Goal: Contribute content: Contribute content

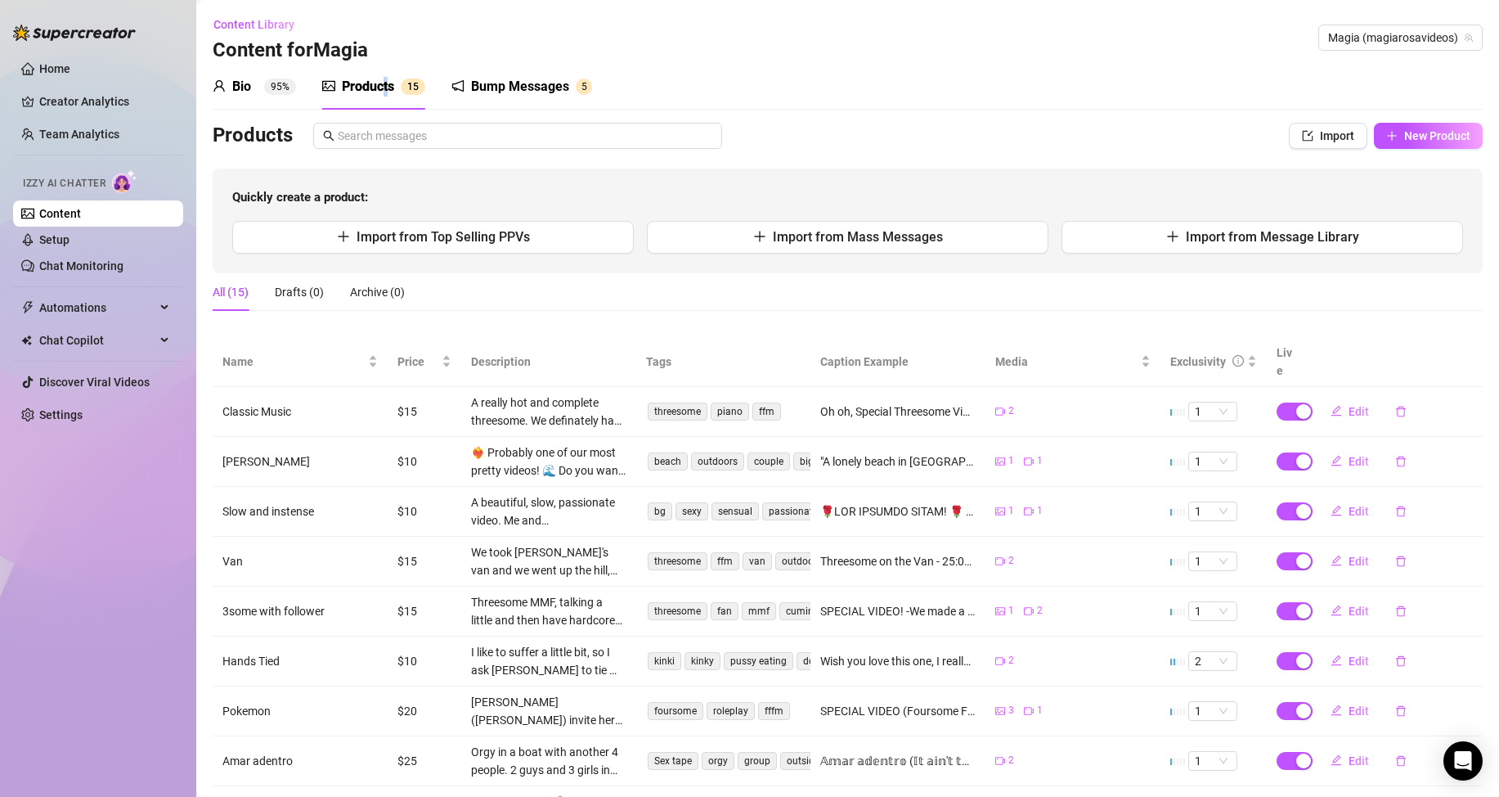
drag, startPoint x: 450, startPoint y: 31, endPoint x: 441, endPoint y: 29, distance: 9.1
click at [447, 29] on div "Content Library Content for Magia Magia (magiarosavideos)" at bounding box center [848, 37] width 1270 height 52
click at [393, 79] on div "Products" at bounding box center [368, 87] width 52 height 20
click at [1249, 238] on span "Import from Message Library" at bounding box center [1272, 237] width 173 height 16
type textarea "Type your message here..."
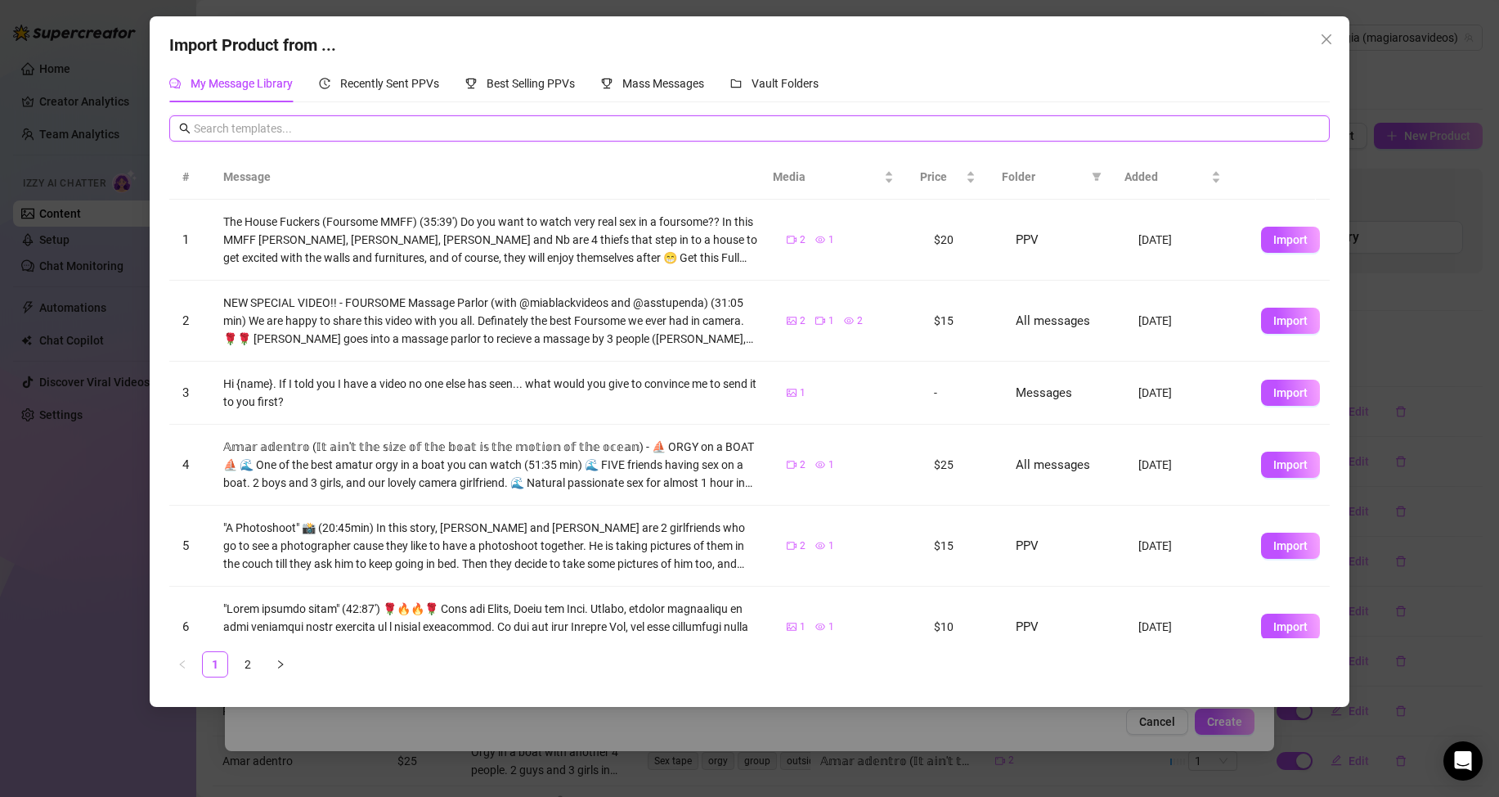
click at [365, 126] on input "text" at bounding box center [757, 128] width 1126 height 18
type input "waterf"
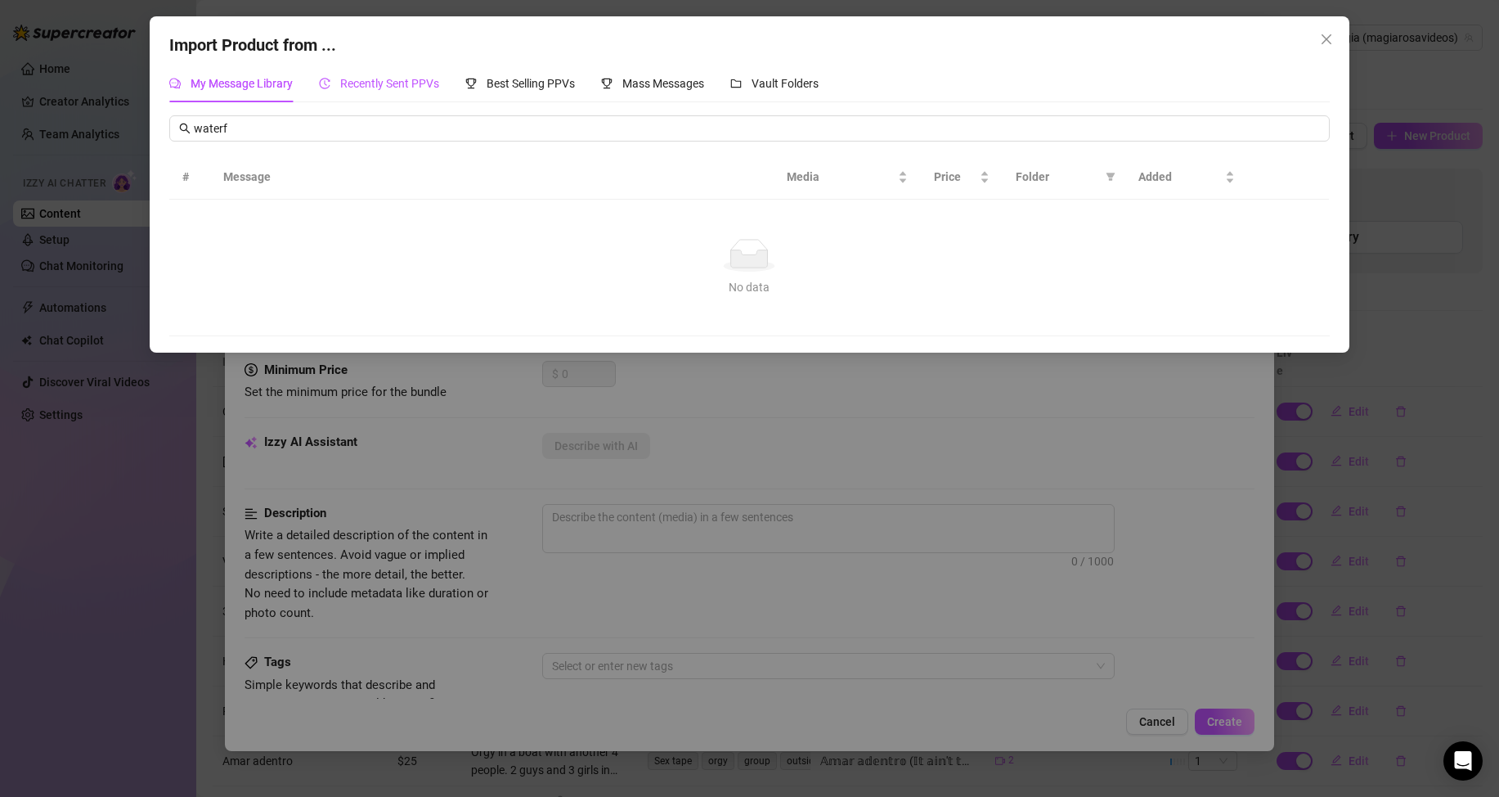
click at [371, 83] on span "Recently Sent PPVs" at bounding box center [389, 83] width 99 height 13
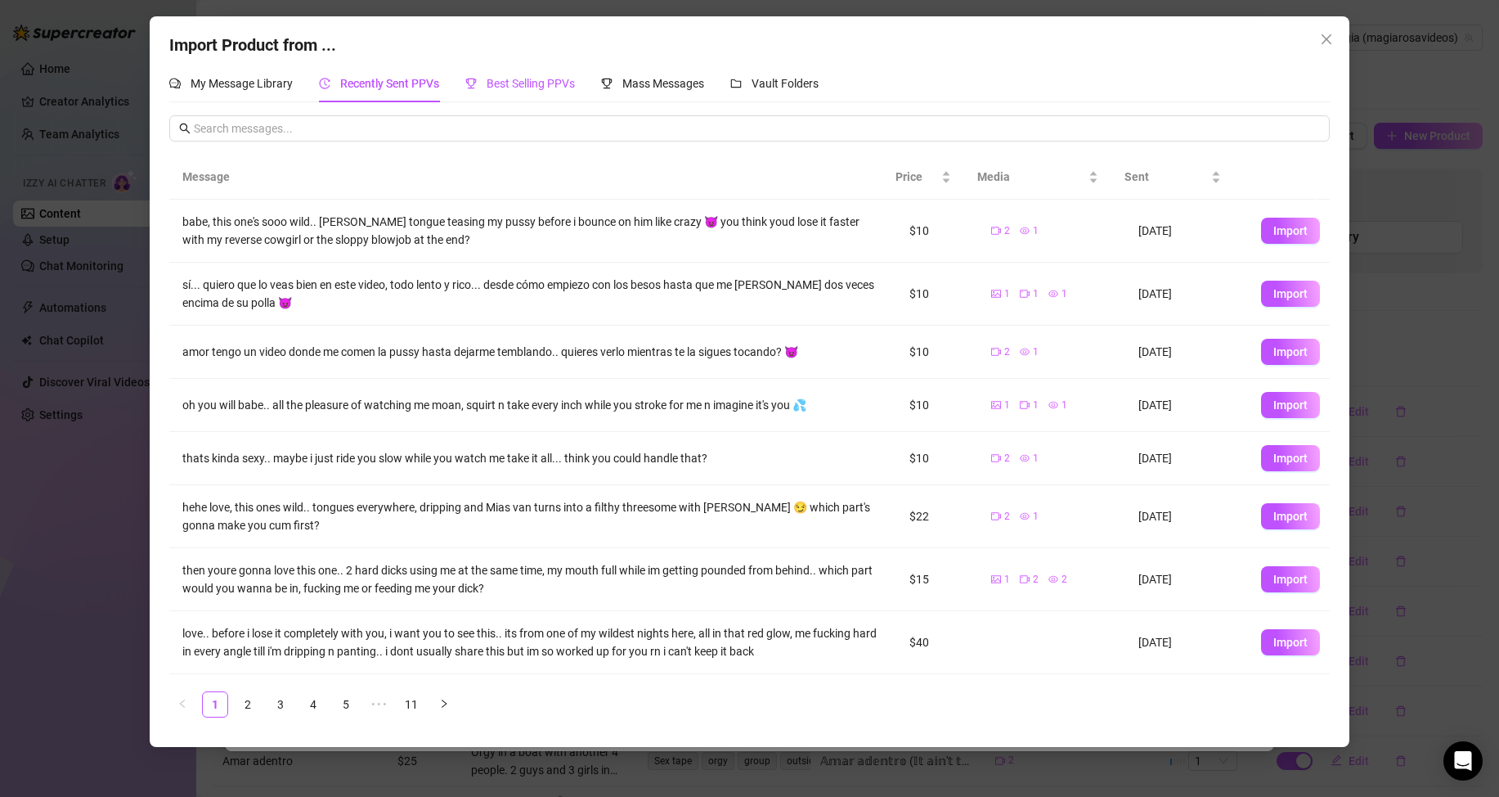
click at [516, 79] on span "Best Selling PPVs" at bounding box center [531, 83] width 88 height 13
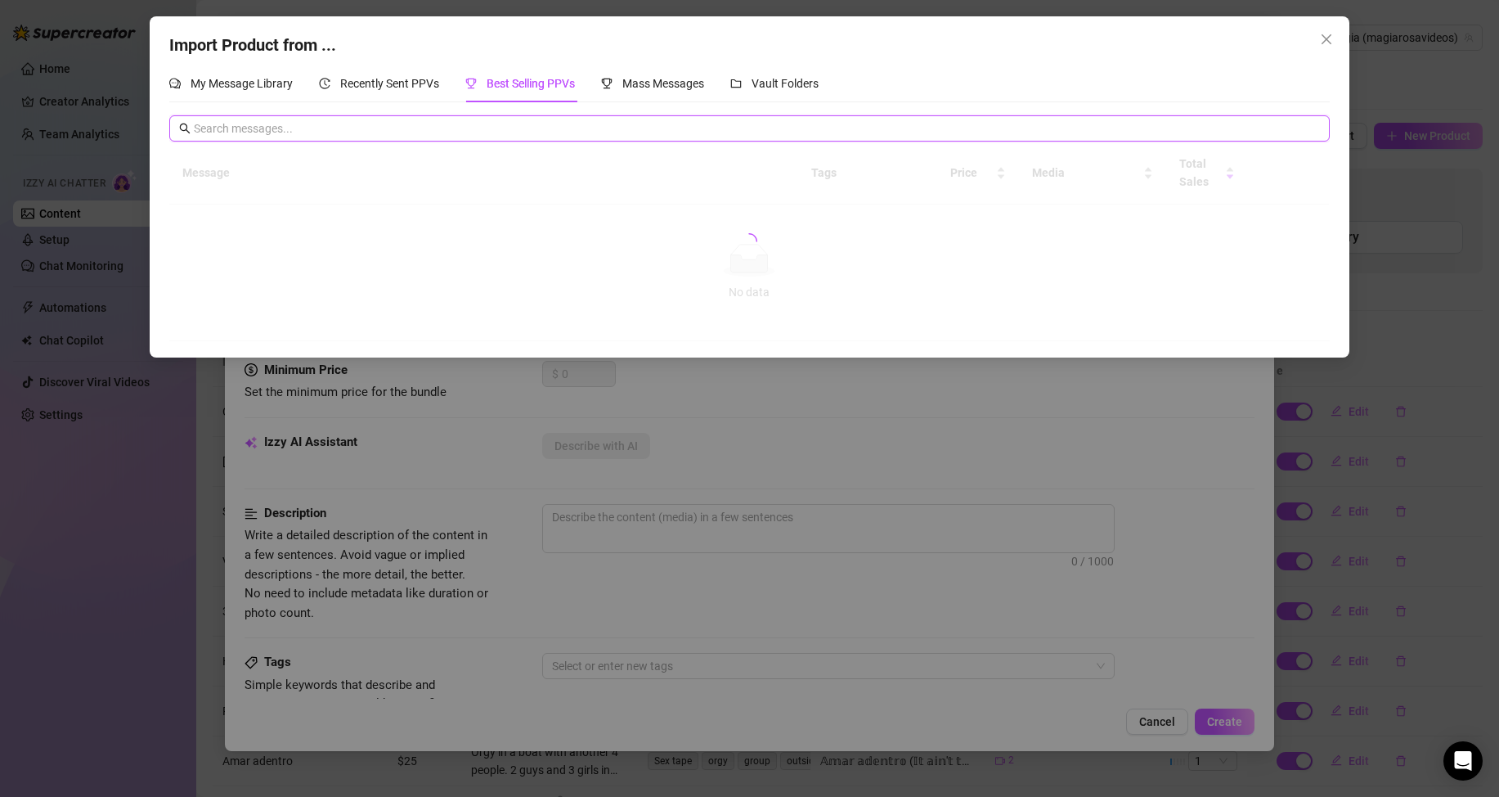
click at [319, 133] on input "text" at bounding box center [757, 128] width 1126 height 18
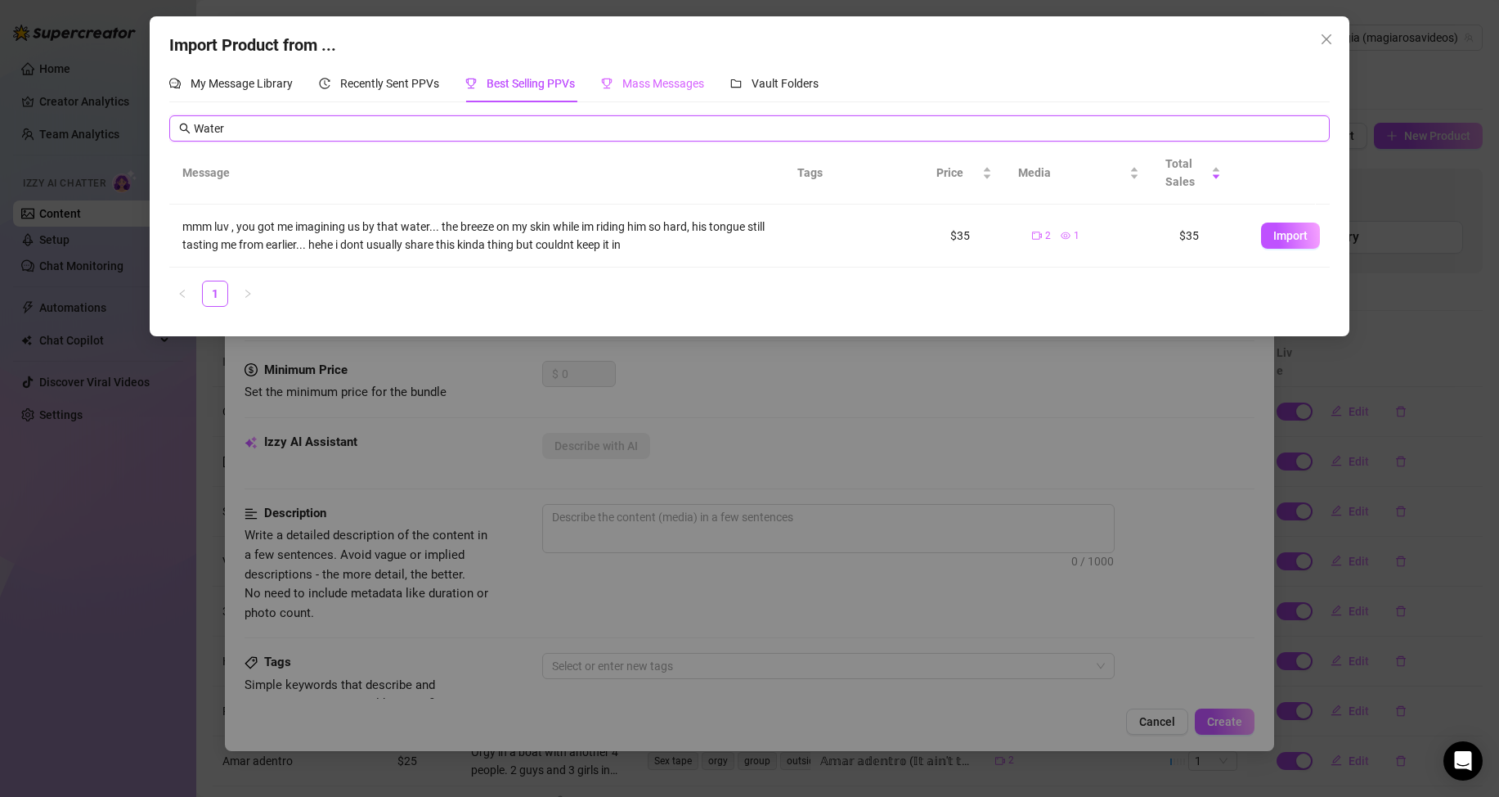
type input "Water"
click at [640, 85] on span "Mass Messages" at bounding box center [663, 83] width 82 height 13
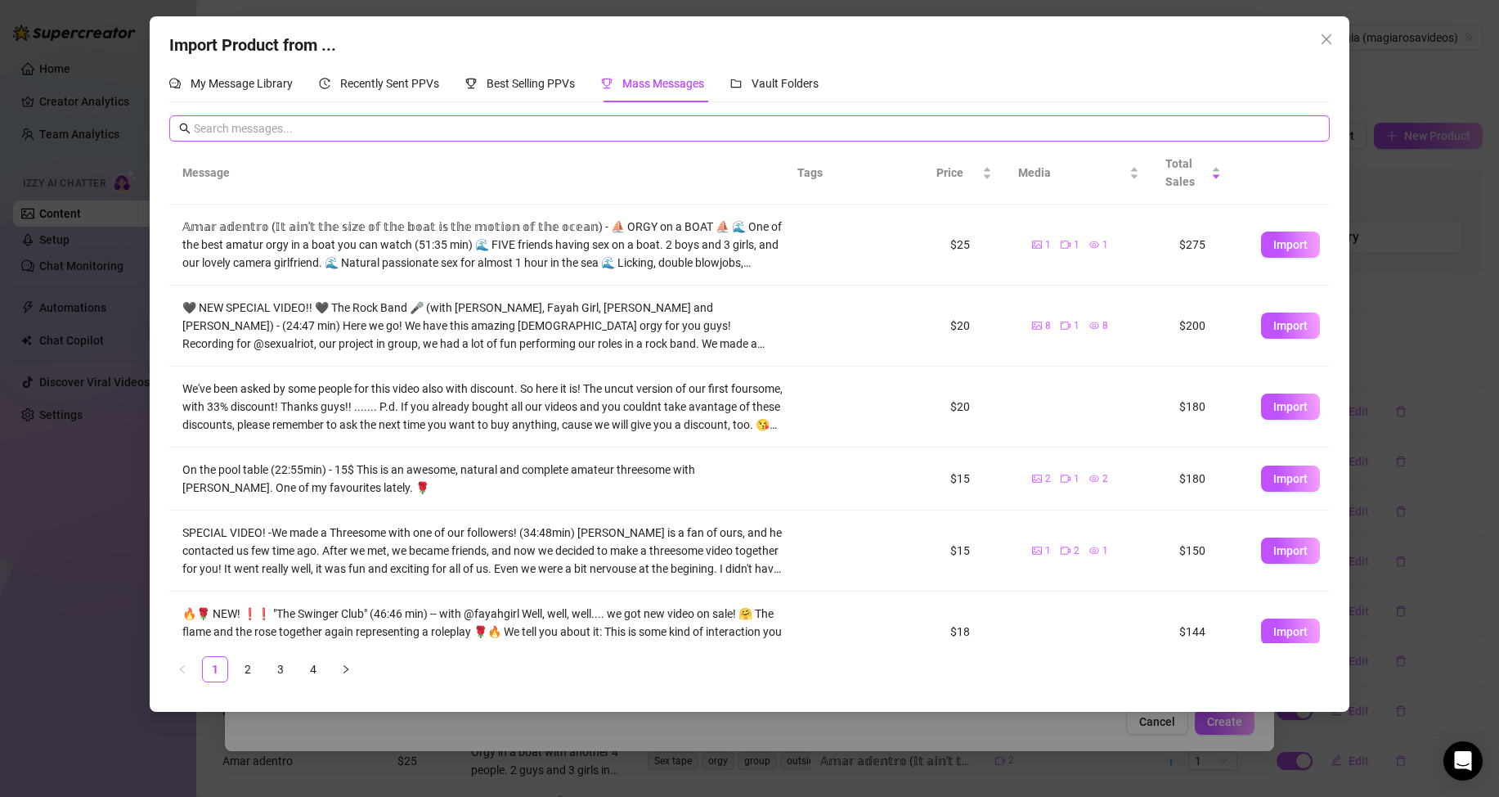
click at [390, 136] on input "text" at bounding box center [757, 128] width 1126 height 18
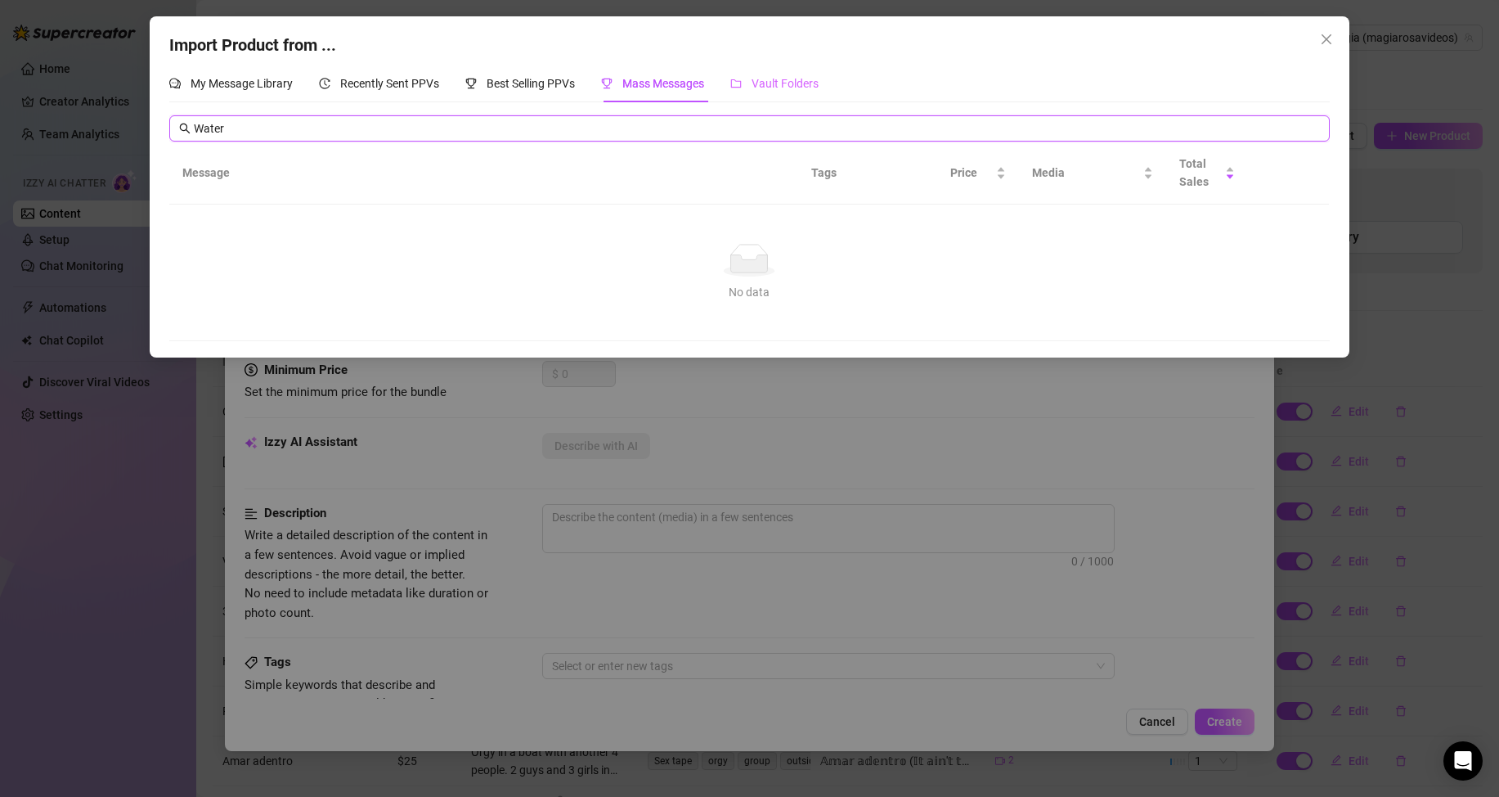
type input "Water"
click at [789, 88] on span "Vault Folders" at bounding box center [785, 83] width 67 height 13
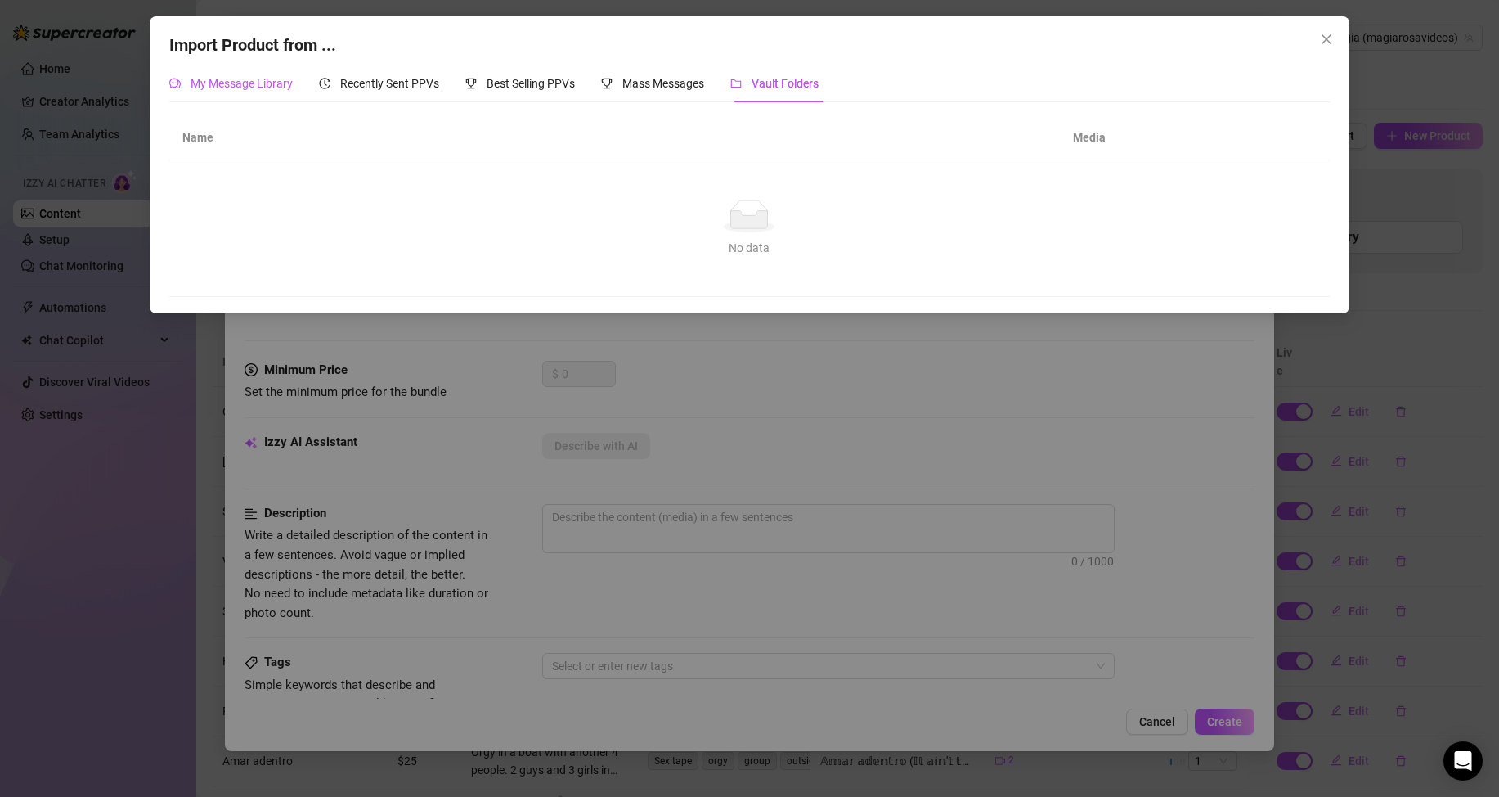
click at [219, 81] on span "My Message Library" at bounding box center [242, 83] width 102 height 13
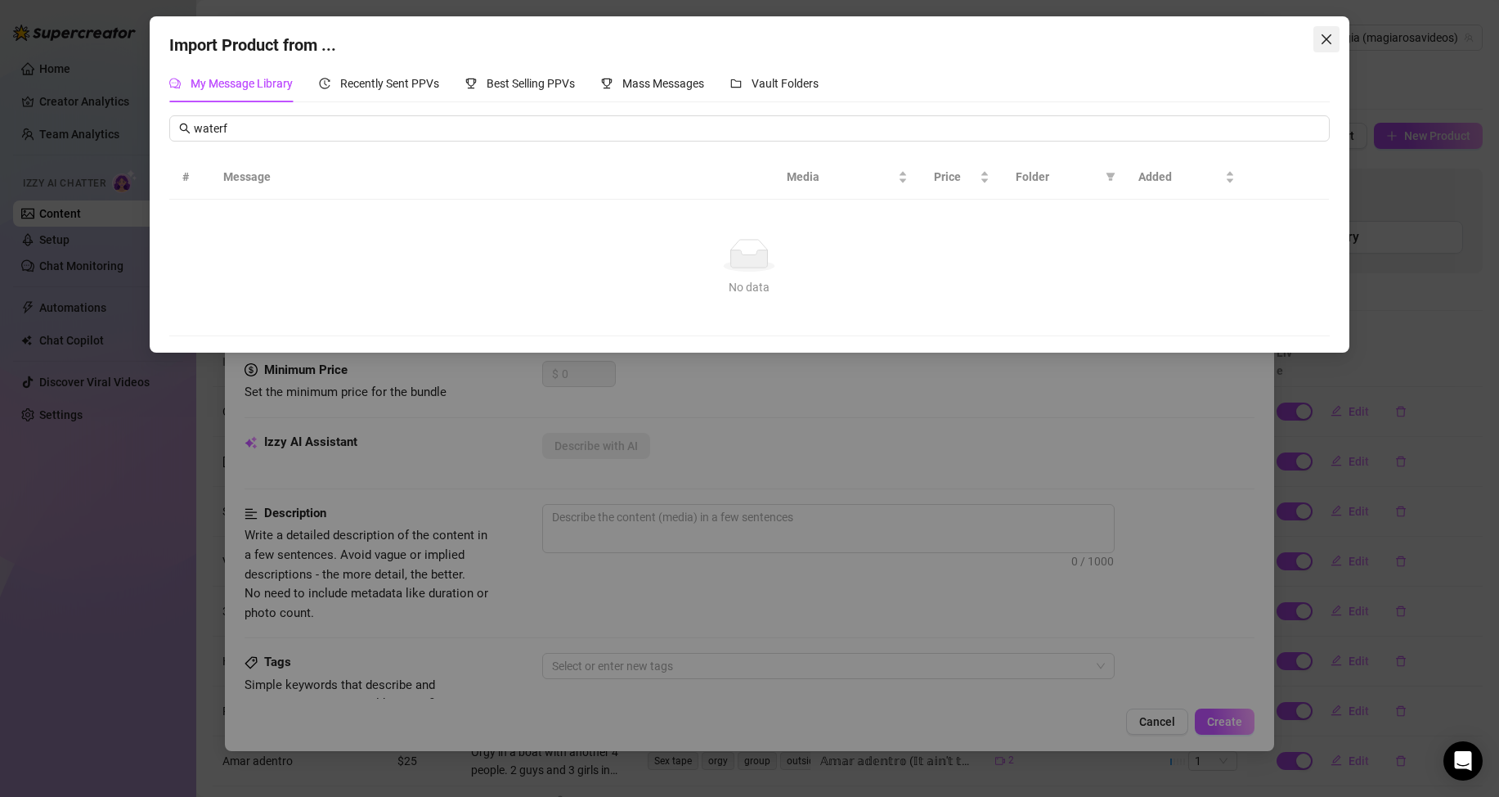
click at [1320, 38] on icon "close" at bounding box center [1326, 39] width 13 height 13
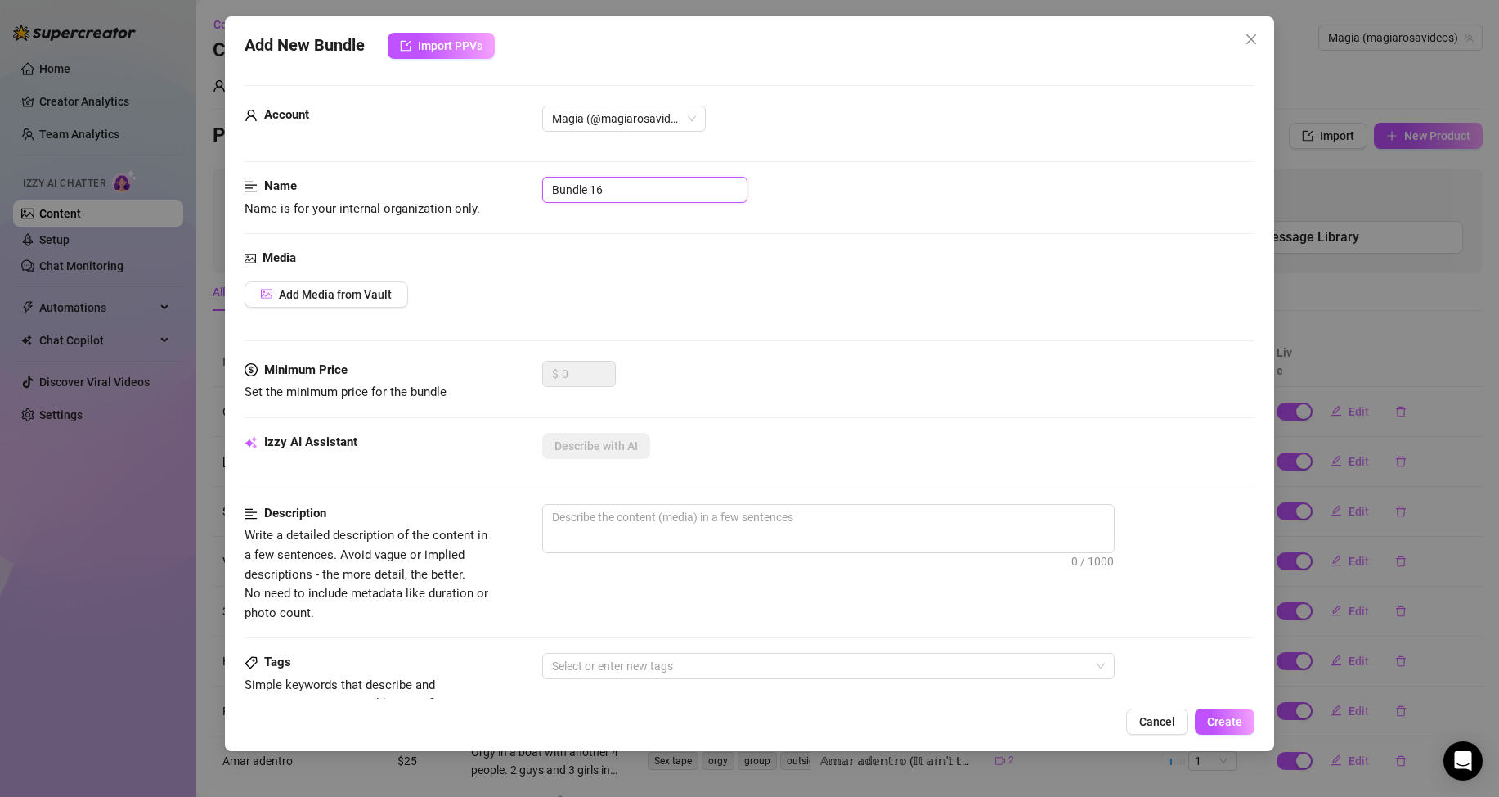
drag, startPoint x: 634, startPoint y: 193, endPoint x: 436, endPoint y: 182, distance: 198.2
click at [443, 183] on div "Name Name is for your internal organization only. Bundle 16" at bounding box center [750, 198] width 1010 height 42
type input "Waterfight"
click at [337, 293] on span "Add Media from Vault" at bounding box center [335, 294] width 113 height 13
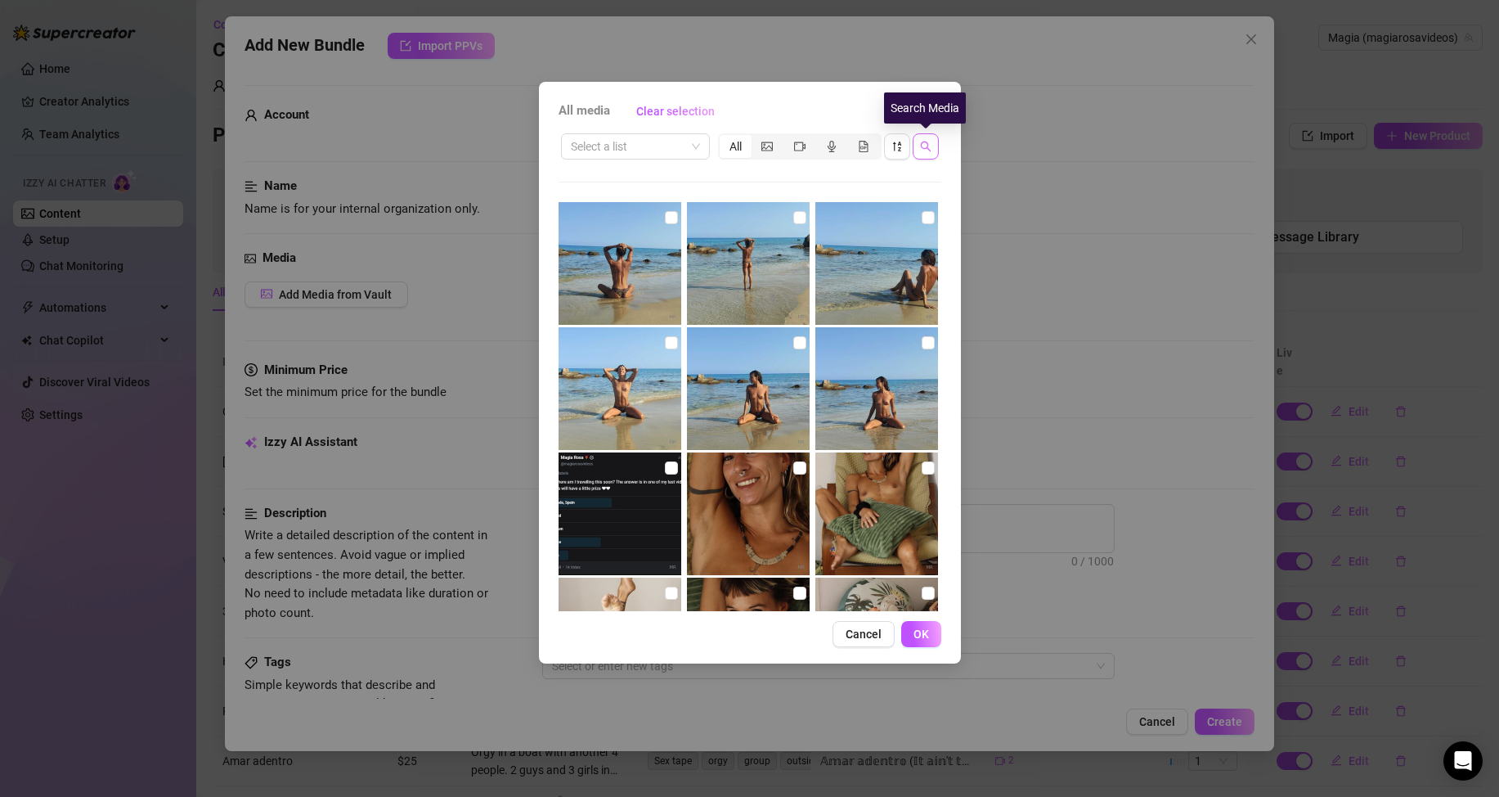
click at [929, 147] on icon "search" at bounding box center [925, 146] width 11 height 11
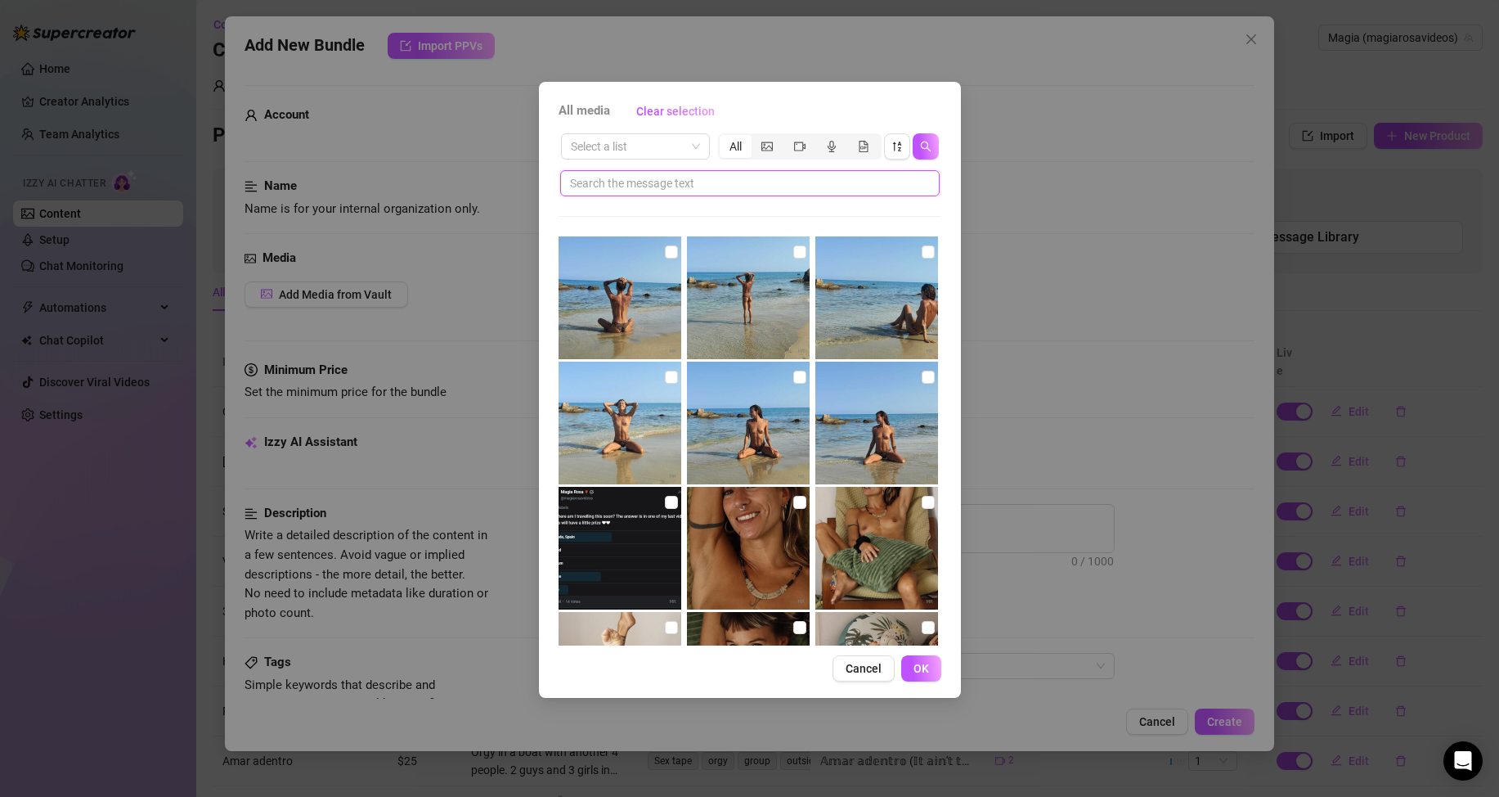
click at [766, 191] on input "text" at bounding box center [743, 183] width 347 height 18
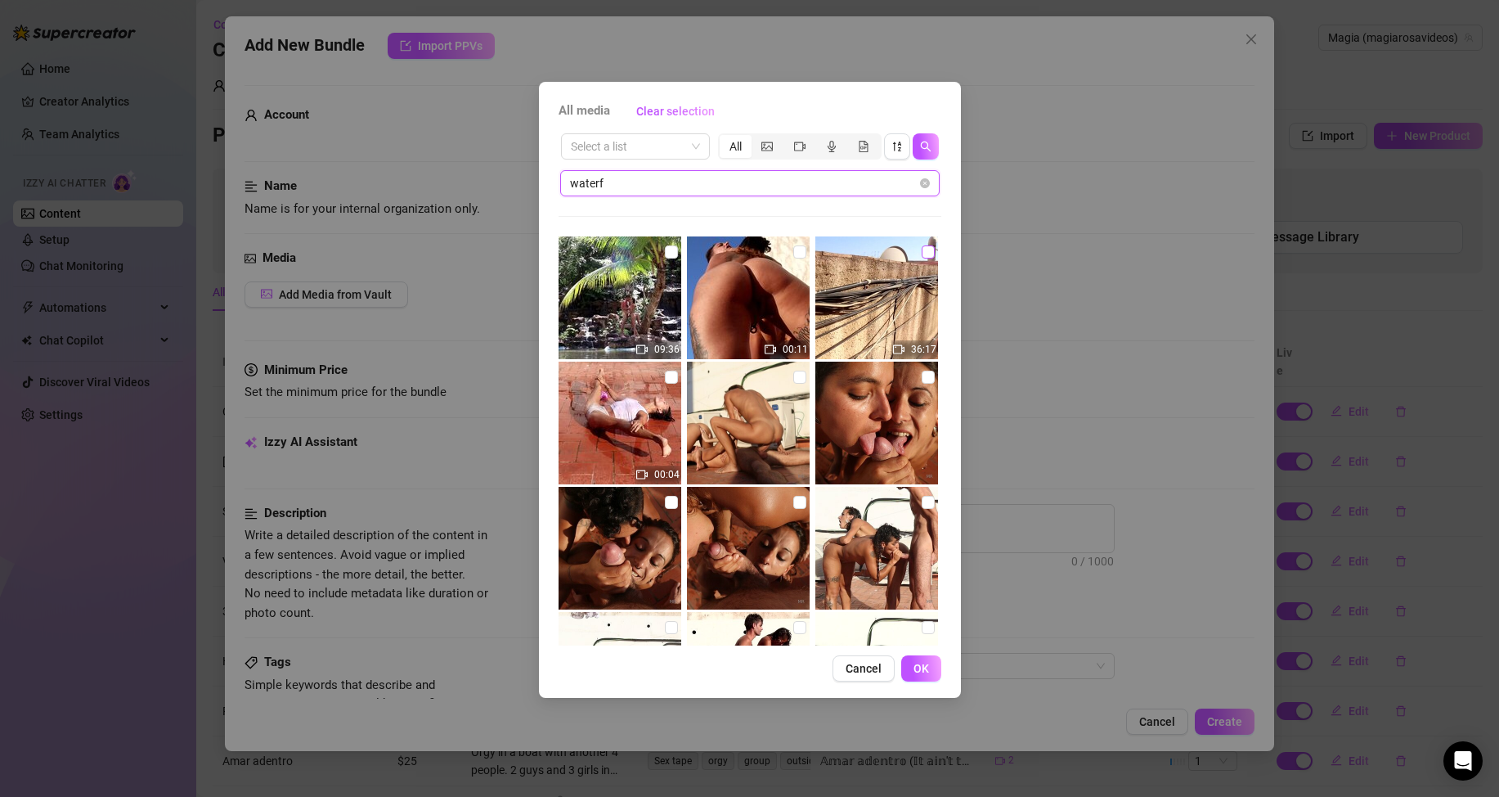
type input "waterf"
click at [922, 253] on input "checkbox" at bounding box center [928, 251] width 13 height 13
checkbox input "true"
click at [922, 381] on input "checkbox" at bounding box center [928, 377] width 13 height 13
checkbox input "true"
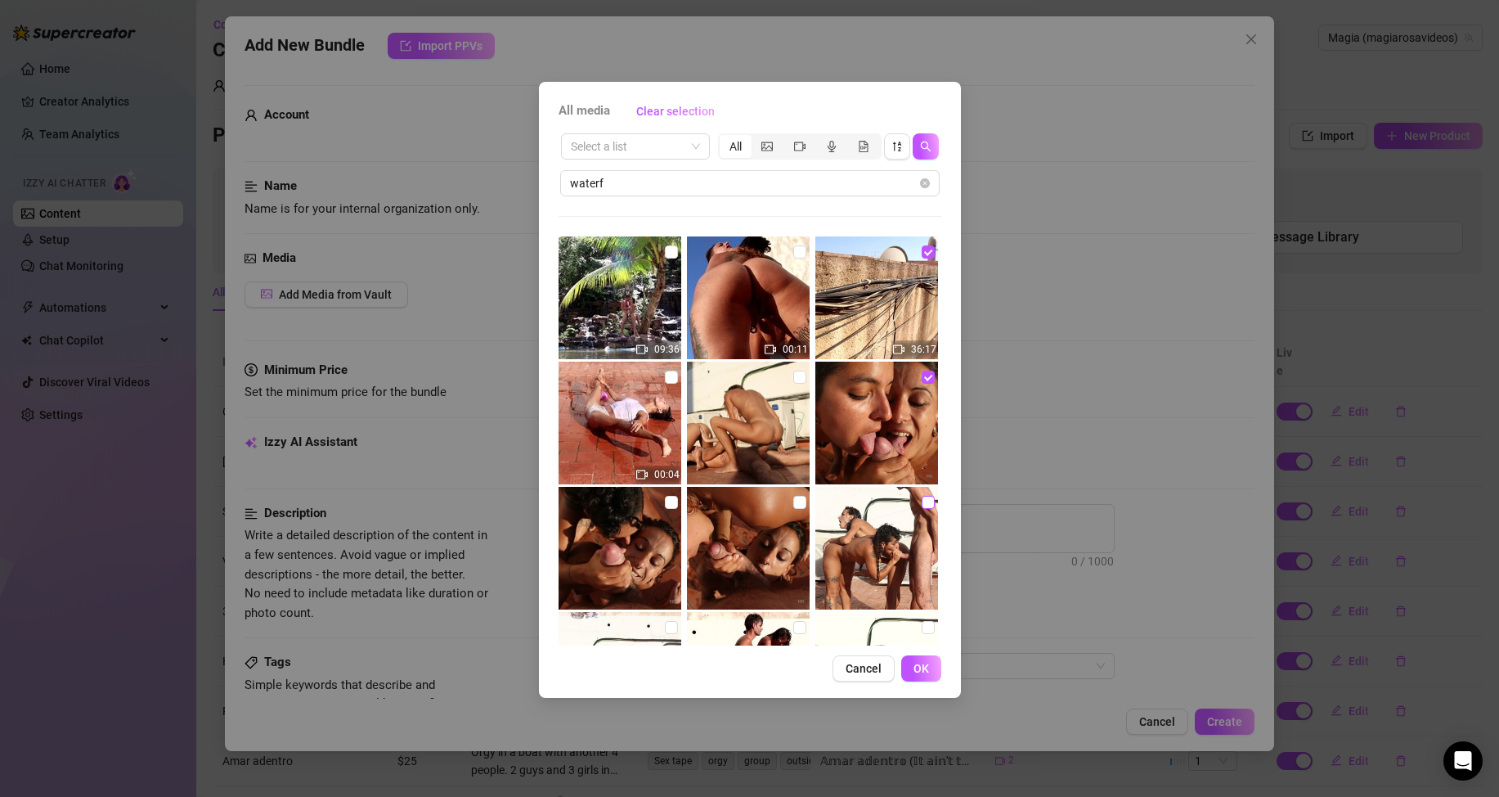
click at [922, 500] on input "checkbox" at bounding box center [928, 502] width 13 height 13
checkbox input "true"
click at [795, 499] on input "checkbox" at bounding box center [799, 502] width 13 height 13
checkbox input "true"
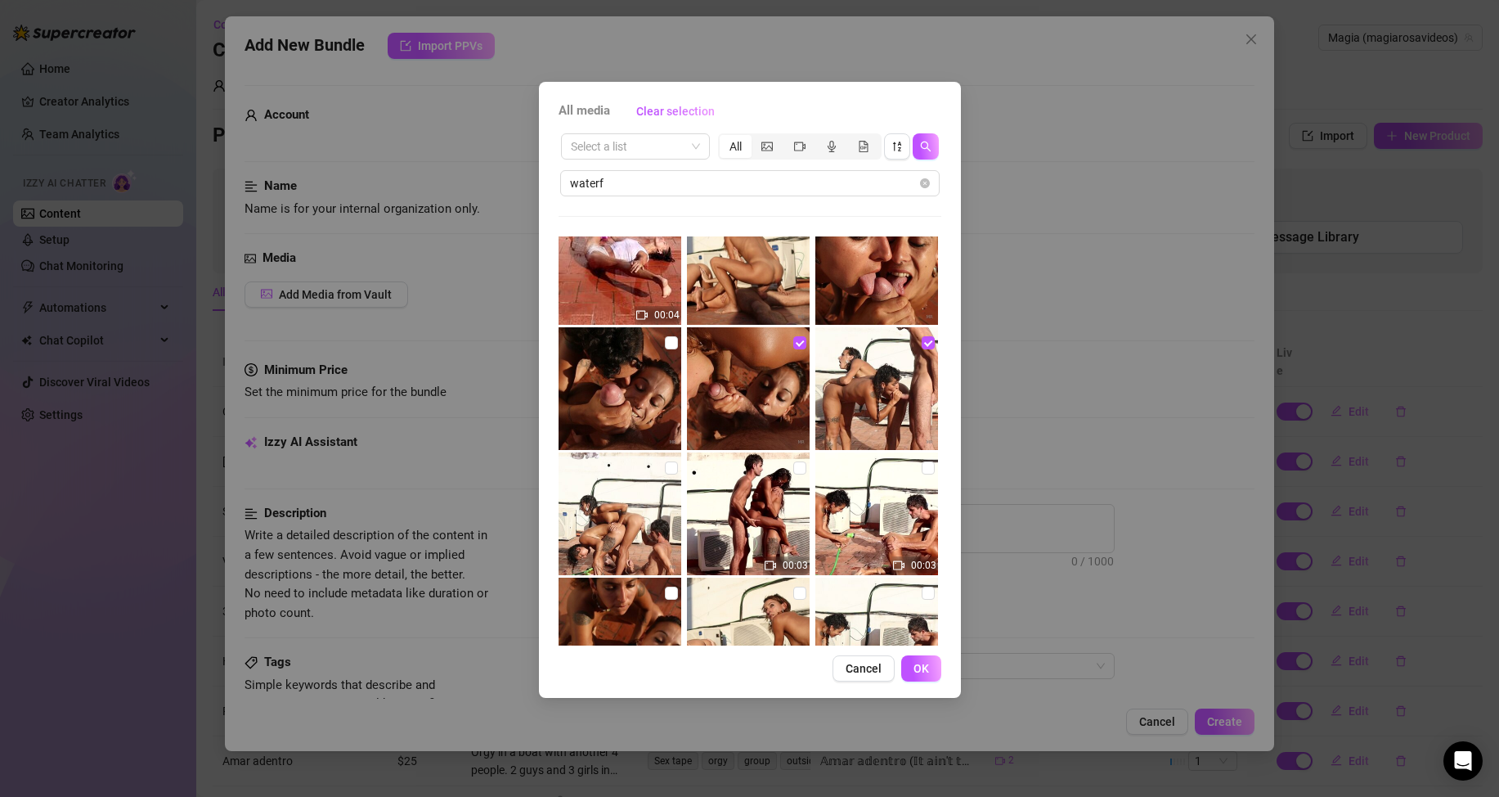
scroll to position [164, 0]
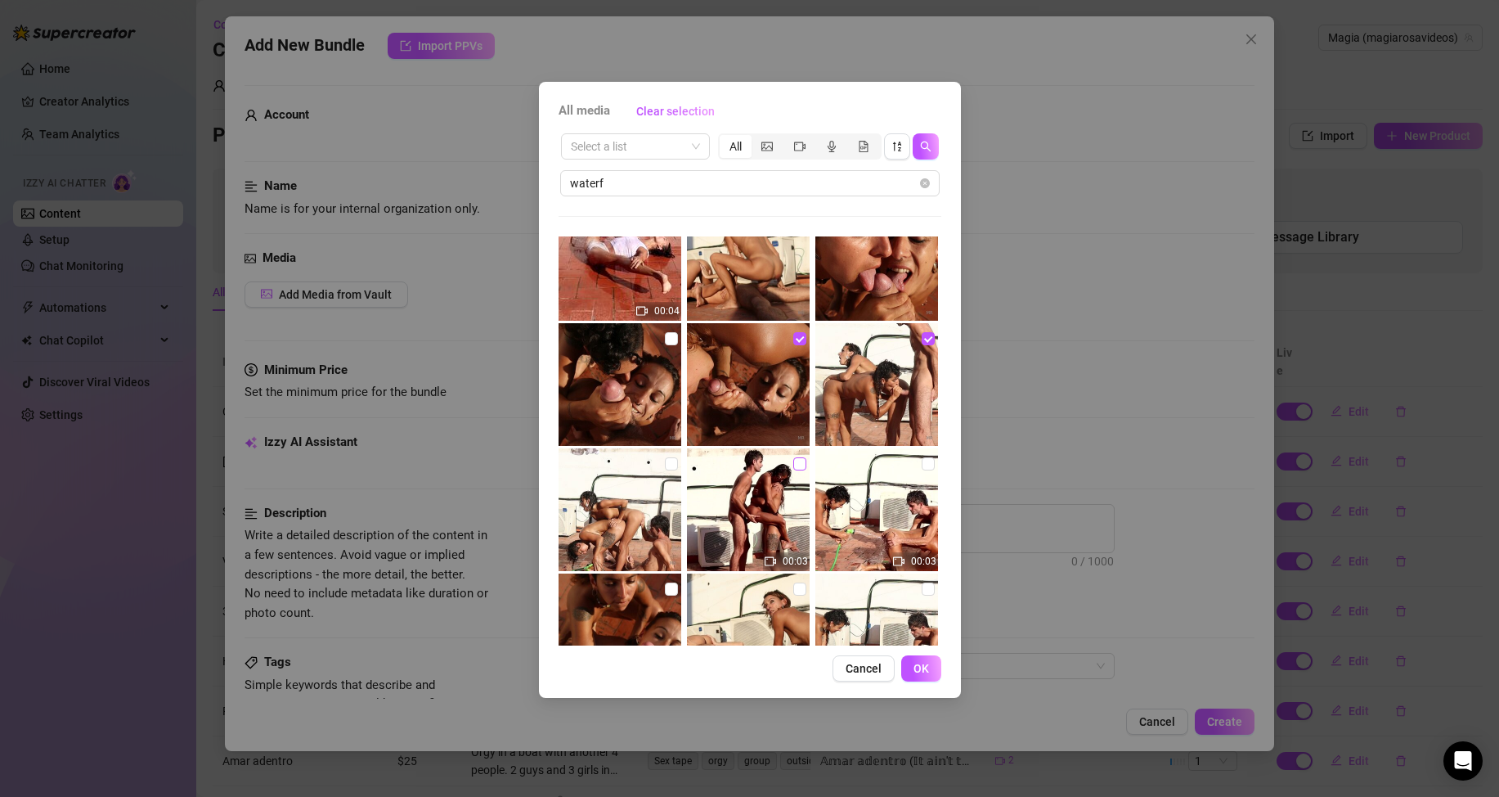
click at [793, 465] on input "checkbox" at bounding box center [799, 463] width 13 height 13
checkbox input "true"
click at [922, 465] on input "checkbox" at bounding box center [928, 463] width 13 height 13
checkbox input "true"
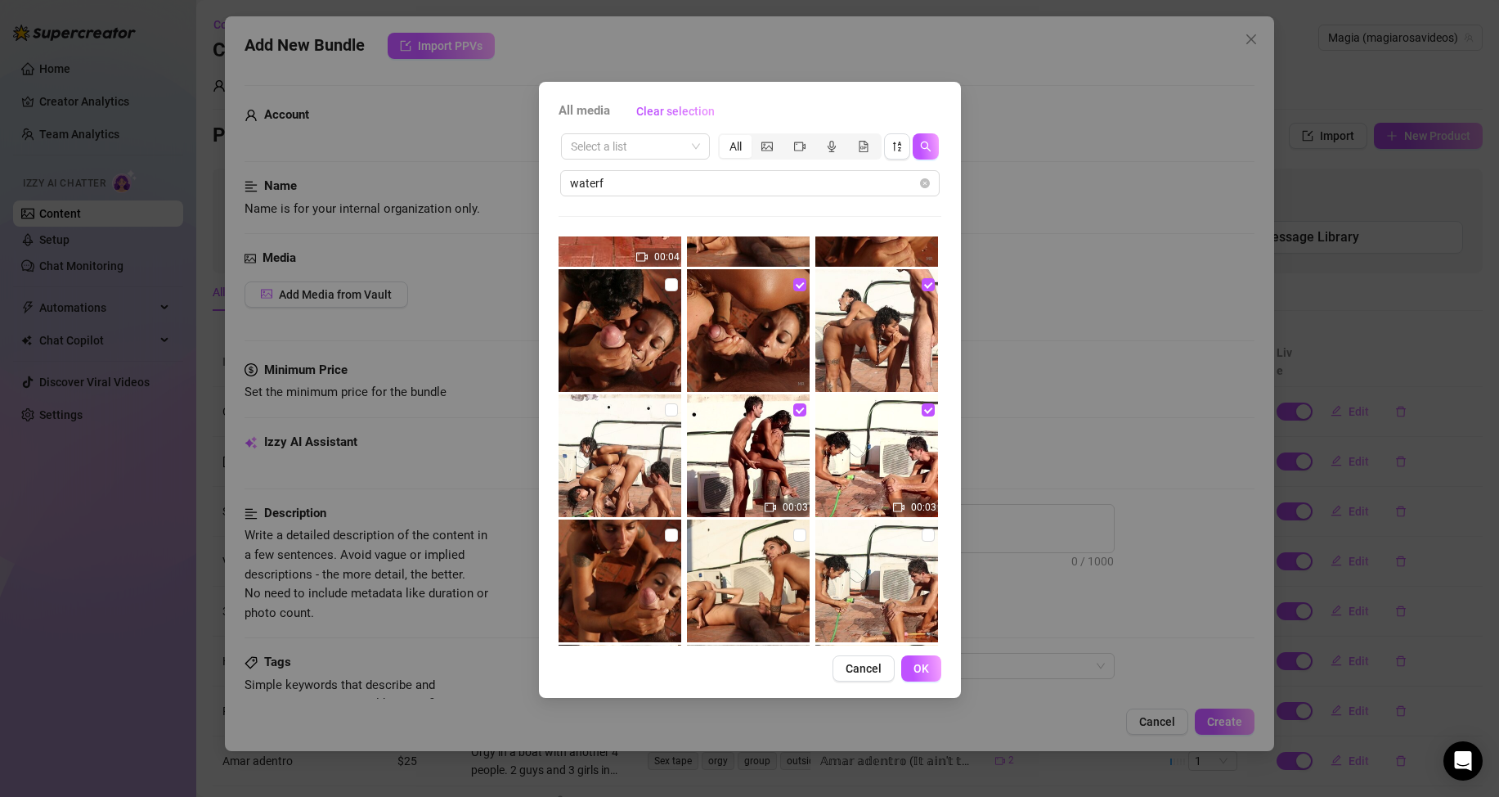
scroll to position [229, 0]
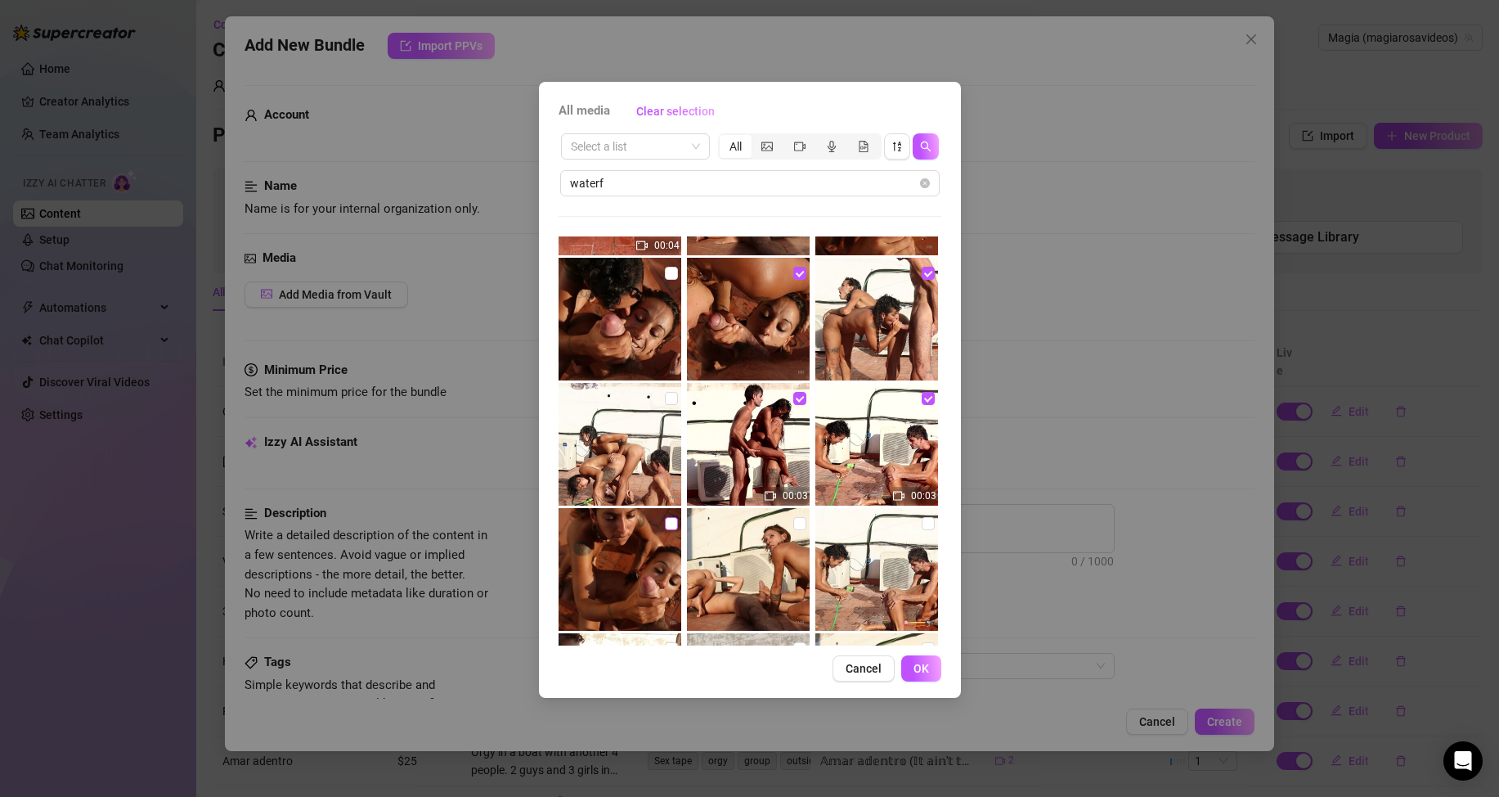
click at [669, 523] on input "checkbox" at bounding box center [671, 523] width 13 height 13
checkbox input "true"
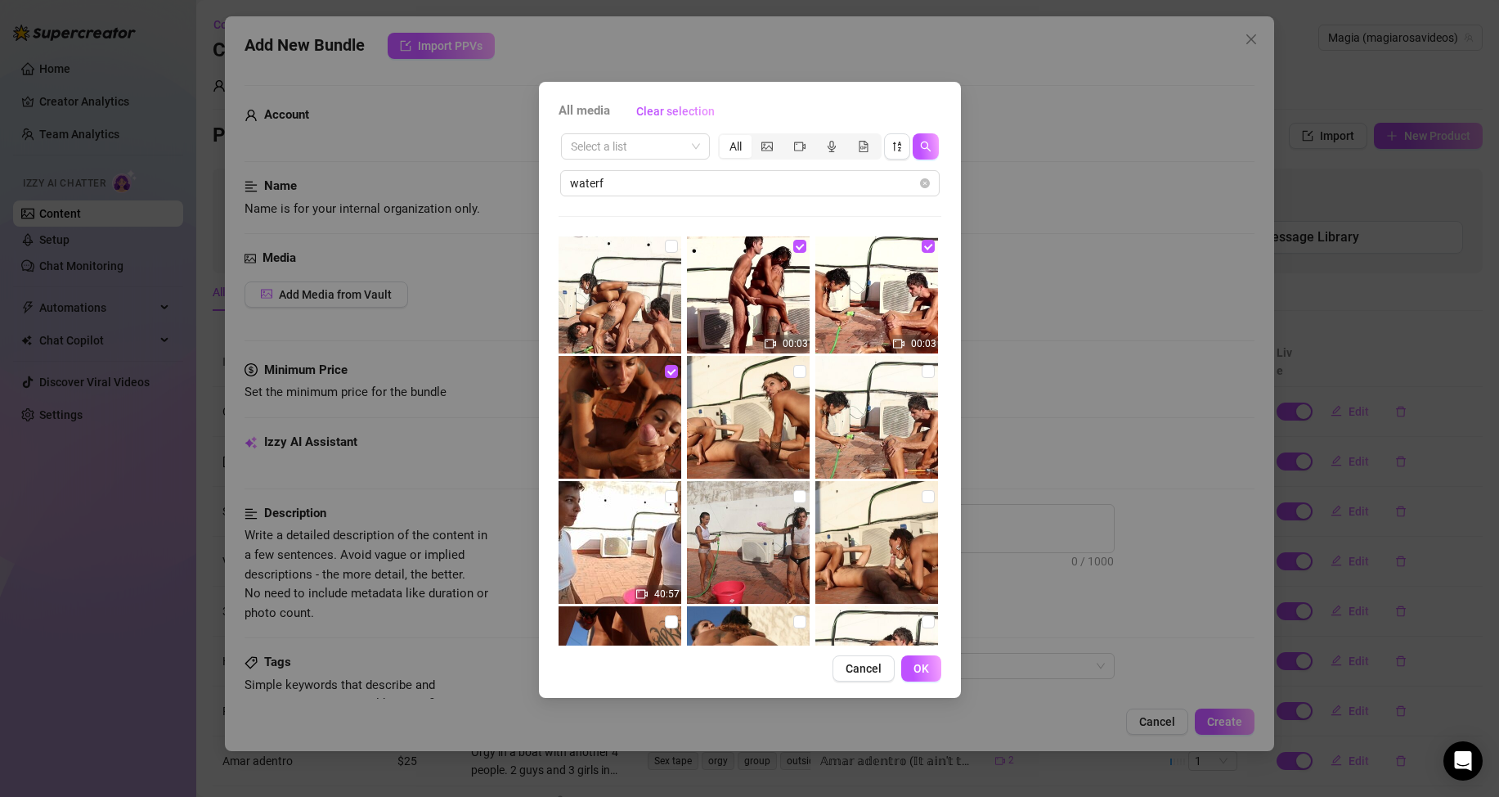
scroll to position [393, 0]
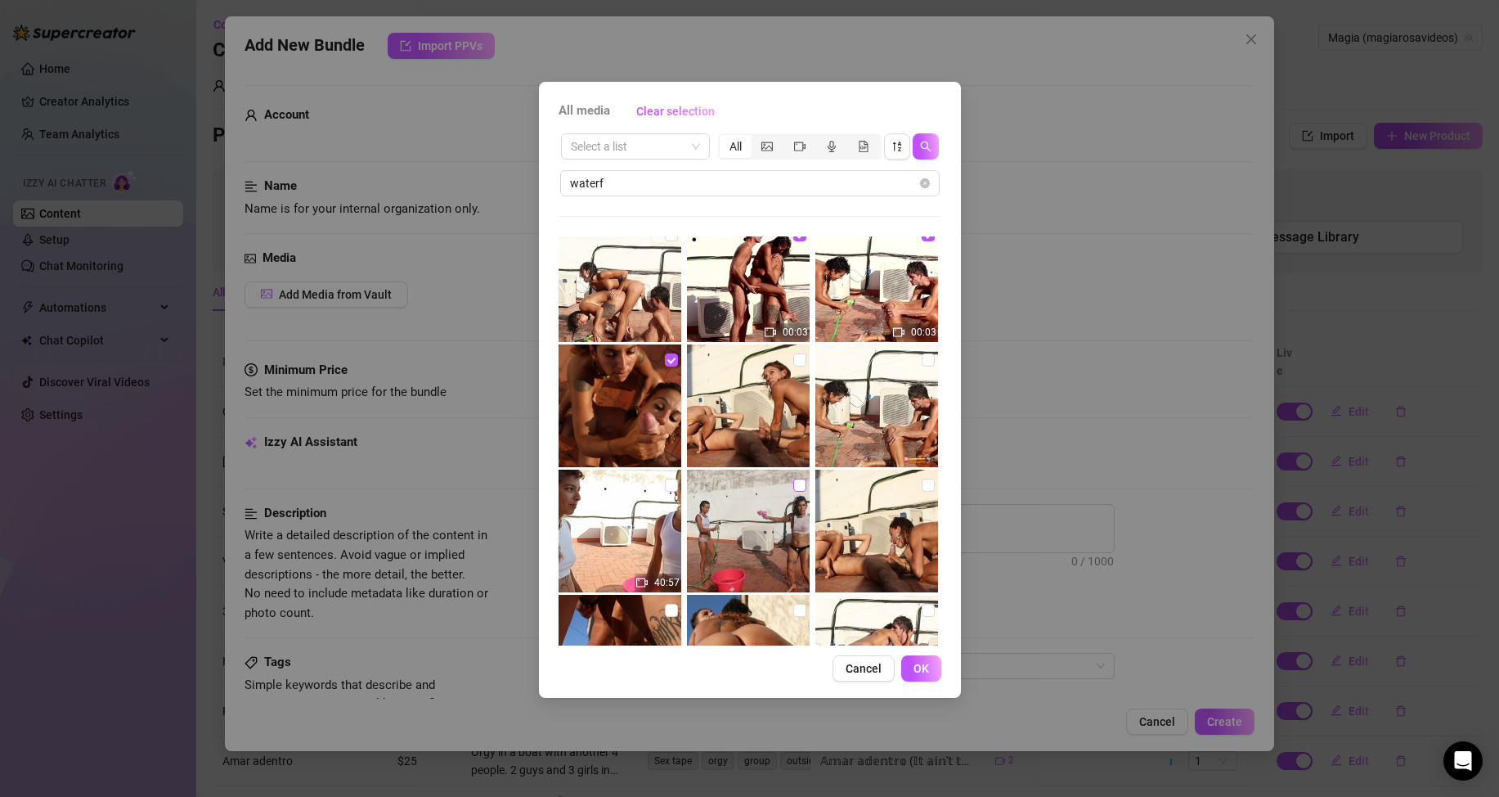
click at [793, 485] on input "checkbox" at bounding box center [799, 485] width 13 height 13
click at [793, 488] on input "checkbox" at bounding box center [799, 485] width 13 height 13
checkbox input "false"
click at [922, 672] on span "OK" at bounding box center [922, 668] width 16 height 13
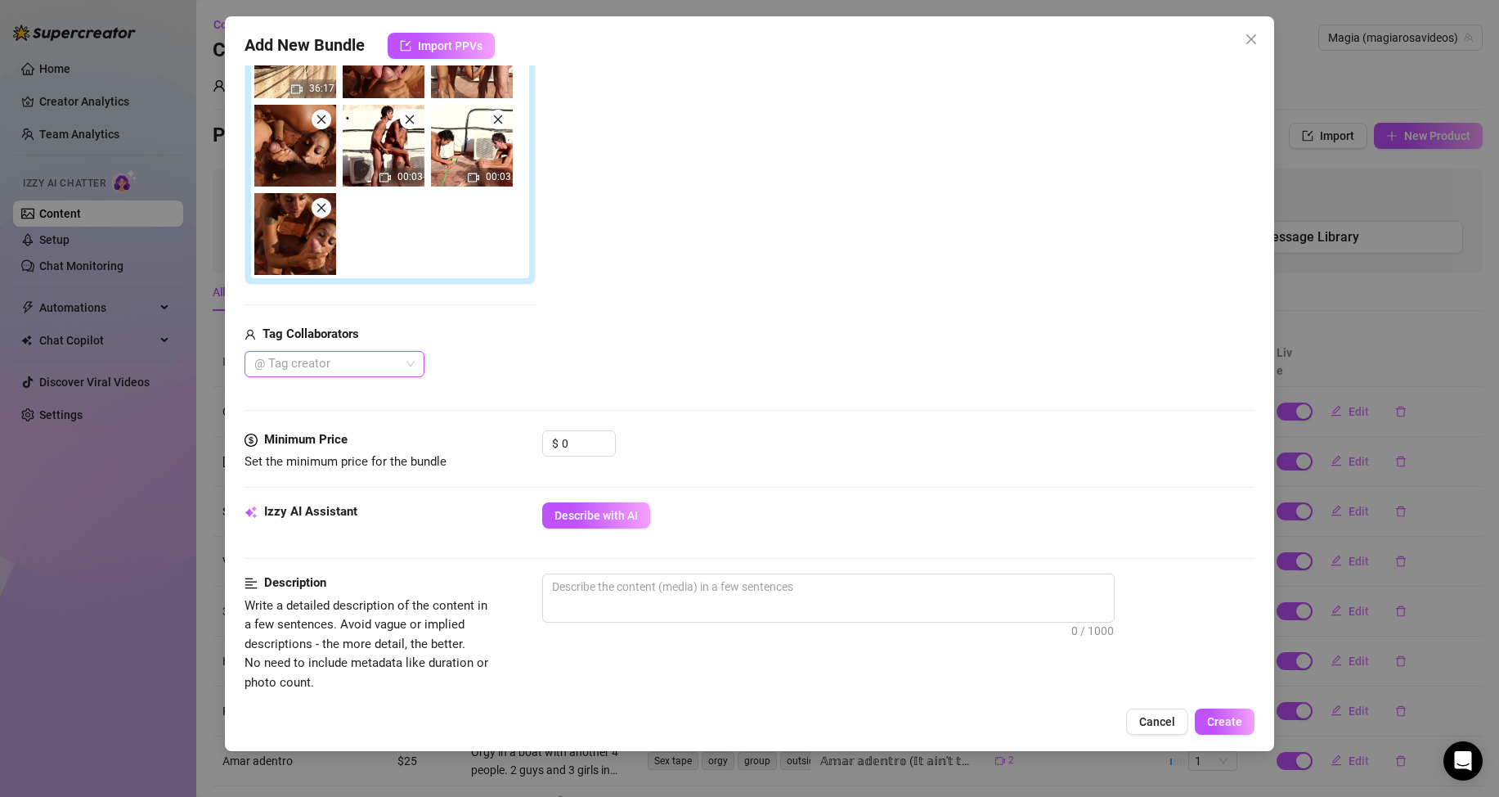
scroll to position [436, 0]
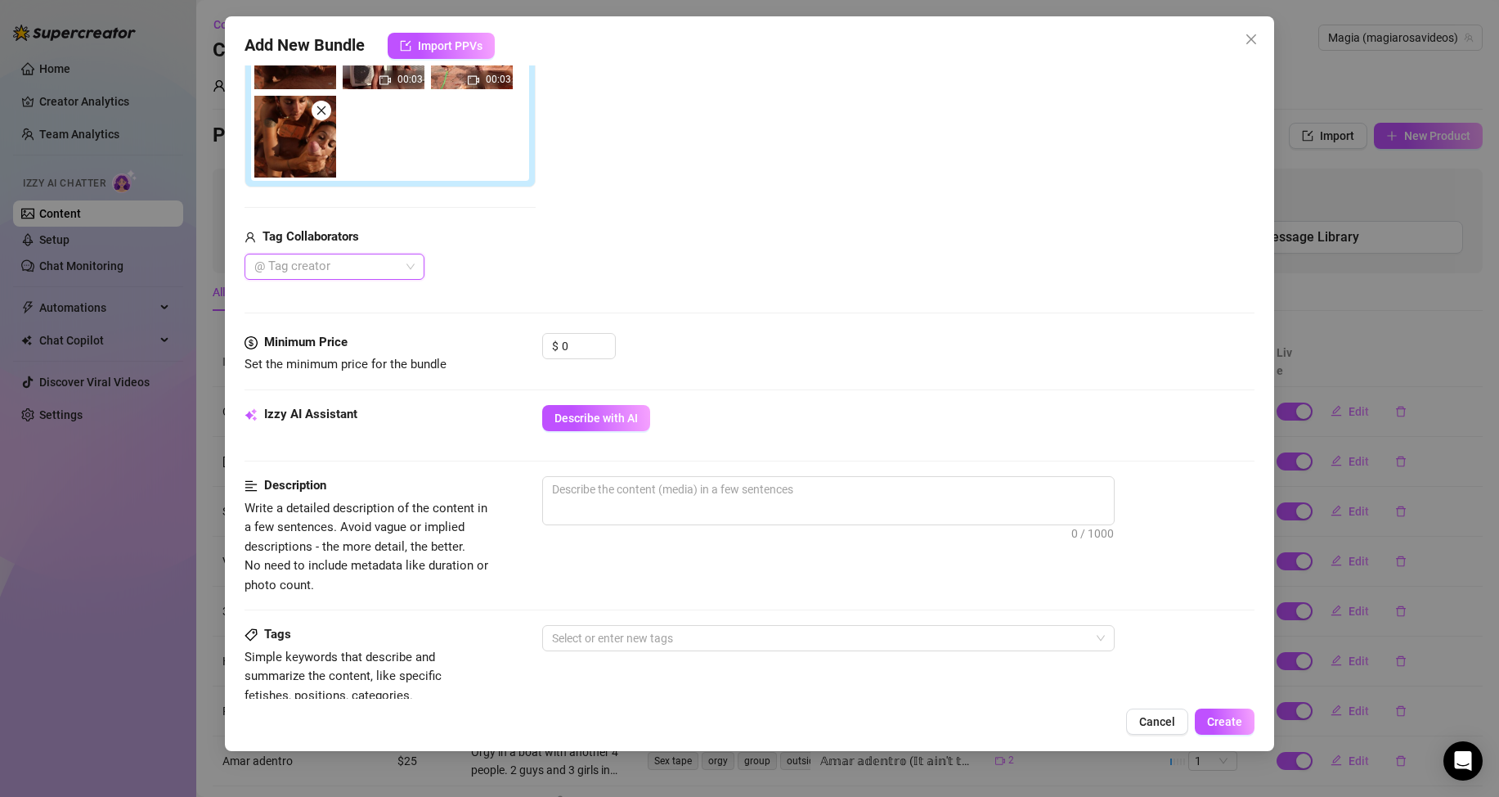
click at [348, 272] on div at bounding box center [326, 266] width 156 height 23
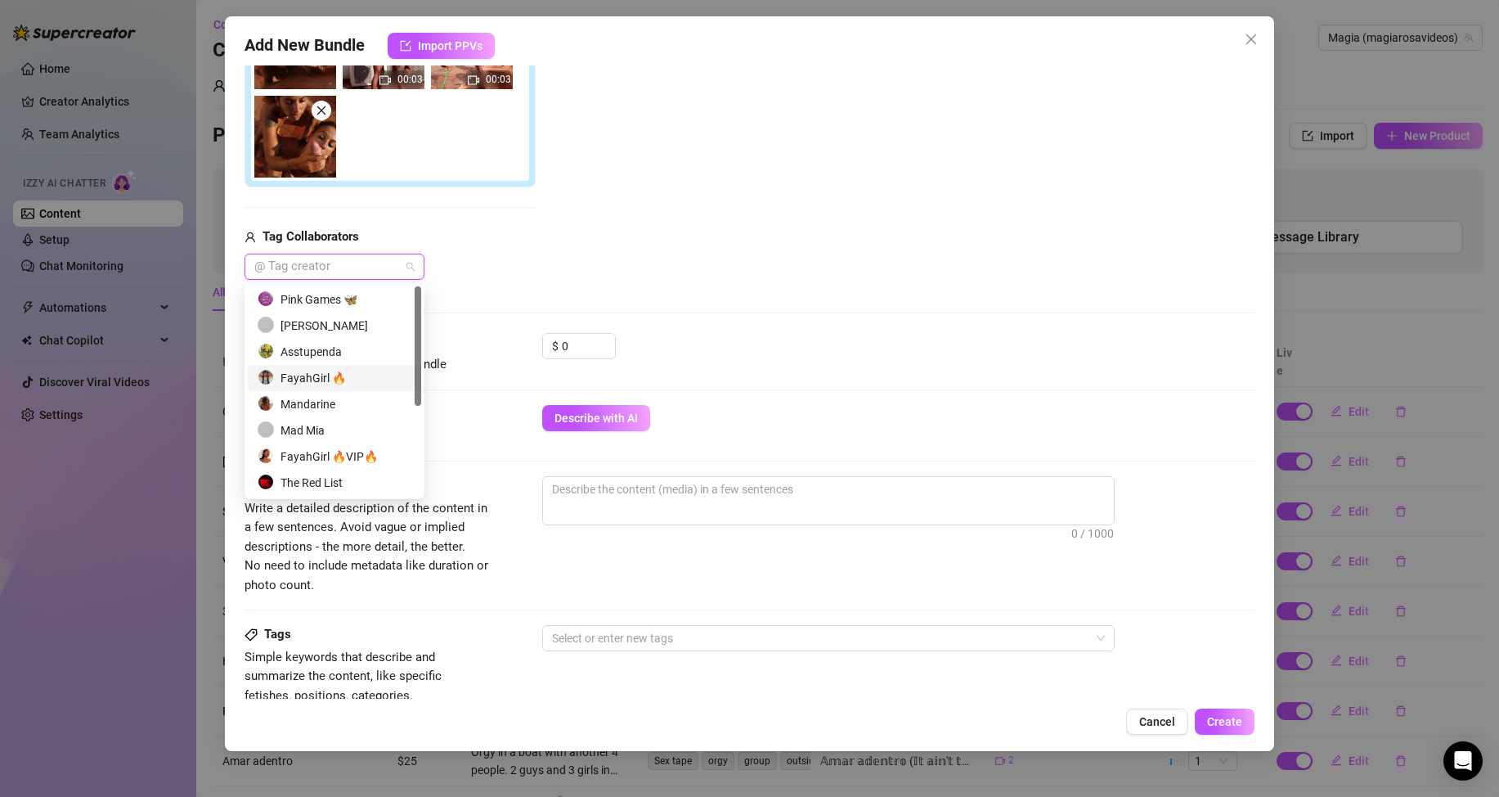
click at [309, 376] on div "FayahGirl 🔥" at bounding box center [335, 378] width 154 height 18
click at [533, 266] on div "FayahGirl 🔥" at bounding box center [390, 267] width 291 height 26
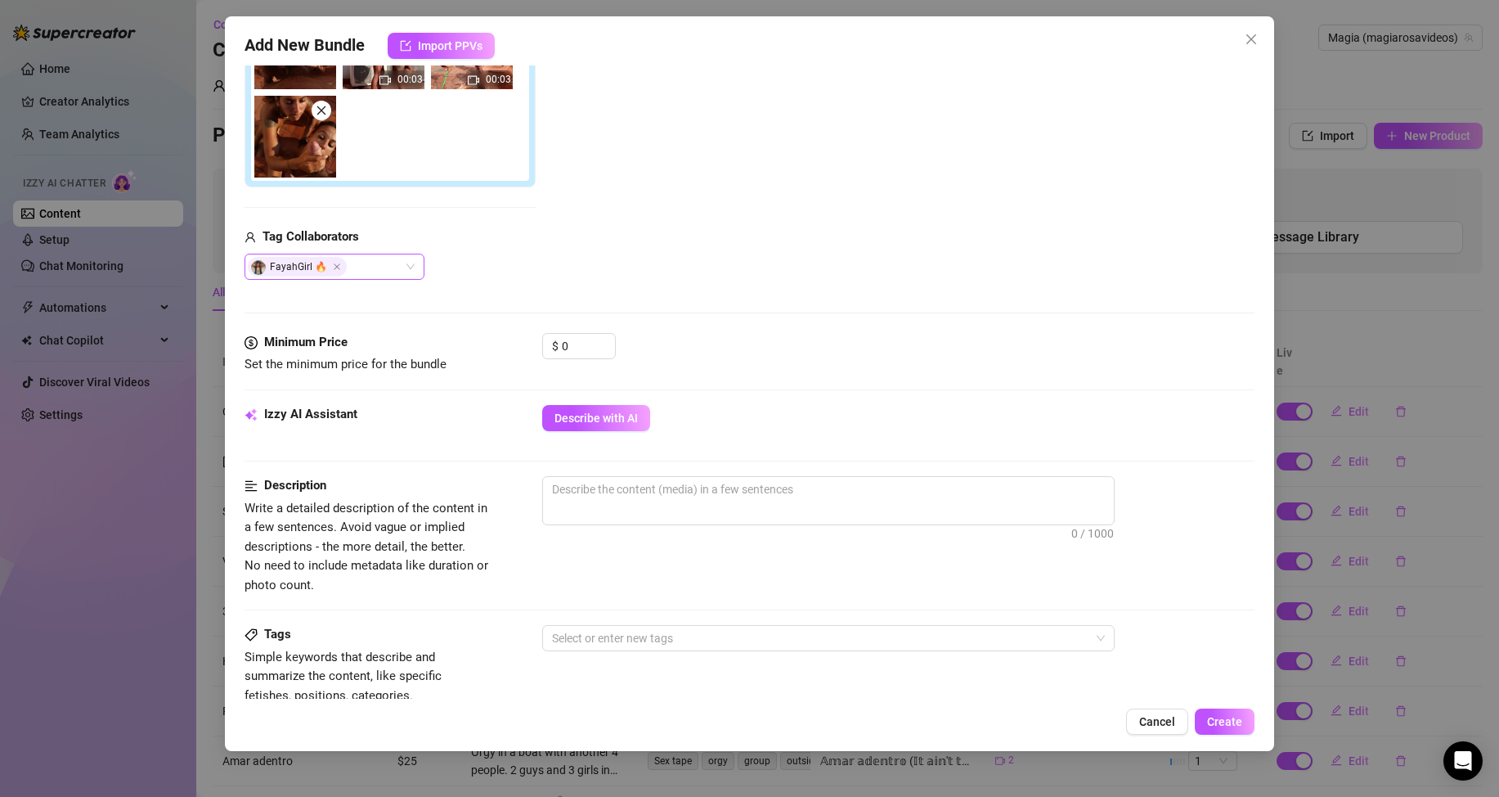
click at [386, 270] on div "FayahGirl 🔥" at bounding box center [326, 266] width 156 height 23
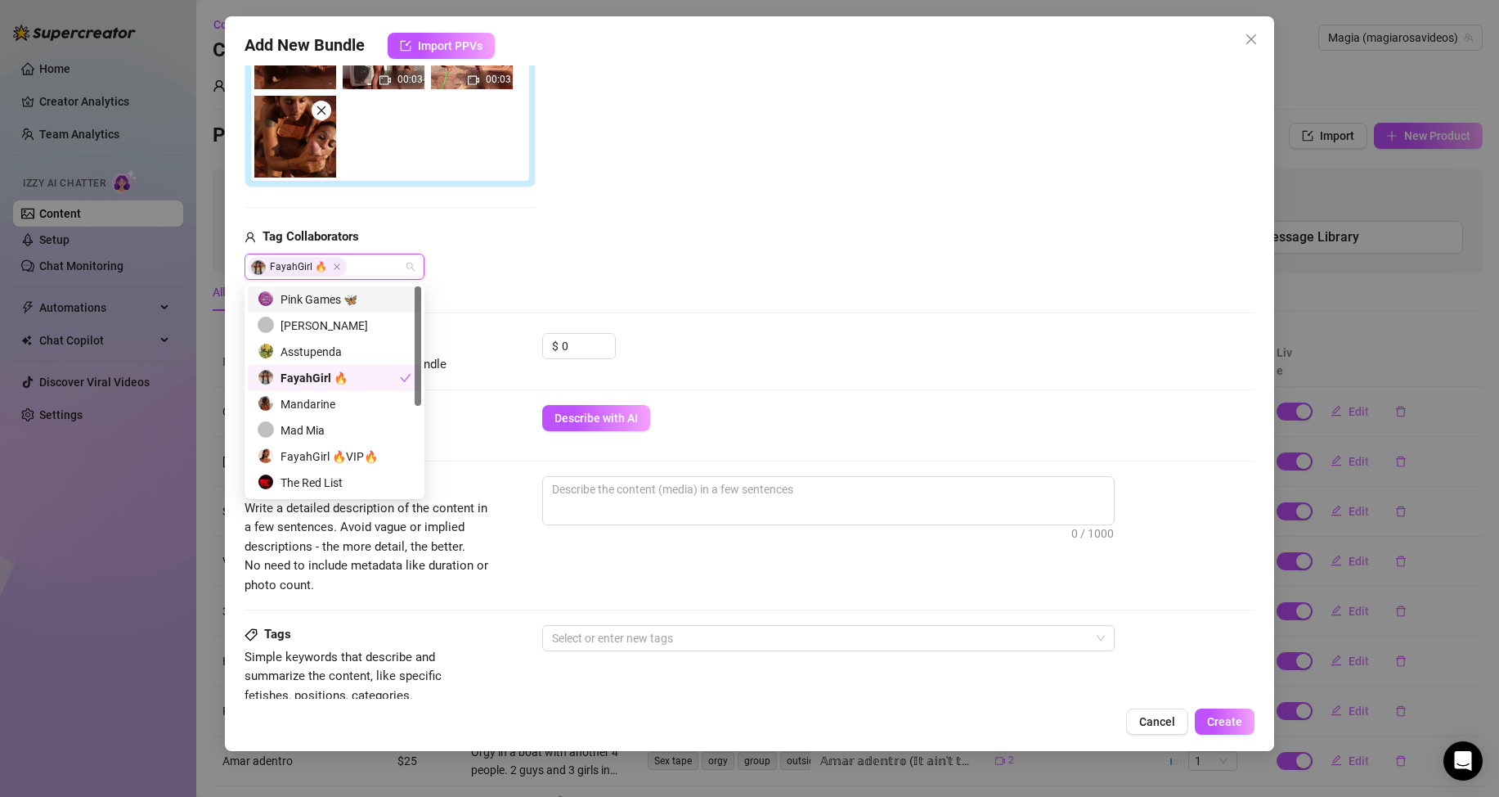
click at [311, 301] on div "Pink Games 🦋" at bounding box center [335, 299] width 154 height 18
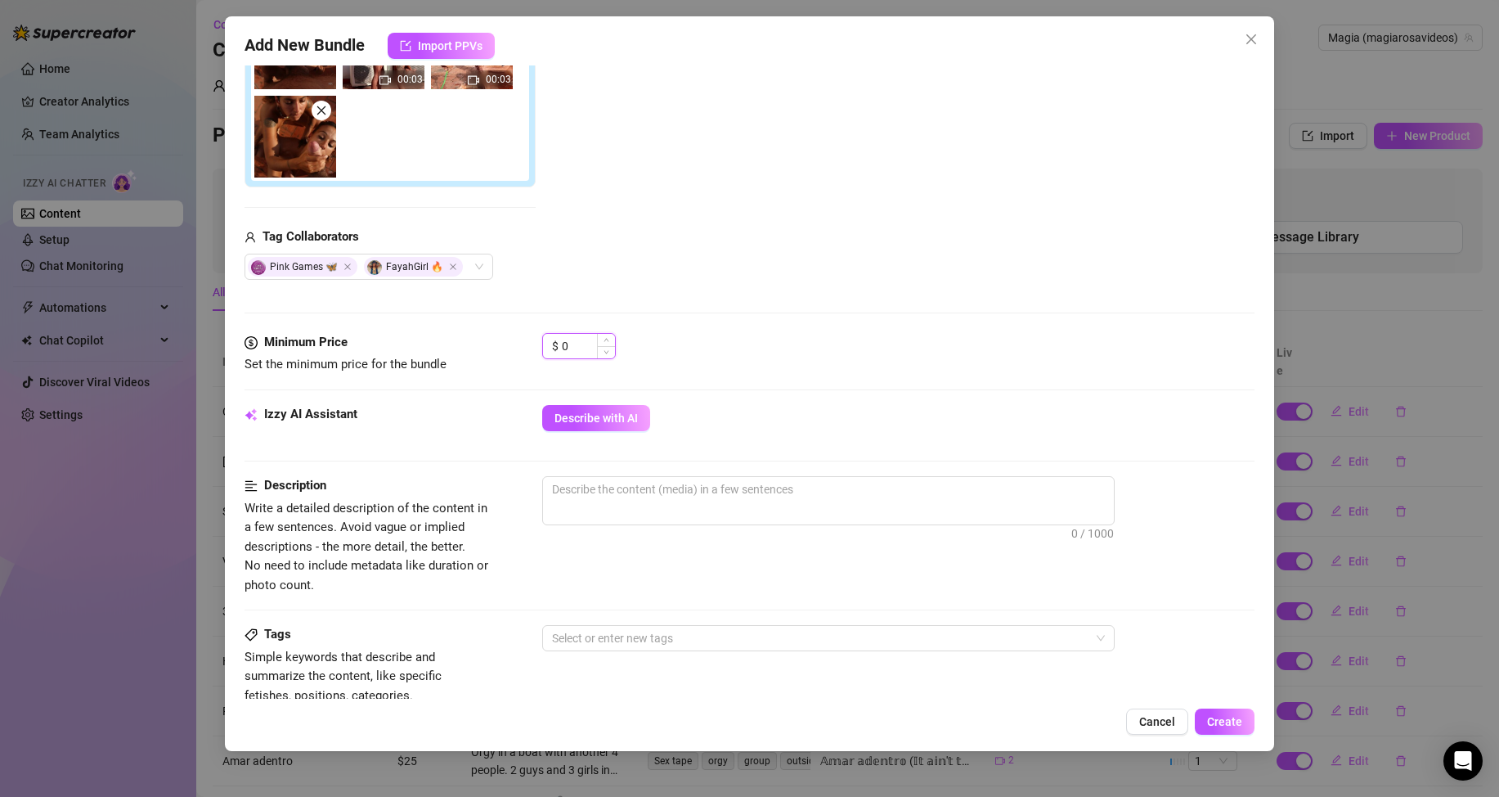
click at [563, 346] on input "0" at bounding box center [588, 346] width 53 height 25
click at [564, 346] on input "0" at bounding box center [588, 346] width 53 height 25
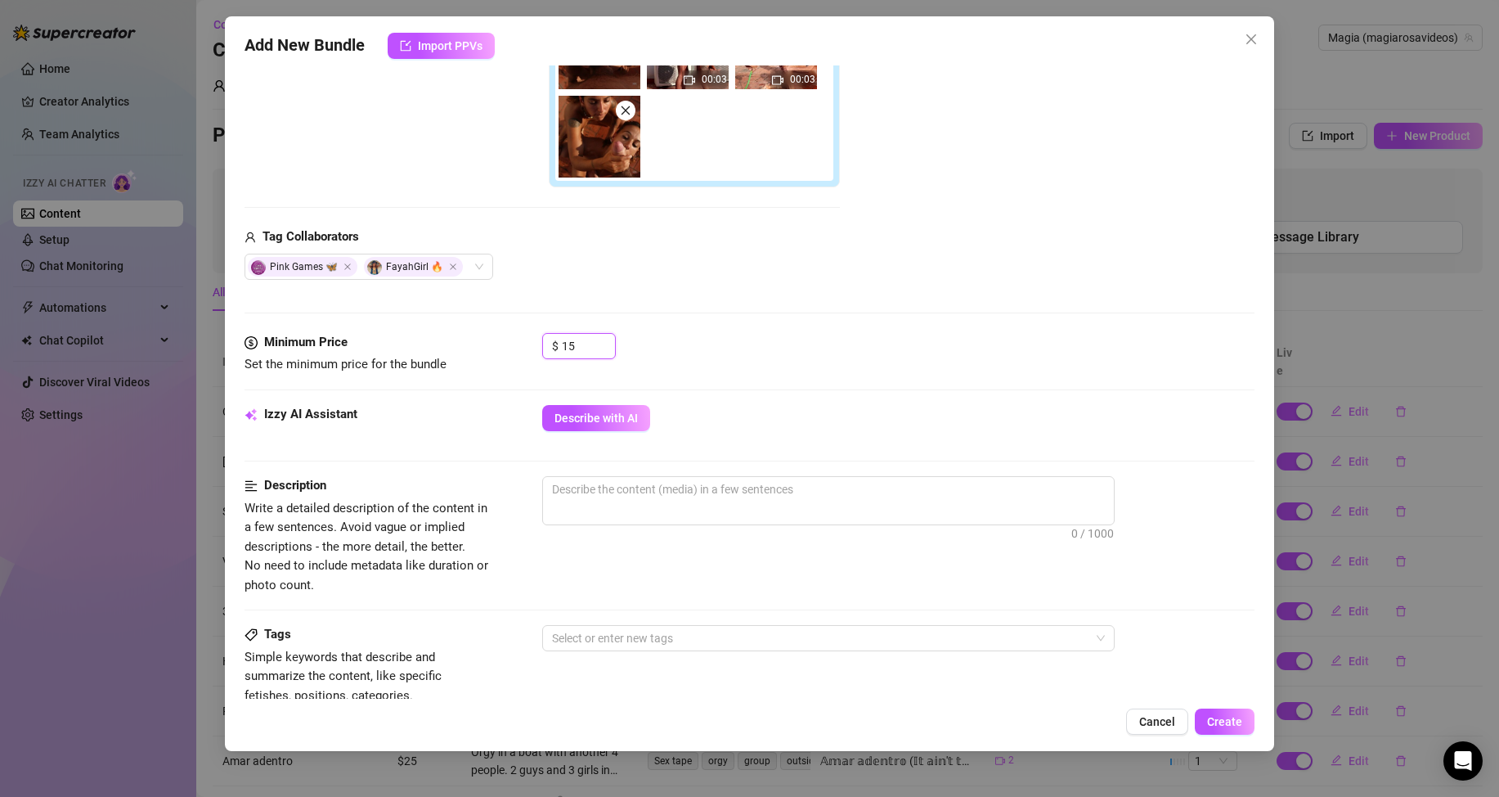
type input "15"
click at [684, 335] on div "$ 15" at bounding box center [898, 353] width 712 height 41
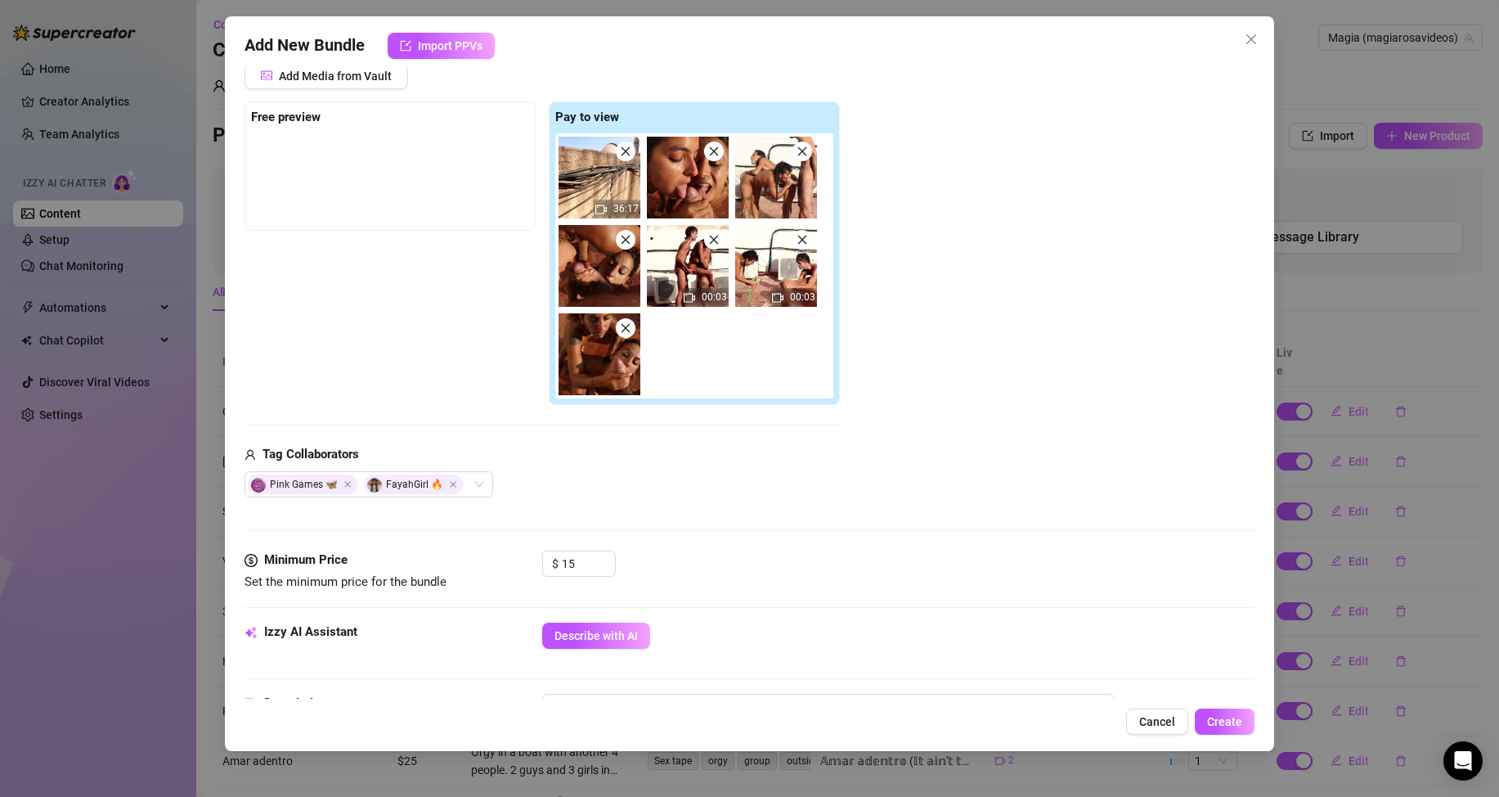
click at [684, 189] on img at bounding box center [688, 178] width 82 height 82
click at [603, 344] on img at bounding box center [600, 354] width 82 height 82
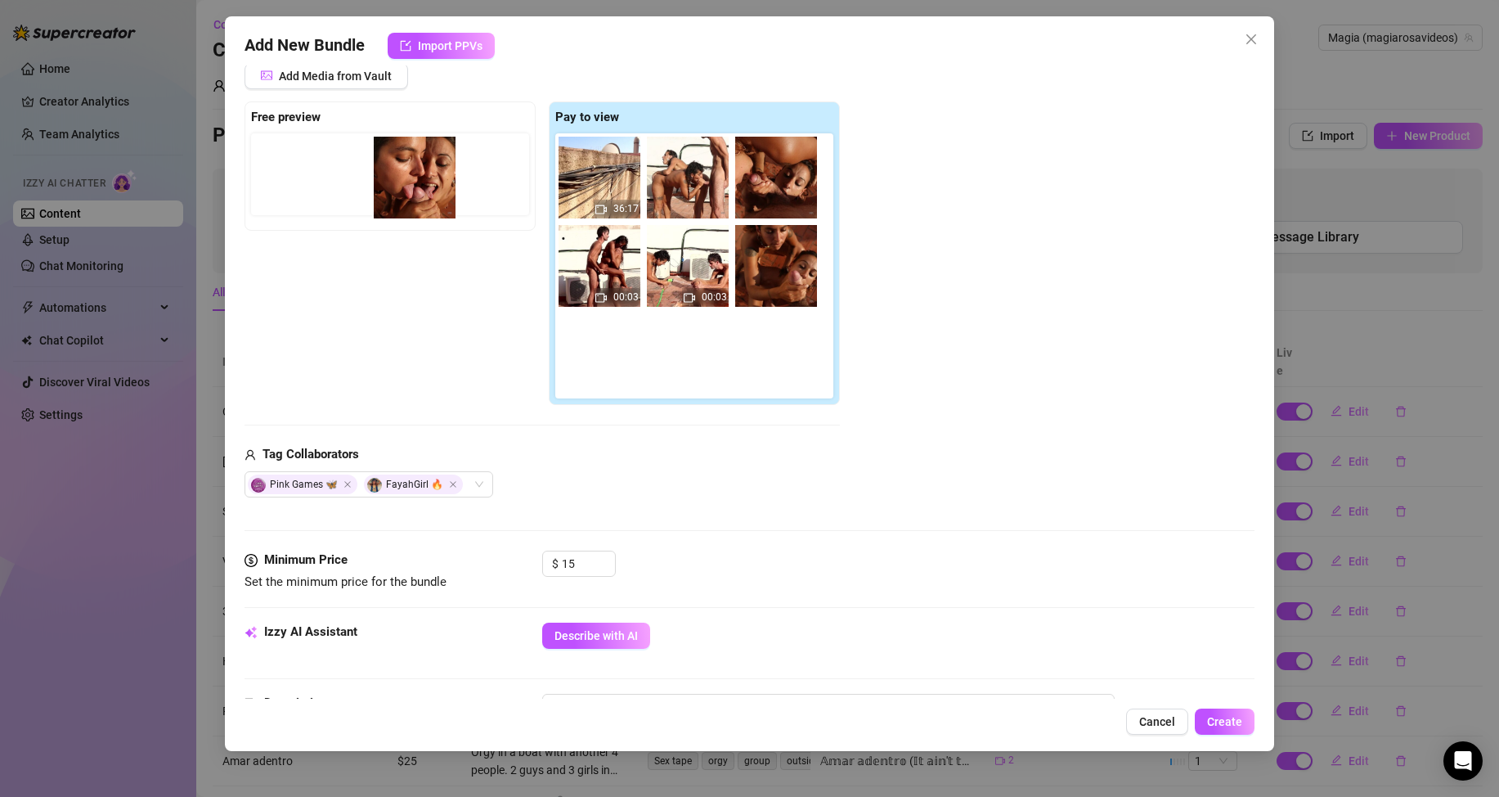
drag, startPoint x: 685, startPoint y: 195, endPoint x: 407, endPoint y: 194, distance: 278.1
click at [407, 194] on div "Free preview Pay to view 36:17 00:03 00:03" at bounding box center [542, 253] width 595 height 304
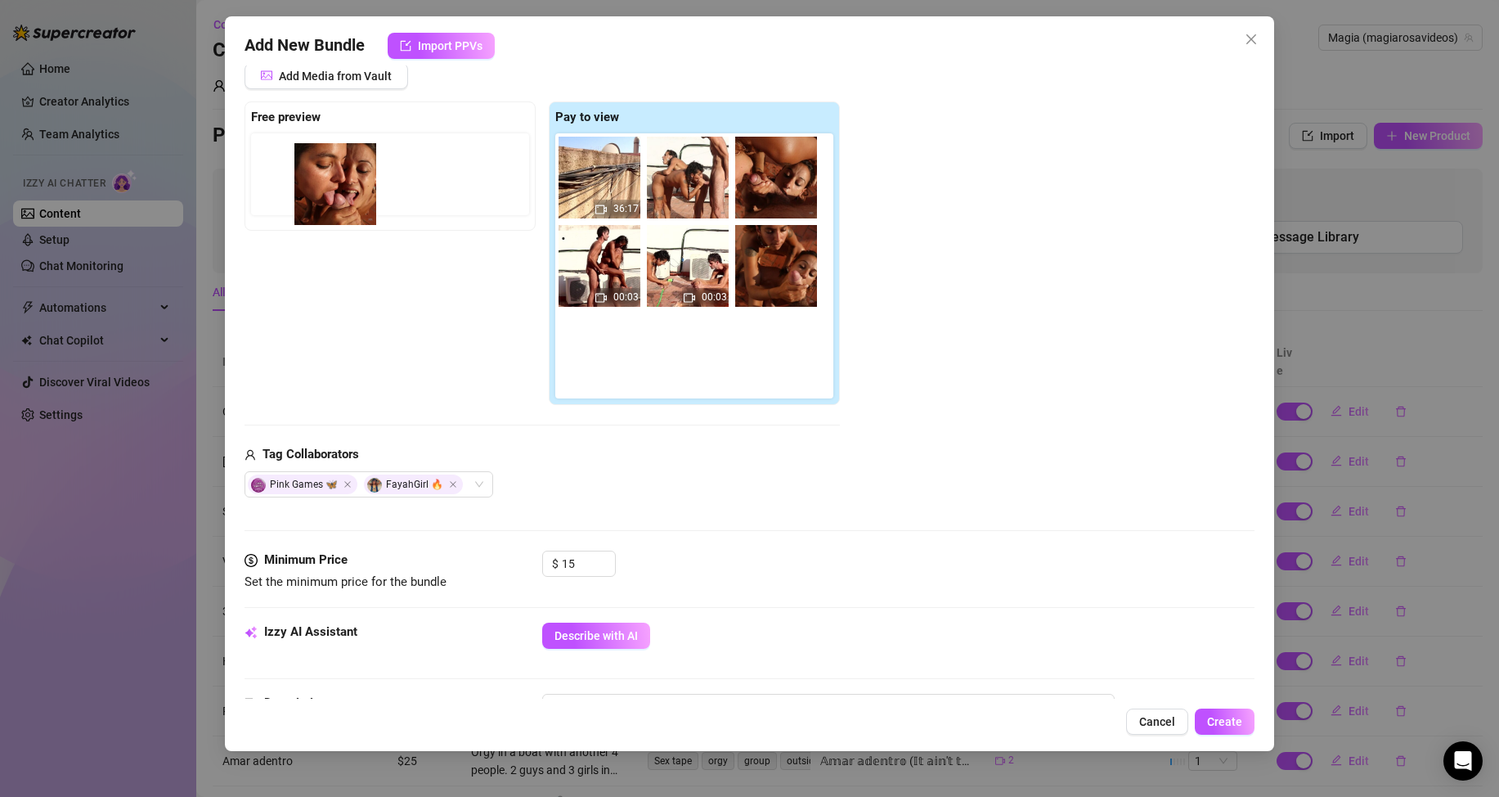
drag, startPoint x: 685, startPoint y: 192, endPoint x: 324, endPoint y: 197, distance: 361.6
click at [324, 197] on div "Free preview Pay to view 36:17 00:03 00:03" at bounding box center [542, 253] width 595 height 304
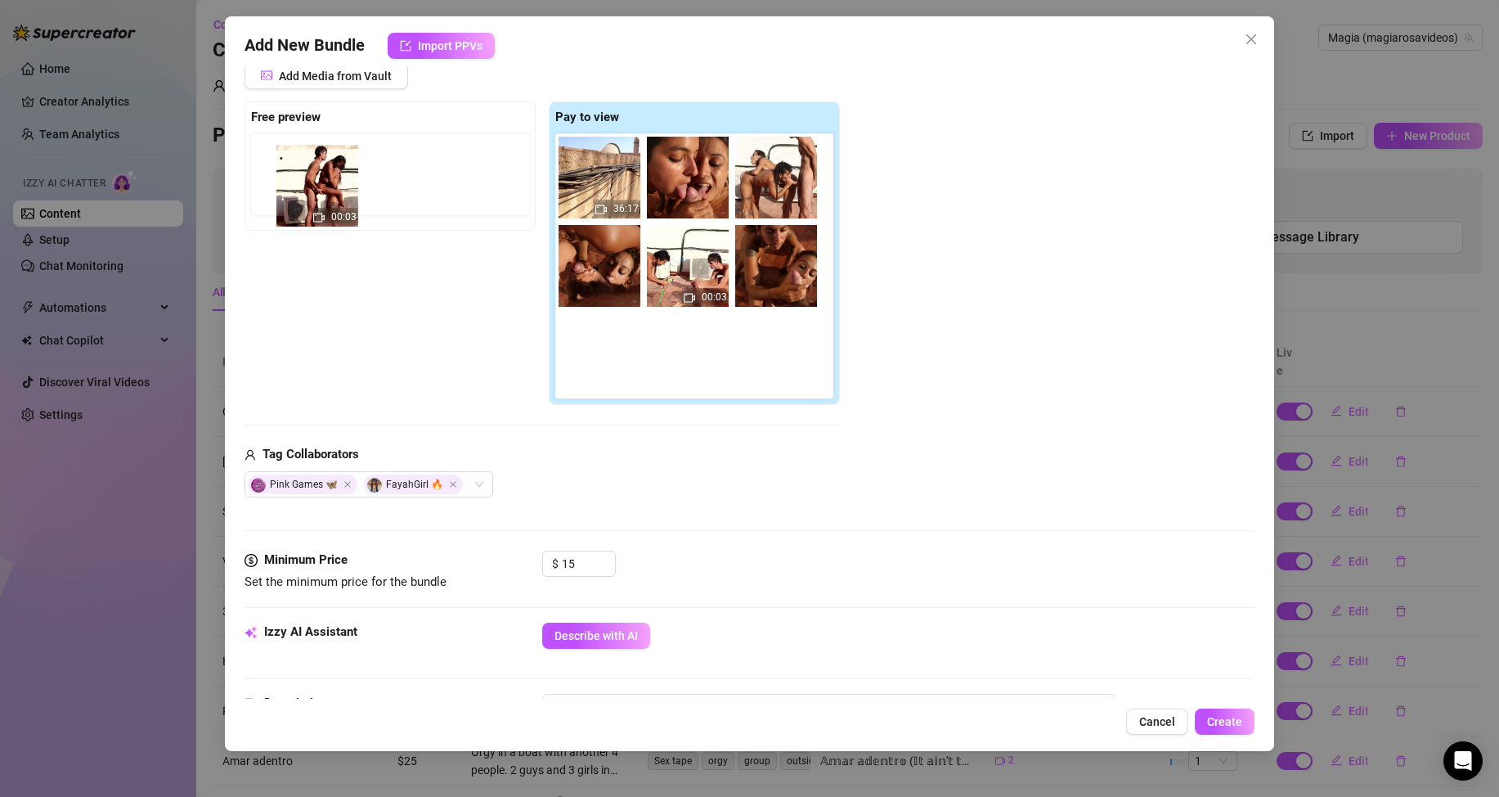
drag, startPoint x: 703, startPoint y: 267, endPoint x: 324, endPoint y: 184, distance: 388.4
click at [324, 184] on div "Free preview Pay to view 36:17 00:03 00:03" at bounding box center [542, 253] width 595 height 304
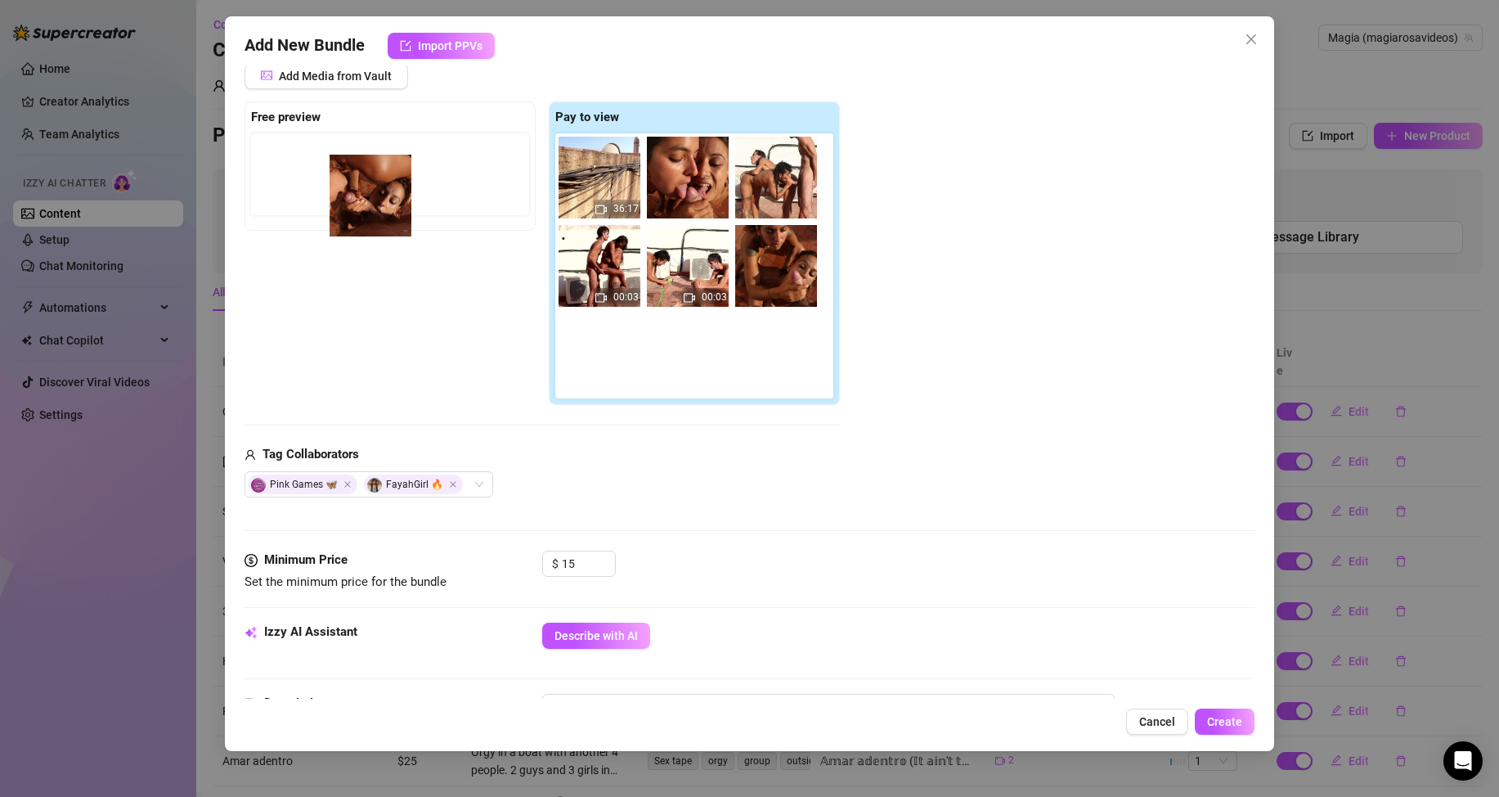
drag, startPoint x: 442, startPoint y: 209, endPoint x: 359, endPoint y: 186, distance: 86.0
click at [359, 186] on div "Free preview Pay to view 36:17 00:03 00:03" at bounding box center [542, 253] width 595 height 304
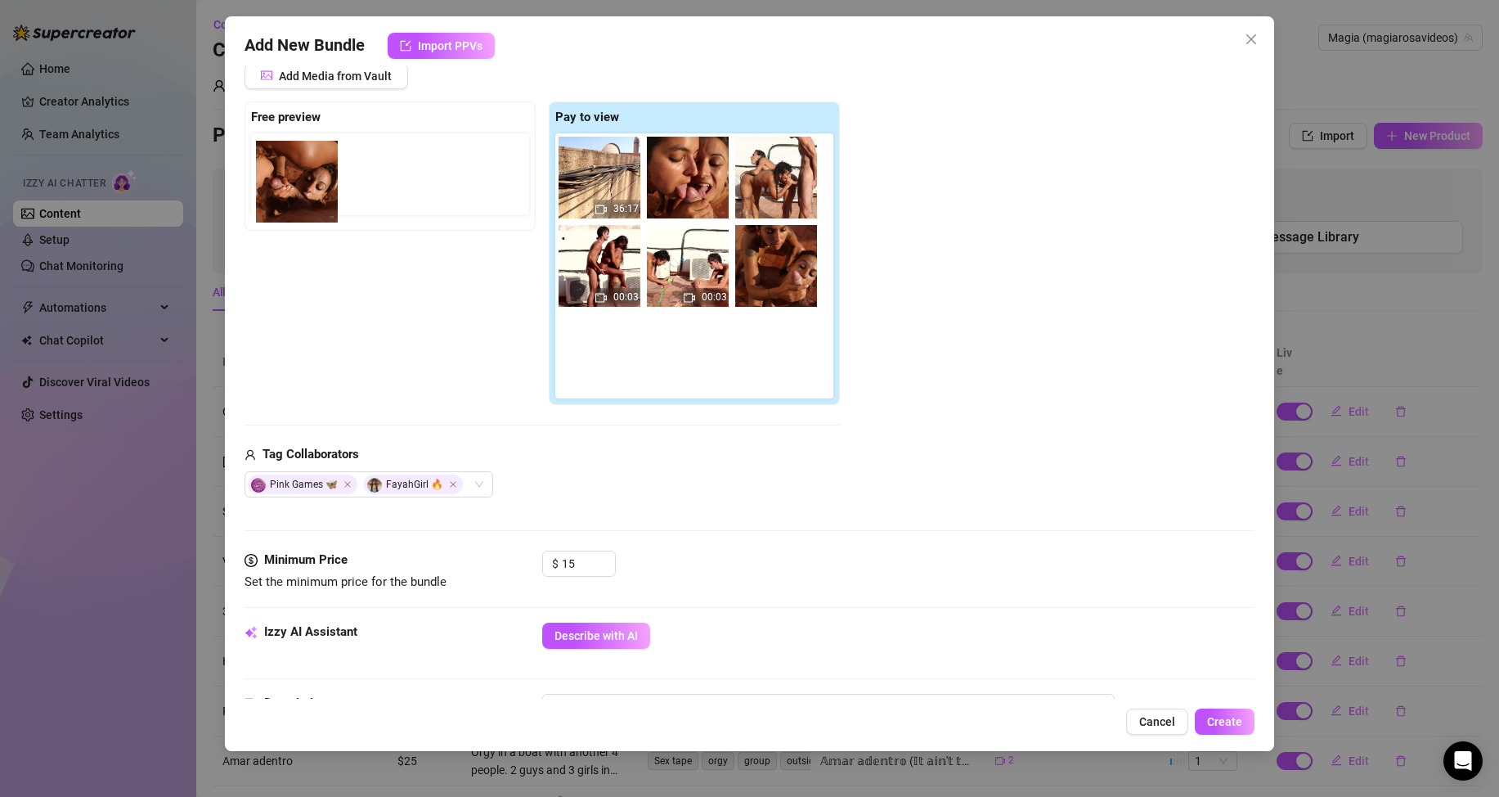
drag, startPoint x: 503, startPoint y: 218, endPoint x: 276, endPoint y: 176, distance: 230.4
click at [276, 176] on div "Free preview Pay to view 36:17 00:03 00:03" at bounding box center [542, 253] width 595 height 304
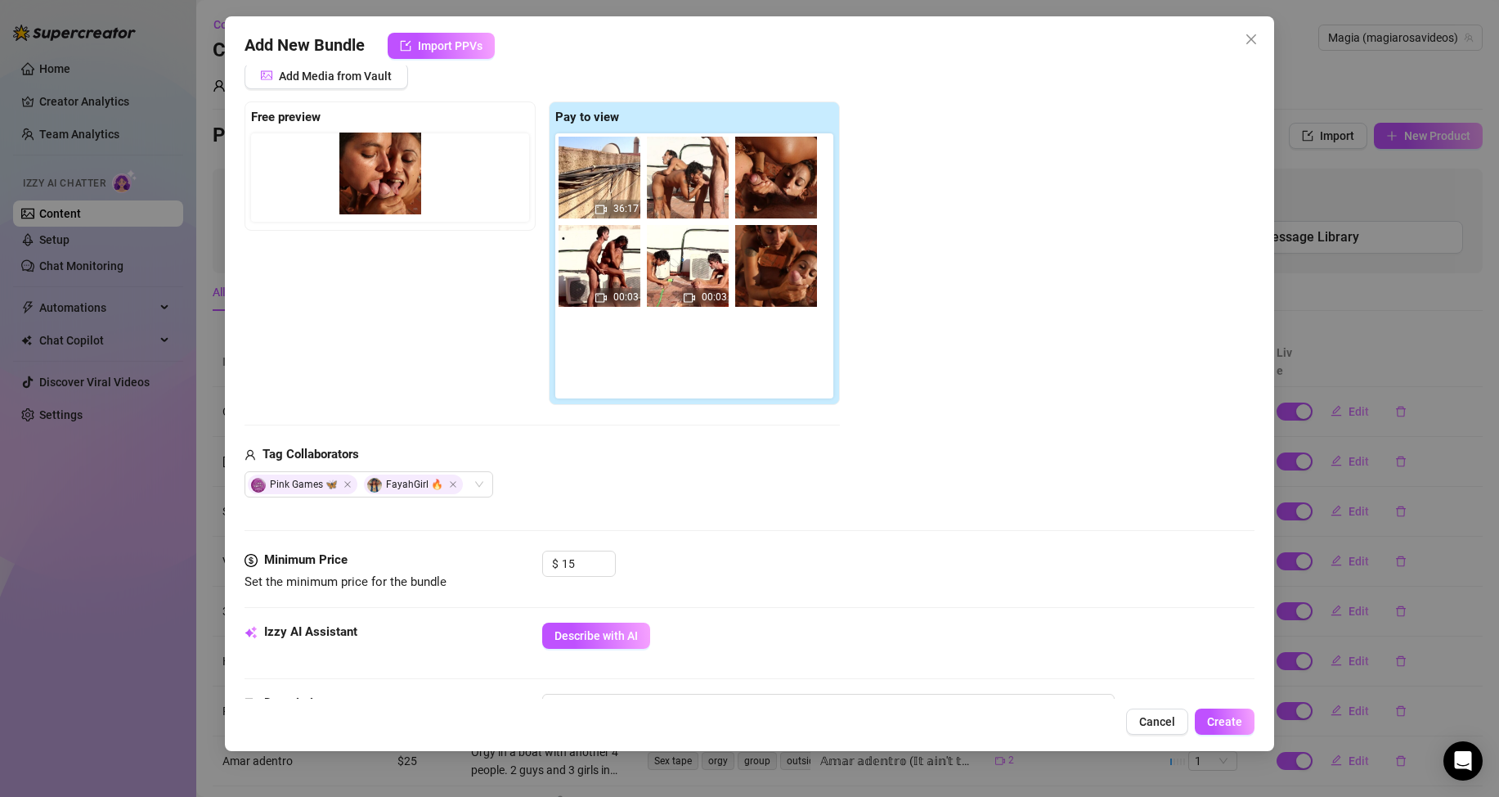
drag, startPoint x: 393, startPoint y: 177, endPoint x: 384, endPoint y: 177, distance: 9.0
click at [384, 177] on div "Free preview Pay to view 36:17 00:03 00:03" at bounding box center [542, 253] width 595 height 304
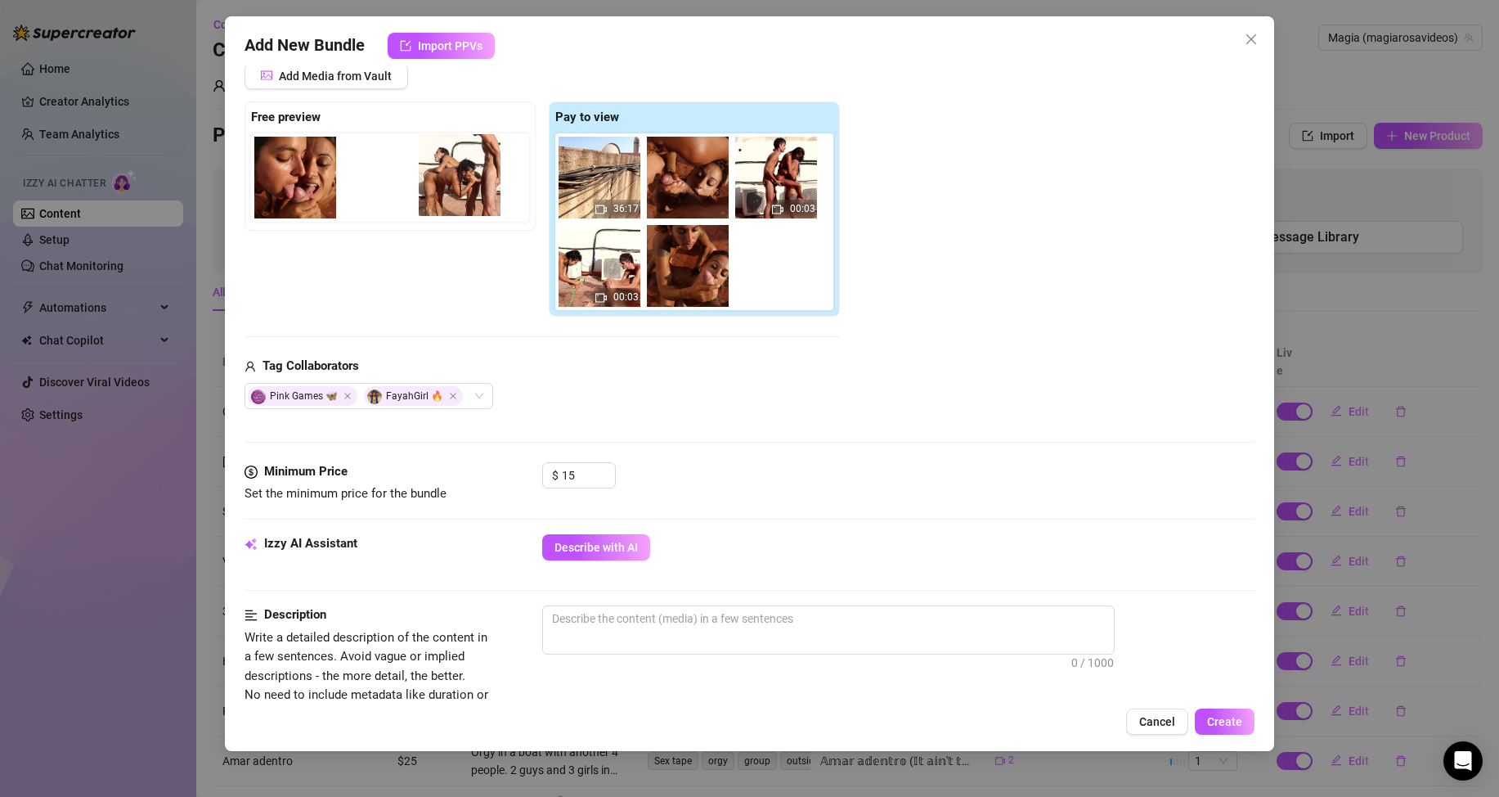
drag, startPoint x: 721, startPoint y: 189, endPoint x: 442, endPoint y: 189, distance: 279.7
click at [442, 189] on div "Free preview Pay to view 36:17 00:03 00:03" at bounding box center [542, 209] width 595 height 216
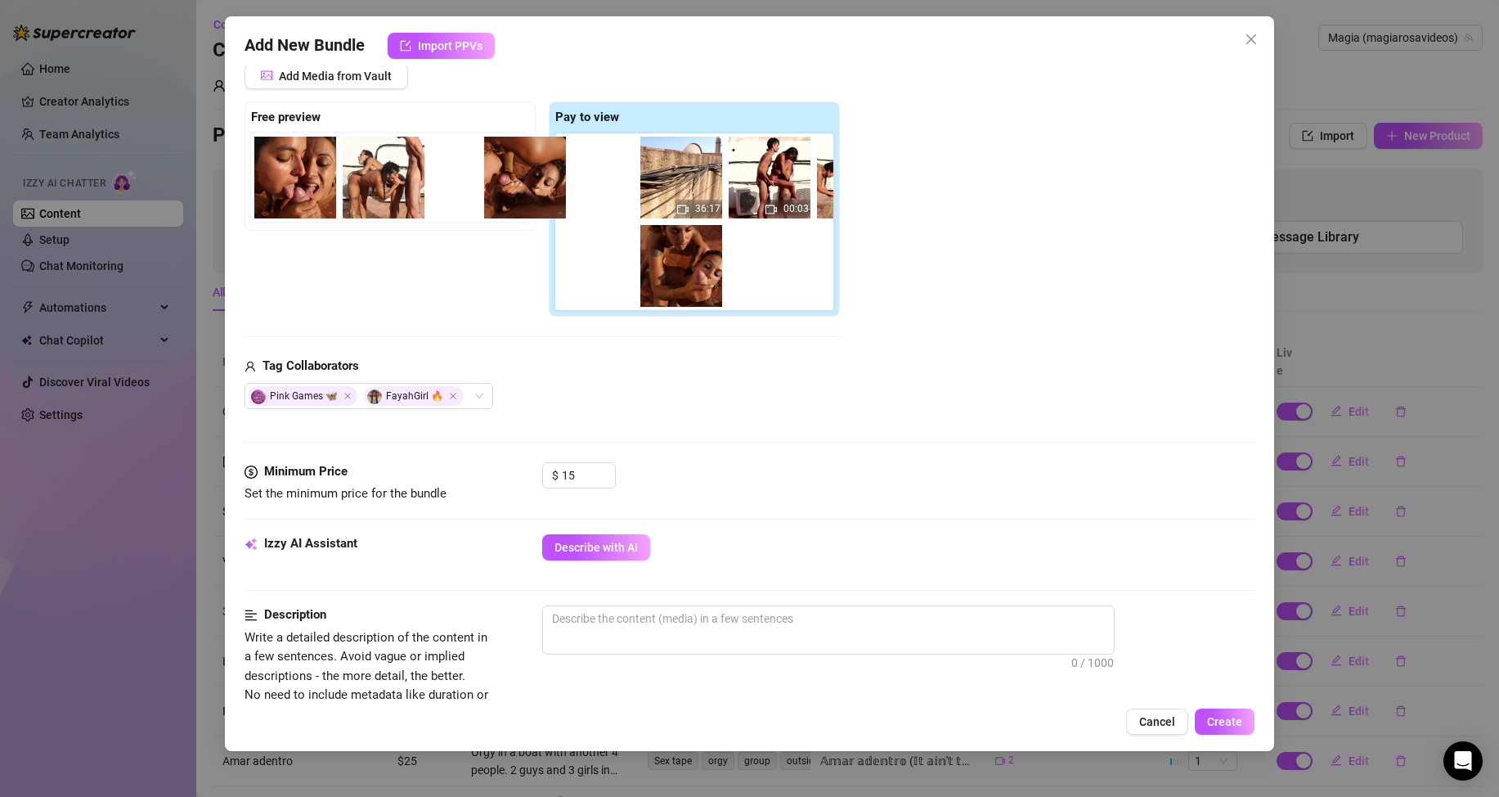
drag, startPoint x: 694, startPoint y: 196, endPoint x: 501, endPoint y: 197, distance: 193.0
click at [501, 196] on div "Free preview Pay to view 36:17 00:03 00:03" at bounding box center [542, 209] width 595 height 216
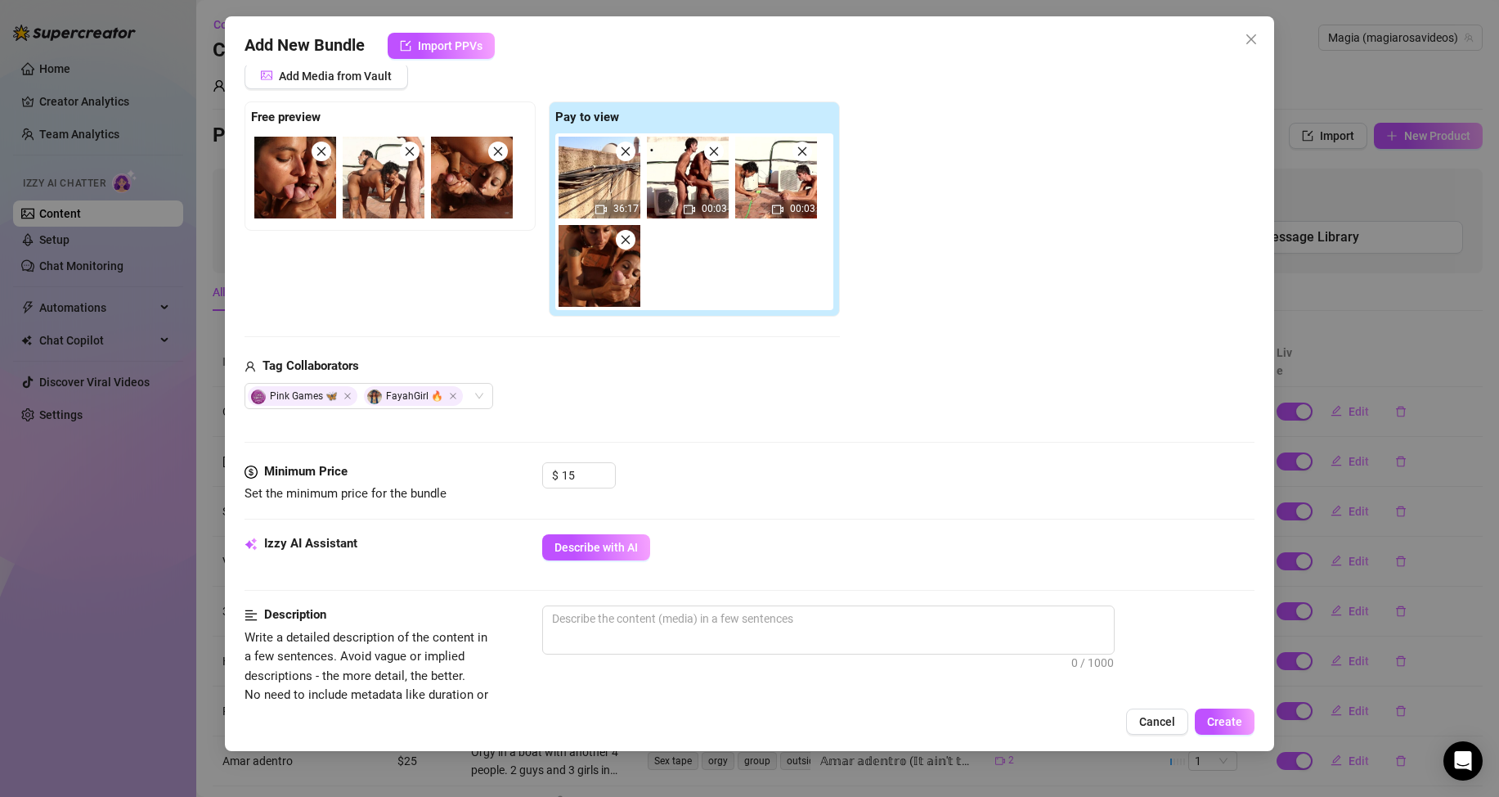
drag, startPoint x: 591, startPoint y: 278, endPoint x: 345, endPoint y: 202, distance: 257.7
click at [345, 202] on div "Free preview Pay to view 36:17 00:03 00:03" at bounding box center [542, 209] width 595 height 216
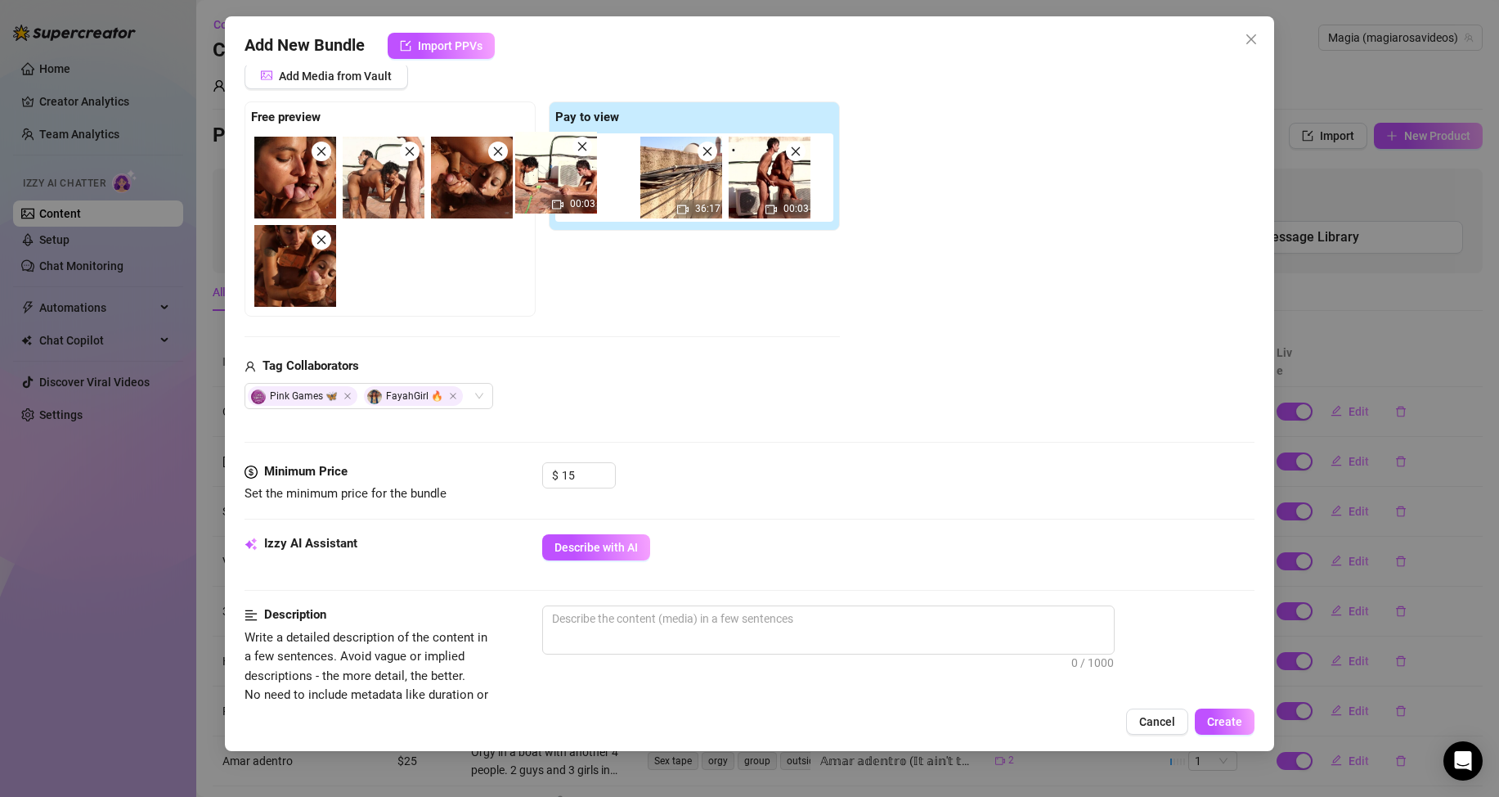
drag, startPoint x: 766, startPoint y: 195, endPoint x: 365, endPoint y: 192, distance: 400.8
click at [363, 189] on div "Free preview Pay to view 36:17 00:03 00:03" at bounding box center [542, 209] width 595 height 216
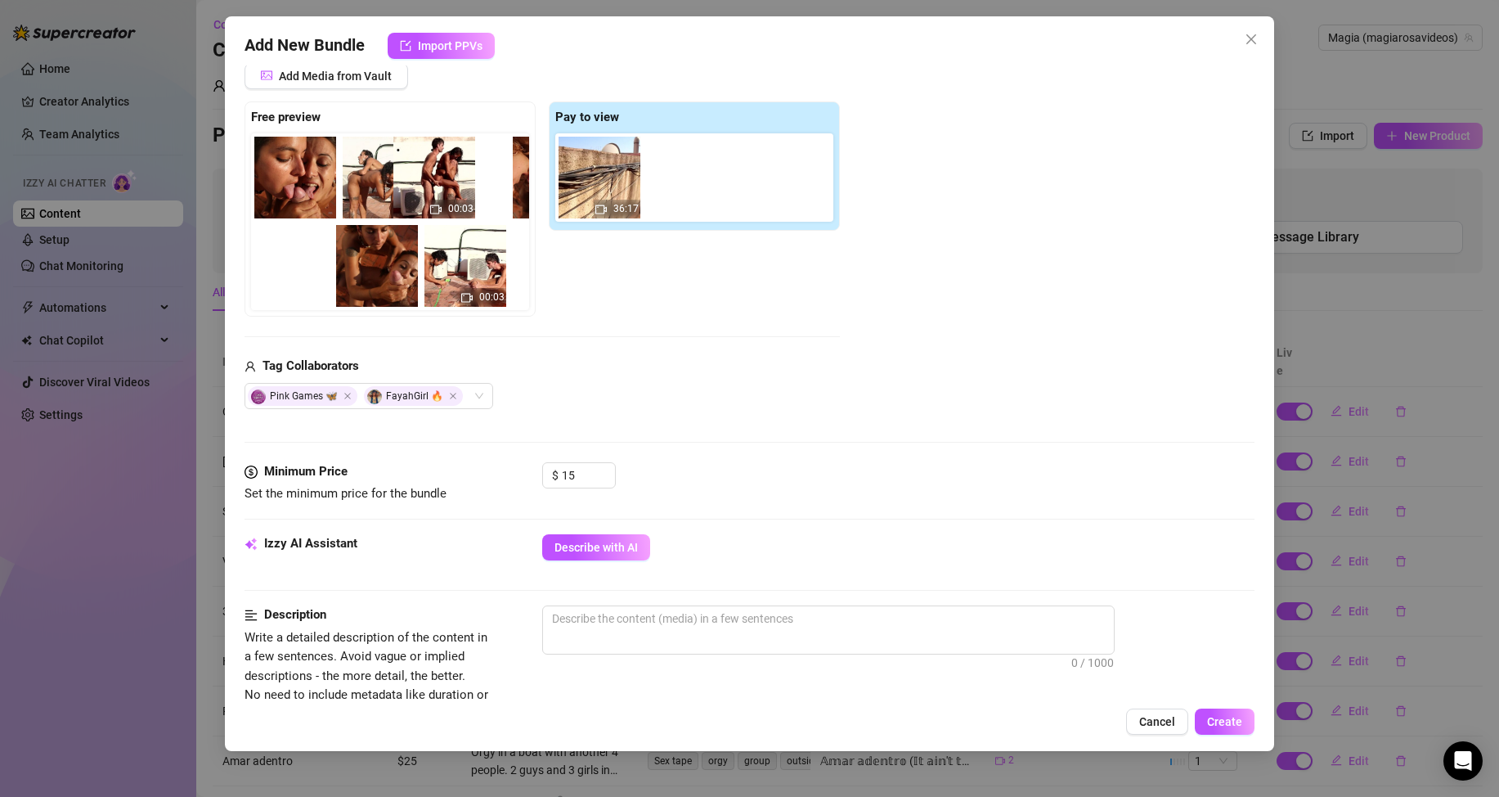
drag, startPoint x: 695, startPoint y: 194, endPoint x: 404, endPoint y: 193, distance: 291.2
click at [407, 193] on div "Free preview 00:03 Pay to view 36:17 00:03" at bounding box center [542, 209] width 595 height 216
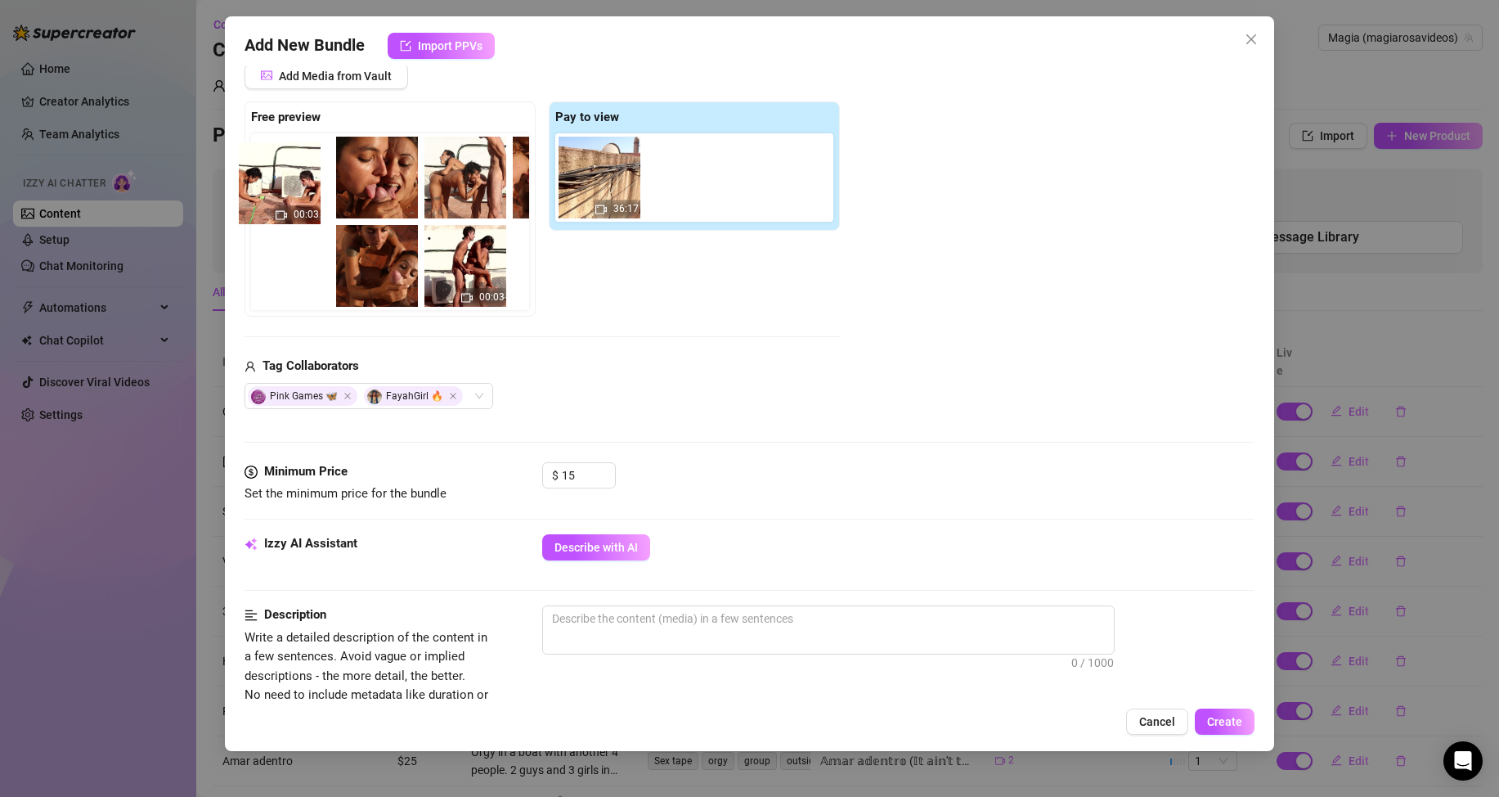
drag, startPoint x: 401, startPoint y: 277, endPoint x: 294, endPoint y: 191, distance: 137.2
click at [294, 191] on div "00:03 00:03" at bounding box center [393, 221] width 285 height 177
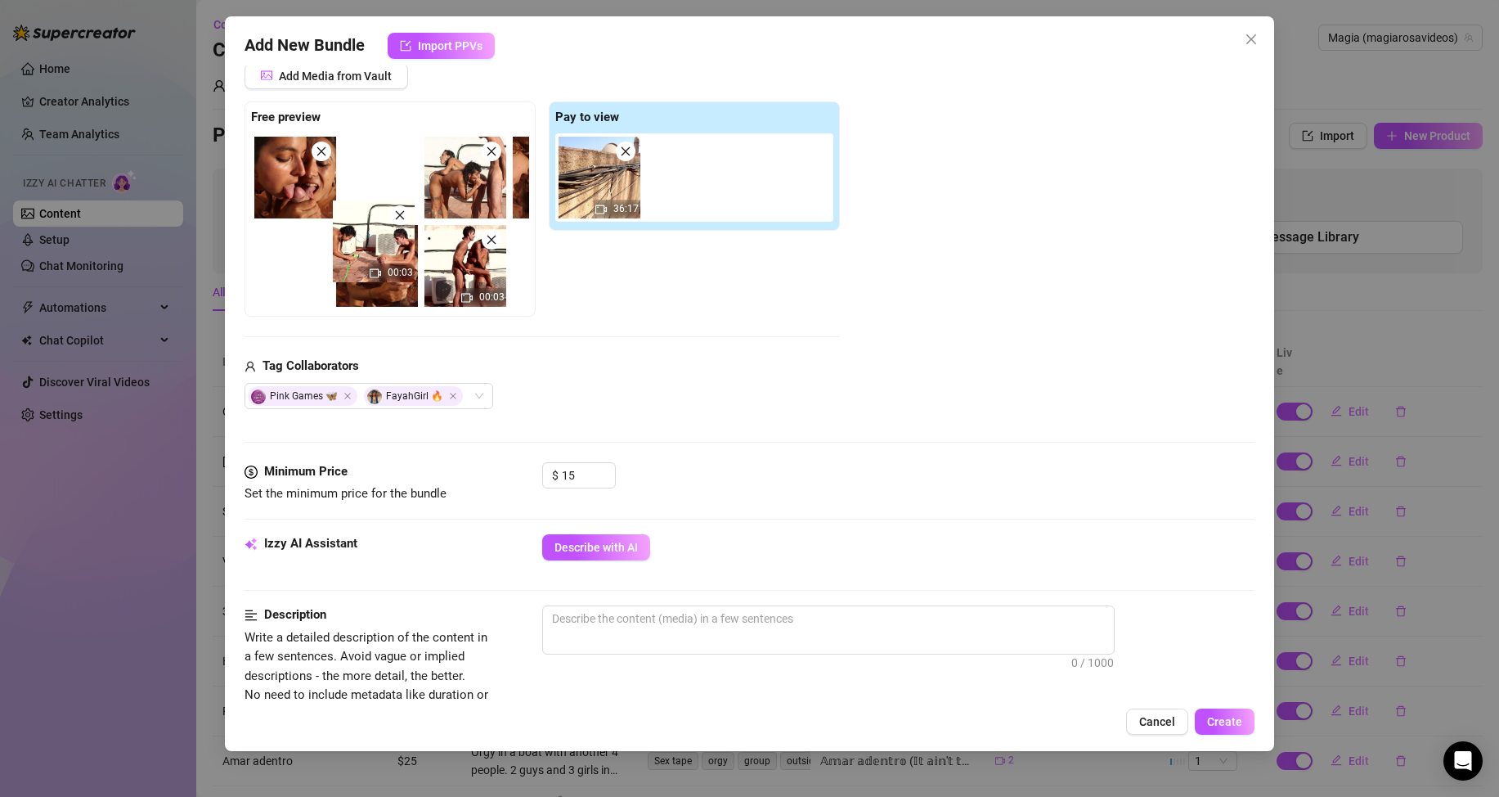
drag, startPoint x: 397, startPoint y: 266, endPoint x: 362, endPoint y: 195, distance: 79.4
click at [362, 195] on div "00:03 00:03" at bounding box center [393, 221] width 285 height 177
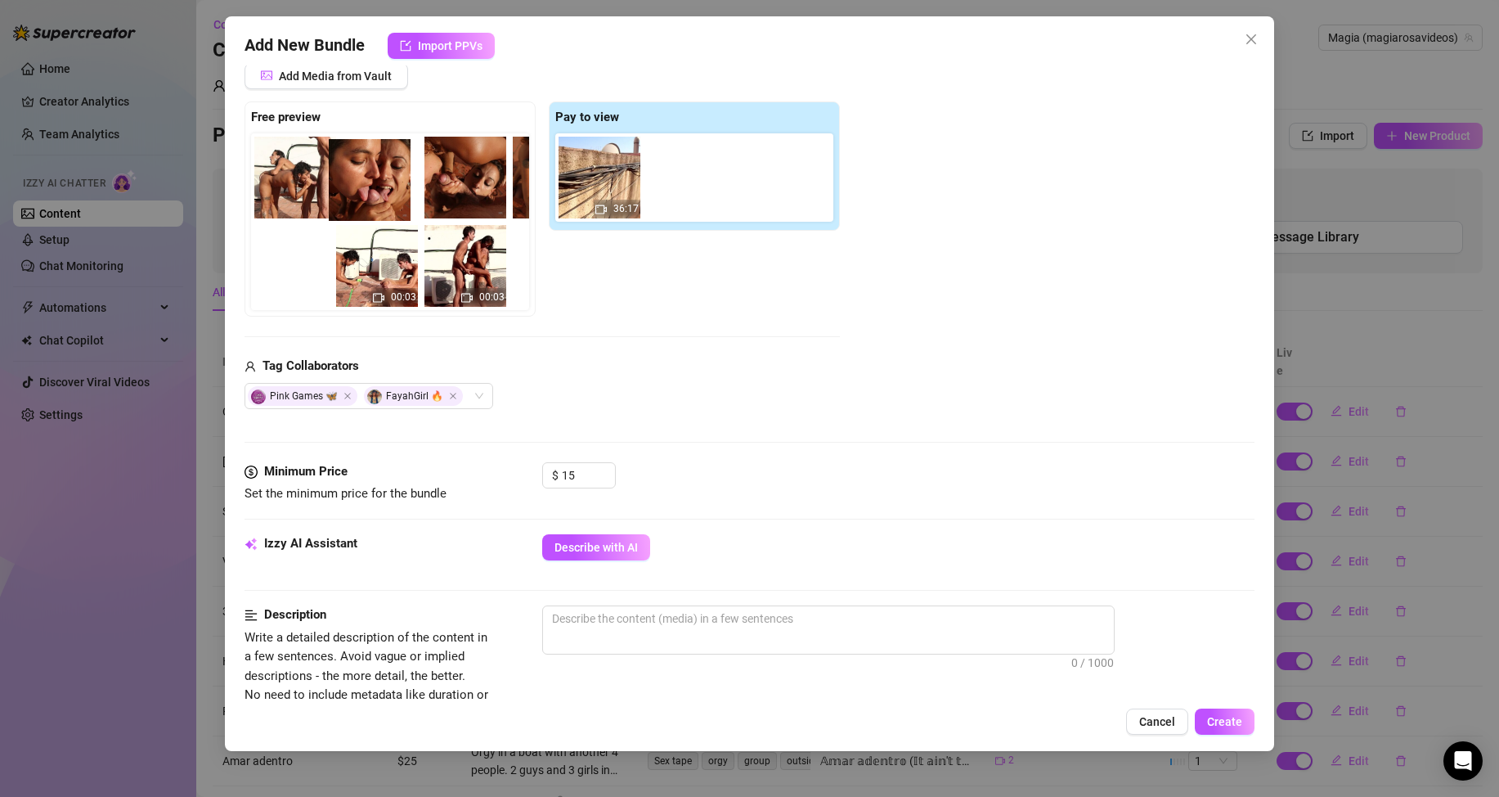
drag, startPoint x: 320, startPoint y: 179, endPoint x: 401, endPoint y: 182, distance: 81.0
click at [401, 182] on div "00:03 00:03" at bounding box center [393, 221] width 285 height 177
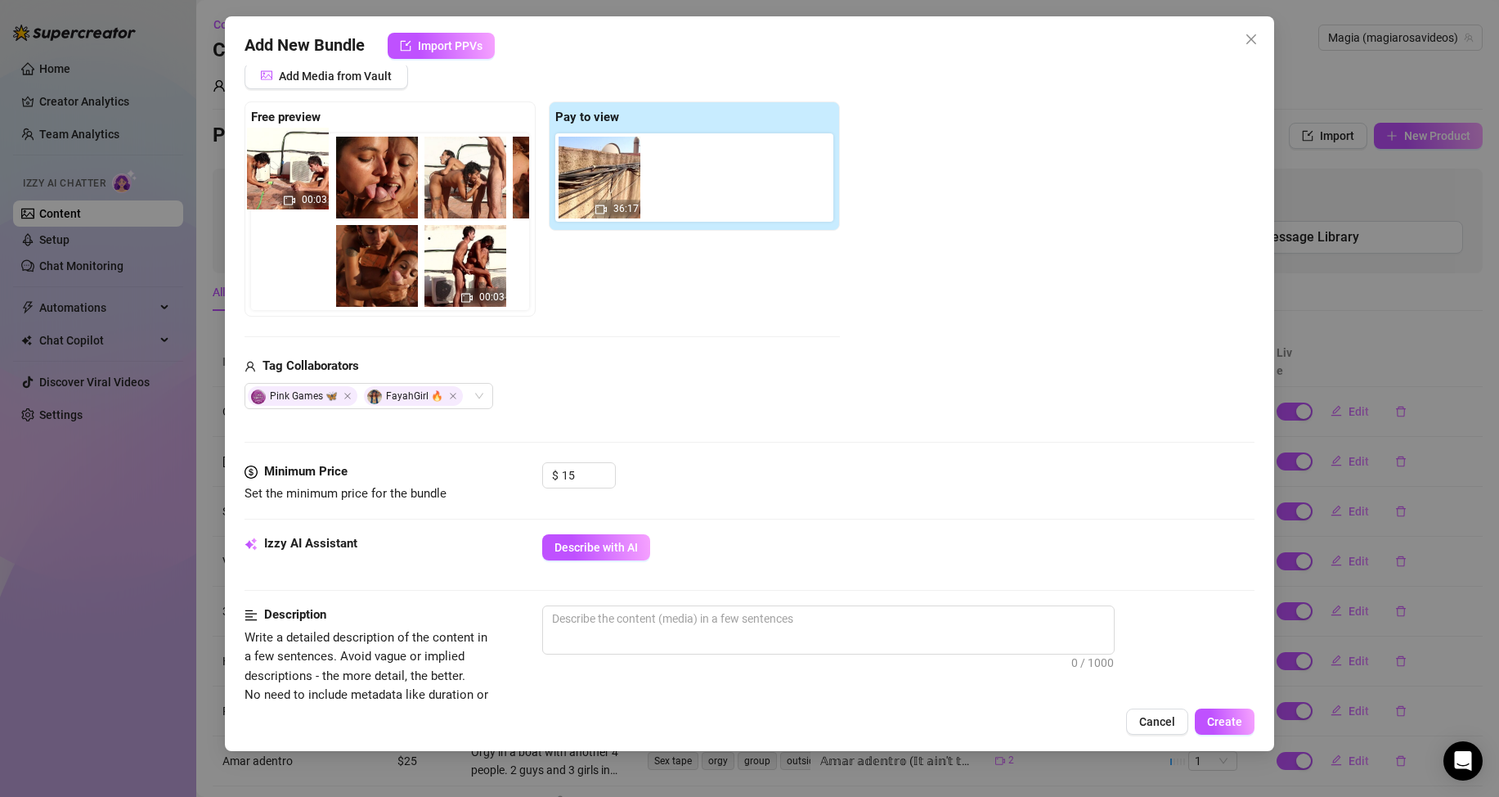
drag, startPoint x: 387, startPoint y: 263, endPoint x: 284, endPoint y: 164, distance: 143.5
click at [284, 164] on div "00:03 00:03" at bounding box center [393, 221] width 285 height 177
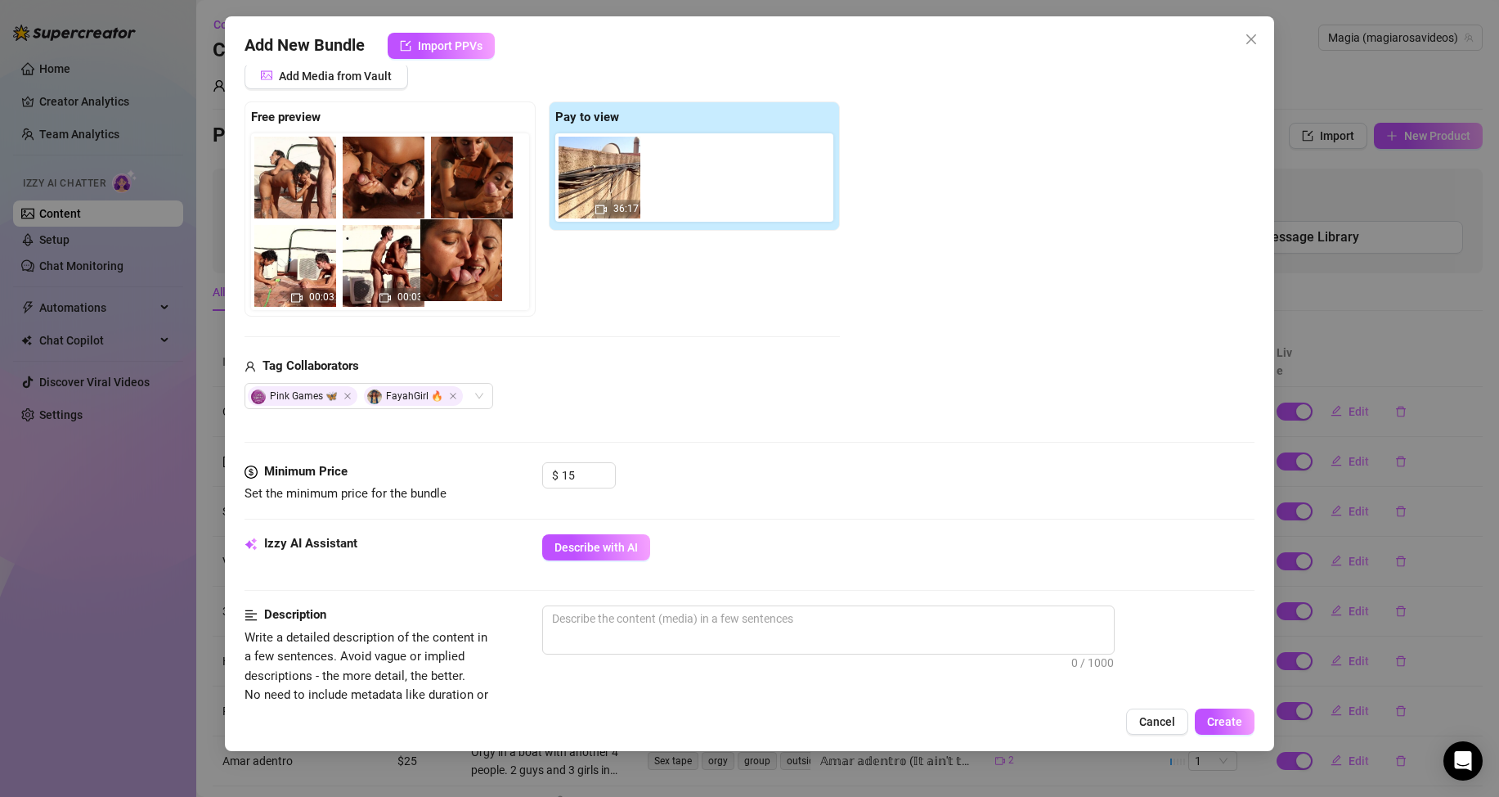
drag, startPoint x: 343, startPoint y: 183, endPoint x: 484, endPoint y: 266, distance: 163.9
click at [484, 266] on div "00:03 00:03" at bounding box center [393, 221] width 285 height 177
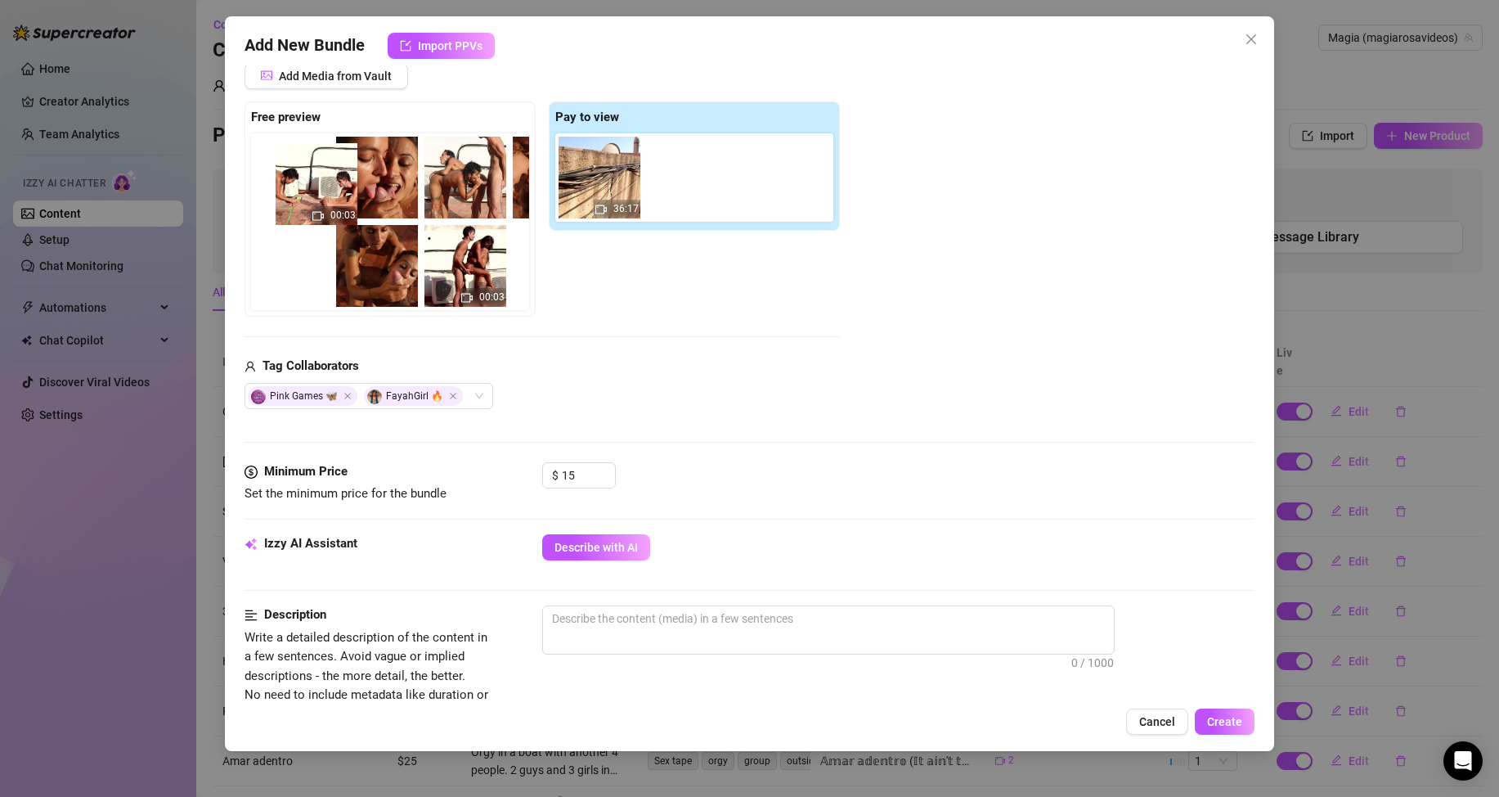
drag, startPoint x: 392, startPoint y: 276, endPoint x: 322, endPoint y: 183, distance: 115.7
click at [322, 183] on div "00:03 00:03" at bounding box center [393, 221] width 285 height 177
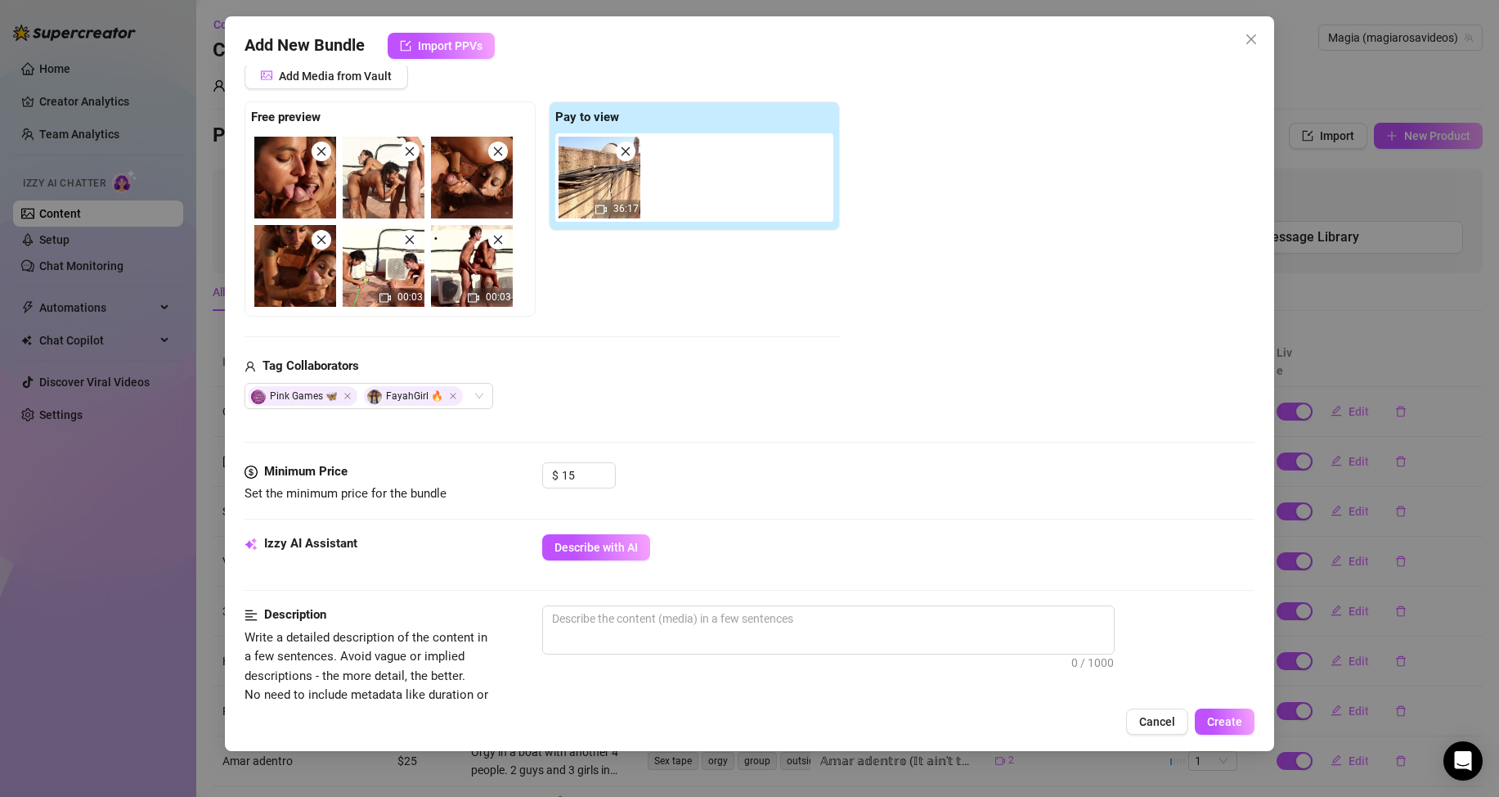
click at [325, 155] on icon "close" at bounding box center [321, 151] width 9 height 9
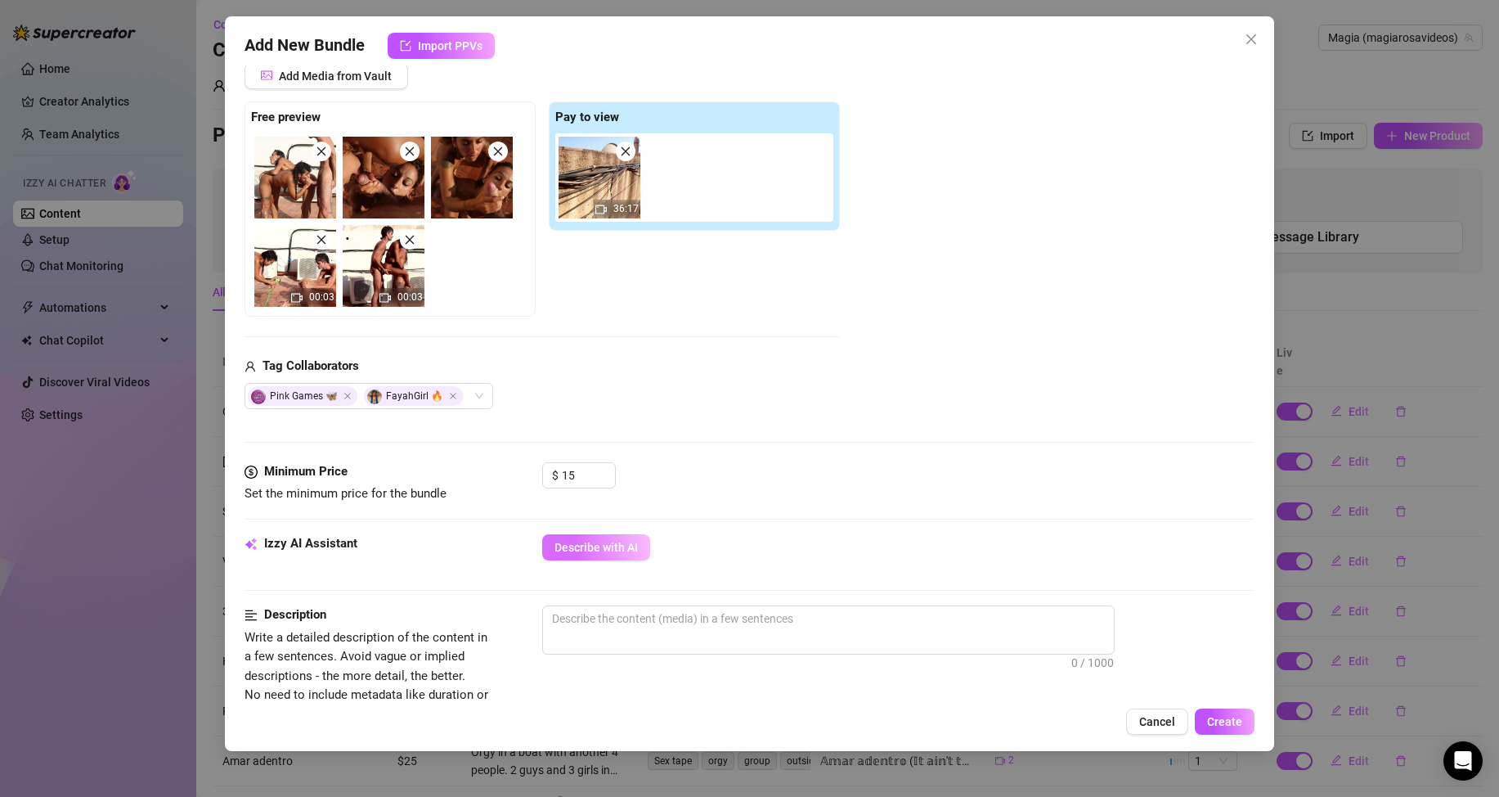
click at [606, 550] on span "Describe with AI" at bounding box center [596, 547] width 83 height 13
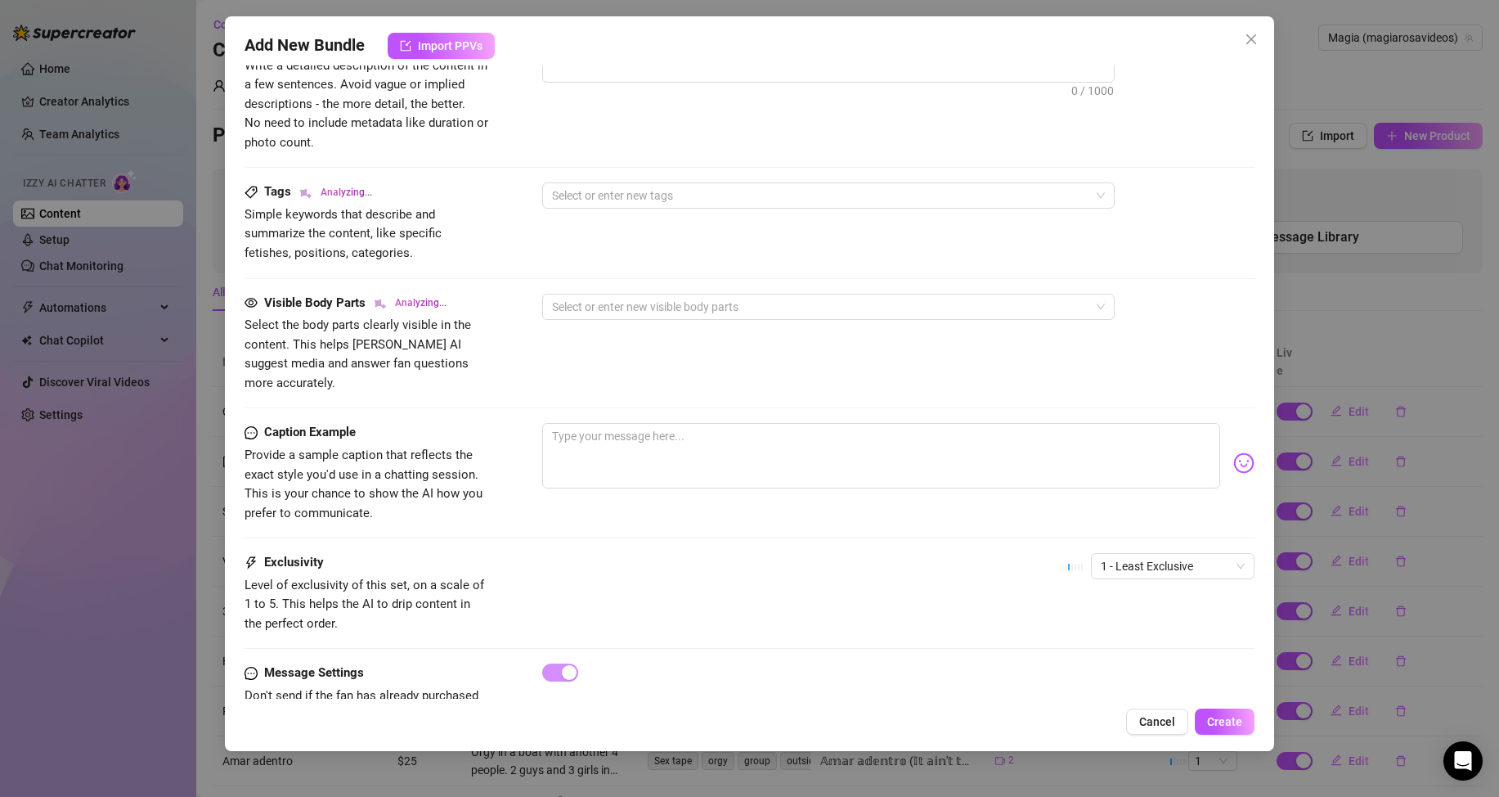
scroll to position [828, 0]
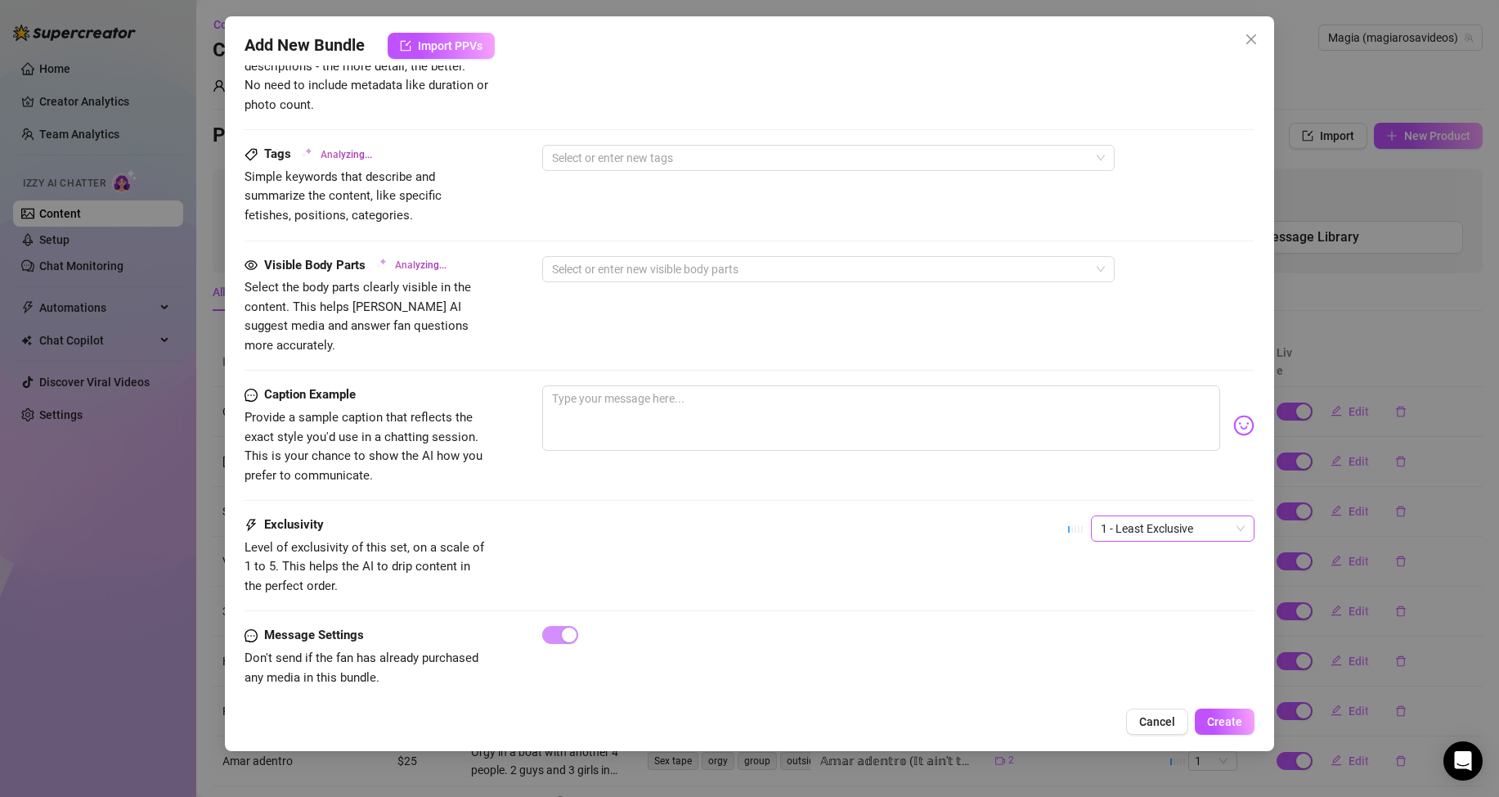
click at [1135, 516] on span "1 - Least Exclusive" at bounding box center [1173, 528] width 144 height 25
click at [1112, 590] on div "3" at bounding box center [1158, 595] width 137 height 18
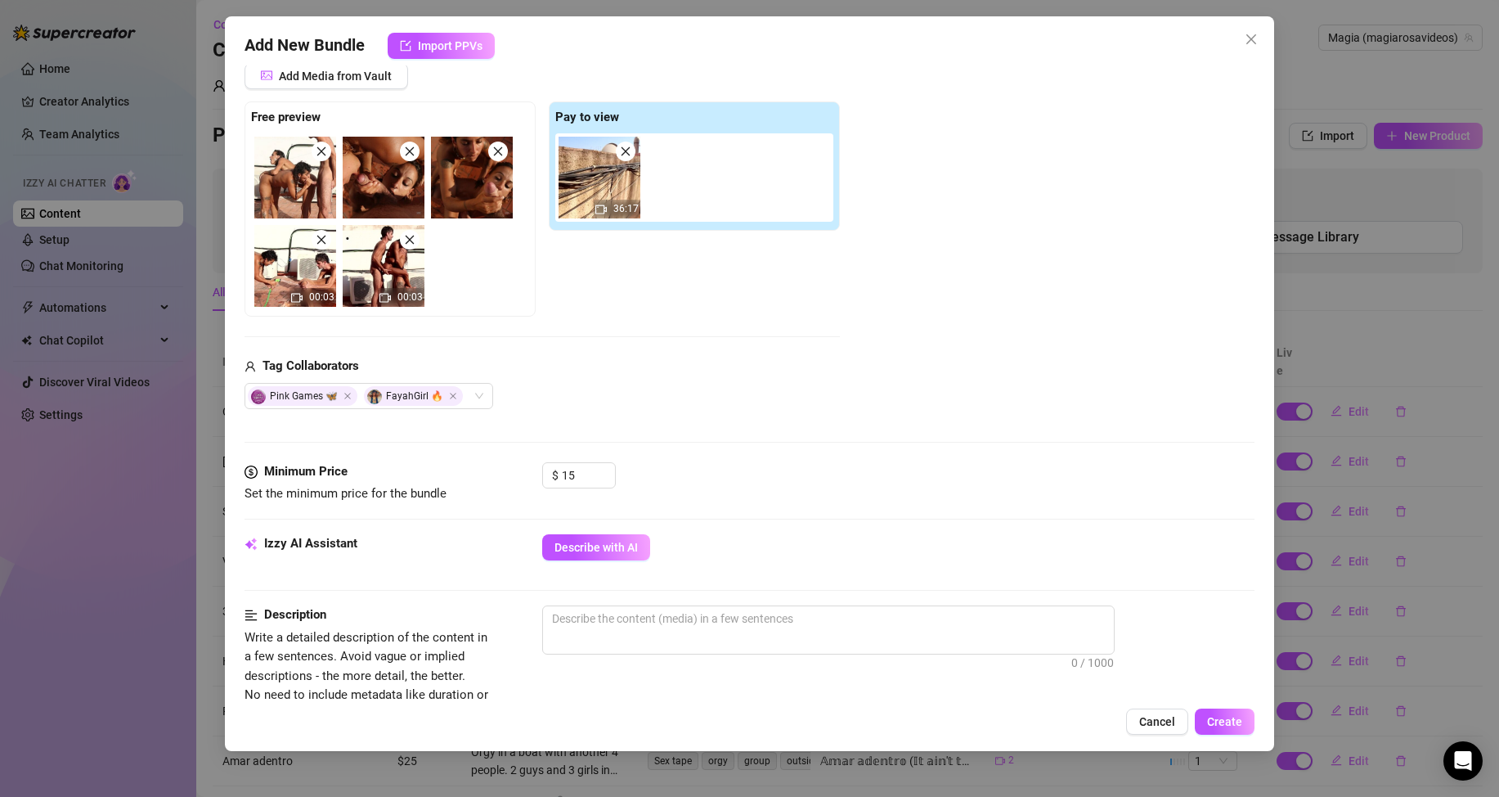
scroll to position [436, 0]
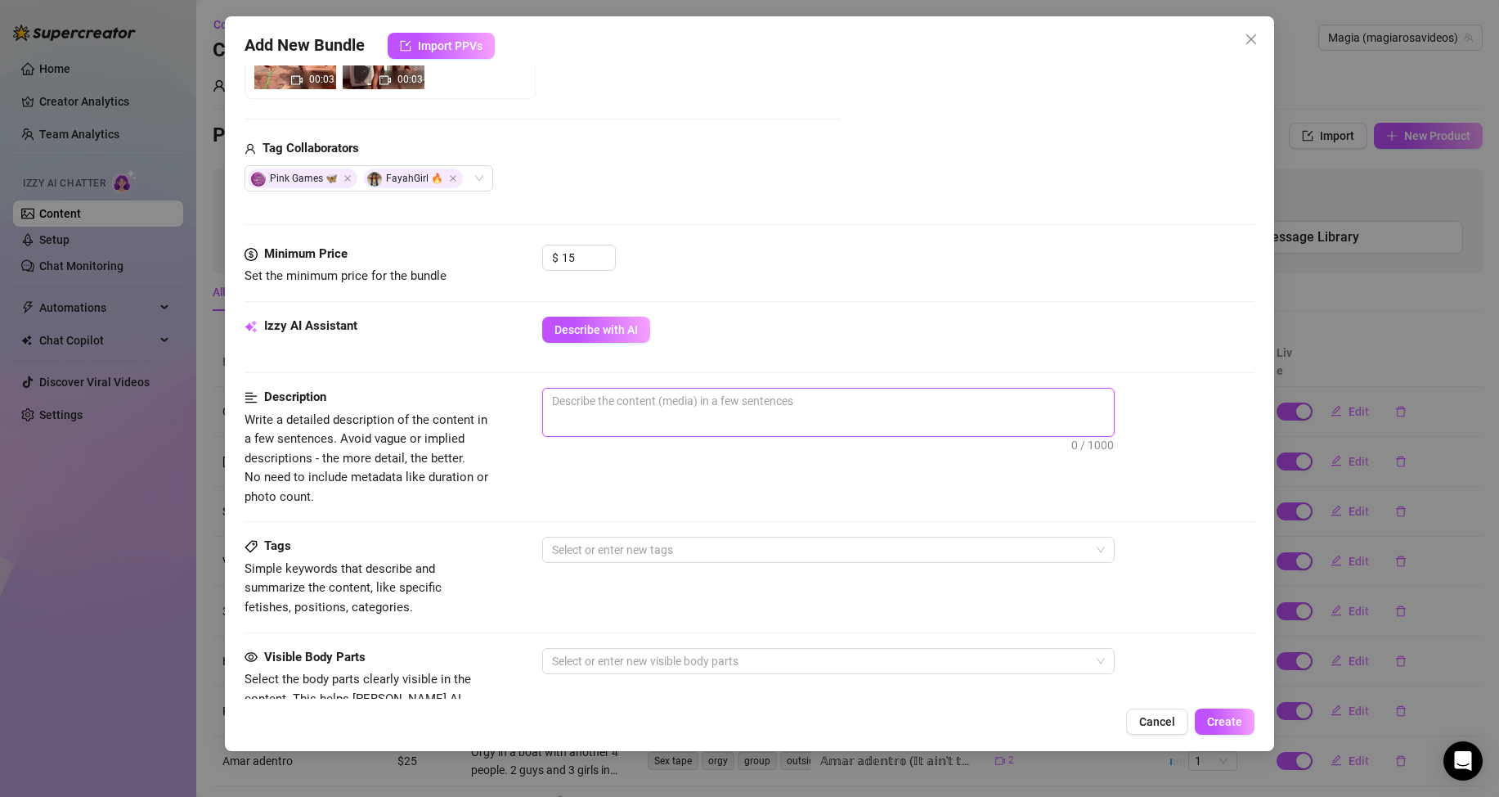
drag, startPoint x: 618, startPoint y: 401, endPoint x: 630, endPoint y: 407, distance: 13.9
click at [618, 401] on textarea at bounding box center [828, 401] width 571 height 25
click at [656, 406] on textarea at bounding box center [828, 401] width 571 height 25
paste textarea ""ᴡᴀᴛᴇʀғɪɢʜᴛ" We have a special one for you [DATE]. We and @fayahgirl recorded a…"
type textarea ""ᴡᴀᴛᴇʀғɪɢʜᴛ" We have a special one for you [DATE]. We and @fayahgirl recorded a…"
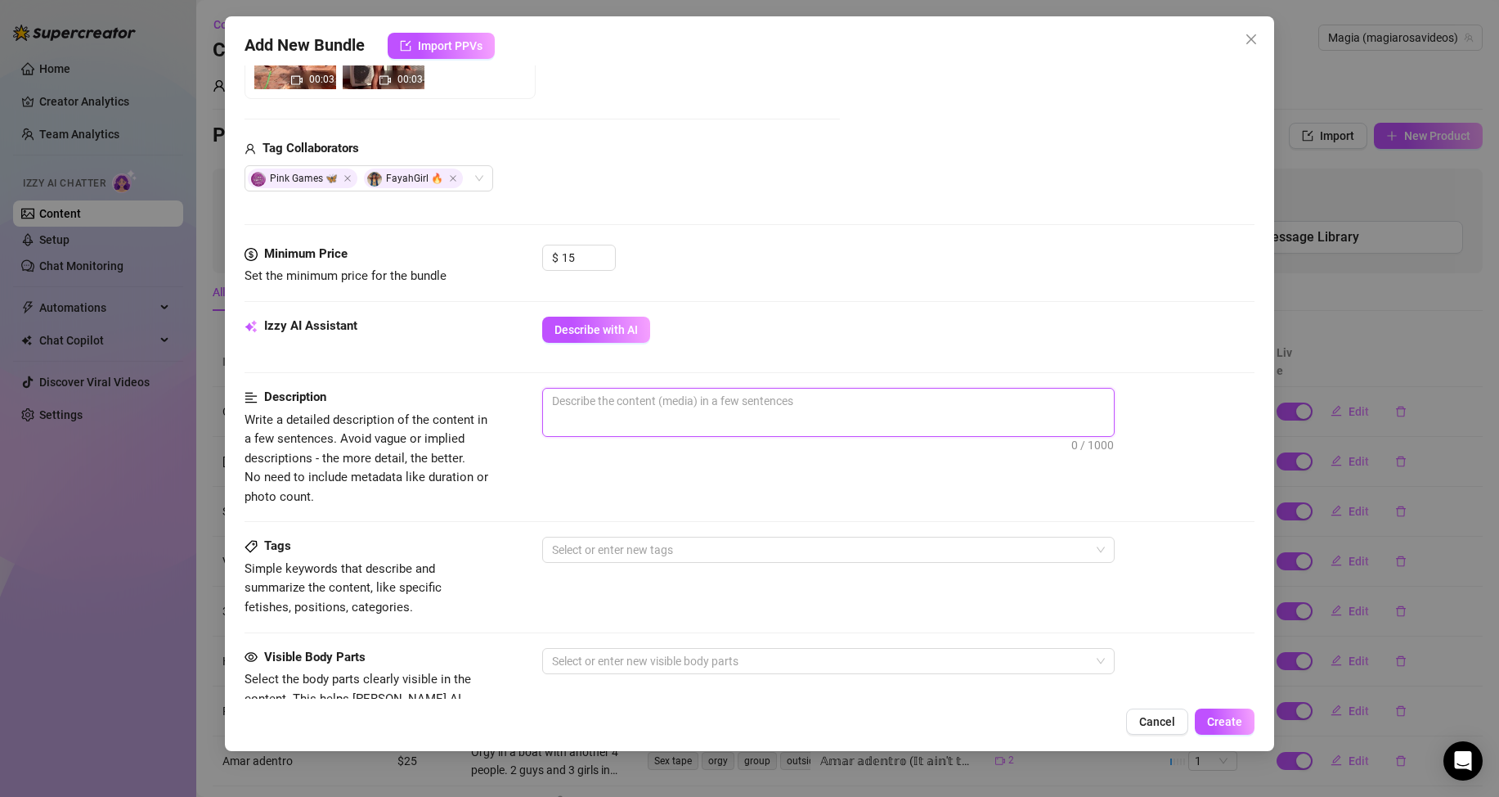
type textarea ""ᴡᴀᴛᴇʀғɪɢʜᴛ" We have a special one for you [DATE]. We and @fayahgirl recorded a…"
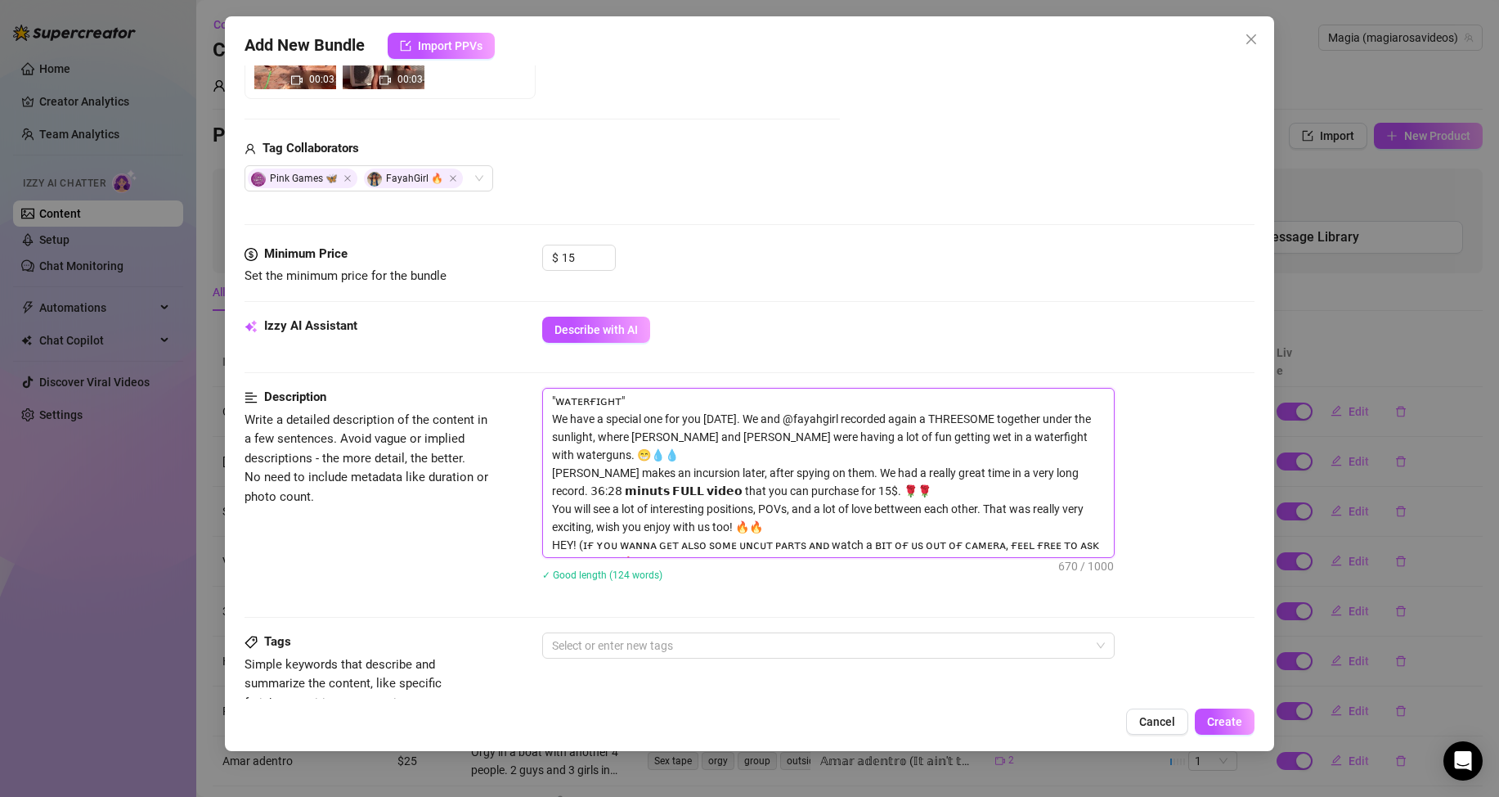
drag, startPoint x: 630, startPoint y: 402, endPoint x: 528, endPoint y: 393, distance: 101.8
click at [528, 393] on div "Description Write a detailed description of the content in a few sentences. Avo…" at bounding box center [750, 495] width 1010 height 214
type textarea "We have a special one for you [DATE]. We and @fayahgirl recorded again a THREES…"
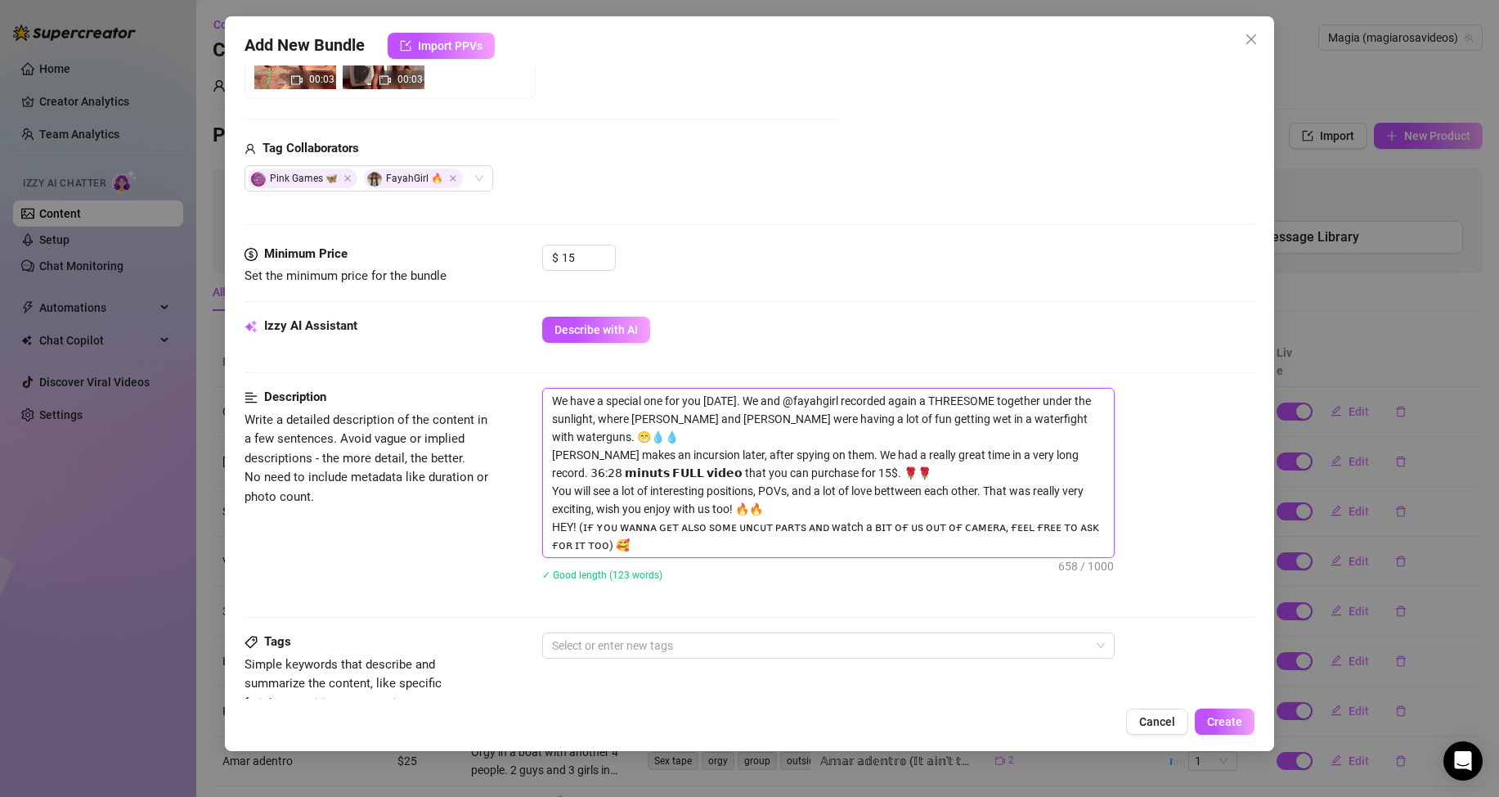
type textarea "We have a special one for you [DATE]. We and @fayahgirl recorded again a THREES…"
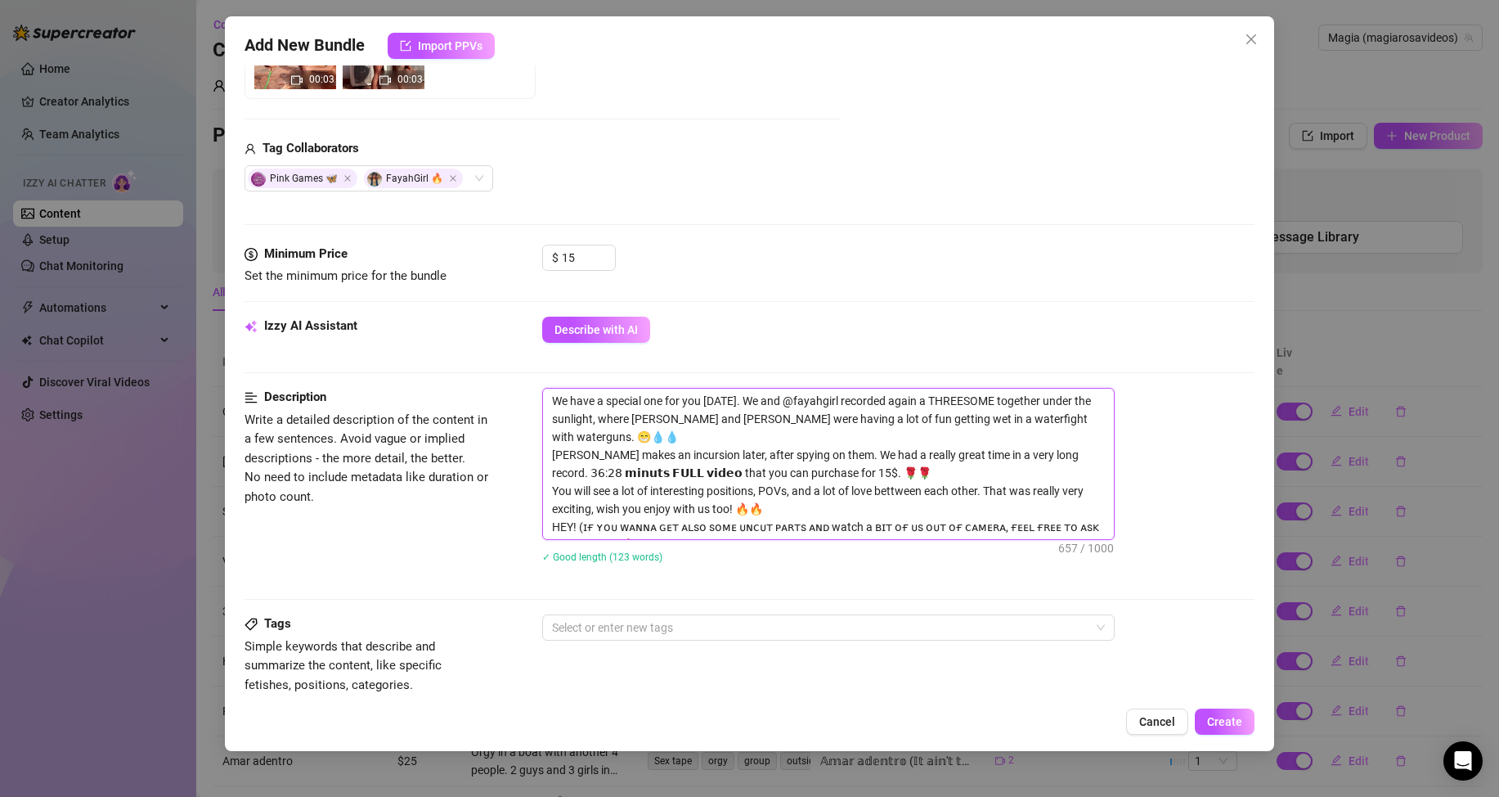
type textarea "We and @fayahgirl recorded again a THREESOME together under the sunlight, where…"
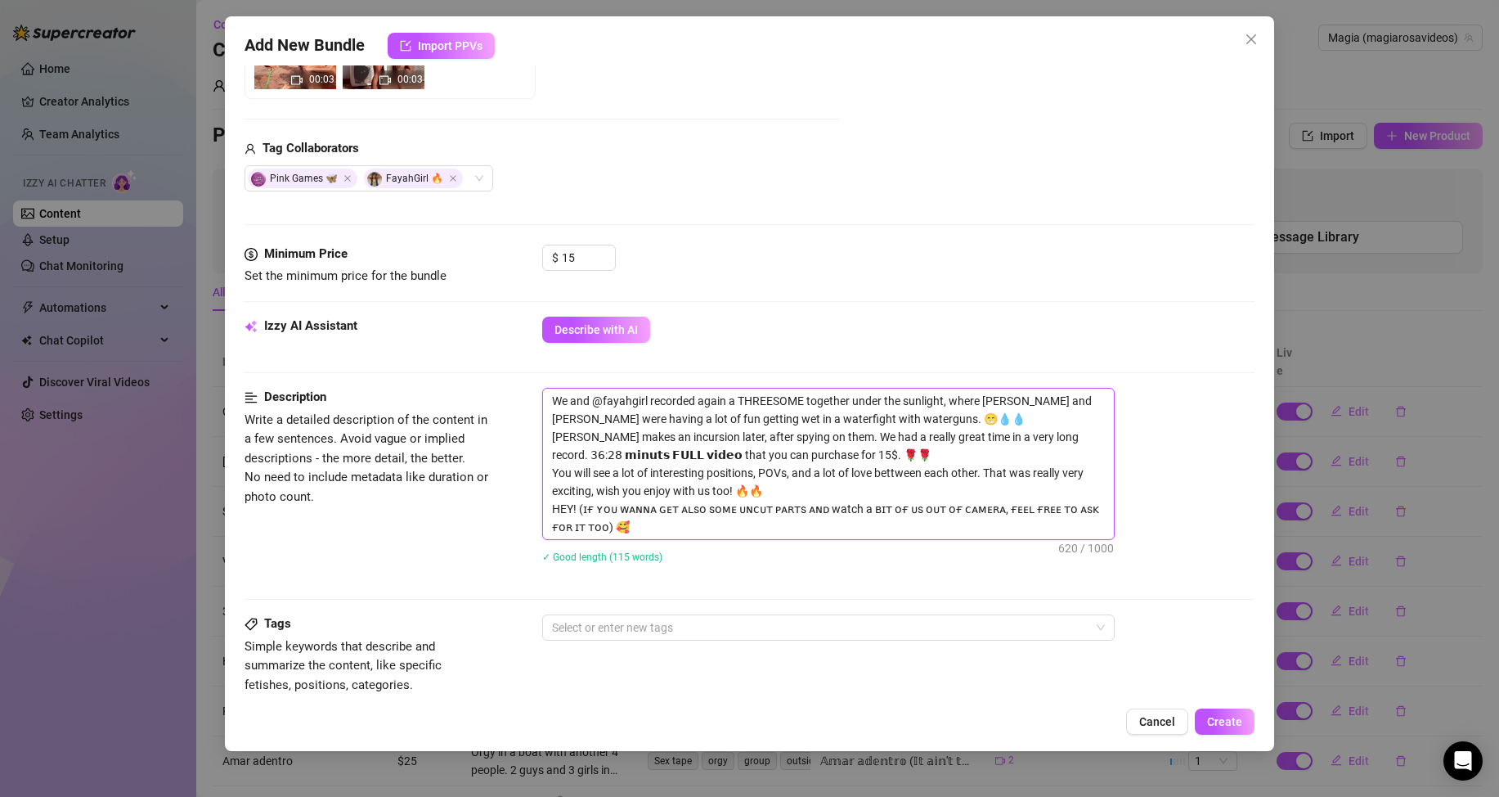
type textarea "We and @fayahgirl recorded again a THREESOME together under the sunlight, where…"
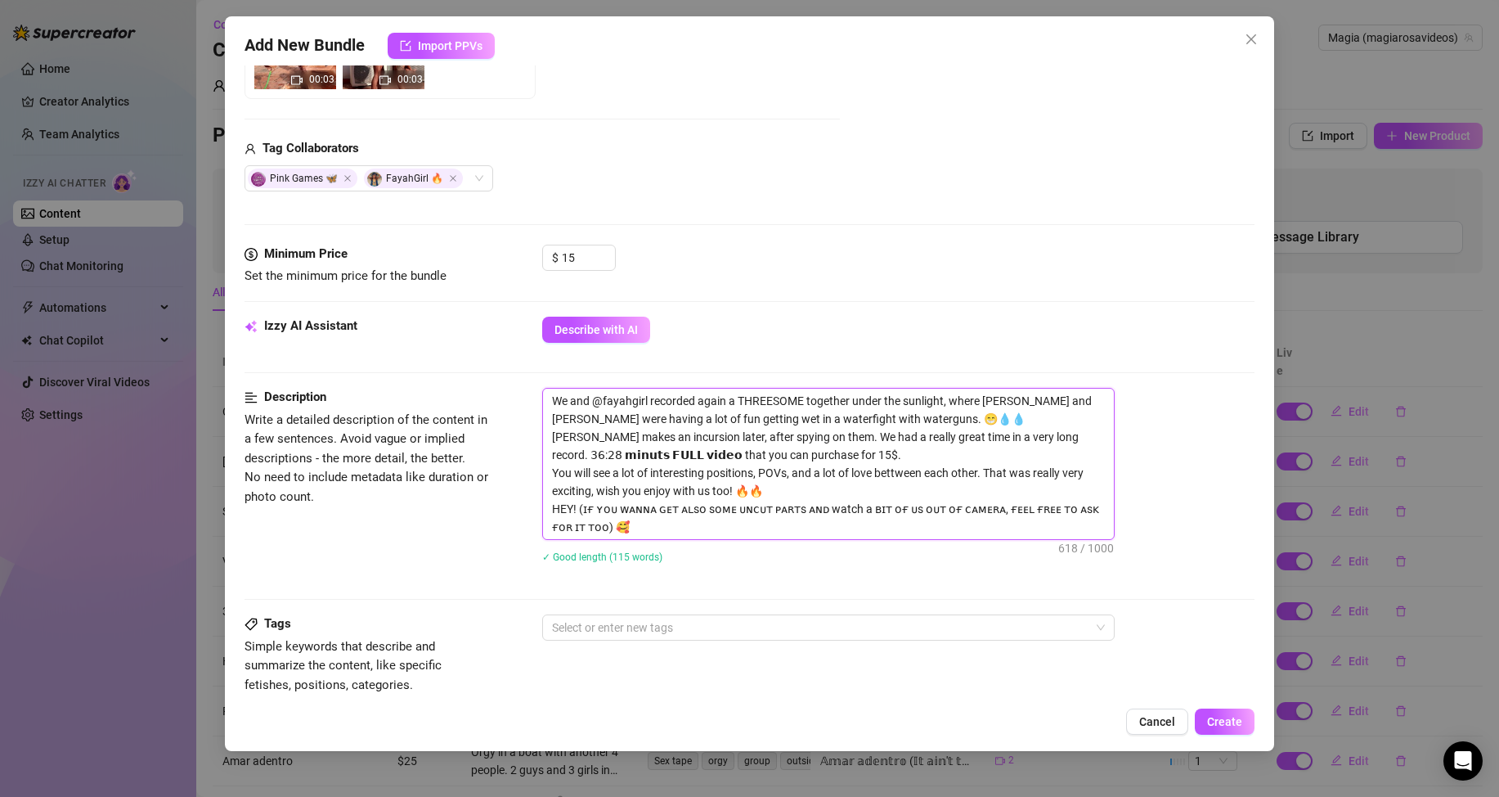
type textarea "We and @fayahgirl recorded again a THREESOME together under the sunlight, where…"
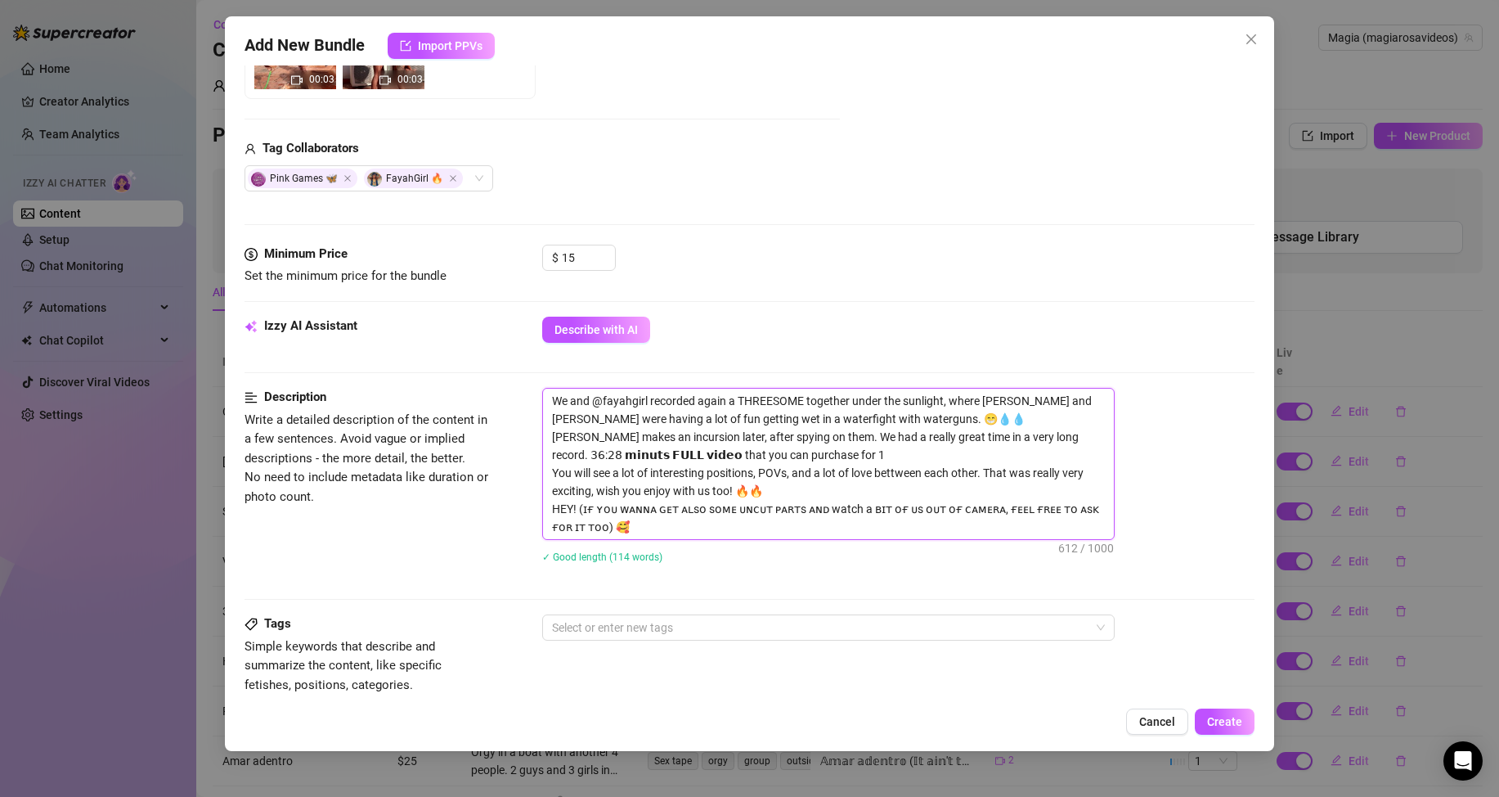
type textarea "We and @fayahgirl recorded again a THREESOME together under the sunlight, where…"
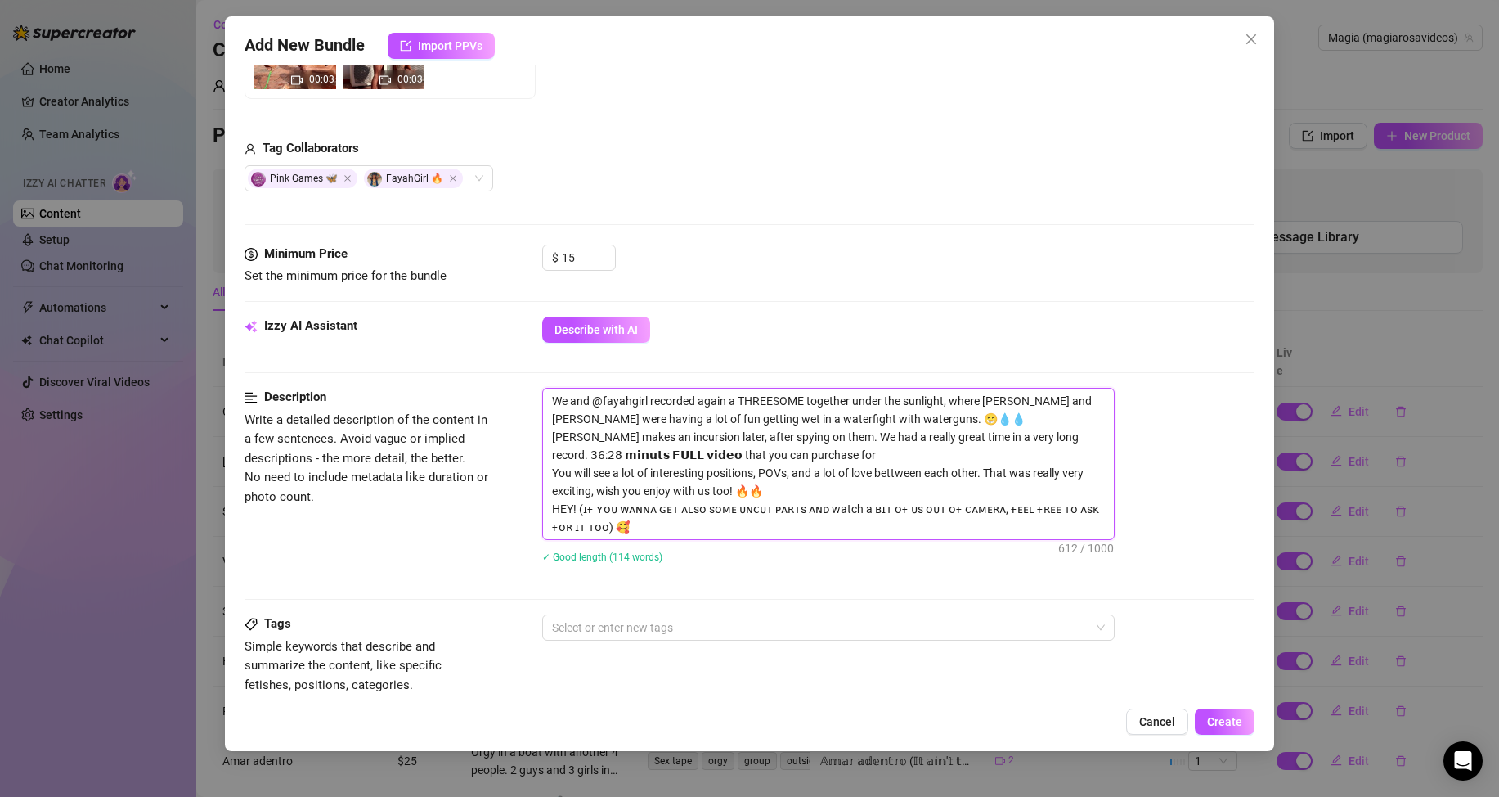
type textarea "We and @fayahgirl recorded again a THREESOME together under the sunlight, where…"
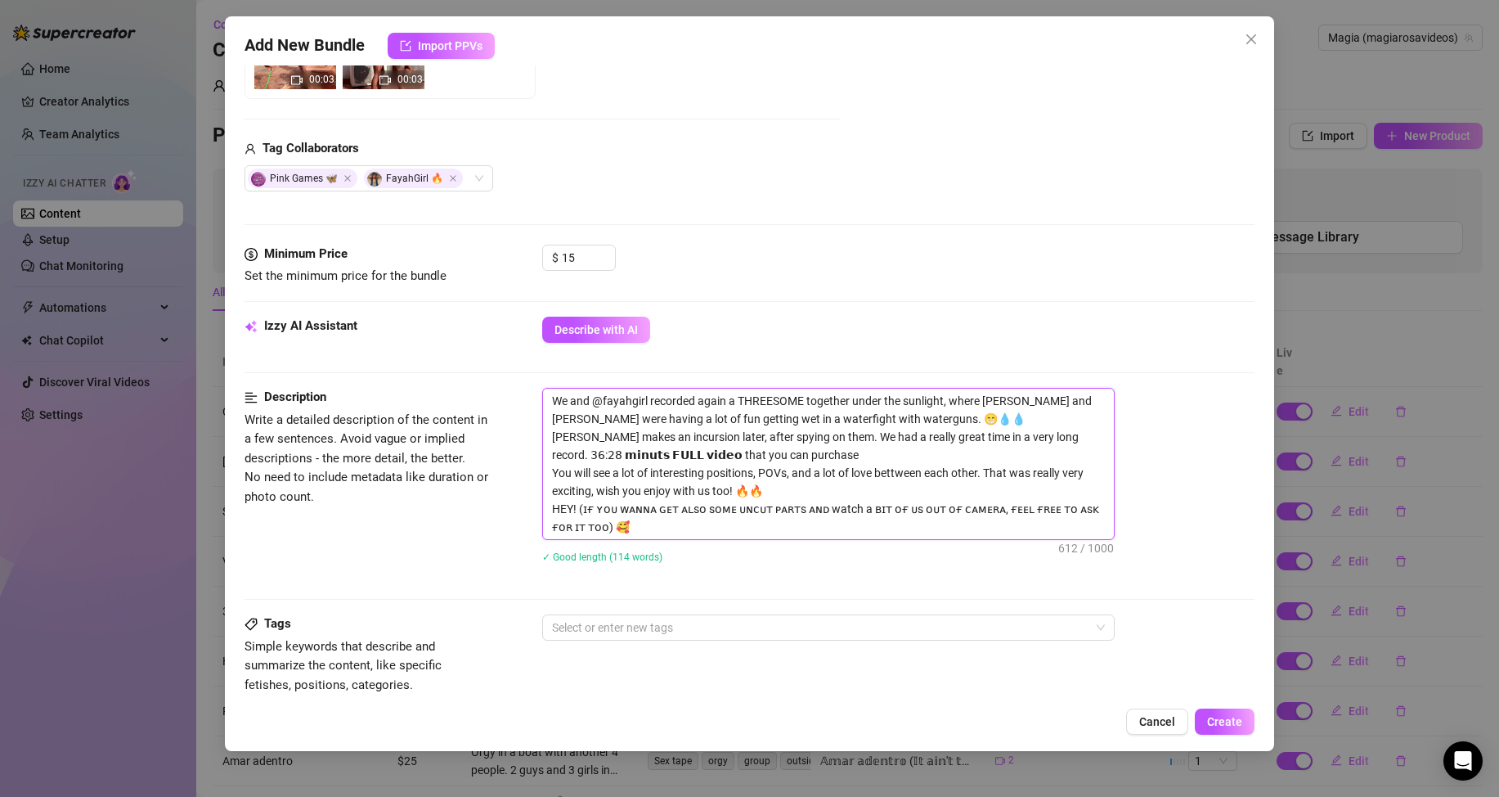
type textarea "We and @fayahgirl recorded again a THREESOME together under the sunlight, where…"
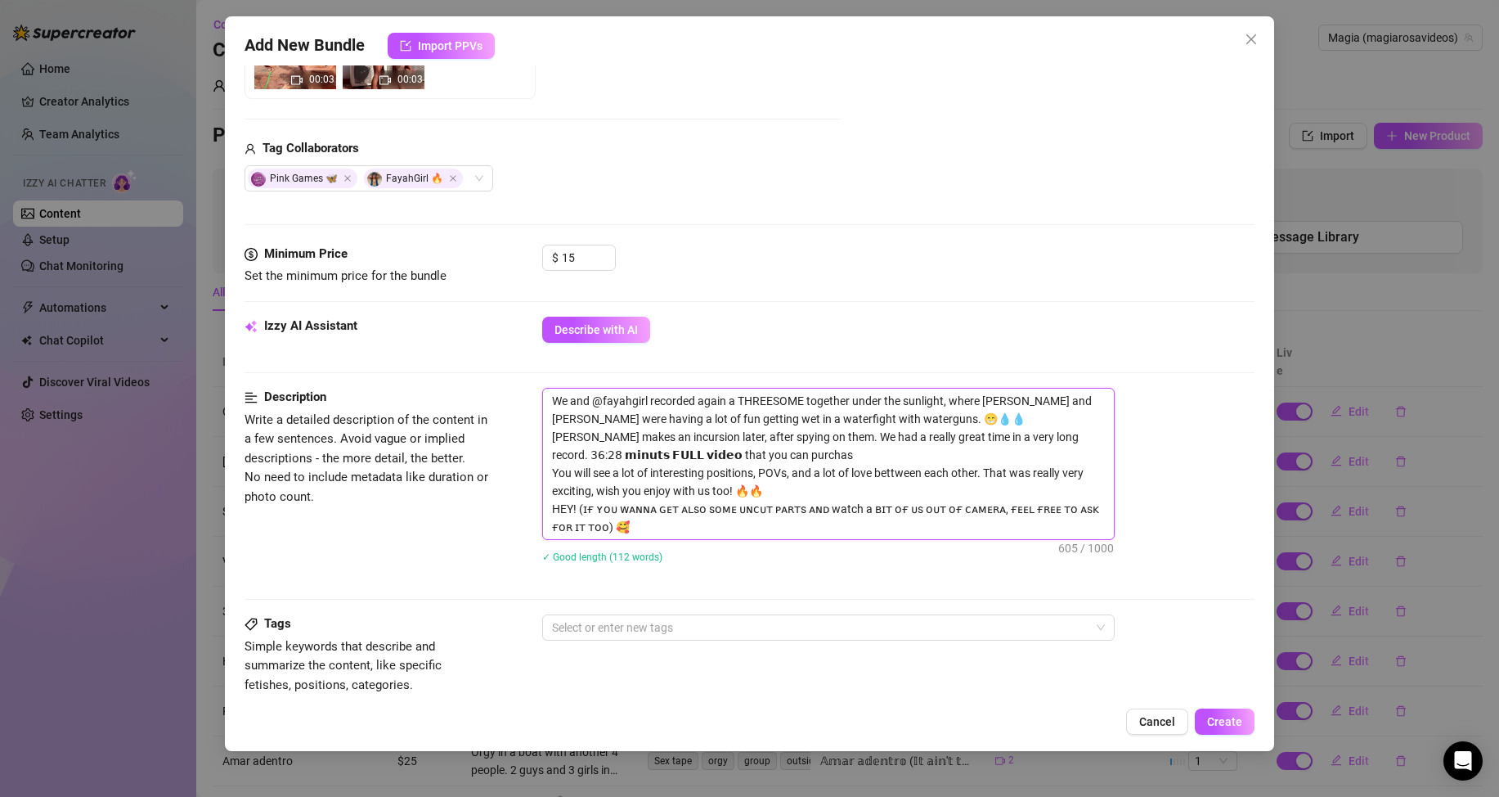
type textarea "We and @fayahgirl recorded again a THREESOME together under the sunlight, where…"
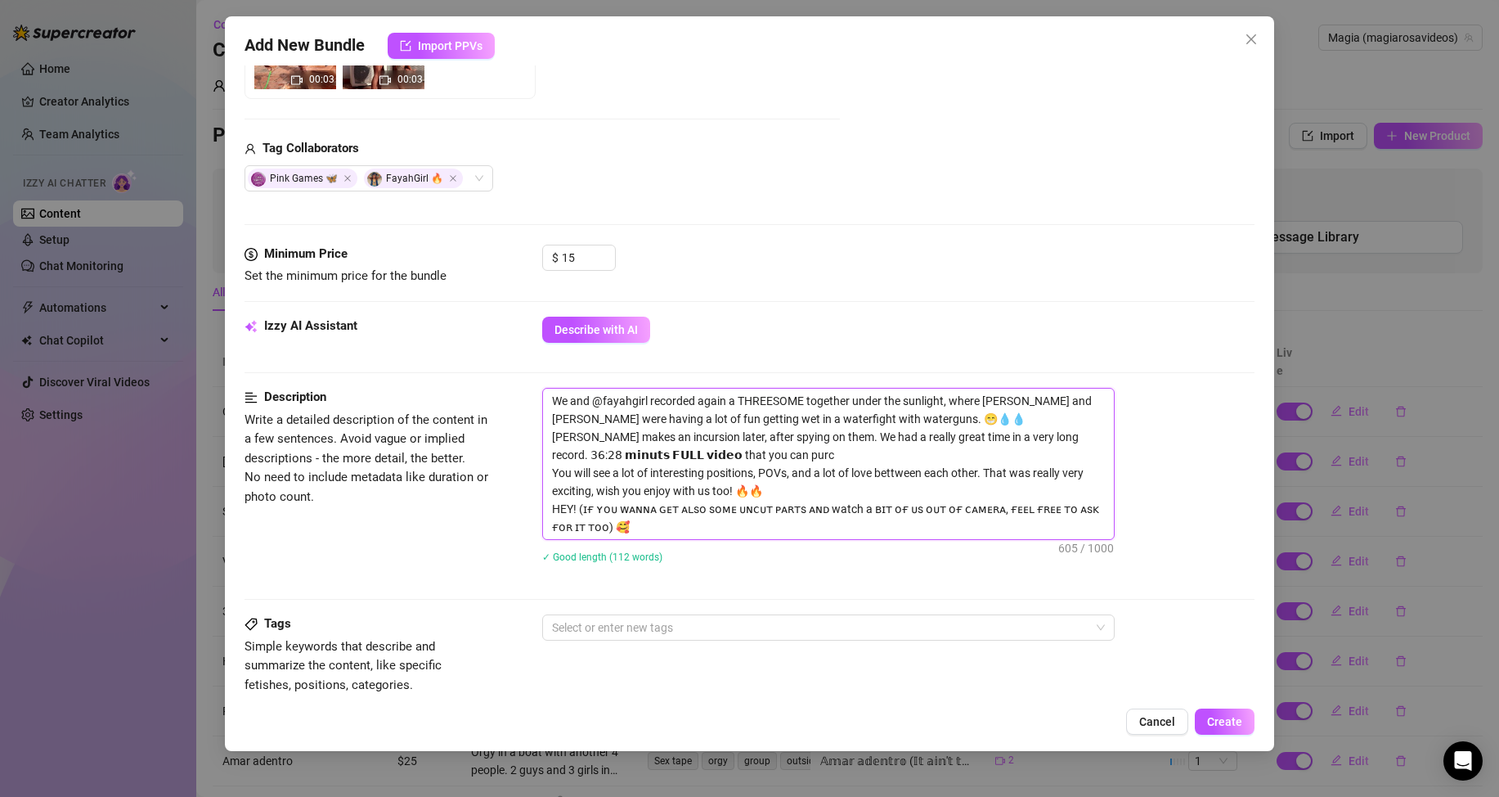
type textarea "We and @fayahgirl recorded again a THREESOME together under the sunlight, where…"
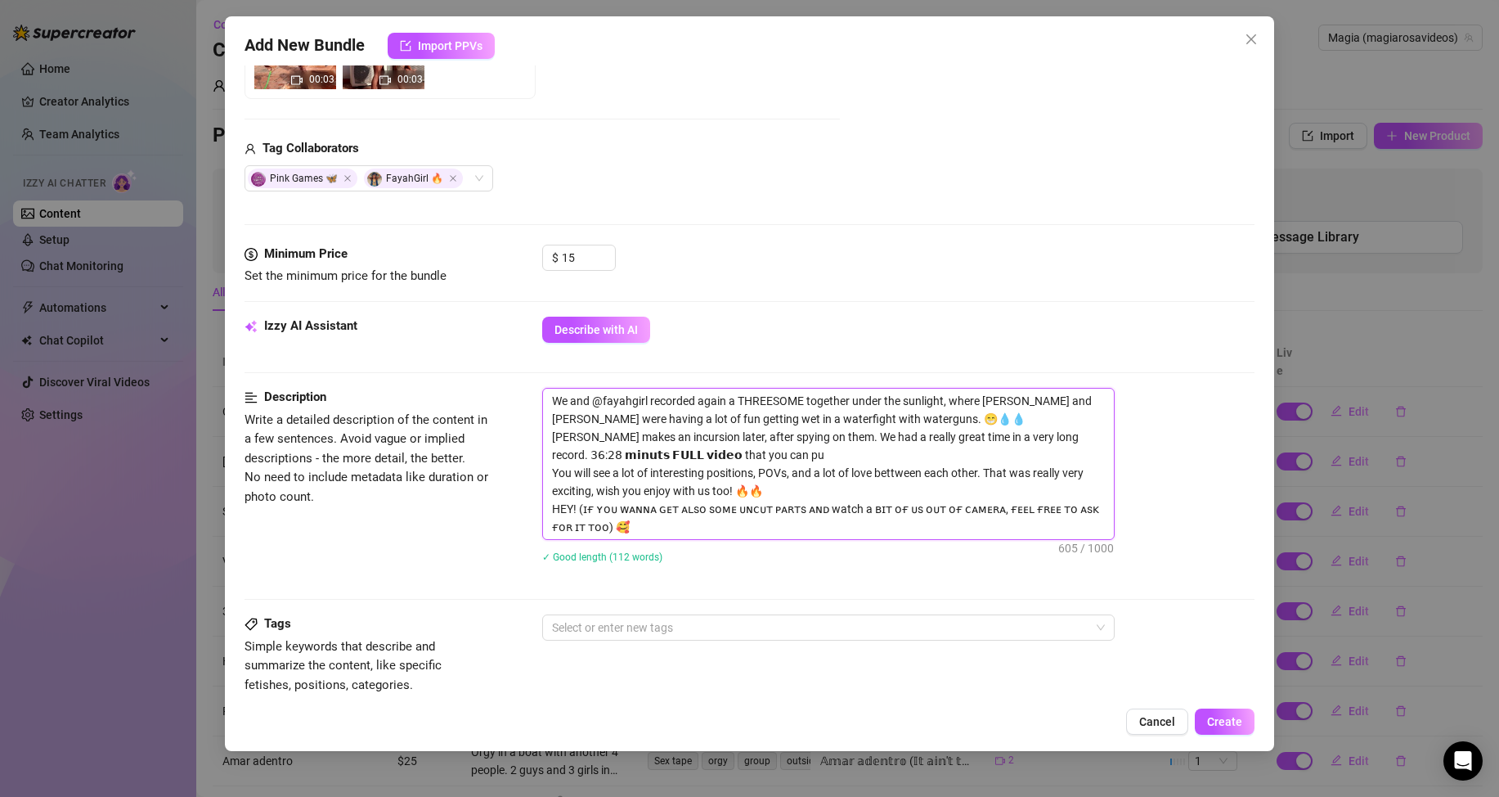
type textarea "We and @fayahgirl recorded again a THREESOME together under the sunlight, where…"
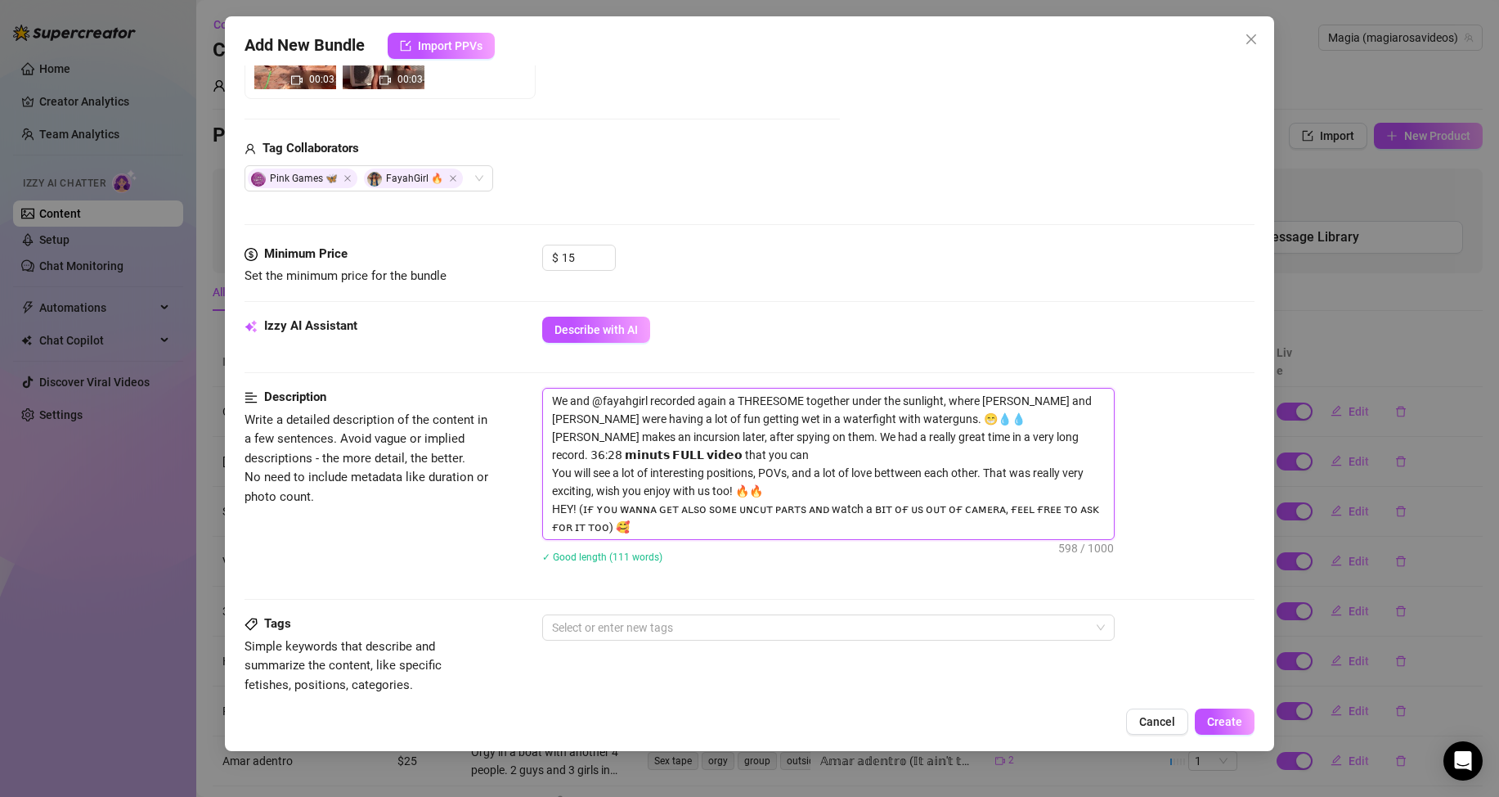
type textarea "We and @fayahgirl recorded again a THREESOME together under the sunlight, where…"
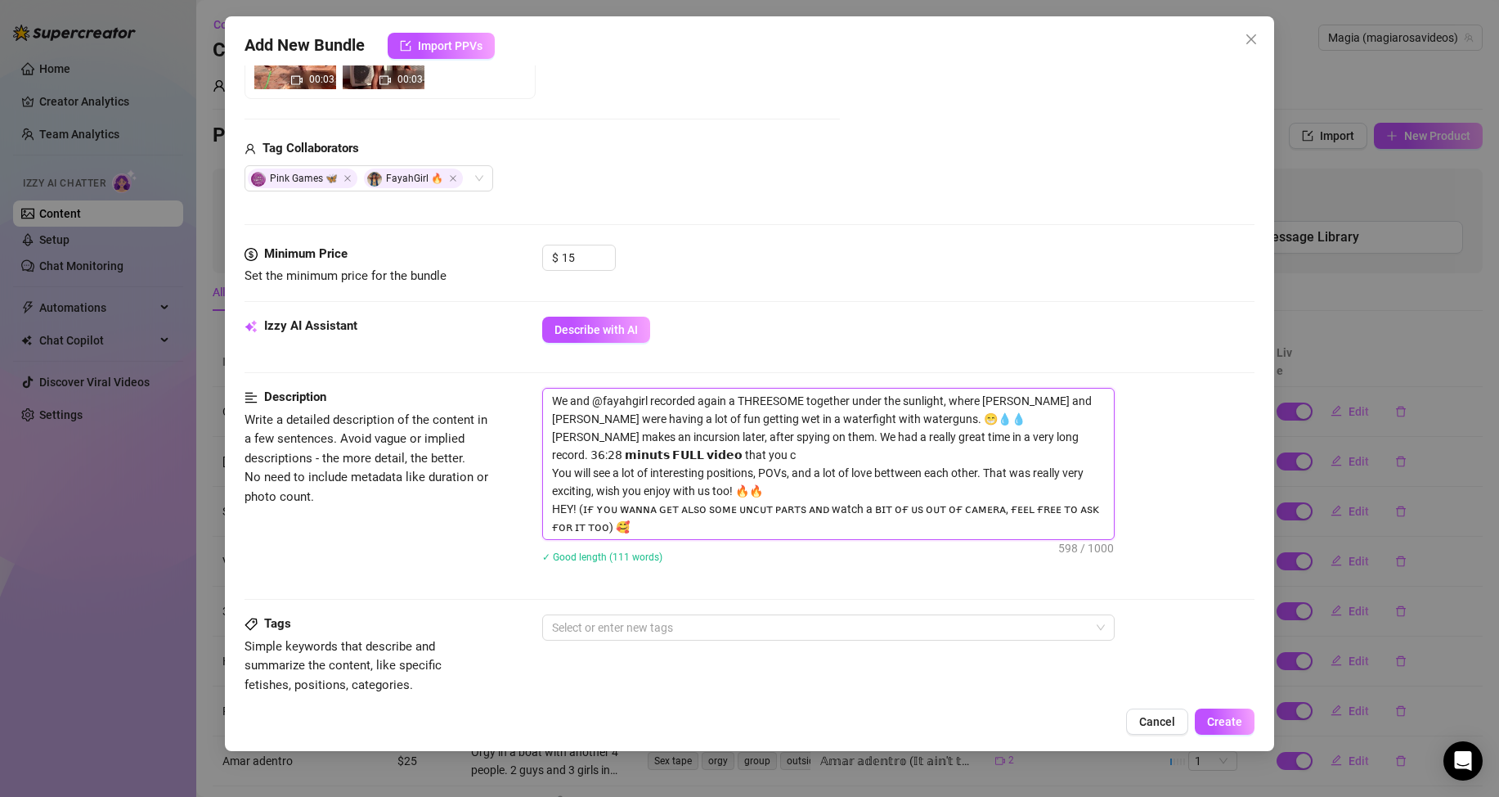
type textarea "We and @fayahgirl recorded again a THREESOME together under the sunlight, where…"
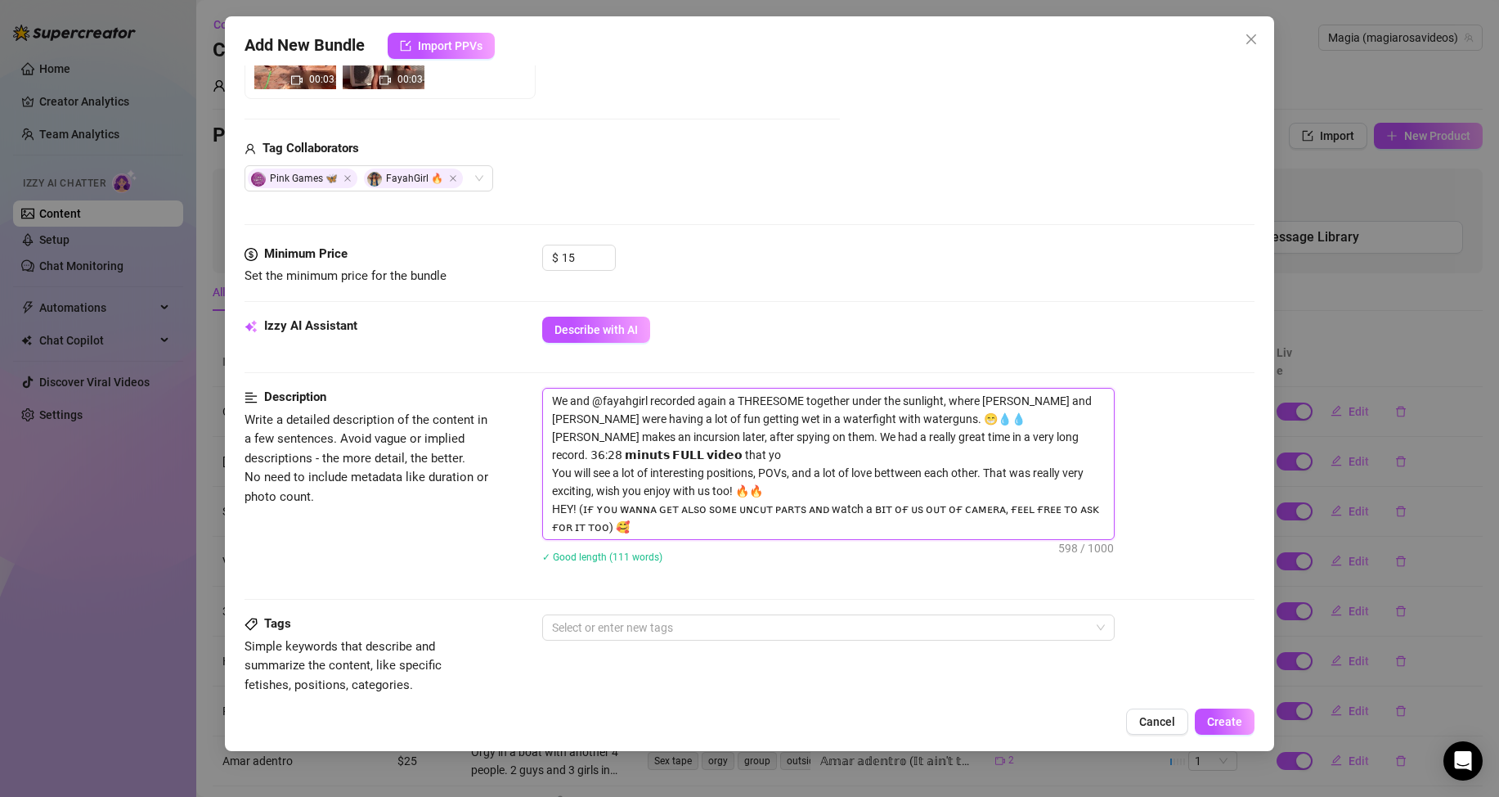
type textarea "We and @fayahgirl recorded again a THREESOME together under the sunlight, where…"
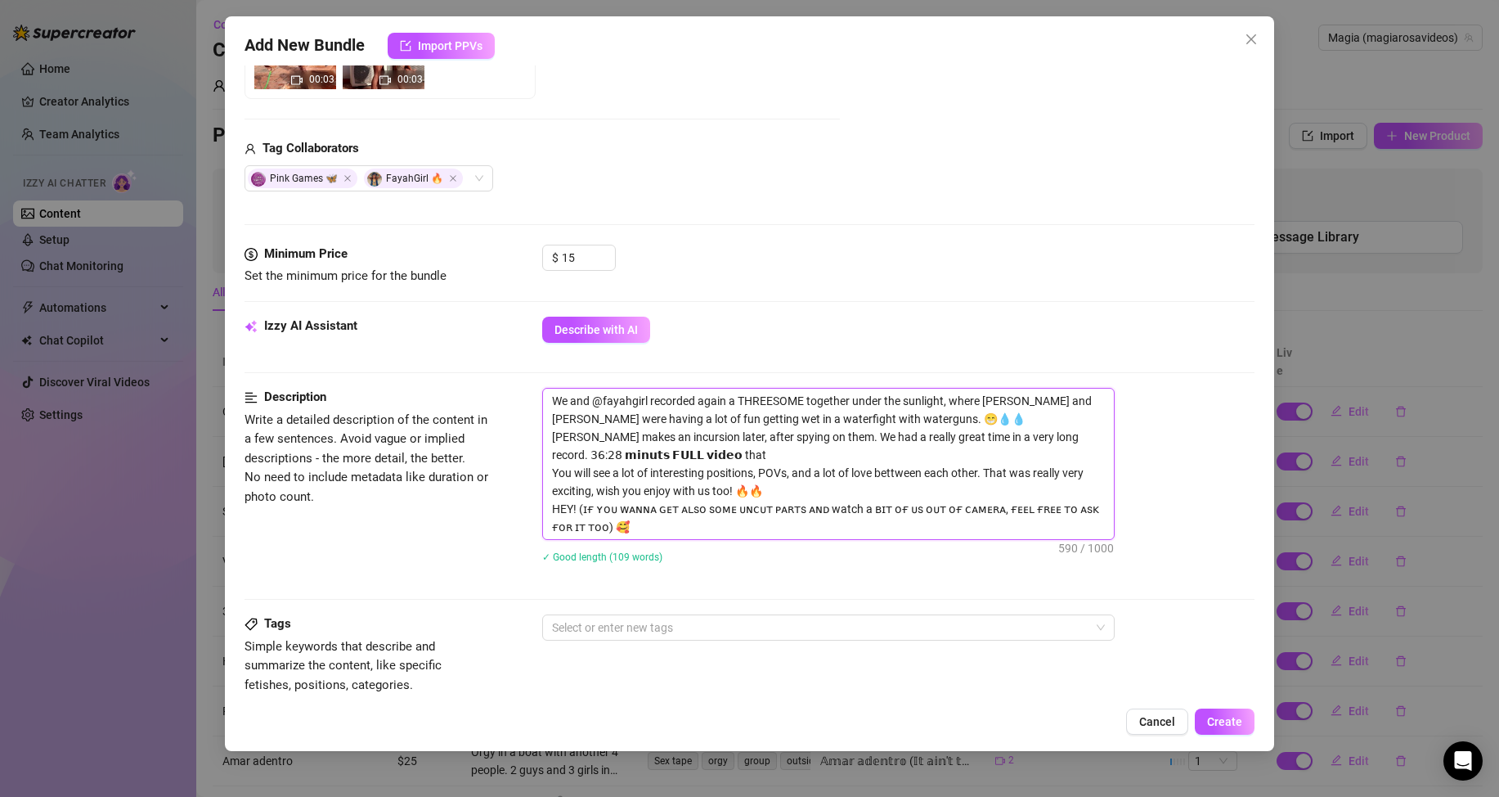
type textarea "We and @fayahgirl recorded again a THREESOME together under the sunlight, where…"
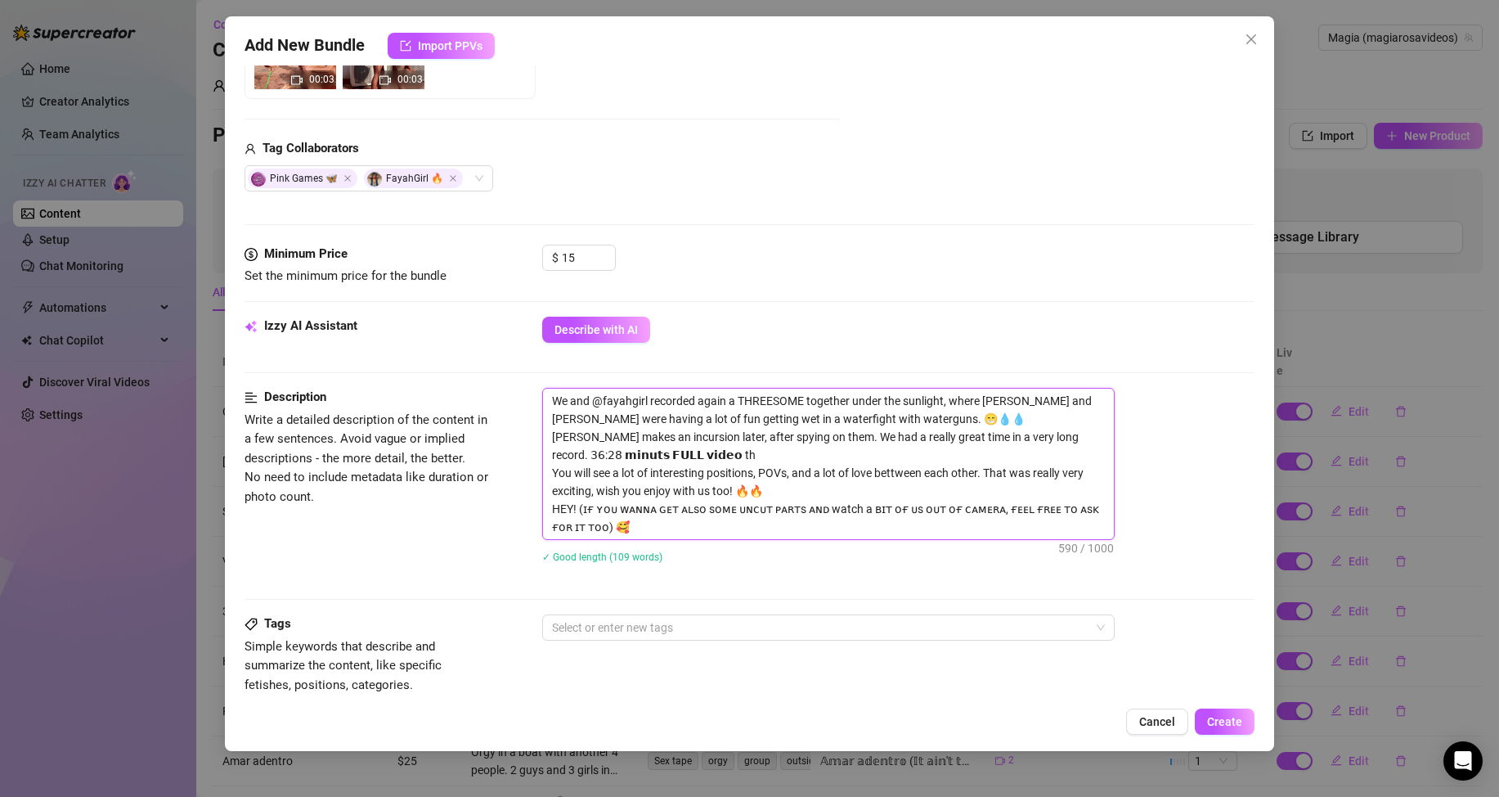
type textarea "We and @fayahgirl recorded again a THREESOME together under the sunlight, where…"
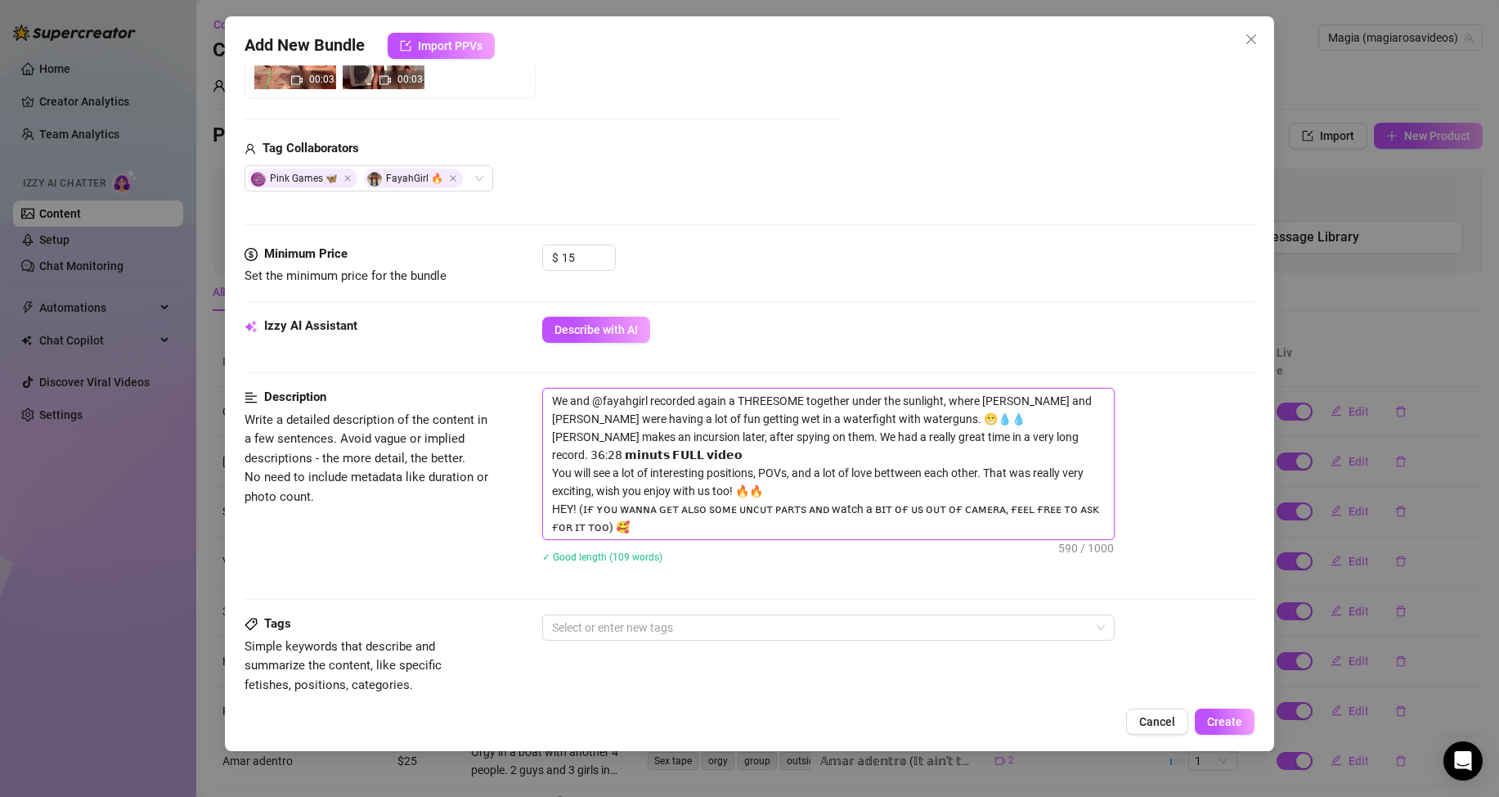
type textarea "We and @fayahgirl recorded again a THREESOME together under the sunlight, where…"
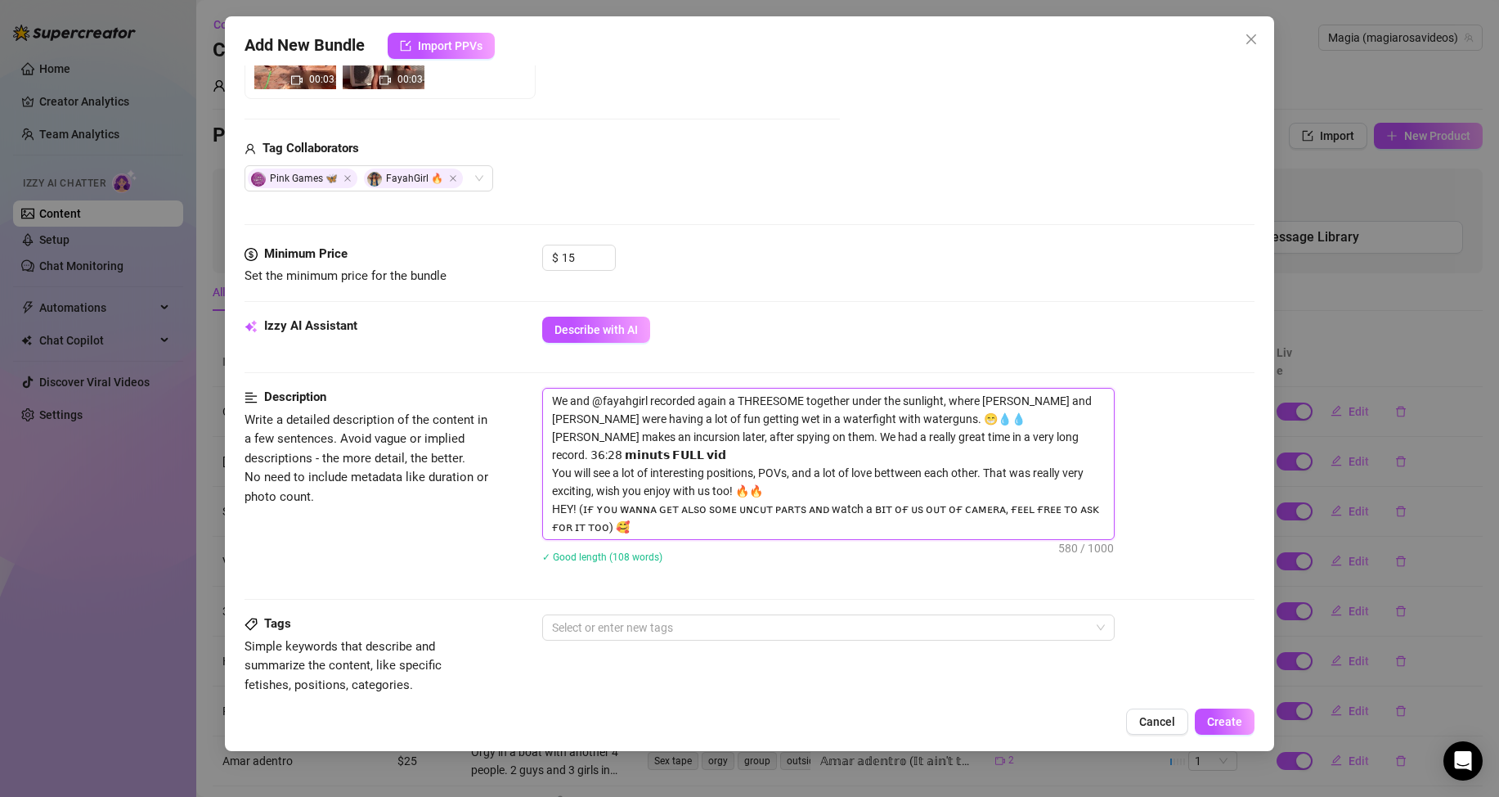
type textarea "We and @fayahgirl recorded again a THREESOME together under the sunlight, where…"
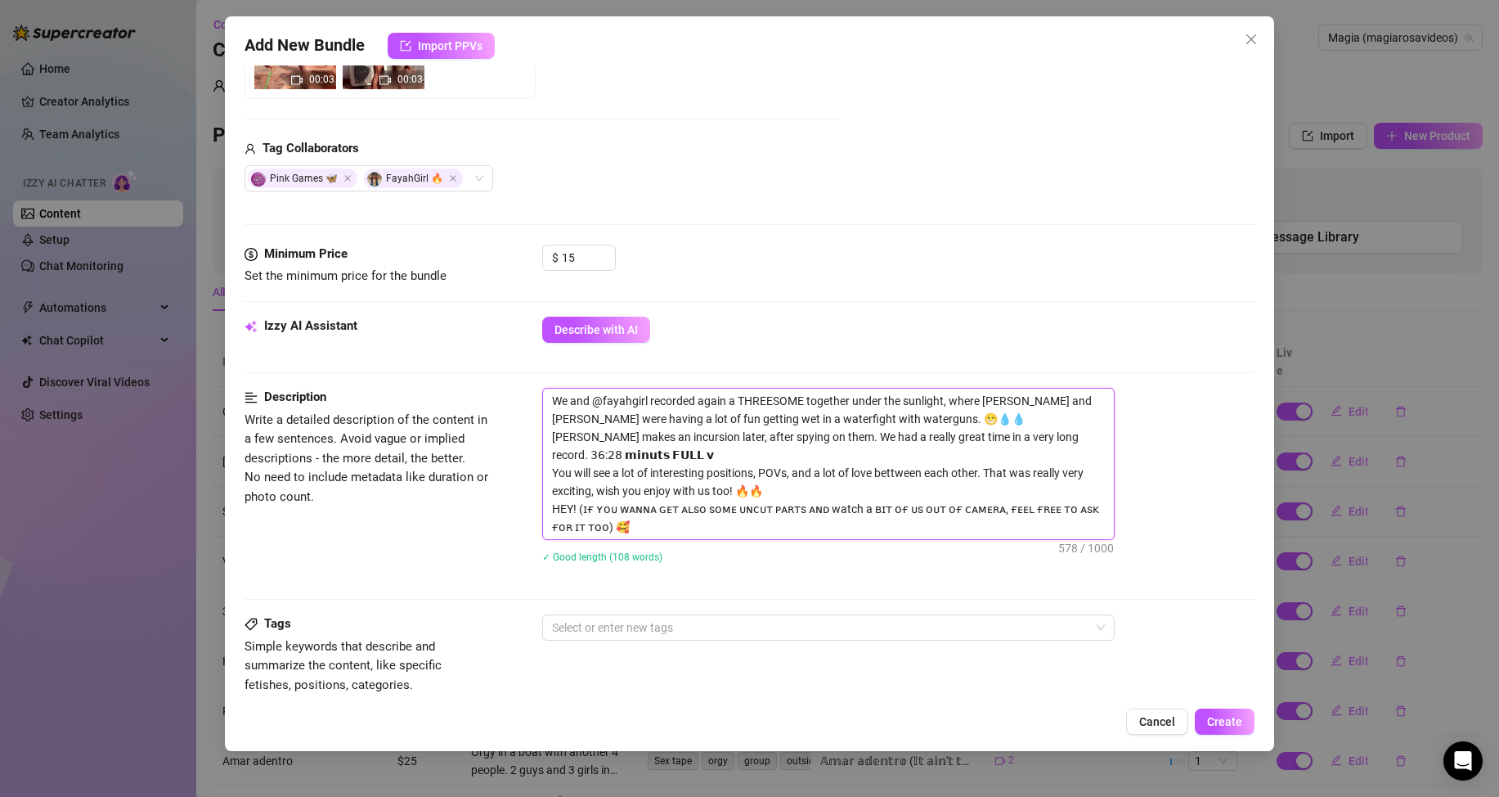
type textarea "We and @fayahgirl recorded again a THREESOME together under the sunlight, where…"
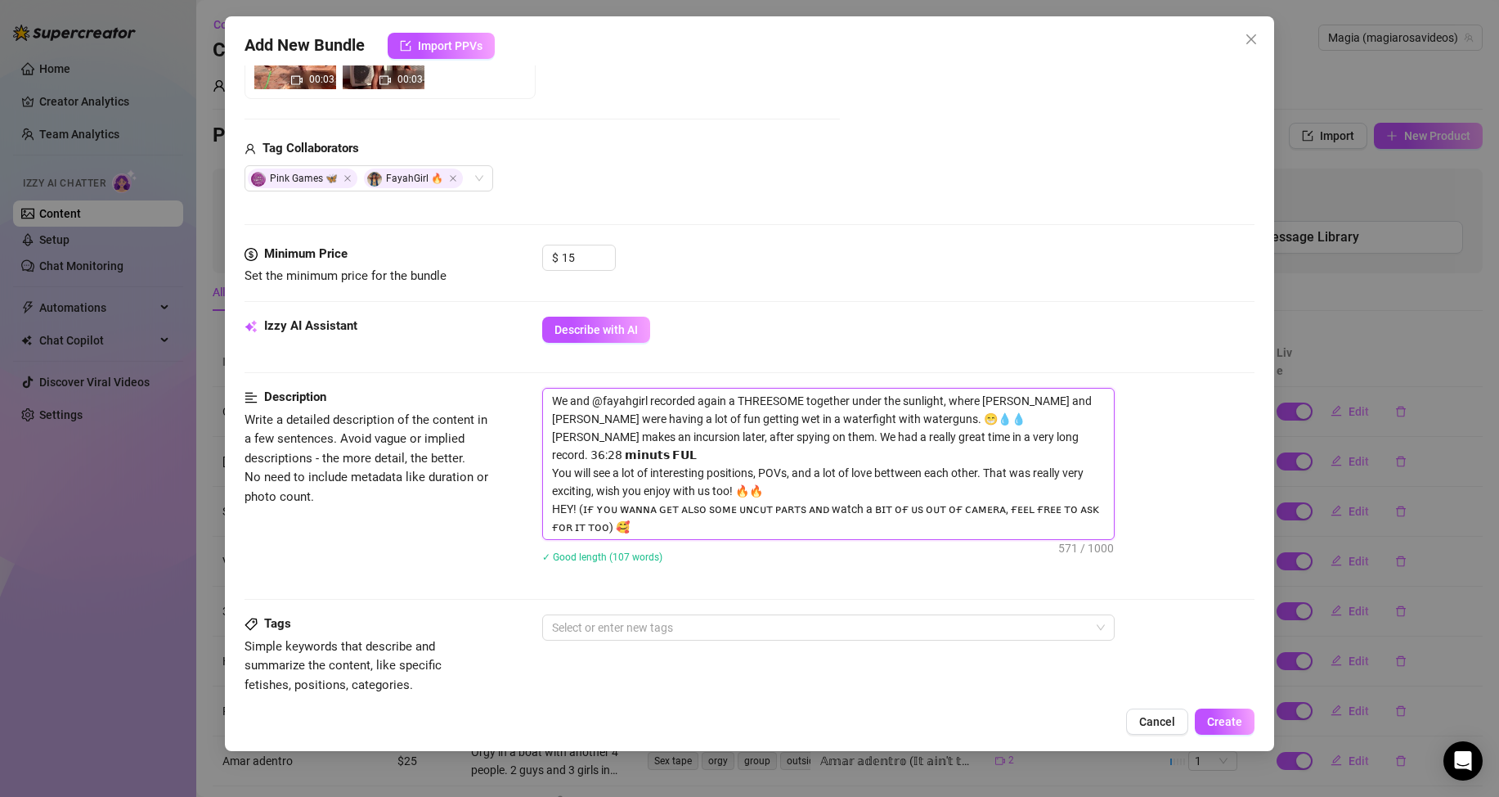
type textarea "We and @fayahgirl recorded again a THREESOME together under the sunlight, where…"
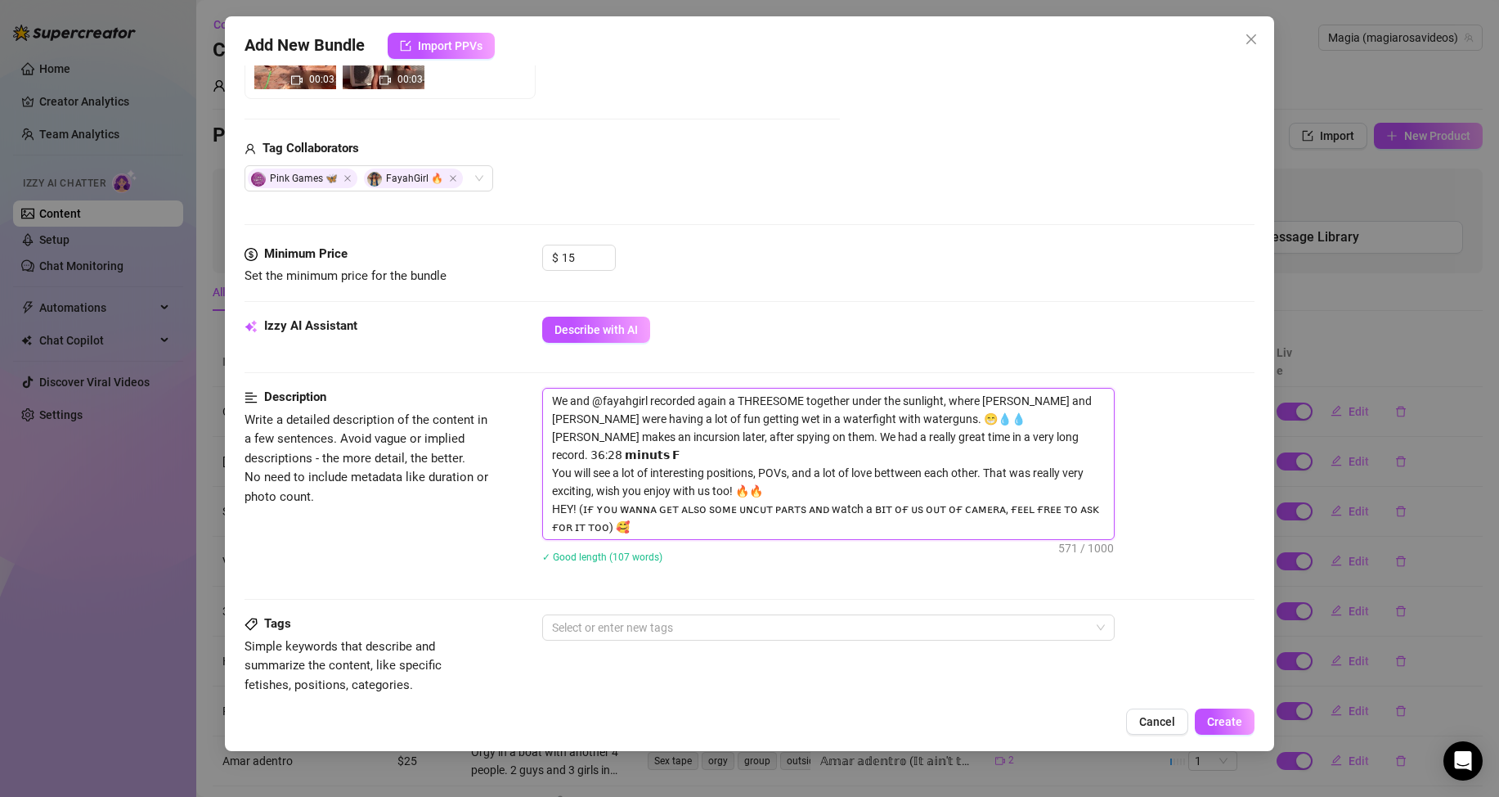
type textarea "We and @fayahgirl recorded again a THREESOME together under the sunlight, where…"
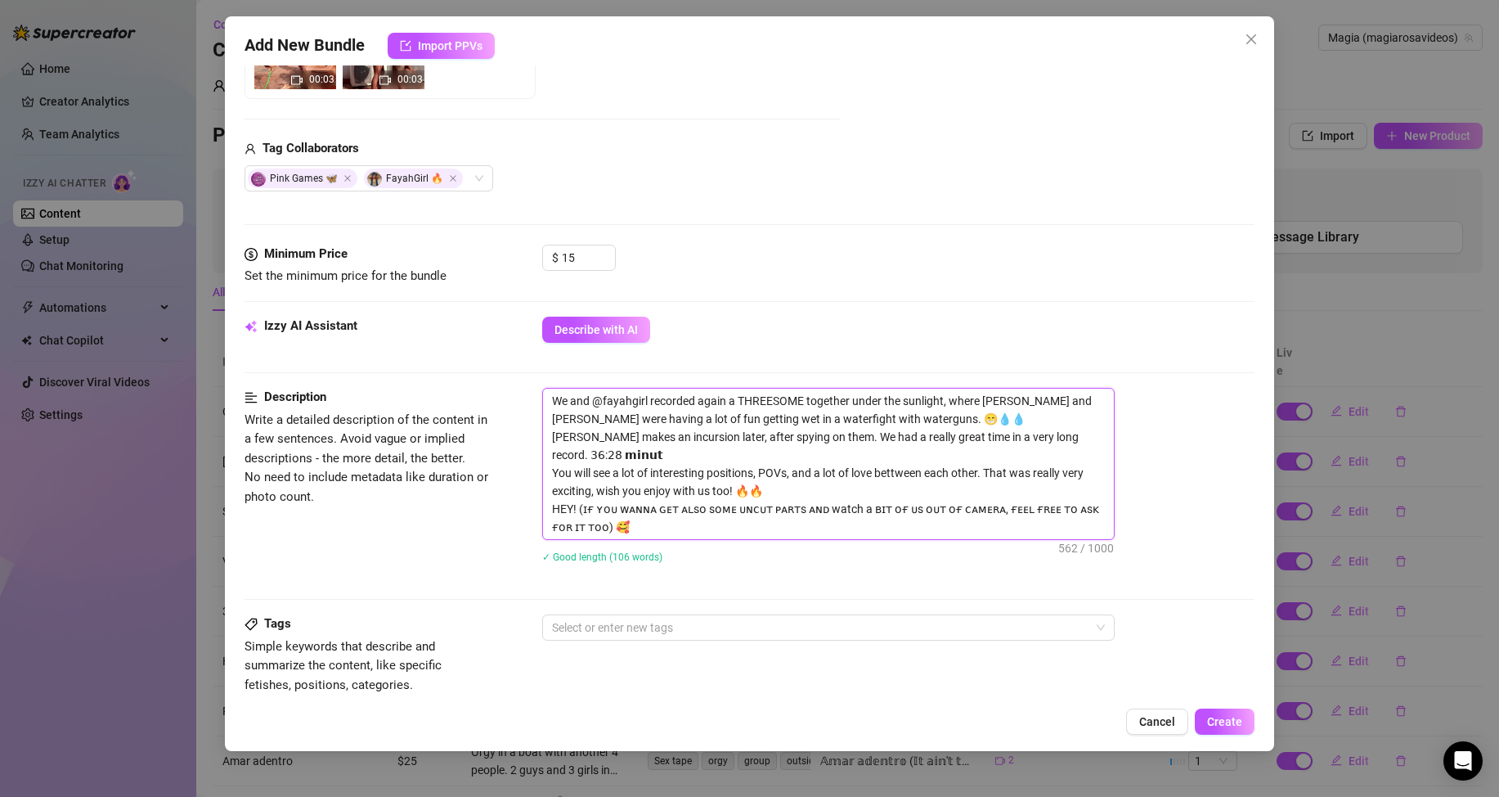
type textarea "We and @fayahgirl recorded again a THREESOME together under the sunlight, where…"
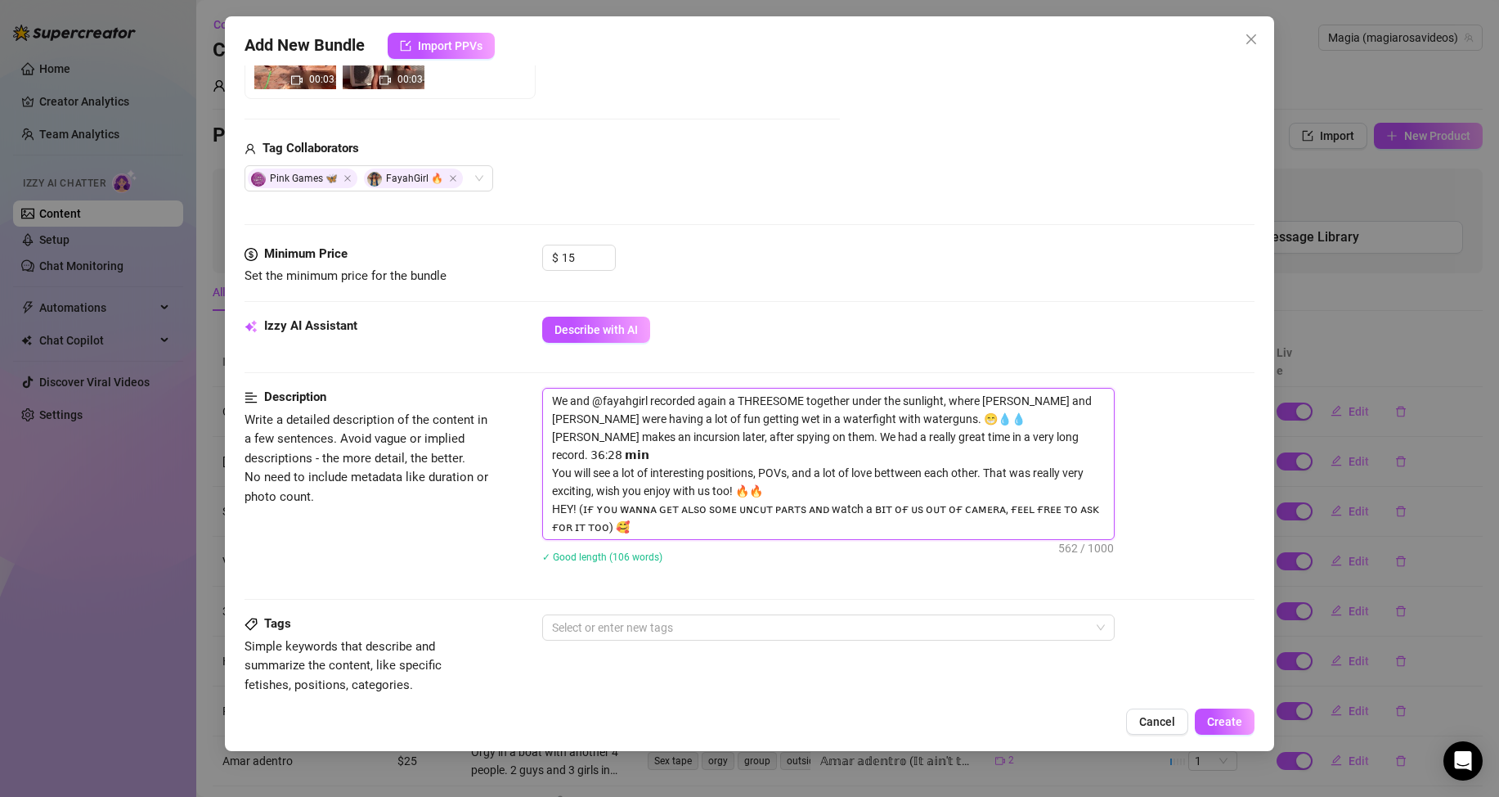
type textarea "We and @fayahgirl recorded again a THREESOME together under the sunlight, where…"
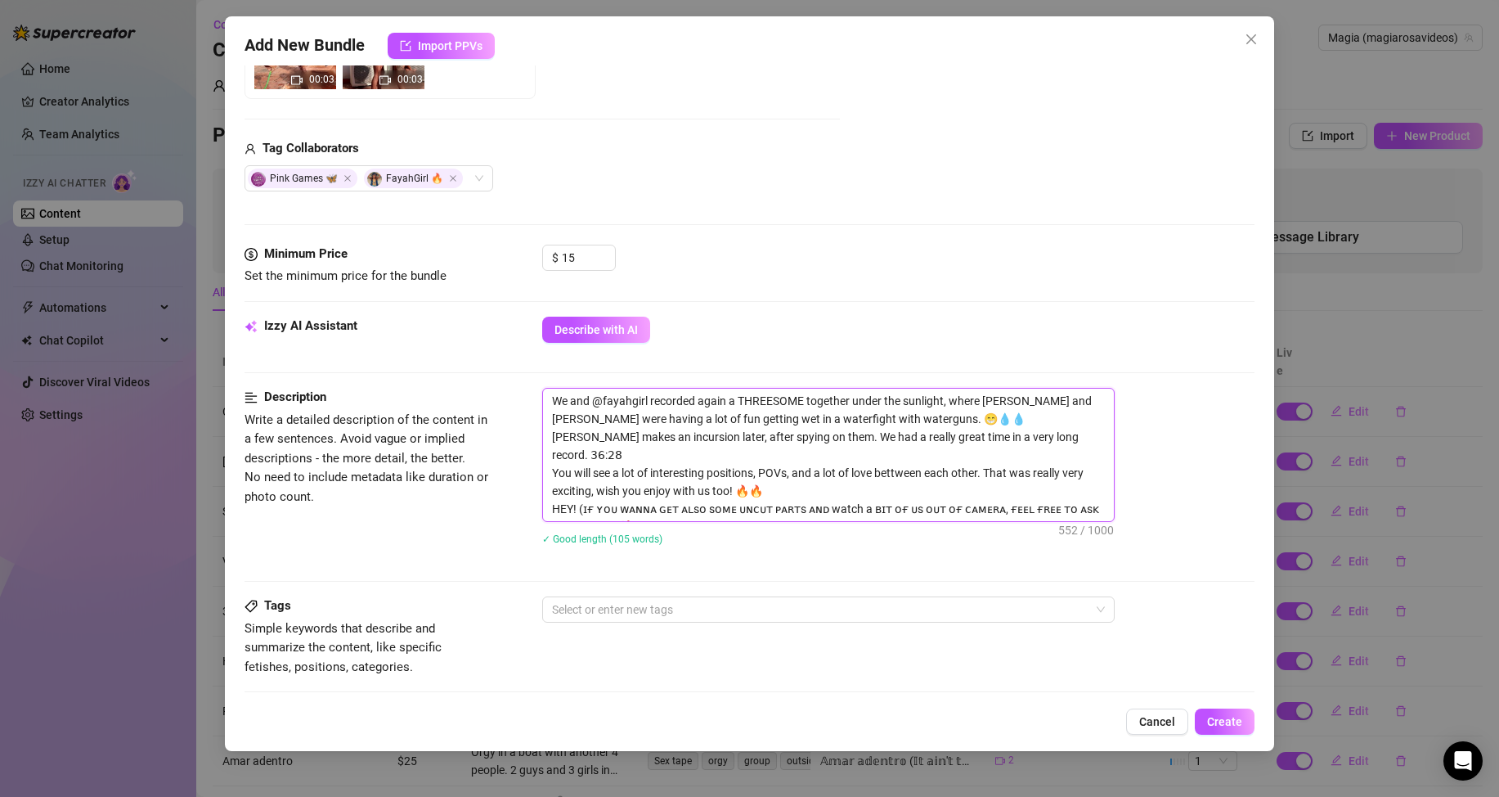
type textarea "We and @fayahgirl recorded again a THREESOME together under the sunlight, where…"
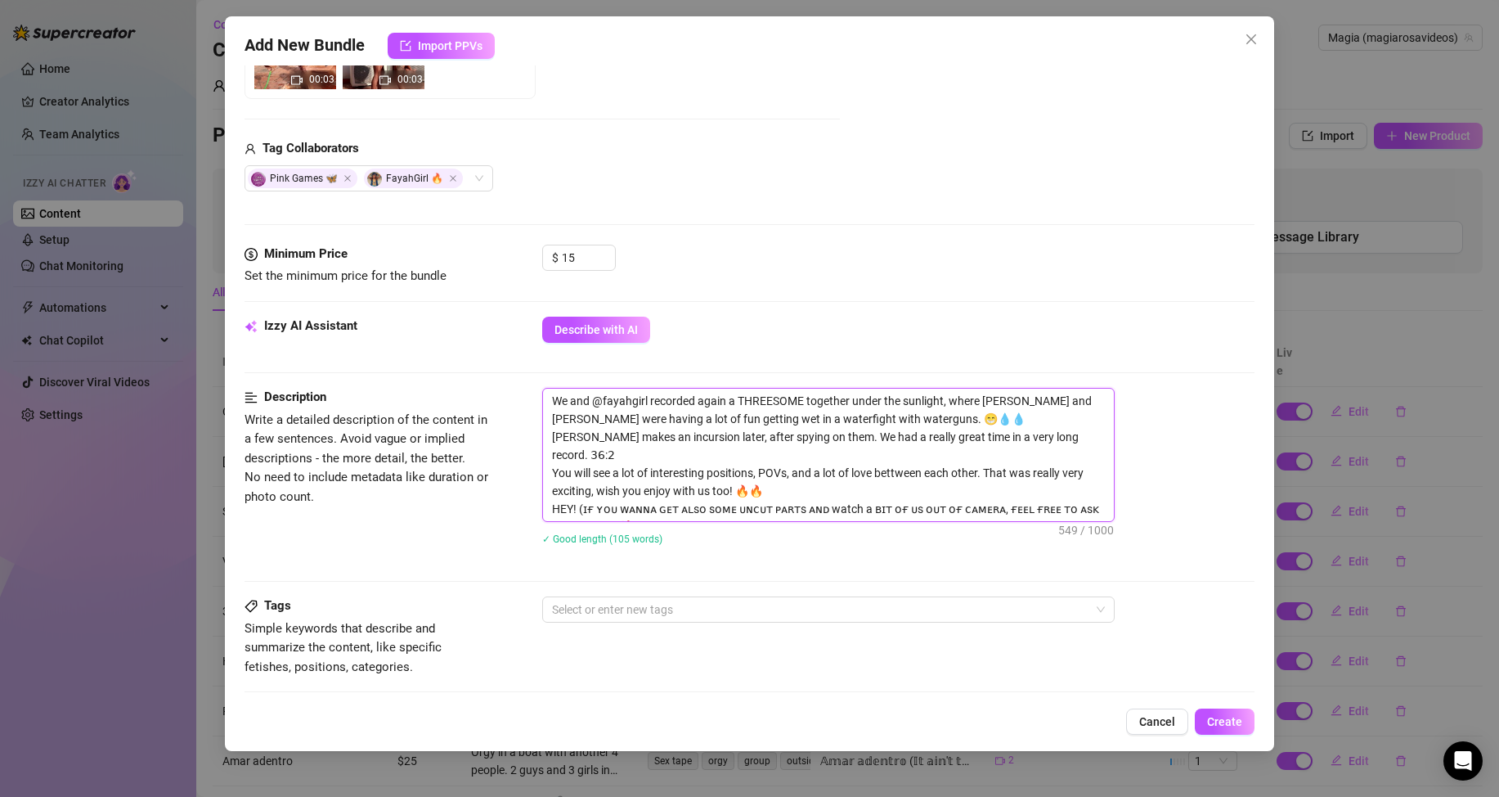
type textarea "We and @fayahgirl recorded again a THREESOME together under the sunlight, where…"
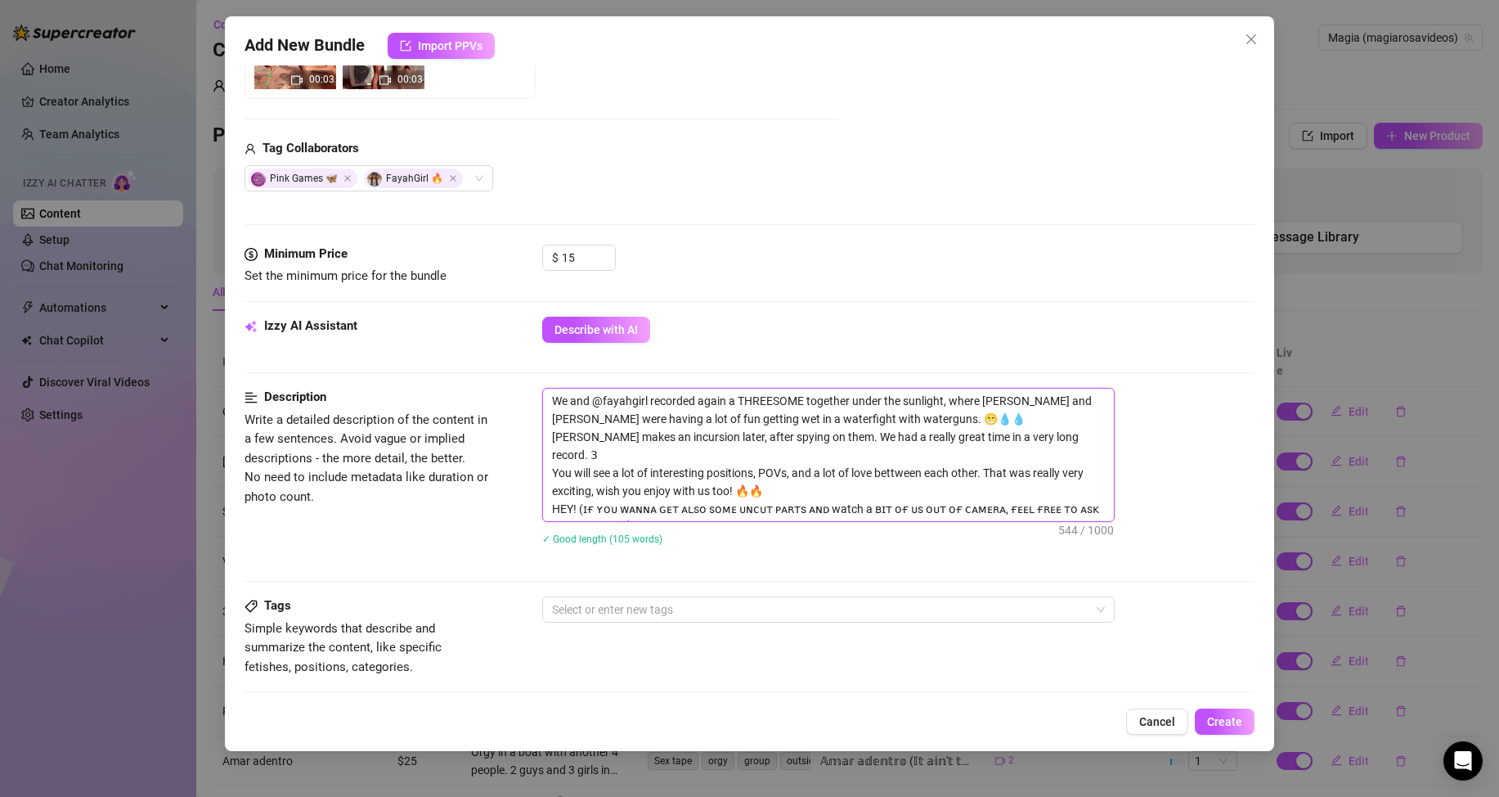
type textarea "We and @fayahgirl recorded again a THREESOME together under the sunlight, where…"
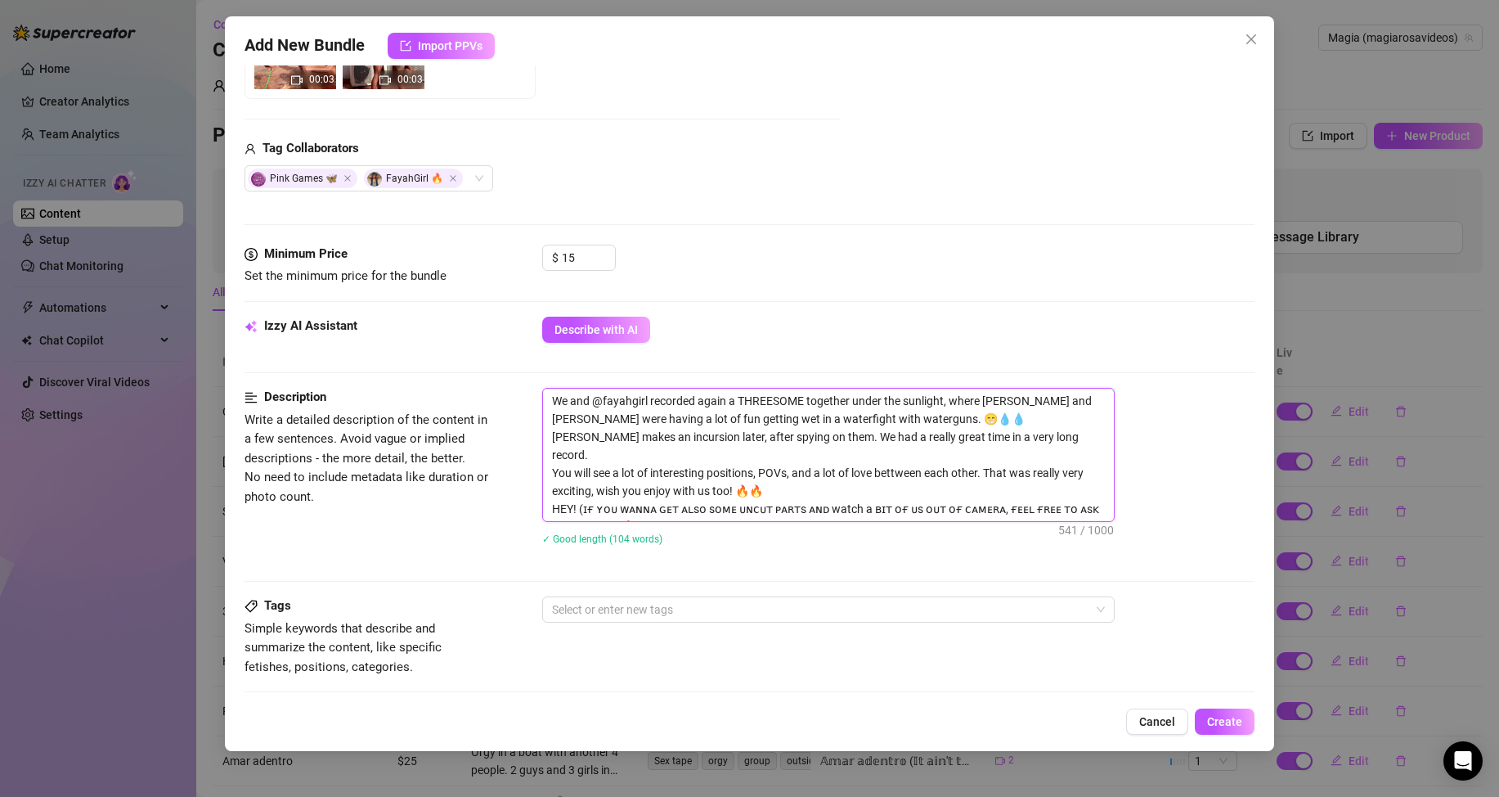
type textarea "We and @fayahgirl recorded again a THREESOME together under the sunlight, where…"
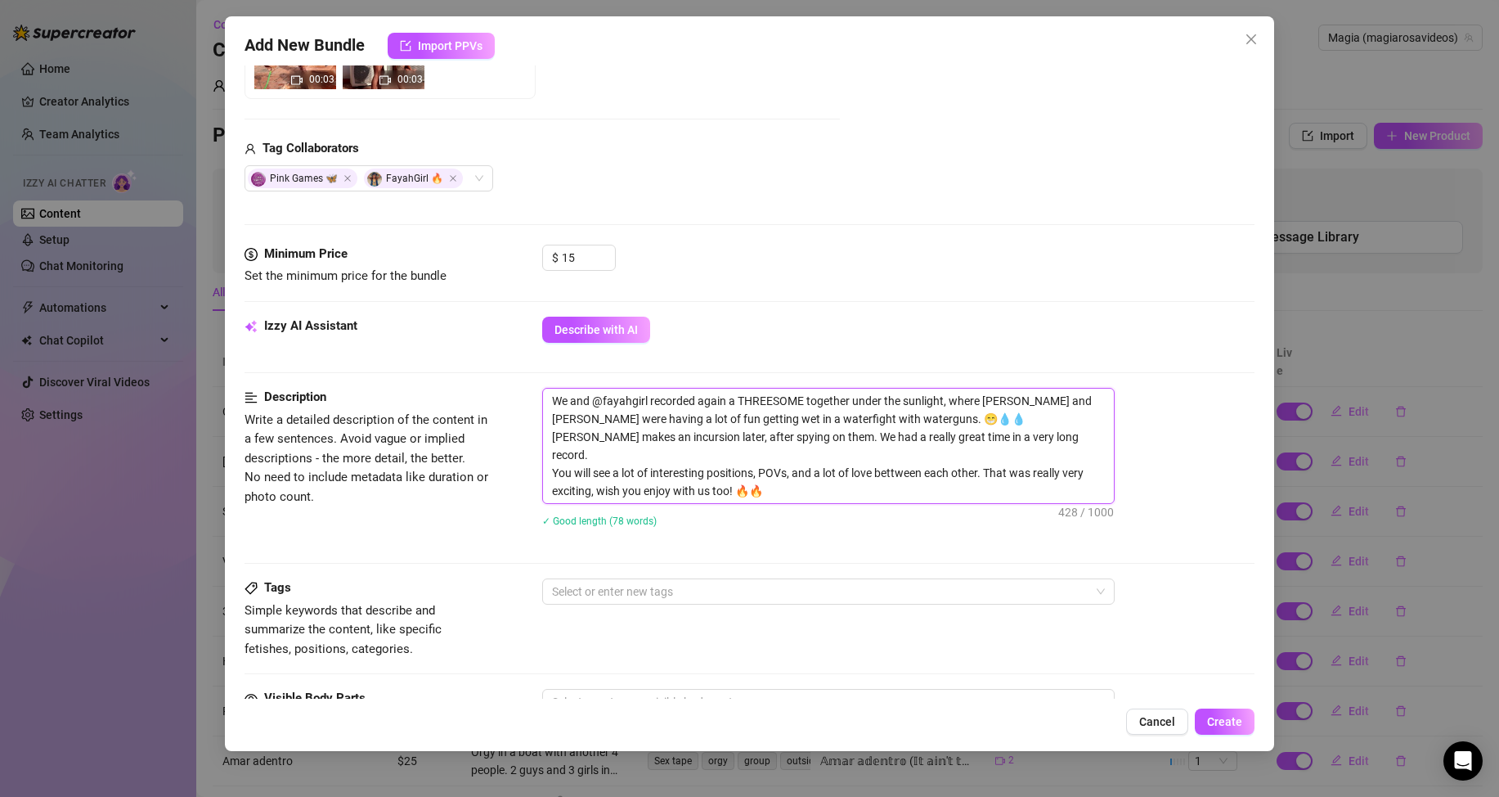
type textarea "We and @fayahgirl recorded again a THREESOME together under the sunlight, where…"
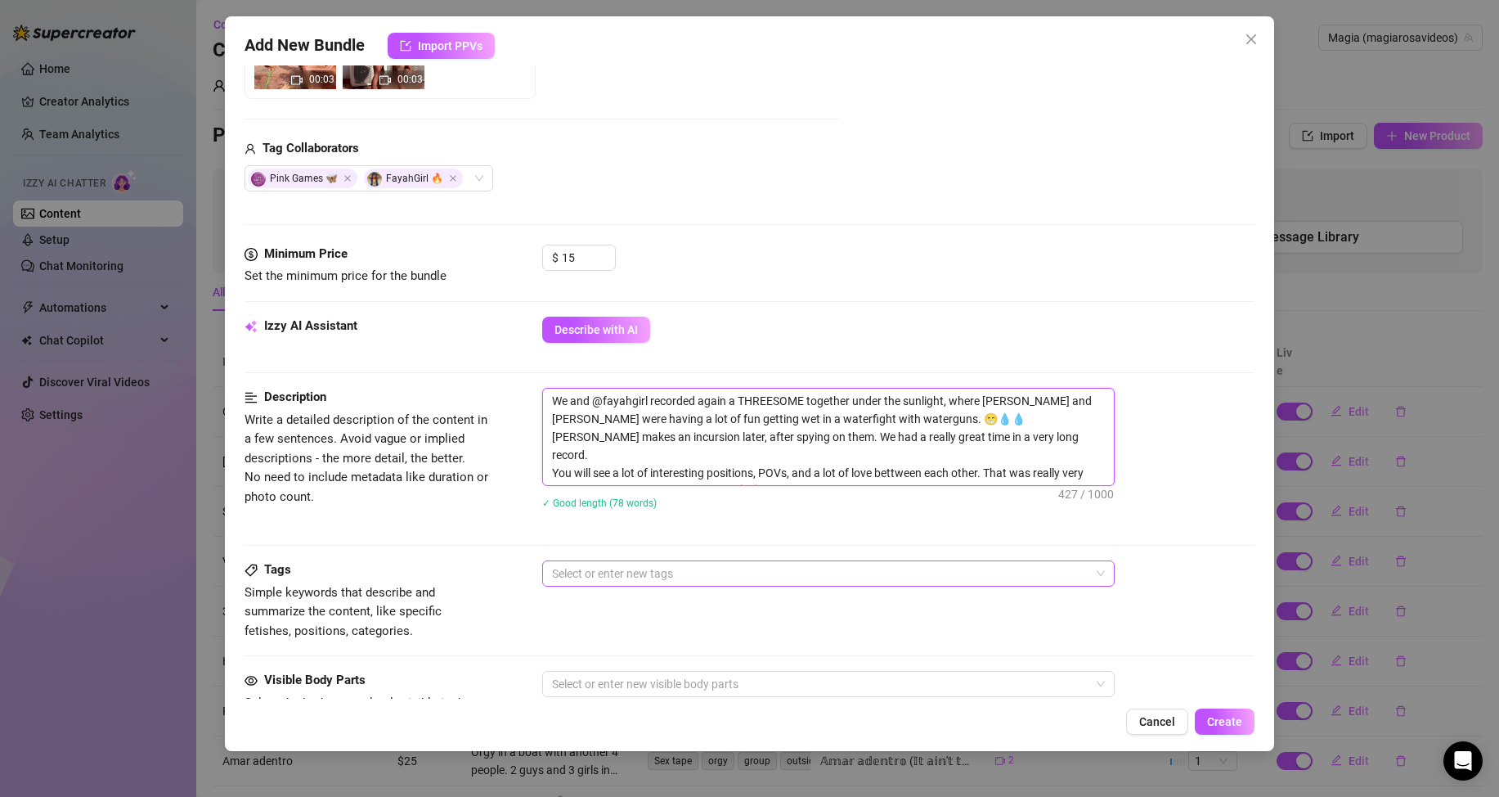
click at [609, 570] on div at bounding box center [820, 573] width 549 height 23
type textarea "We and @fayahgirl recorded again a THREESOME together under the sunlight, where…"
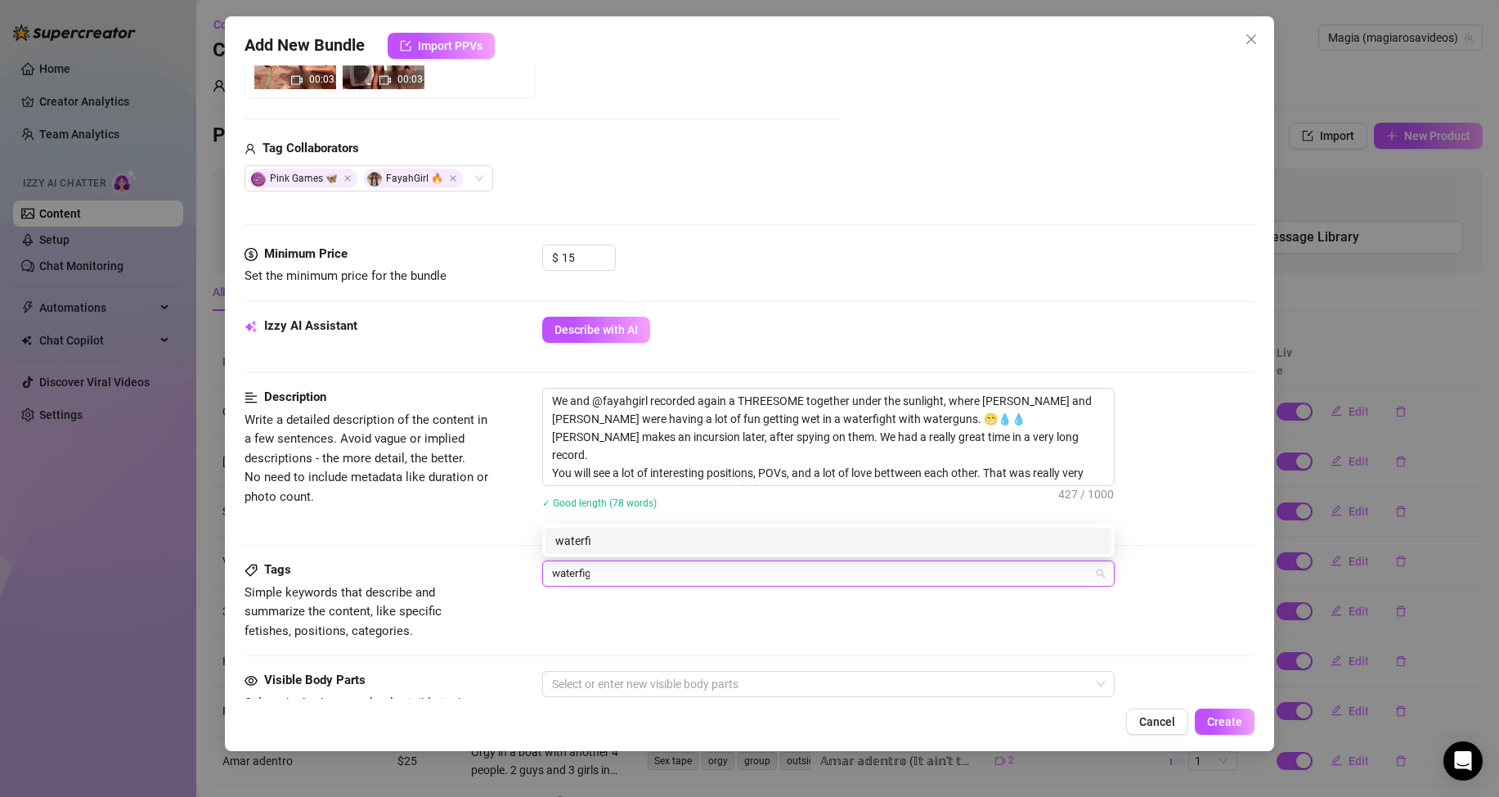
type input "waterfight"
type input "threesome"
type input "ffm"
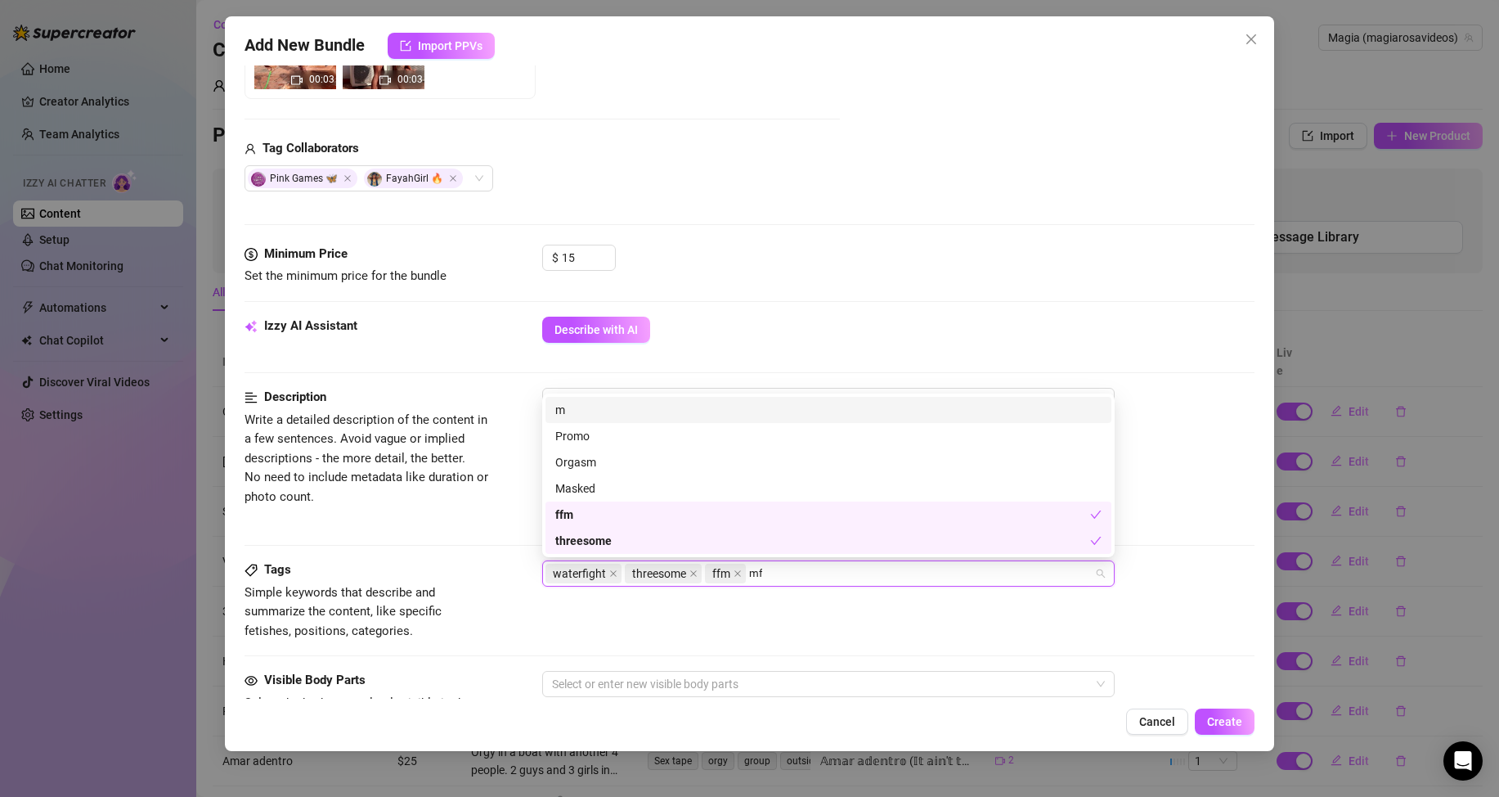
type input "mff"
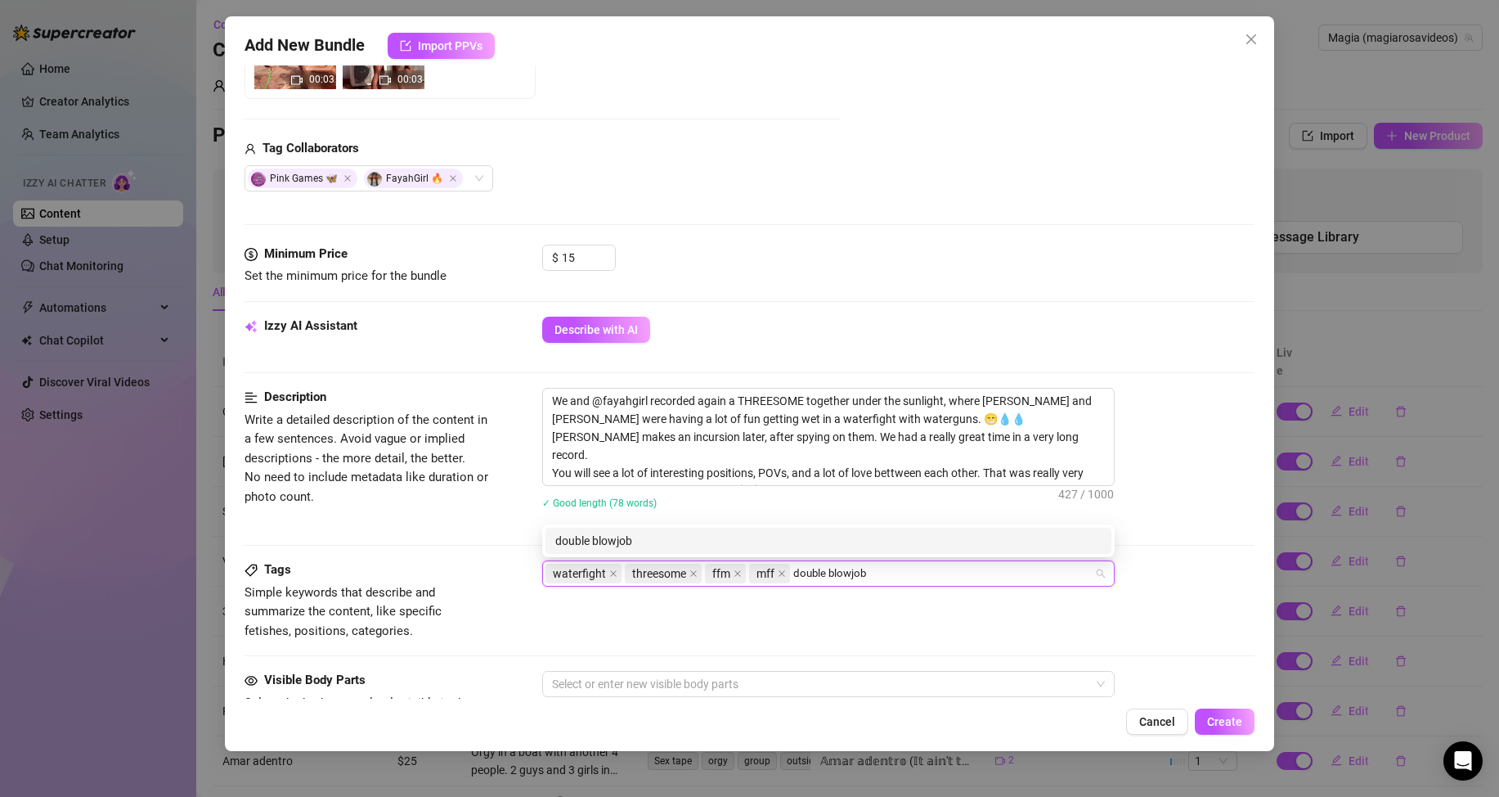
type input "doubleblowjob"
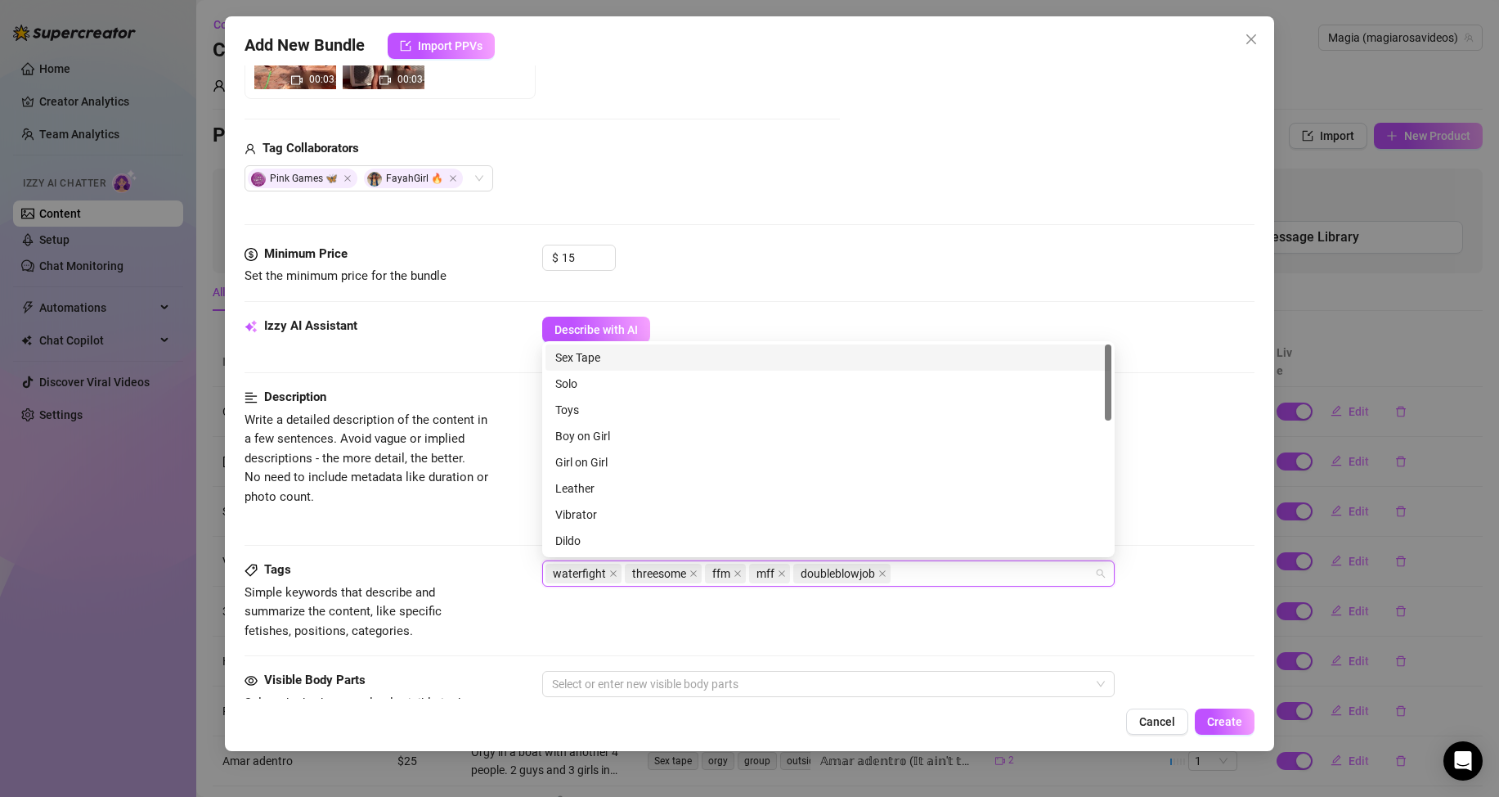
click at [464, 502] on span "Write a detailed description of the content in a few sentences. Avoid vague or …" at bounding box center [367, 459] width 245 height 97
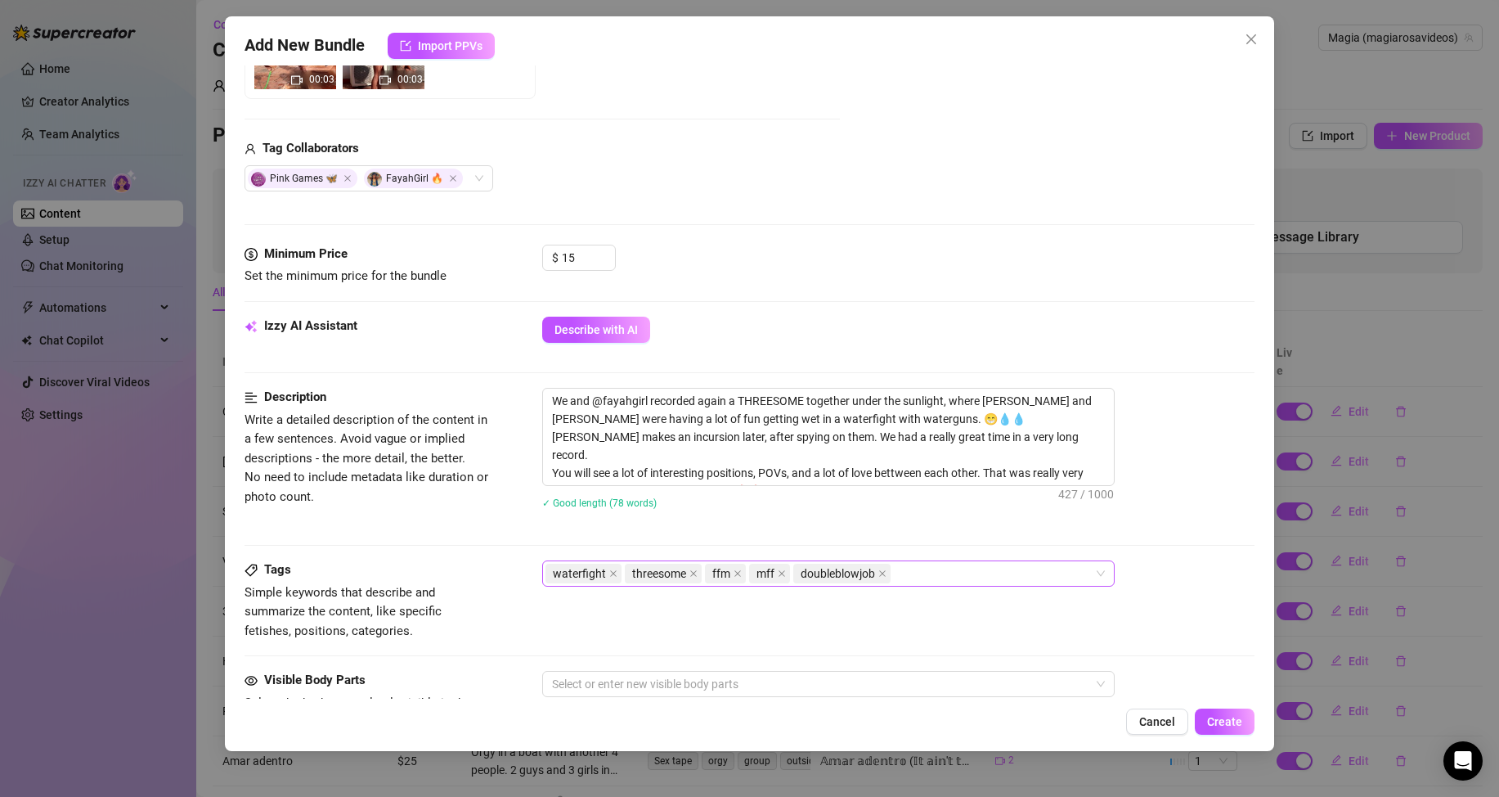
click at [924, 577] on div "waterfight threesome ffm mff doubleblowjob" at bounding box center [820, 573] width 549 height 23
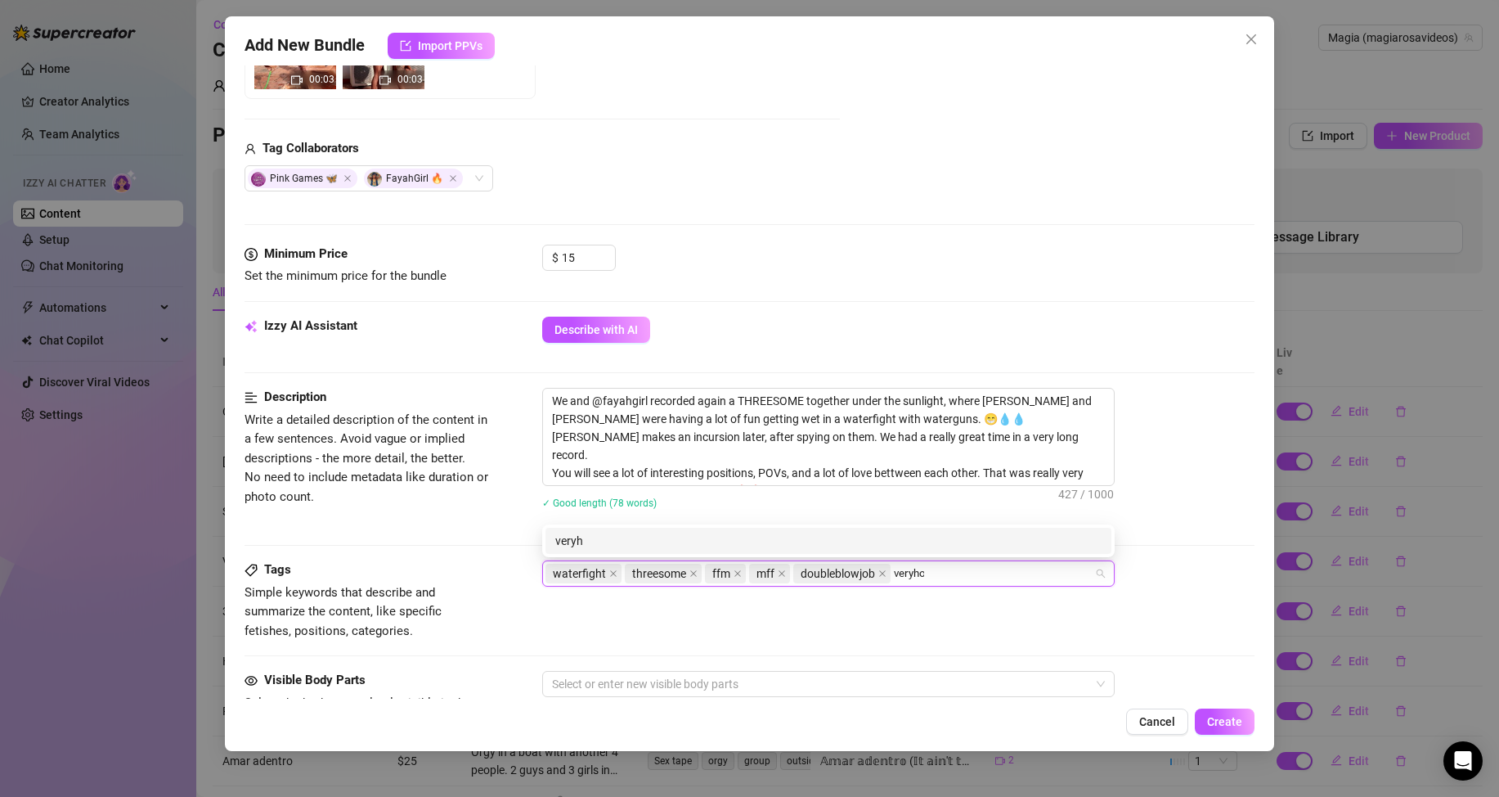
type input "veryhot"
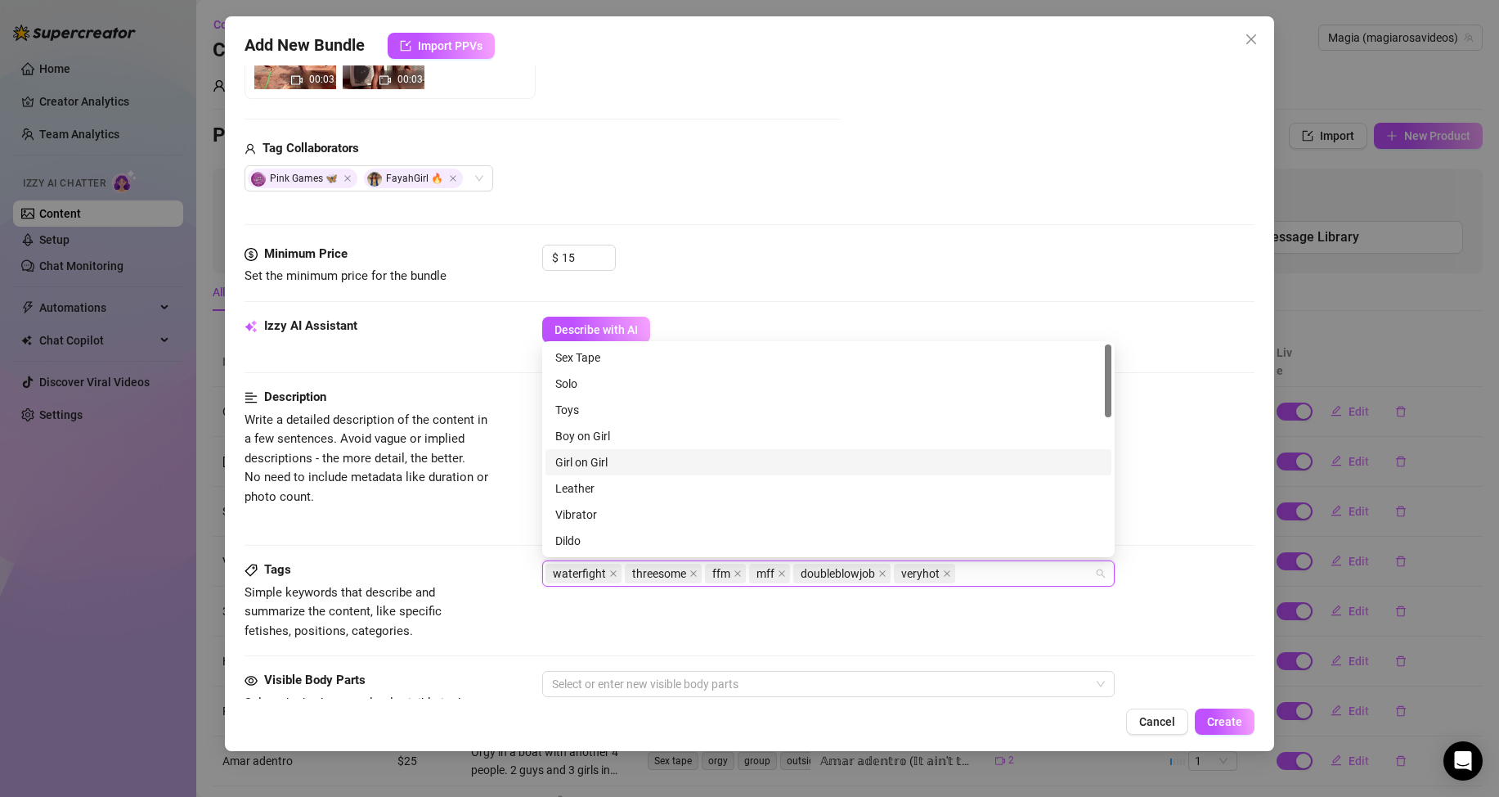
drag, startPoint x: 508, startPoint y: 525, endPoint x: 491, endPoint y: 665, distance: 140.9
click at [507, 525] on div "Description Write a detailed description of the content in a few sentences. Avo…" at bounding box center [750, 459] width 1010 height 142
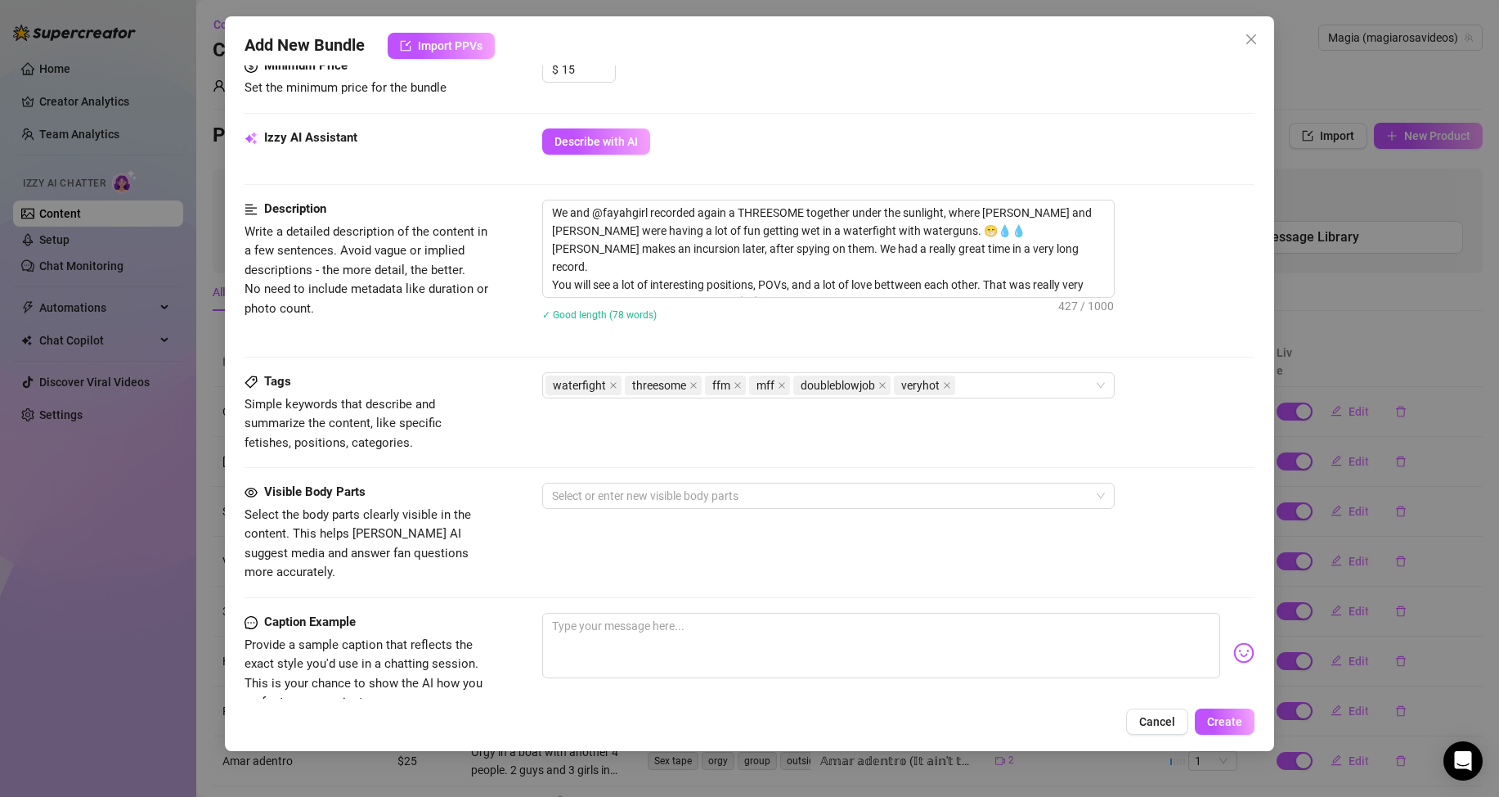
scroll to position [654, 0]
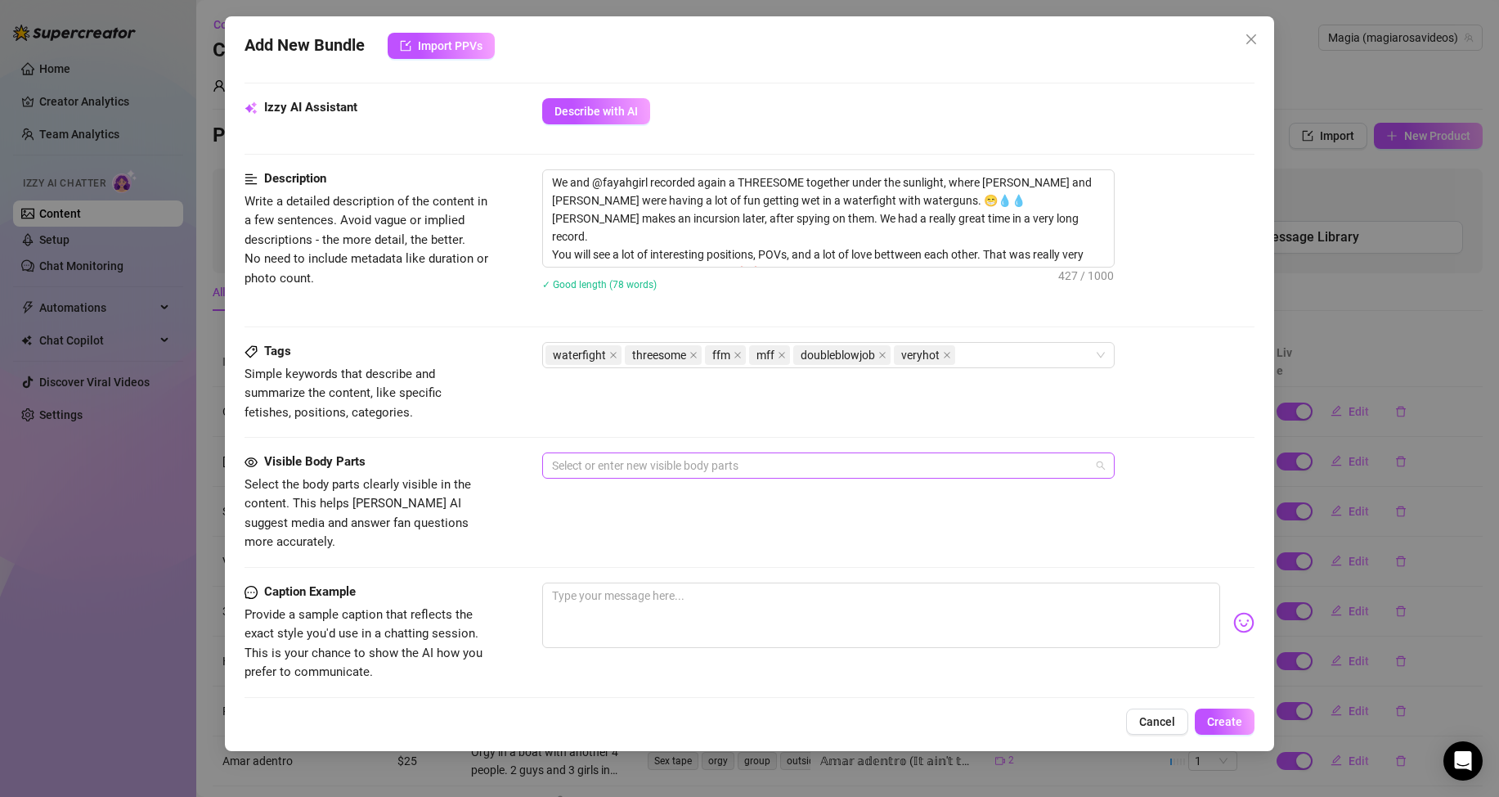
click at [622, 474] on div at bounding box center [820, 465] width 549 height 23
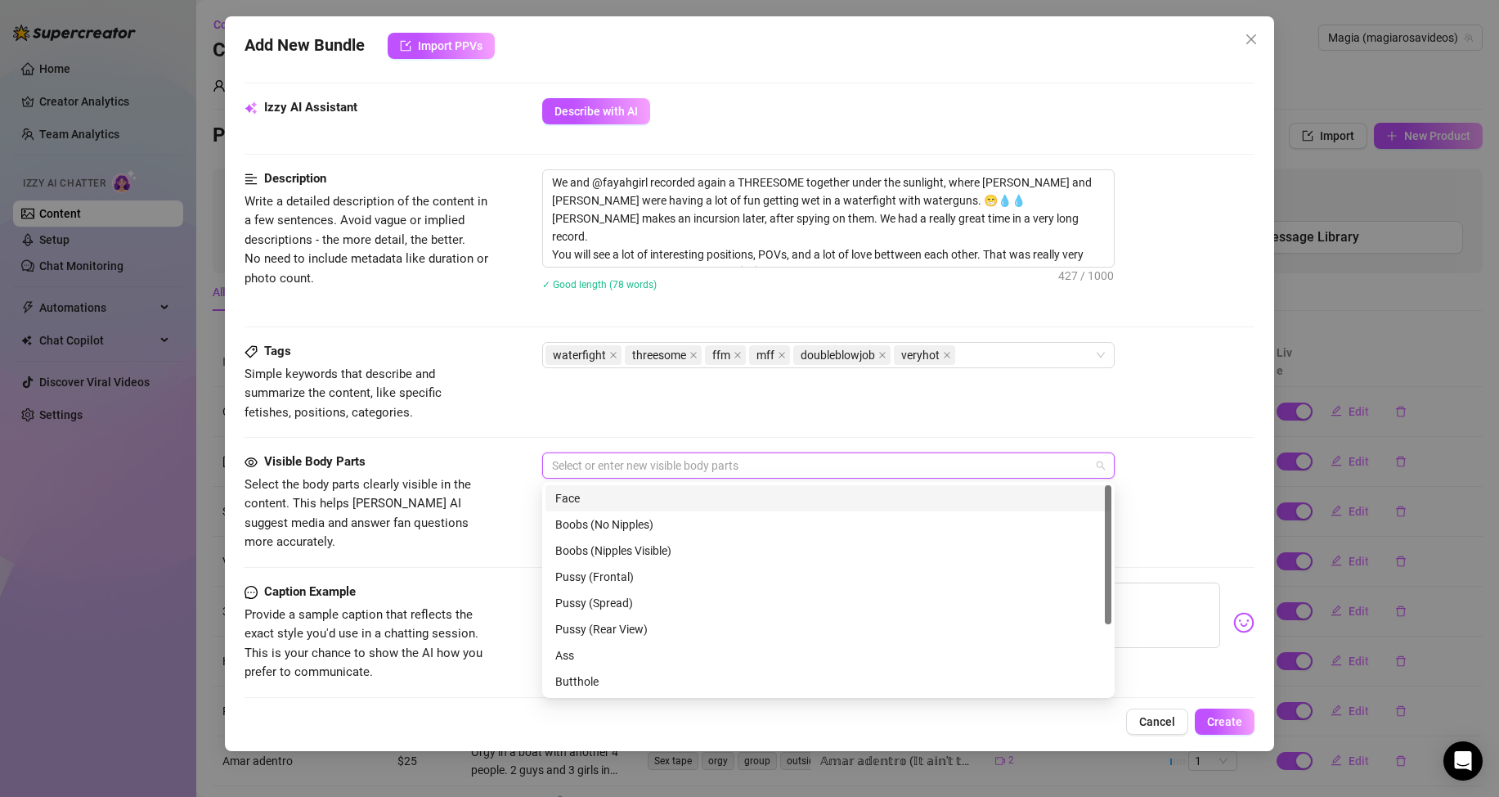
click at [595, 499] on div "Face" at bounding box center [828, 498] width 546 height 18
click at [617, 550] on div "Boobs (Nipples Visible)" at bounding box center [828, 550] width 546 height 18
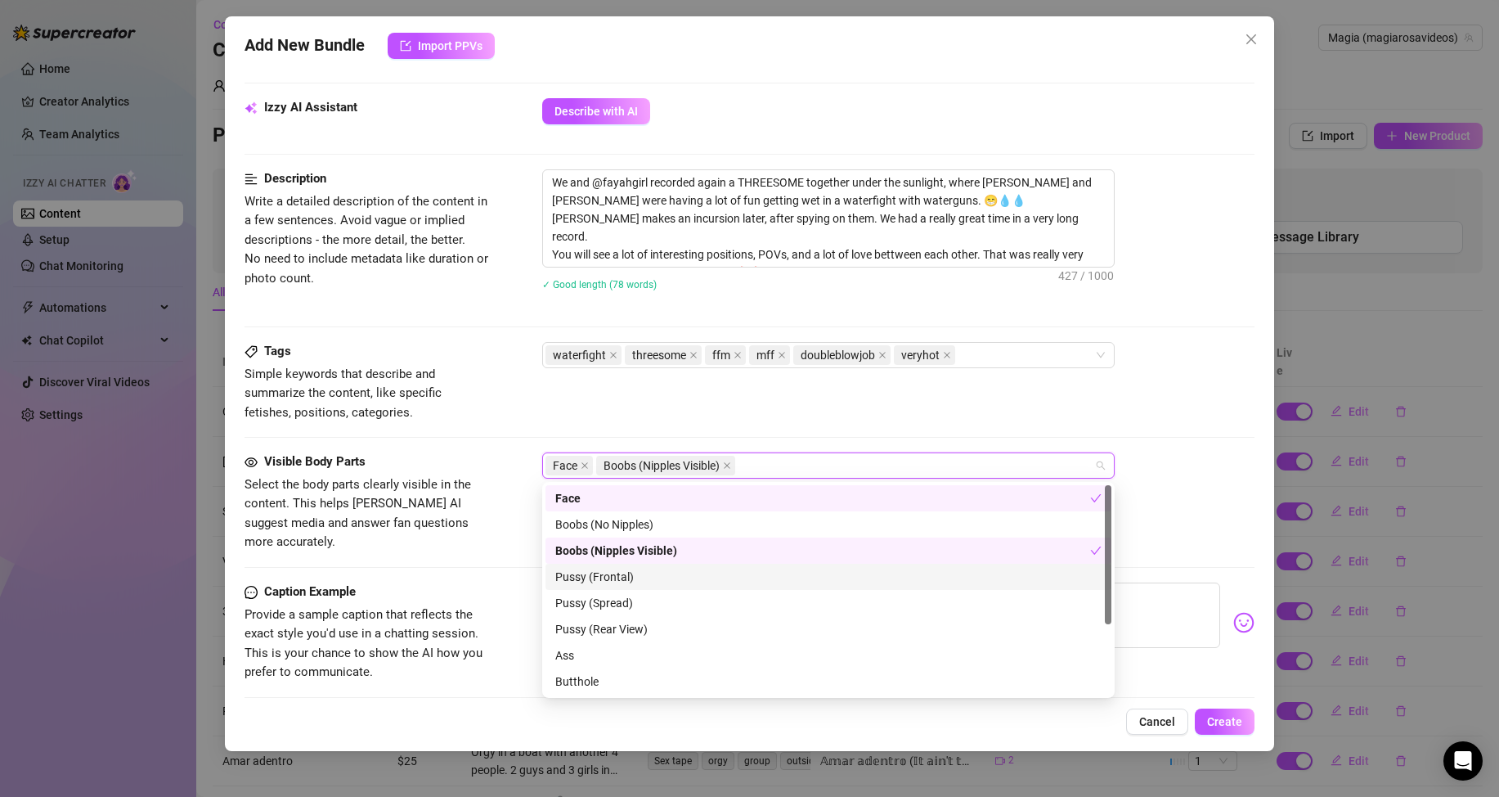
click at [613, 574] on div "Pussy (Frontal)" at bounding box center [828, 577] width 546 height 18
click at [618, 598] on div "Pussy (Spread)" at bounding box center [828, 603] width 546 height 18
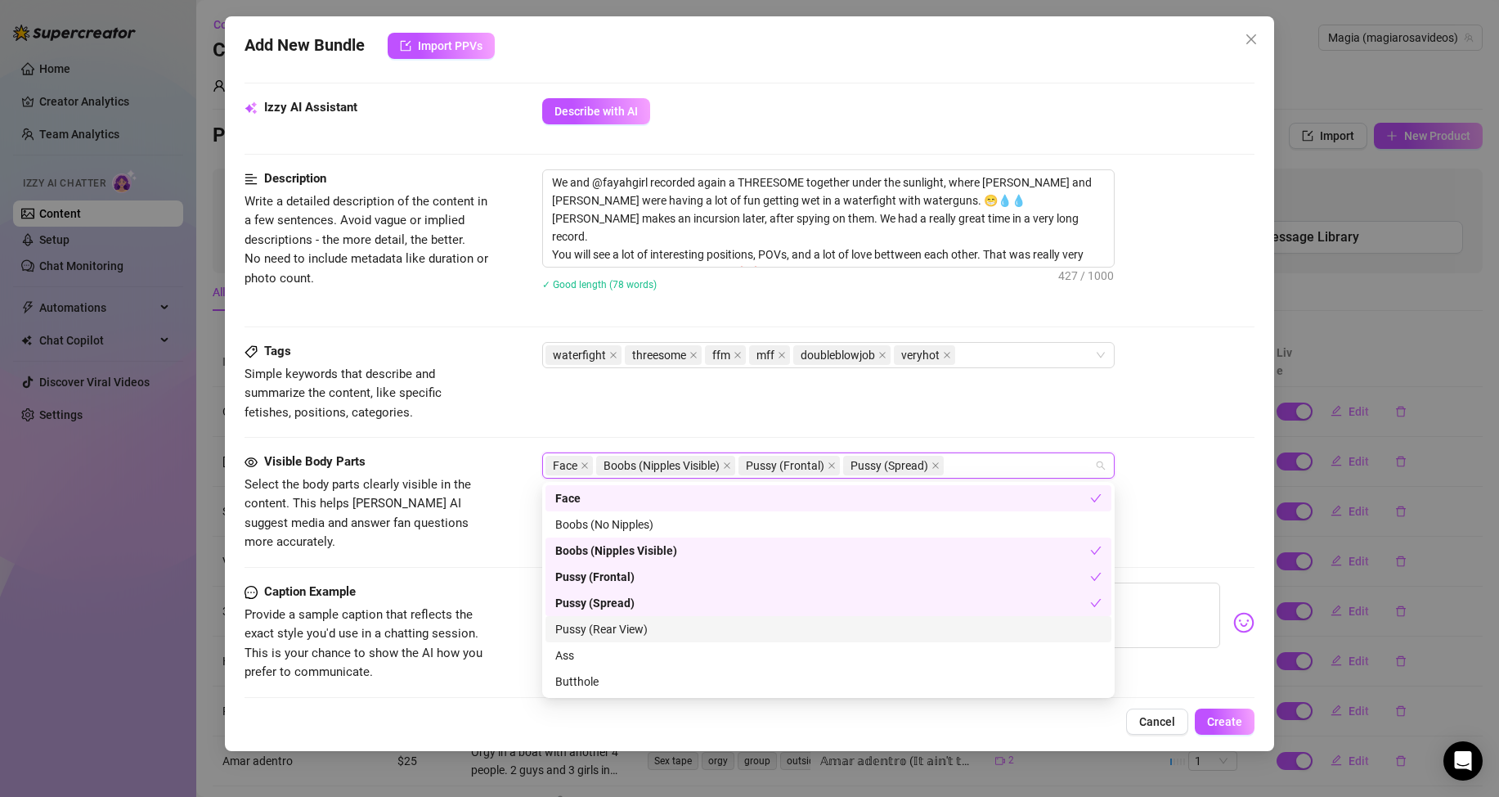
drag, startPoint x: 600, startPoint y: 631, endPoint x: 601, endPoint y: 640, distance: 9.0
click at [600, 631] on div "Pussy (Rear View)" at bounding box center [828, 629] width 546 height 18
click at [593, 654] on div "Ass" at bounding box center [828, 655] width 546 height 18
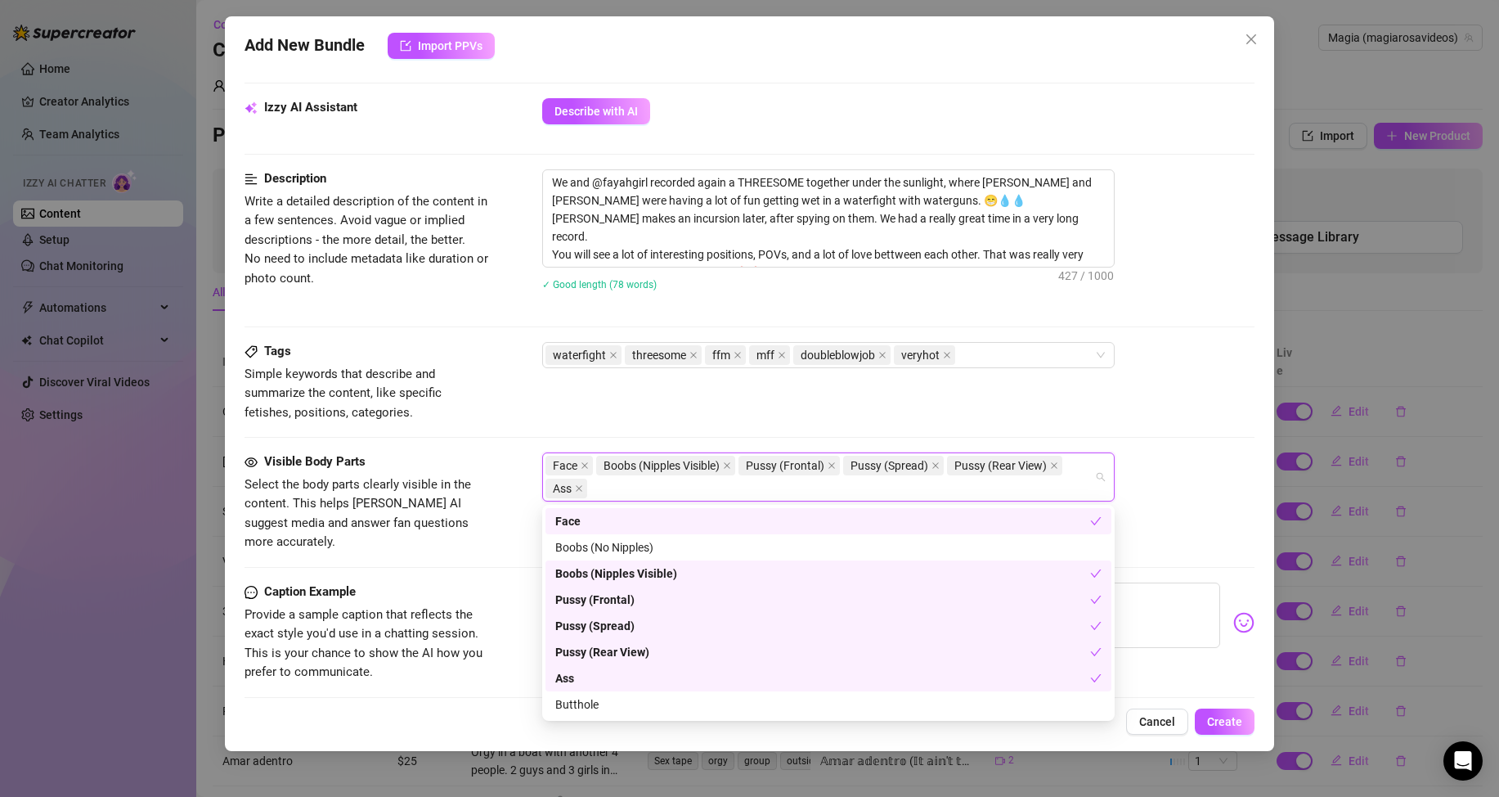
scroll to position [105, 0]
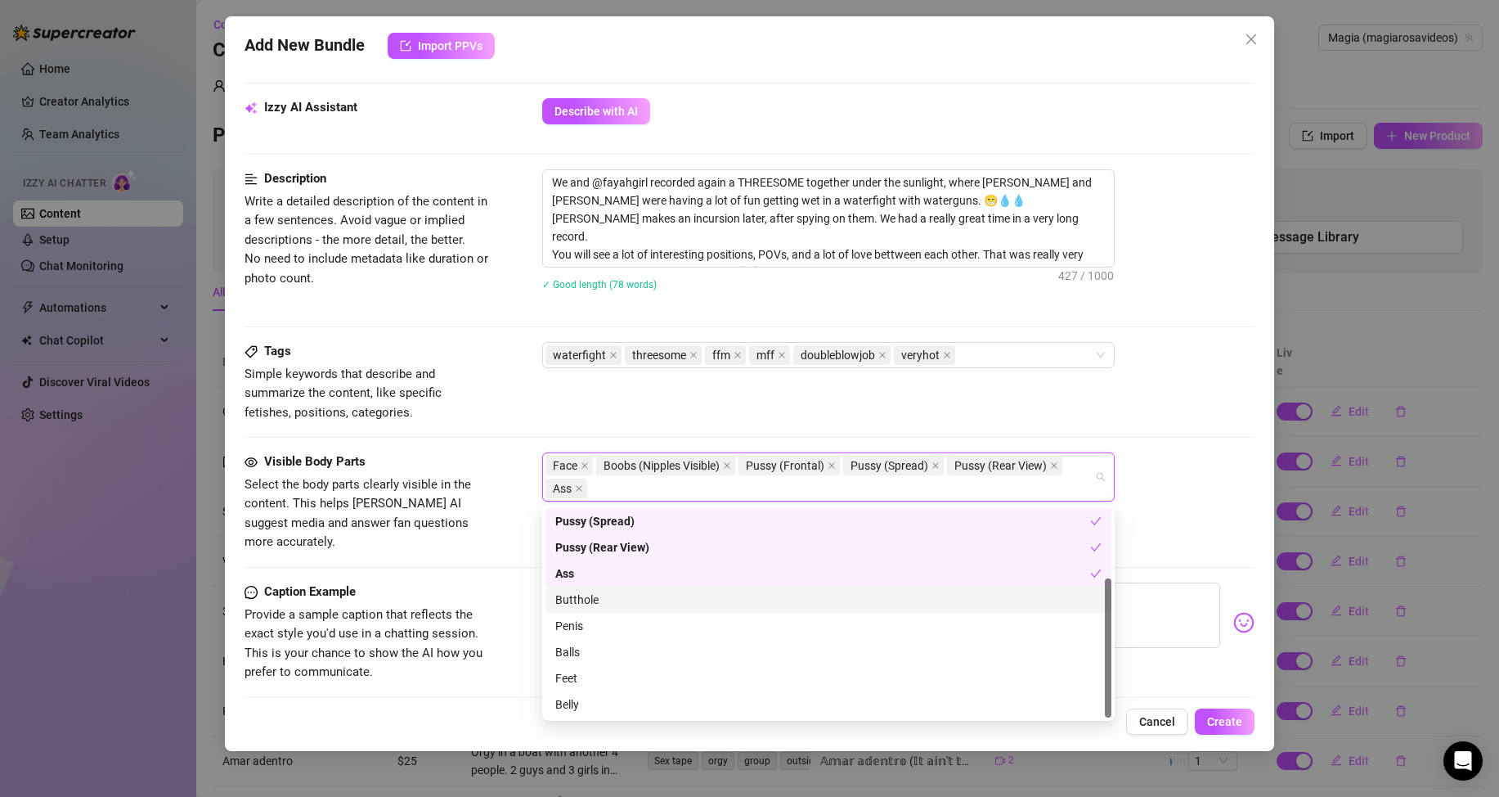
click at [594, 603] on div "Butthole" at bounding box center [828, 600] width 546 height 18
click at [595, 622] on div "Penis" at bounding box center [828, 626] width 546 height 18
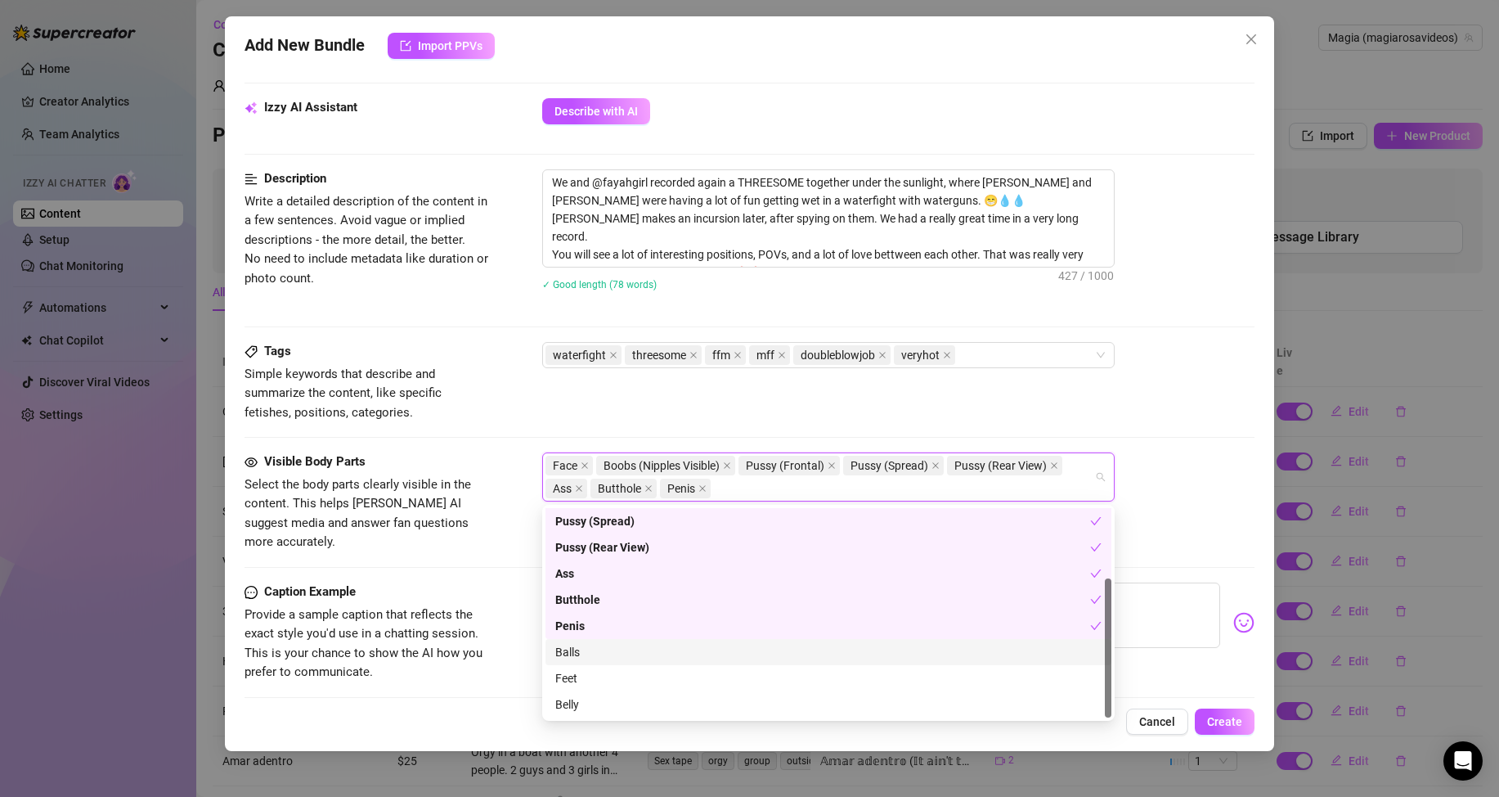
click at [591, 654] on div "Balls" at bounding box center [828, 652] width 546 height 18
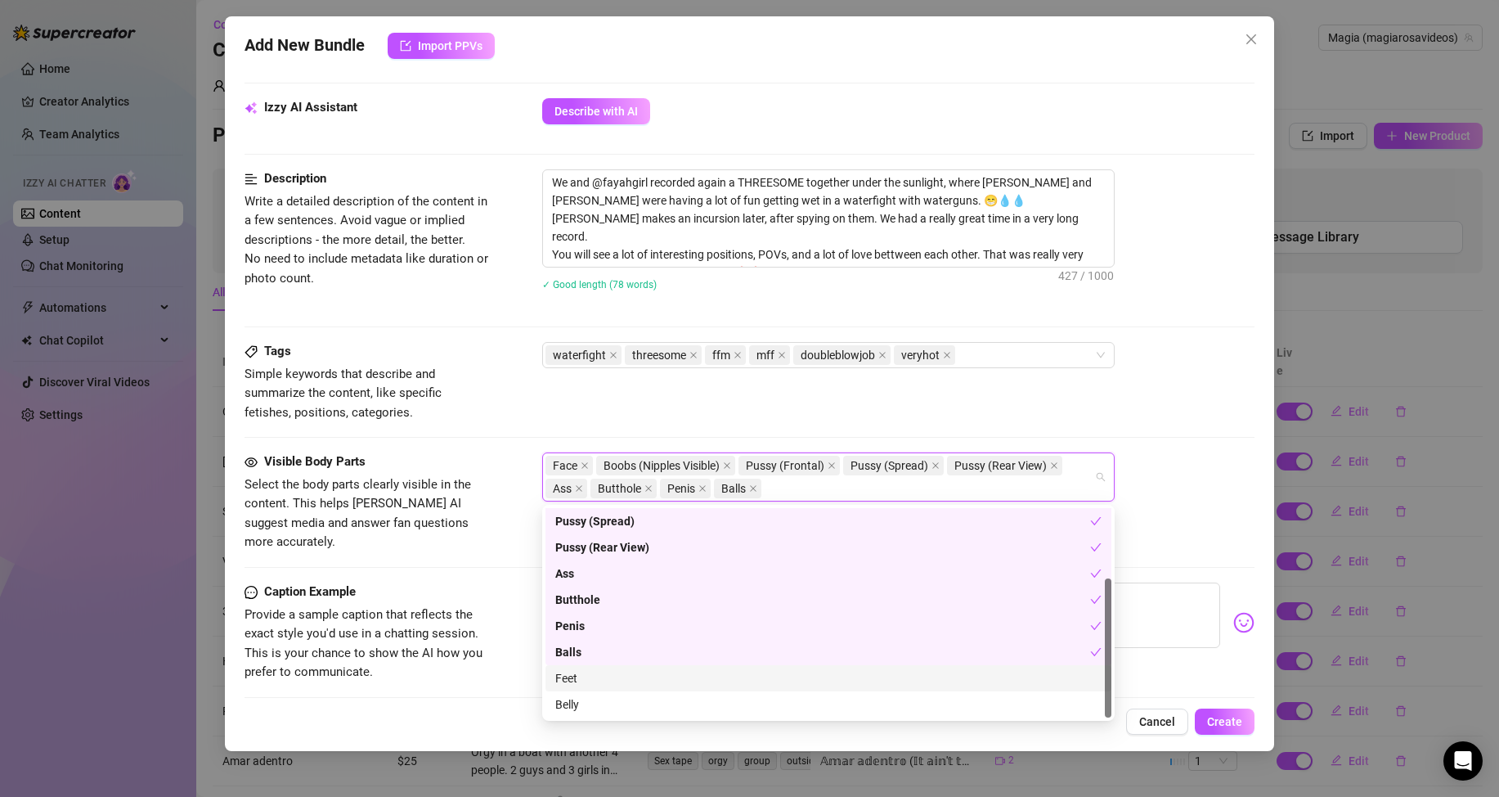
click at [587, 677] on div "Feet" at bounding box center [828, 678] width 546 height 18
click at [595, 712] on div "Belly" at bounding box center [828, 704] width 546 height 18
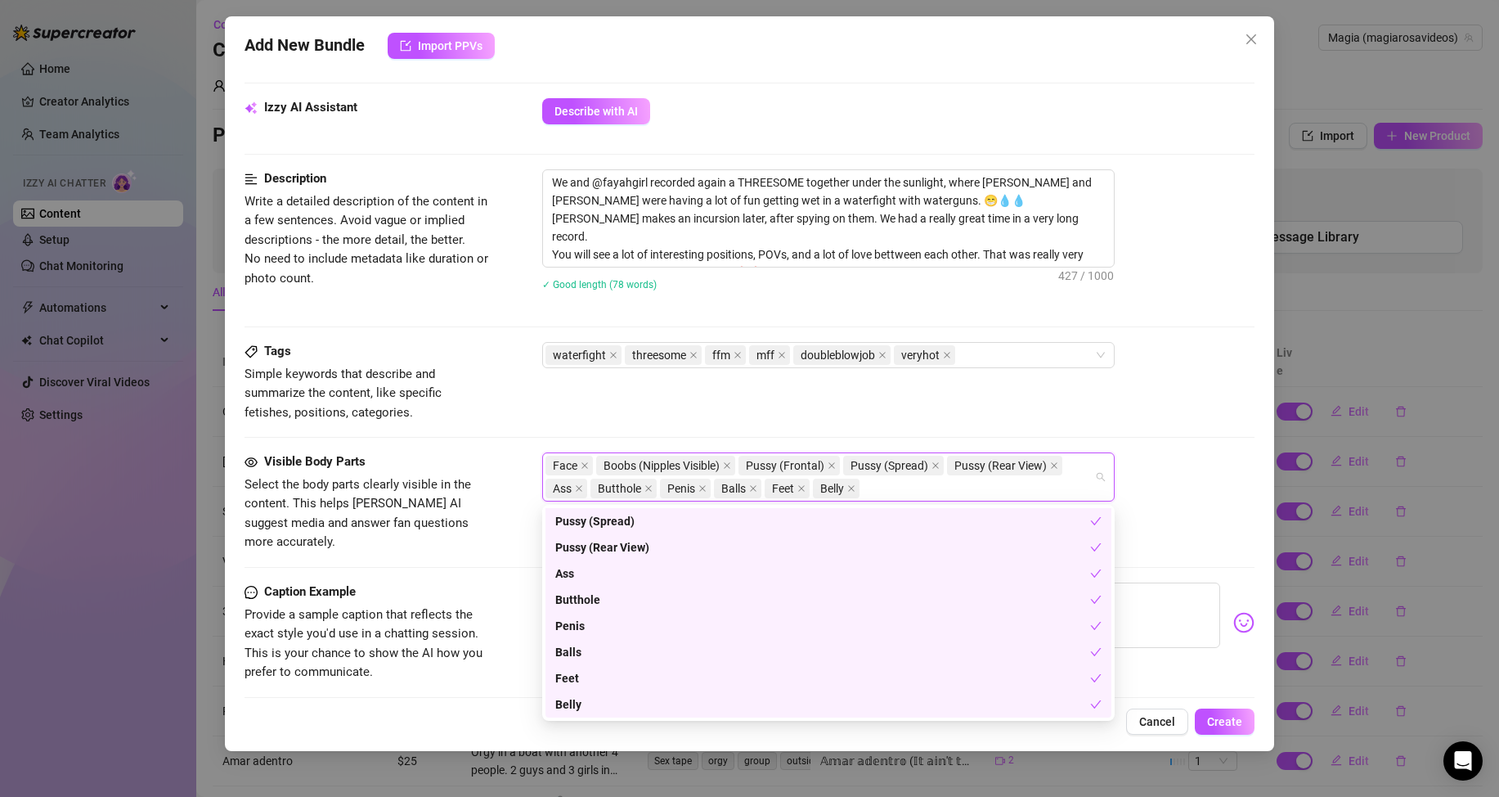
click at [491, 662] on div "Caption Example Provide a sample caption that reflects the exact style you'd us…" at bounding box center [750, 632] width 1010 height 100
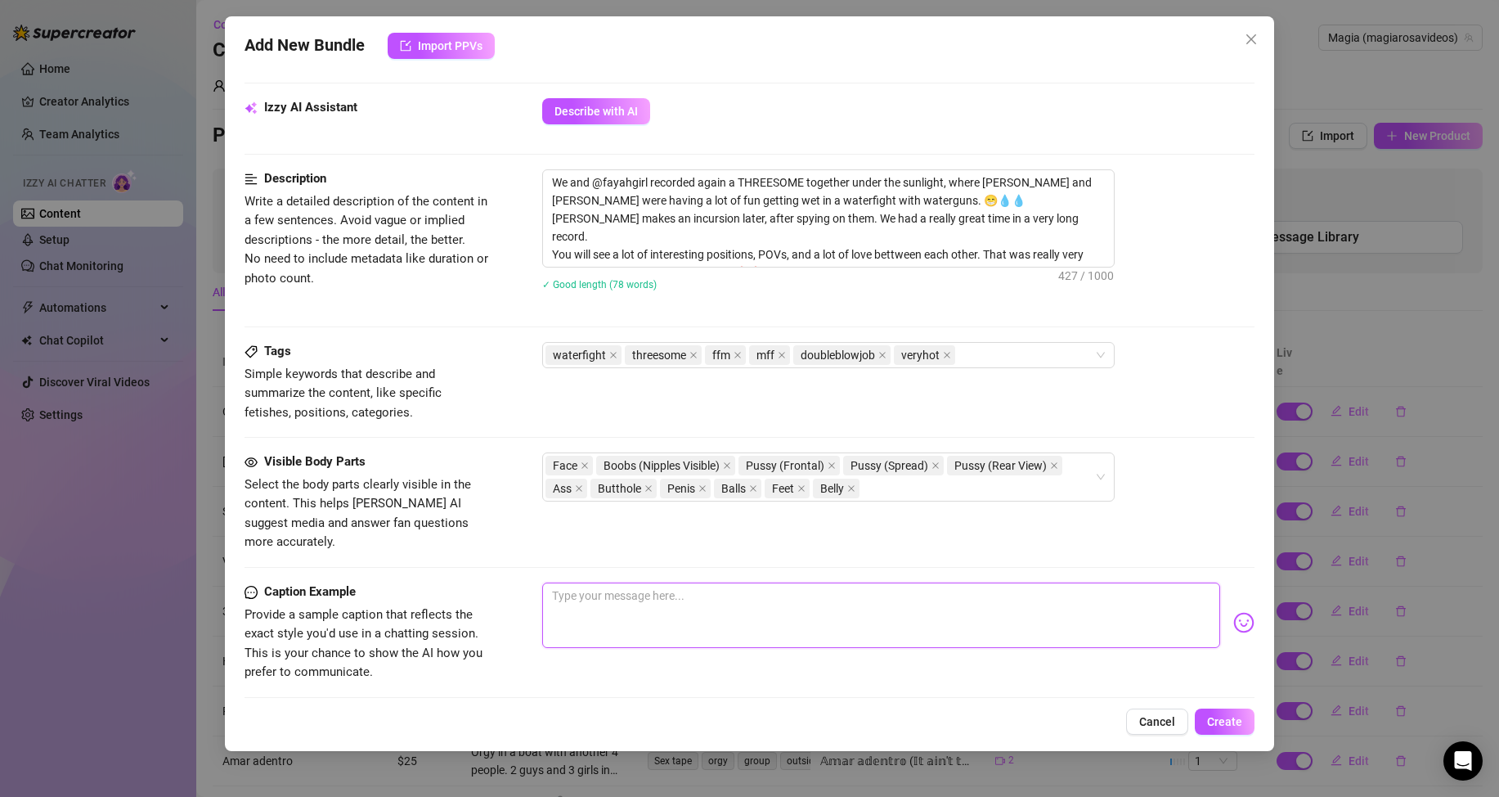
click at [648, 584] on textarea at bounding box center [881, 614] width 678 height 65
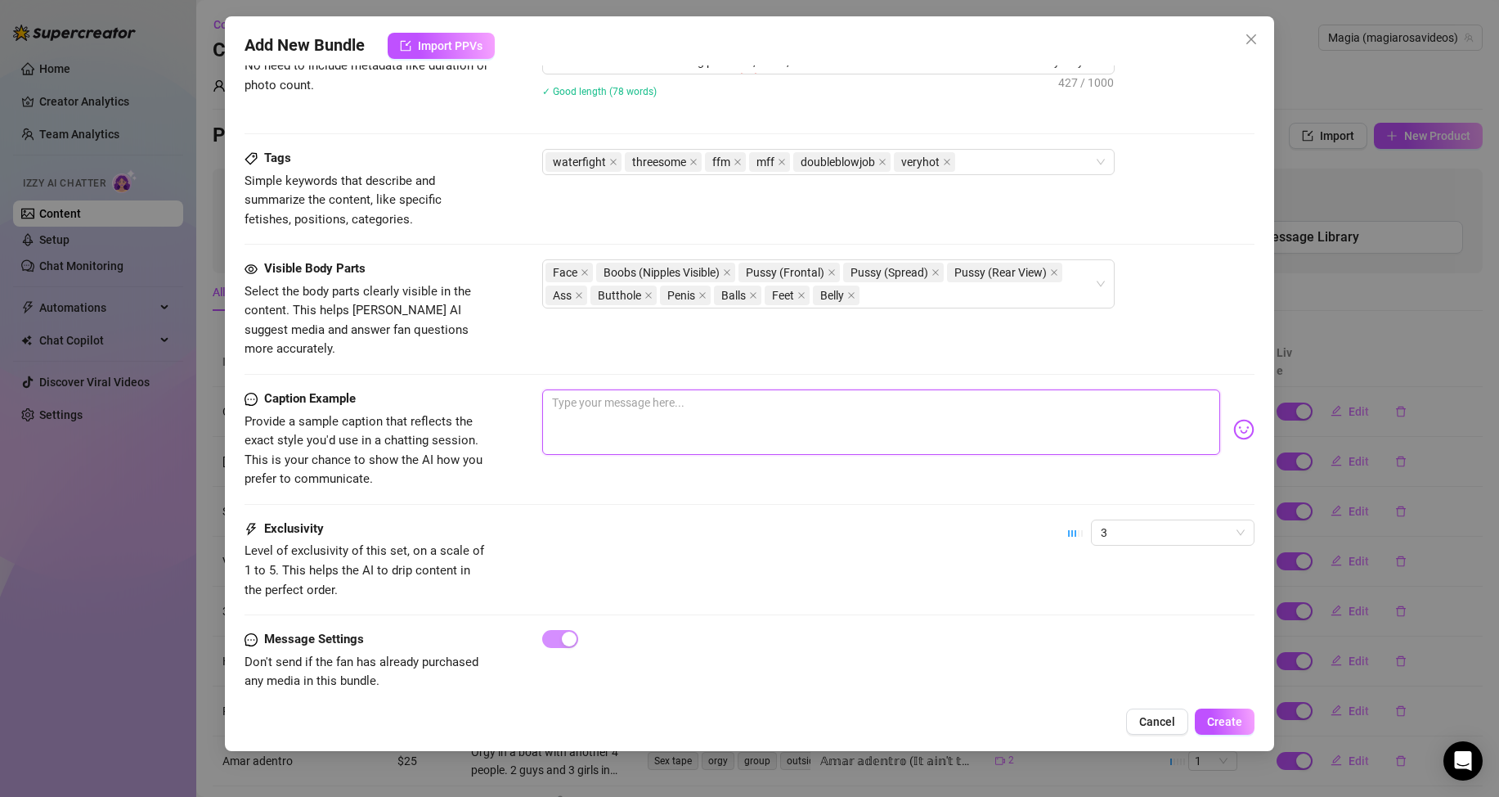
scroll to position [851, 0]
click at [1225, 723] on span "Create" at bounding box center [1224, 721] width 35 height 13
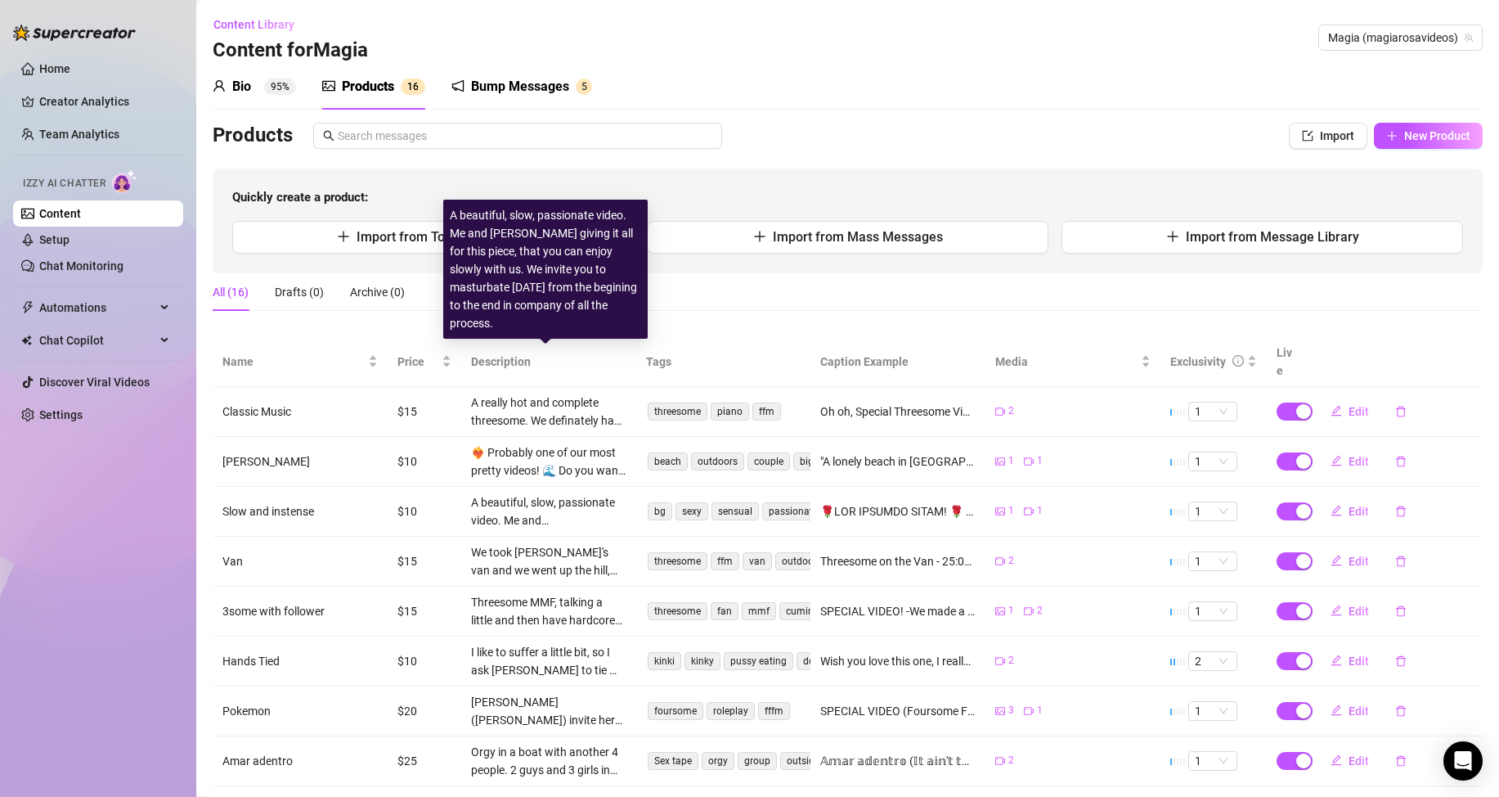
scroll to position [166, 0]
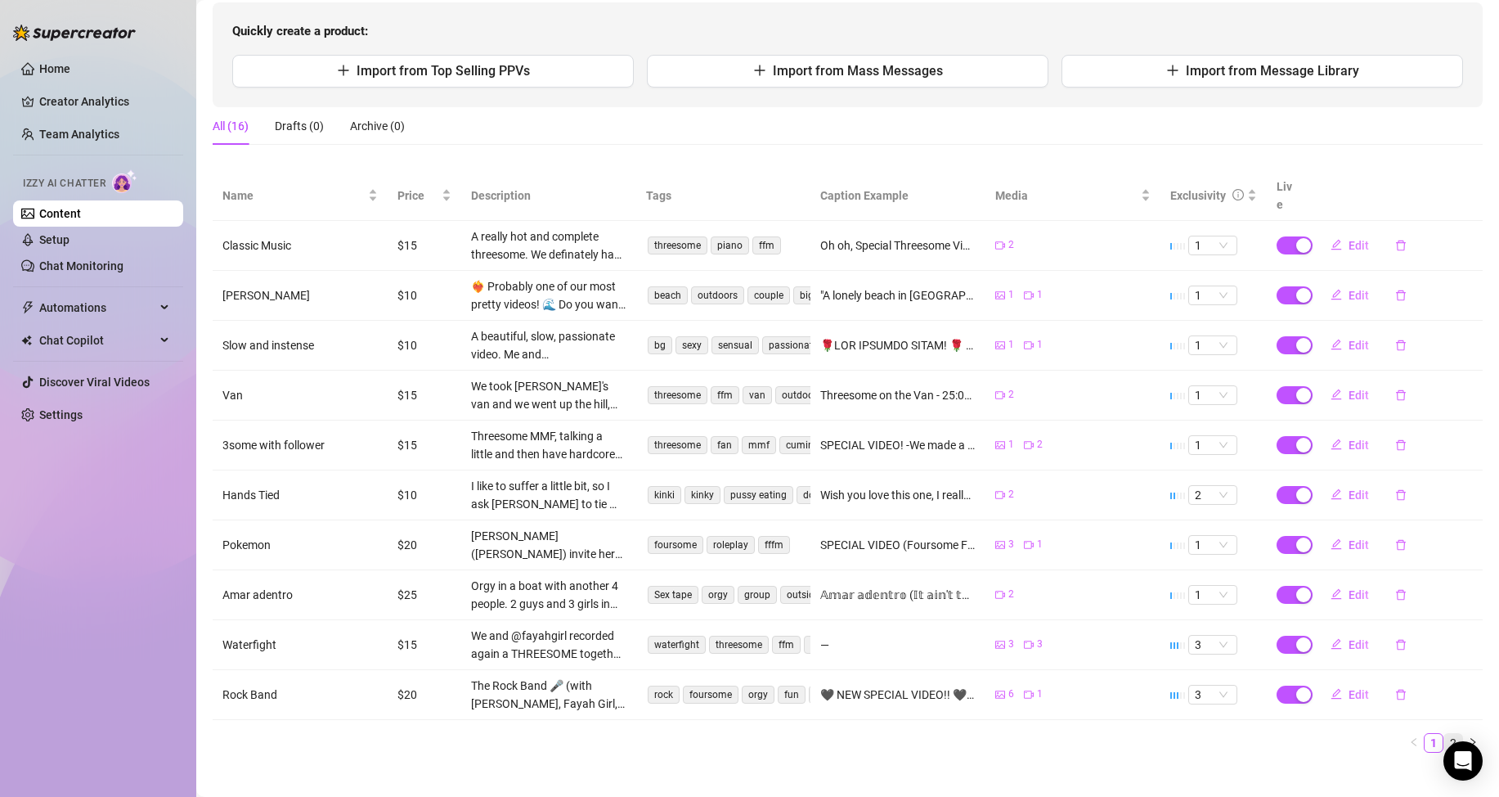
click at [1445, 734] on link "2" at bounding box center [1454, 743] width 18 height 18
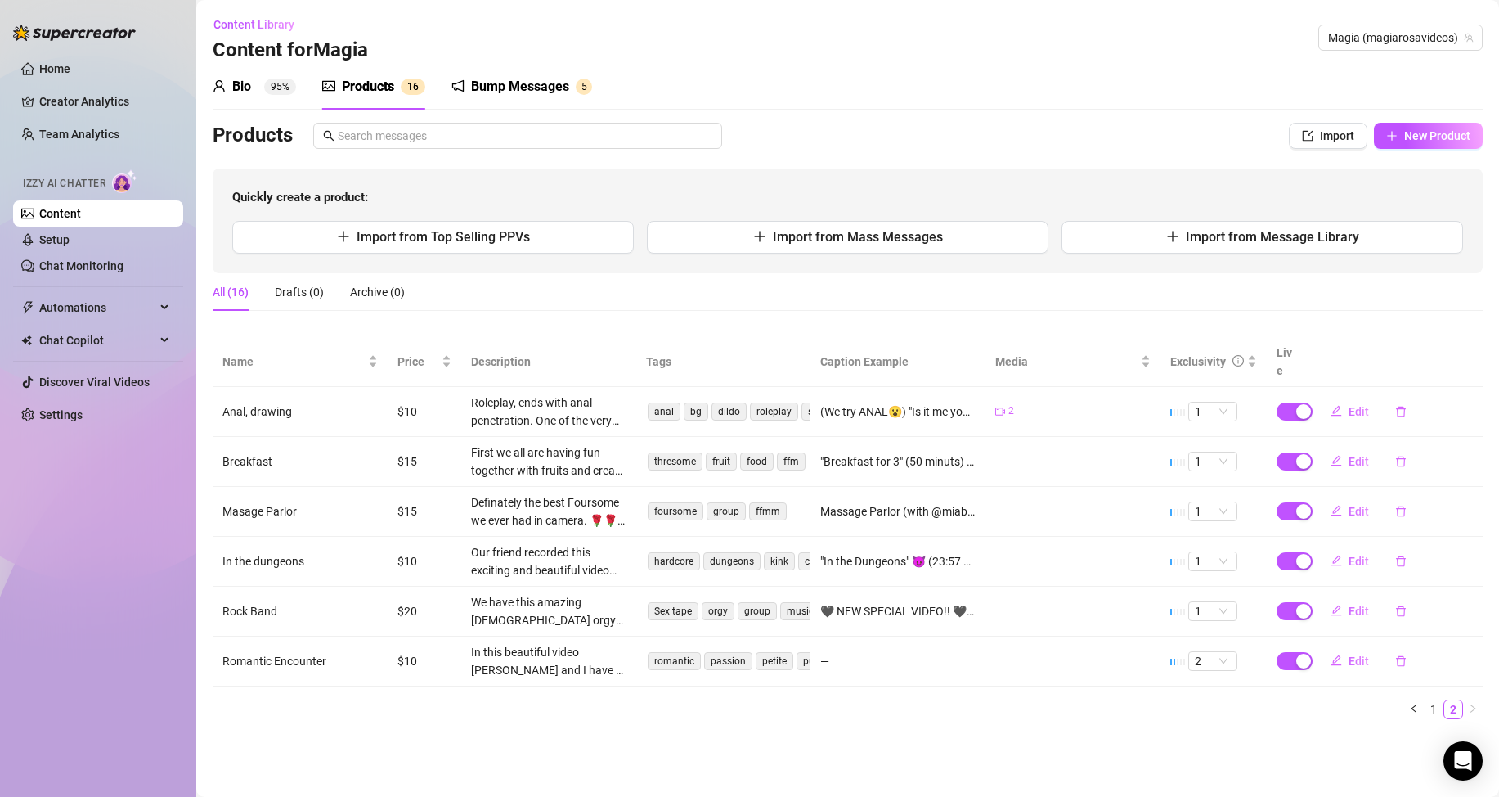
scroll to position [0, 0]
drag, startPoint x: 308, startPoint y: 701, endPoint x: 296, endPoint y: 679, distance: 24.9
click at [308, 701] on div "Name Price Description Tags Caption Example Media Exclusivity Live Anal, drawin…" at bounding box center [848, 534] width 1270 height 395
click at [1356, 405] on span "Edit" at bounding box center [1359, 411] width 20 height 13
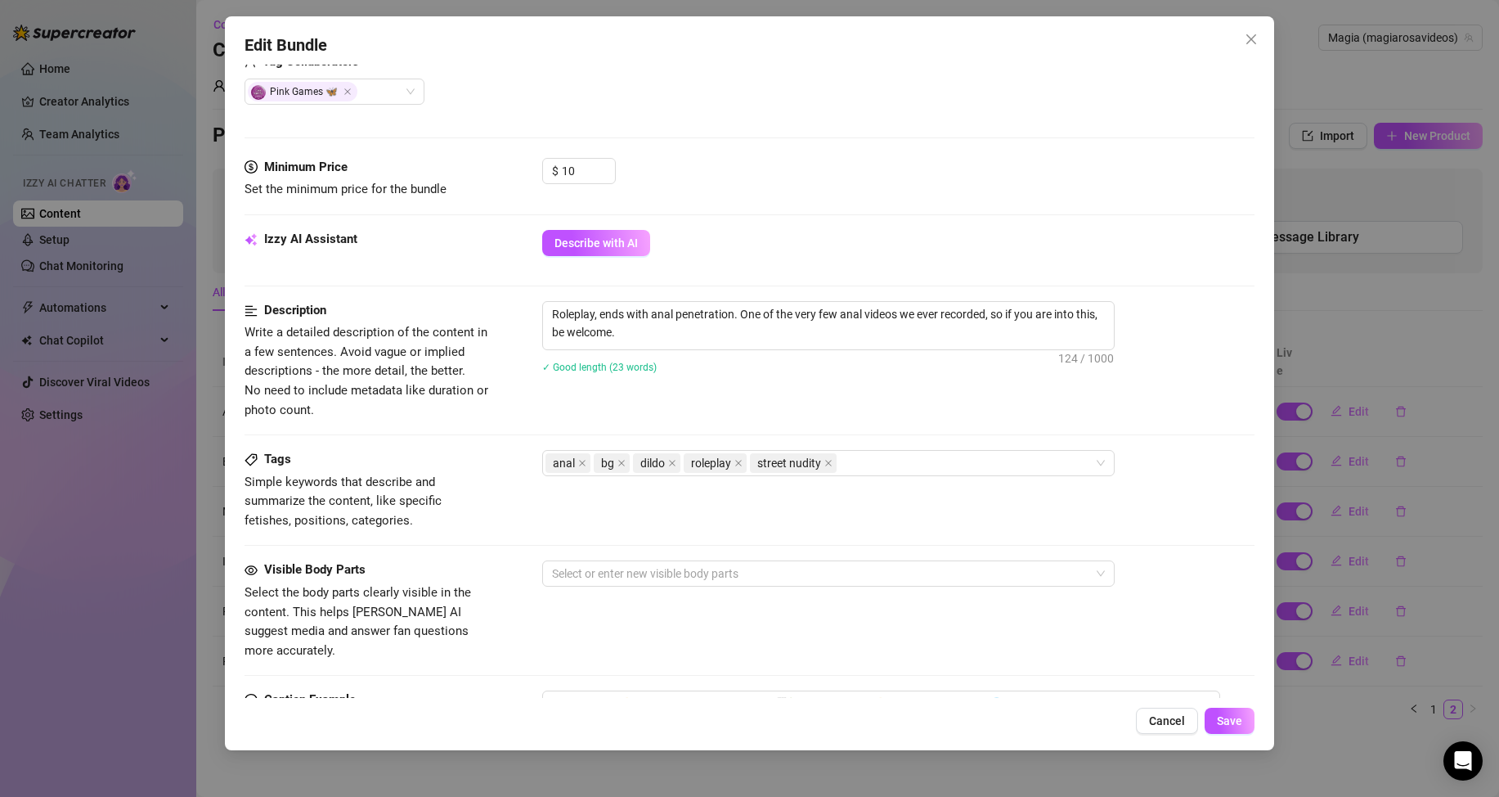
scroll to position [654, 0]
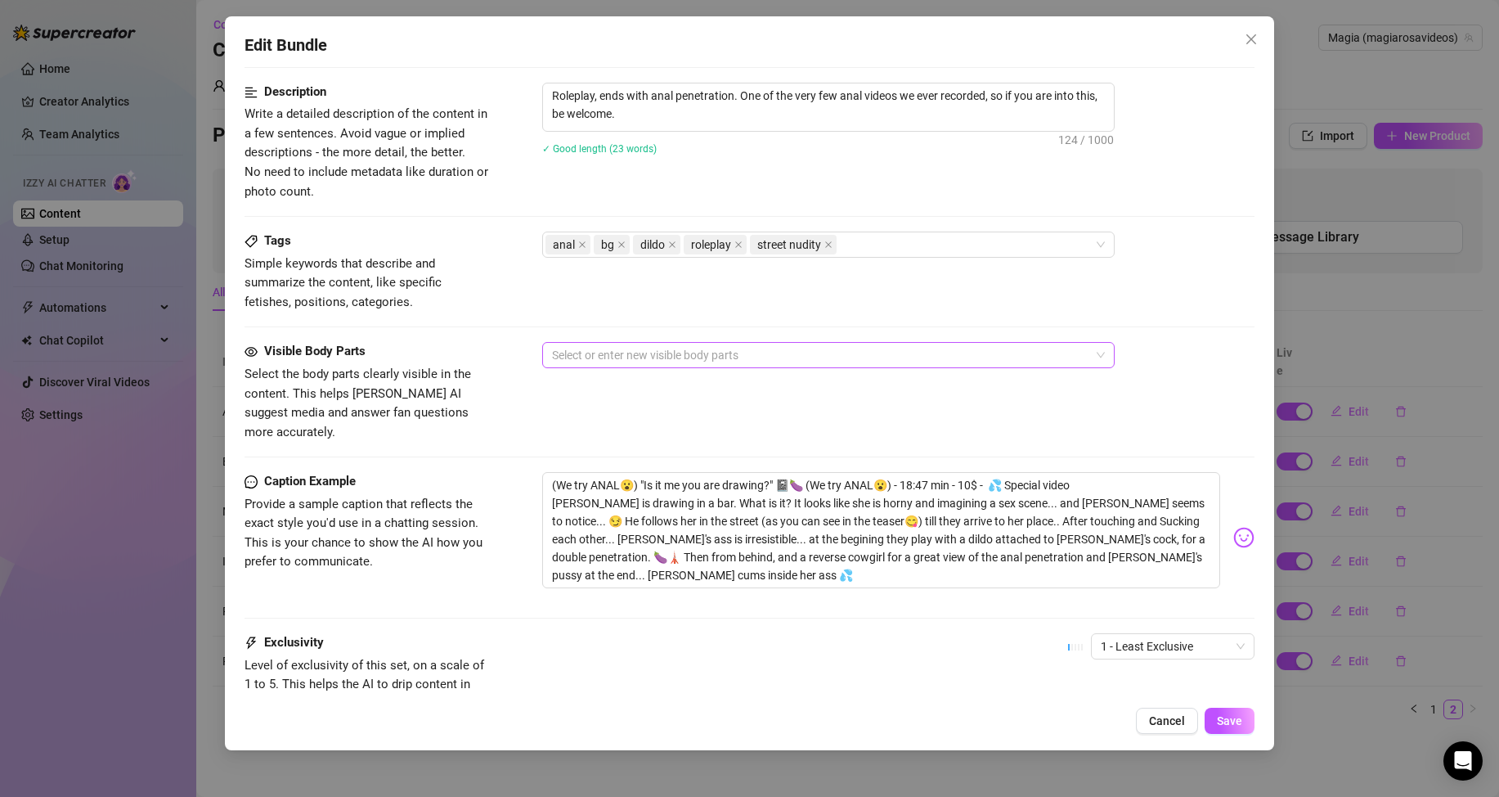
click at [648, 349] on div at bounding box center [820, 355] width 549 height 23
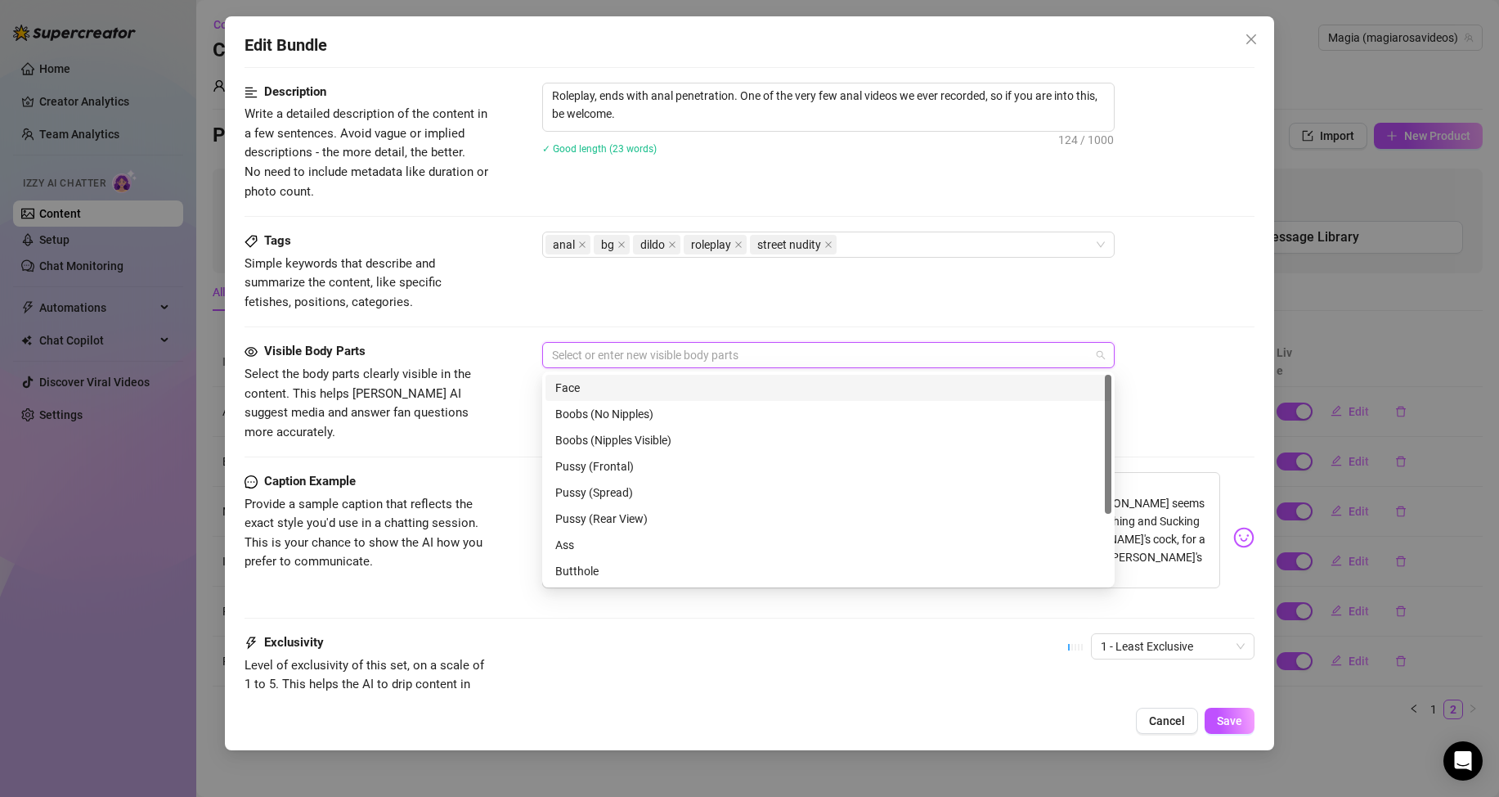
click at [595, 385] on div "Face" at bounding box center [828, 388] width 546 height 18
click at [606, 438] on div "Boobs (Nipples Visible)" at bounding box center [828, 440] width 546 height 18
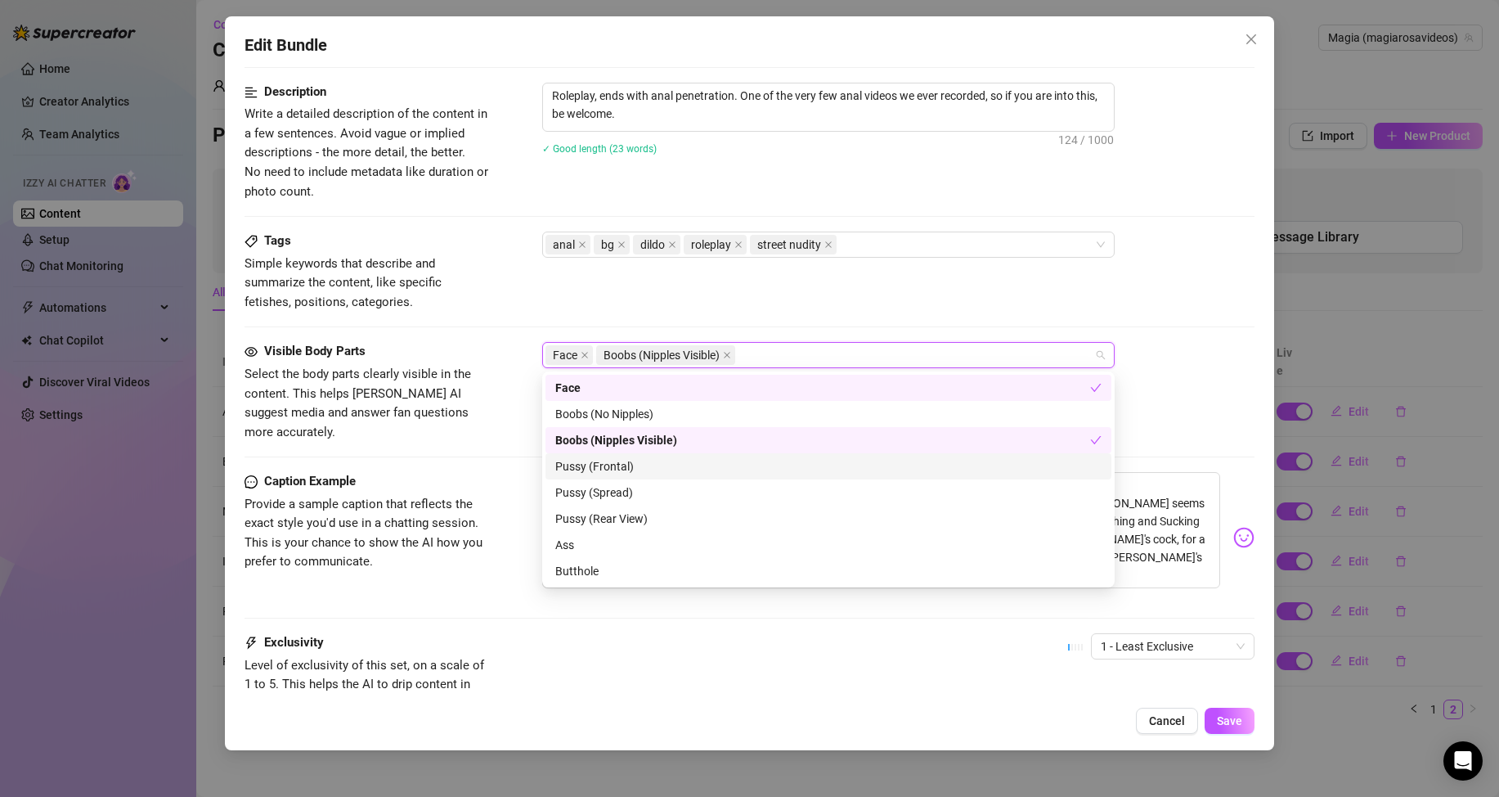
click at [620, 465] on div "Pussy (Frontal)" at bounding box center [828, 466] width 546 height 18
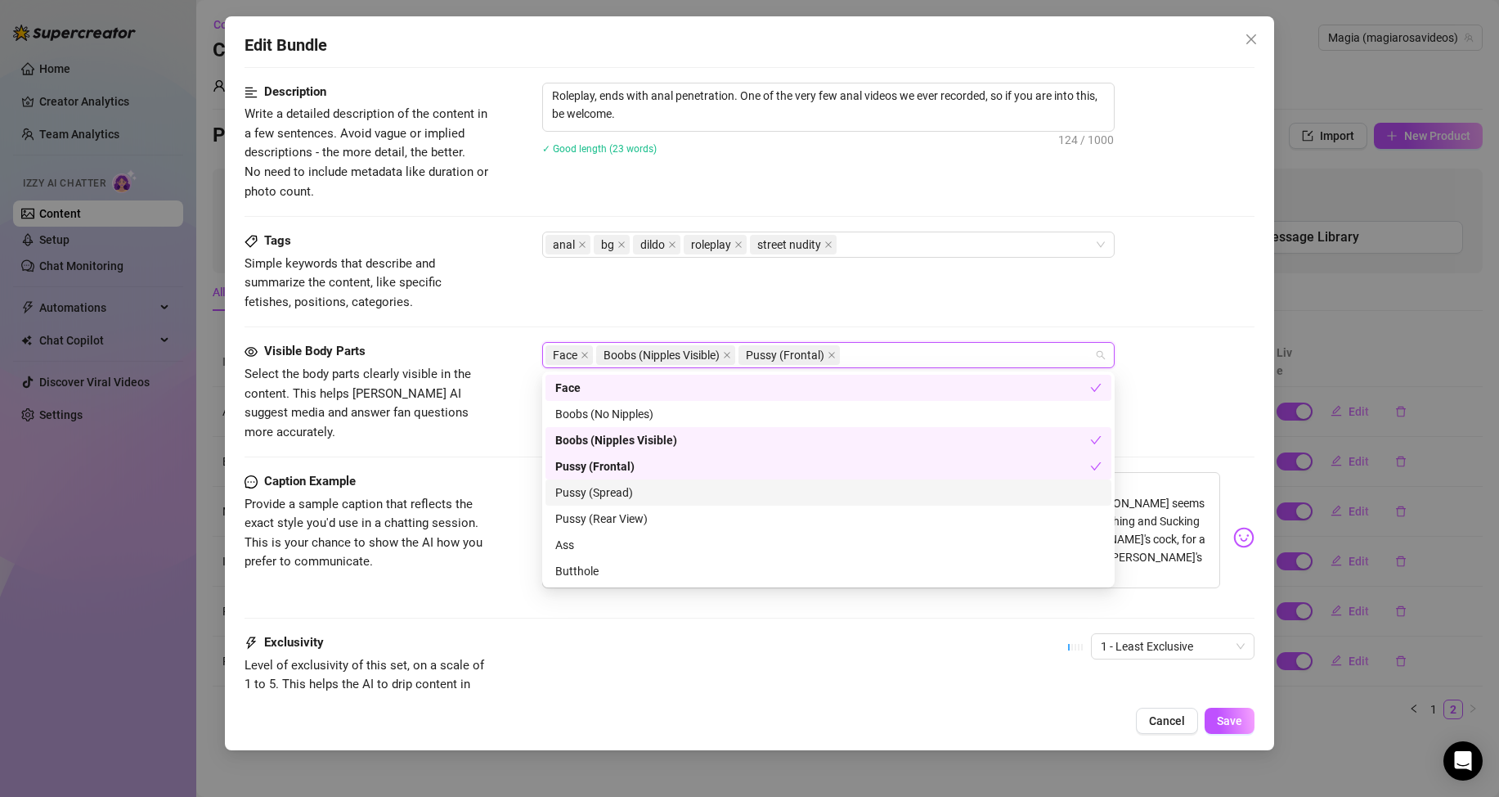
click at [600, 493] on div "Pussy (Spread)" at bounding box center [828, 492] width 546 height 18
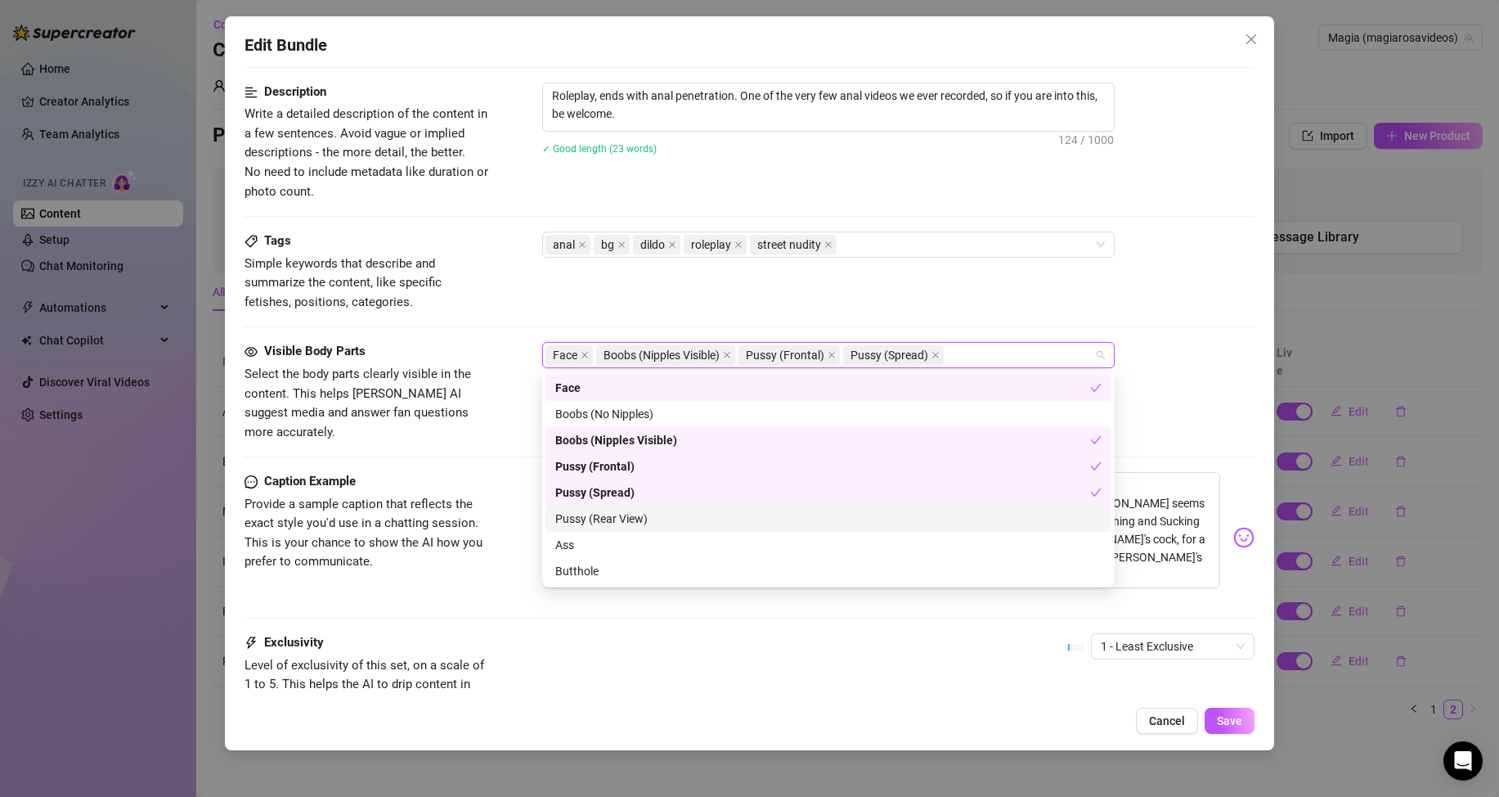
click at [611, 514] on div "Pussy (Rear View)" at bounding box center [829, 518] width 566 height 26
click at [581, 549] on div "Ass" at bounding box center [828, 545] width 546 height 18
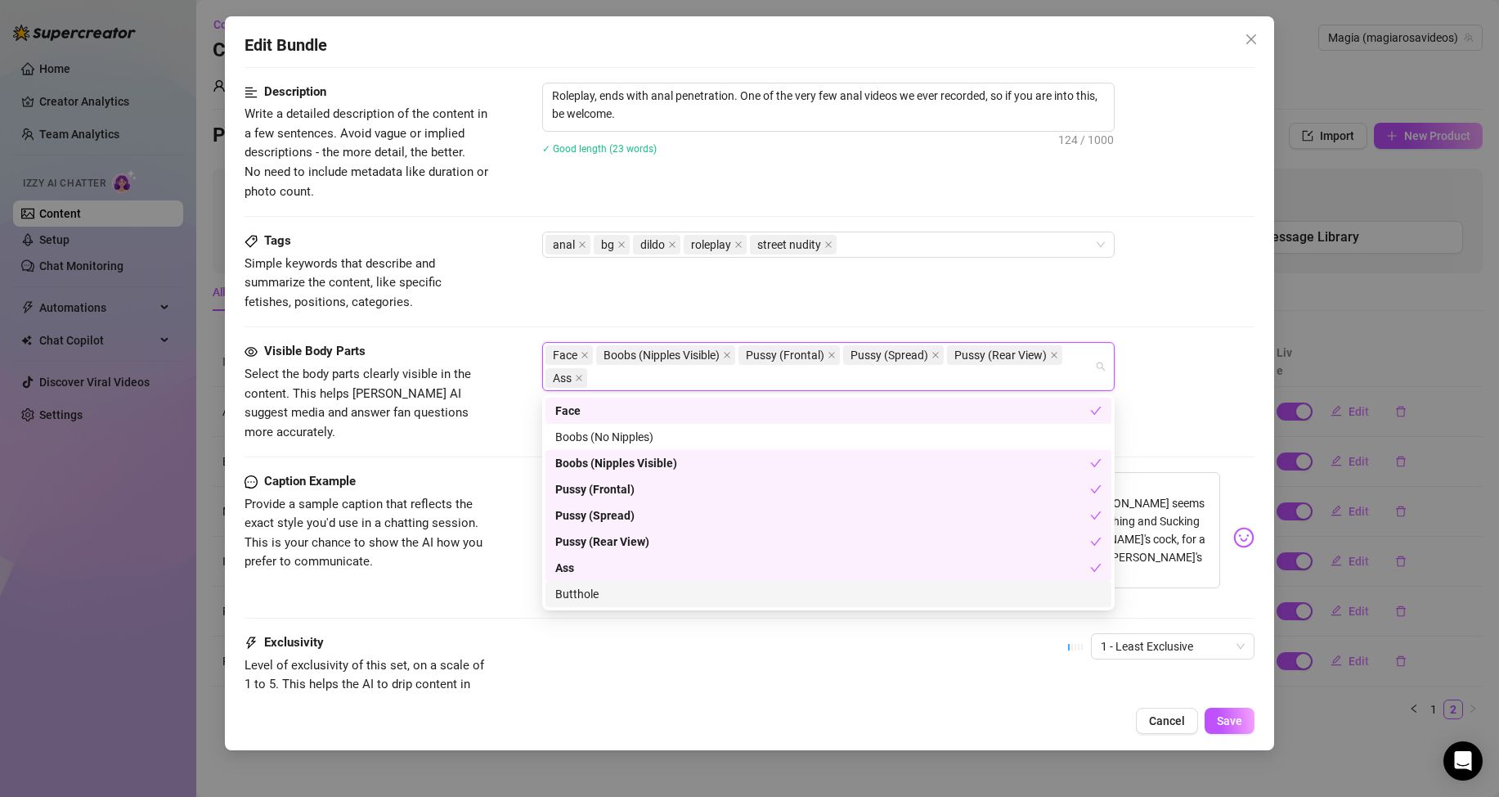
click at [596, 596] on div "Butthole" at bounding box center [828, 594] width 546 height 18
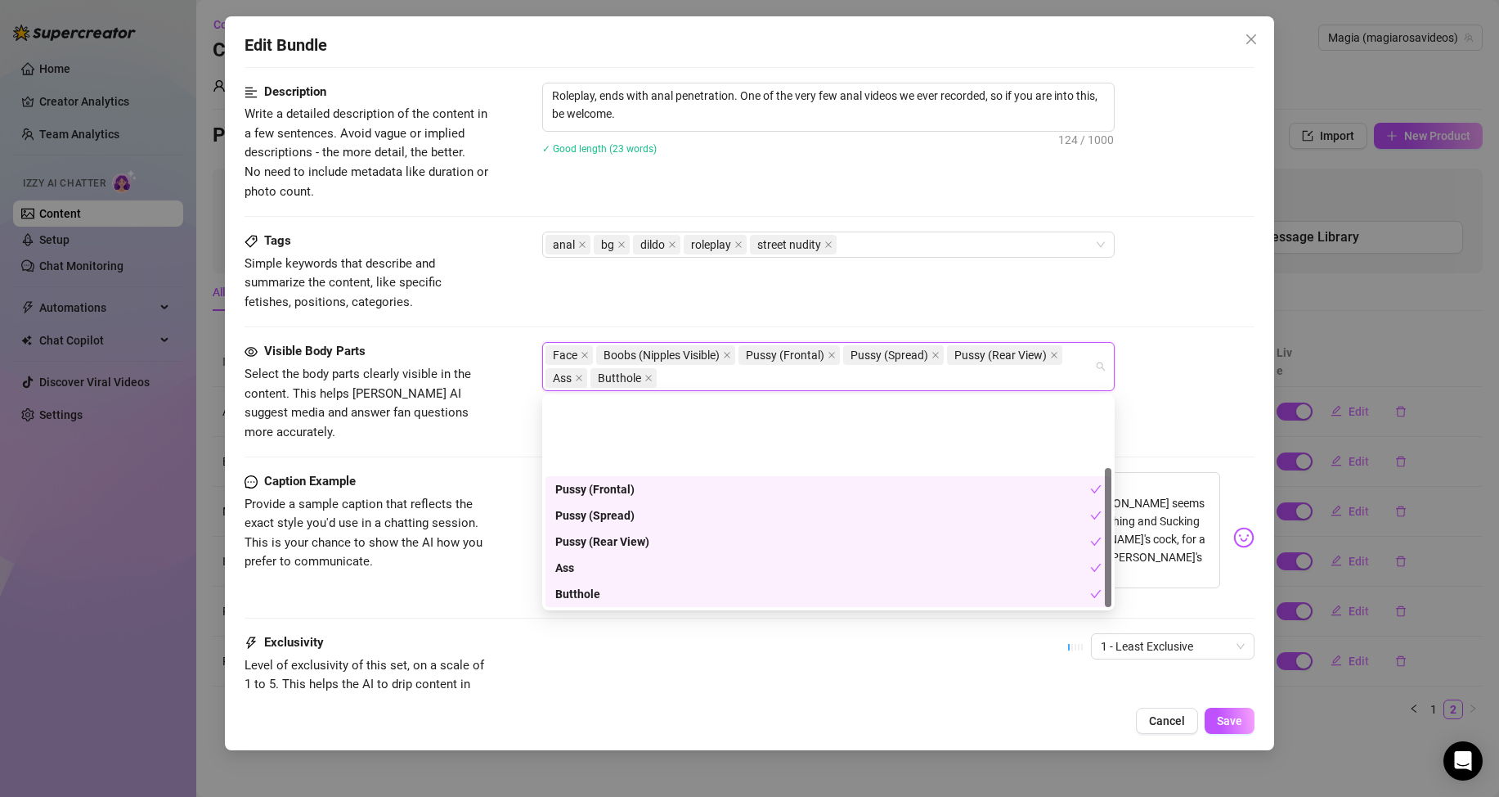
scroll to position [105, 0]
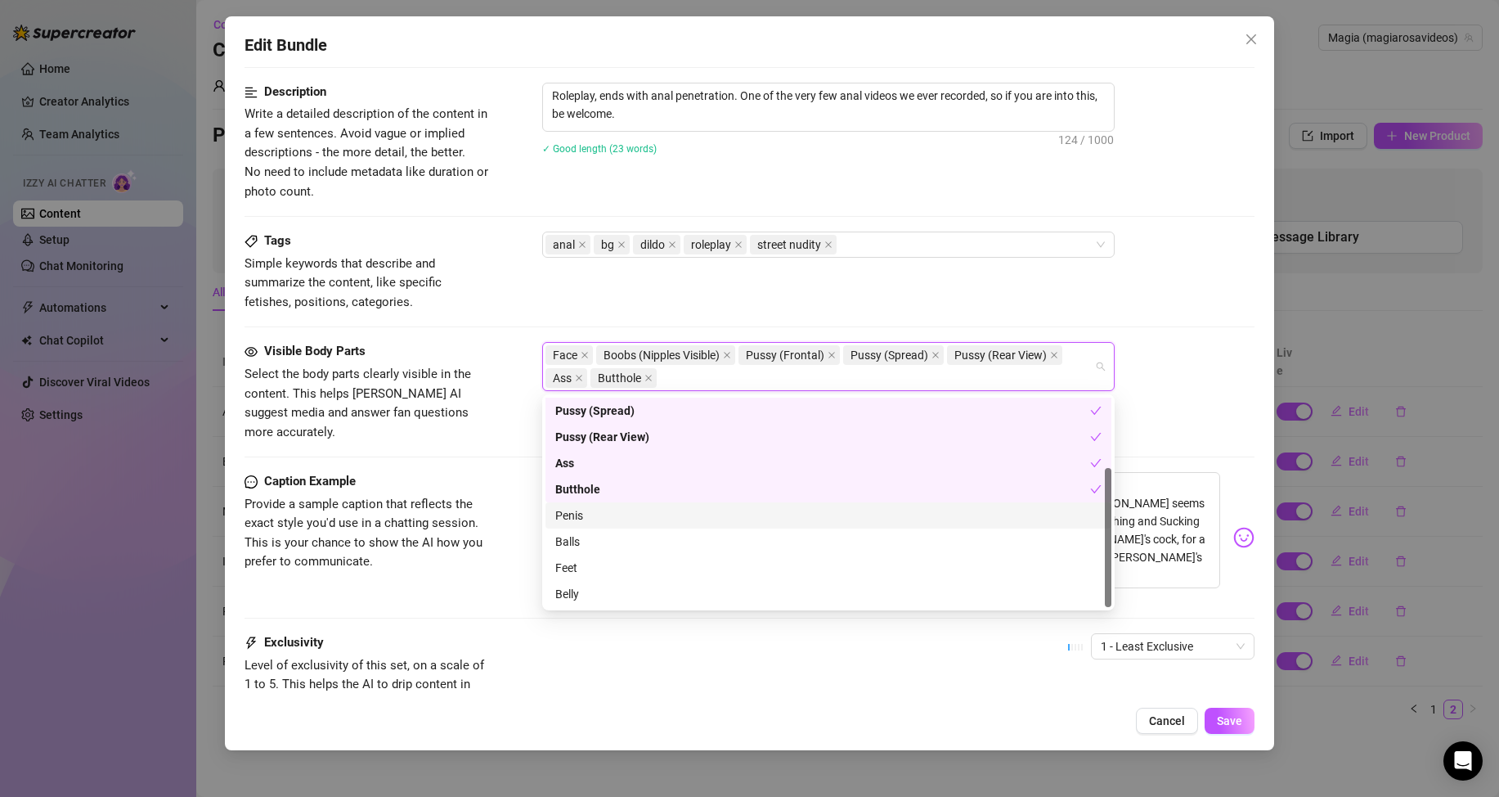
click at [580, 516] on div "Penis" at bounding box center [828, 515] width 546 height 18
click at [591, 540] on div "Balls" at bounding box center [828, 541] width 546 height 18
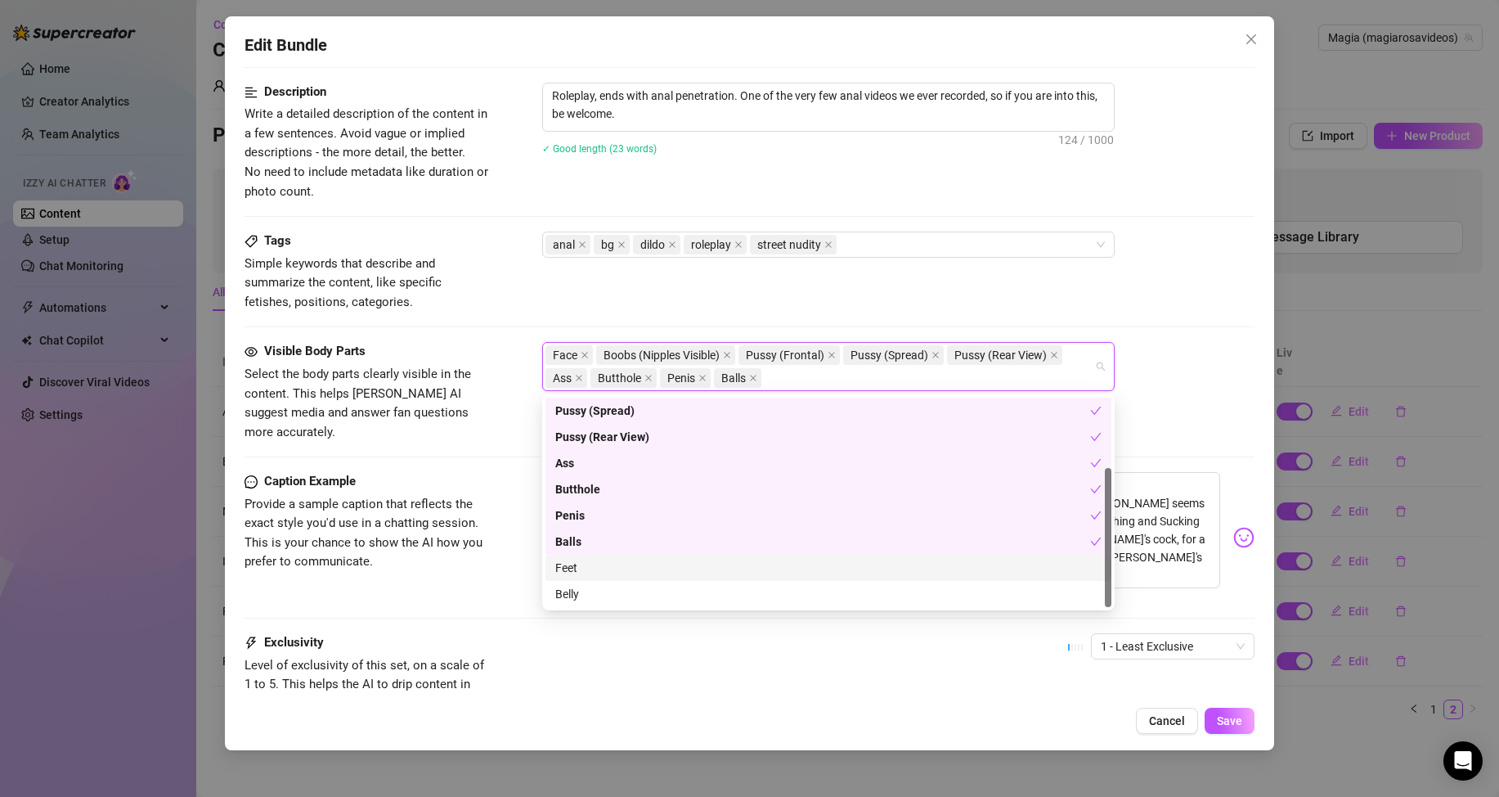
drag, startPoint x: 586, startPoint y: 569, endPoint x: 583, endPoint y: 592, distance: 23.0
click at [586, 575] on div "Feet" at bounding box center [828, 568] width 546 height 18
drag, startPoint x: 581, startPoint y: 600, endPoint x: 551, endPoint y: 589, distance: 31.3
click at [580, 600] on div "Belly" at bounding box center [828, 594] width 546 height 18
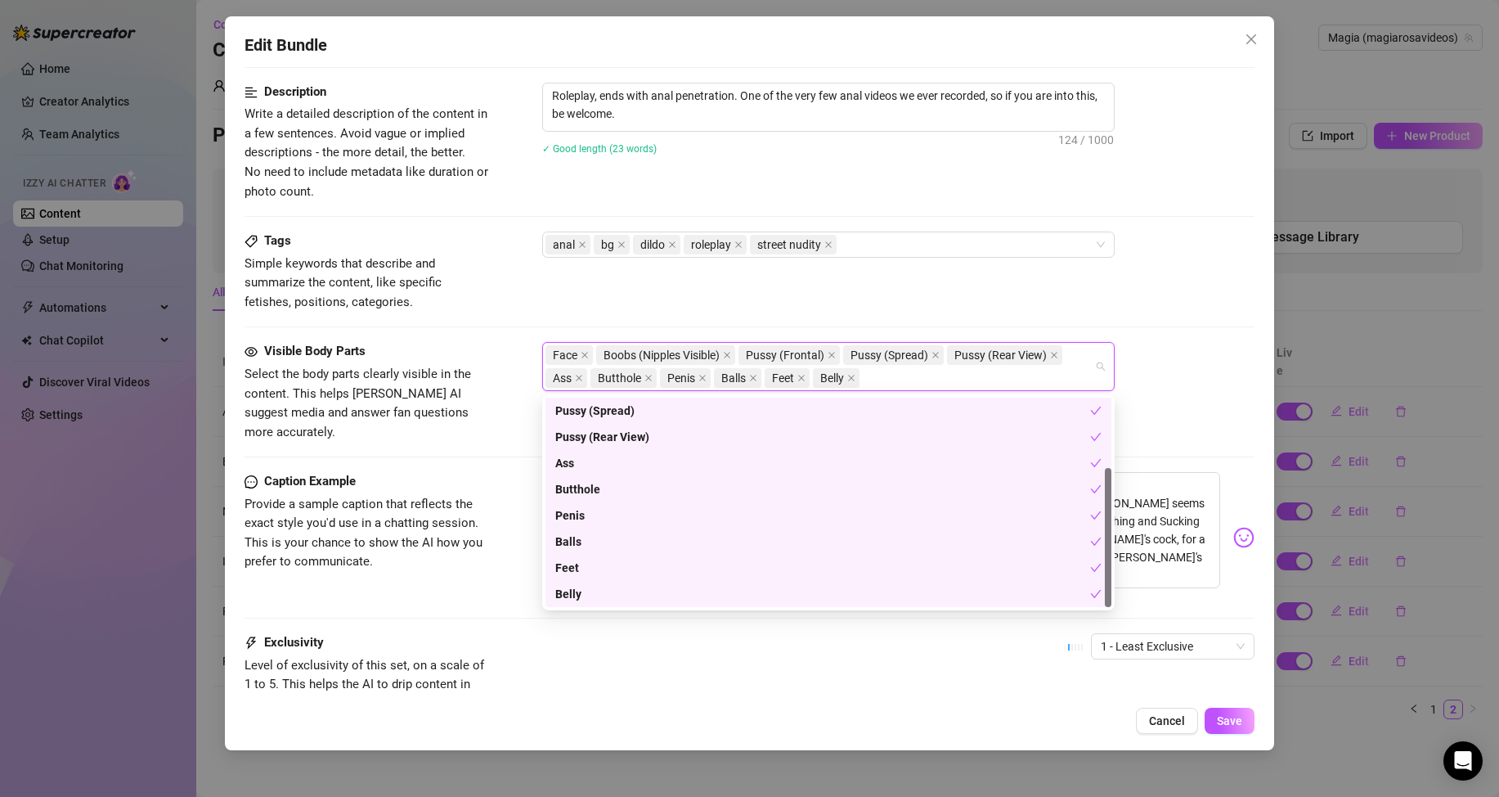
drag, startPoint x: 398, startPoint y: 549, endPoint x: 411, endPoint y: 562, distance: 19.1
click at [398, 550] on span "Provide a sample caption that reflects the exact style you'd use in a chatting …" at bounding box center [367, 533] width 245 height 77
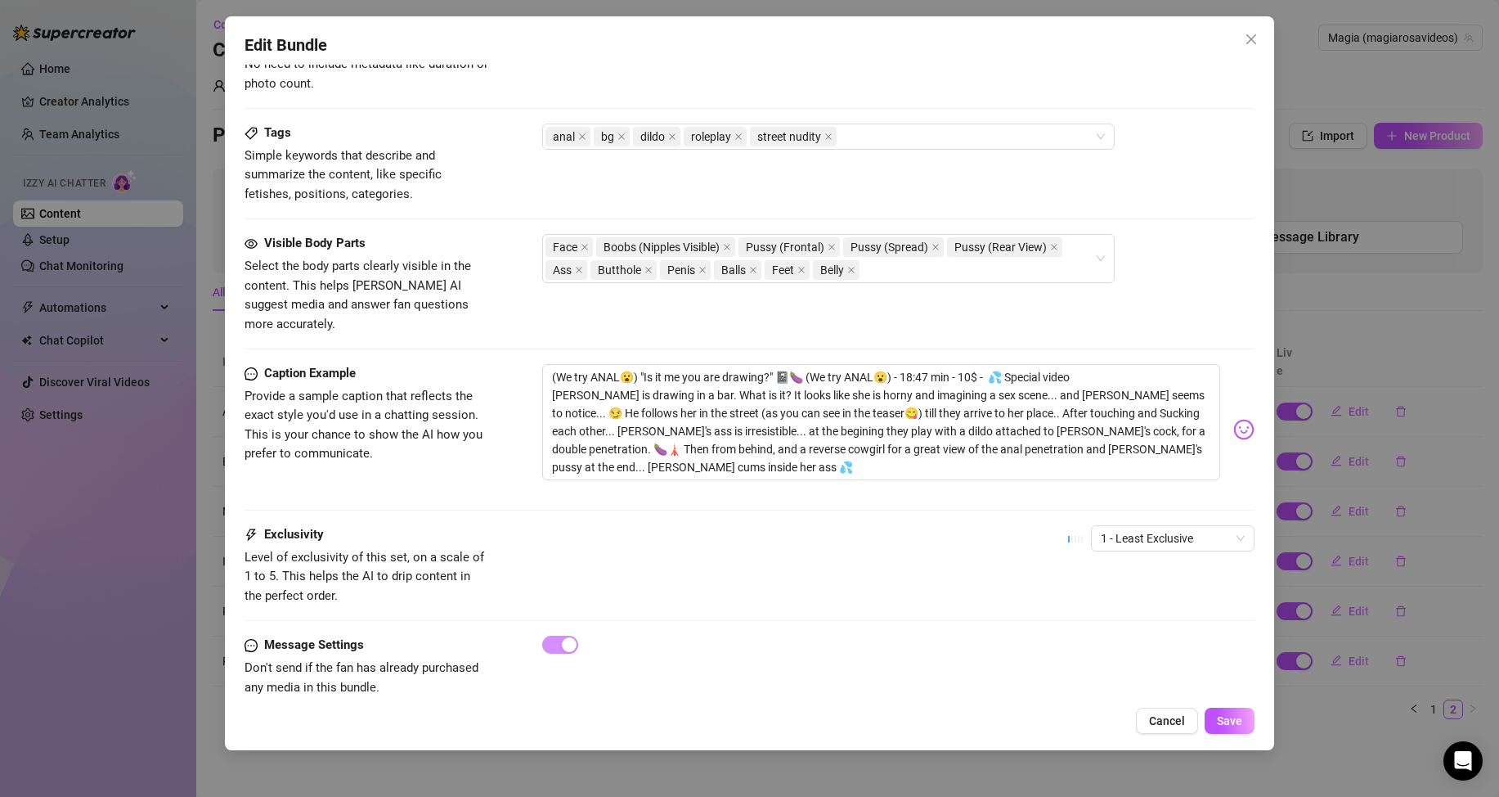
scroll to position [772, 0]
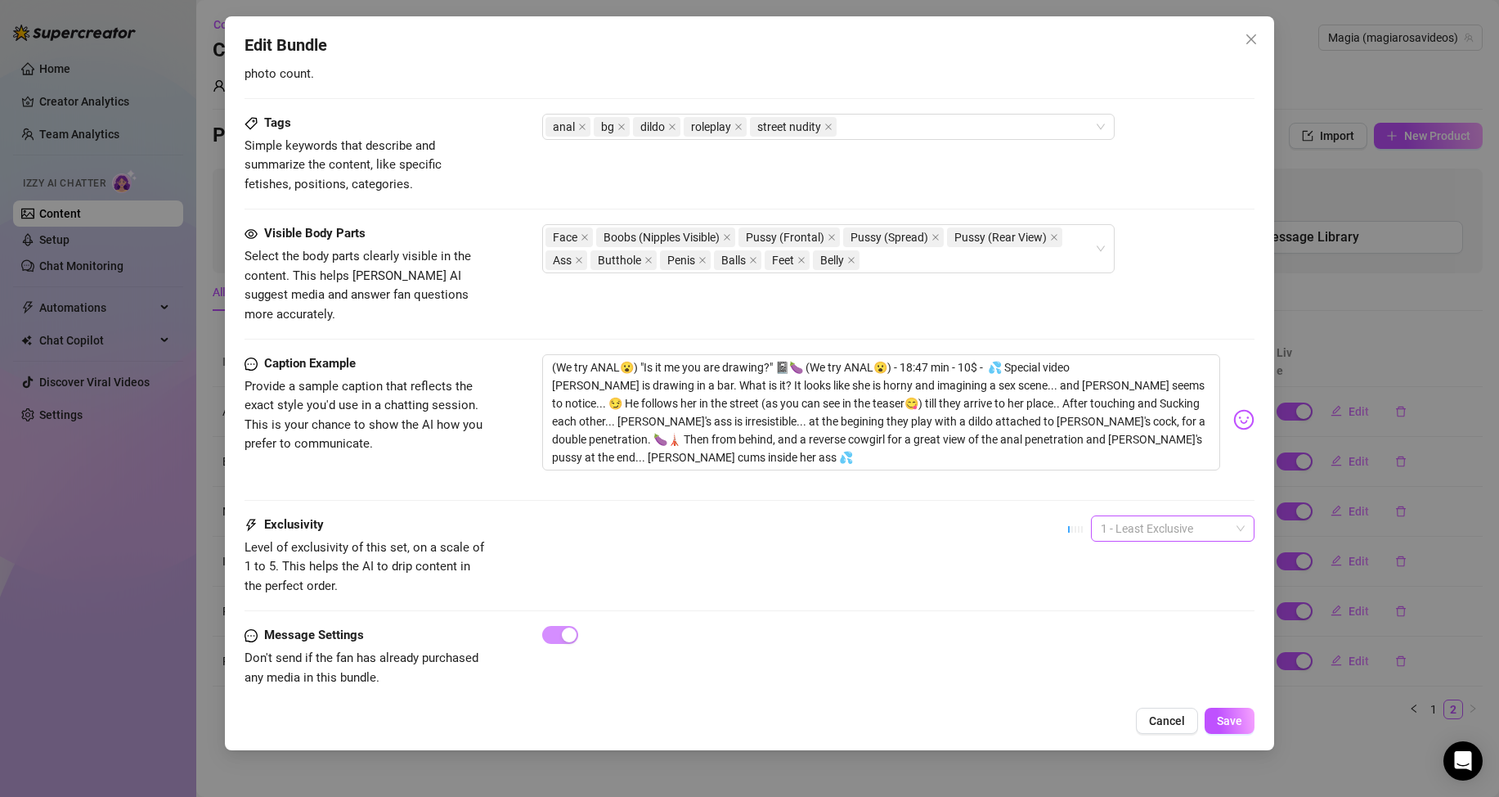
click at [1114, 516] on span "1 - Least Exclusive" at bounding box center [1173, 528] width 144 height 25
click at [1110, 564] on div "2" at bounding box center [1158, 568] width 137 height 18
click at [1228, 719] on span "Save" at bounding box center [1229, 720] width 25 height 13
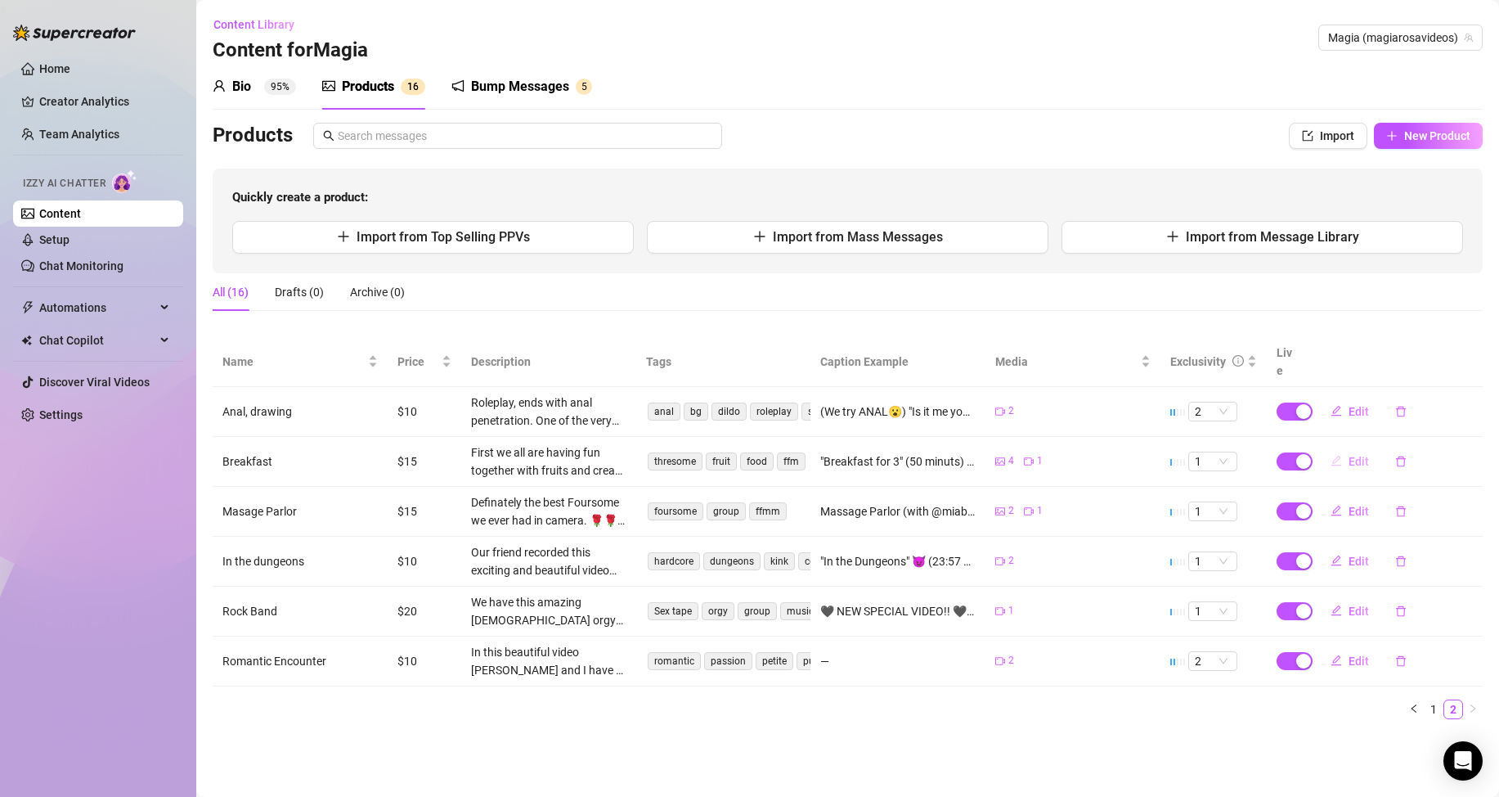
click at [1360, 455] on span "Edit" at bounding box center [1359, 461] width 20 height 13
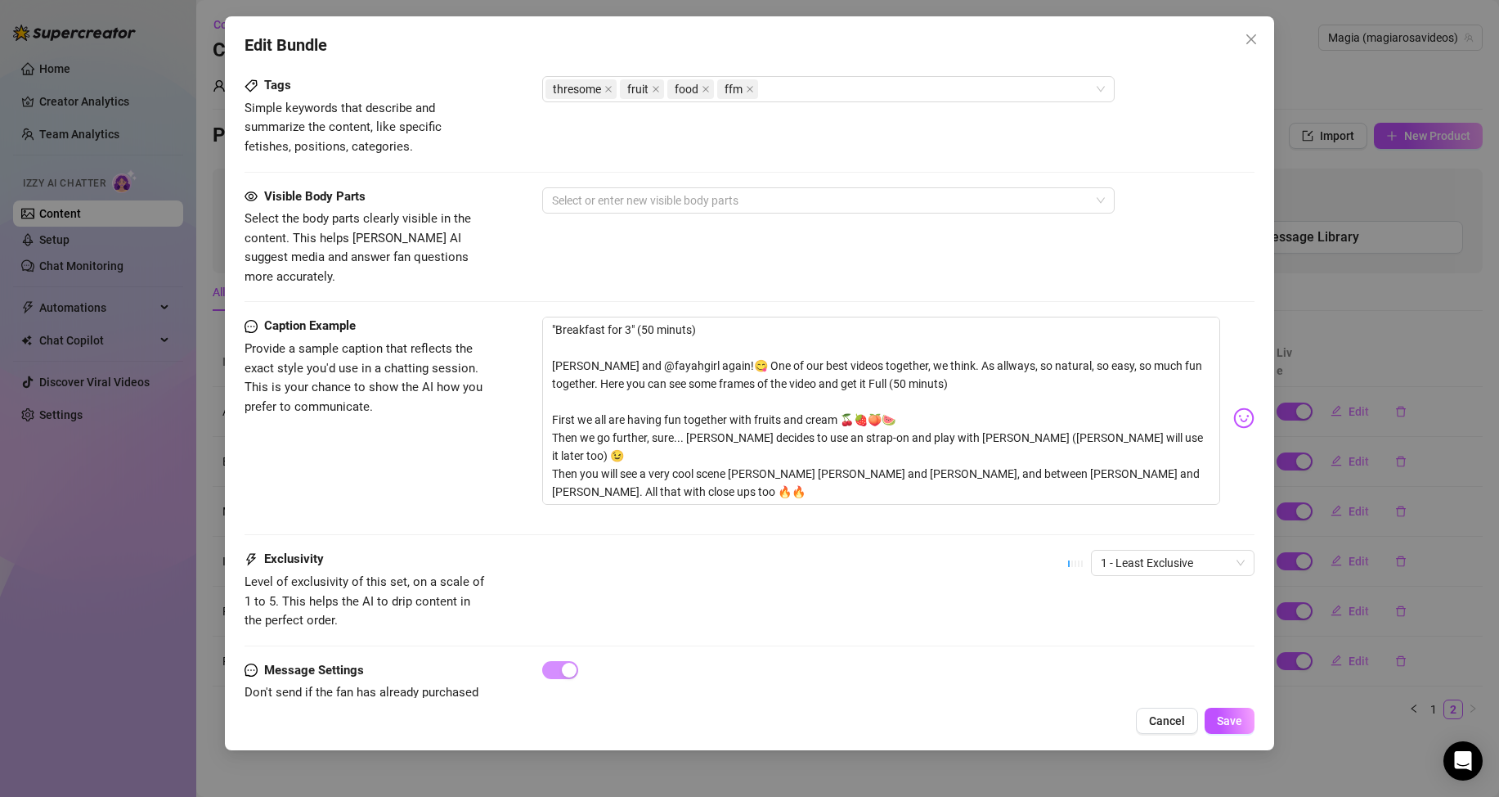
scroll to position [972, 0]
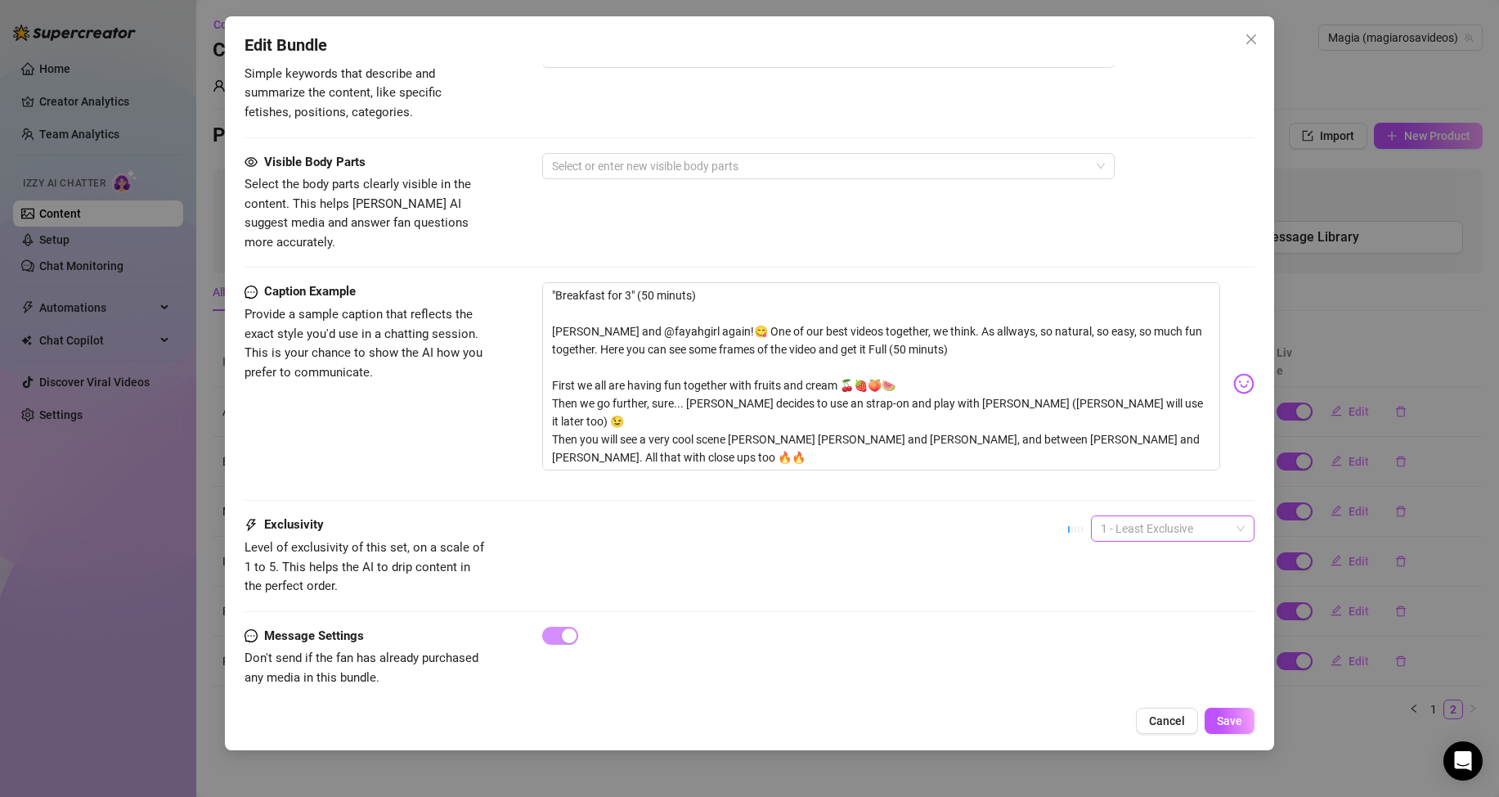
click at [1154, 516] on span "1 - Least Exclusive" at bounding box center [1173, 528] width 144 height 25
click at [1125, 594] on div "3" at bounding box center [1158, 595] width 137 height 18
click at [596, 164] on div at bounding box center [820, 166] width 549 height 23
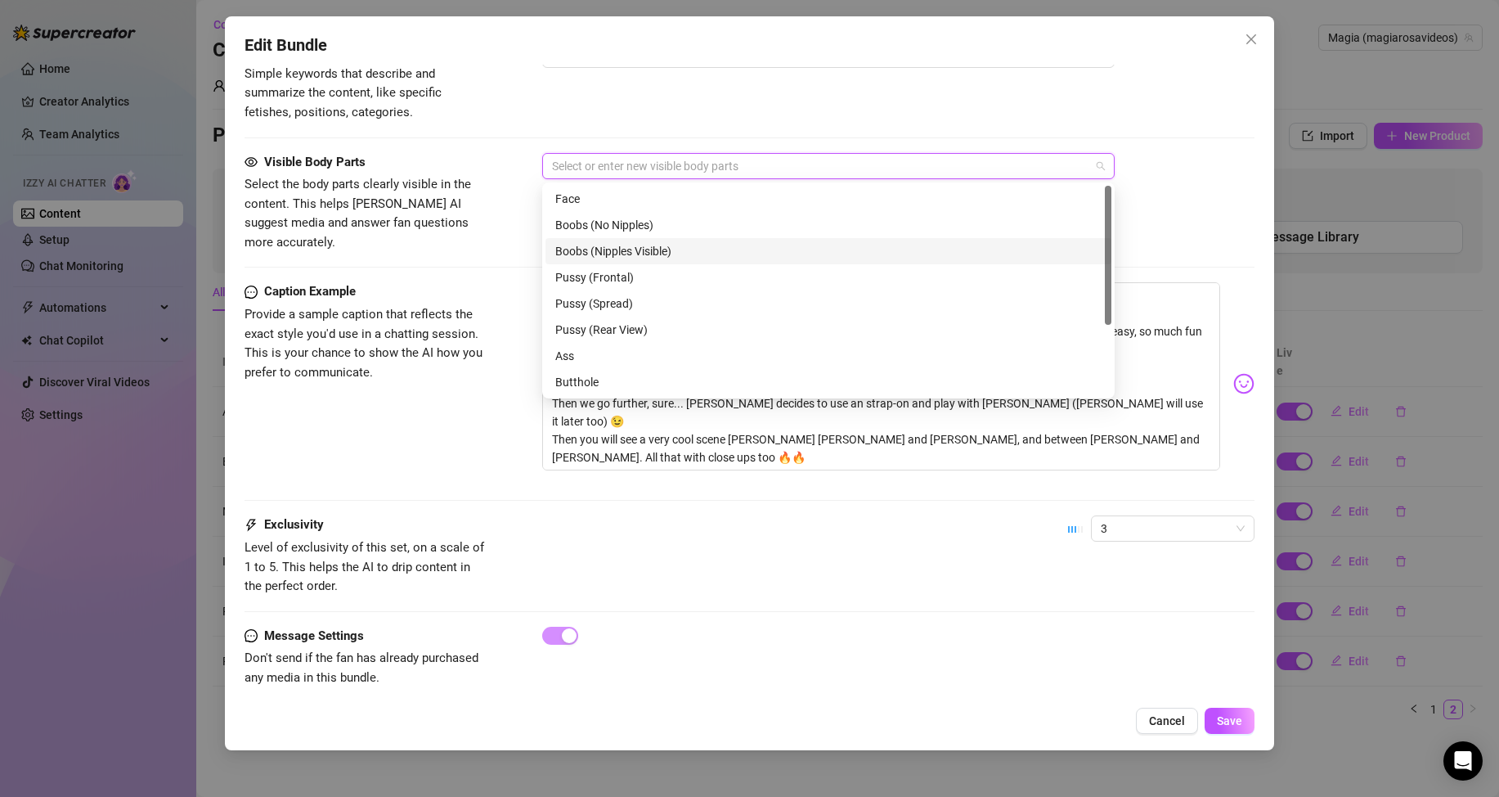
click at [627, 248] on div "Boobs (Nipples Visible)" at bounding box center [828, 251] width 546 height 18
click at [594, 193] on div "Face" at bounding box center [828, 199] width 546 height 18
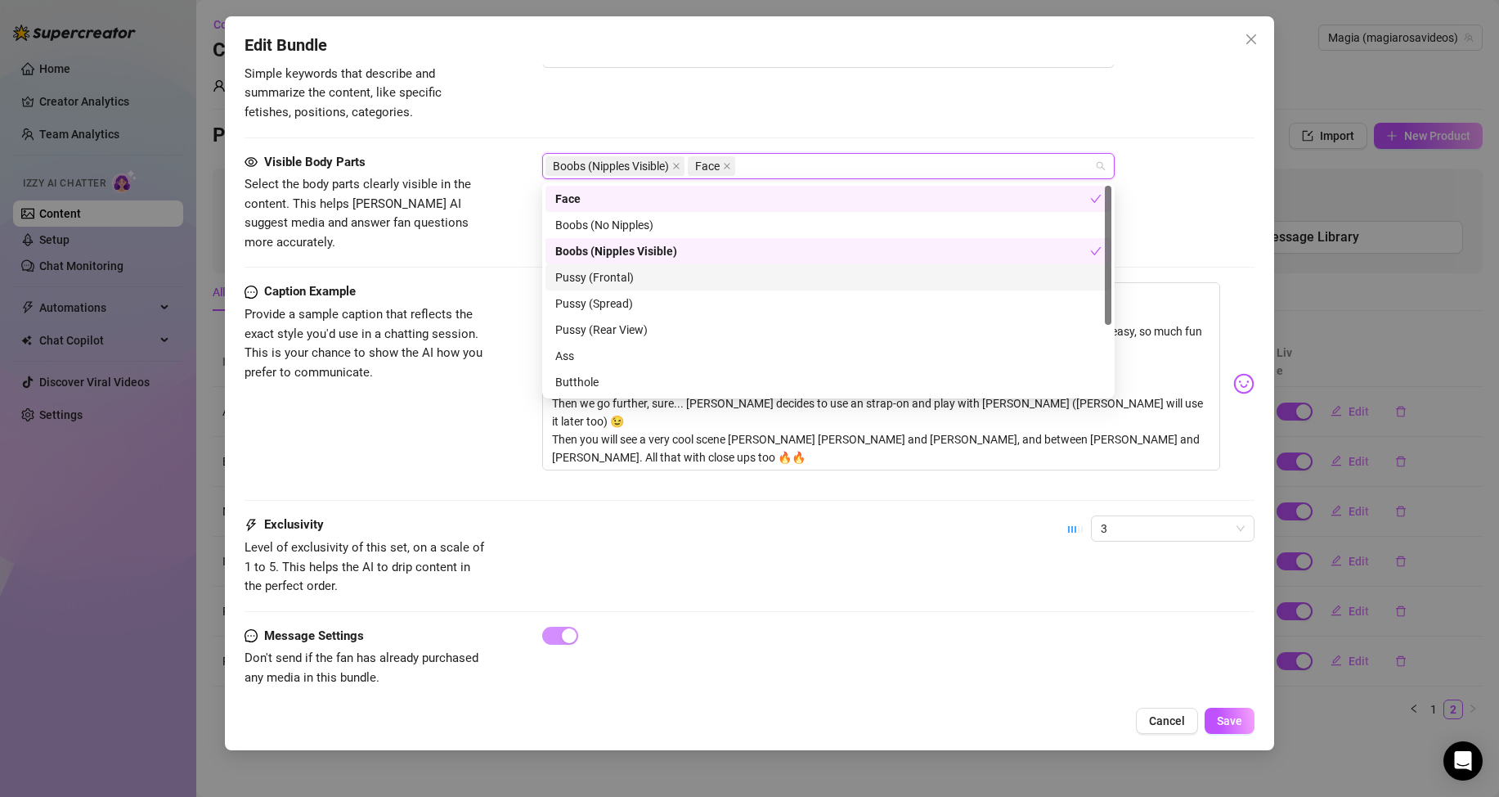
click at [619, 285] on div "Pussy (Frontal)" at bounding box center [828, 277] width 546 height 18
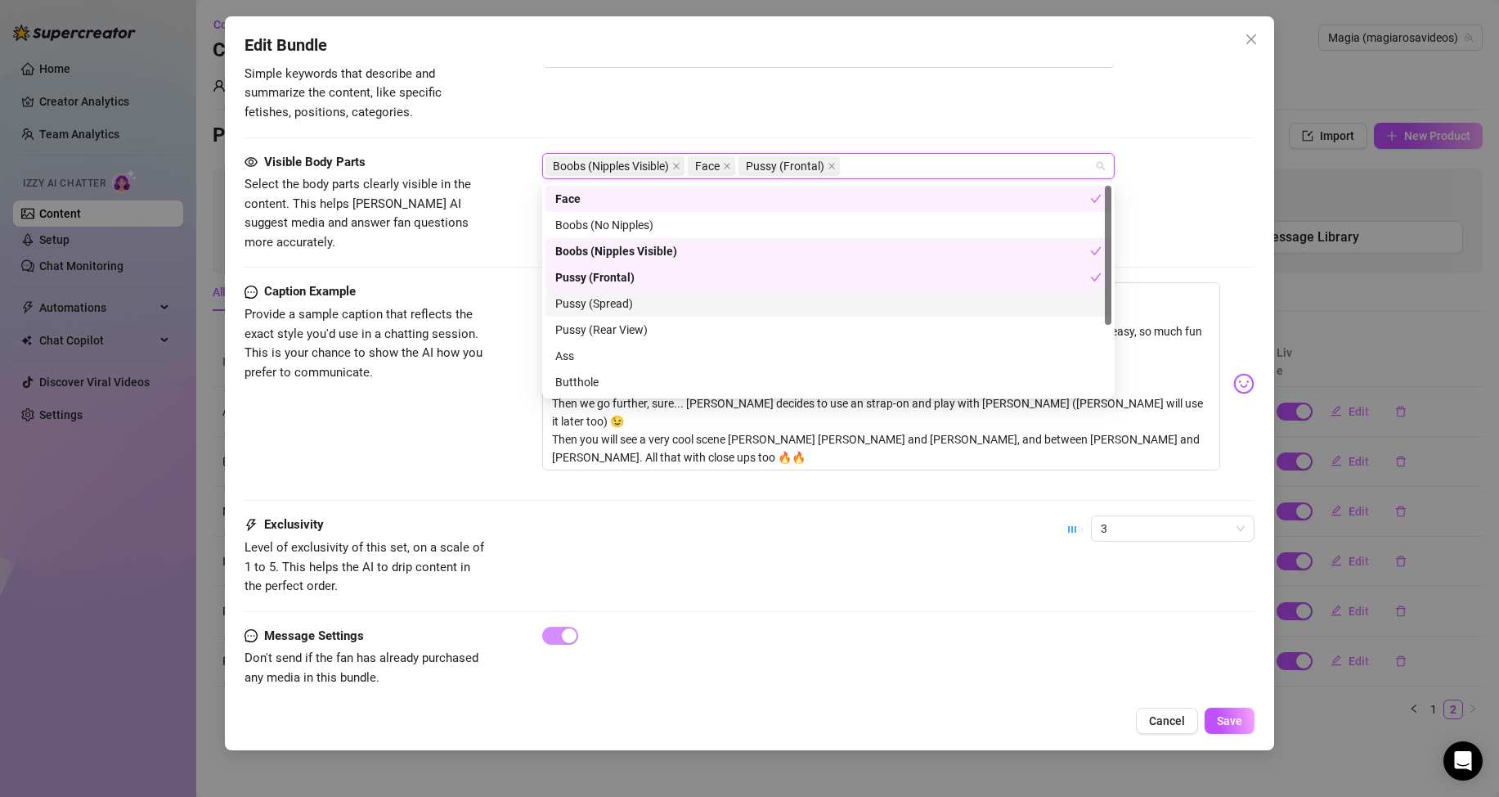
click at [623, 298] on div "Pussy (Spread)" at bounding box center [828, 303] width 546 height 18
drag, startPoint x: 623, startPoint y: 324, endPoint x: 615, endPoint y: 350, distance: 27.4
click at [623, 326] on div "Pussy (Rear View)" at bounding box center [828, 330] width 546 height 18
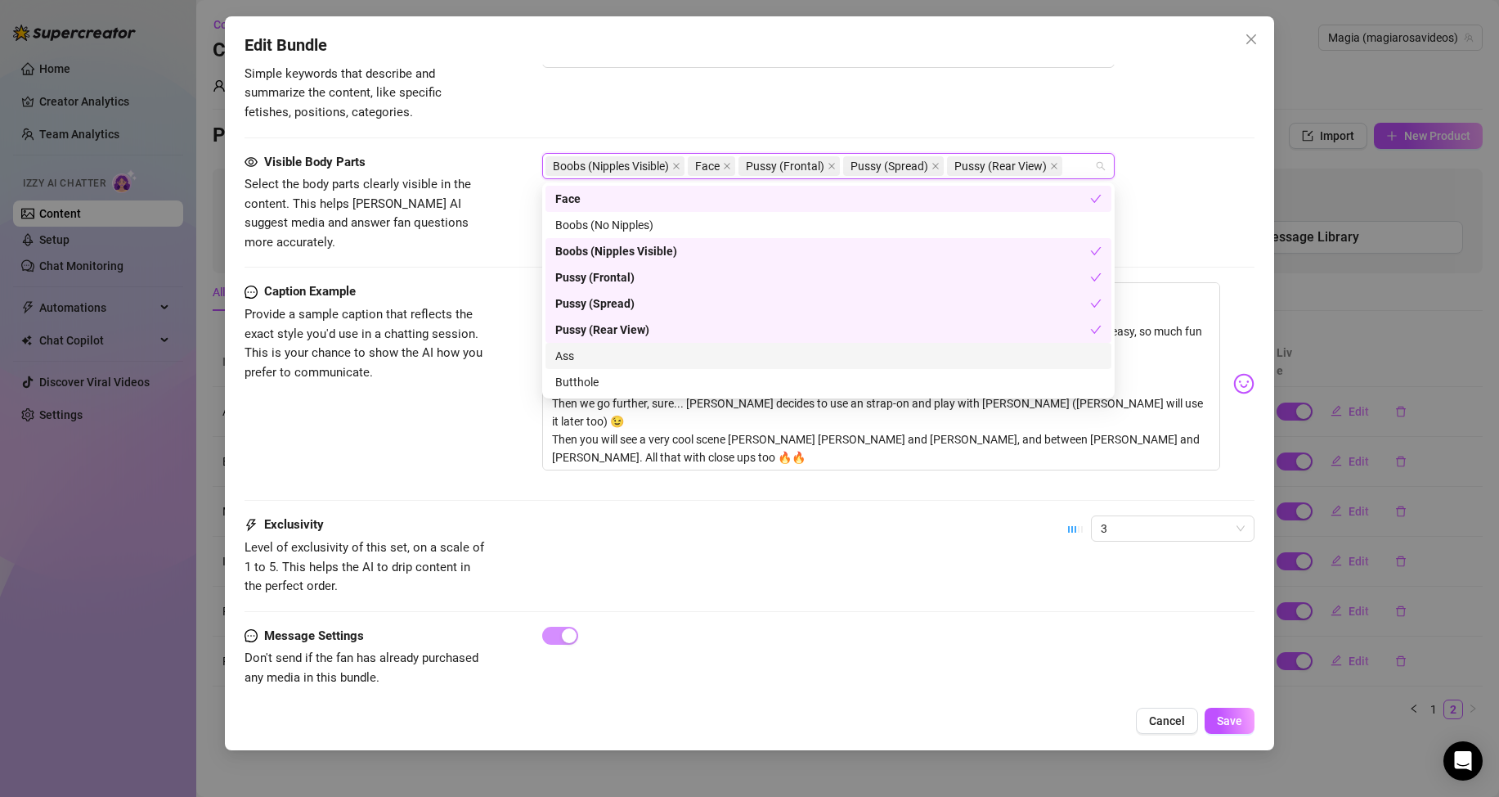
drag, startPoint x: 614, startPoint y: 352, endPoint x: 616, endPoint y: 373, distance: 21.3
click at [614, 353] on div "Ass" at bounding box center [828, 356] width 546 height 18
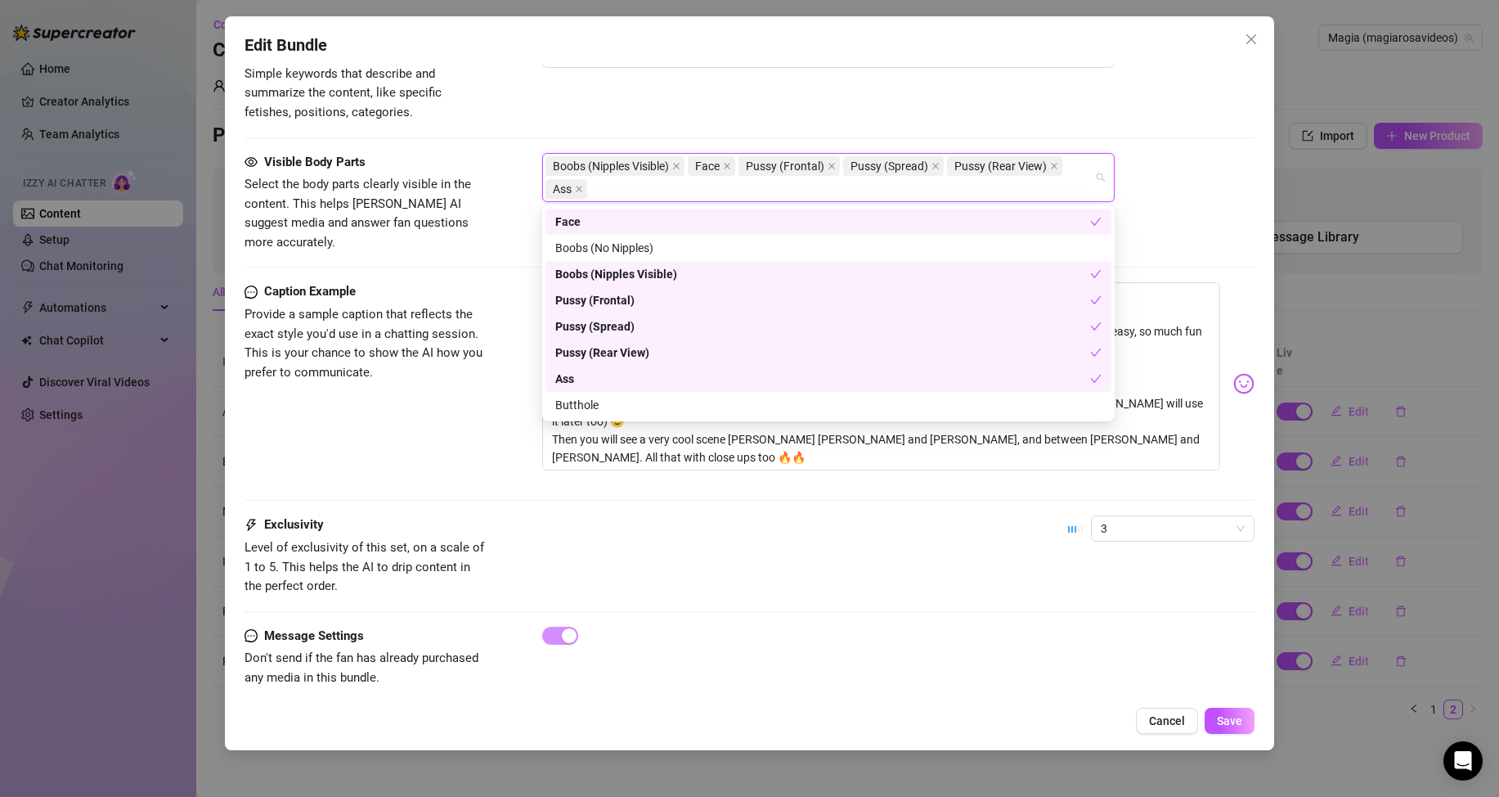
click at [618, 375] on div "Ass" at bounding box center [822, 379] width 535 height 18
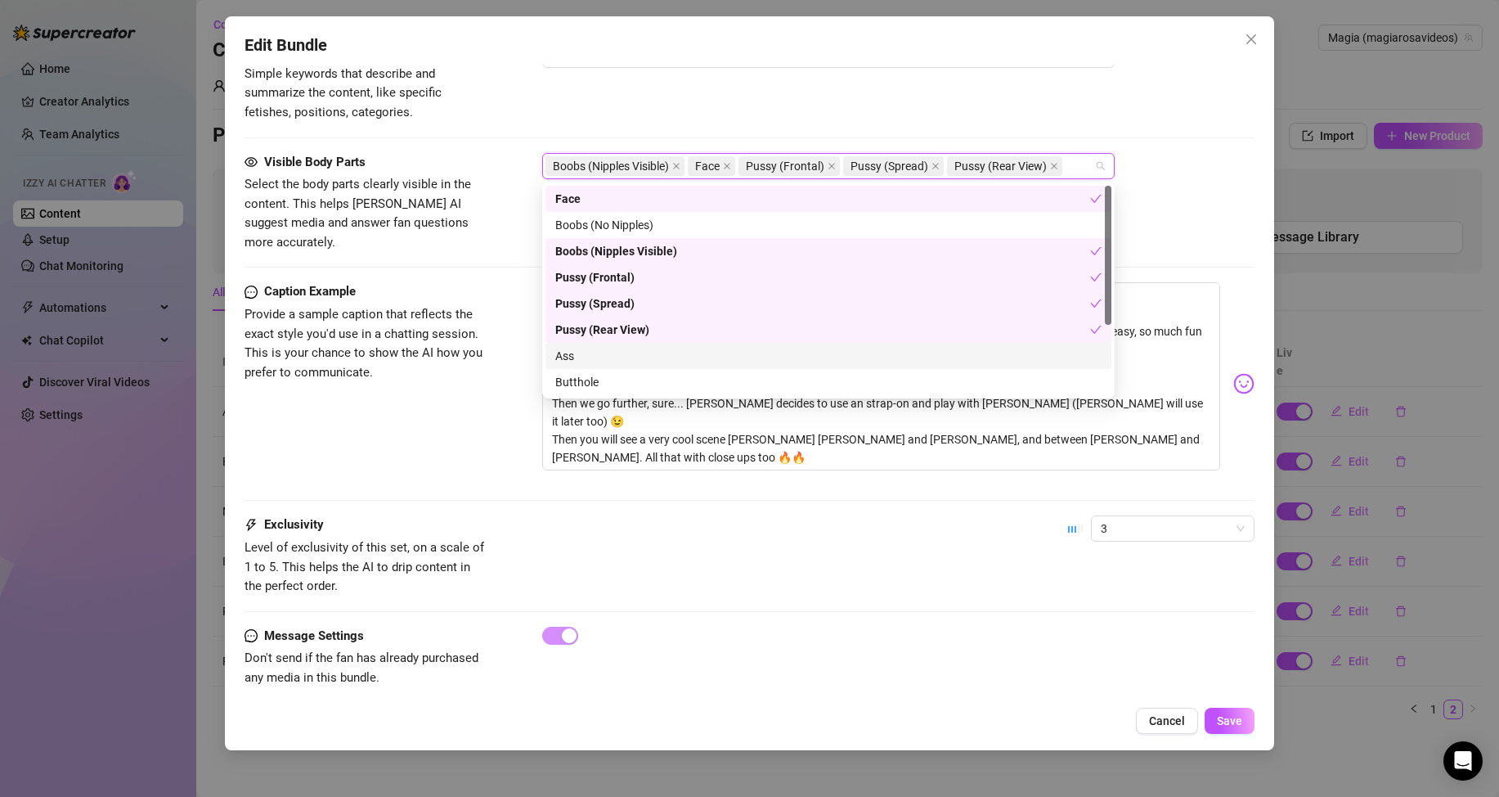
click at [594, 360] on div "Ass" at bounding box center [828, 356] width 546 height 18
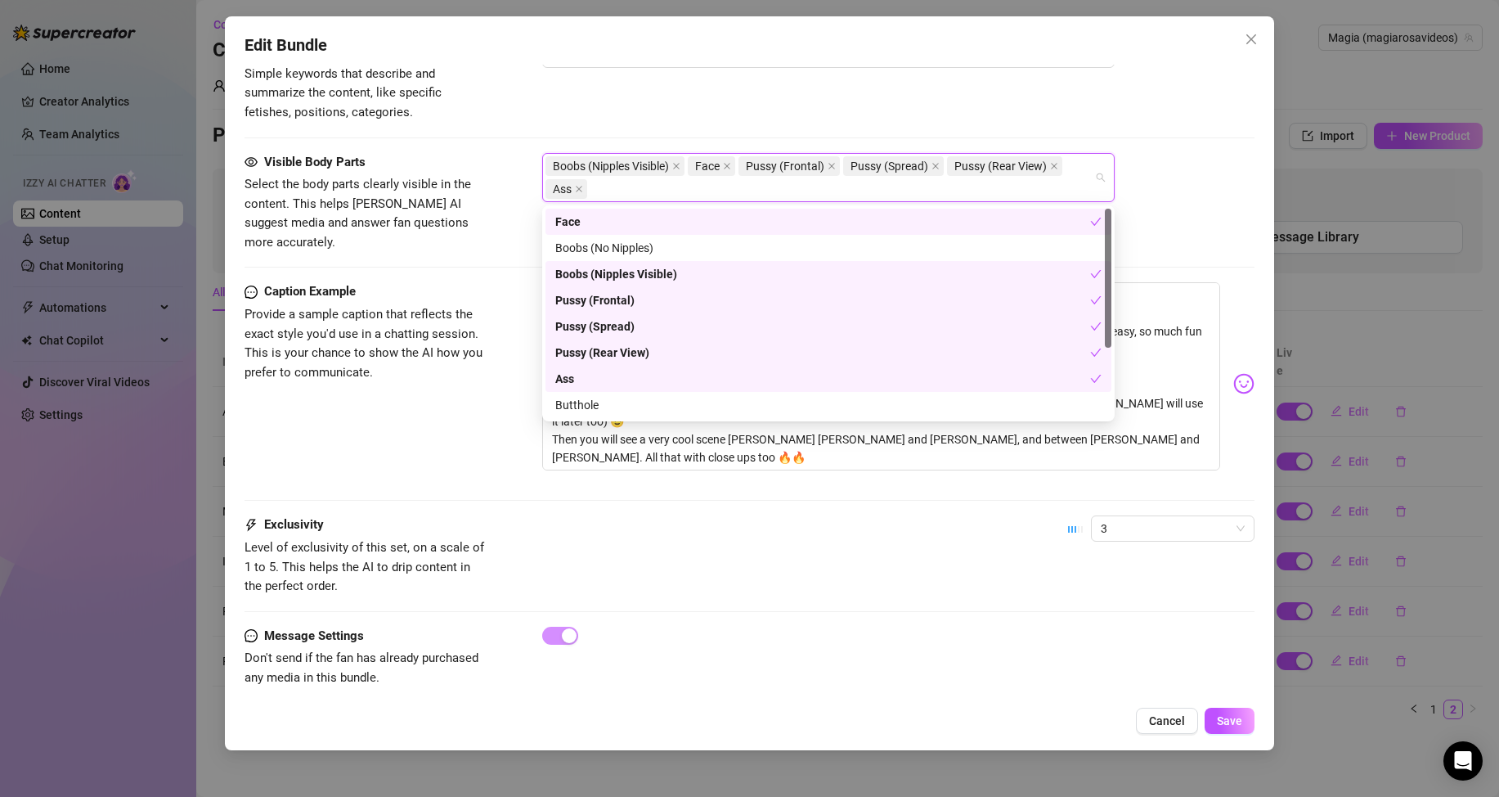
click at [609, 387] on div "Ass" at bounding box center [822, 379] width 535 height 18
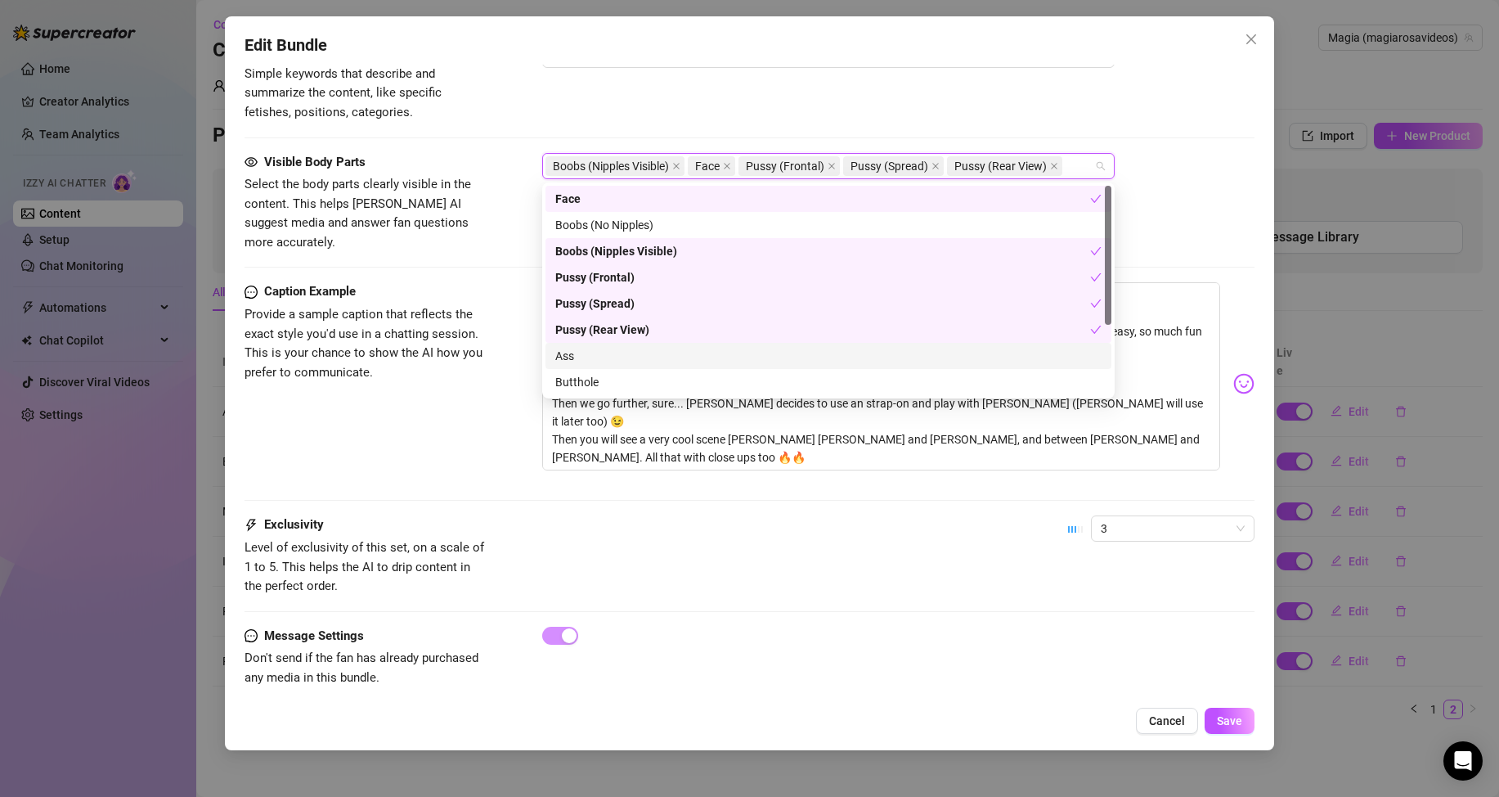
click at [598, 352] on div "Ass" at bounding box center [828, 356] width 546 height 18
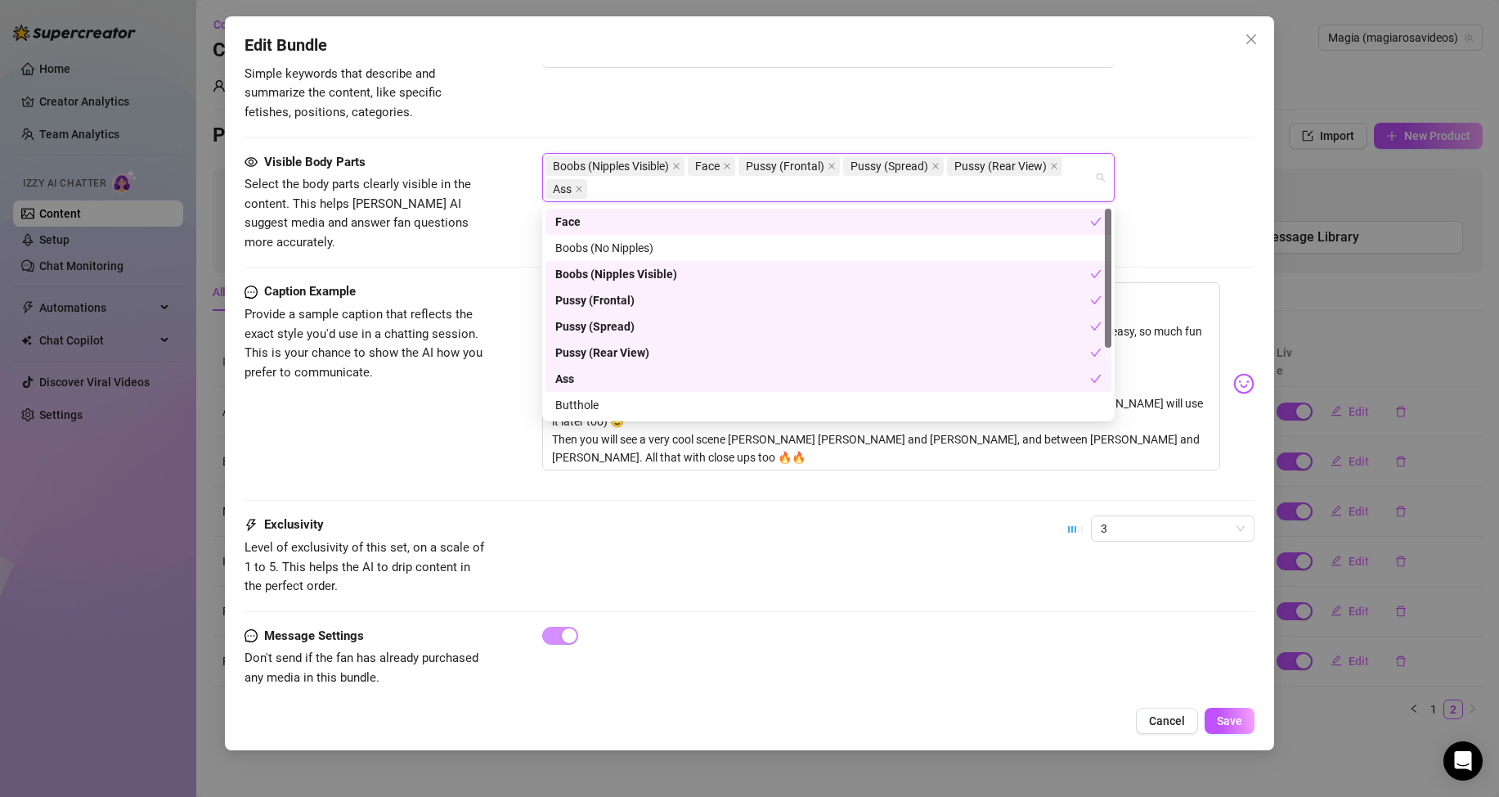
scroll to position [105, 0]
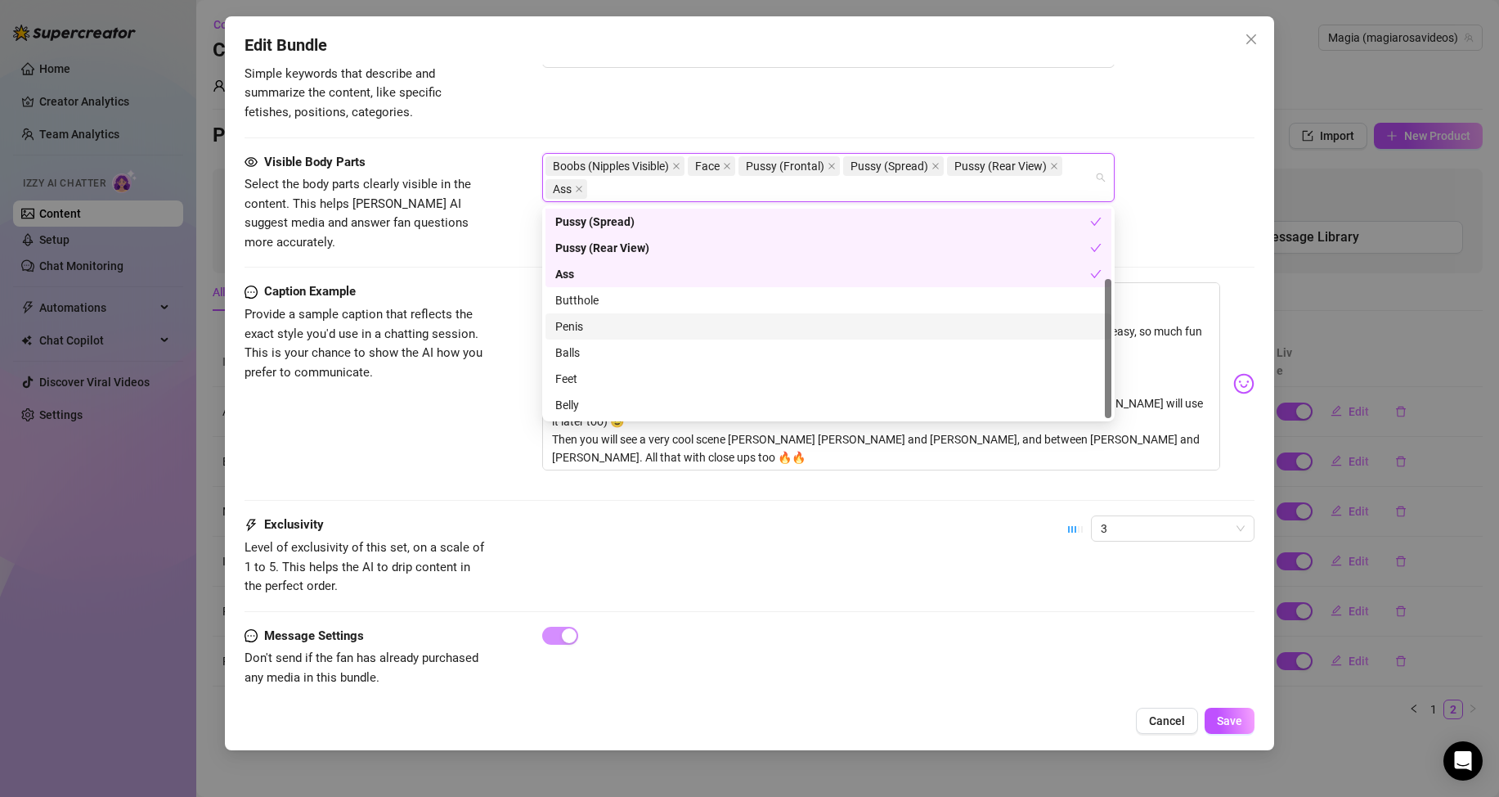
click at [607, 321] on div "Penis" at bounding box center [828, 326] width 546 height 18
click at [577, 362] on div "Balls" at bounding box center [829, 352] width 566 height 26
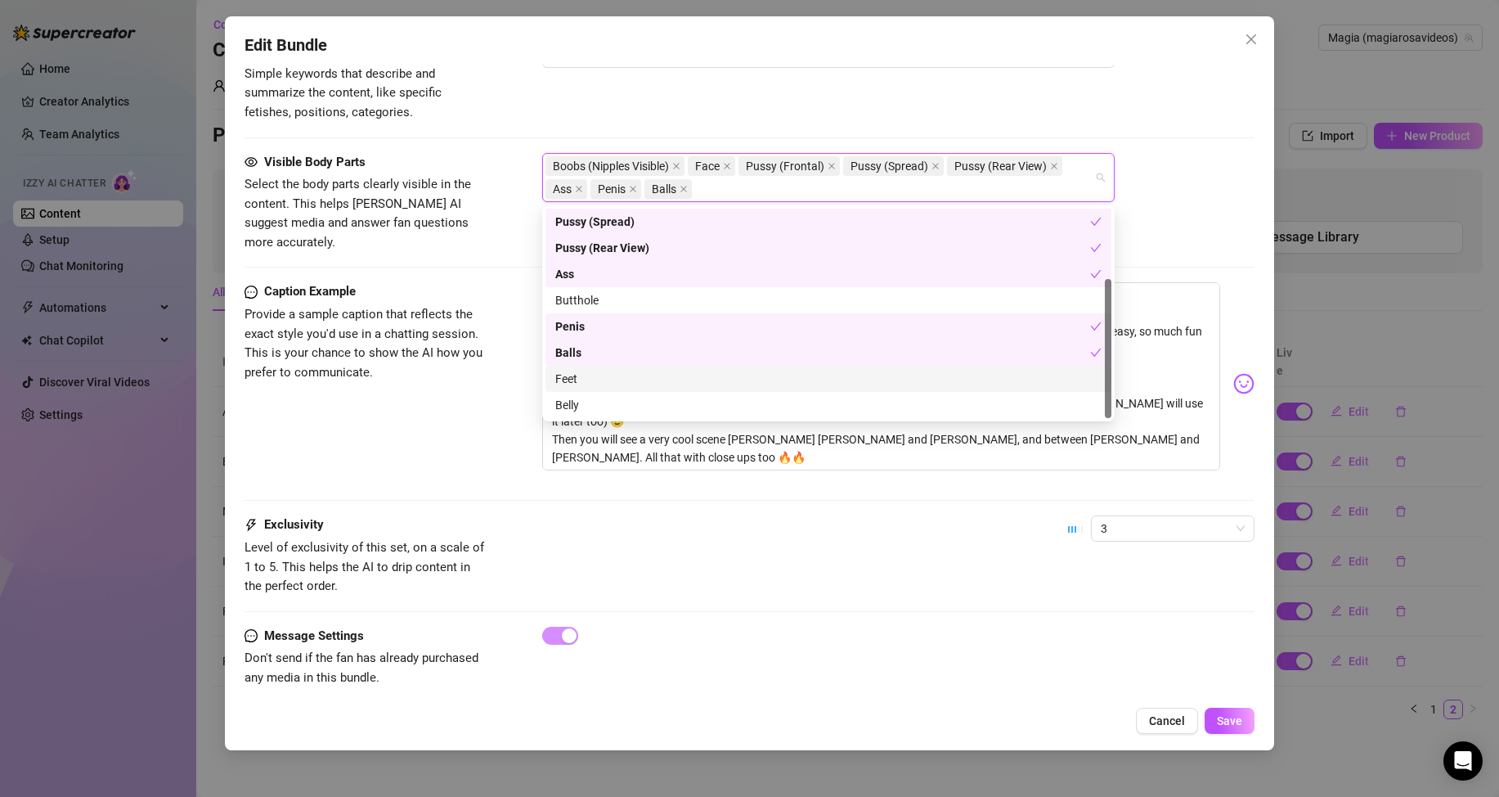
click at [586, 384] on div "Feet" at bounding box center [828, 379] width 546 height 18
click at [590, 407] on div "Belly" at bounding box center [828, 405] width 546 height 18
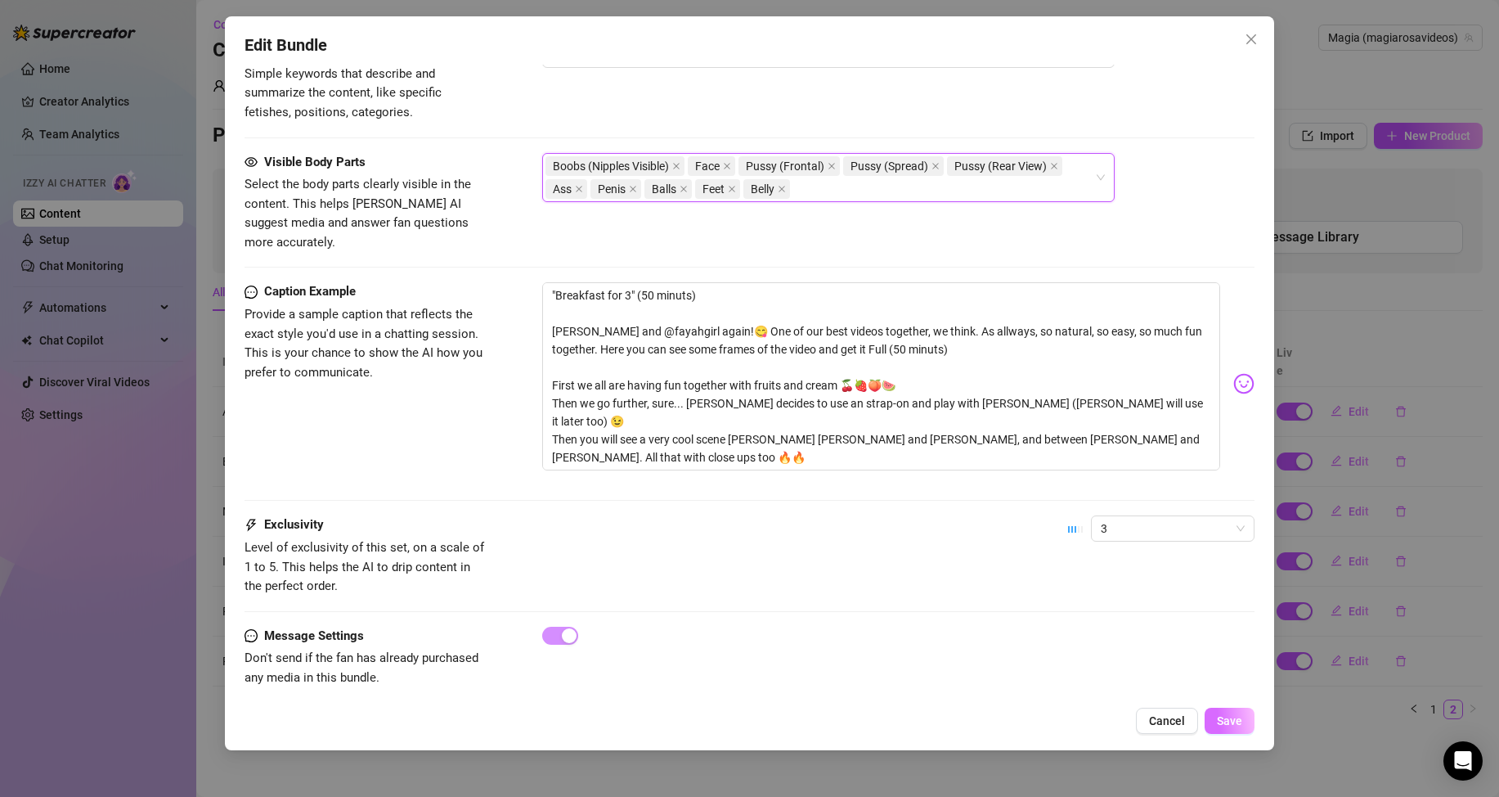
click at [1233, 721] on span "Save" at bounding box center [1229, 720] width 25 height 13
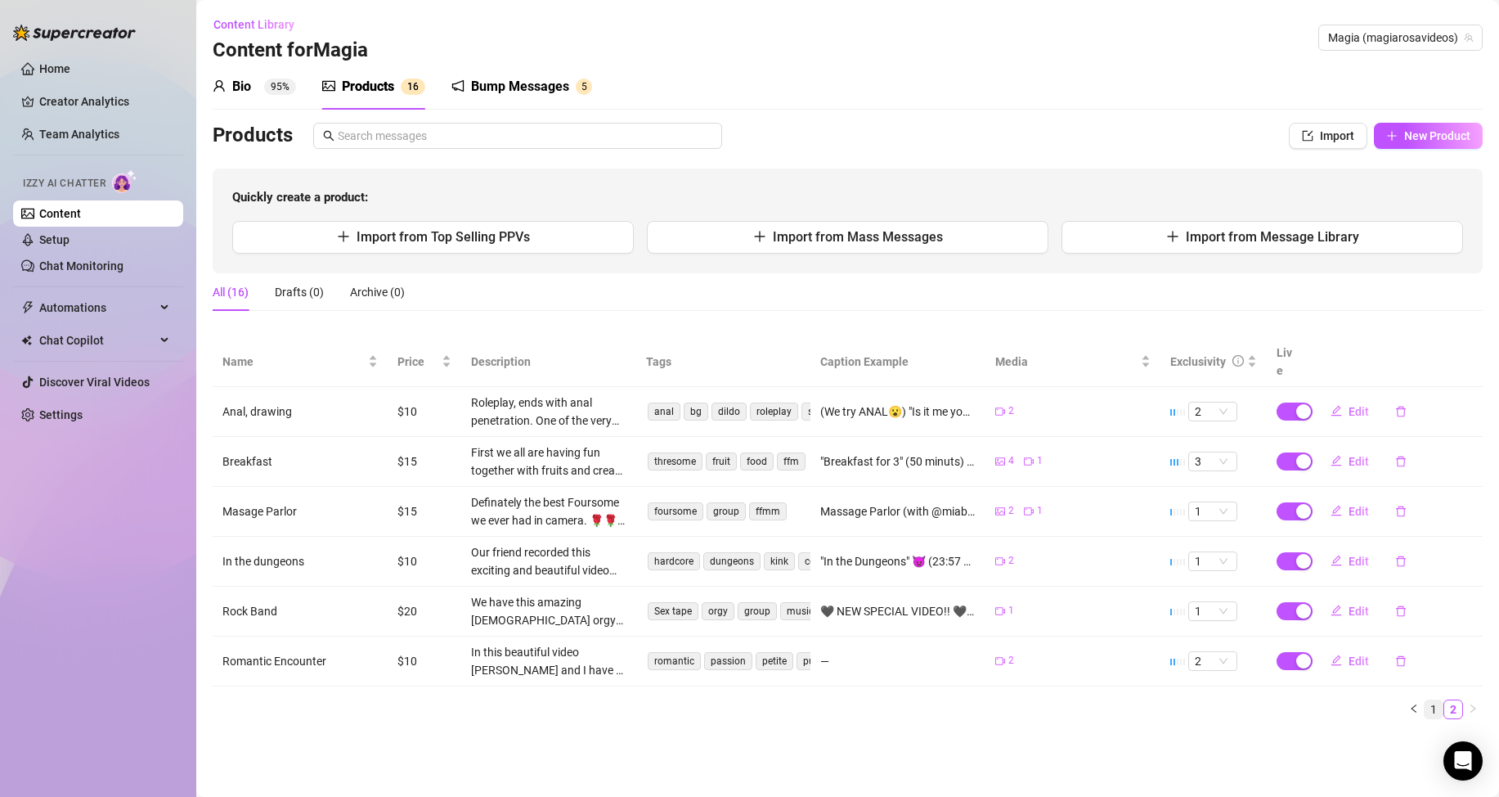
click at [1436, 700] on link "1" at bounding box center [1434, 709] width 18 height 18
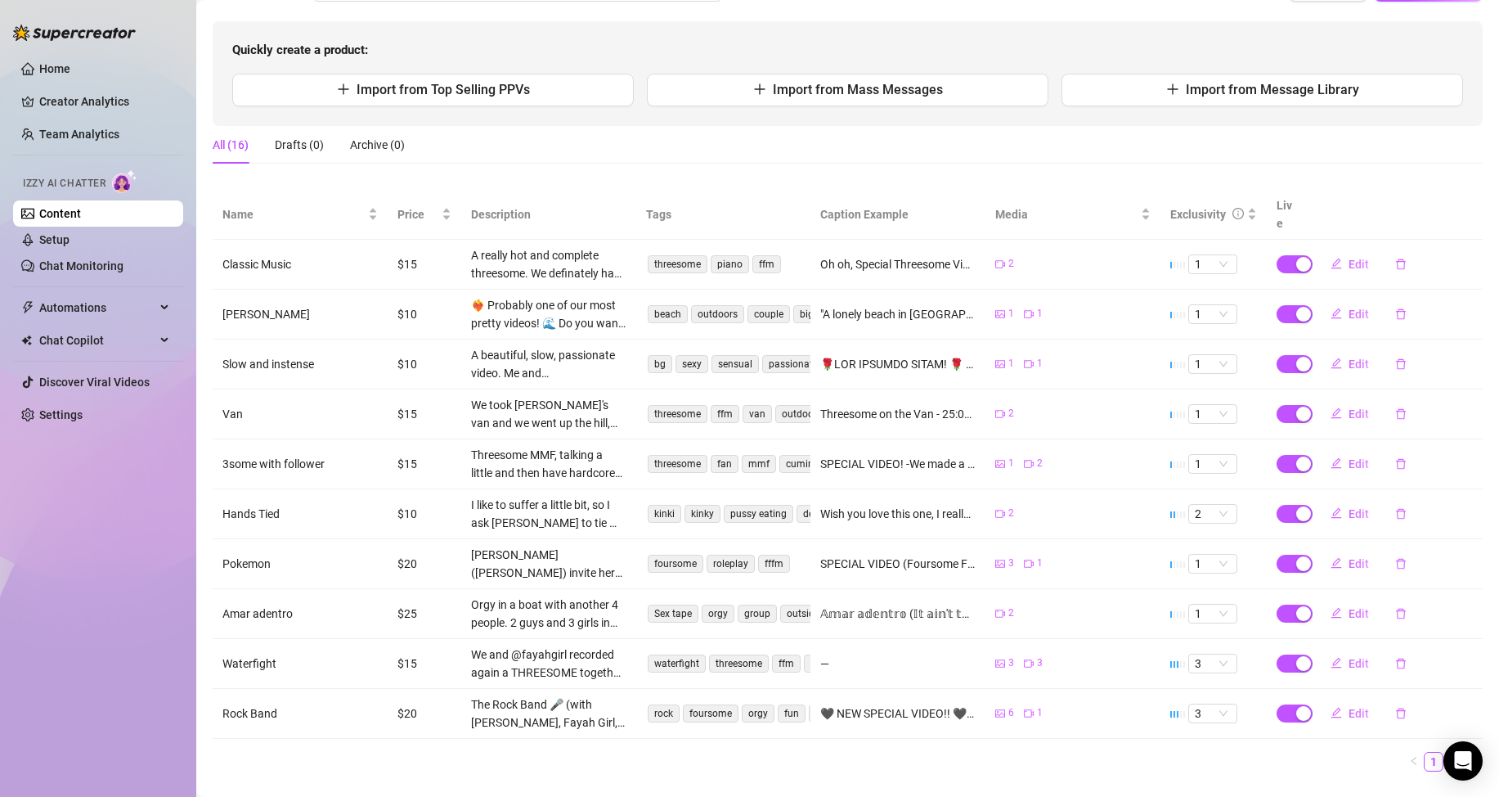
scroll to position [166, 0]
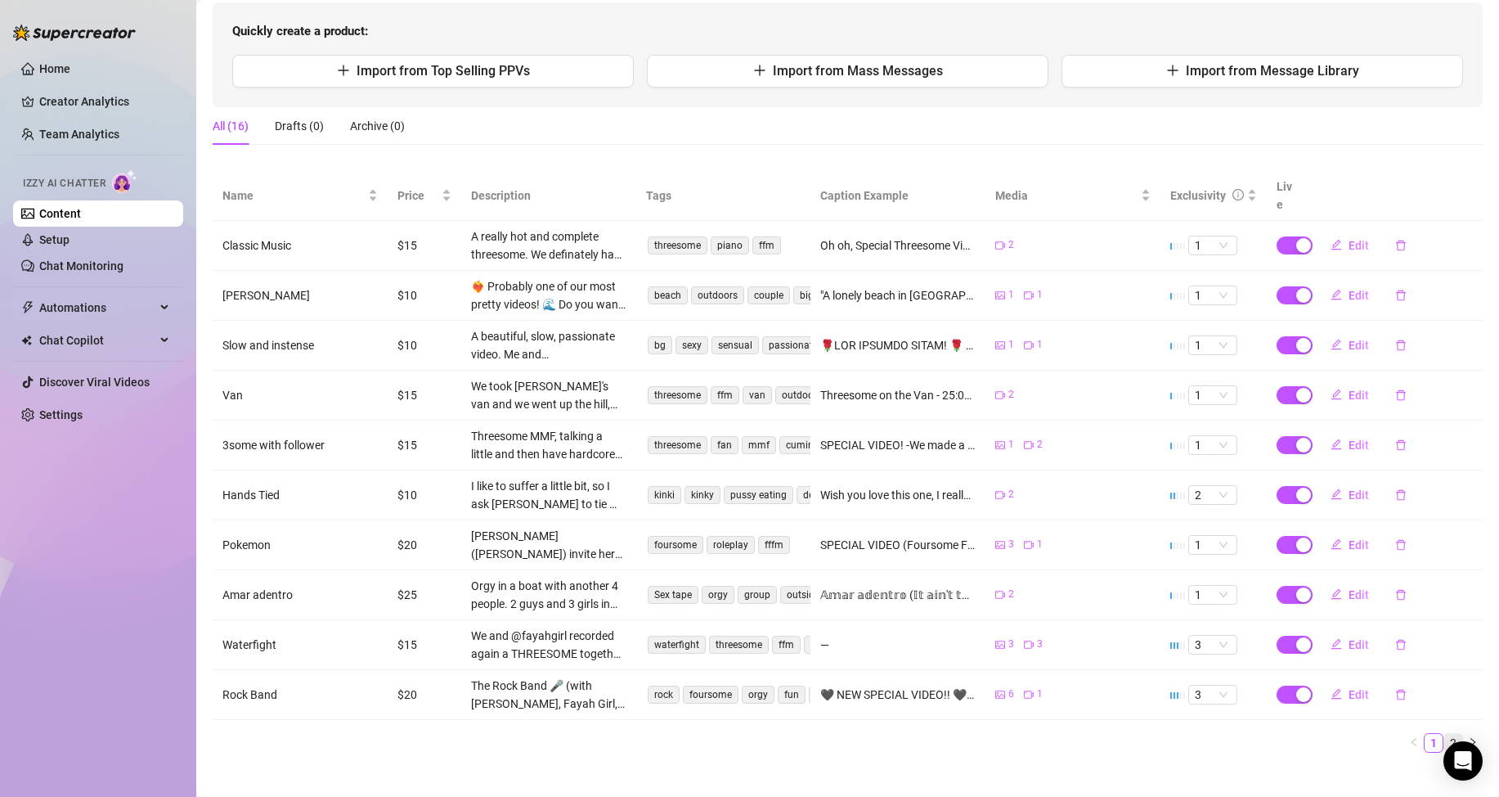
click at [1445, 734] on link "2" at bounding box center [1454, 743] width 18 height 18
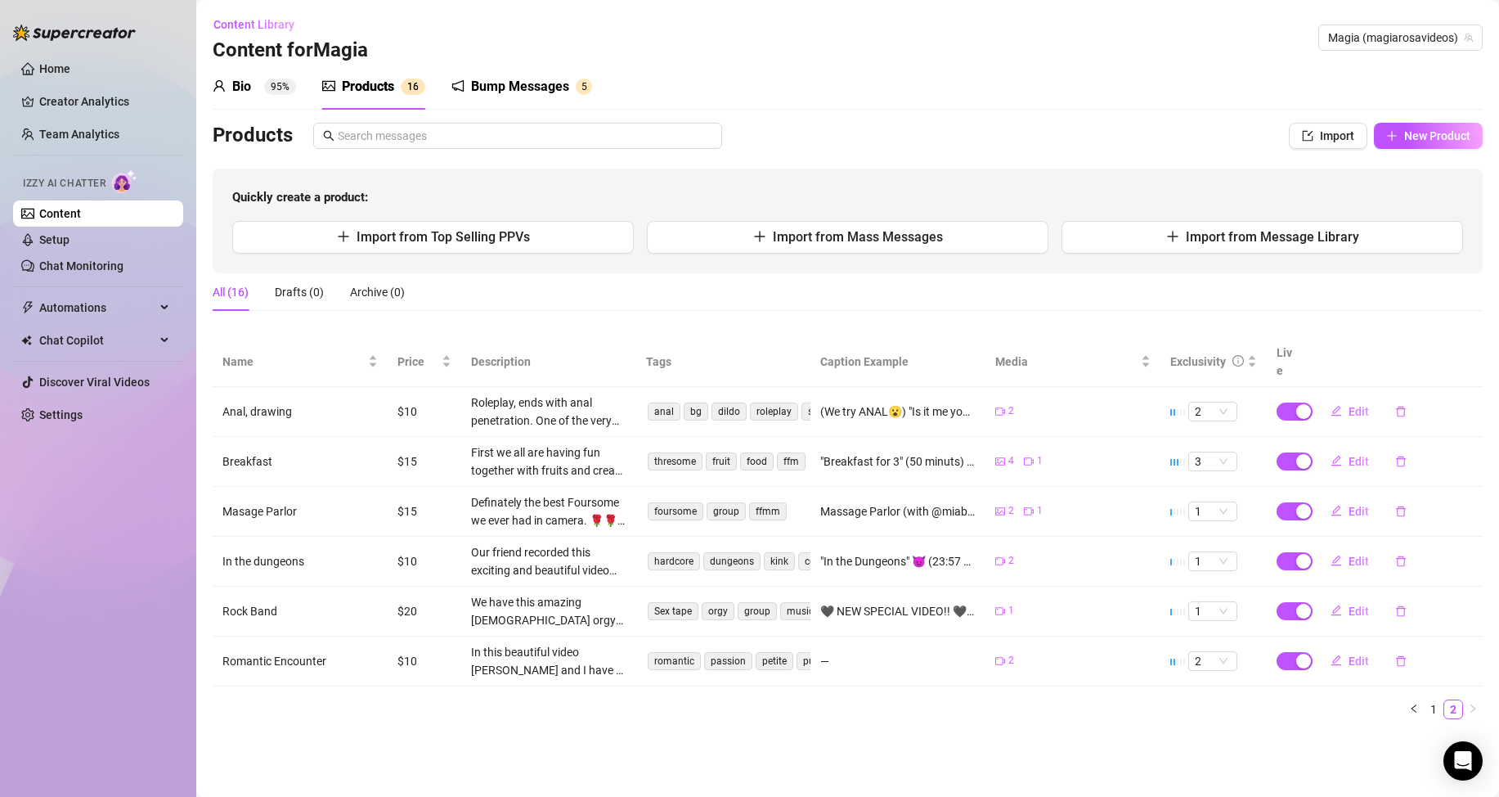
scroll to position [0, 0]
click at [1429, 700] on link "1" at bounding box center [1434, 709] width 18 height 18
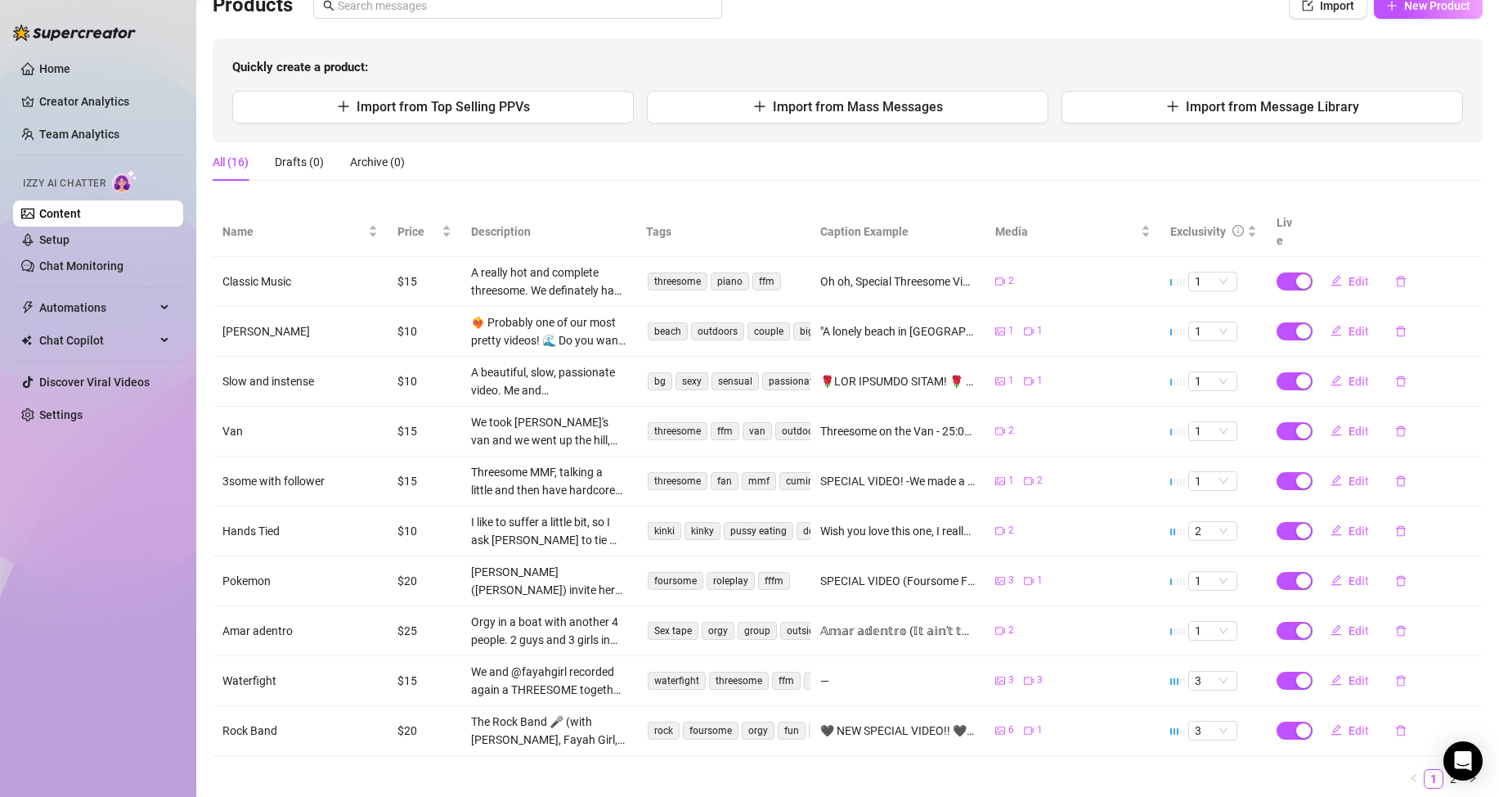
scroll to position [166, 0]
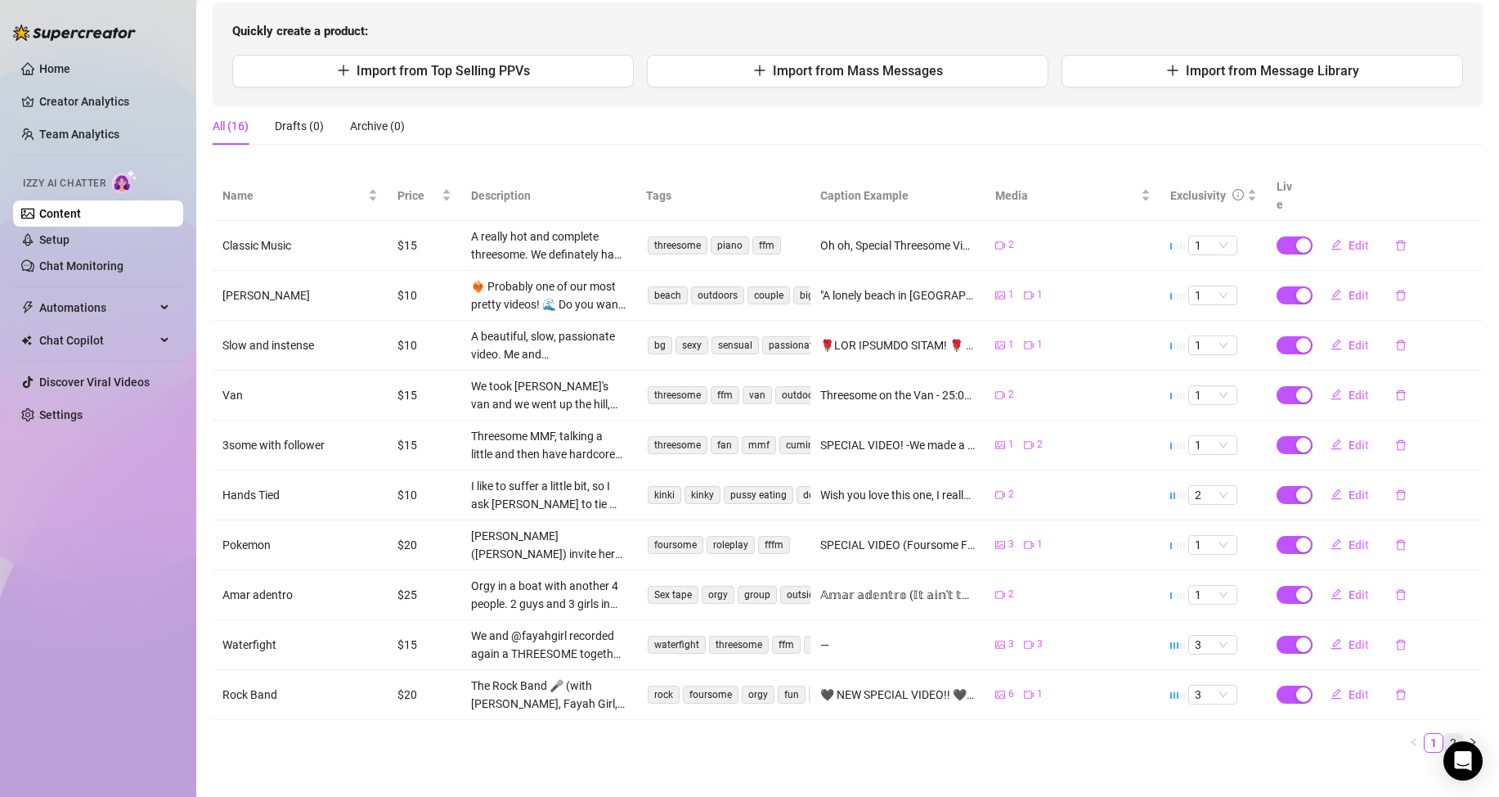
click at [1445, 734] on link "2" at bounding box center [1454, 743] width 18 height 18
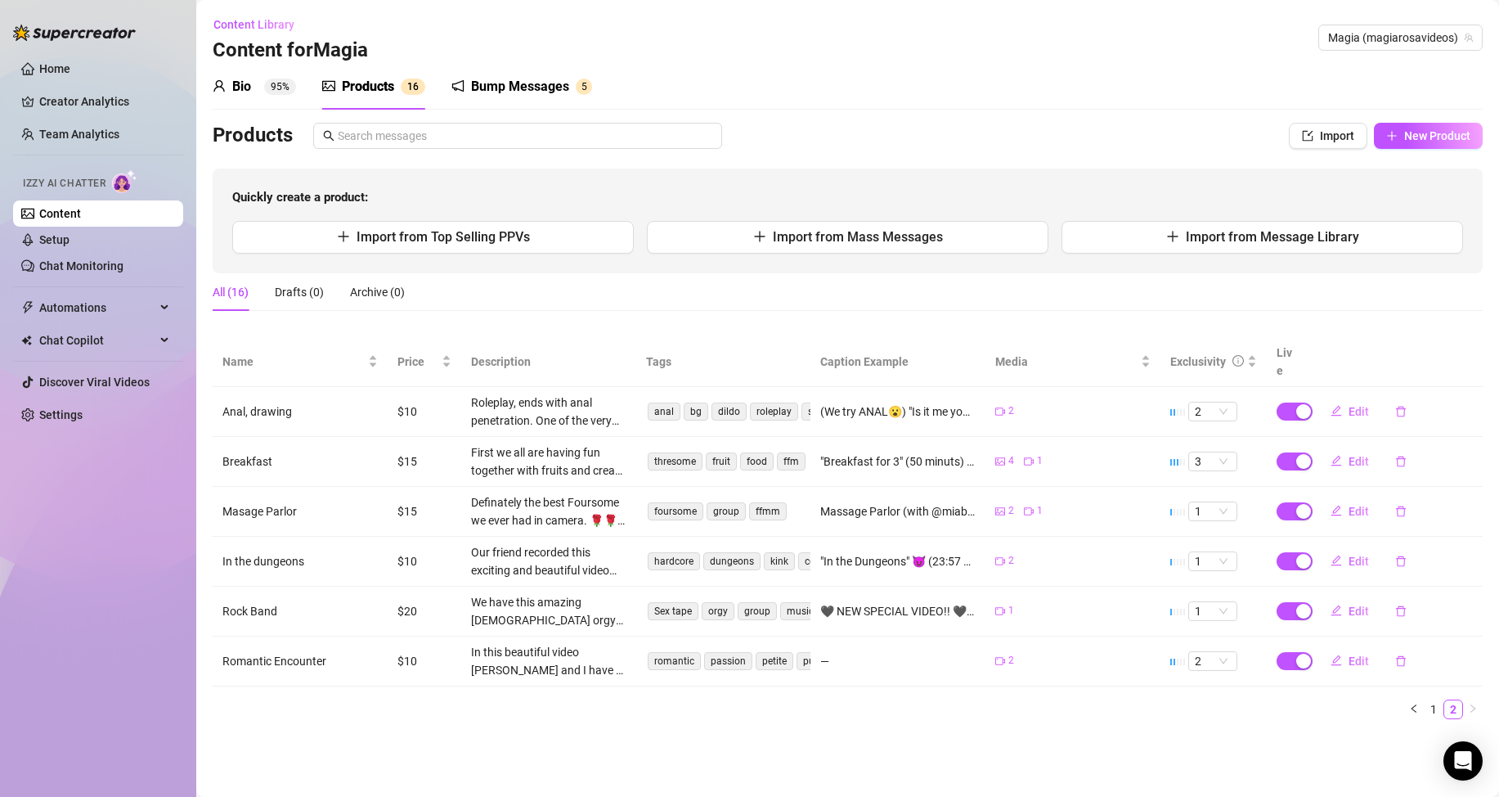
scroll to position [0, 0]
drag, startPoint x: 1438, startPoint y: 690, endPoint x: 7, endPoint y: 633, distance: 1431.7
click at [1438, 700] on link "1" at bounding box center [1434, 709] width 18 height 18
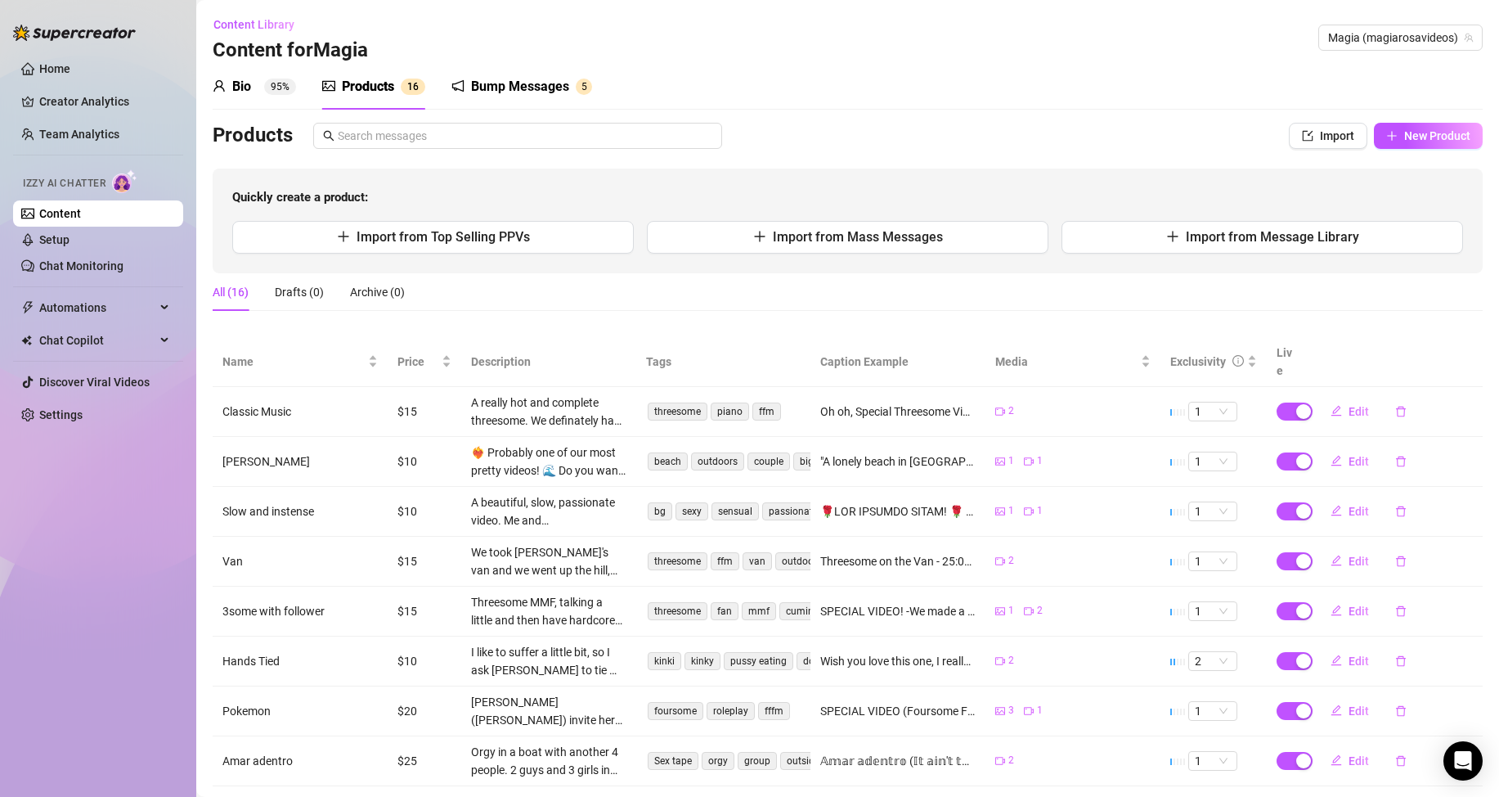
scroll to position [166, 0]
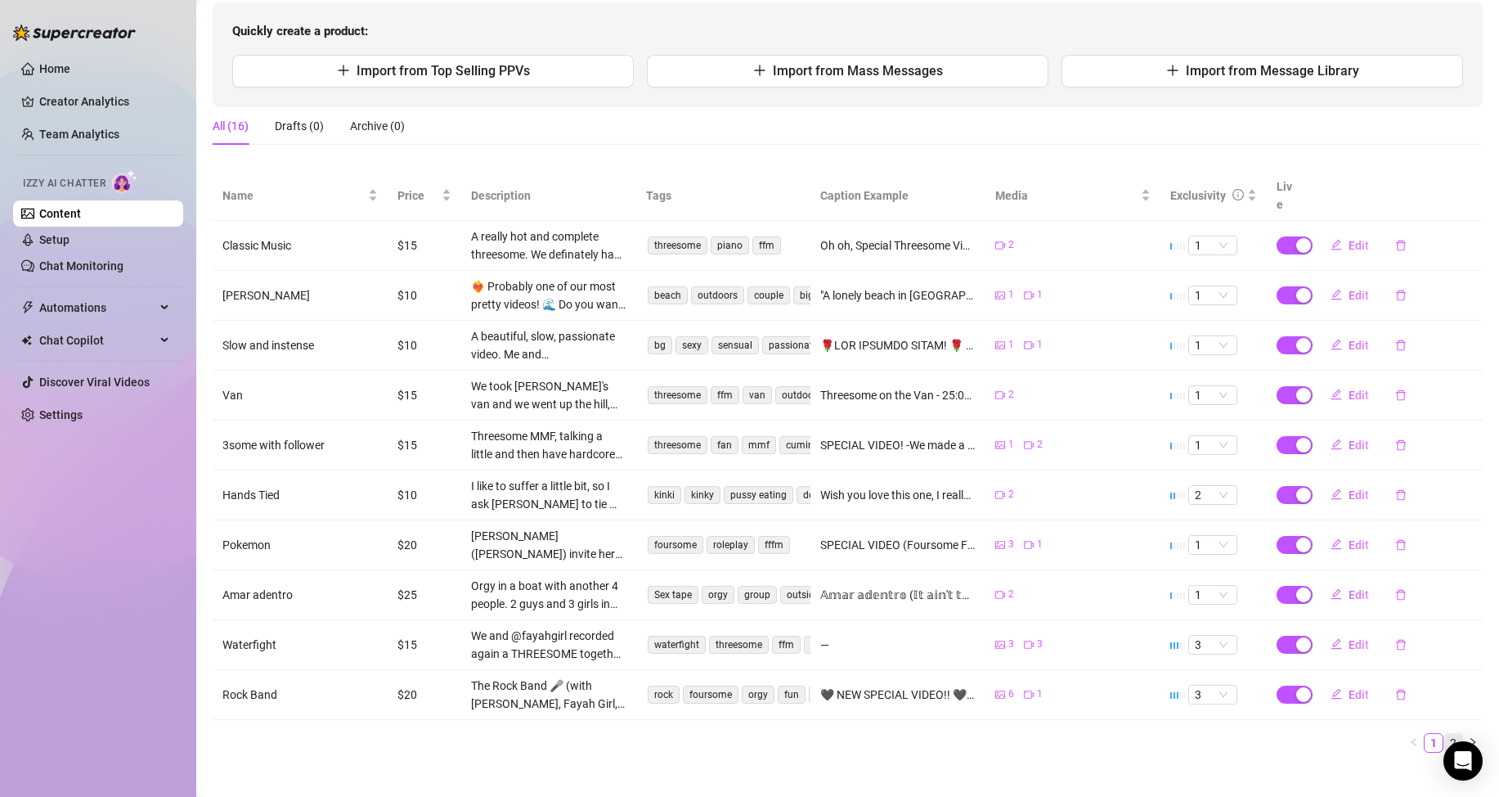
click at [1445, 734] on link "2" at bounding box center [1454, 743] width 18 height 18
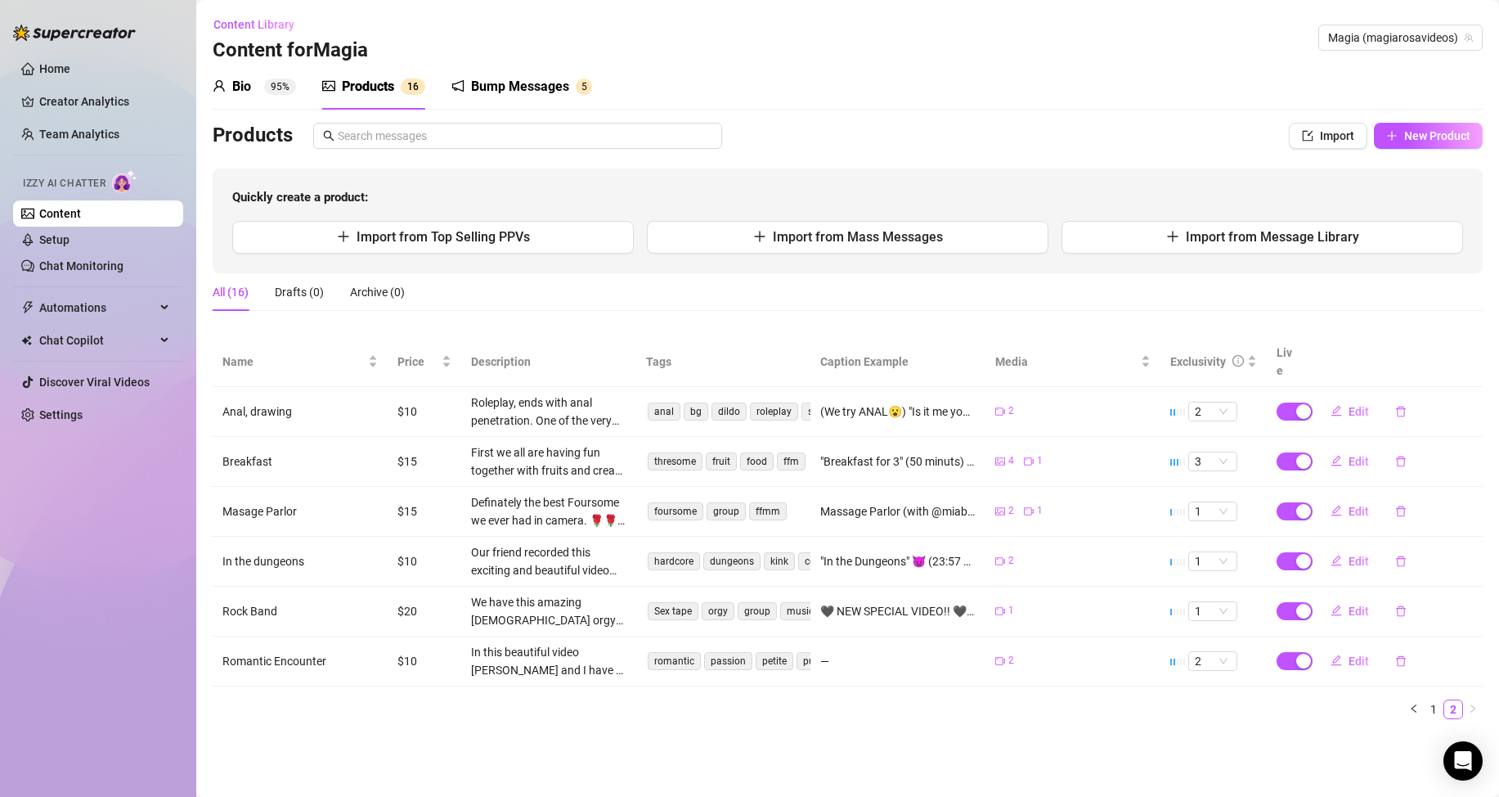
scroll to position [0, 0]
click at [1436, 700] on link "1" at bounding box center [1434, 709] width 18 height 18
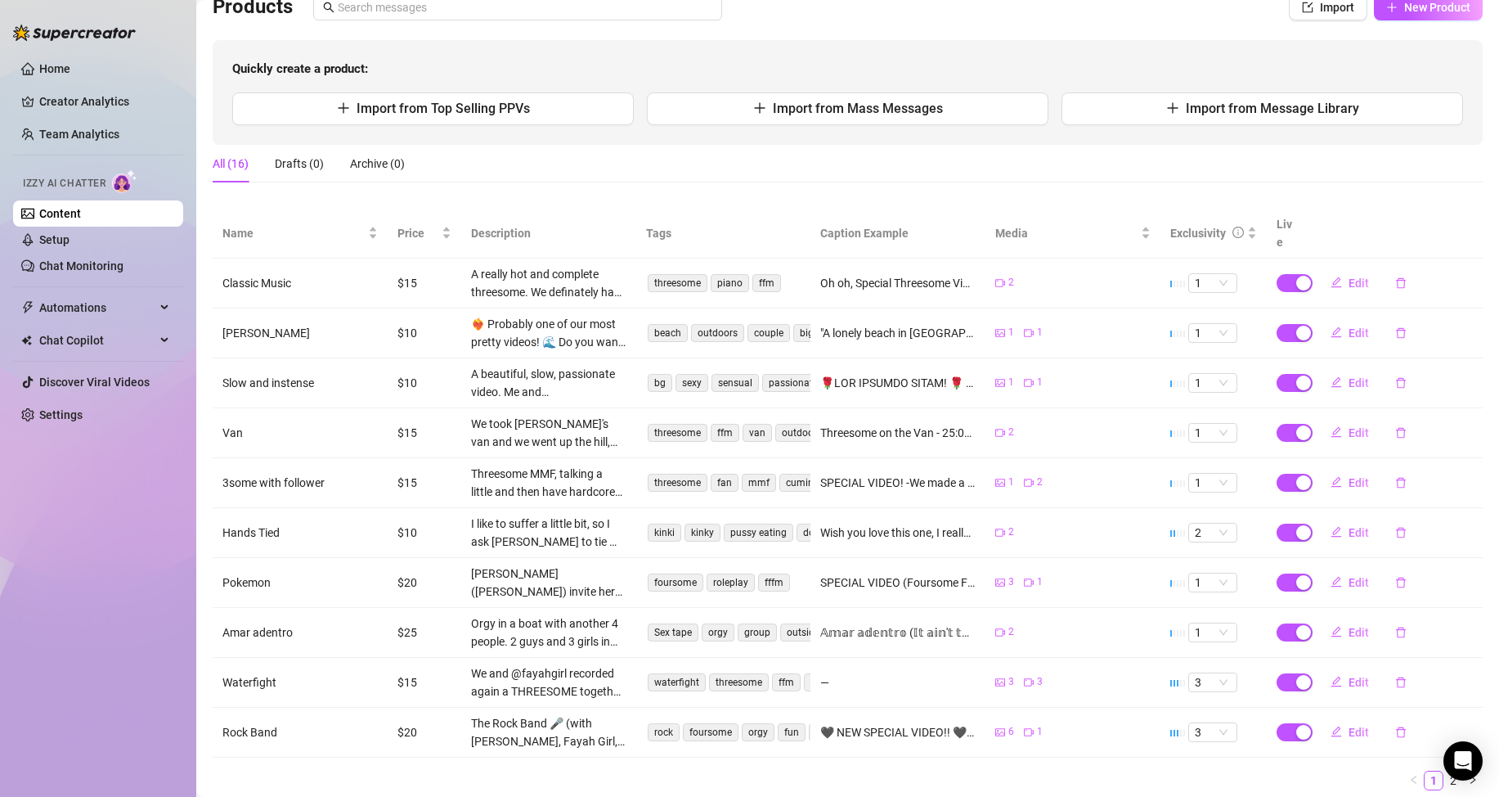
scroll to position [166, 0]
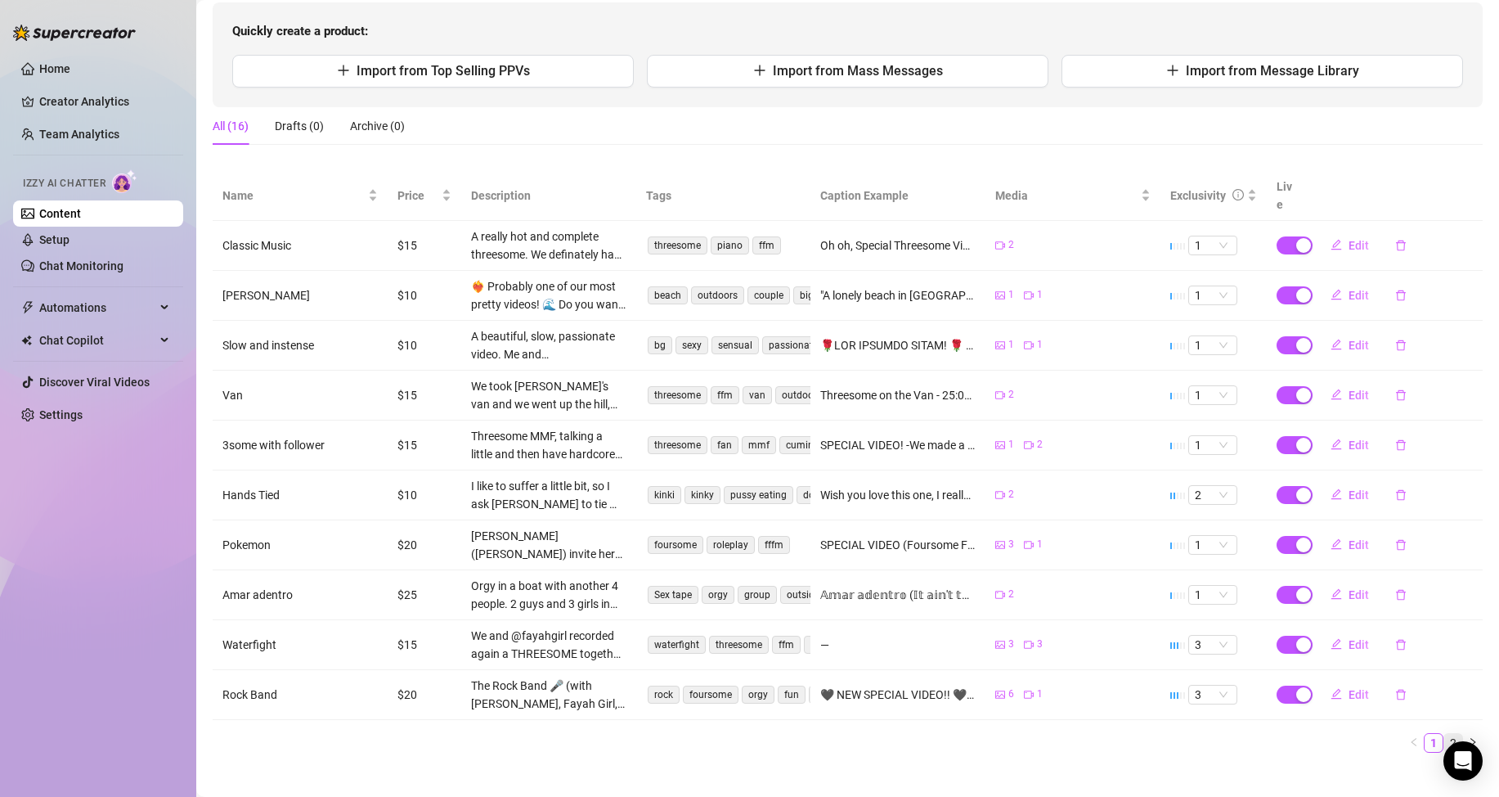
click at [1445, 734] on link "2" at bounding box center [1454, 743] width 18 height 18
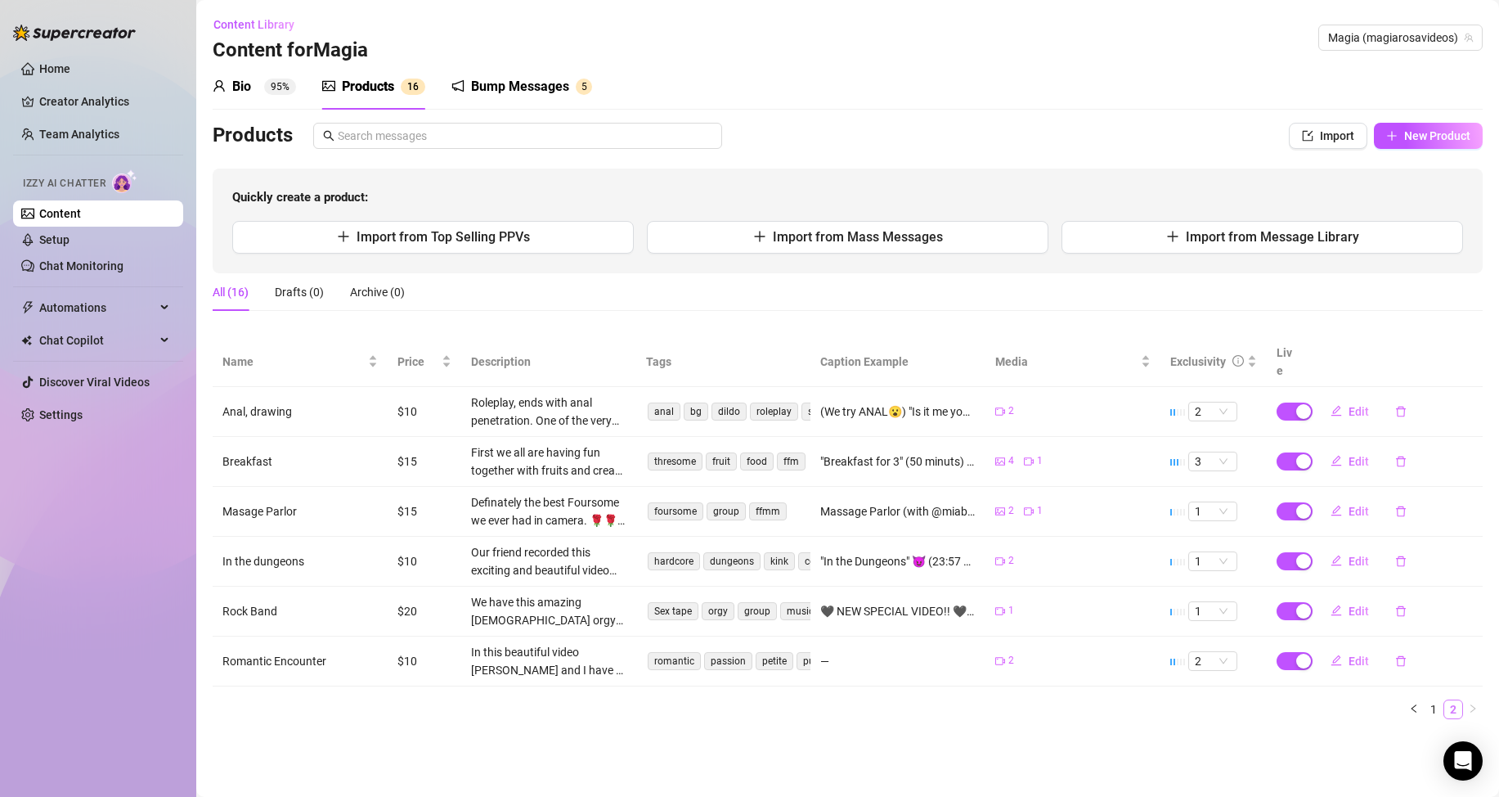
scroll to position [0, 0]
click at [1437, 700] on link "1" at bounding box center [1434, 709] width 18 height 18
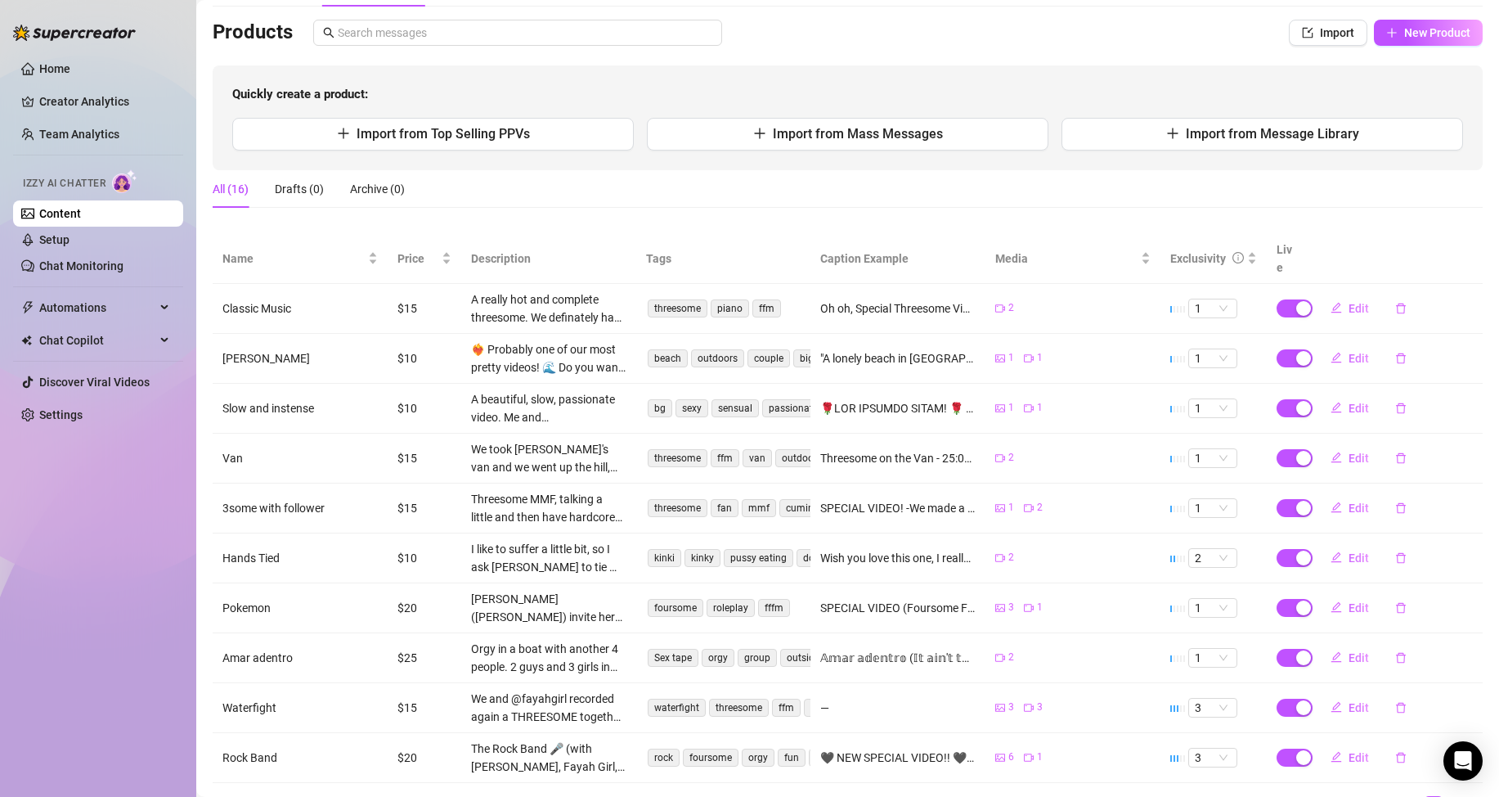
scroll to position [166, 0]
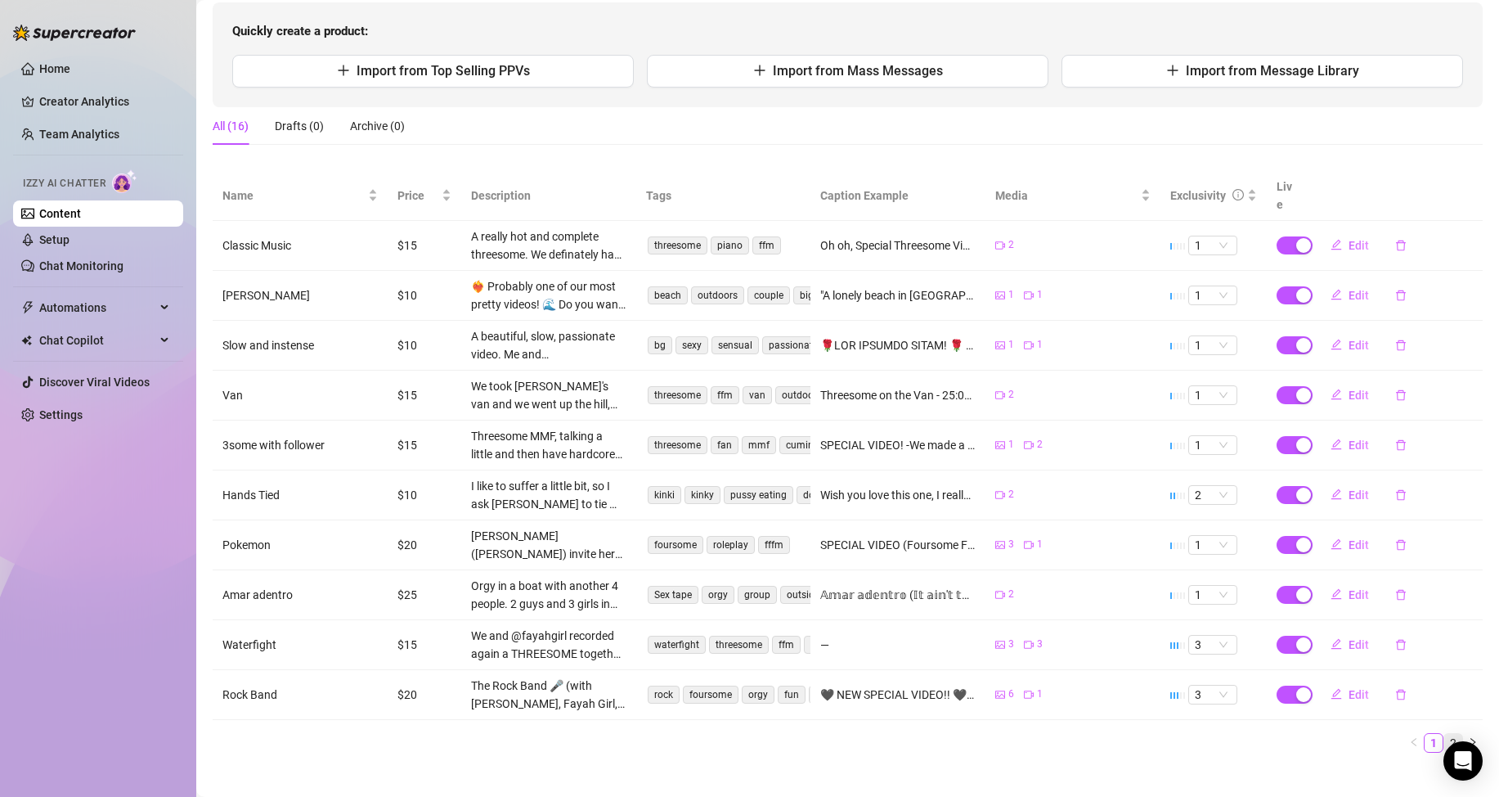
click at [1445, 734] on link "2" at bounding box center [1454, 743] width 18 height 18
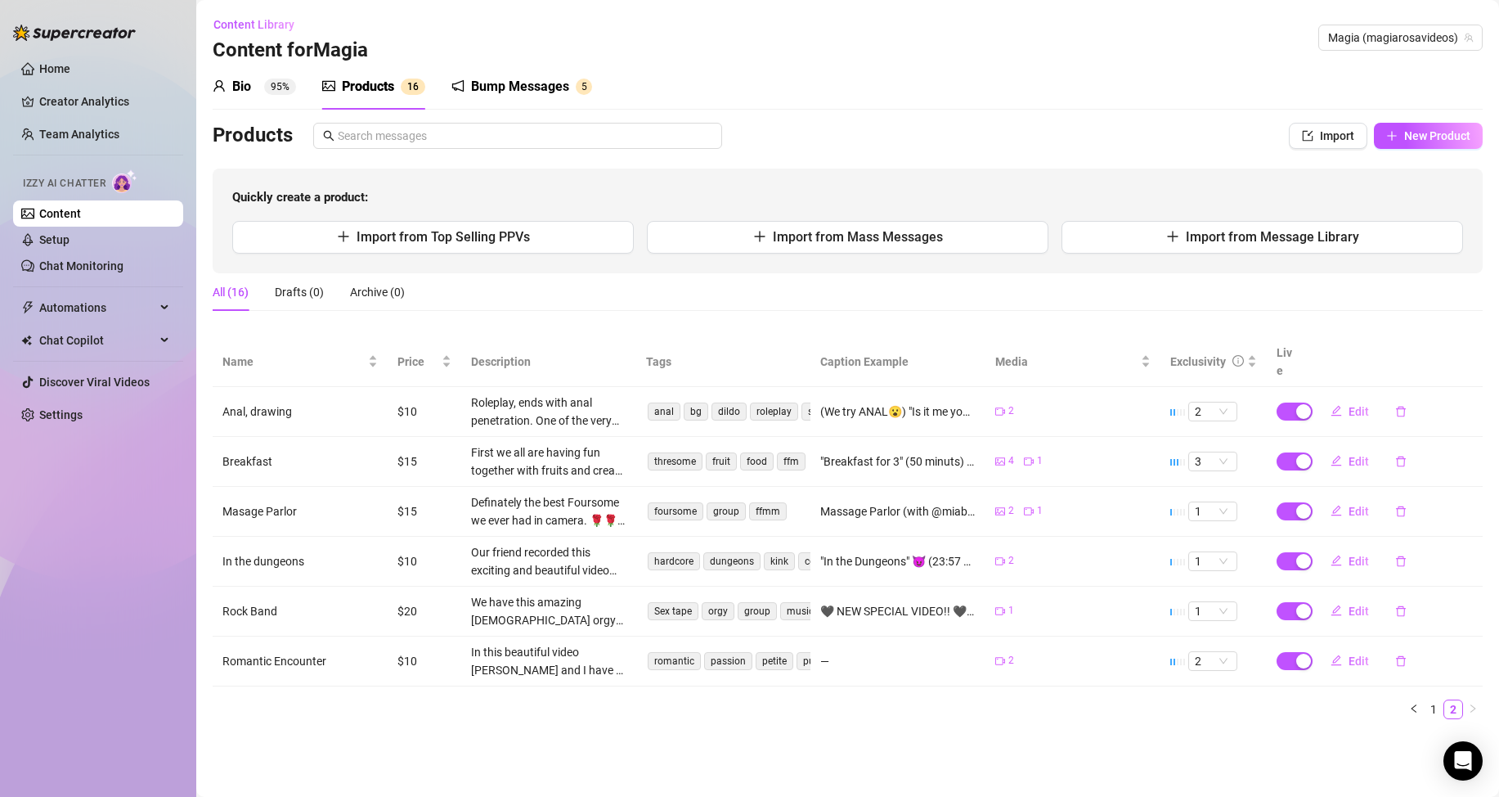
scroll to position [0, 0]
click at [1433, 700] on link "1" at bounding box center [1434, 709] width 18 height 18
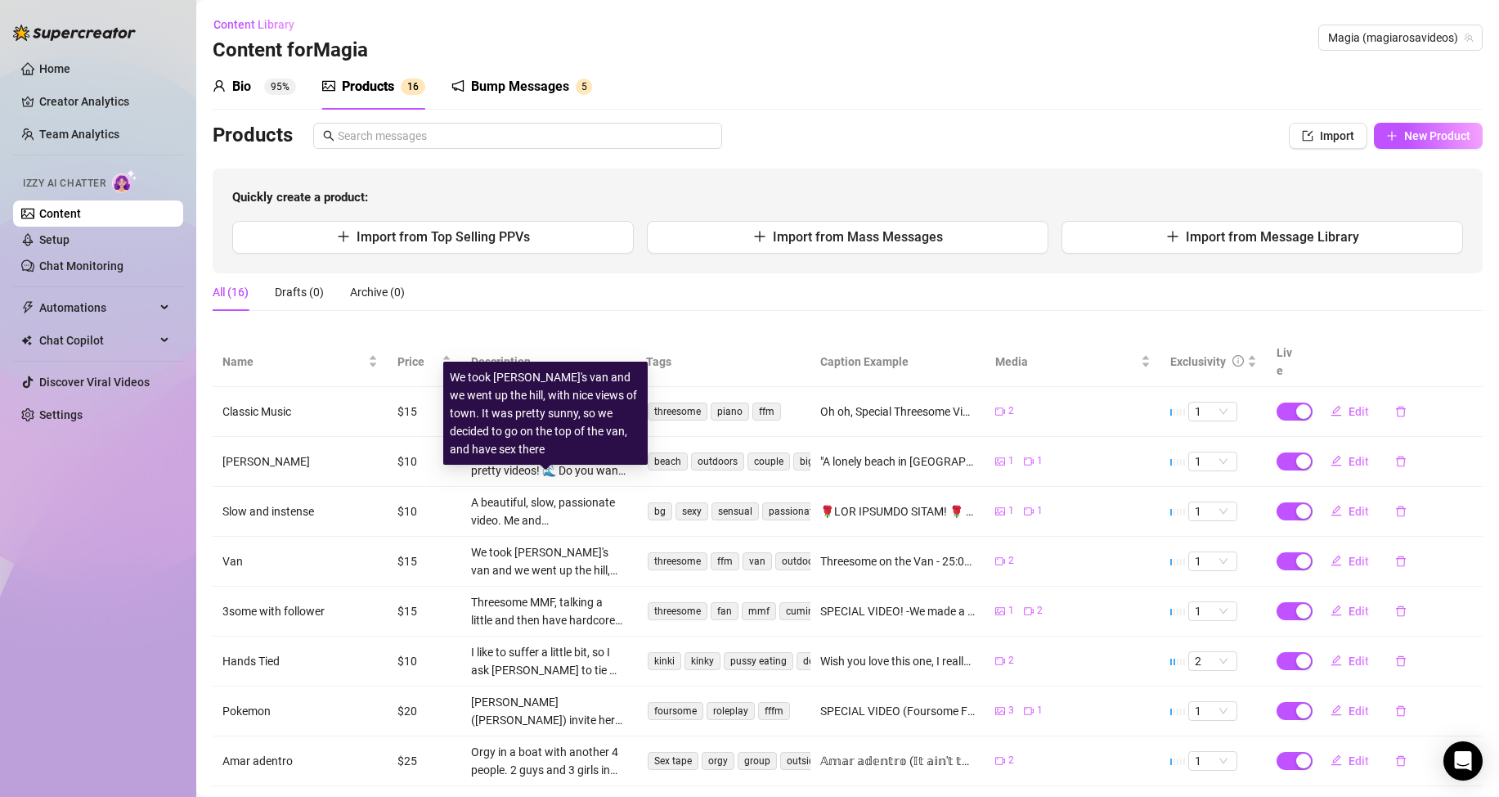
scroll to position [166, 0]
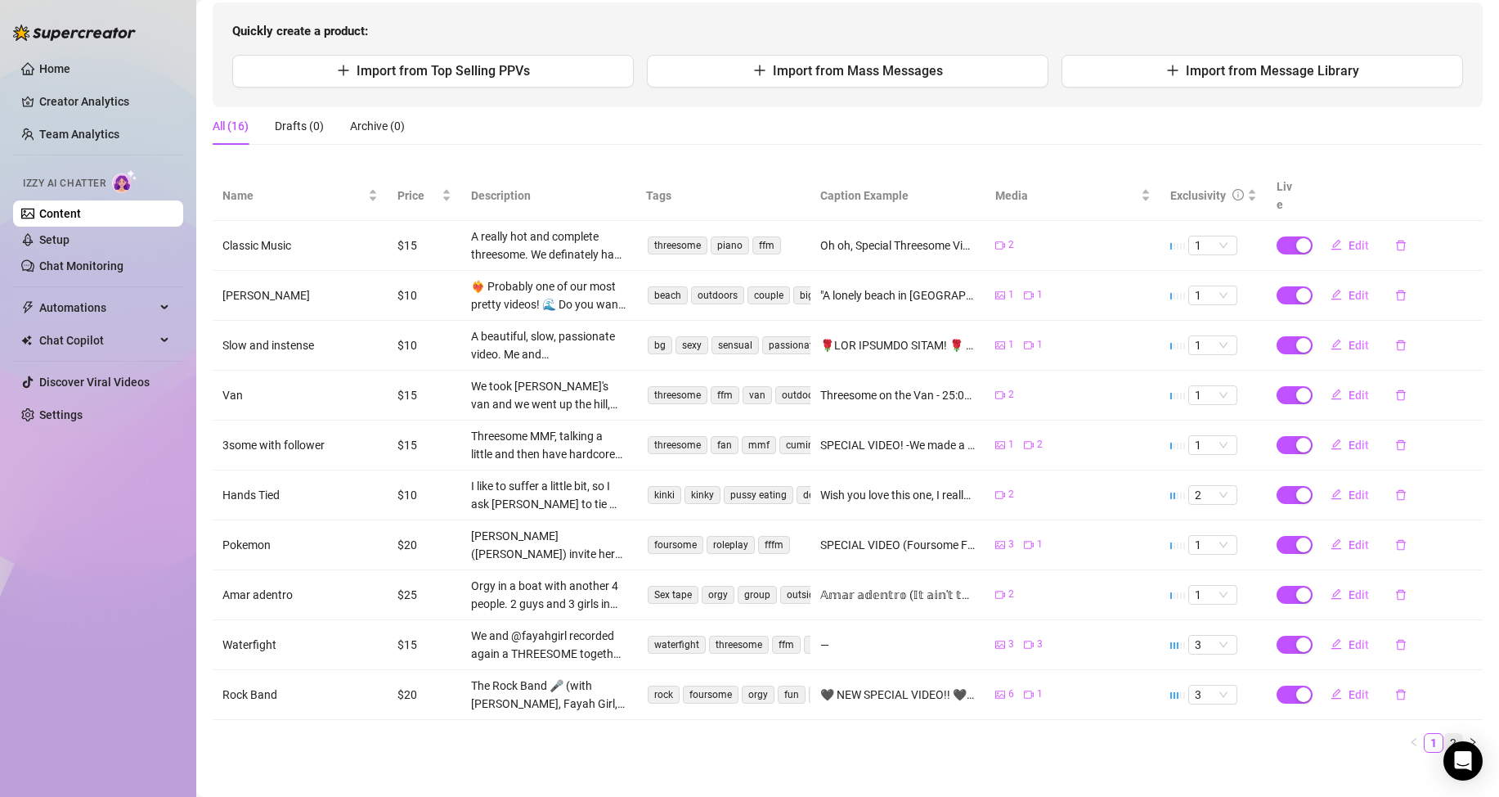
click at [1445, 734] on link "2" at bounding box center [1454, 743] width 18 height 18
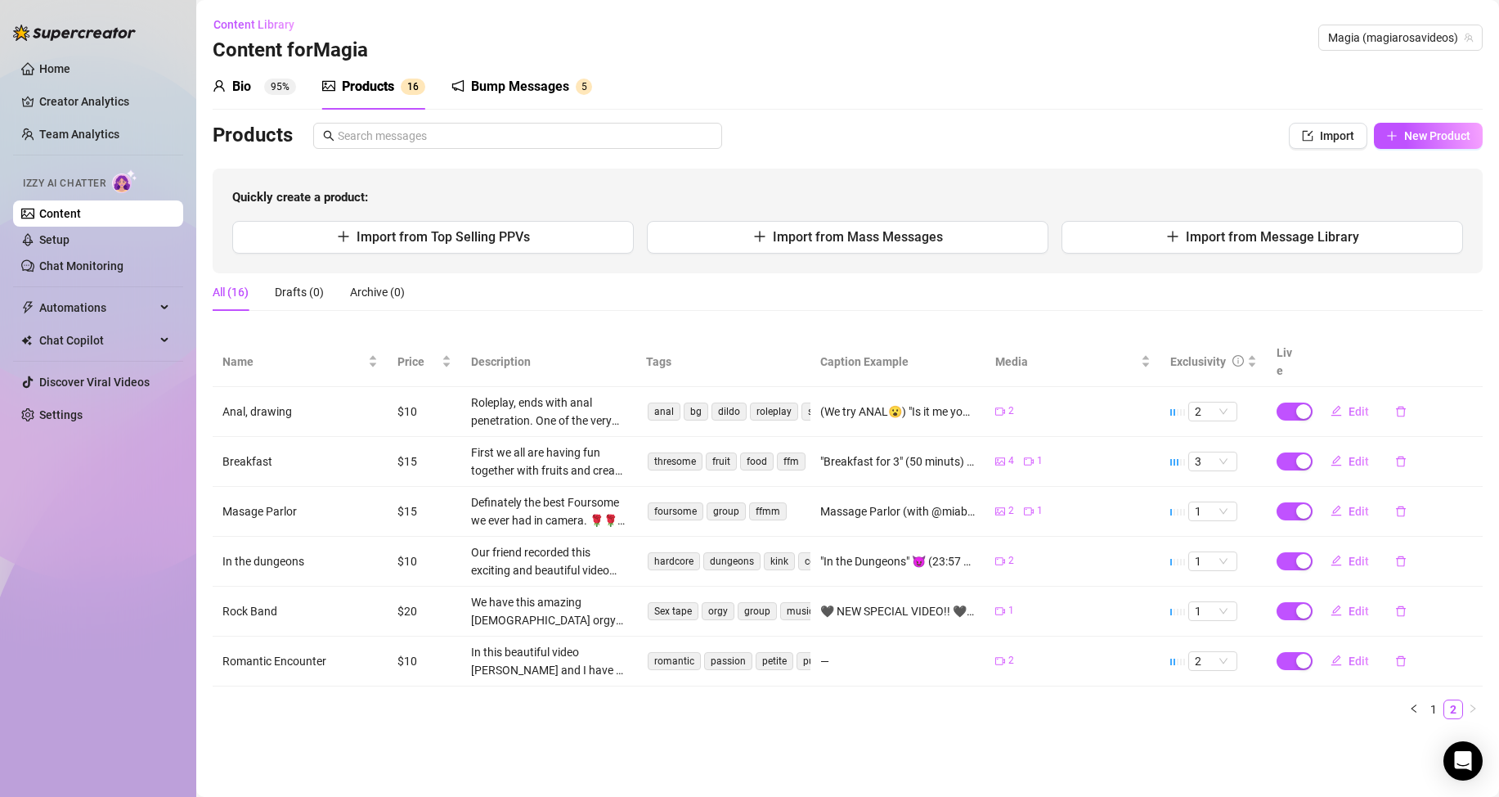
scroll to position [0, 0]
click at [1434, 700] on link "1" at bounding box center [1434, 709] width 18 height 18
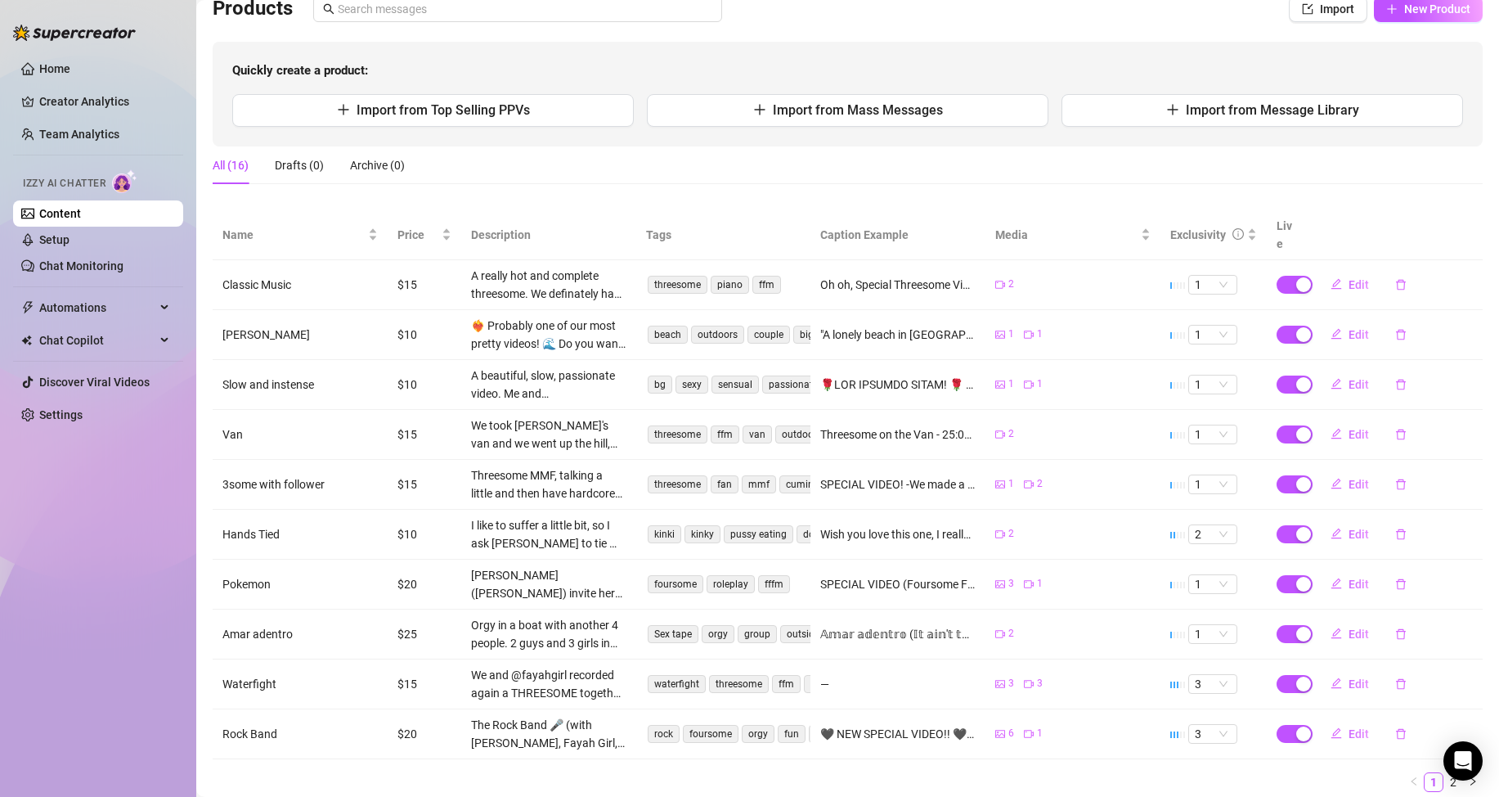
scroll to position [166, 0]
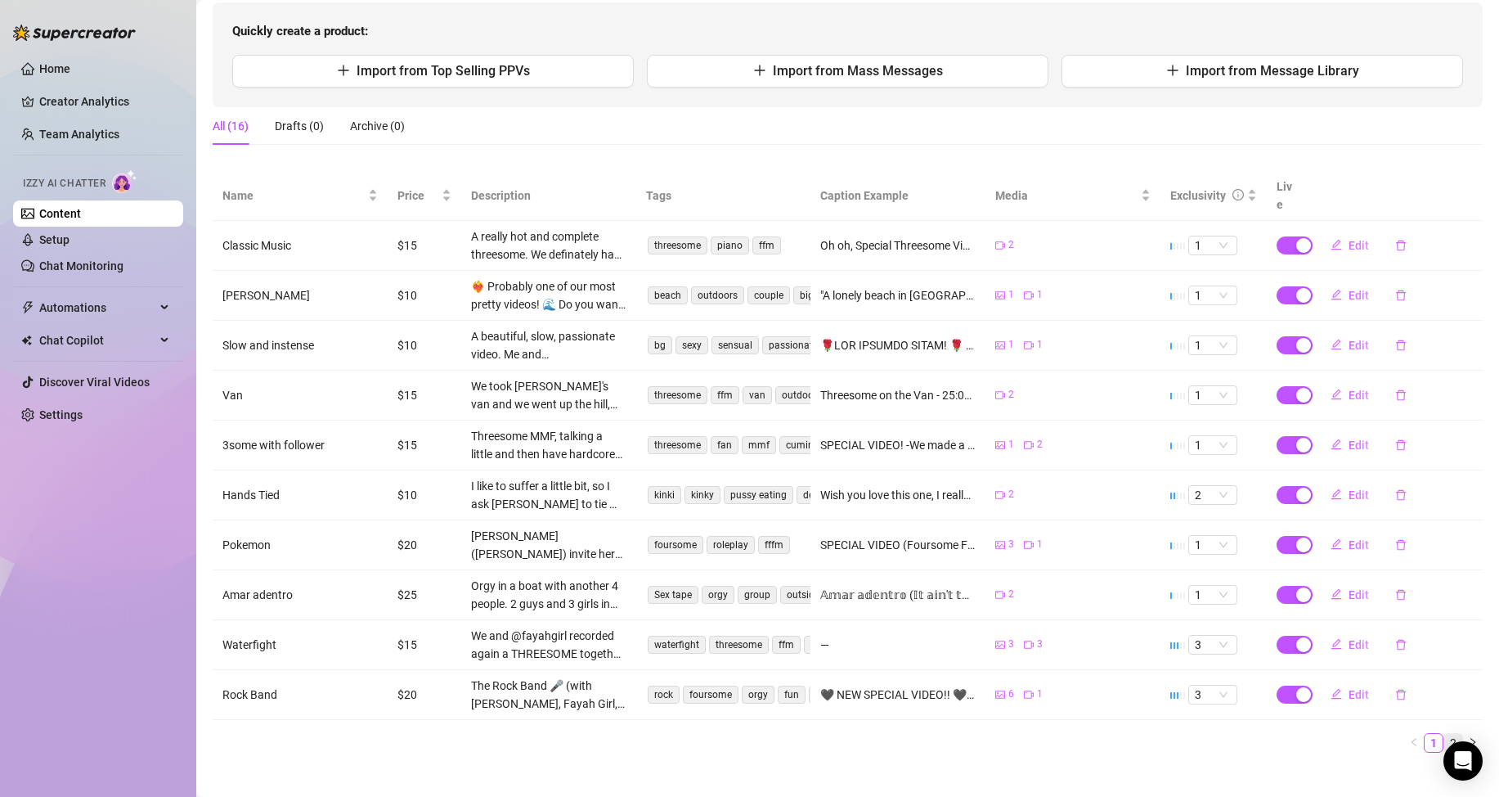
click at [1445, 734] on link "2" at bounding box center [1454, 743] width 18 height 18
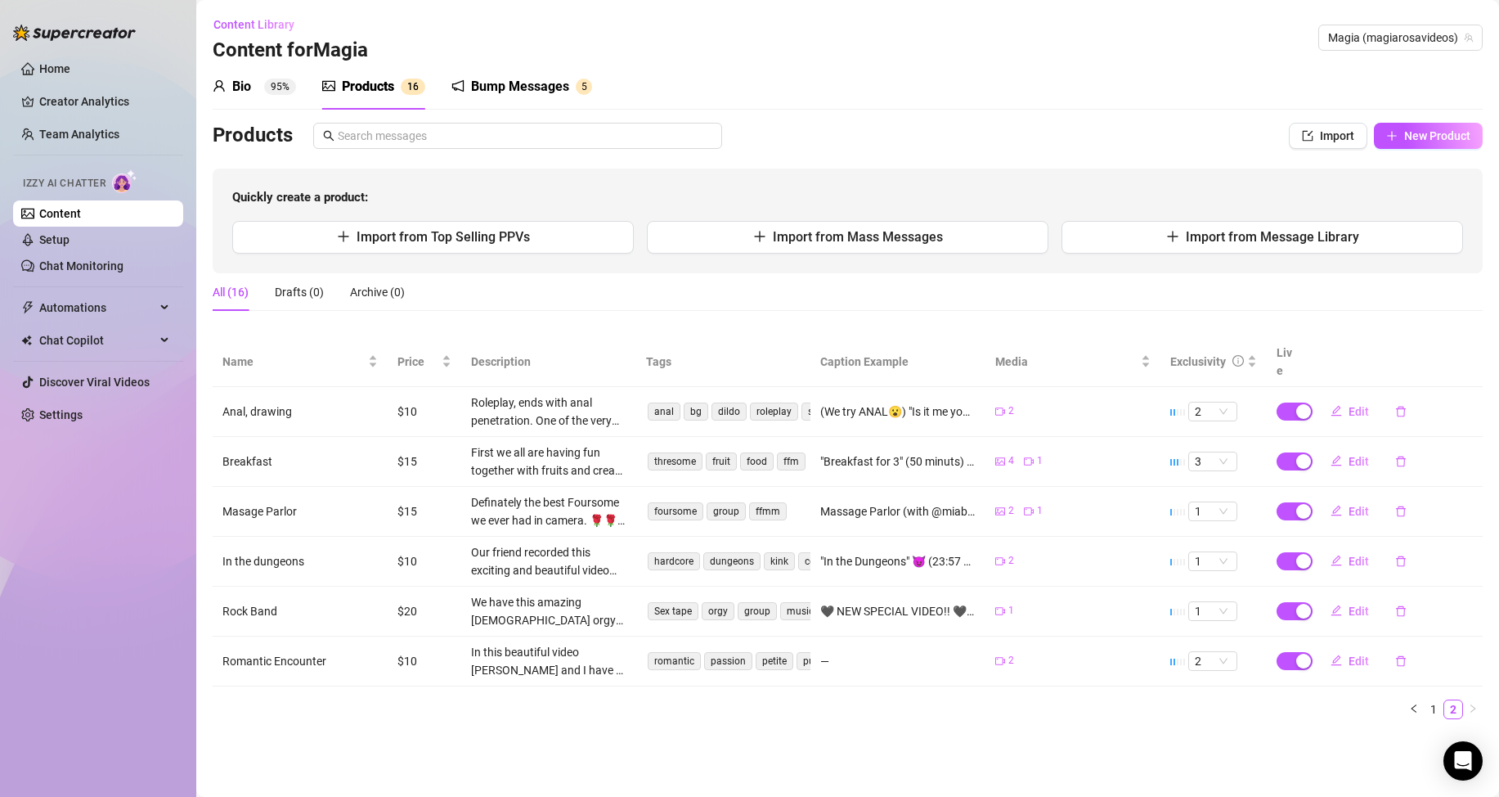
scroll to position [0, 0]
click at [1431, 700] on link "1" at bounding box center [1434, 709] width 18 height 18
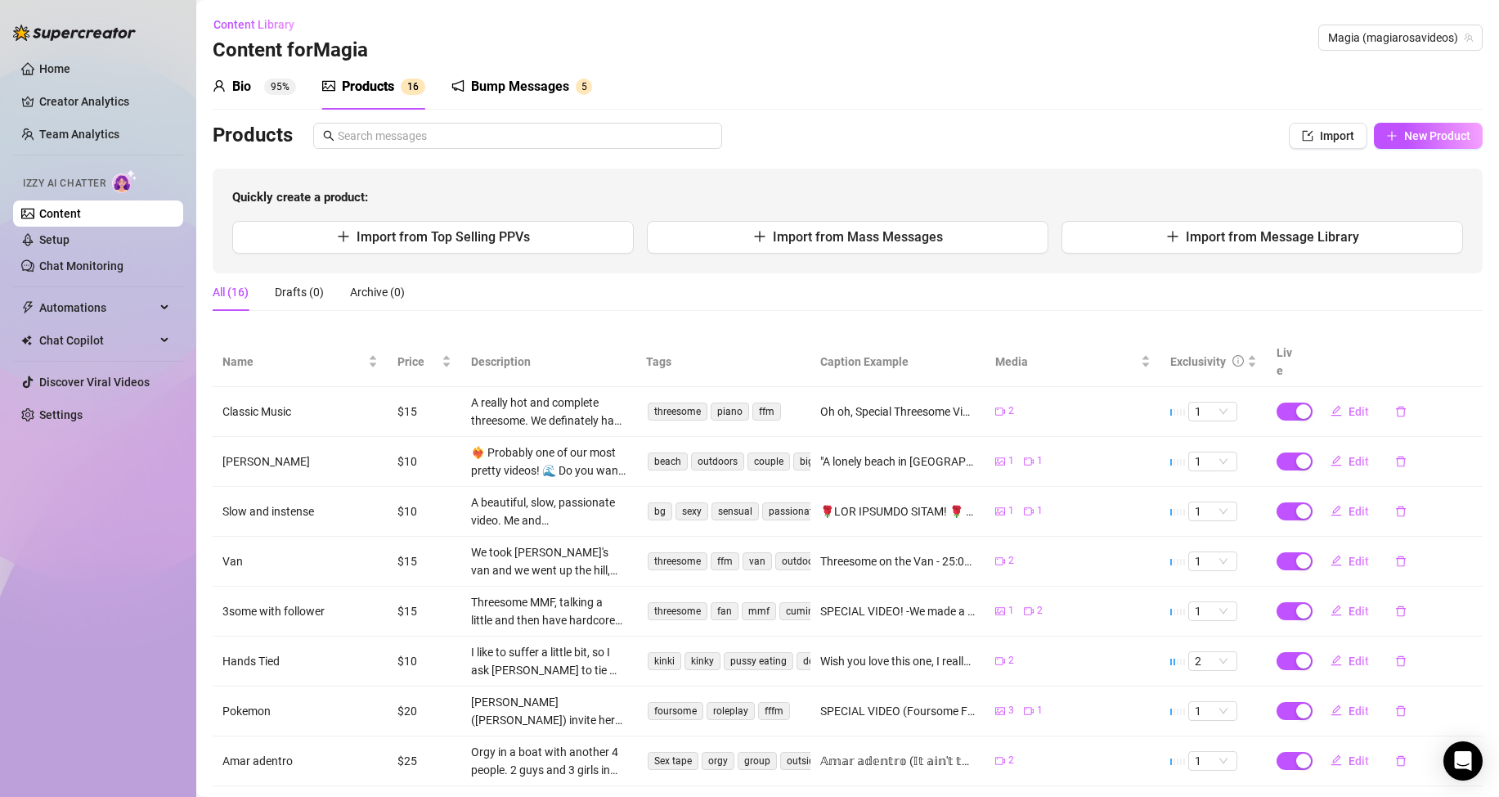
scroll to position [166, 0]
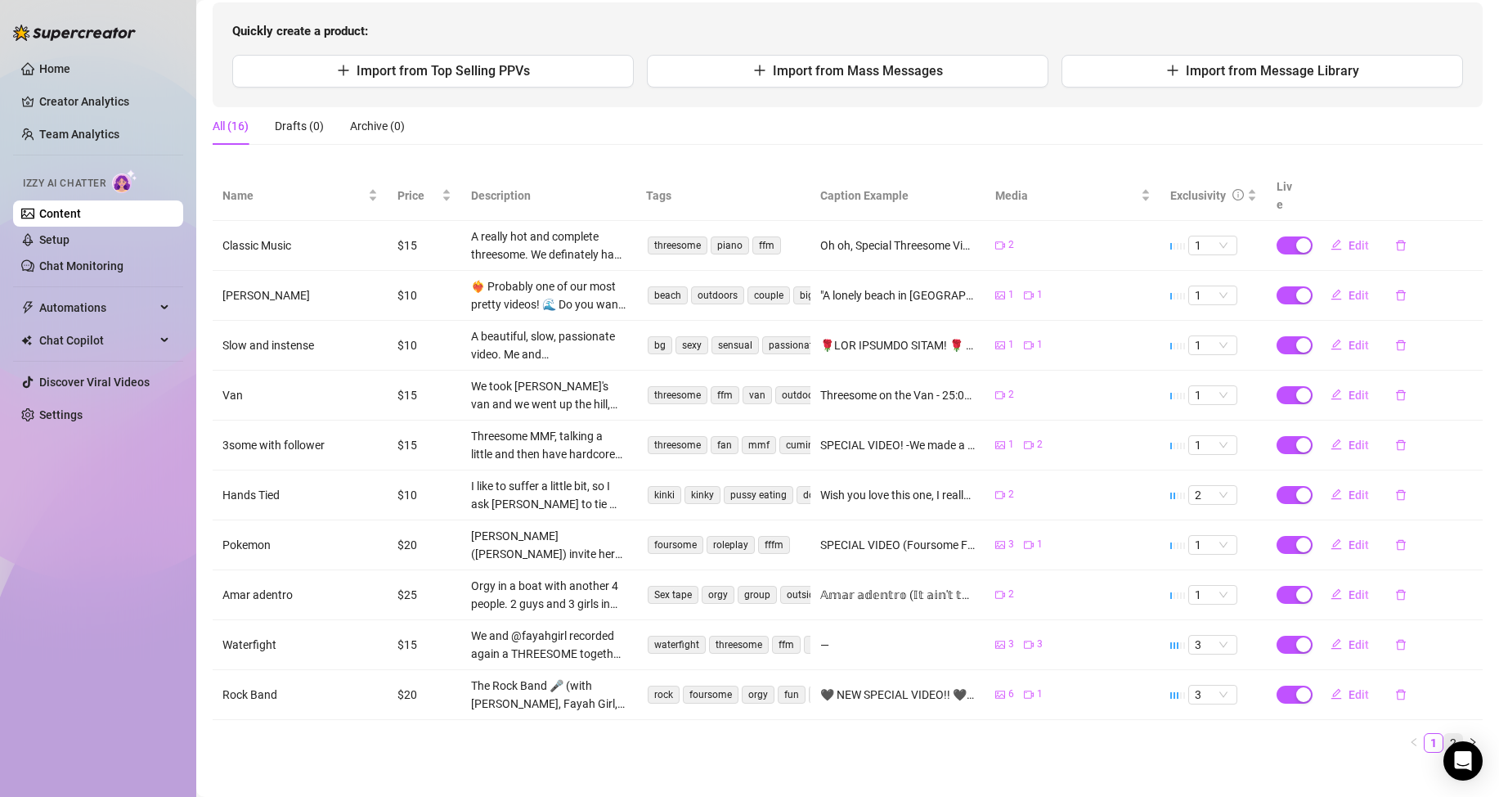
click at [1445, 734] on link "2" at bounding box center [1454, 743] width 18 height 18
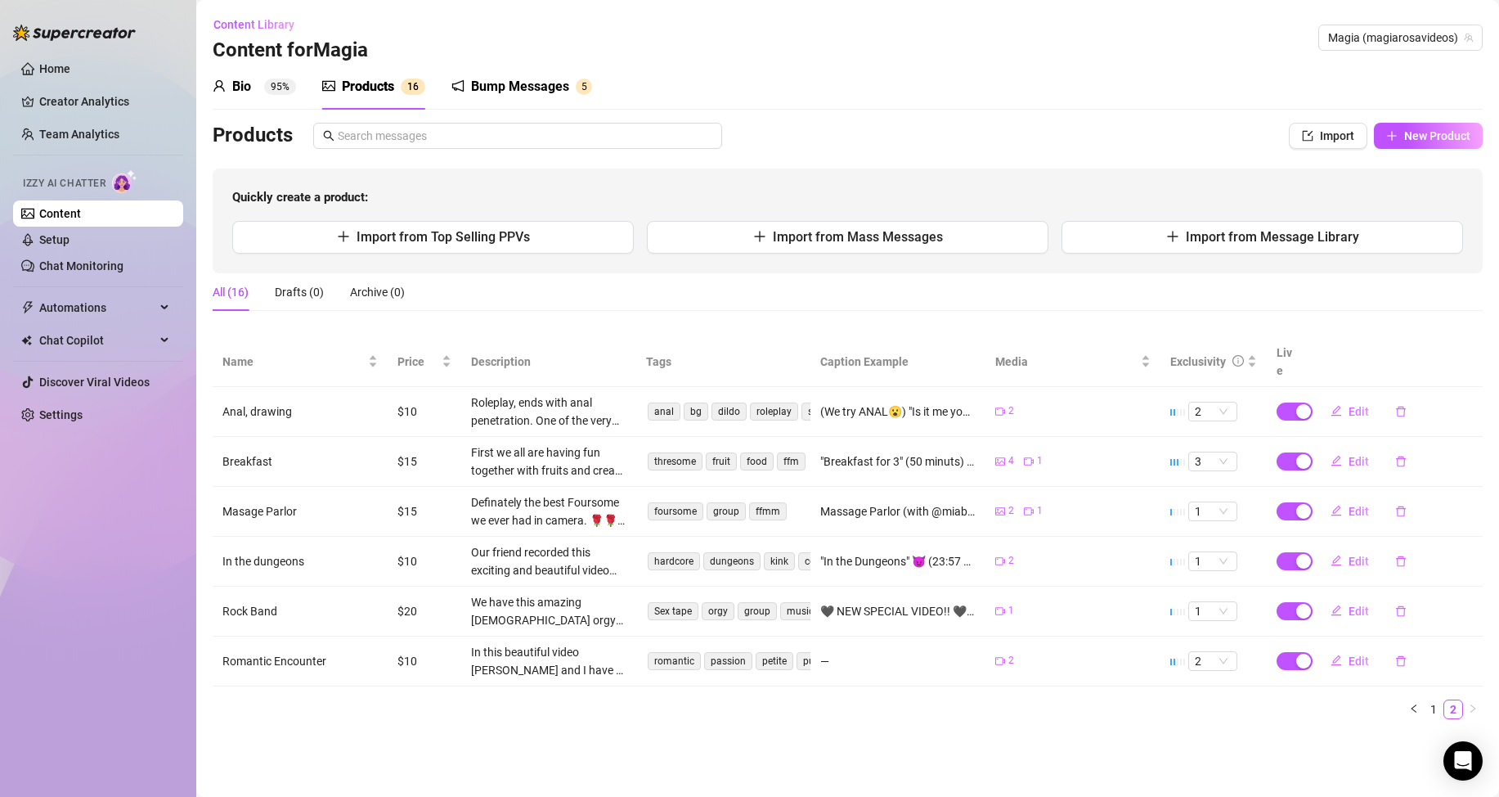
scroll to position [0, 0]
click at [1441, 137] on span "New Product" at bounding box center [1437, 135] width 66 height 13
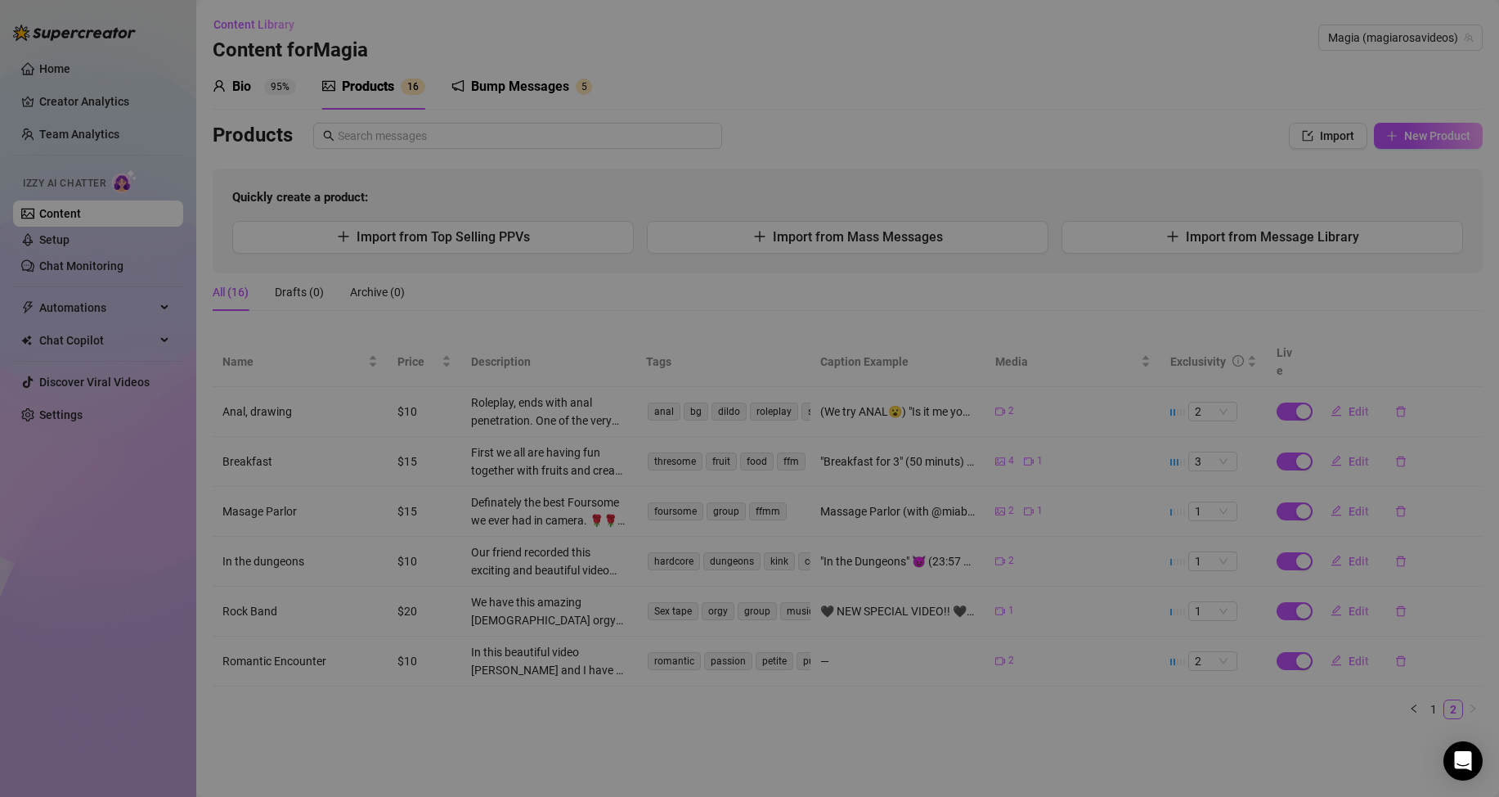
type textarea "Type your message here..."
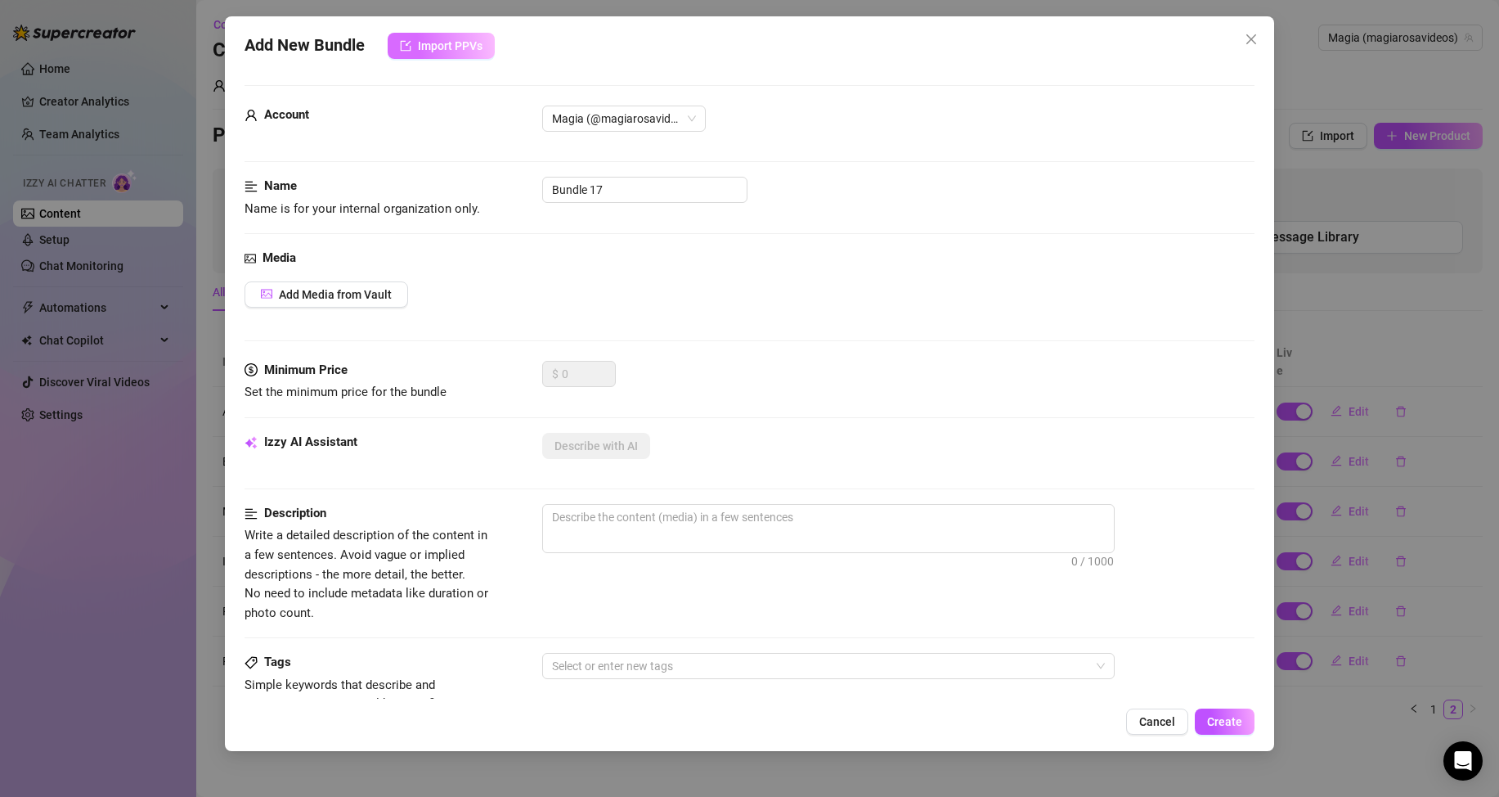
click at [445, 38] on button "Import PPVs" at bounding box center [441, 46] width 107 height 26
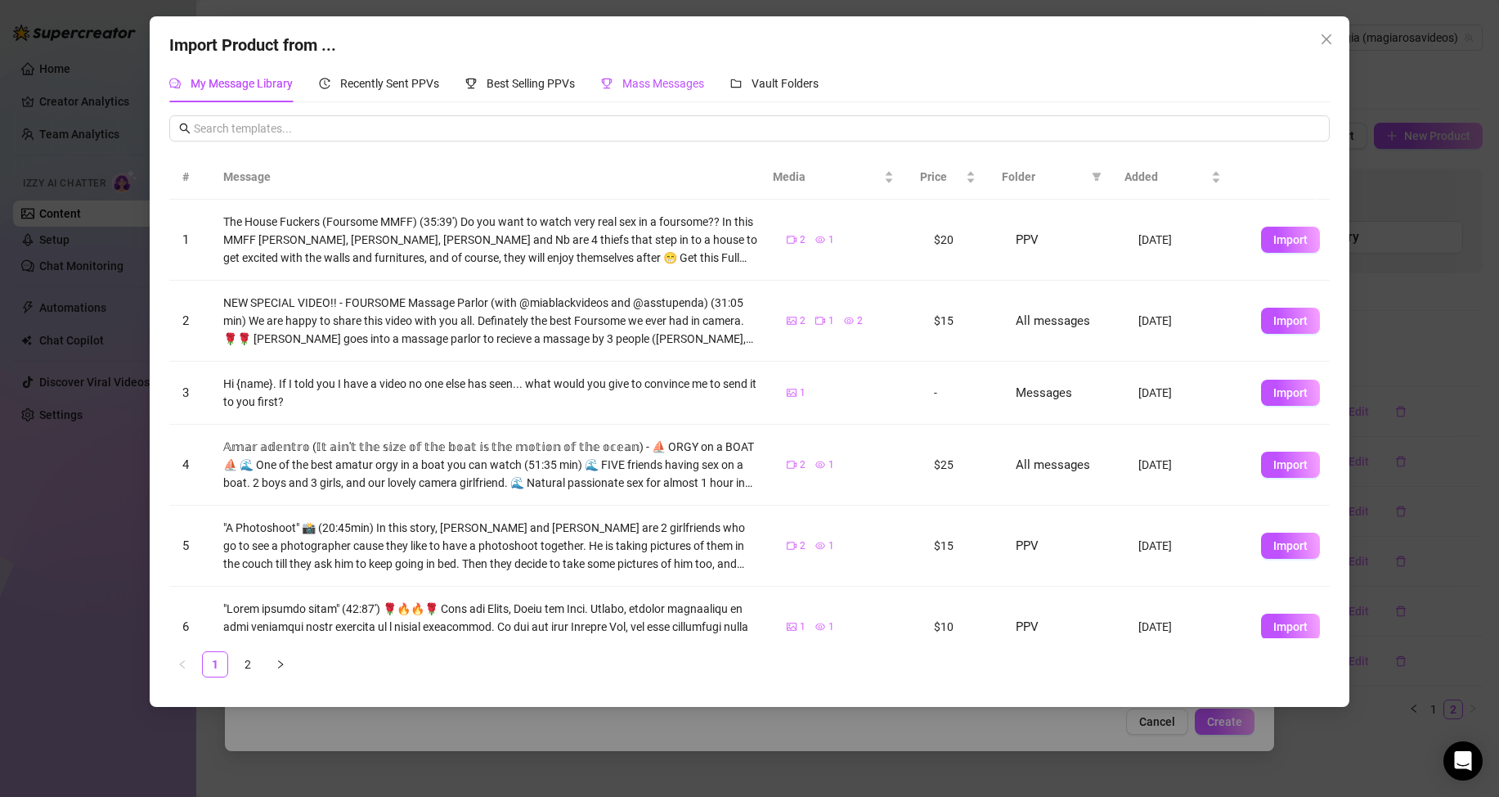
click at [677, 78] on span "Mass Messages" at bounding box center [663, 83] width 82 height 13
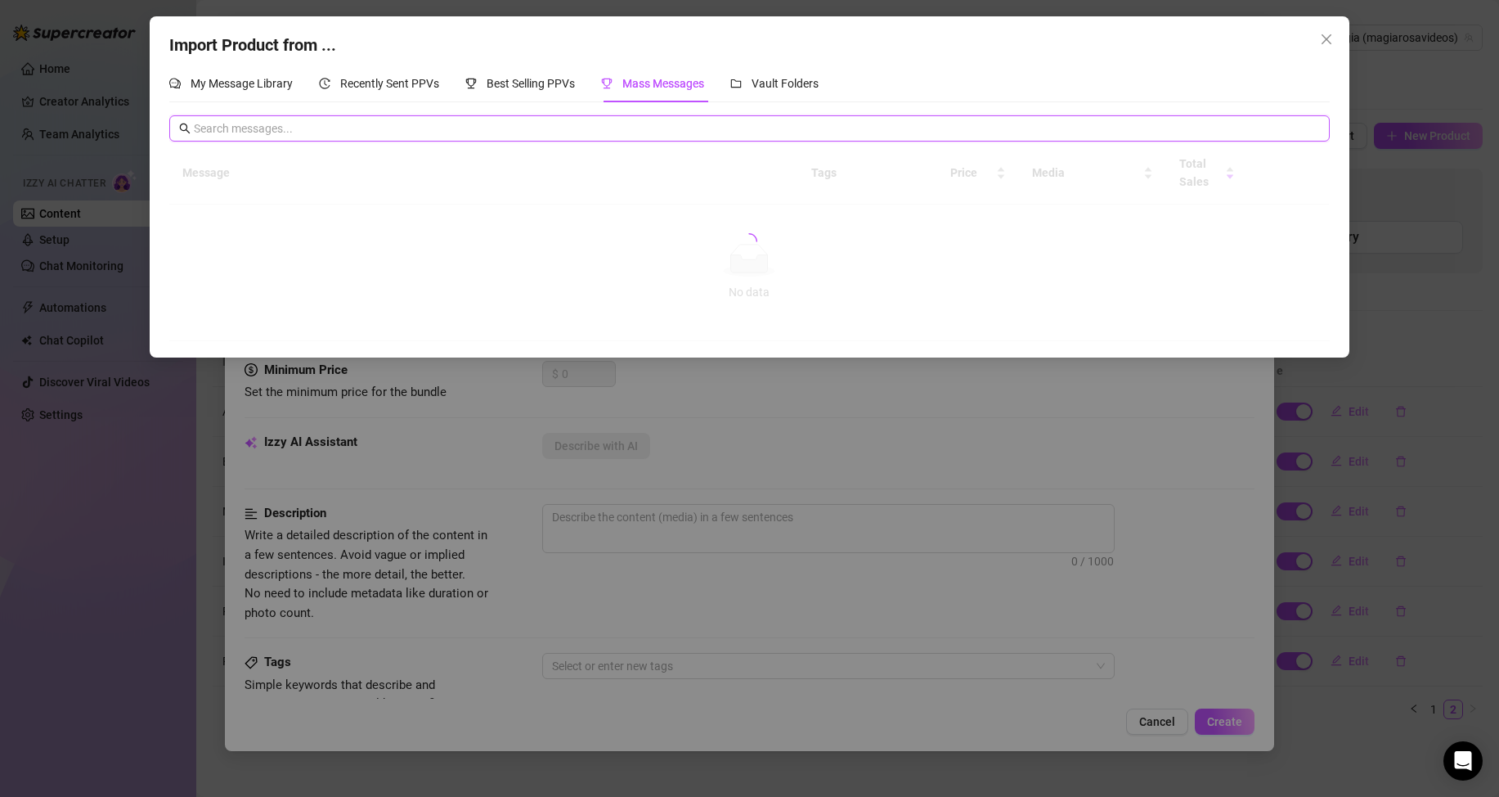
click at [242, 128] on input "text" at bounding box center [757, 128] width 1126 height 18
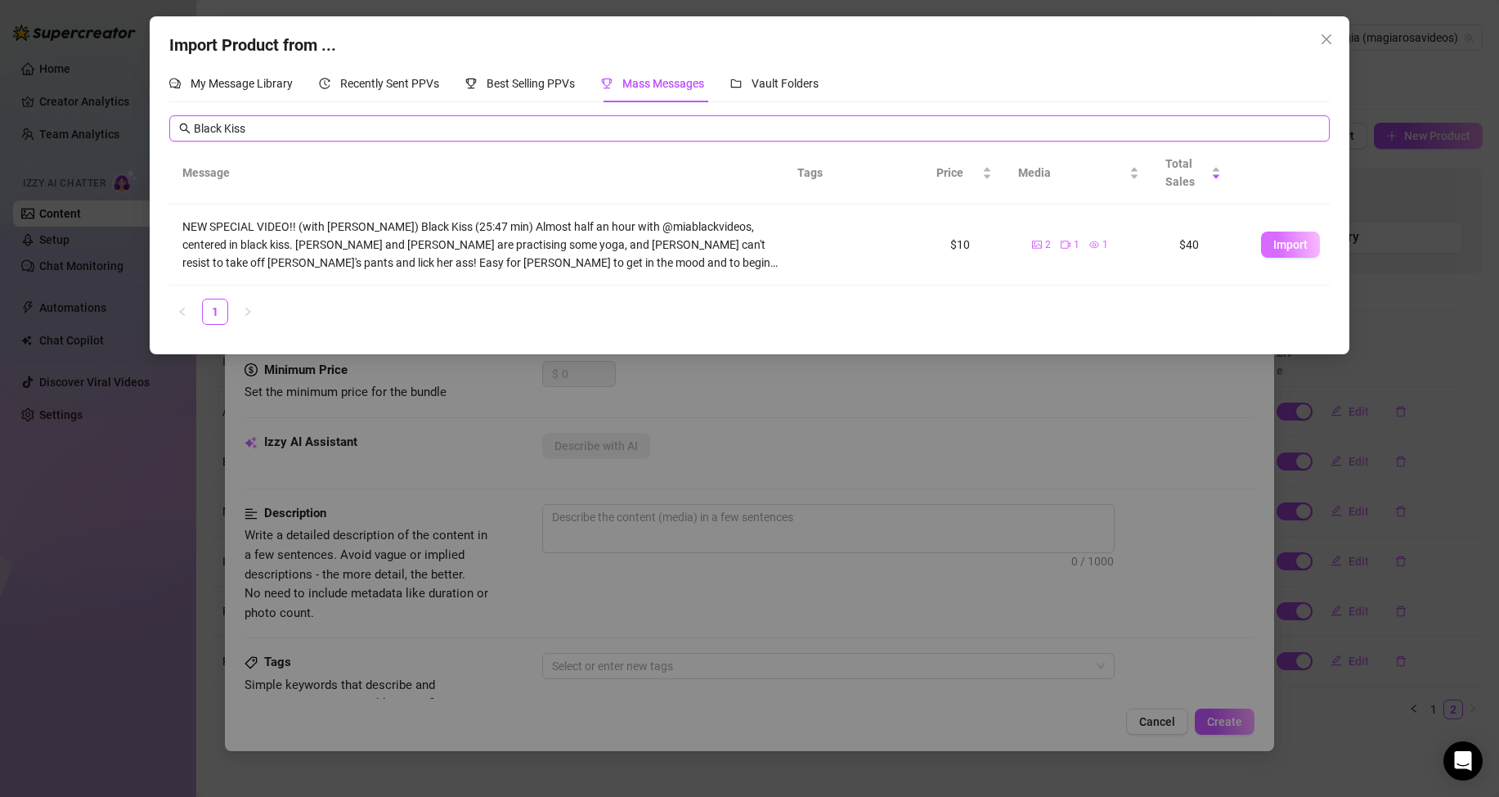
type input "Black Kiss"
click at [1274, 238] on span "Import" at bounding box center [1291, 244] width 34 height 13
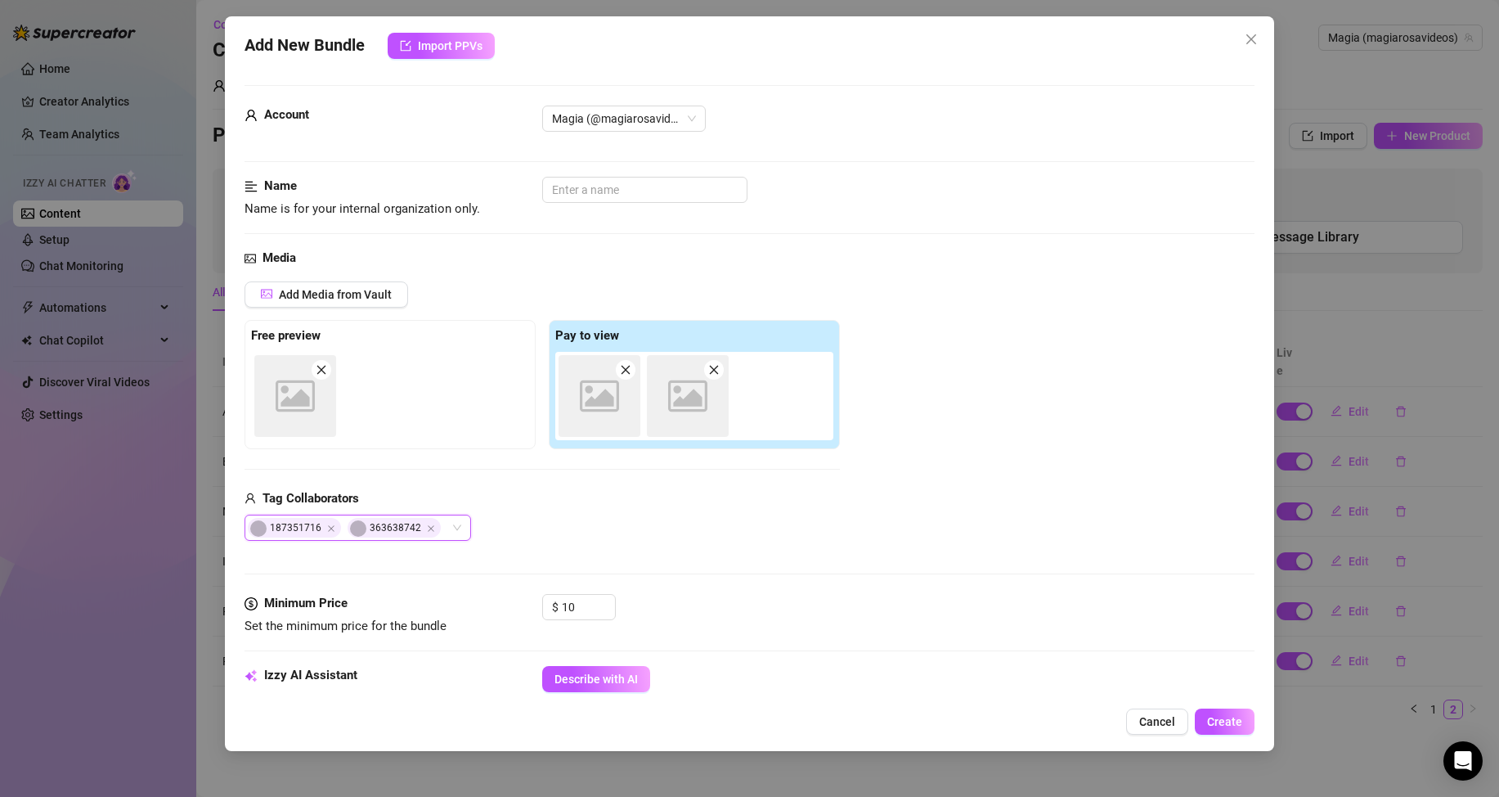
type textarea "NEW SPECIAL VIDEO!! (with [PERSON_NAME]) Black Kiss (25:47 min) Almost half an …"
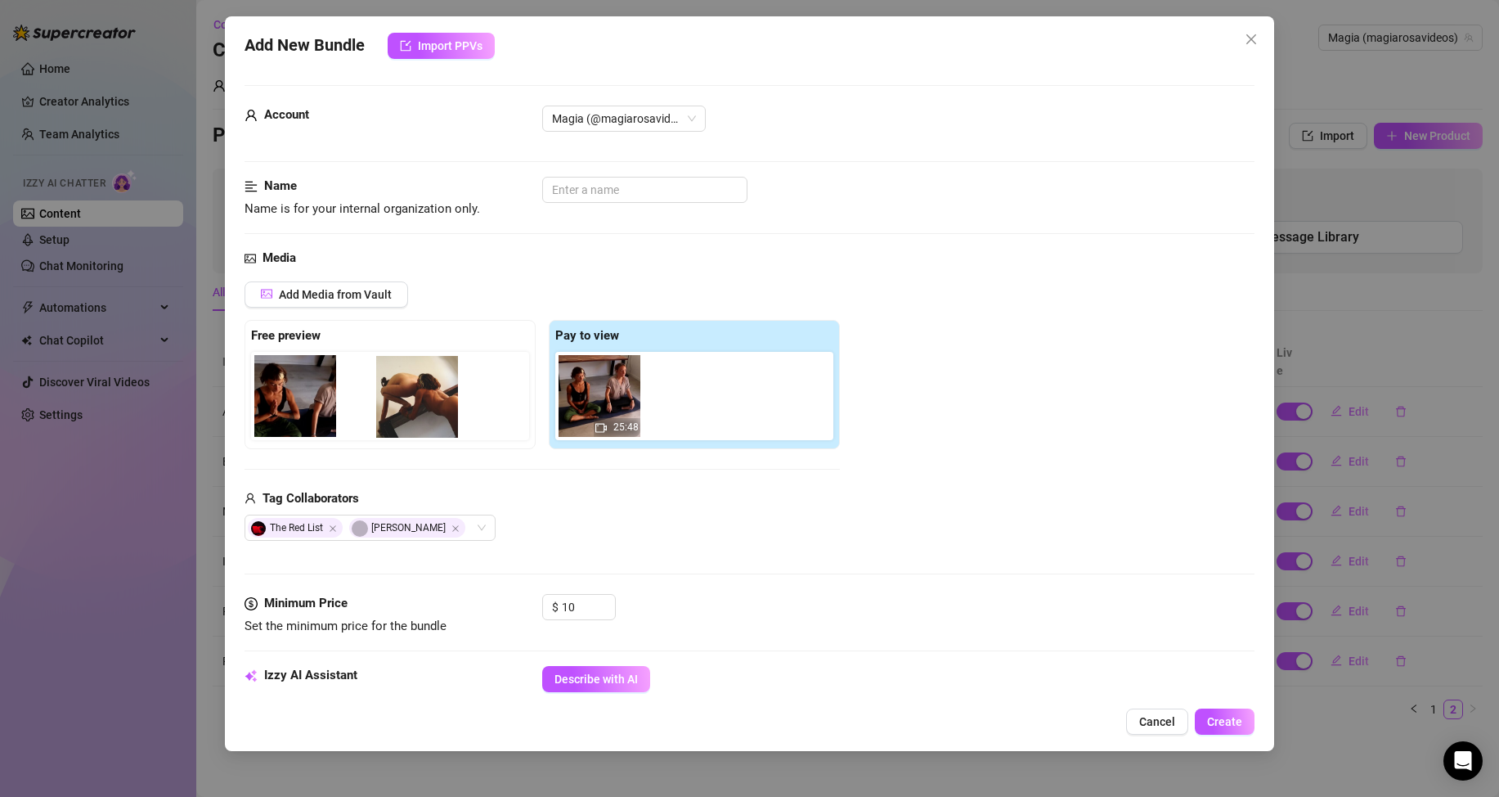
drag, startPoint x: 608, startPoint y: 398, endPoint x: 411, endPoint y: 395, distance: 196.3
click at [411, 395] on div "Free preview Pay to view 25:48" at bounding box center [542, 384] width 595 height 129
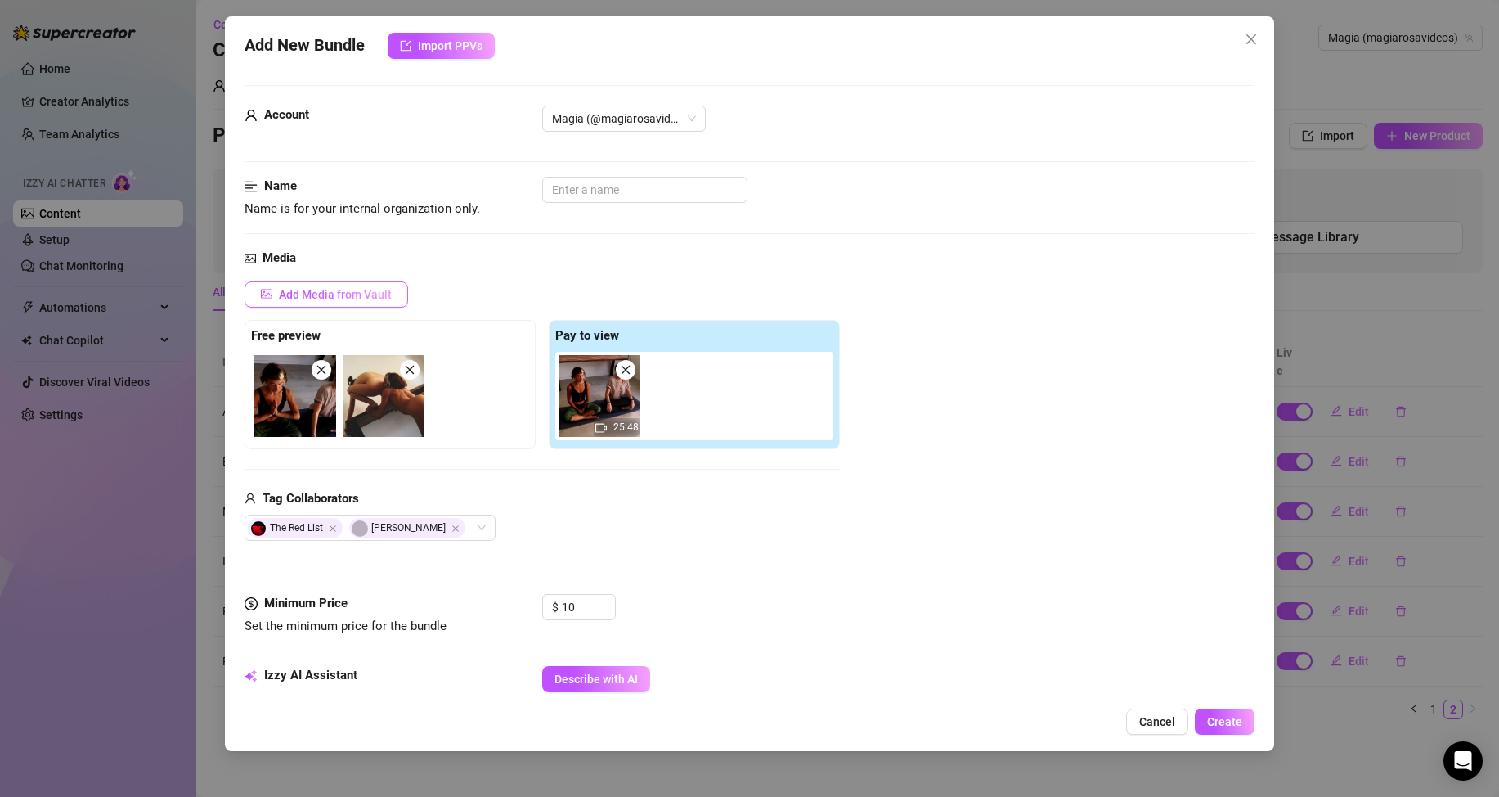
click at [344, 300] on span "Add Media from Vault" at bounding box center [335, 294] width 113 height 13
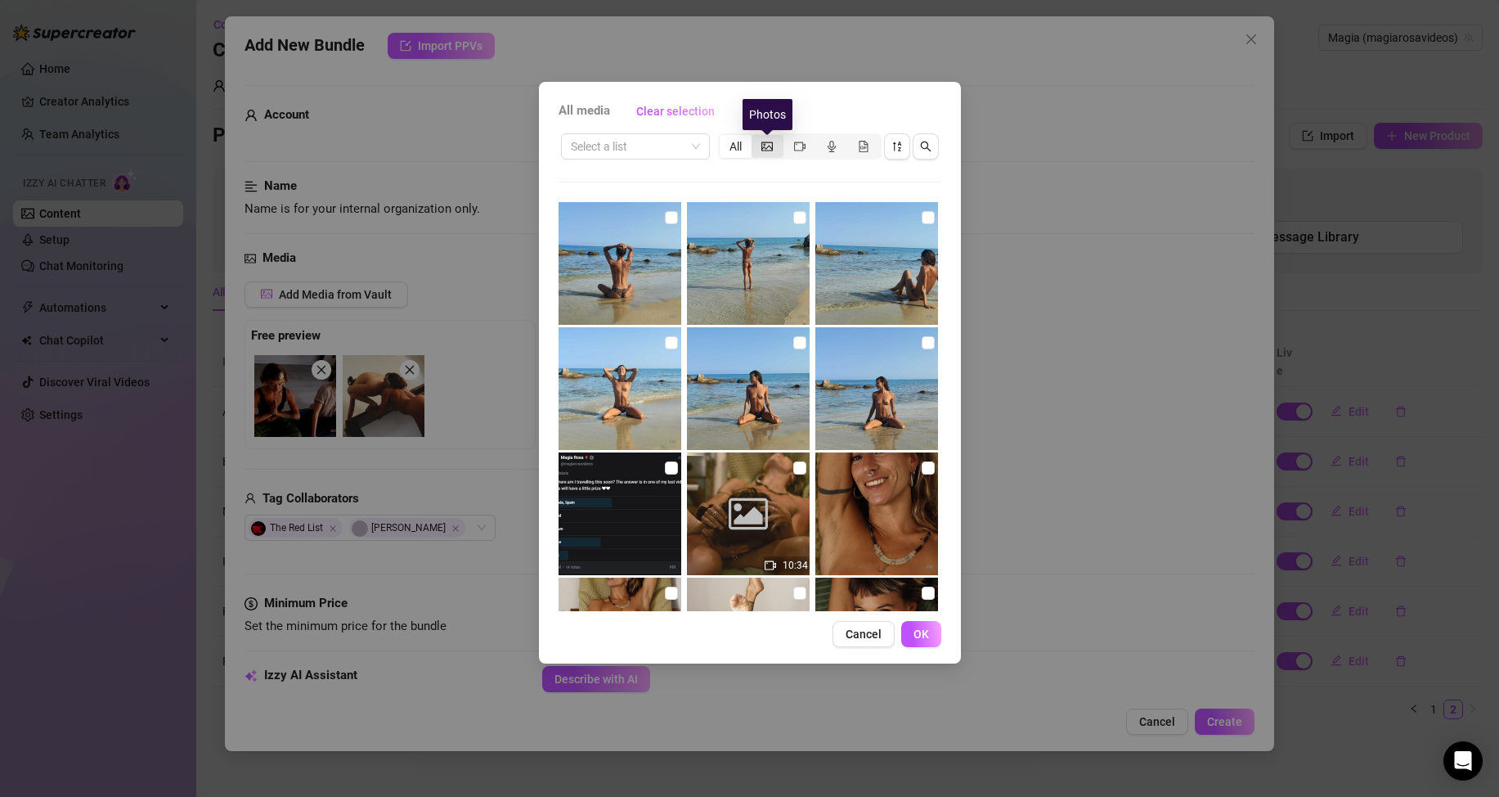
click at [770, 150] on icon "picture" at bounding box center [767, 146] width 11 height 9
click at [756, 137] on input "segmented control" at bounding box center [756, 137] width 0 height 0
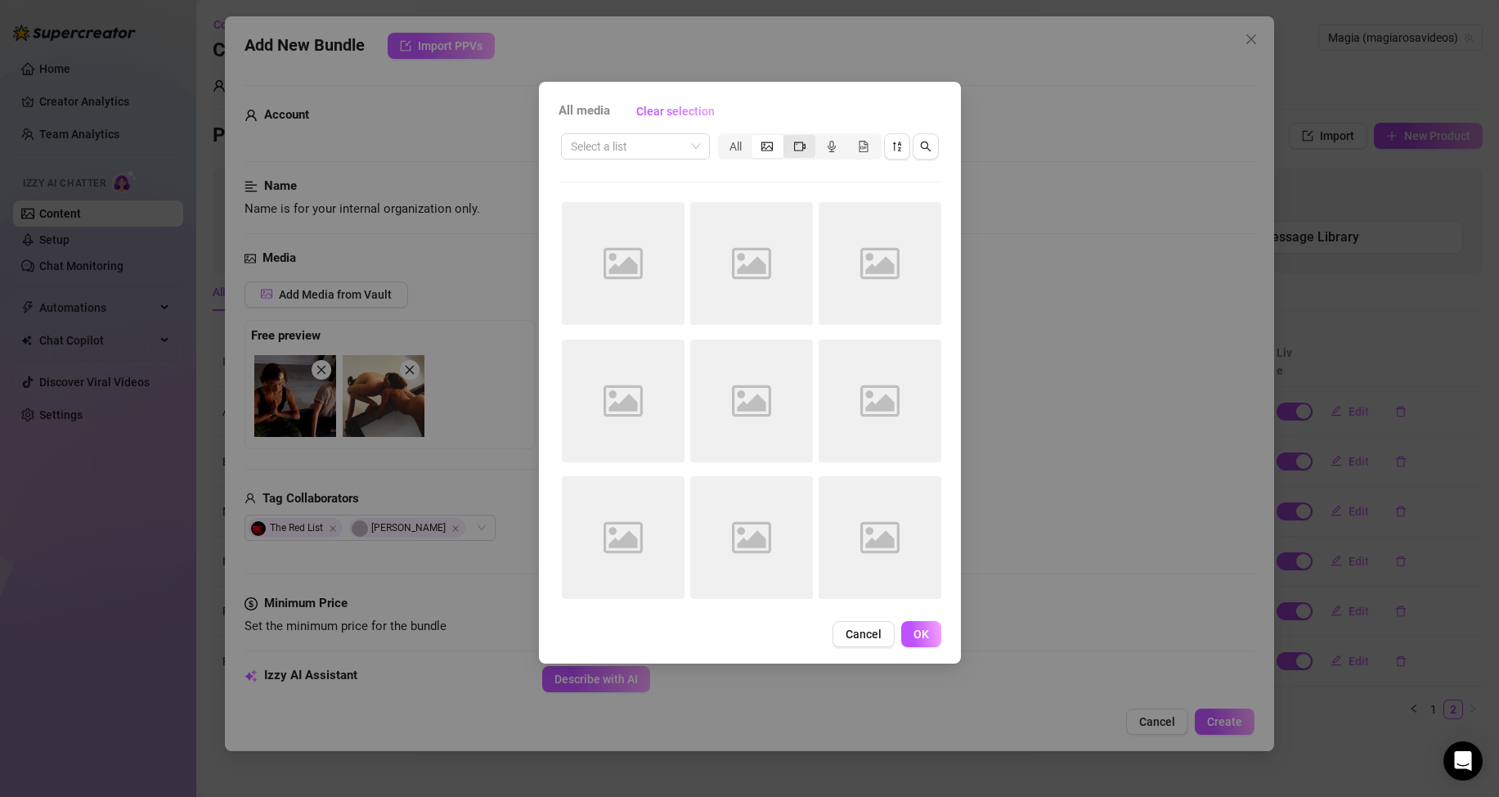
click at [793, 145] on div "segmented control" at bounding box center [800, 146] width 32 height 23
click at [788, 137] on input "segmented control" at bounding box center [788, 137] width 0 height 0
click at [646, 145] on input "search" at bounding box center [628, 146] width 115 height 25
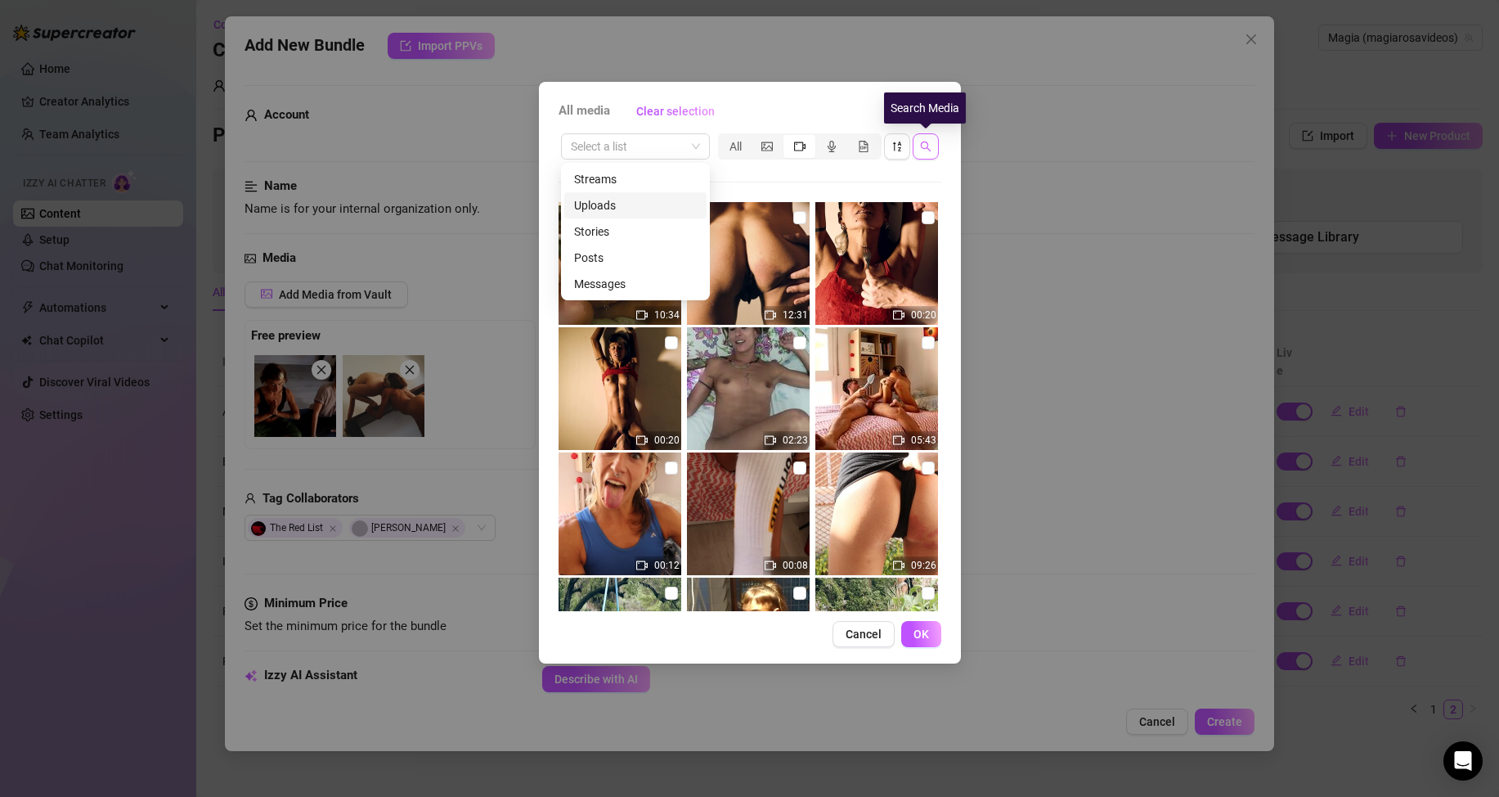
click at [928, 148] on icon "search" at bounding box center [925, 147] width 11 height 11
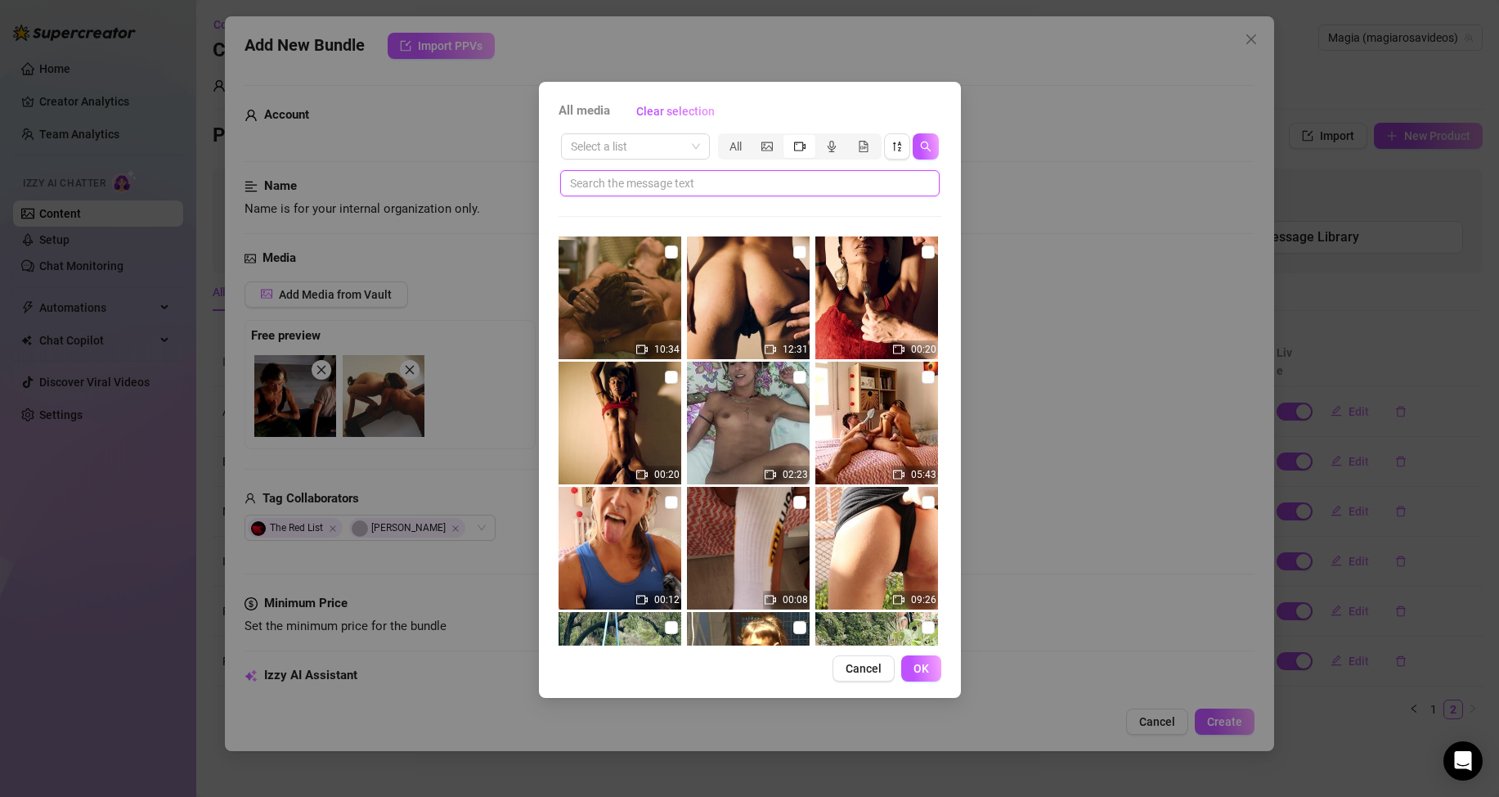
click at [720, 183] on input "text" at bounding box center [743, 183] width 347 height 18
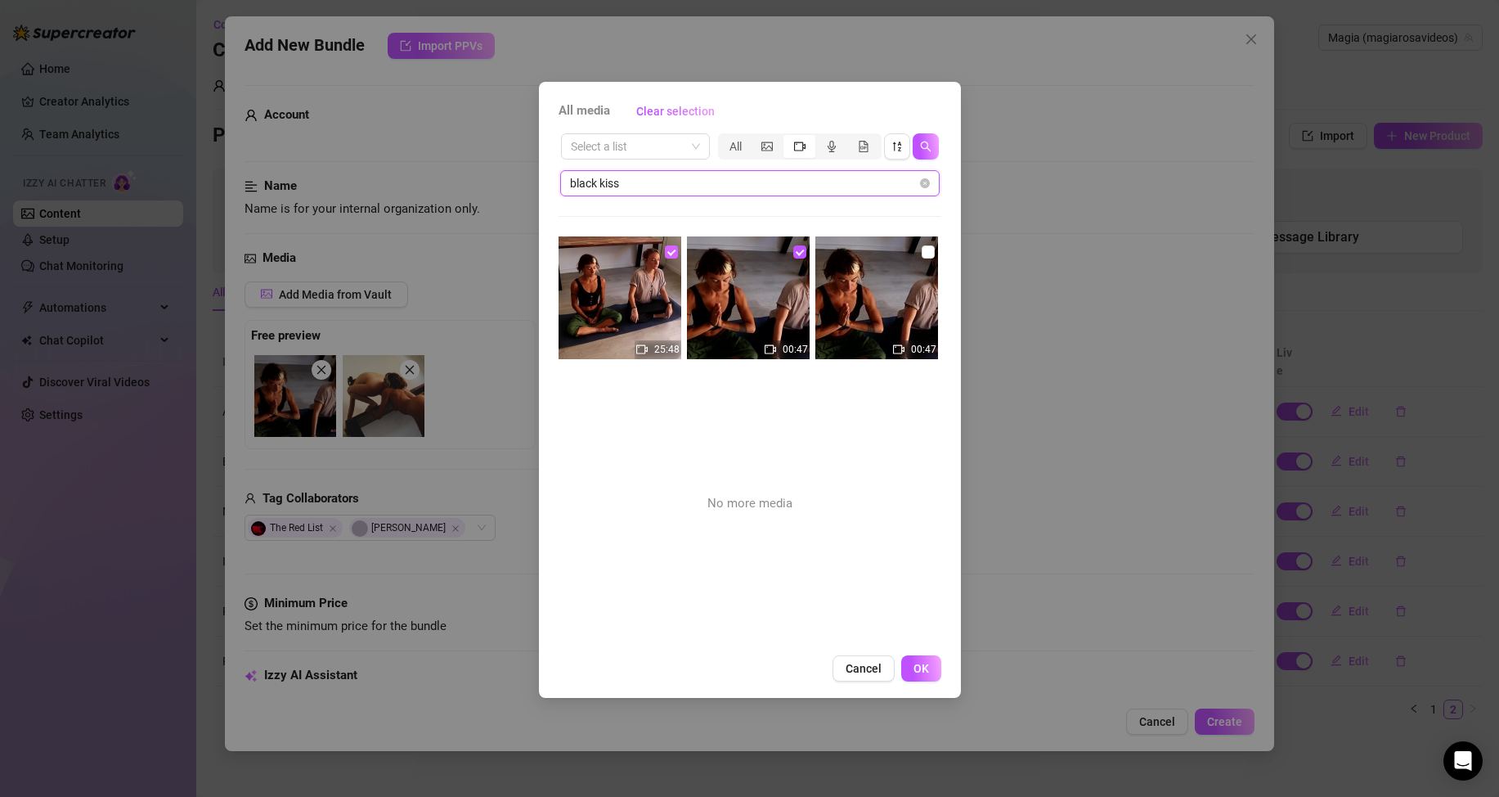
type input "black kiss"
click at [668, 249] on input "checkbox" at bounding box center [671, 251] width 13 height 13
checkbox input "false"
click at [928, 660] on button "OK" at bounding box center [921, 668] width 40 height 26
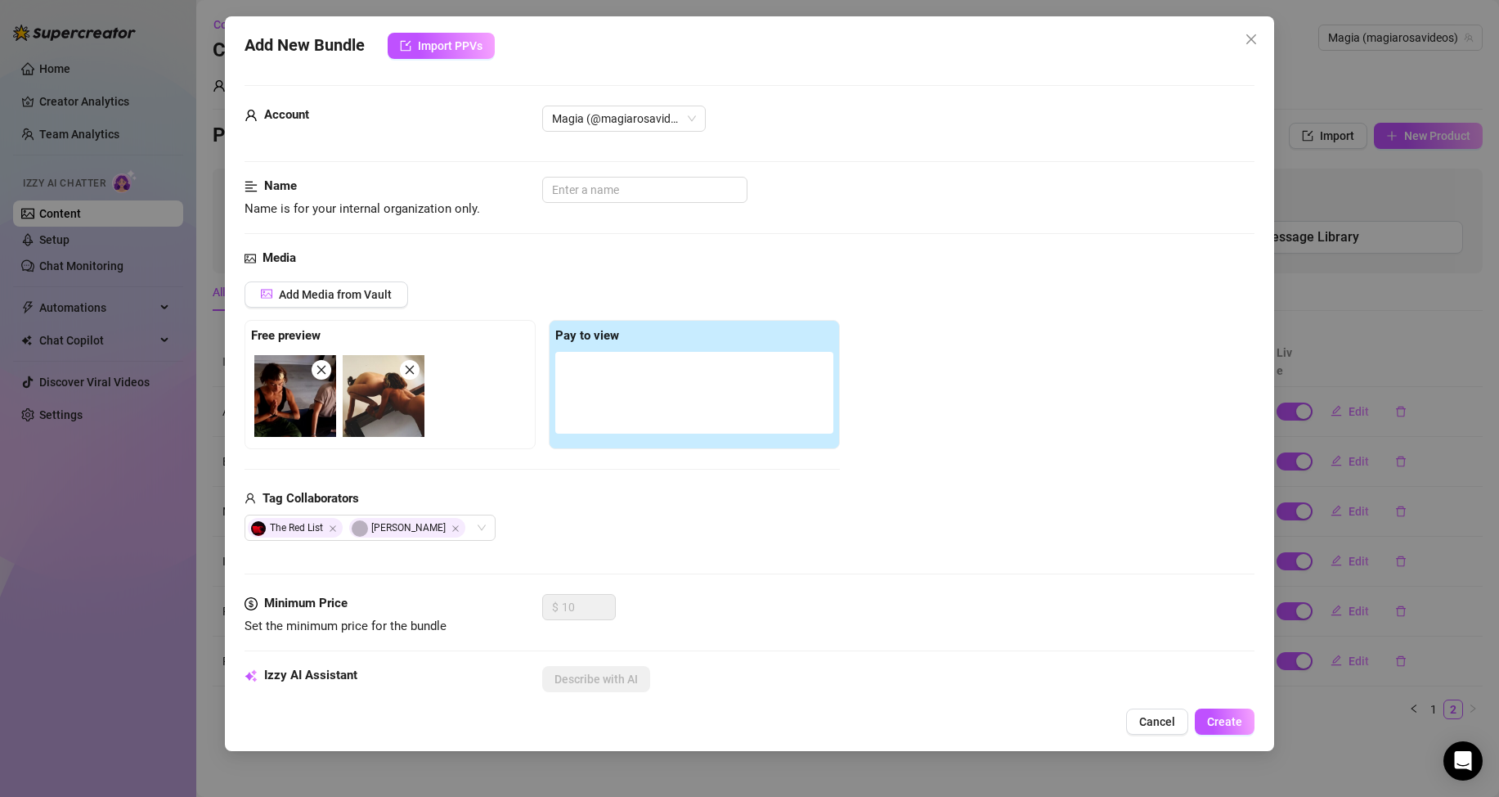
drag, startPoint x: 607, startPoint y: 387, endPoint x: 601, endPoint y: 395, distance: 10.0
click at [608, 387] on div at bounding box center [694, 393] width 278 height 82
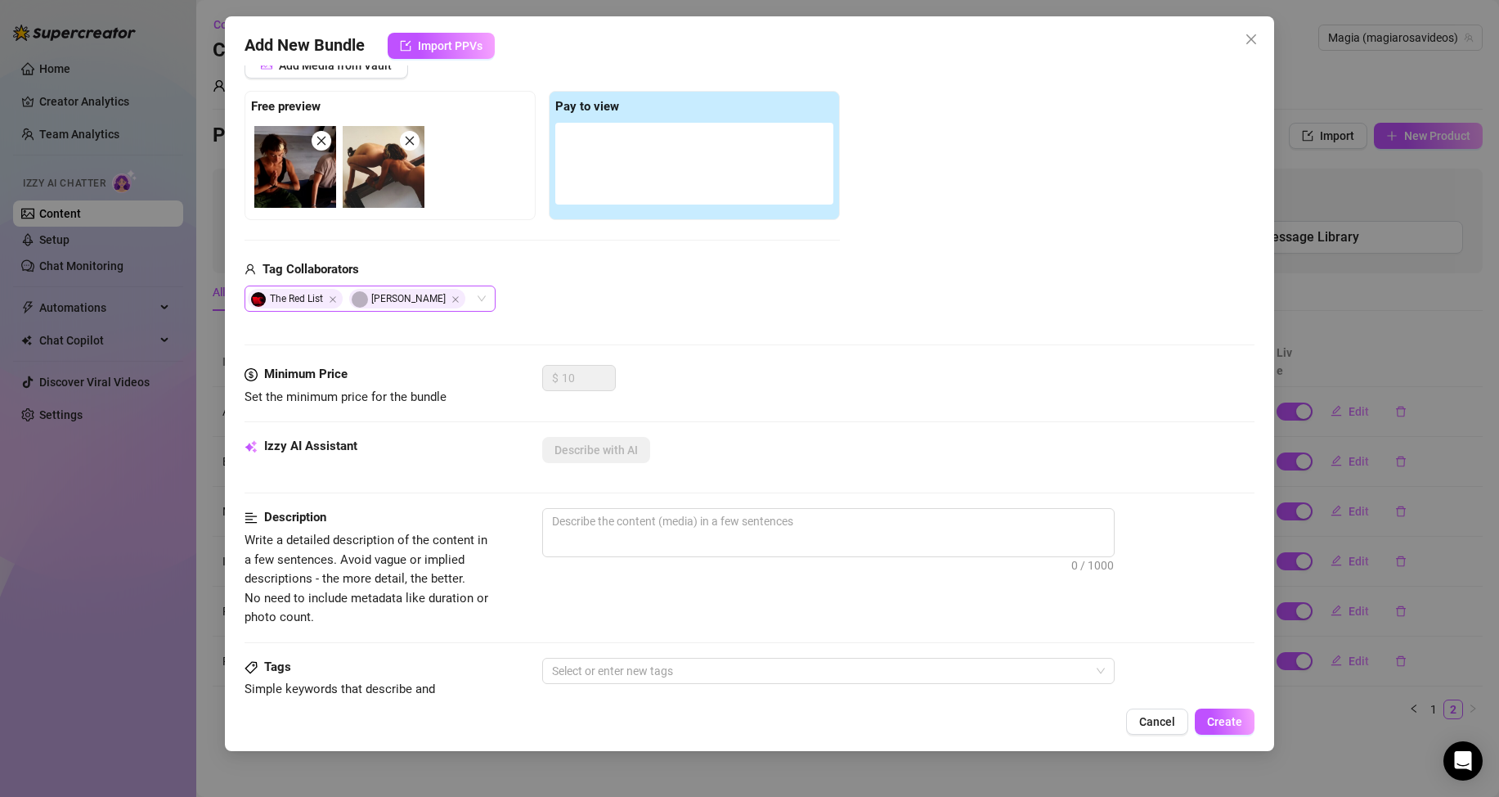
scroll to position [218, 0]
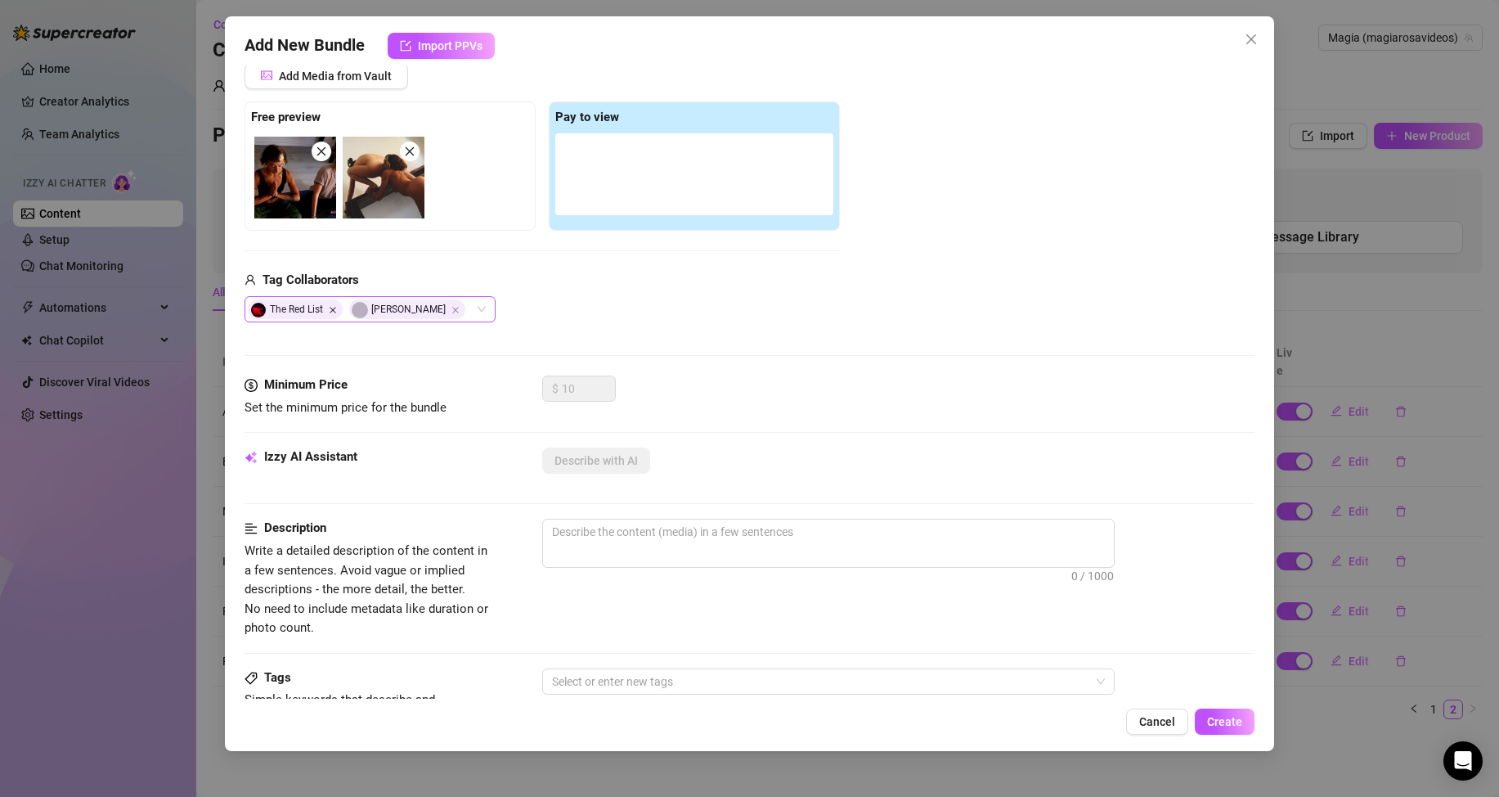
click at [335, 308] on icon "Close" at bounding box center [333, 310] width 7 height 7
click at [350, 308] on icon "Close" at bounding box center [354, 310] width 8 height 8
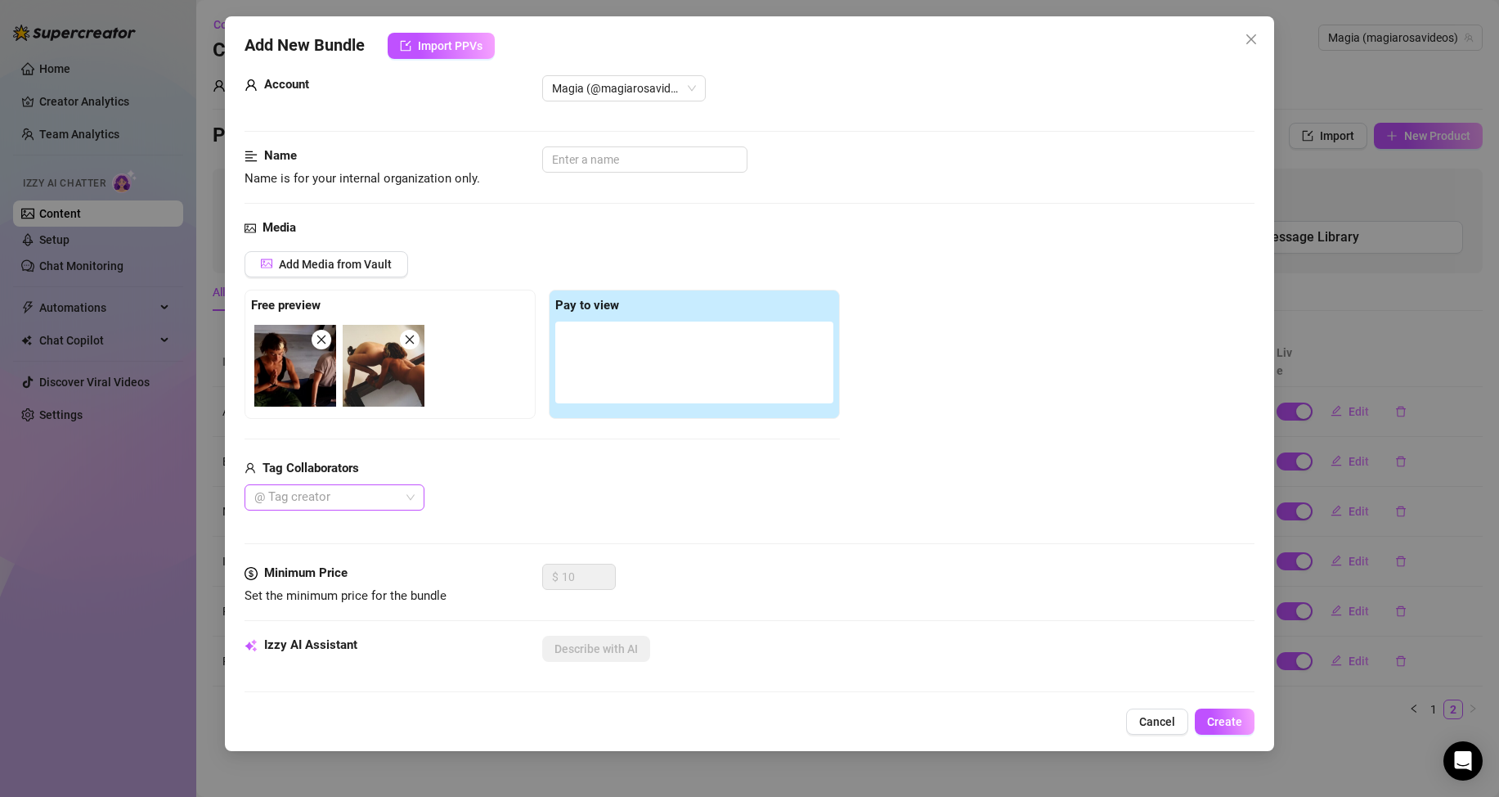
scroll to position [0, 0]
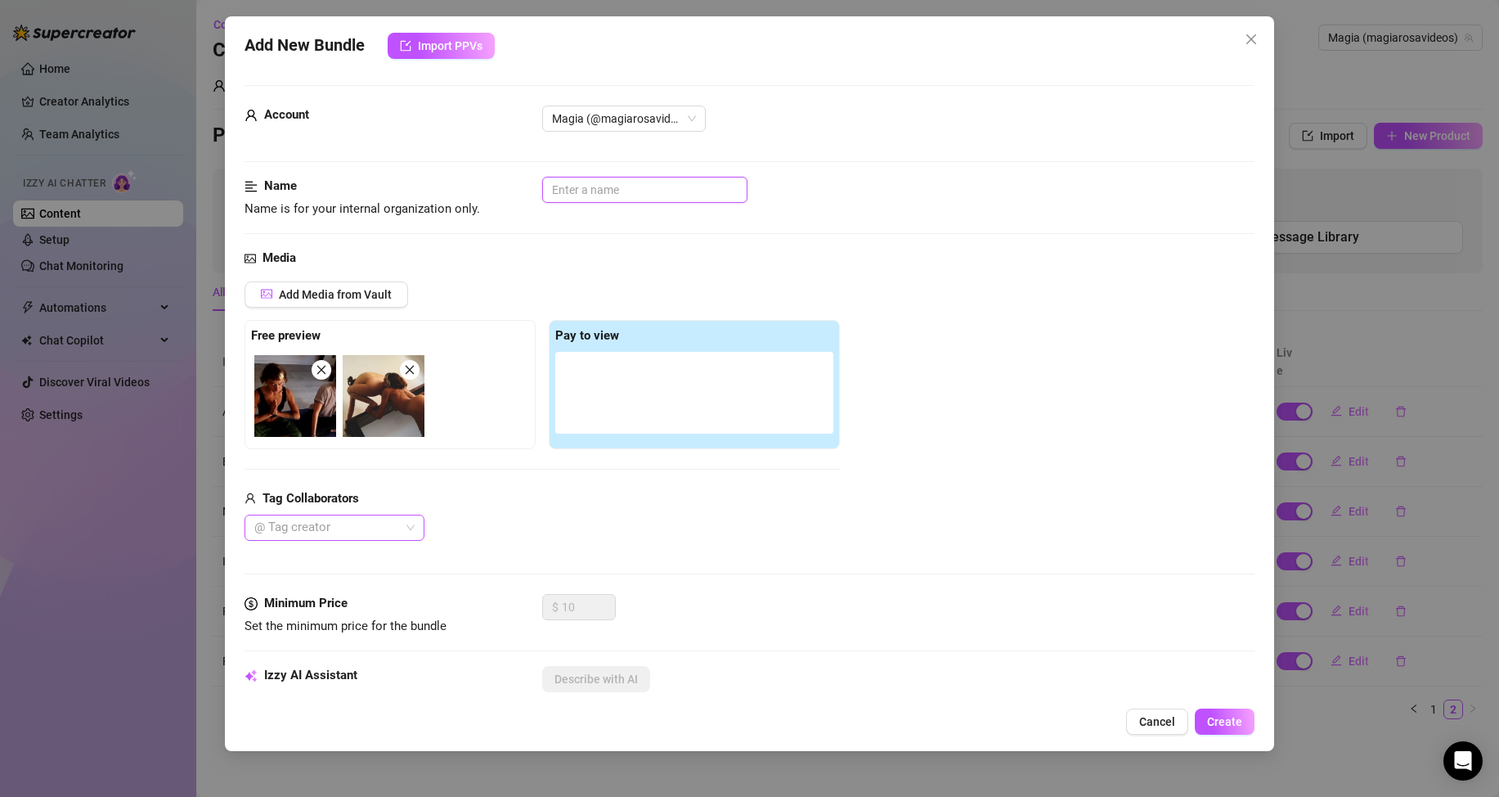
click at [568, 195] on input "text" at bounding box center [644, 190] width 205 height 26
click at [342, 538] on div at bounding box center [326, 527] width 156 height 23
type input "Black Kiss"
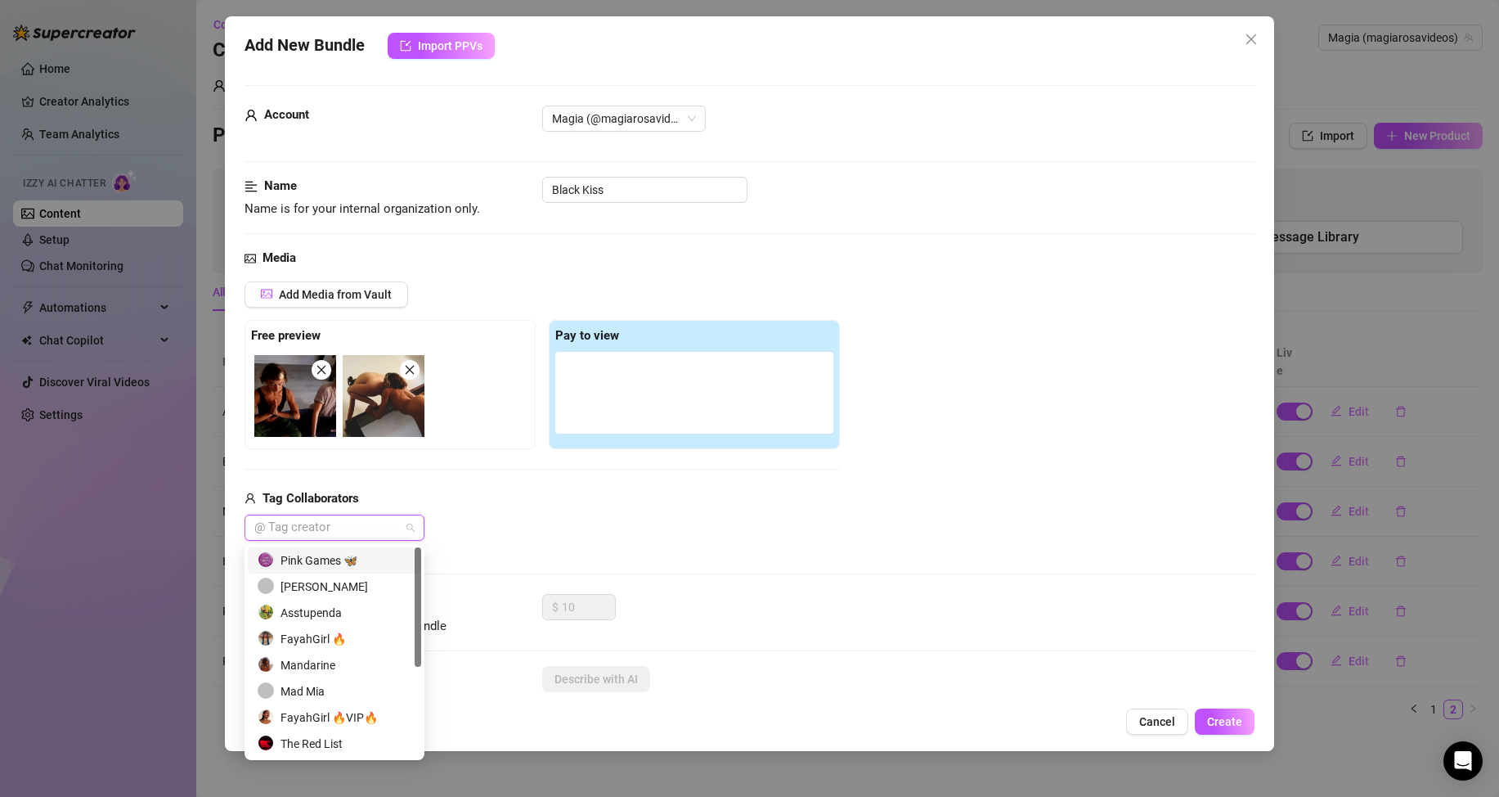
click at [334, 532] on div at bounding box center [326, 527] width 156 height 23
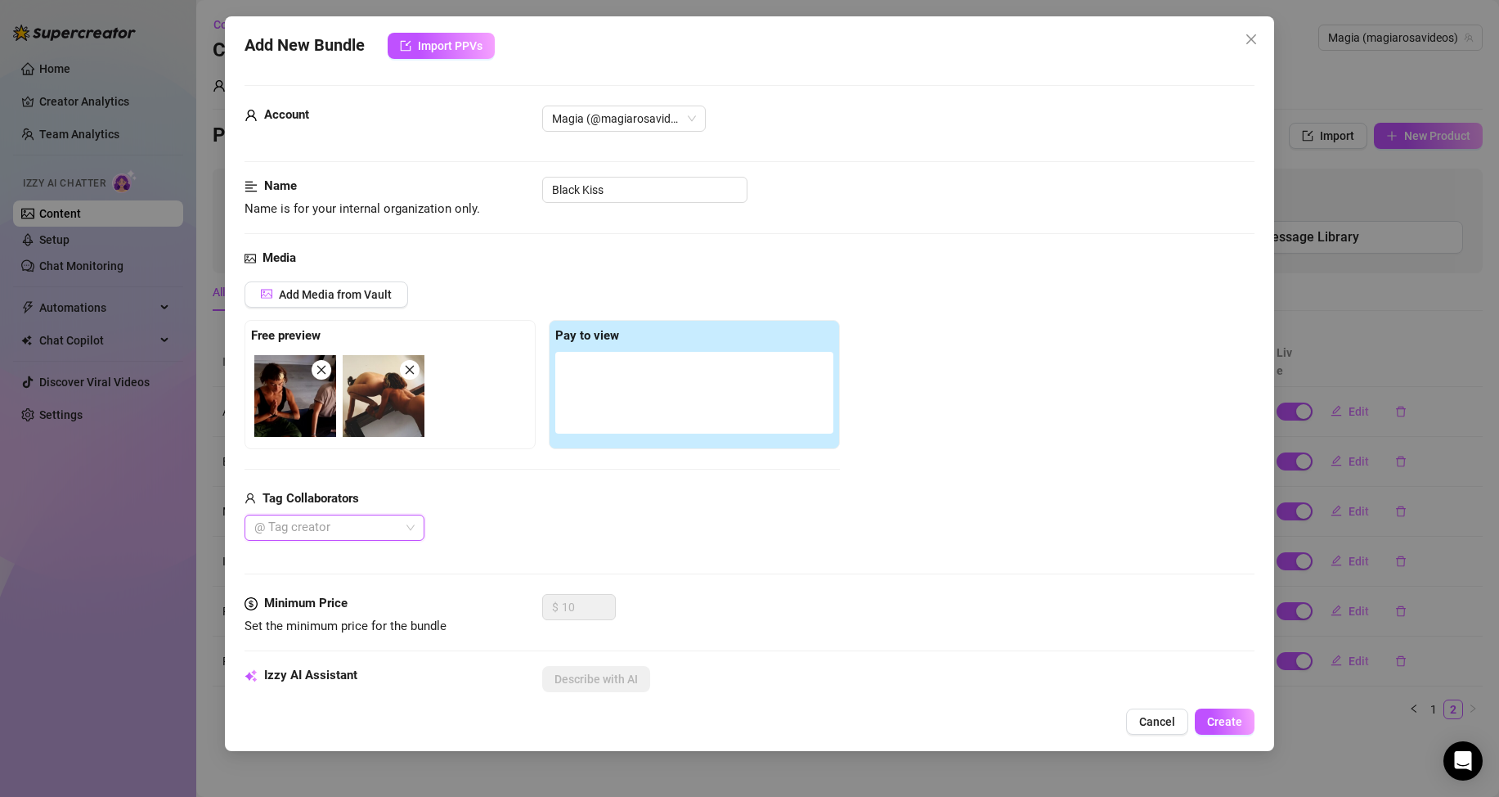
click at [327, 536] on div at bounding box center [326, 527] width 156 height 23
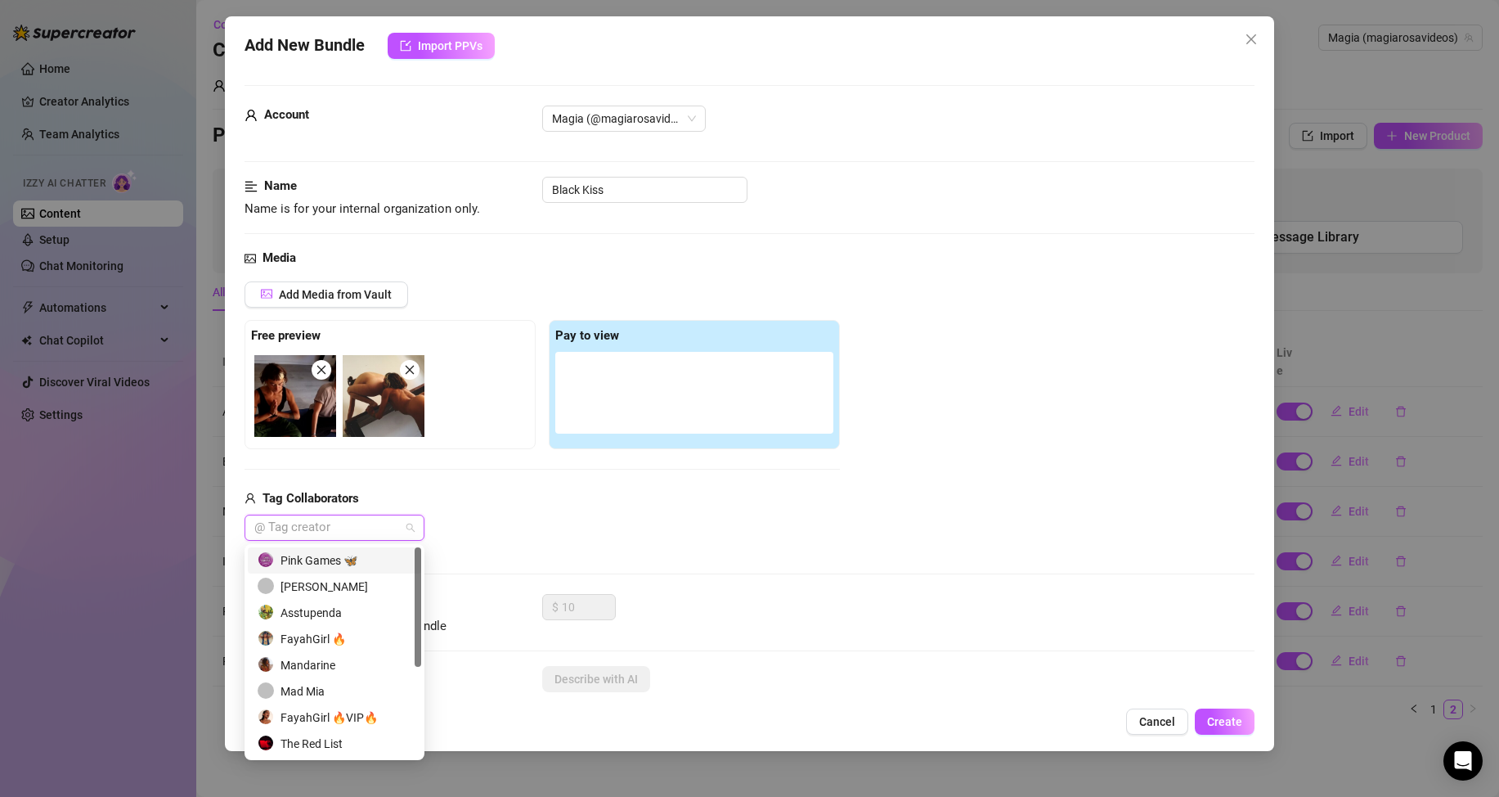
click at [307, 560] on div "Pink Games 🦋" at bounding box center [335, 560] width 154 height 18
click at [306, 584] on div "[PERSON_NAME]" at bounding box center [335, 586] width 154 height 18
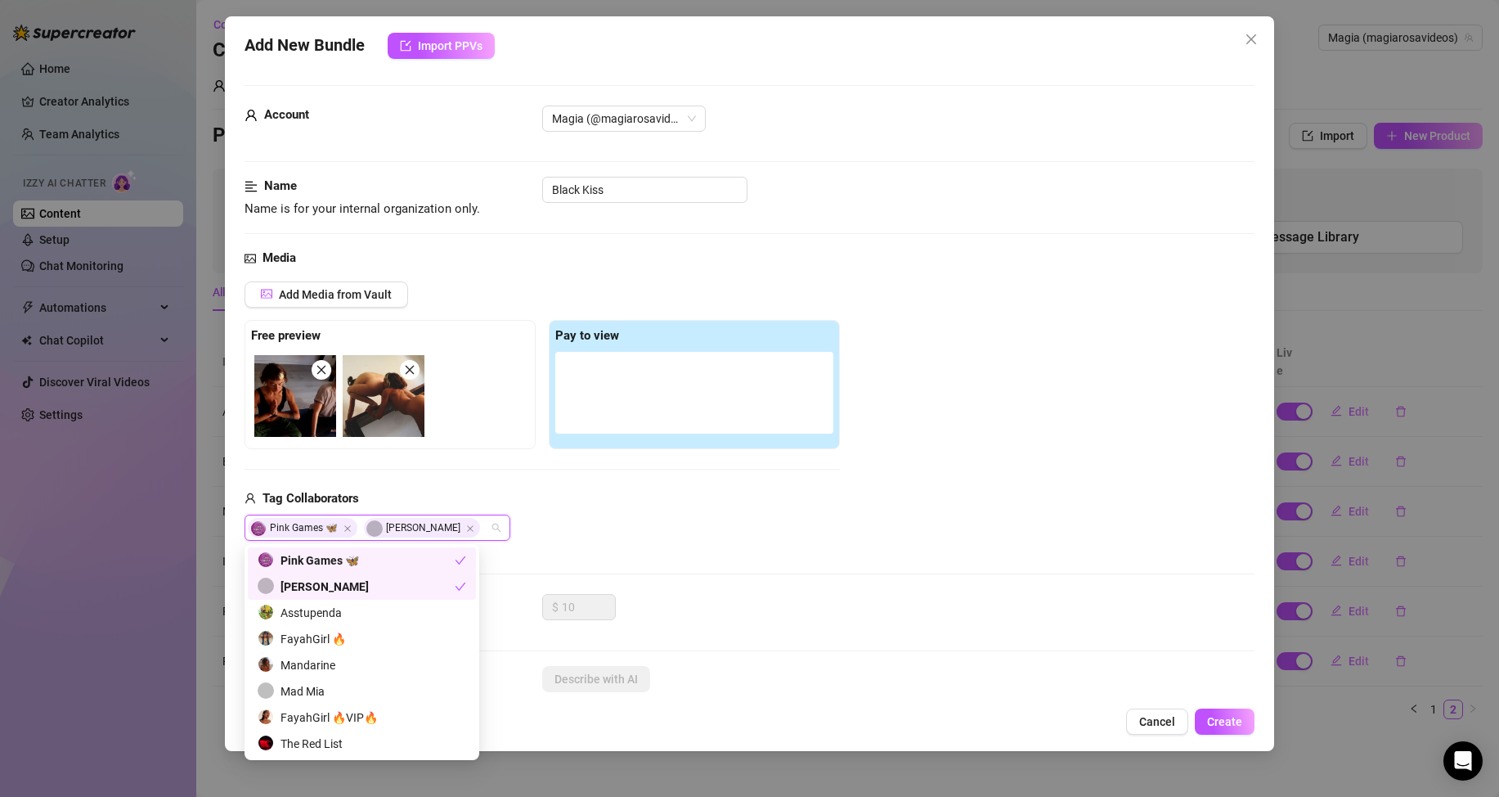
drag, startPoint x: 635, startPoint y: 397, endPoint x: 613, endPoint y: 392, distance: 21.8
click at [634, 395] on div at bounding box center [694, 393] width 278 height 82
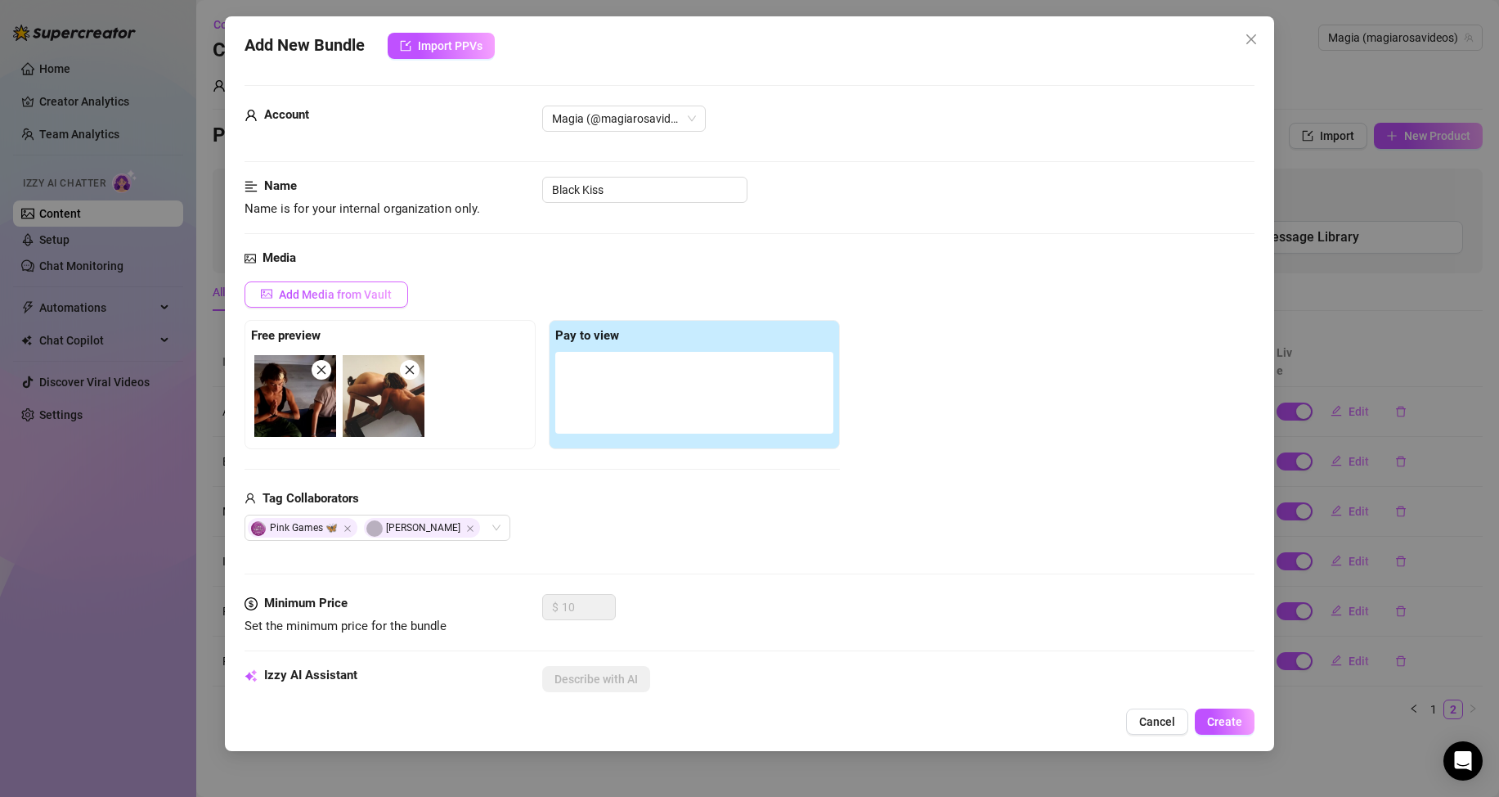
click at [319, 288] on span "Add Media from Vault" at bounding box center [335, 294] width 113 height 13
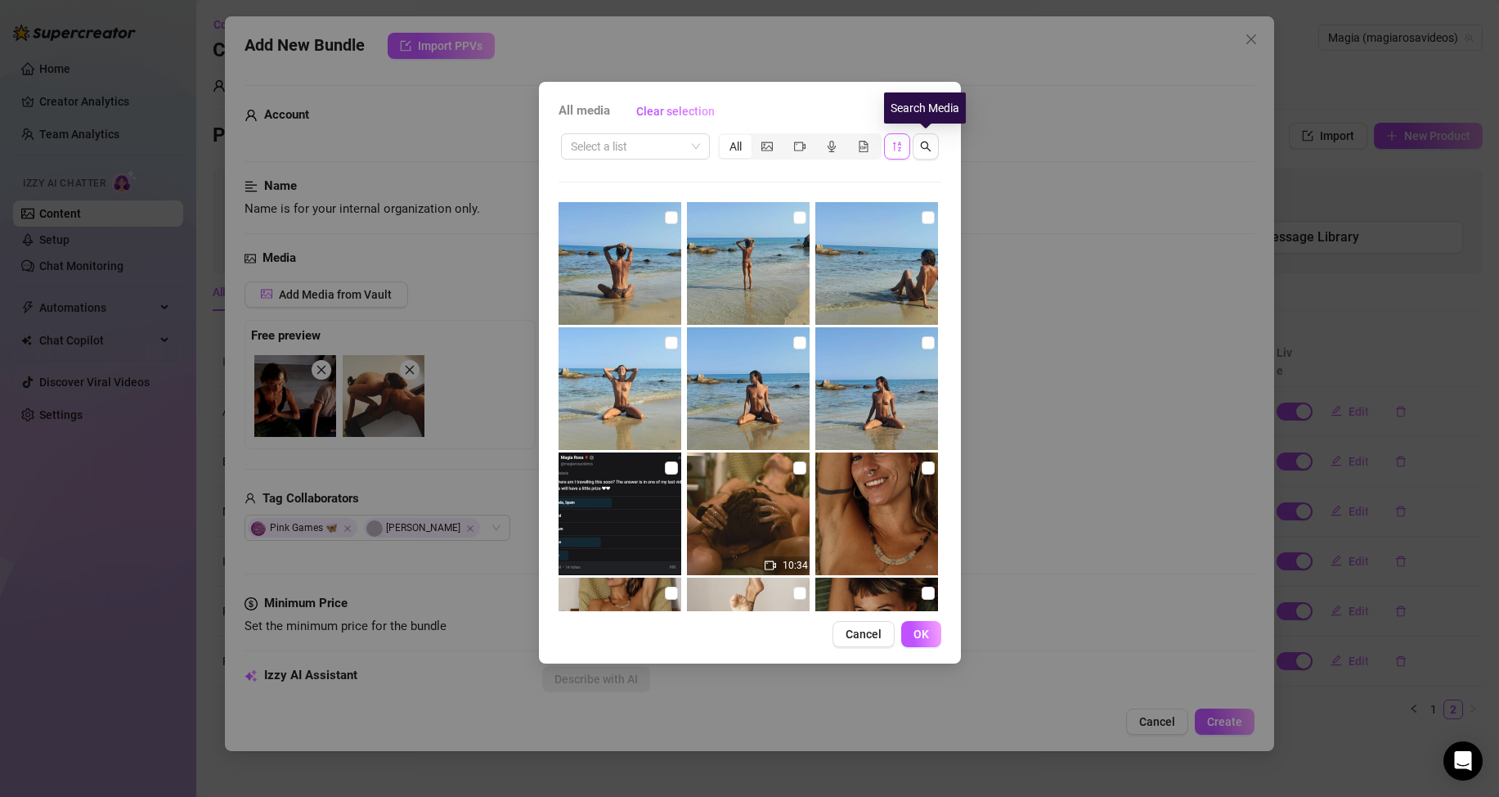
drag, startPoint x: 928, startPoint y: 146, endPoint x: 898, endPoint y: 140, distance: 30.8
click at [929, 146] on icon "search" at bounding box center [925, 146] width 11 height 11
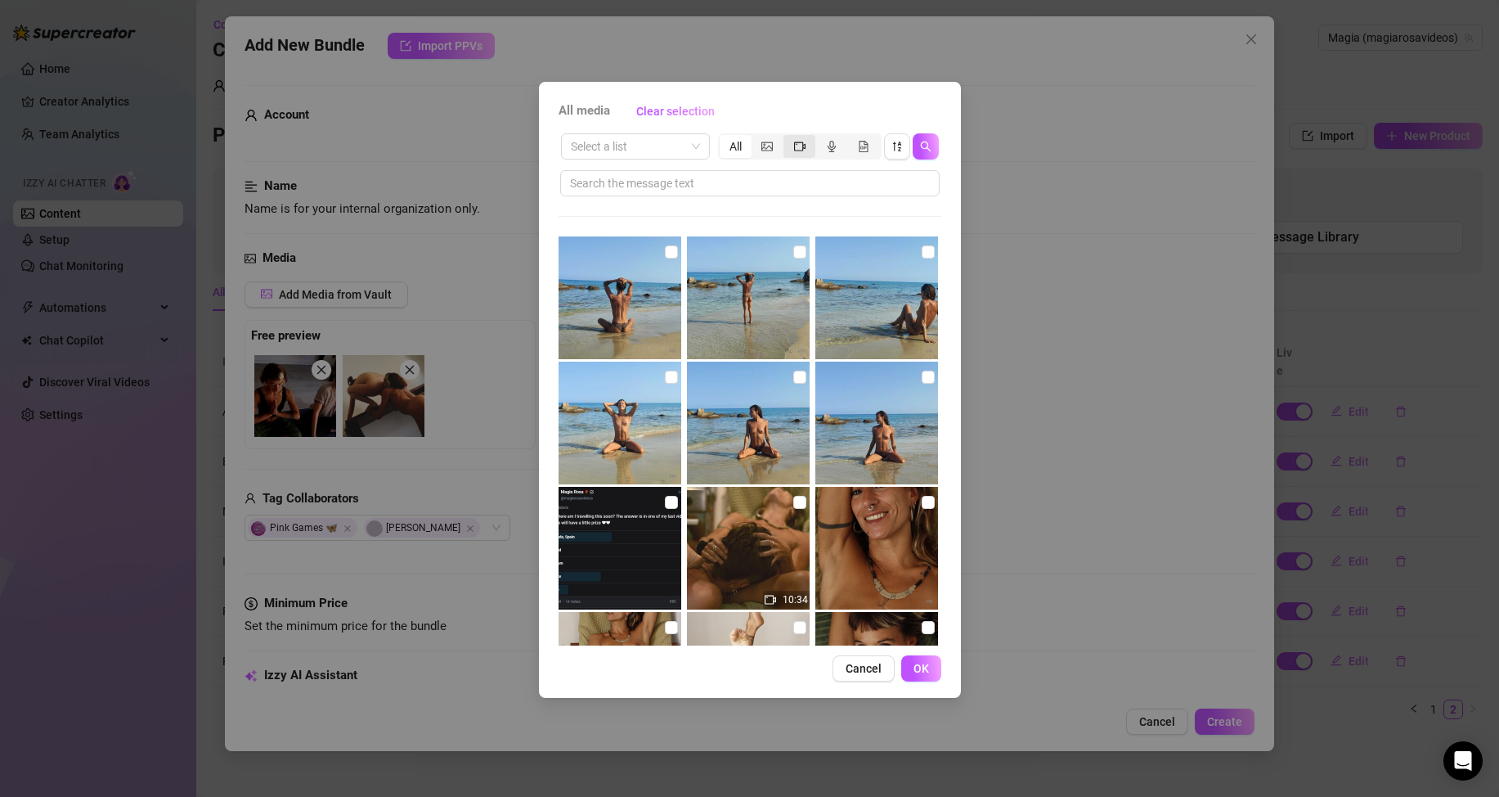
click at [800, 142] on icon "video-camera" at bounding box center [799, 146] width 11 height 9
click at [788, 137] on input "segmented control" at bounding box center [788, 137] width 0 height 0
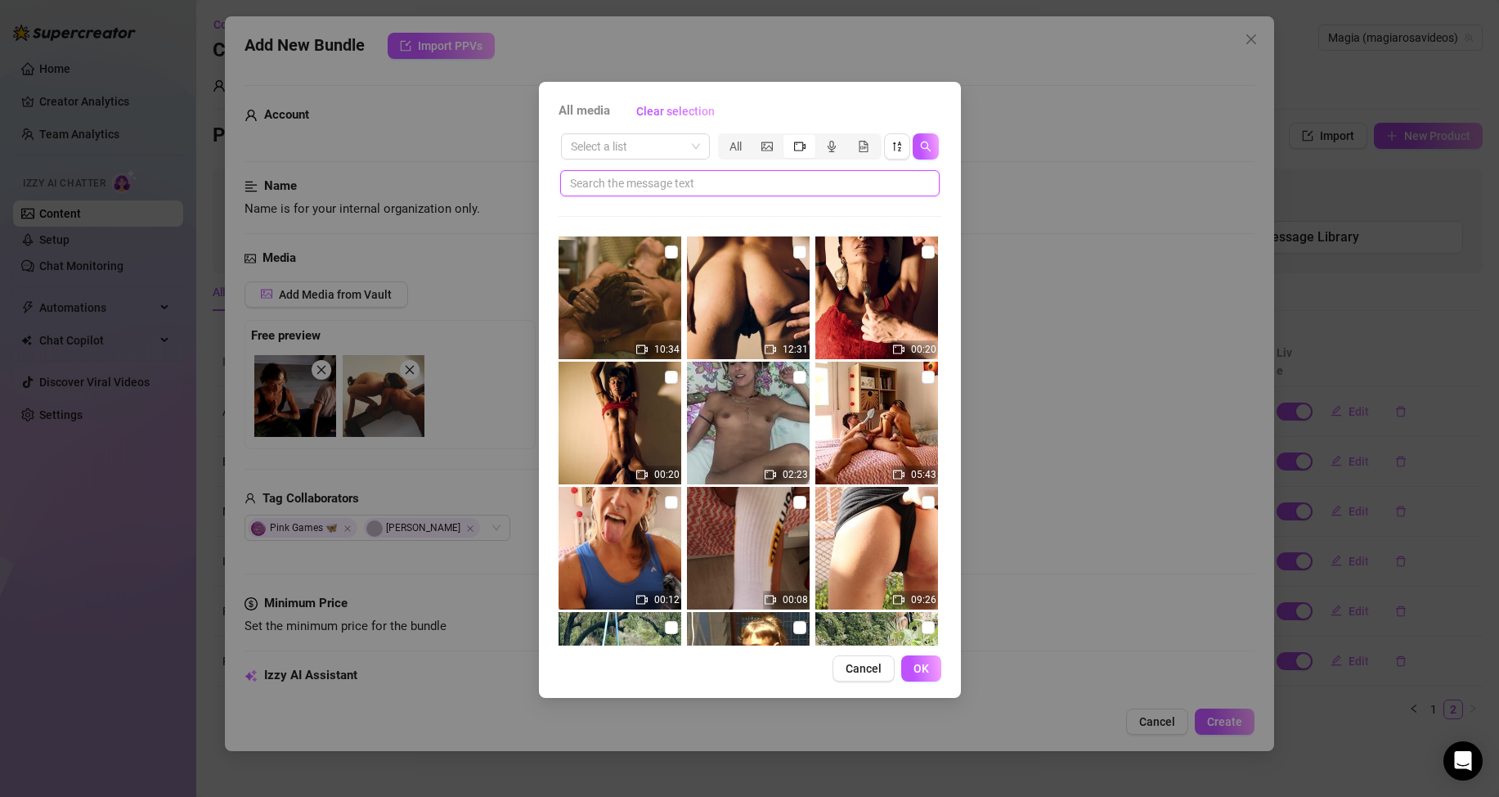
click at [833, 189] on input "text" at bounding box center [743, 183] width 347 height 18
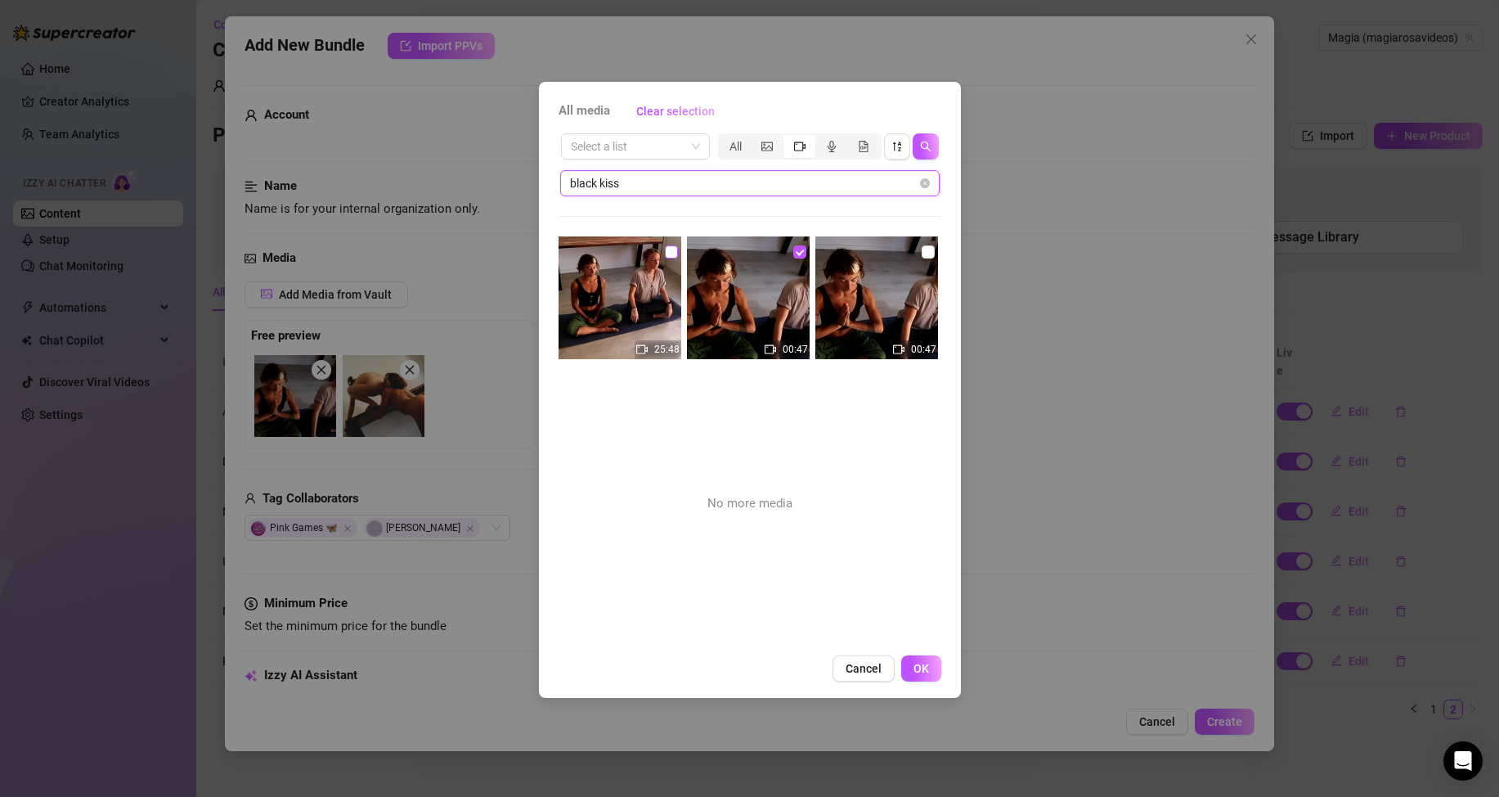
type input "black kiss"
click at [669, 249] on input "checkbox" at bounding box center [671, 251] width 13 height 13
checkbox input "true"
click at [927, 671] on span "OK" at bounding box center [922, 668] width 16 height 13
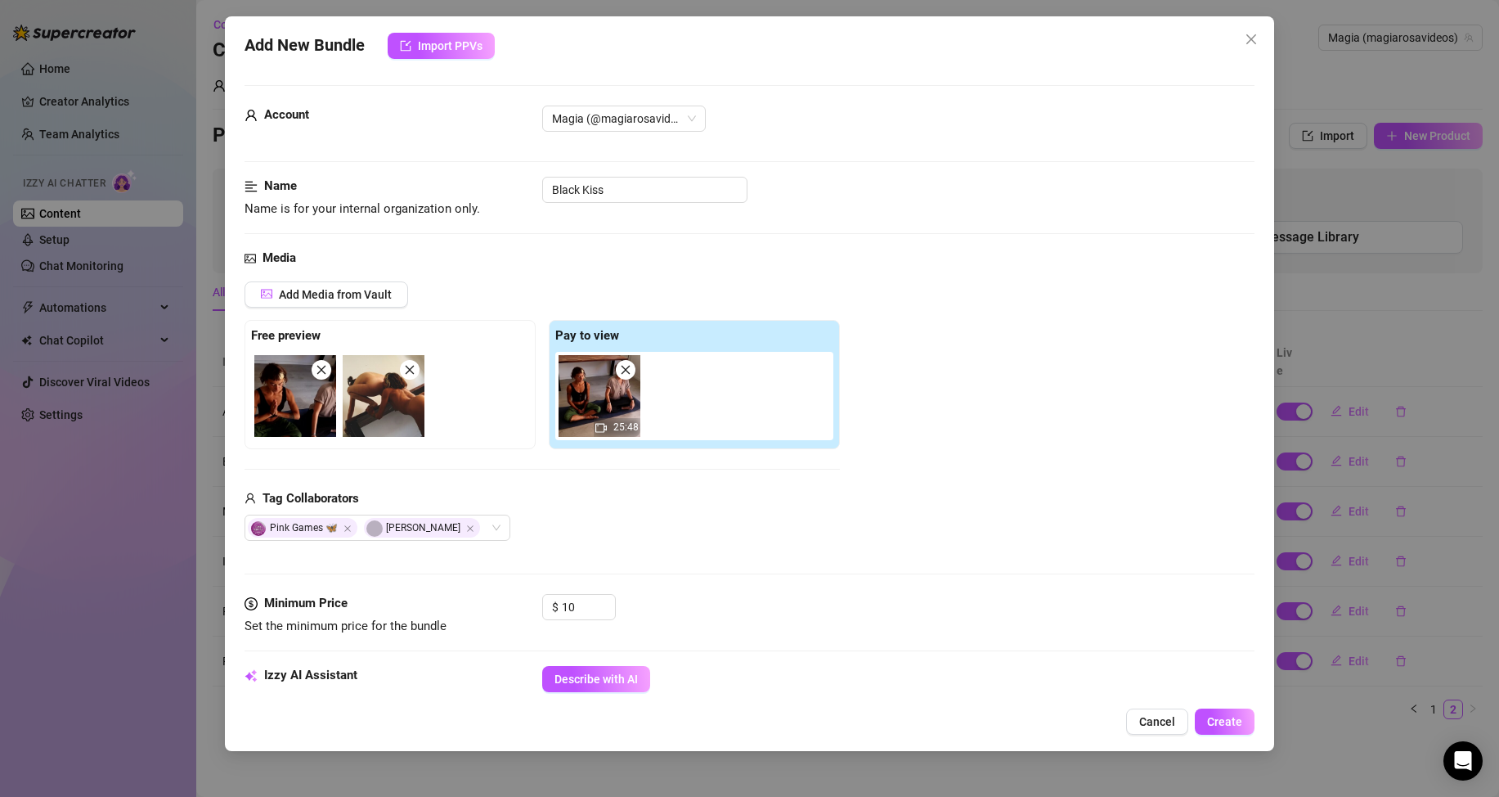
click at [720, 388] on div "25:48" at bounding box center [697, 396] width 285 height 88
click at [368, 407] on img at bounding box center [384, 396] width 82 height 82
click at [329, 381] on img at bounding box center [295, 396] width 82 height 82
click at [412, 372] on icon "close" at bounding box center [409, 369] width 11 height 11
click at [323, 373] on icon "close" at bounding box center [321, 369] width 11 height 11
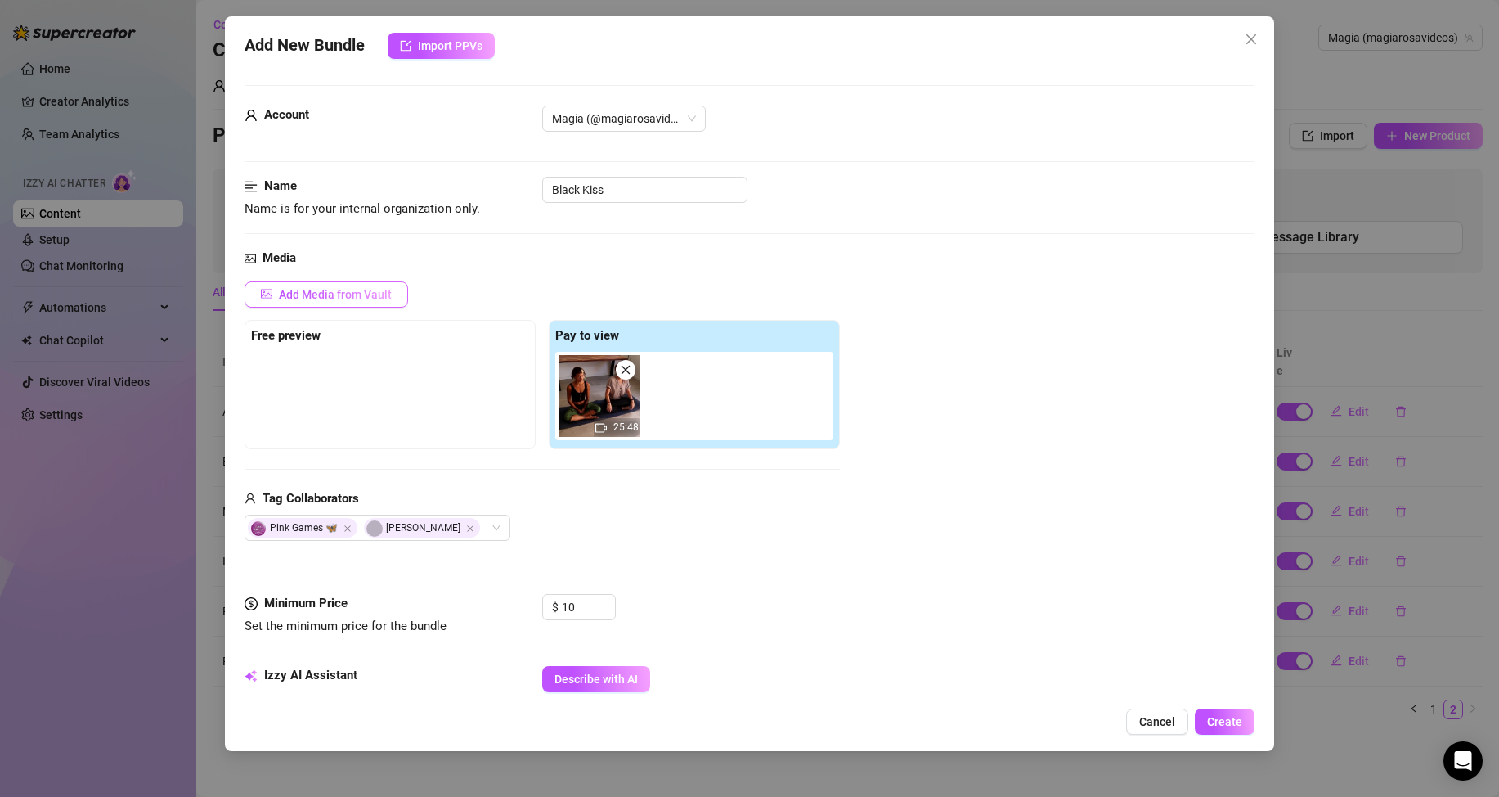
click at [357, 296] on span "Add Media from Vault" at bounding box center [335, 294] width 113 height 13
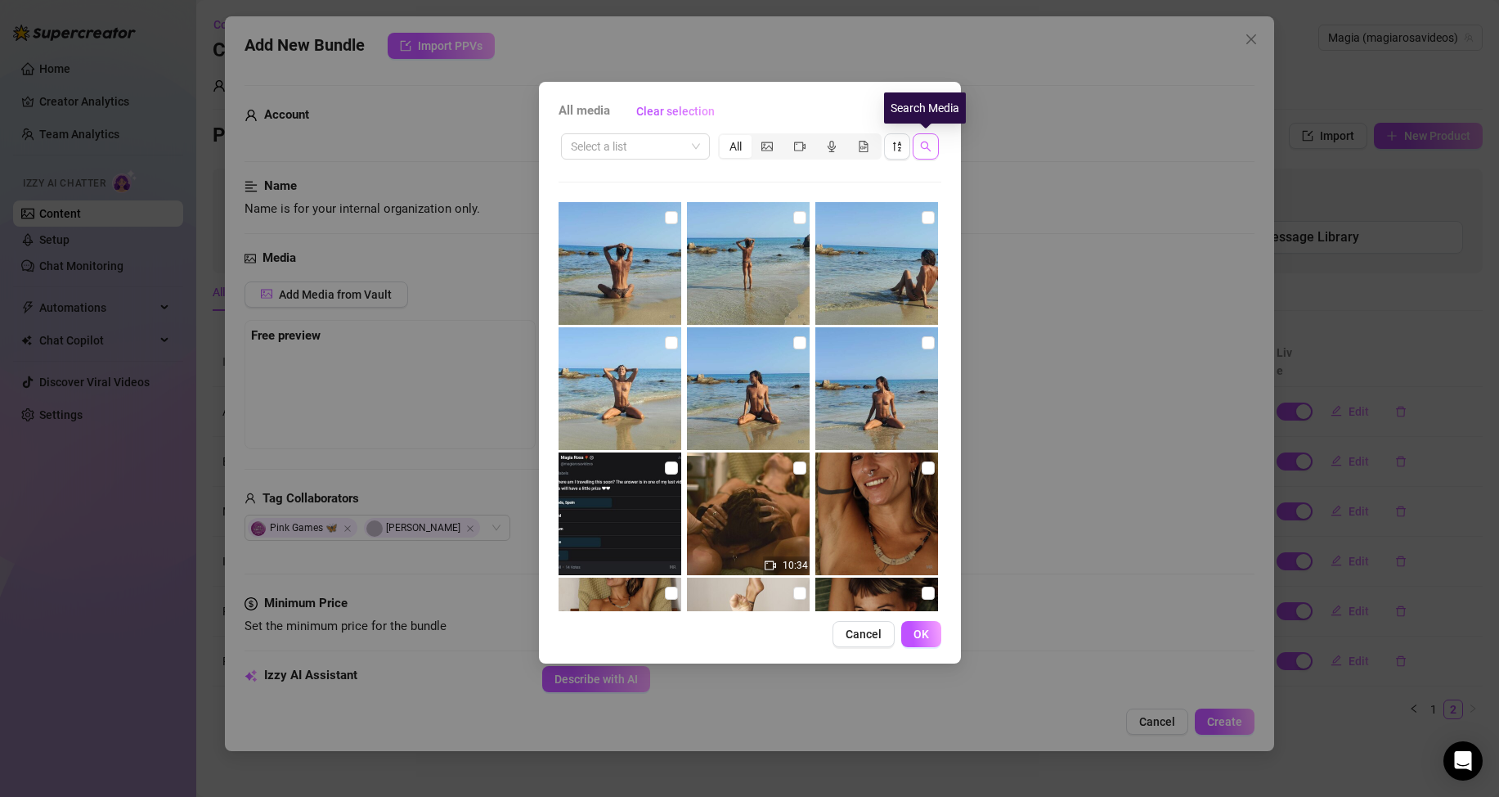
click at [925, 145] on icon "search" at bounding box center [925, 146] width 11 height 11
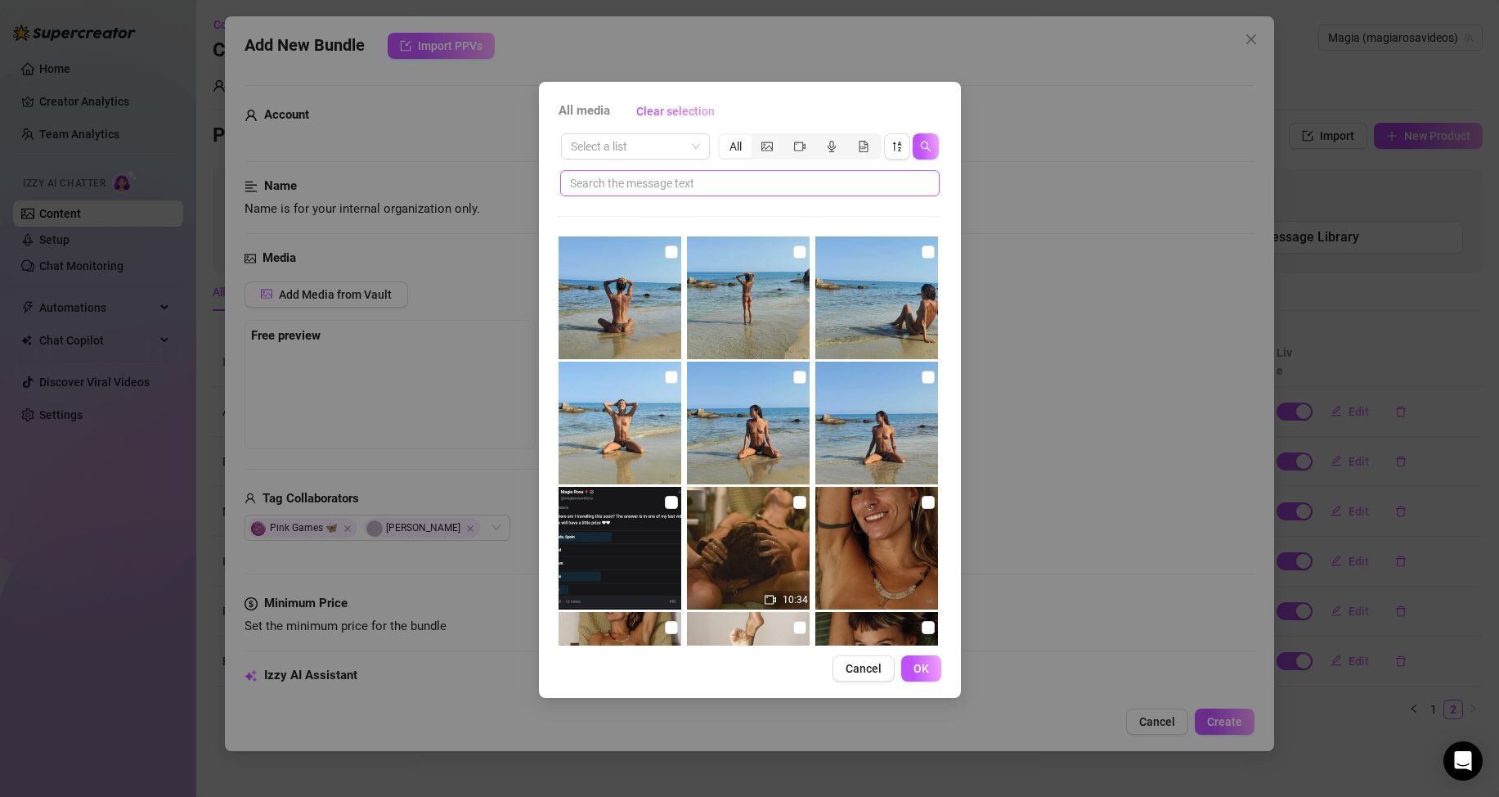
click at [708, 193] on span at bounding box center [750, 183] width 380 height 26
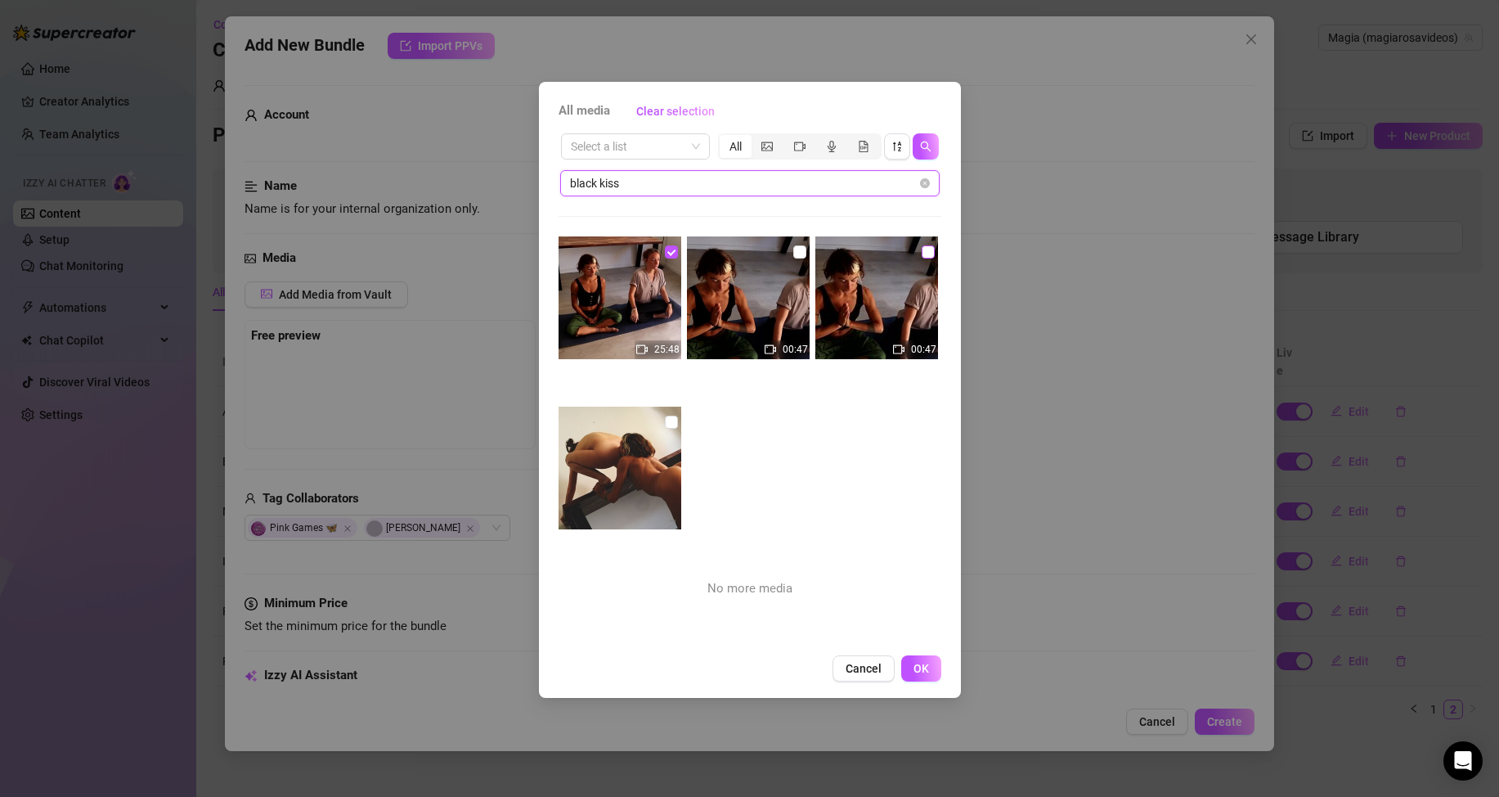
type input "black kiss"
click at [922, 251] on input "checkbox" at bounding box center [928, 251] width 13 height 13
checkbox input "true"
click at [917, 667] on span "OK" at bounding box center [922, 668] width 16 height 13
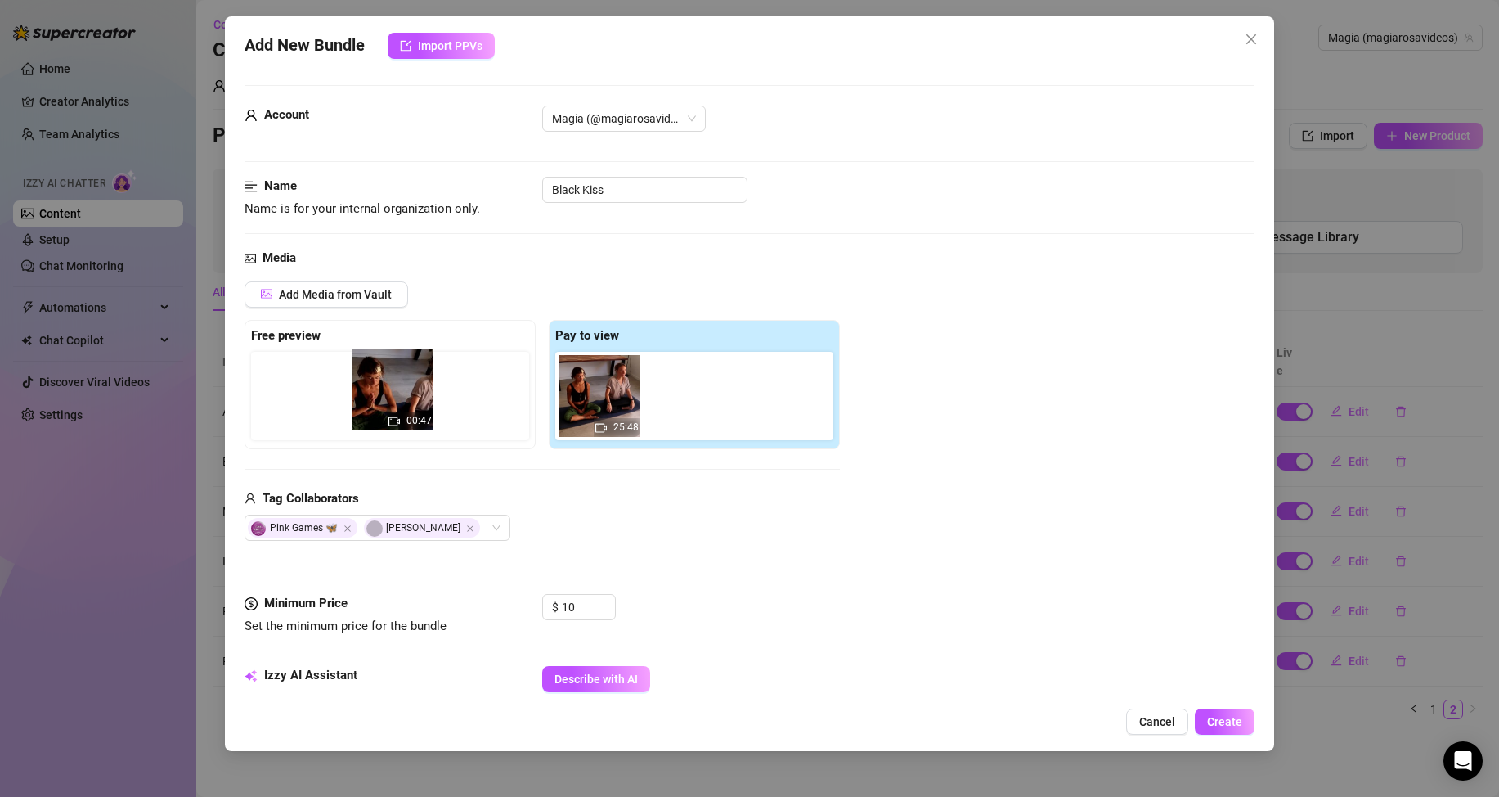
drag, startPoint x: 707, startPoint y: 407, endPoint x: 400, endPoint y: 398, distance: 306.8
click at [400, 398] on div "Free preview Pay to view 25:48 00:47" at bounding box center [542, 384] width 595 height 129
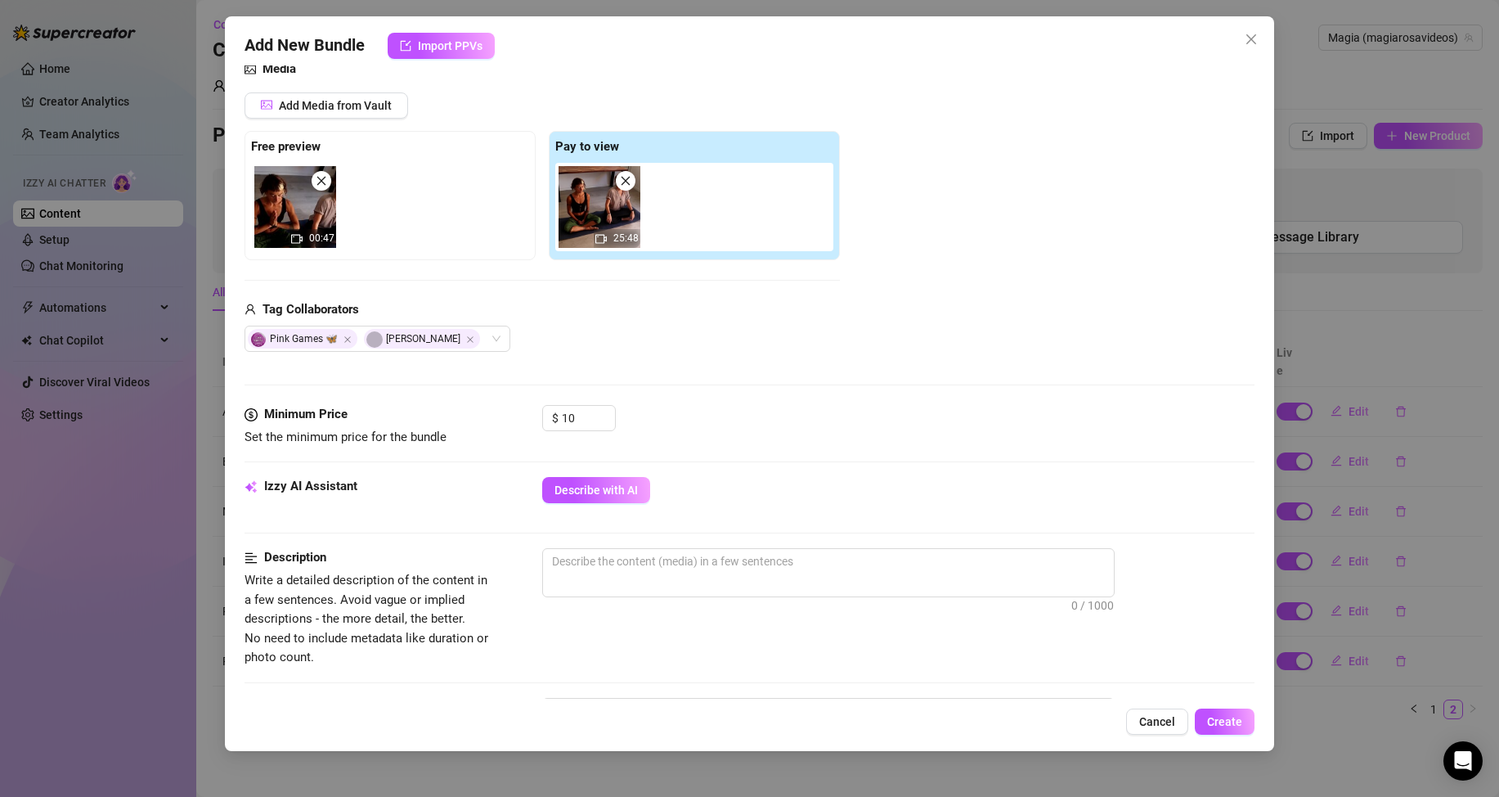
scroll to position [218, 0]
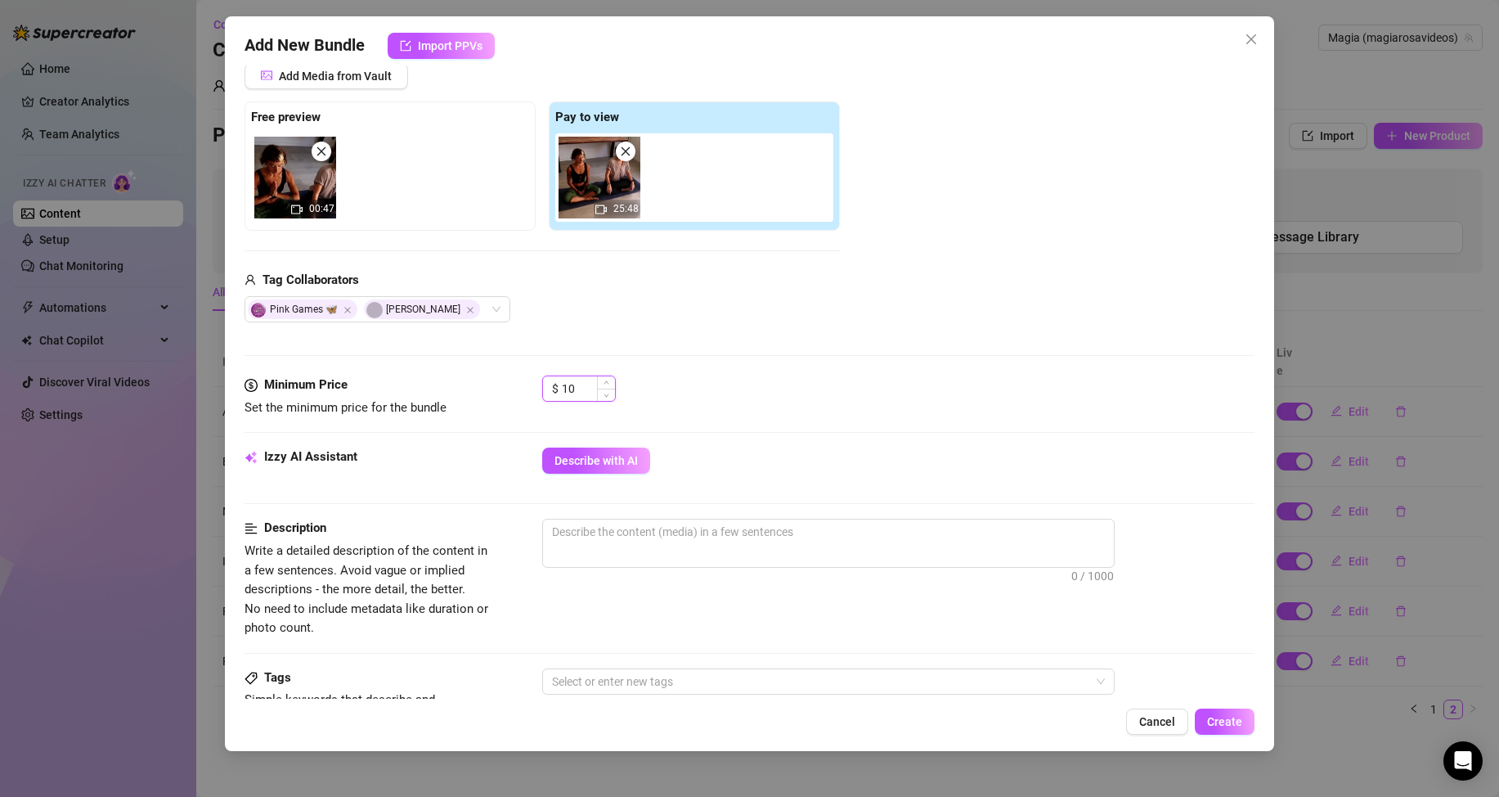
click at [595, 390] on input "10" at bounding box center [588, 388] width 53 height 25
type input "15"
click at [788, 419] on div "Minimum Price Set the minimum price for the bundle $ 15" at bounding box center [750, 411] width 1010 height 72
click at [1104, 536] on textarea at bounding box center [828, 531] width 571 height 25
paste textarea "Almost half an hour with @miablackvideos, centered in black kiss. [PERSON_NAME]…"
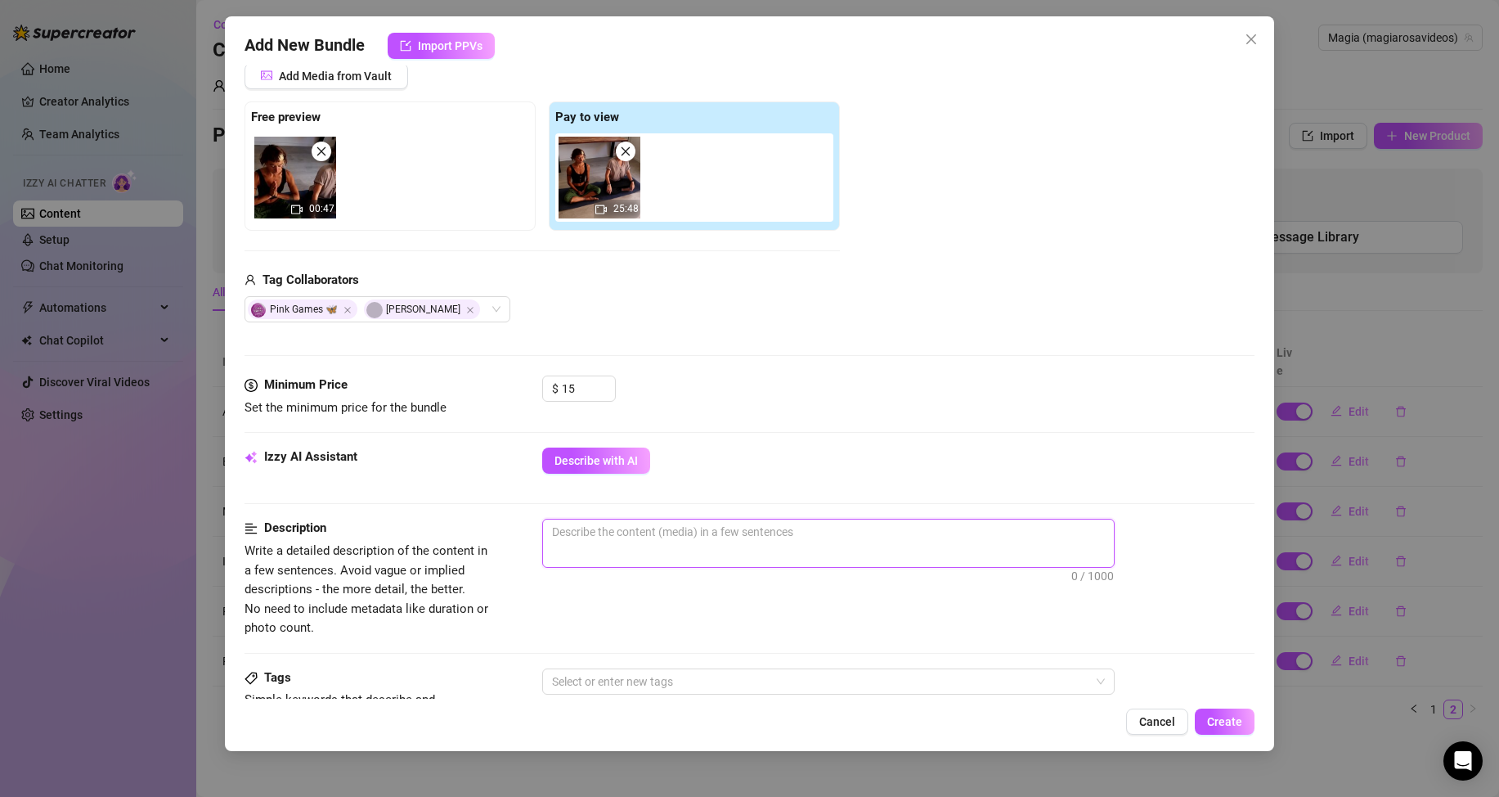
type textarea "Almost half an hour with @miablackvideos, centered in black kiss. [PERSON_NAME]…"
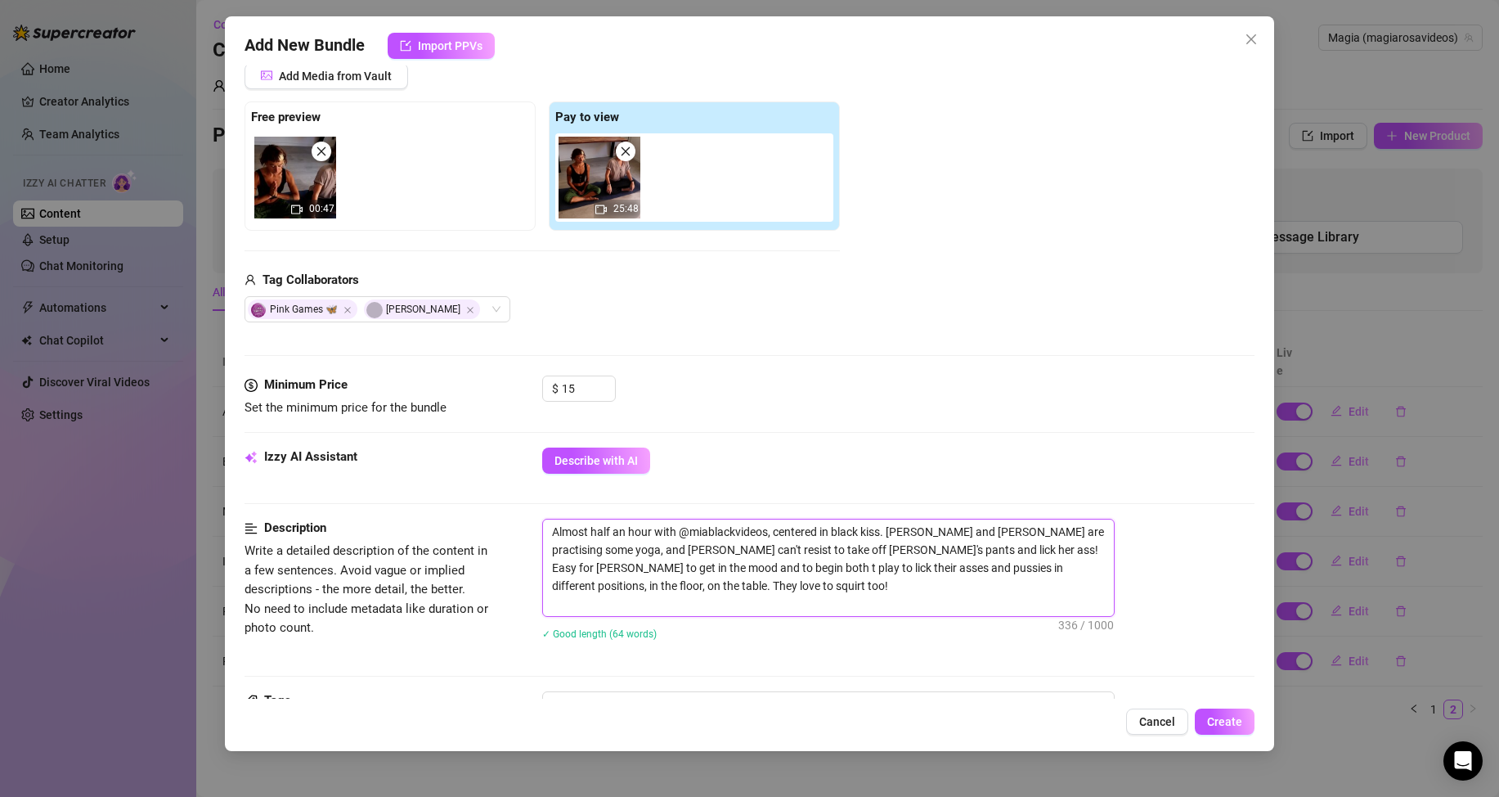
scroll to position [0, 0]
type textarea "Almost half an hour with @miablackvideos, centered in black kiss. [PERSON_NAME]…"
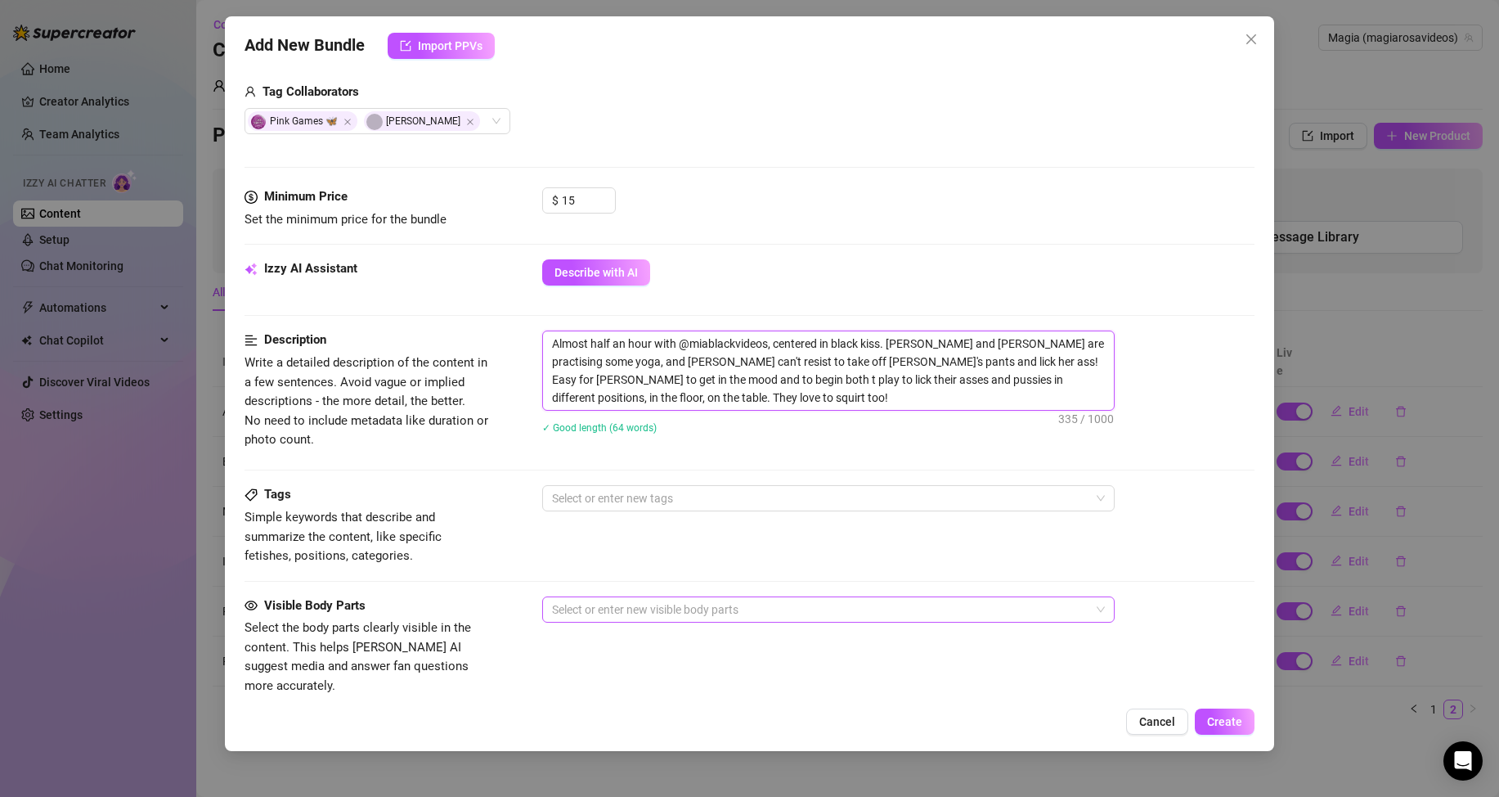
scroll to position [436, 0]
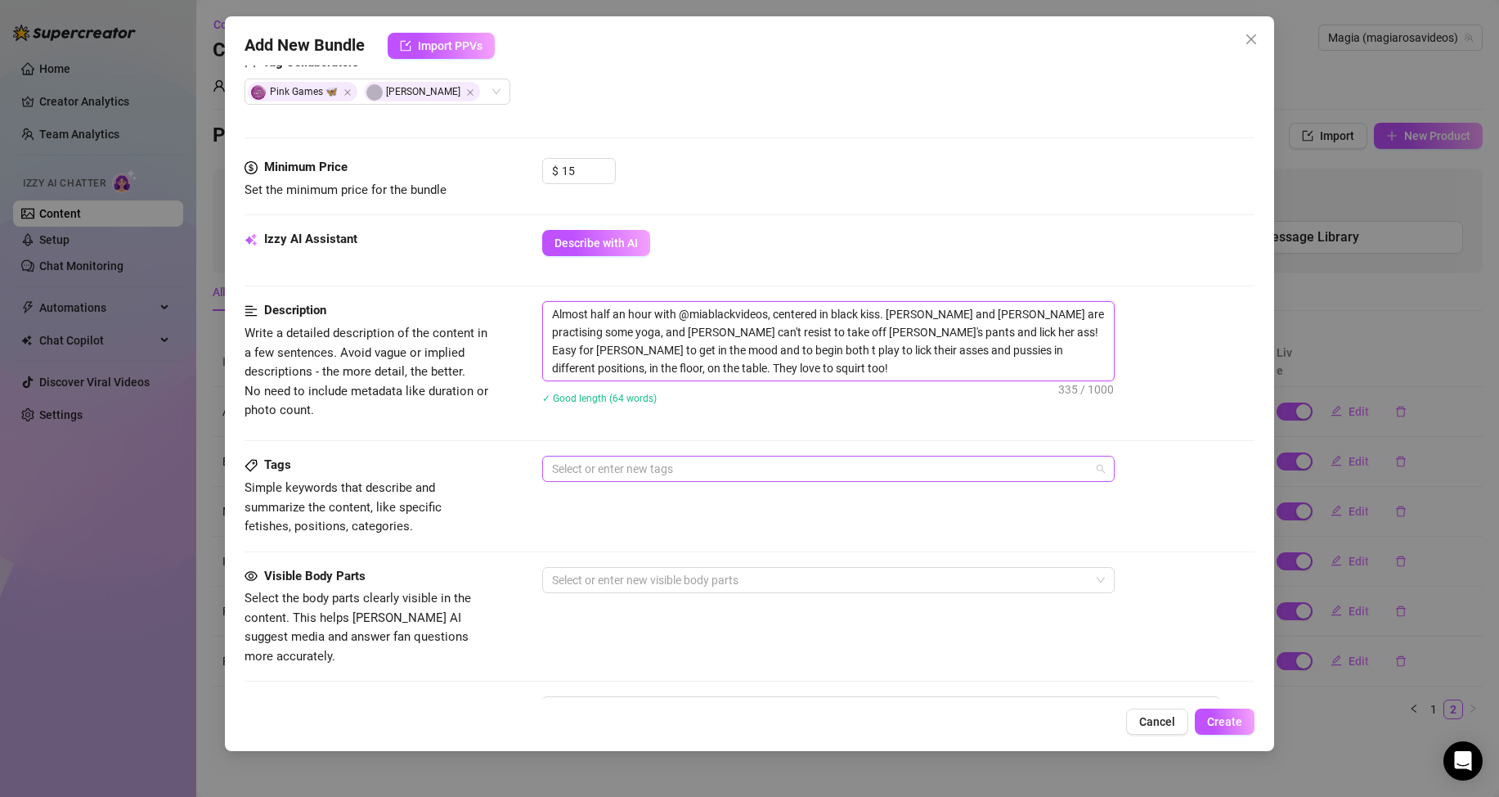
click at [594, 466] on div at bounding box center [820, 468] width 549 height 23
type textarea "Almost half an hour with @miablackvideos, centered in black kiss. [PERSON_NAME]…"
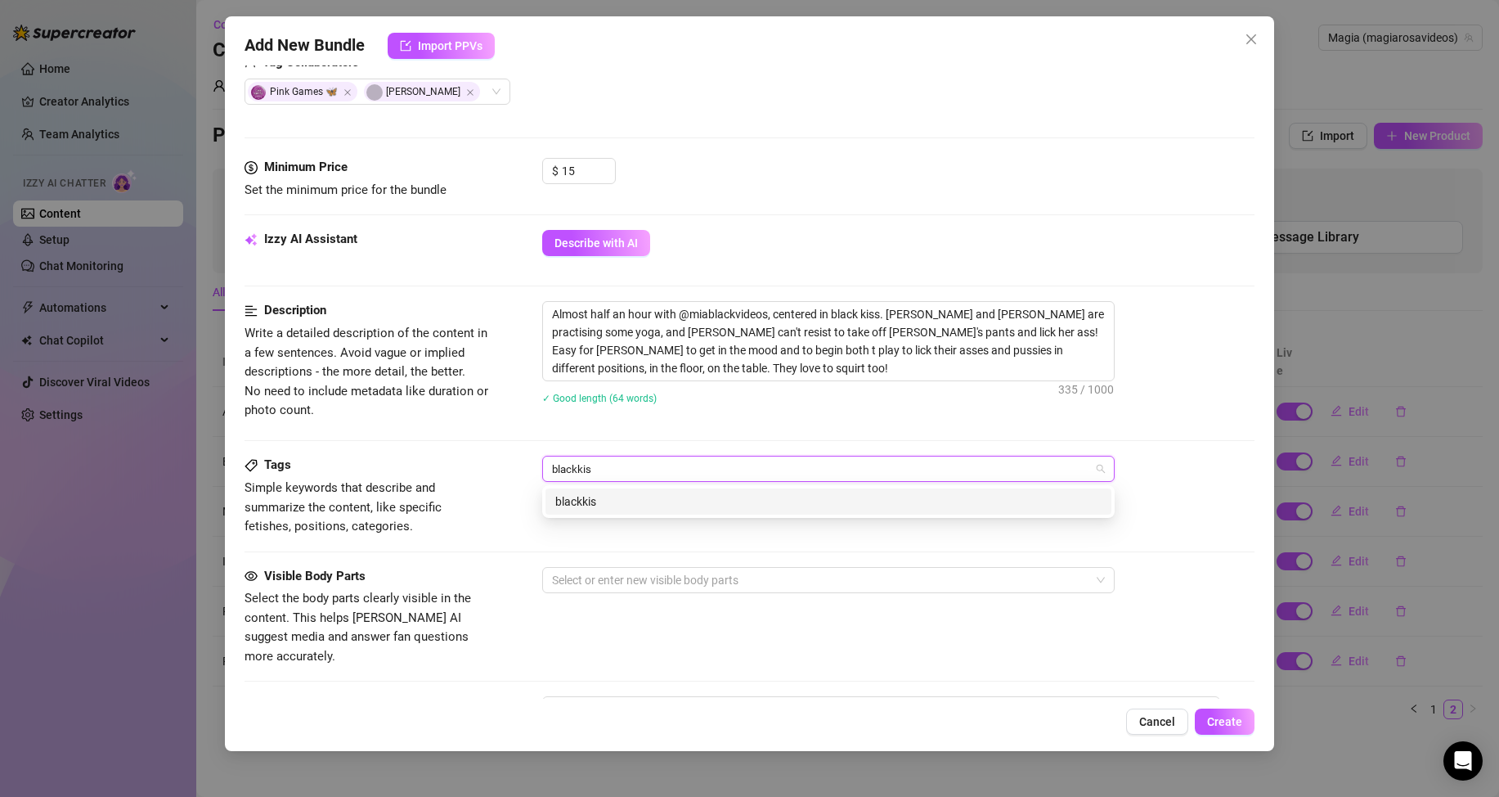
type input "blackkiss"
type input "[DEMOGRAPHIC_DATA]"
type input "eat pussy"
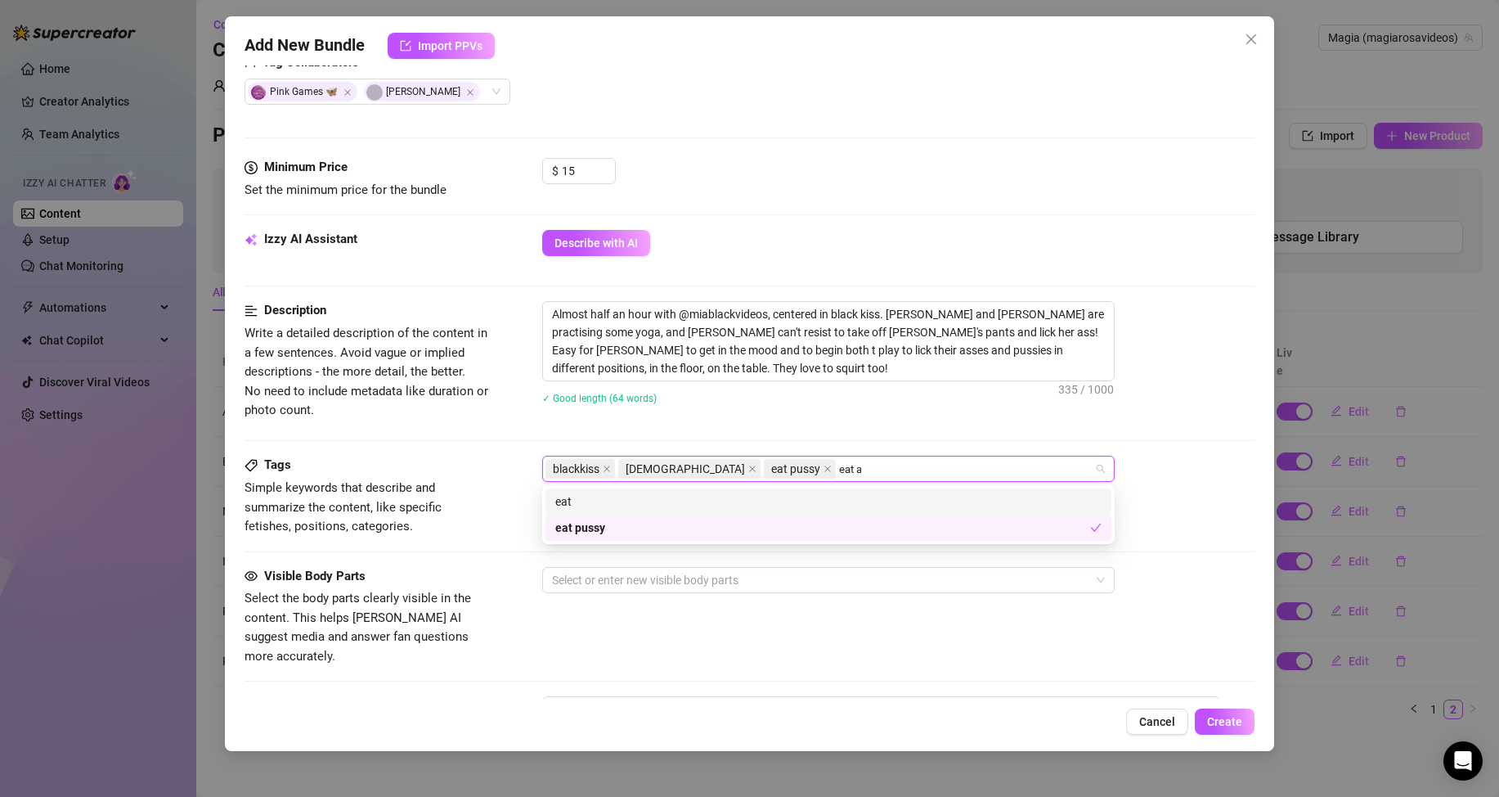
type input "eat ass"
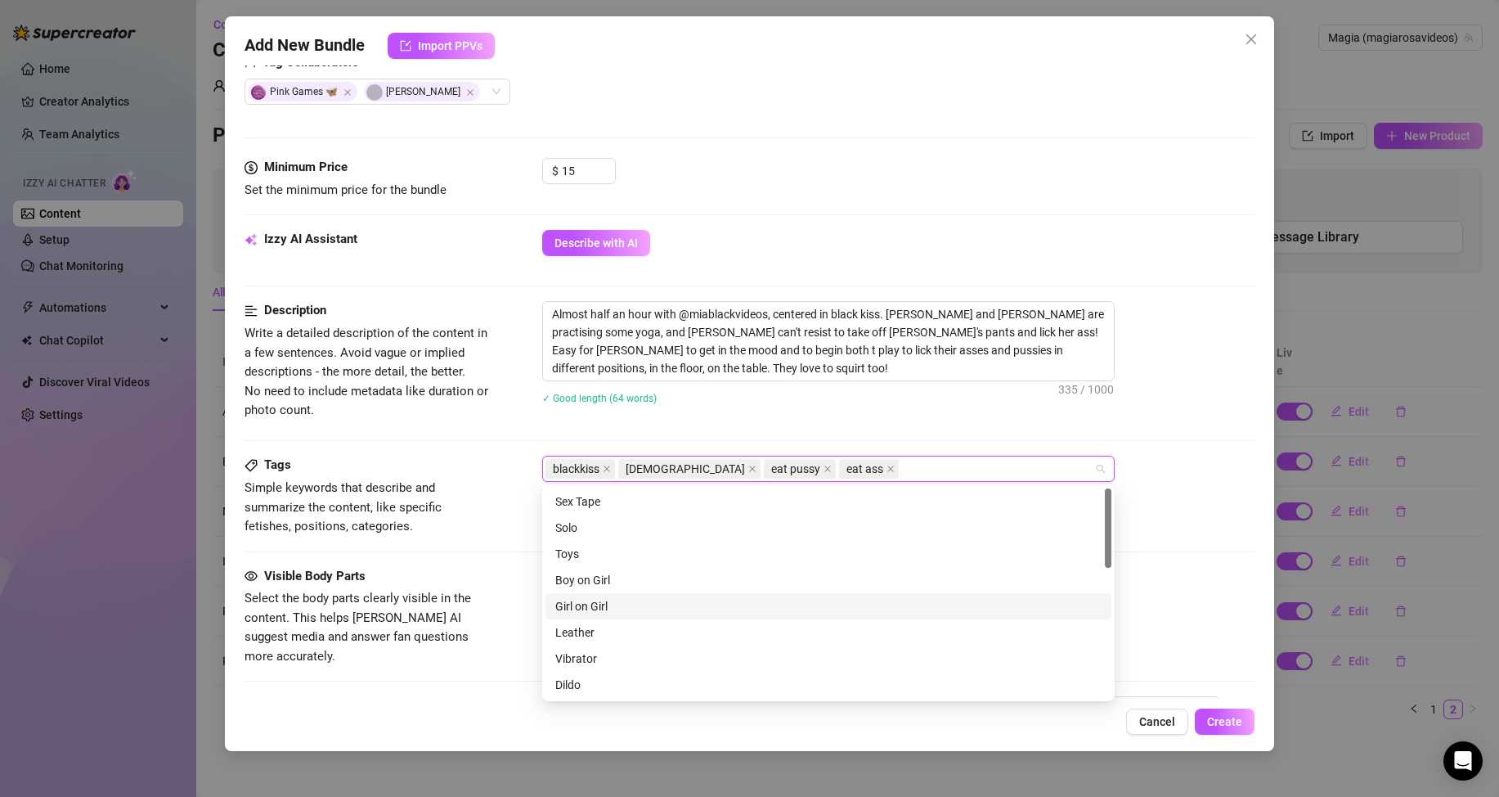
click at [593, 605] on div "Girl on Girl" at bounding box center [828, 606] width 546 height 18
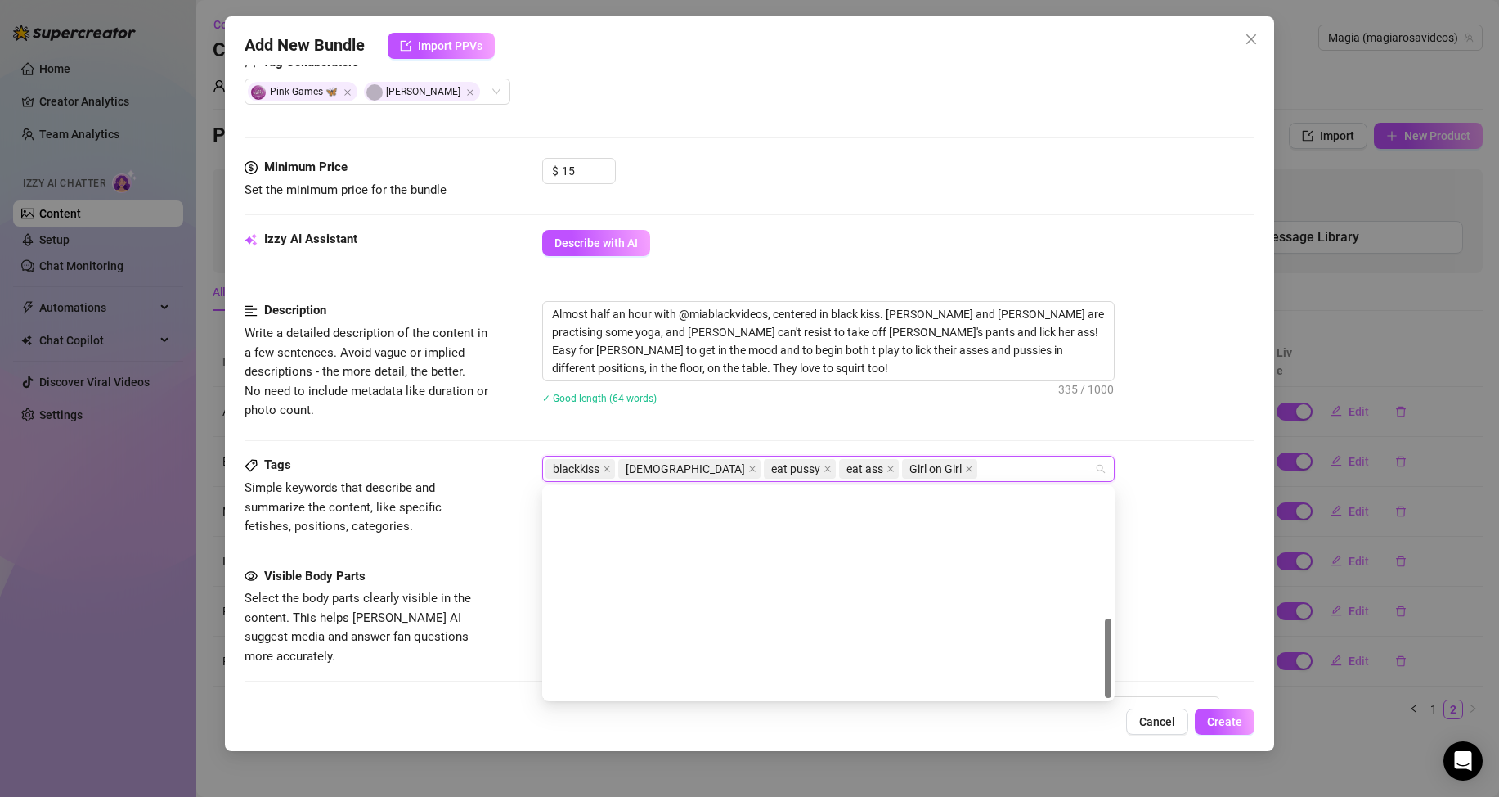
scroll to position [340, 0]
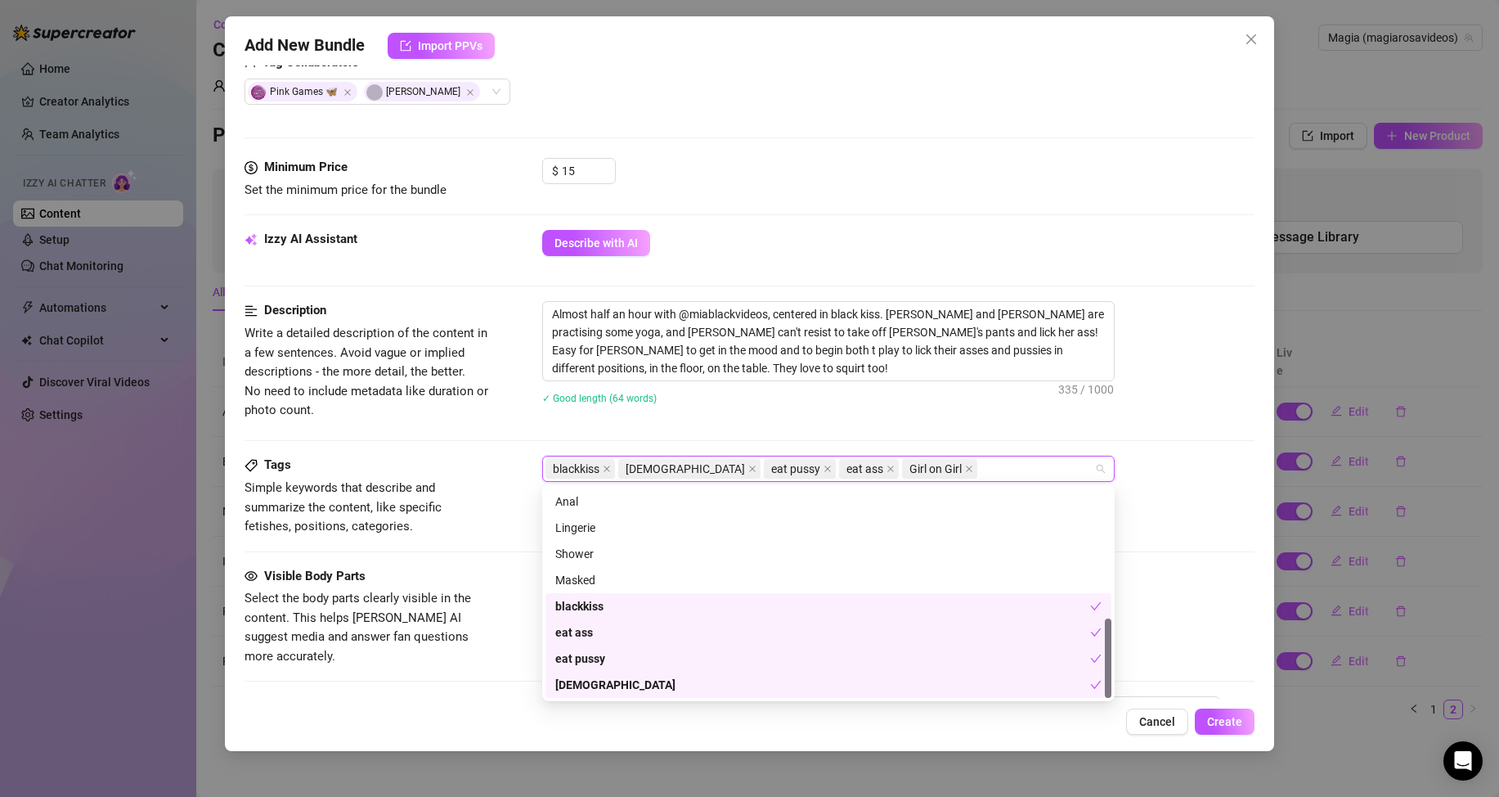
click at [515, 547] on div "Tags Simple keywords that describe and summarize the content, like specific fet…" at bounding box center [750, 511] width 1010 height 110
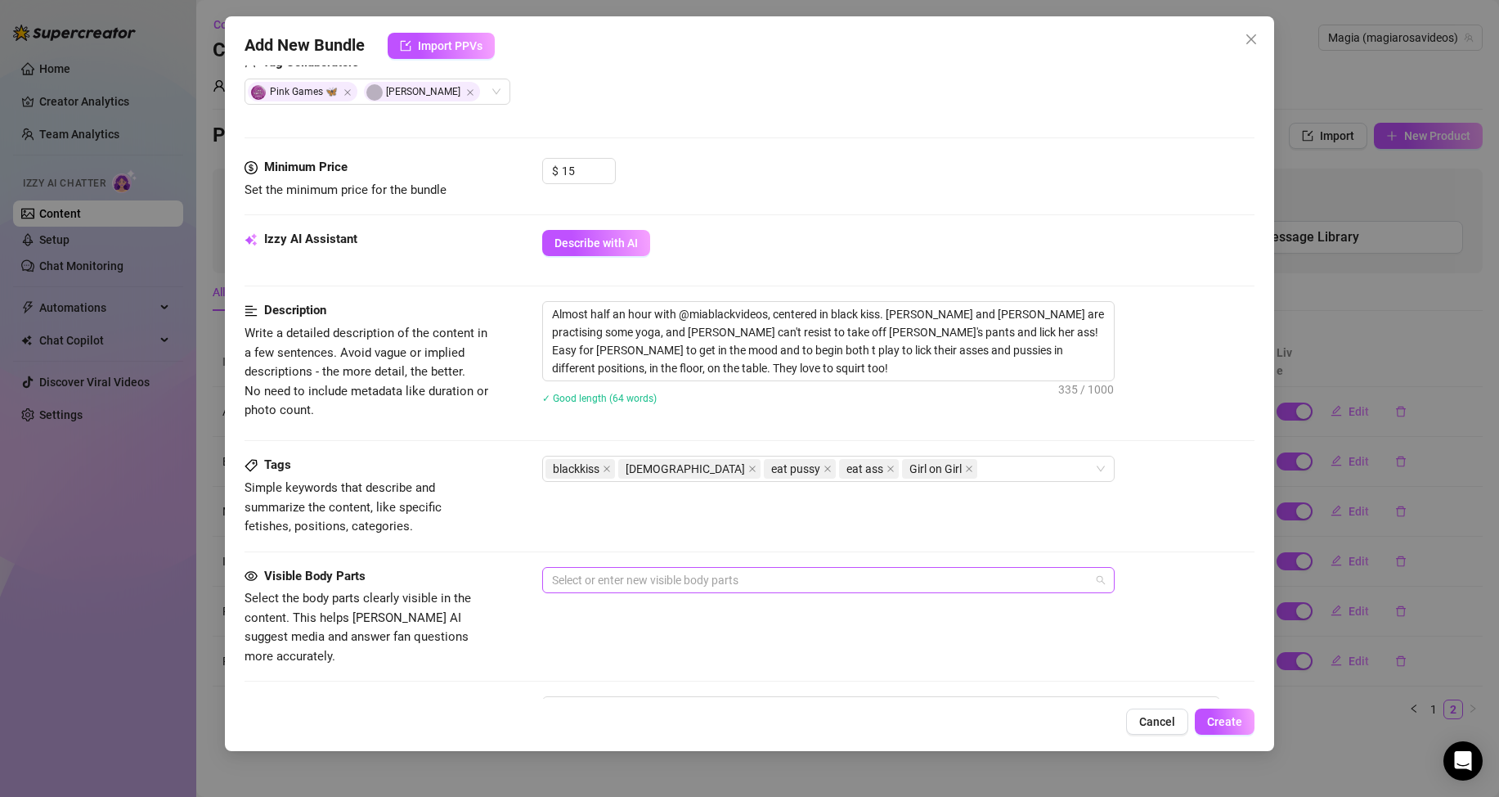
click at [607, 586] on div at bounding box center [820, 579] width 549 height 23
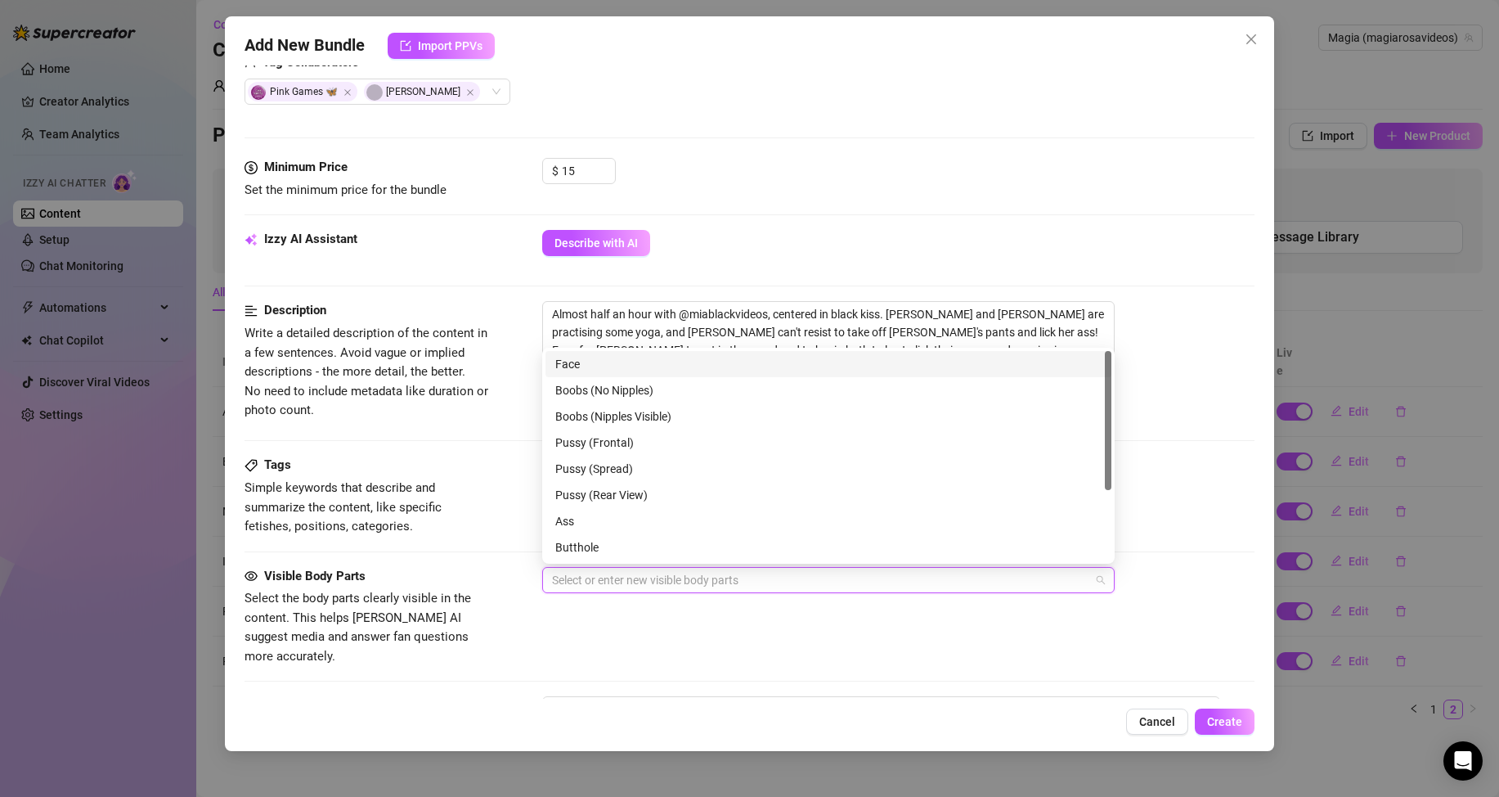
click at [592, 366] on div "Face" at bounding box center [828, 364] width 546 height 18
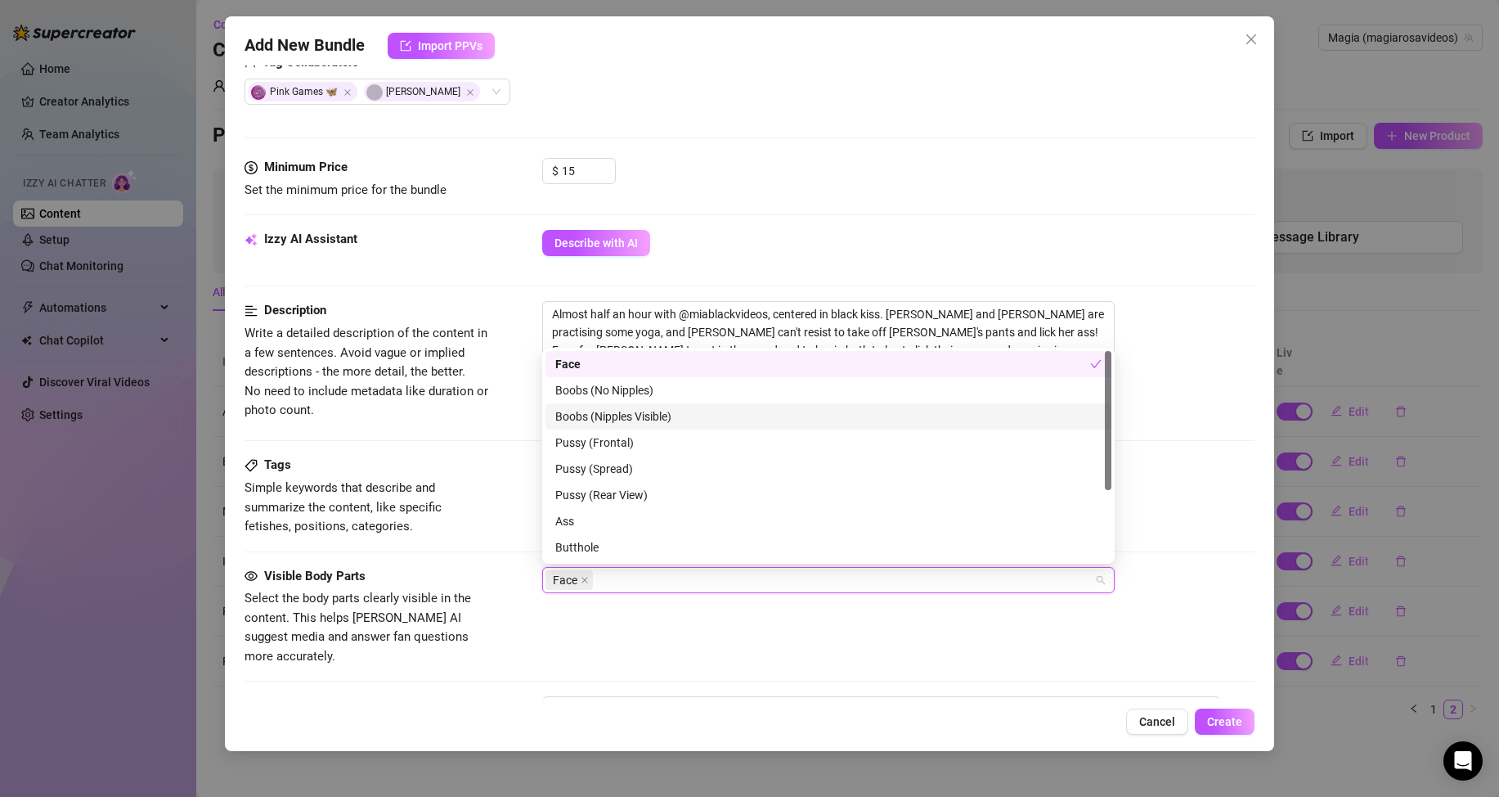
click at [630, 416] on div "Boobs (Nipples Visible)" at bounding box center [828, 416] width 546 height 18
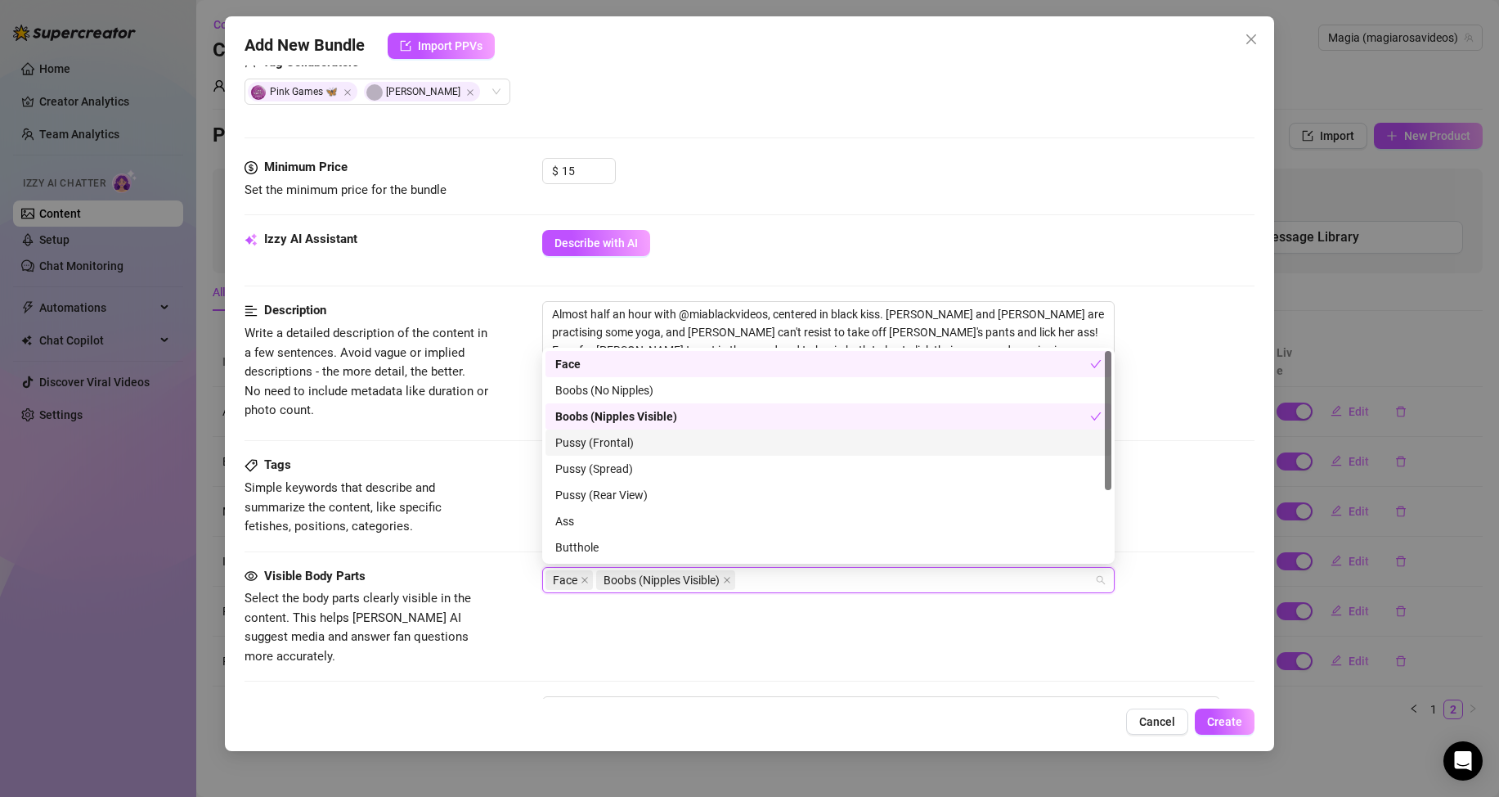
click at [615, 438] on div "Pussy (Frontal)" at bounding box center [828, 443] width 546 height 18
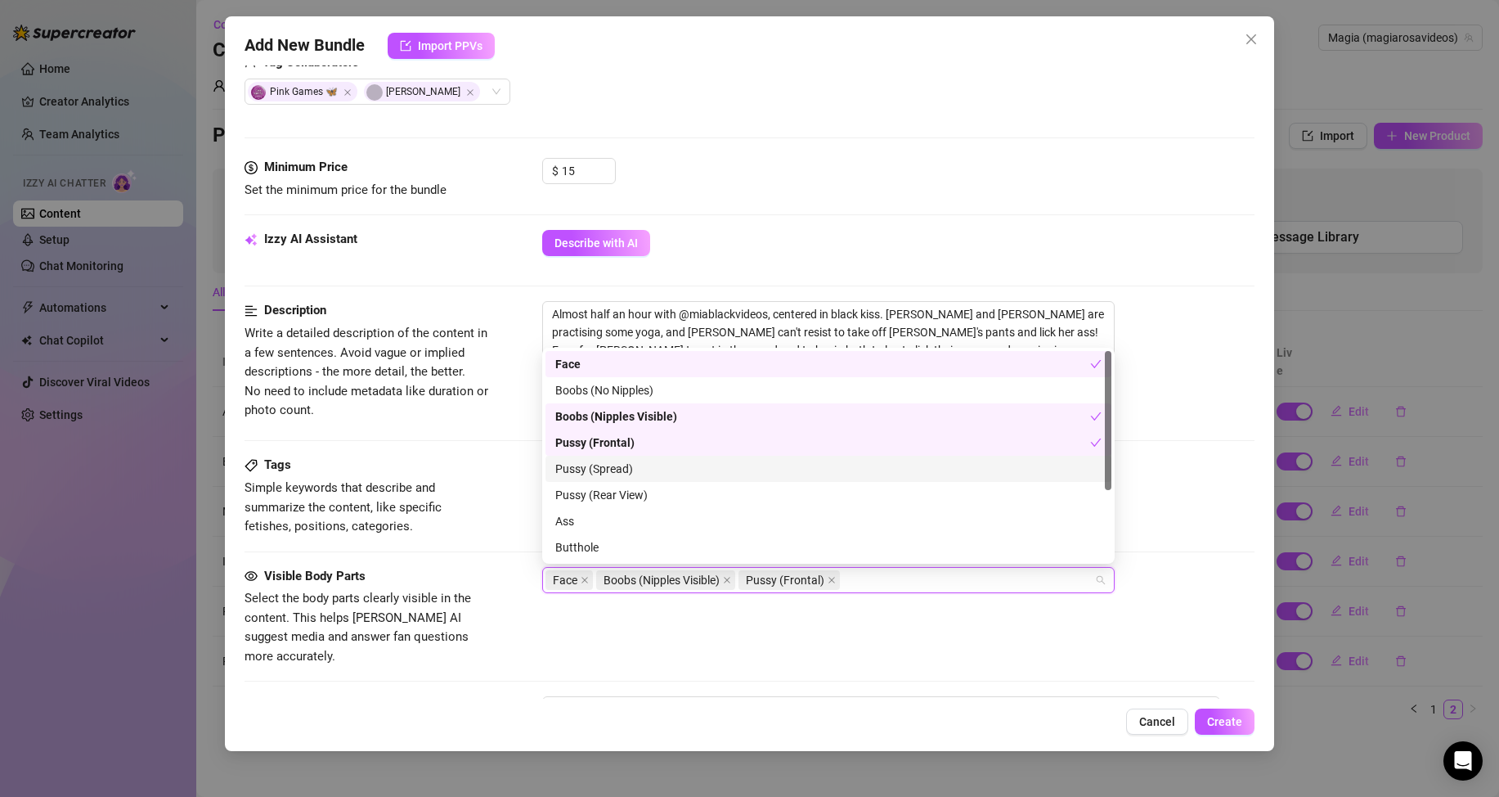
click at [613, 462] on div "Pussy (Spread)" at bounding box center [828, 469] width 546 height 18
click at [605, 500] on div "Pussy (Rear View)" at bounding box center [828, 495] width 546 height 18
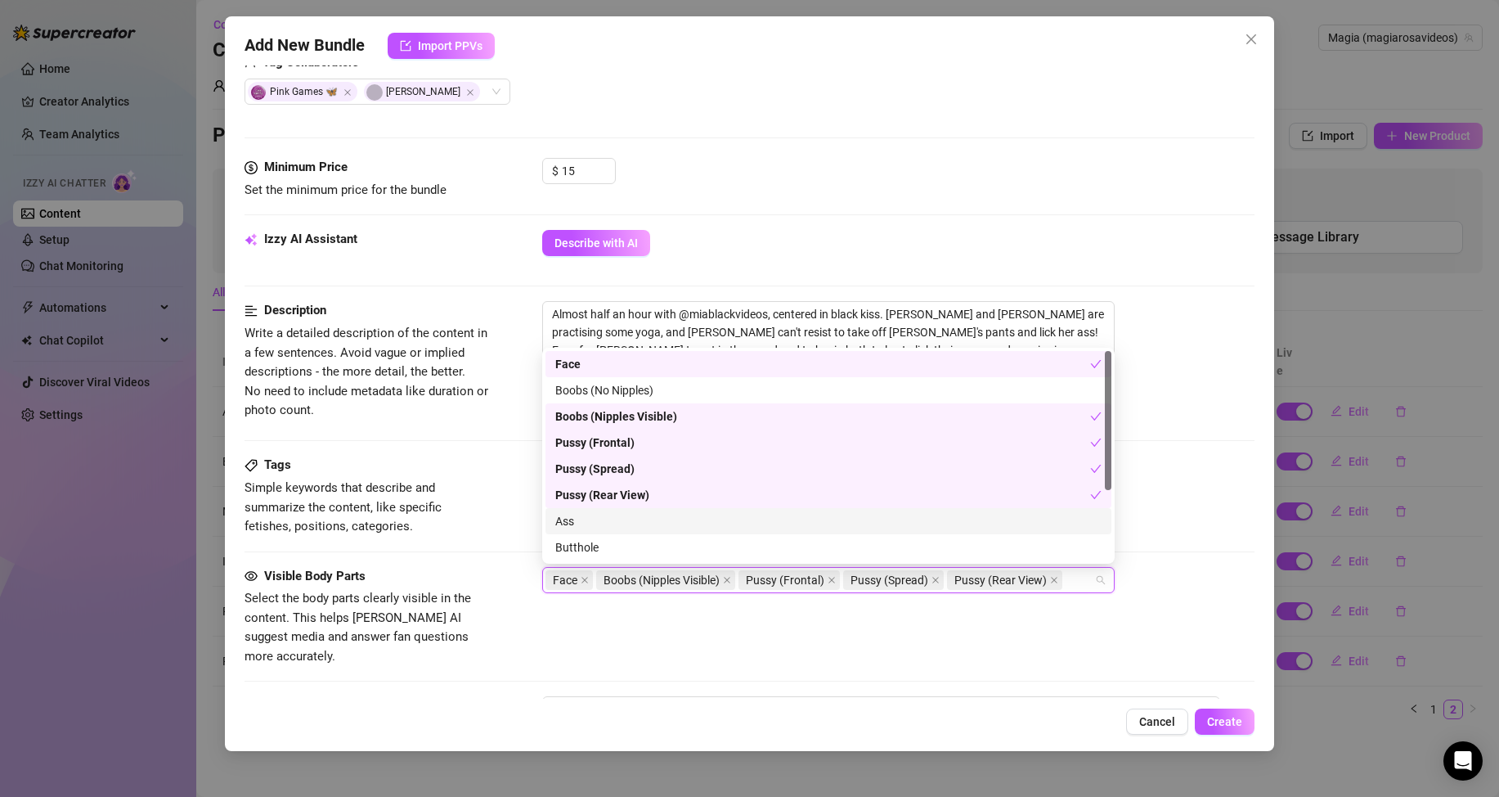
click at [587, 521] on div "Ass" at bounding box center [828, 521] width 546 height 18
drag, startPoint x: 588, startPoint y: 536, endPoint x: 607, endPoint y: 546, distance: 21.6
click at [588, 537] on div "Butthole" at bounding box center [829, 547] width 566 height 26
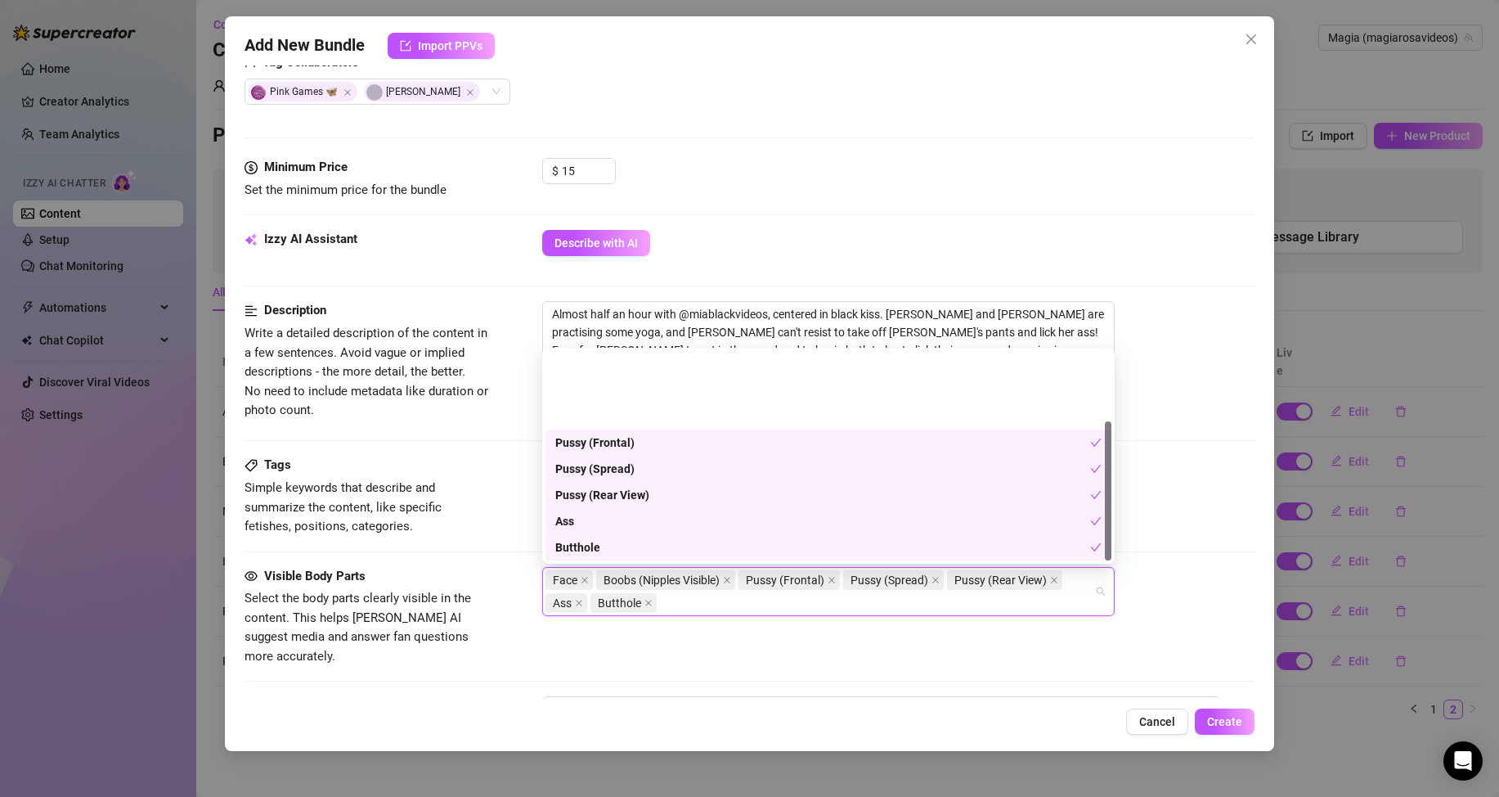
scroll to position [105, 0]
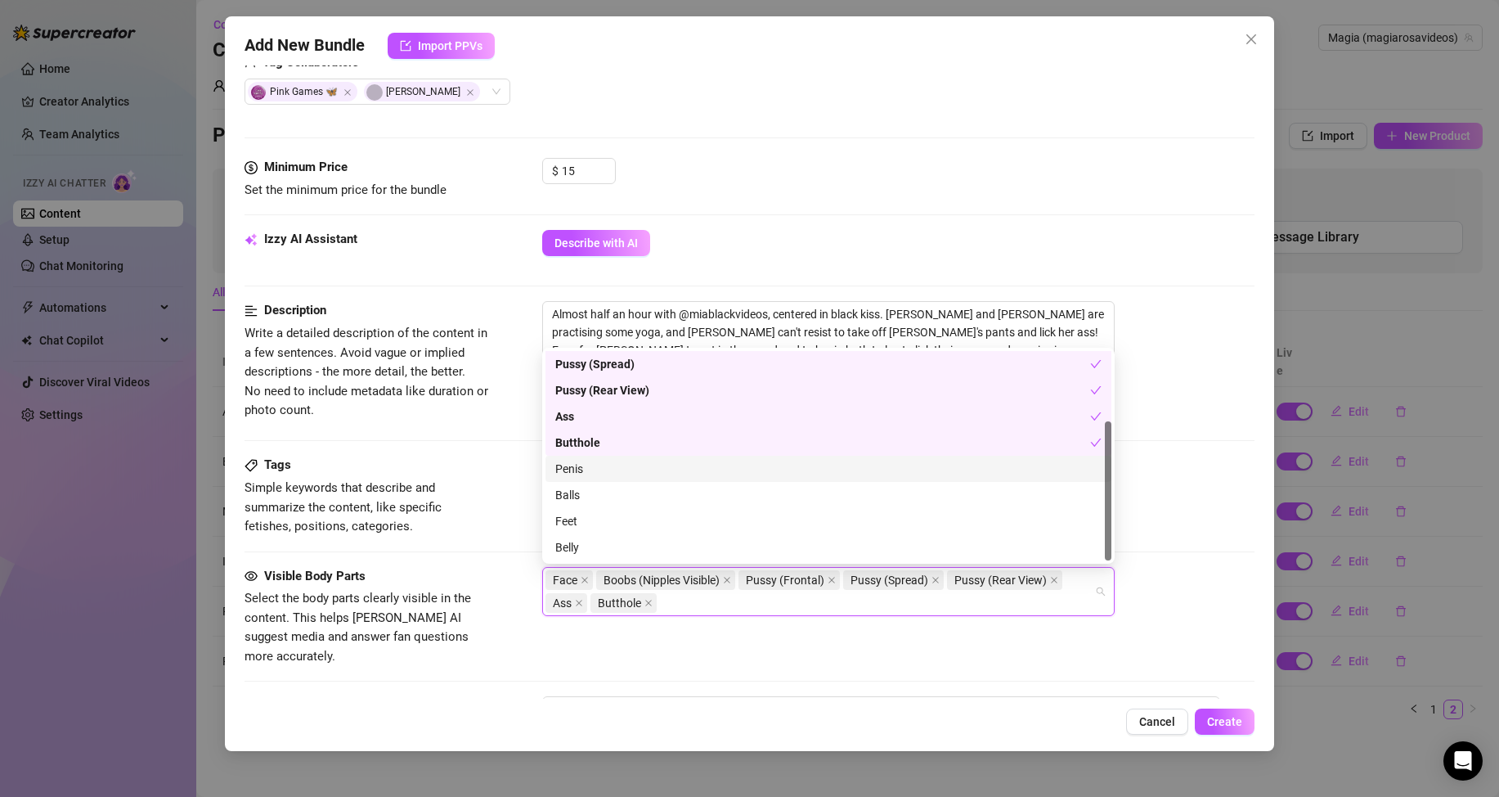
click at [589, 475] on div "Penis" at bounding box center [828, 469] width 546 height 18
click at [582, 467] on div "Penis" at bounding box center [822, 469] width 535 height 18
click at [584, 548] on div "Belly" at bounding box center [828, 547] width 546 height 18
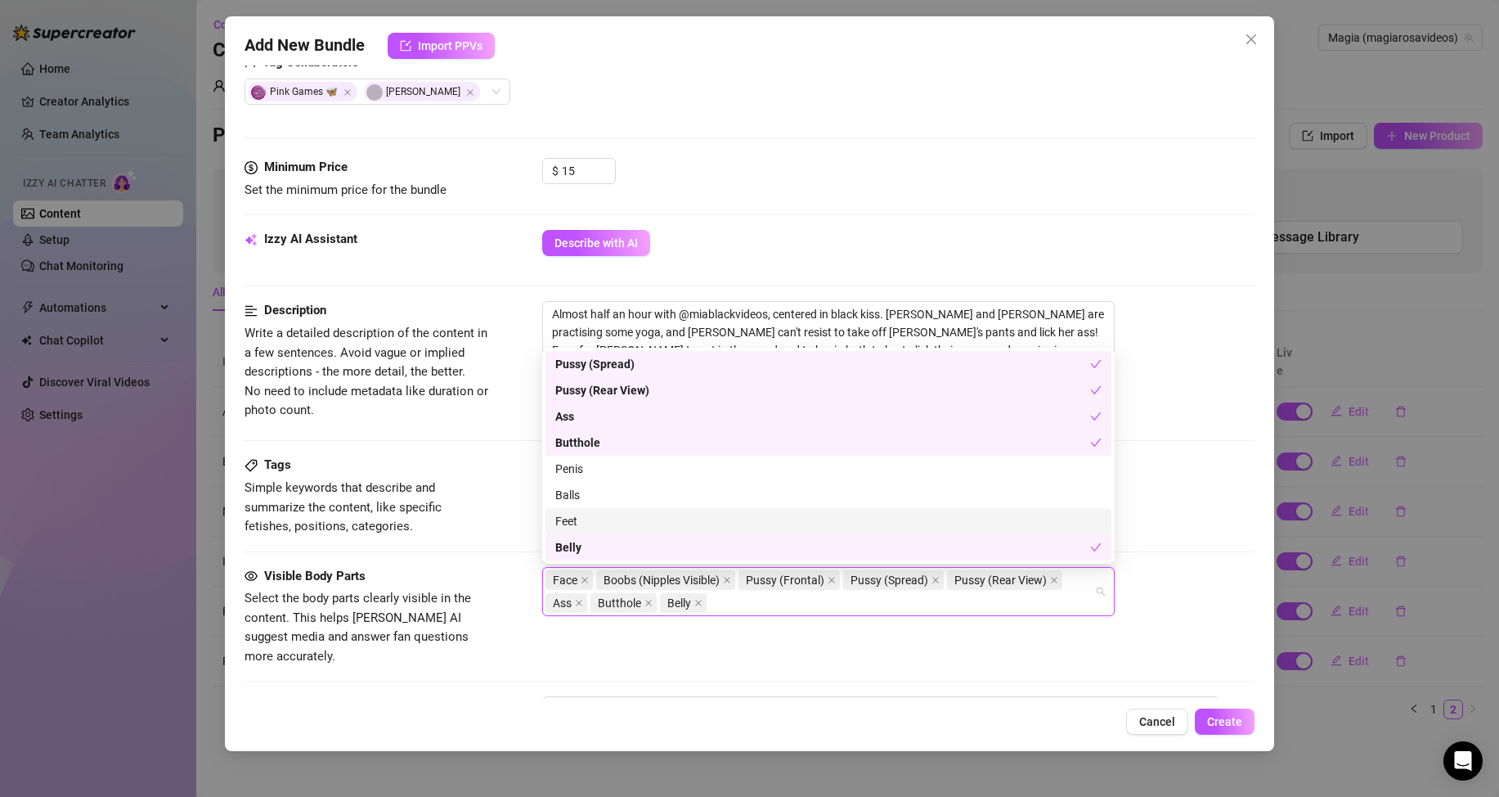
click at [588, 522] on div "Feet" at bounding box center [828, 521] width 546 height 18
click at [473, 570] on div "Visible Body Parts" at bounding box center [367, 577] width 245 height 20
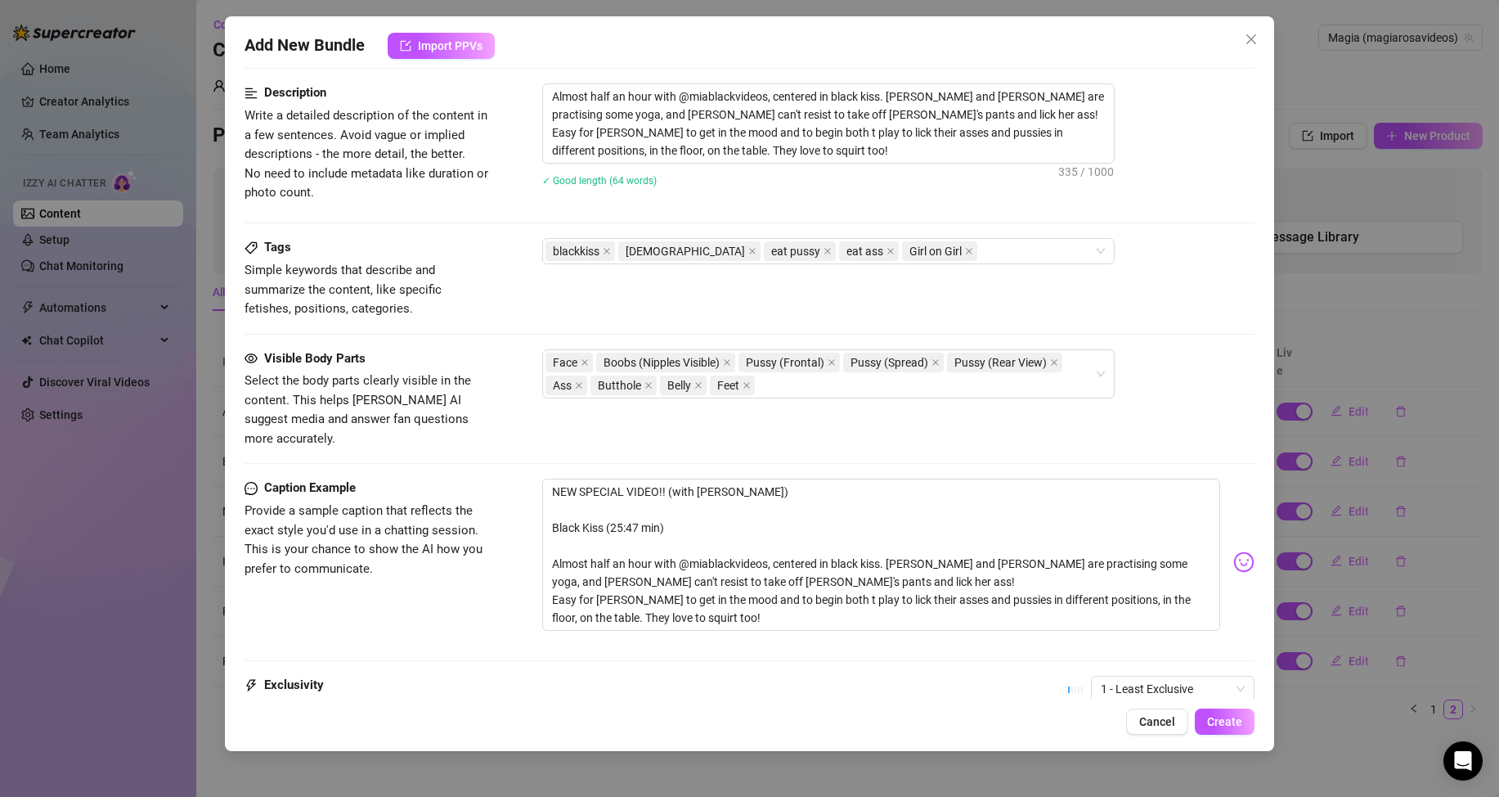
scroll to position [654, 0]
drag, startPoint x: 780, startPoint y: 479, endPoint x: 514, endPoint y: 479, distance: 265.8
click at [514, 479] on div "Caption Example Provide a sample caption that reflects the exact style you'd us…" at bounding box center [750, 561] width 1010 height 167
type textarea "Black Kiss (25:47 min) Almost half an hour with @miablackvideos, centered in bl…"
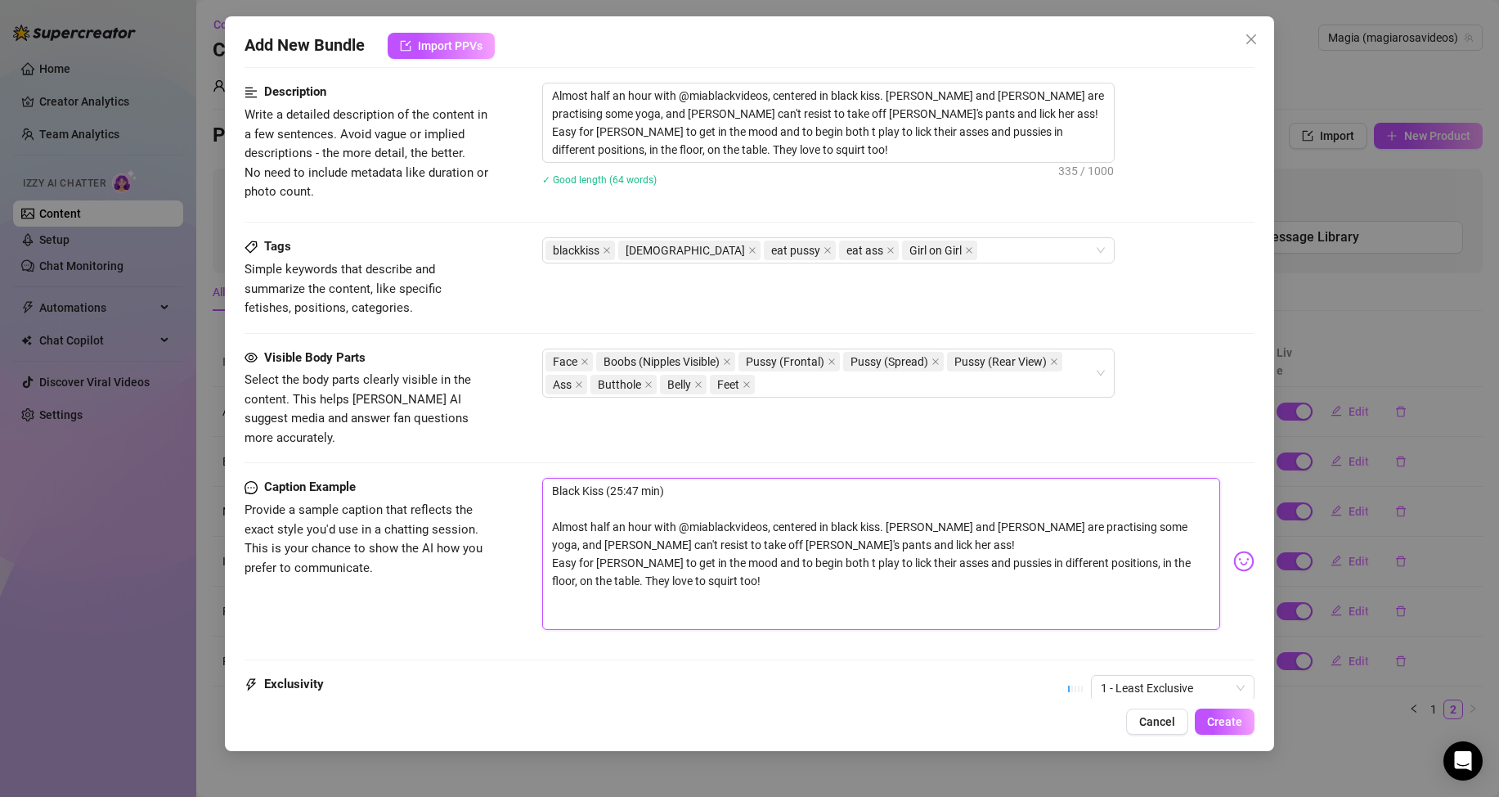
type textarea "Black Kiss (25:47 min) Almost half an hour with @miablackvideos, centered in bl…"
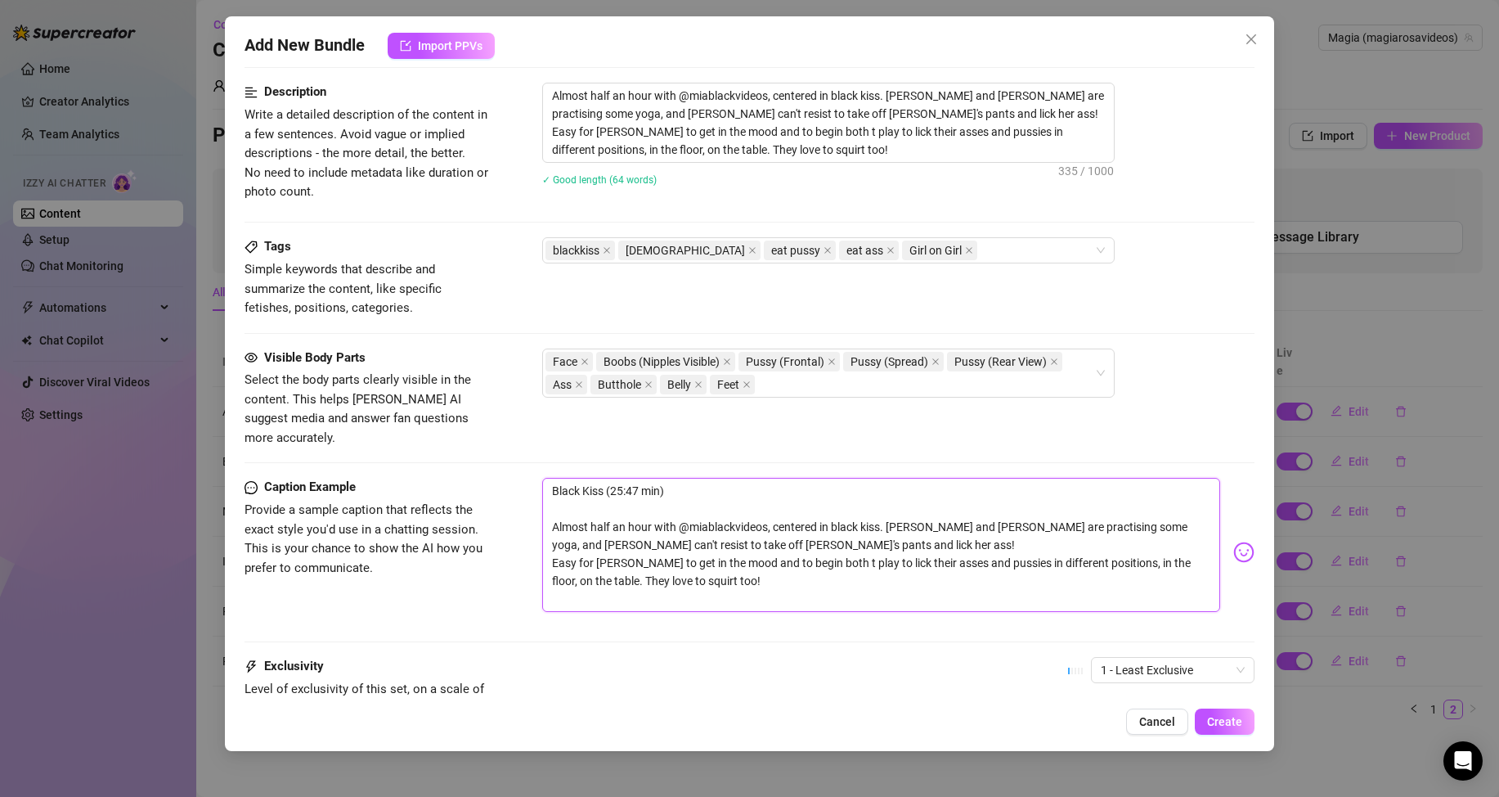
type textarea "Black Kiss (25:47 min) Almost half an hour with @miablackvideos, centered in bl…"
drag, startPoint x: 679, startPoint y: 478, endPoint x: 611, endPoint y: 470, distance: 68.4
click at [611, 478] on textarea "Black Kiss (25:47 min) Almost half an hour with @miablackvideos, centered in bl…" at bounding box center [881, 536] width 678 height 116
click at [649, 478] on textarea "Black Kiss (25:47 min) Almost half an hour with @miablackvideos, centered in bl…" at bounding box center [881, 536] width 678 height 116
drag, startPoint x: 663, startPoint y: 492, endPoint x: 534, endPoint y: 461, distance: 131.9
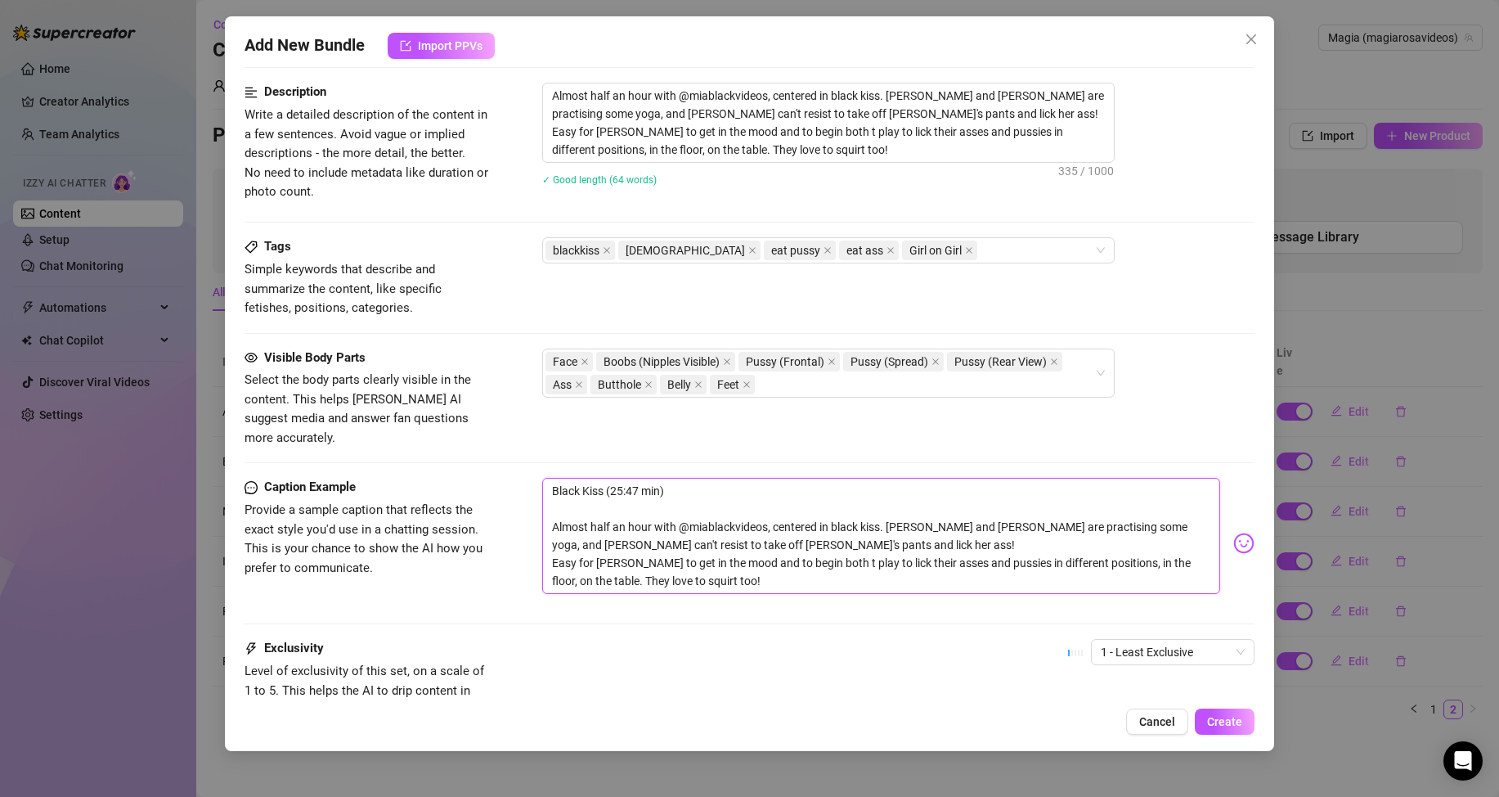
click at [534, 478] on div "Caption Example Provide a sample caption that reflects the exact style you'd us…" at bounding box center [750, 543] width 1010 height 131
click at [679, 478] on textarea "Black Kiss (25:47 min) Almost half an hour with @miablackvideos, centered in bl…" at bounding box center [881, 536] width 678 height 116
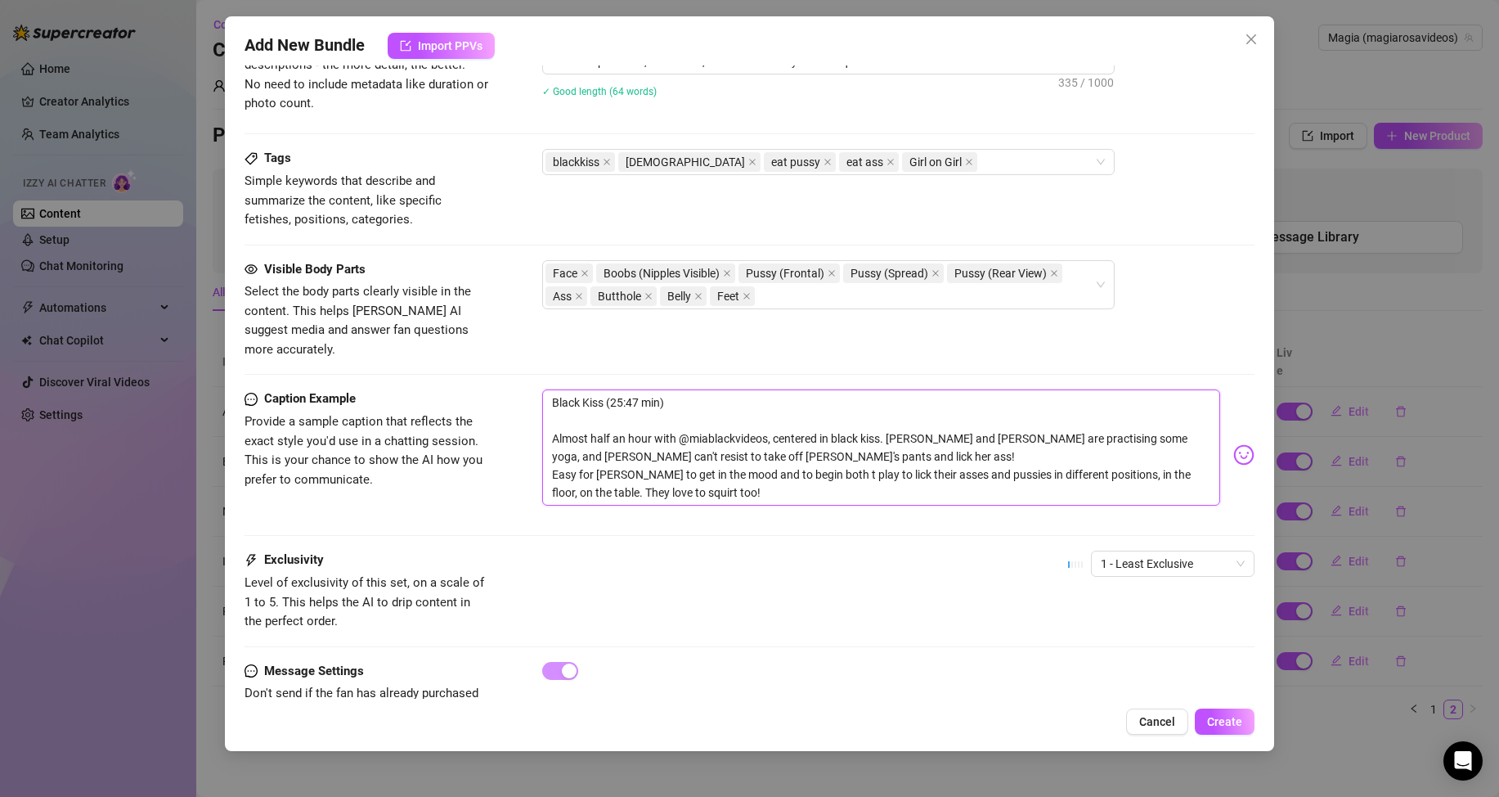
scroll to position [778, 0]
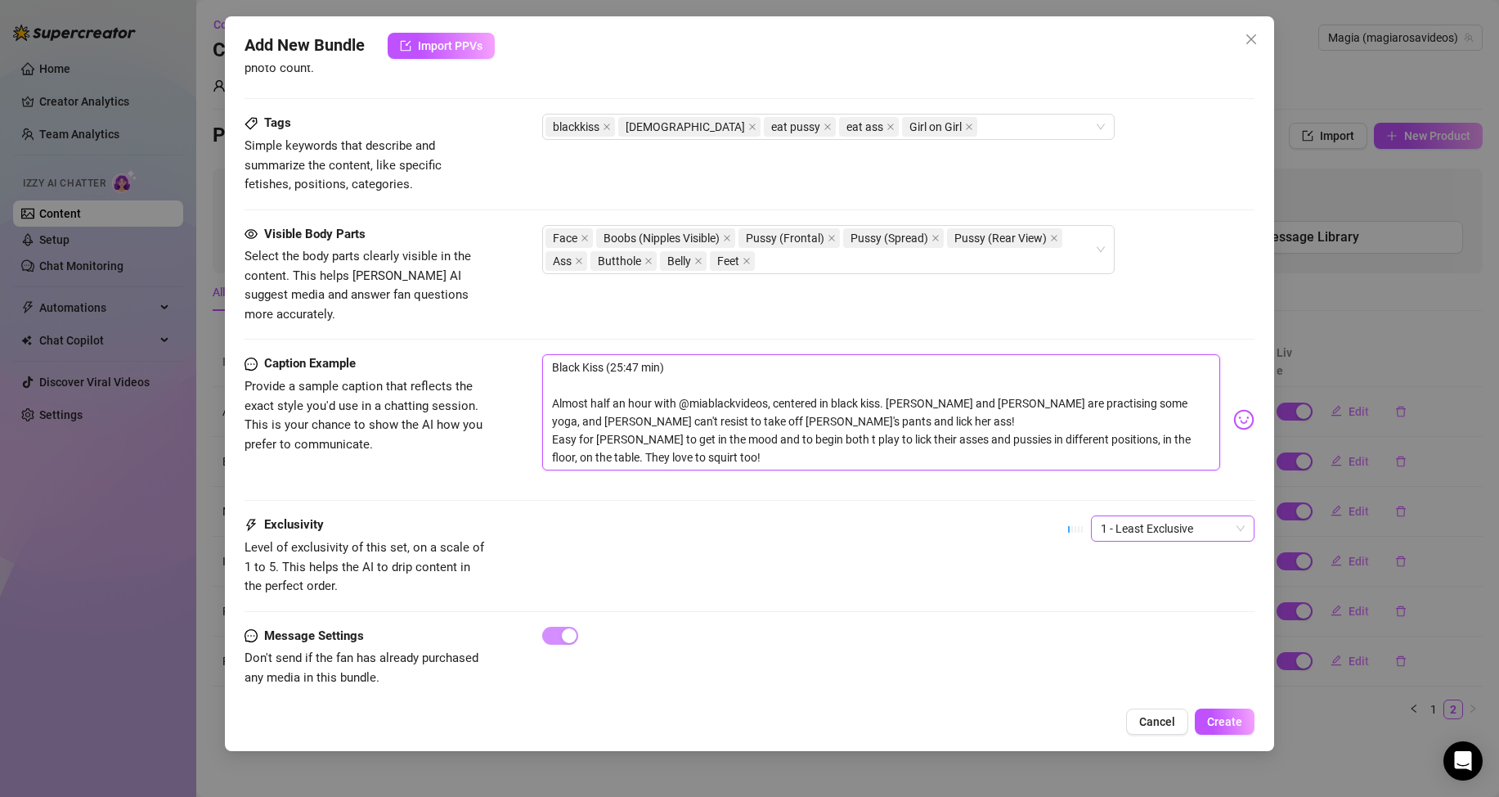
click at [1146, 519] on span "1 - Least Exclusive" at bounding box center [1173, 528] width 144 height 25
type textarea "Black Kiss (25:47 min) Almost half an hour with @miablackvideos, centered in bl…"
click at [1130, 565] on div "2" at bounding box center [1158, 568] width 137 height 18
click at [1224, 724] on span "Create" at bounding box center [1224, 721] width 35 height 13
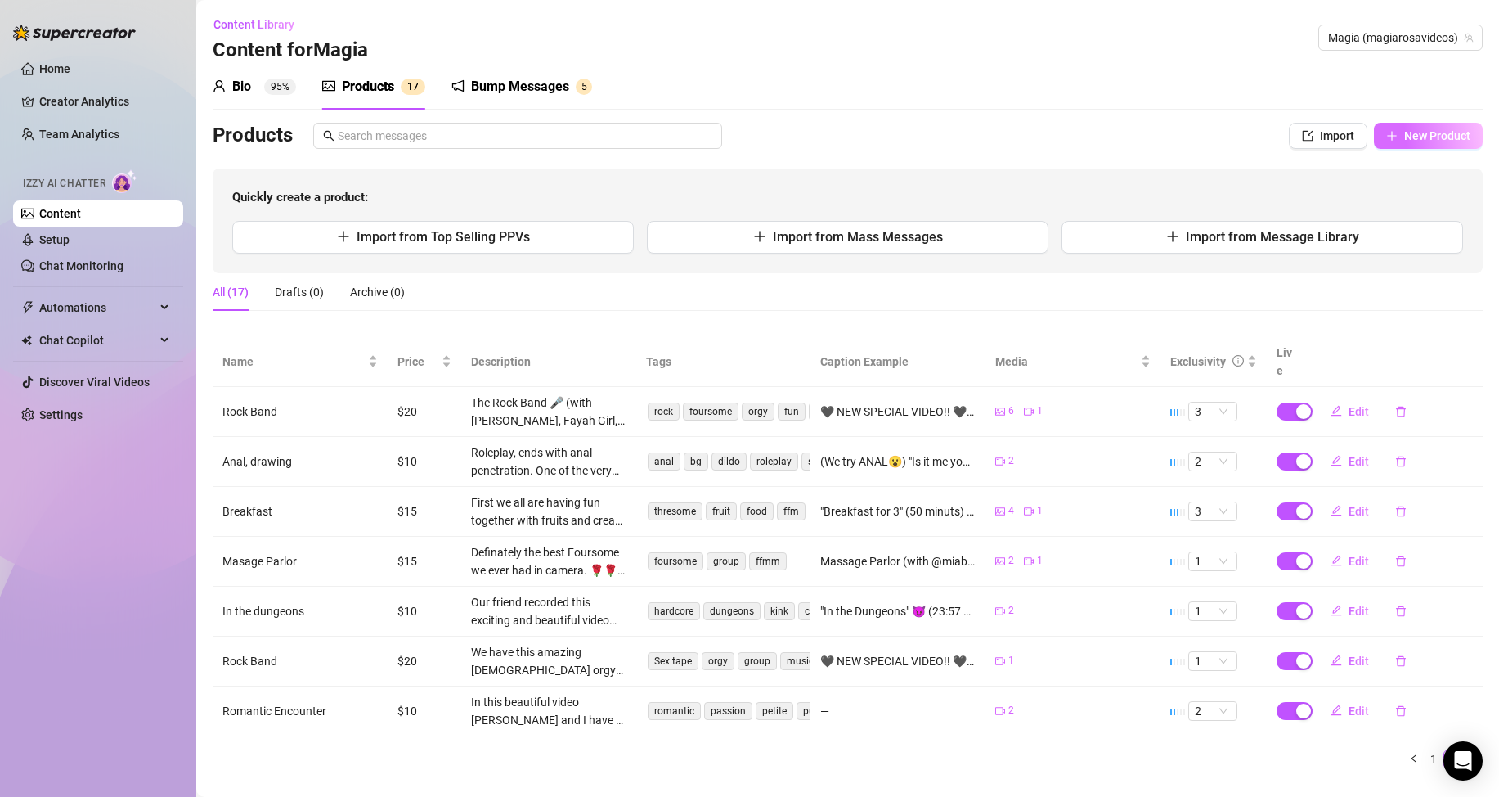
click at [1390, 140] on button "New Product" at bounding box center [1428, 136] width 109 height 26
type textarea "Type your message here..."
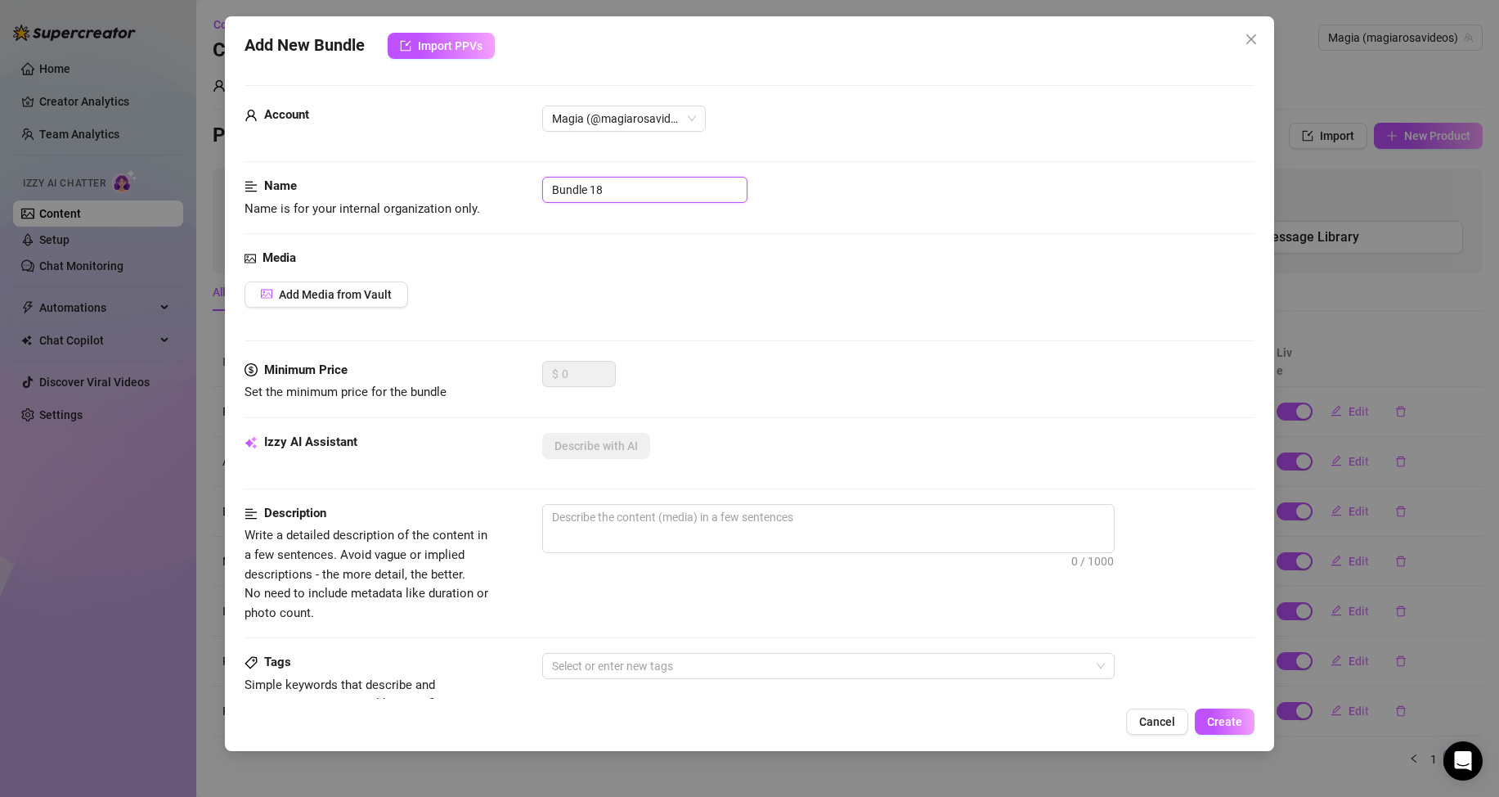
drag, startPoint x: 618, startPoint y: 187, endPoint x: 462, endPoint y: 180, distance: 155.6
click at [492, 183] on div "Name Name is for your internal organization only. Bundle 18" at bounding box center [750, 198] width 1010 height 42
type input "A train in [GEOGRAPHIC_DATA]"
click at [346, 290] on span "Add Media from Vault" at bounding box center [335, 294] width 113 height 13
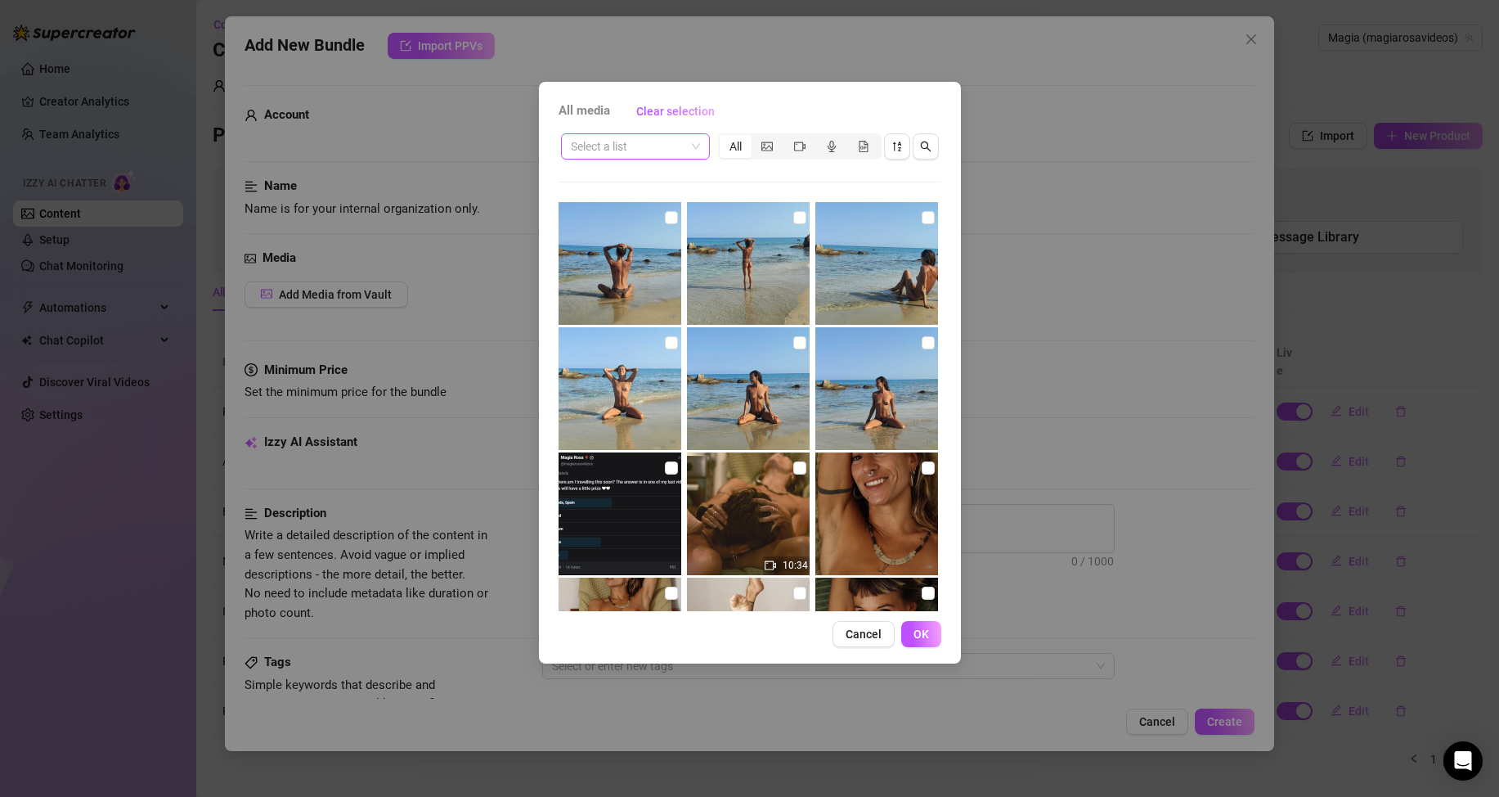
click at [672, 153] on input "search" at bounding box center [628, 146] width 115 height 25
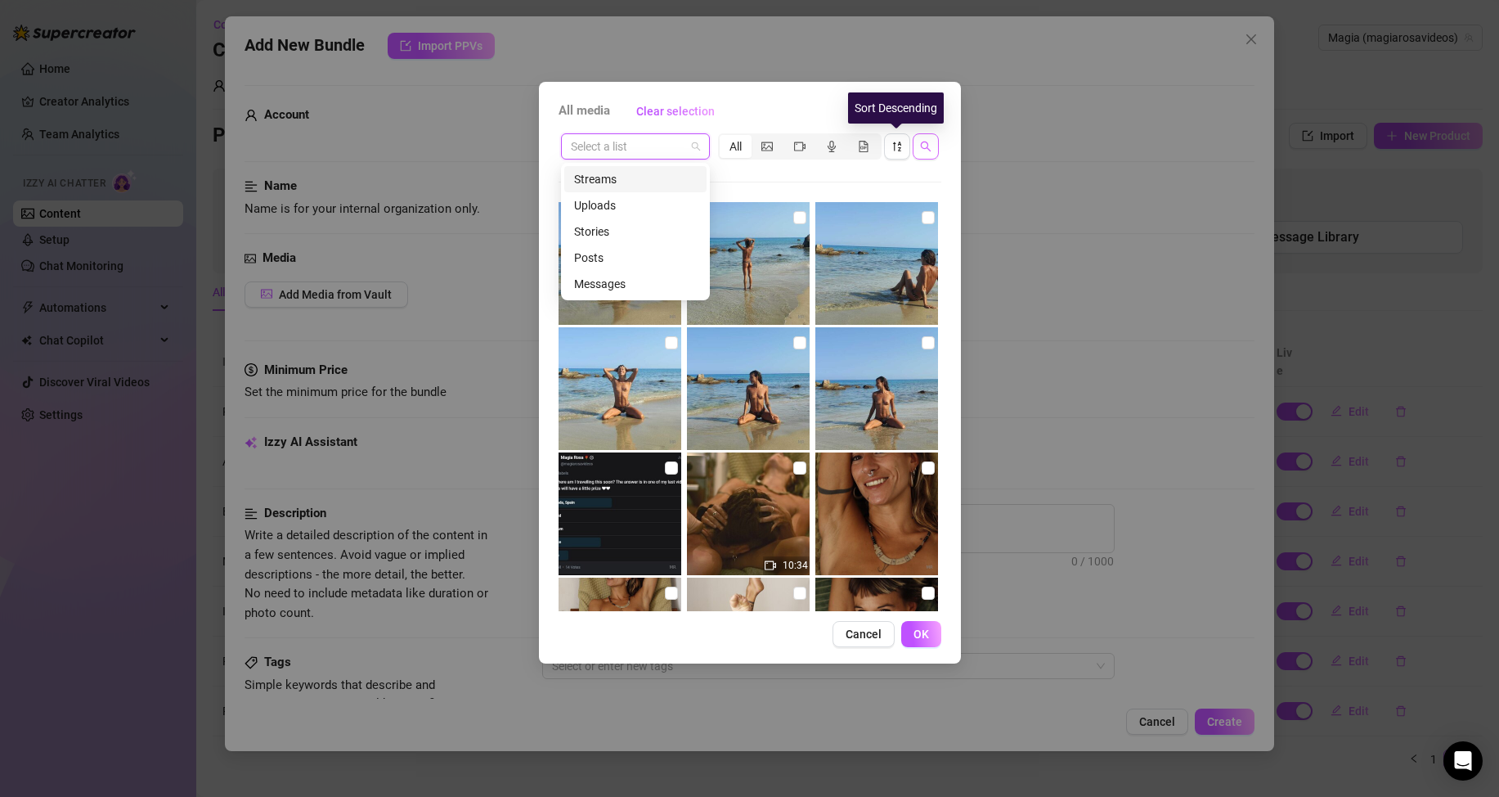
click at [933, 145] on button "button" at bounding box center [926, 146] width 26 height 26
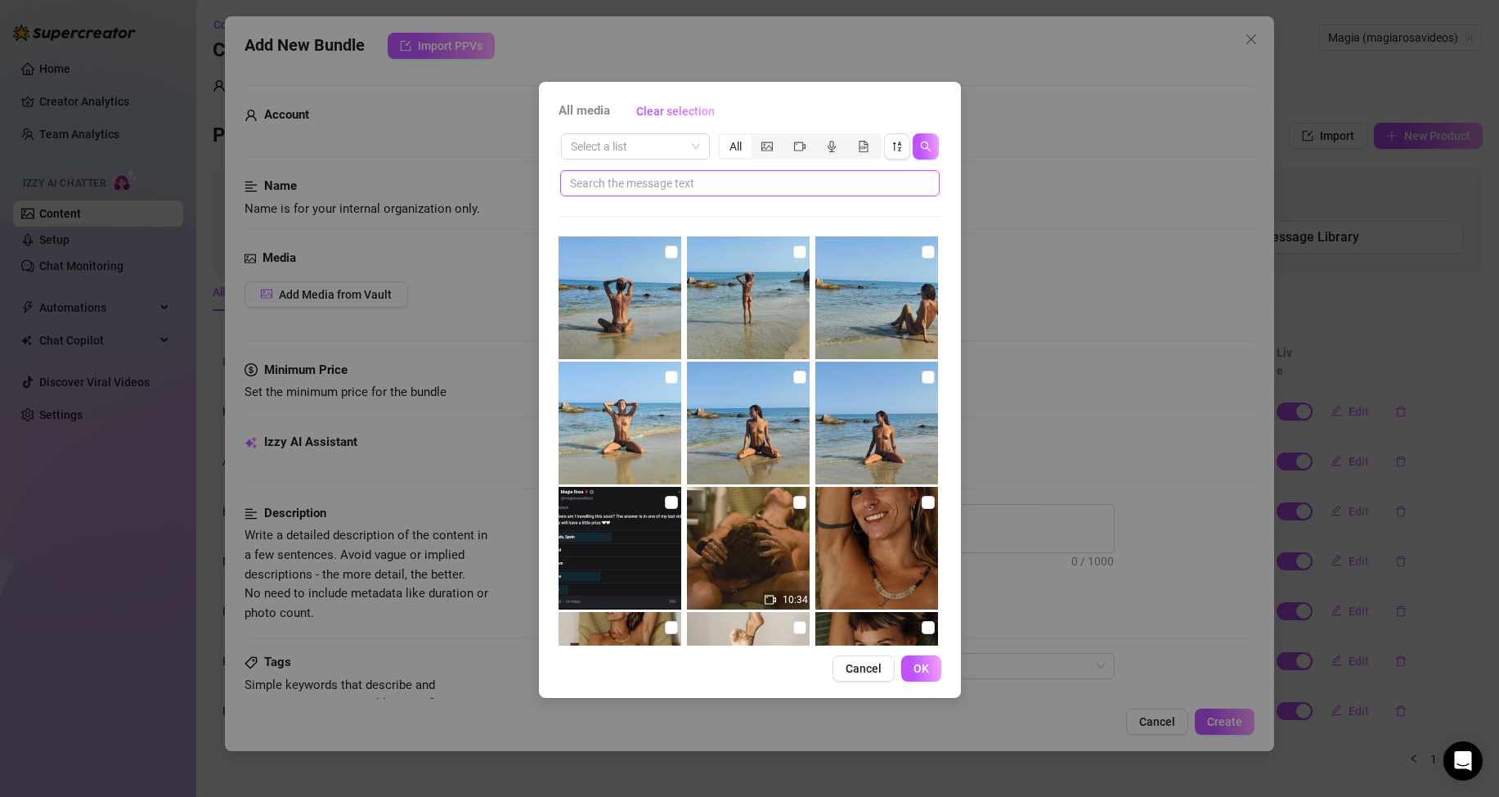
click at [715, 185] on input "text" at bounding box center [743, 183] width 347 height 18
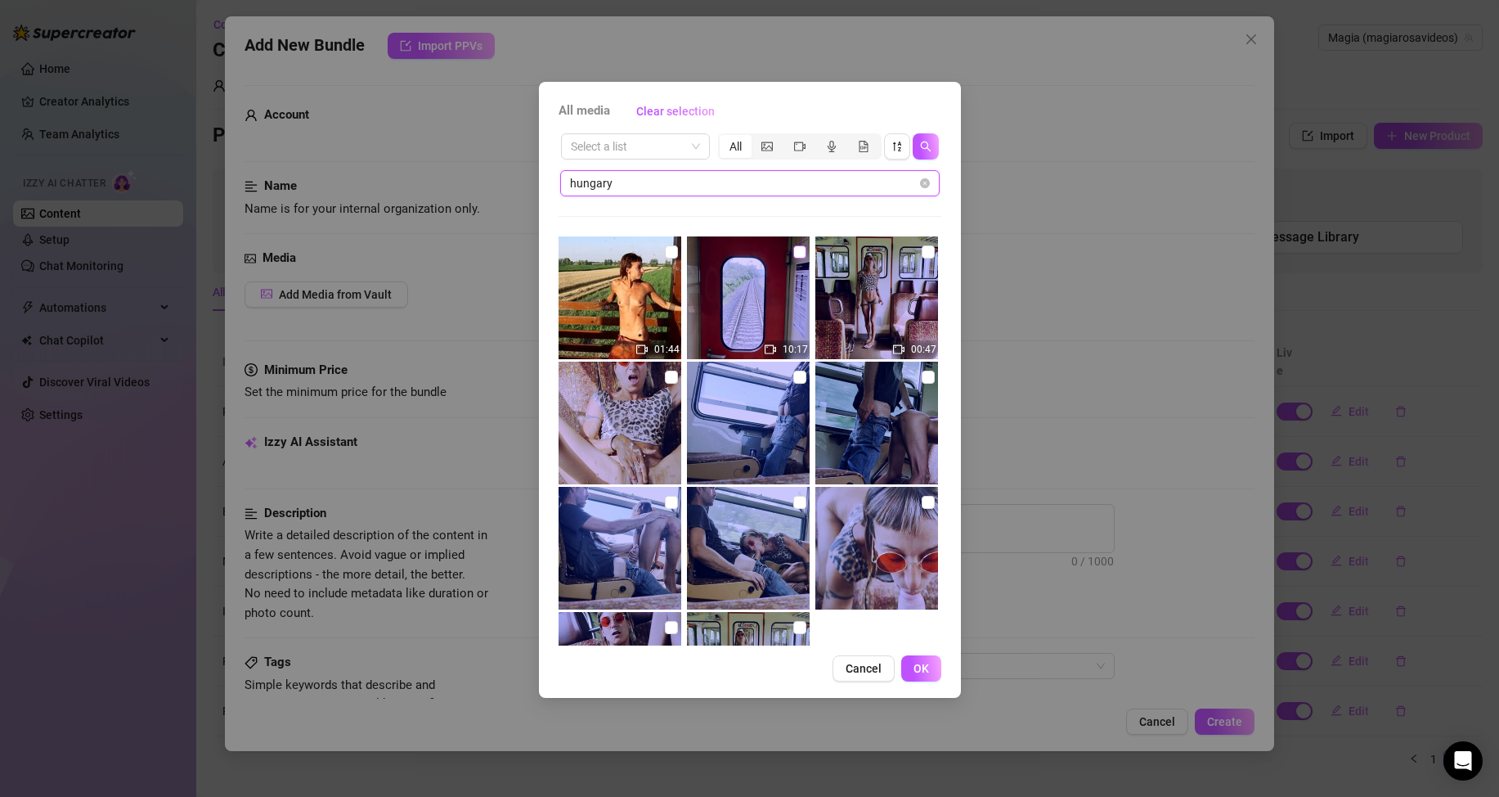
type input "hungary"
click at [793, 253] on input "checkbox" at bounding box center [799, 251] width 13 height 13
checkbox input "true"
click at [922, 254] on input "checkbox" at bounding box center [928, 251] width 13 height 13
checkbox input "true"
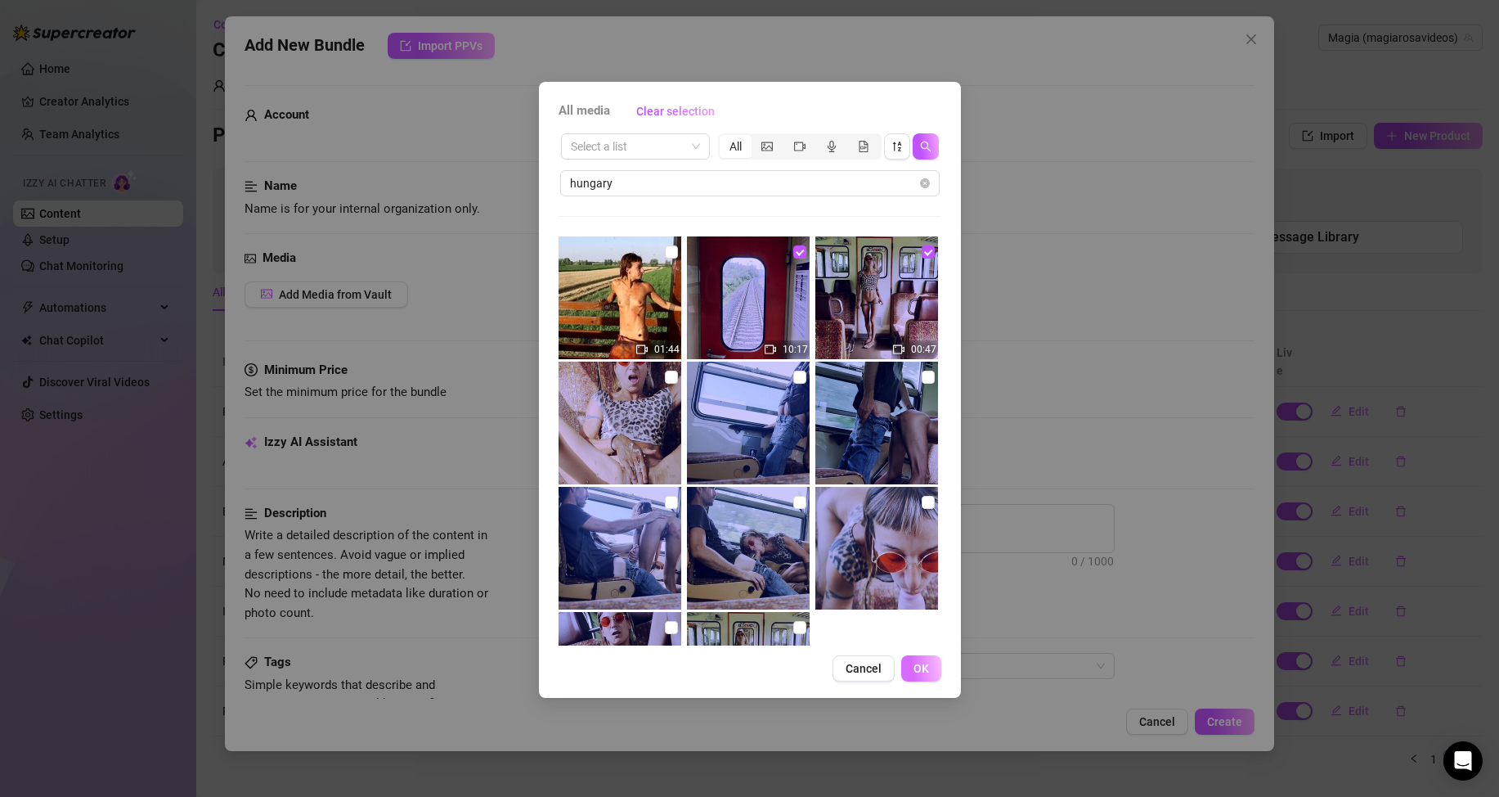
click at [923, 667] on span "OK" at bounding box center [922, 668] width 16 height 13
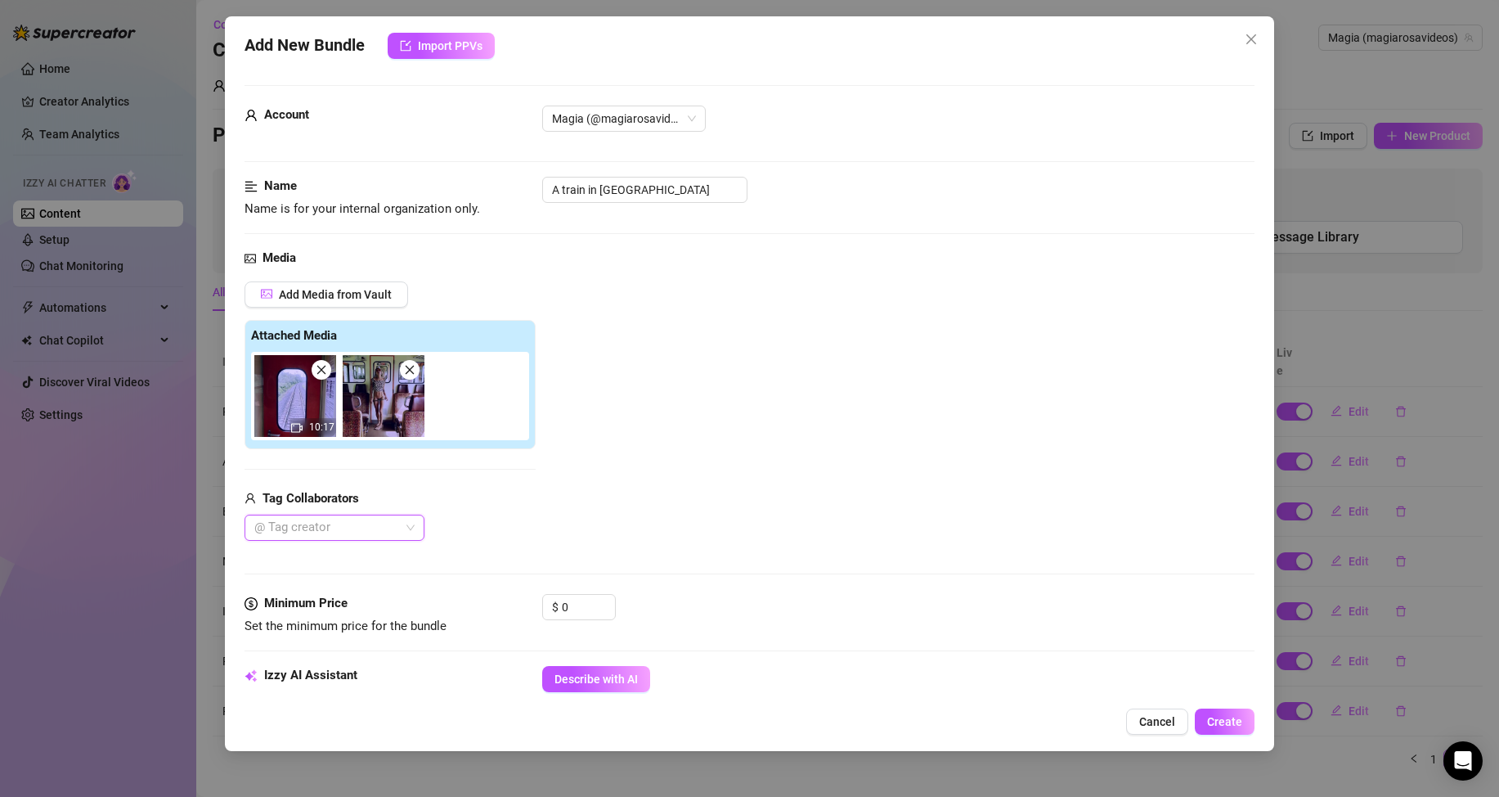
click at [378, 524] on div at bounding box center [326, 527] width 156 height 23
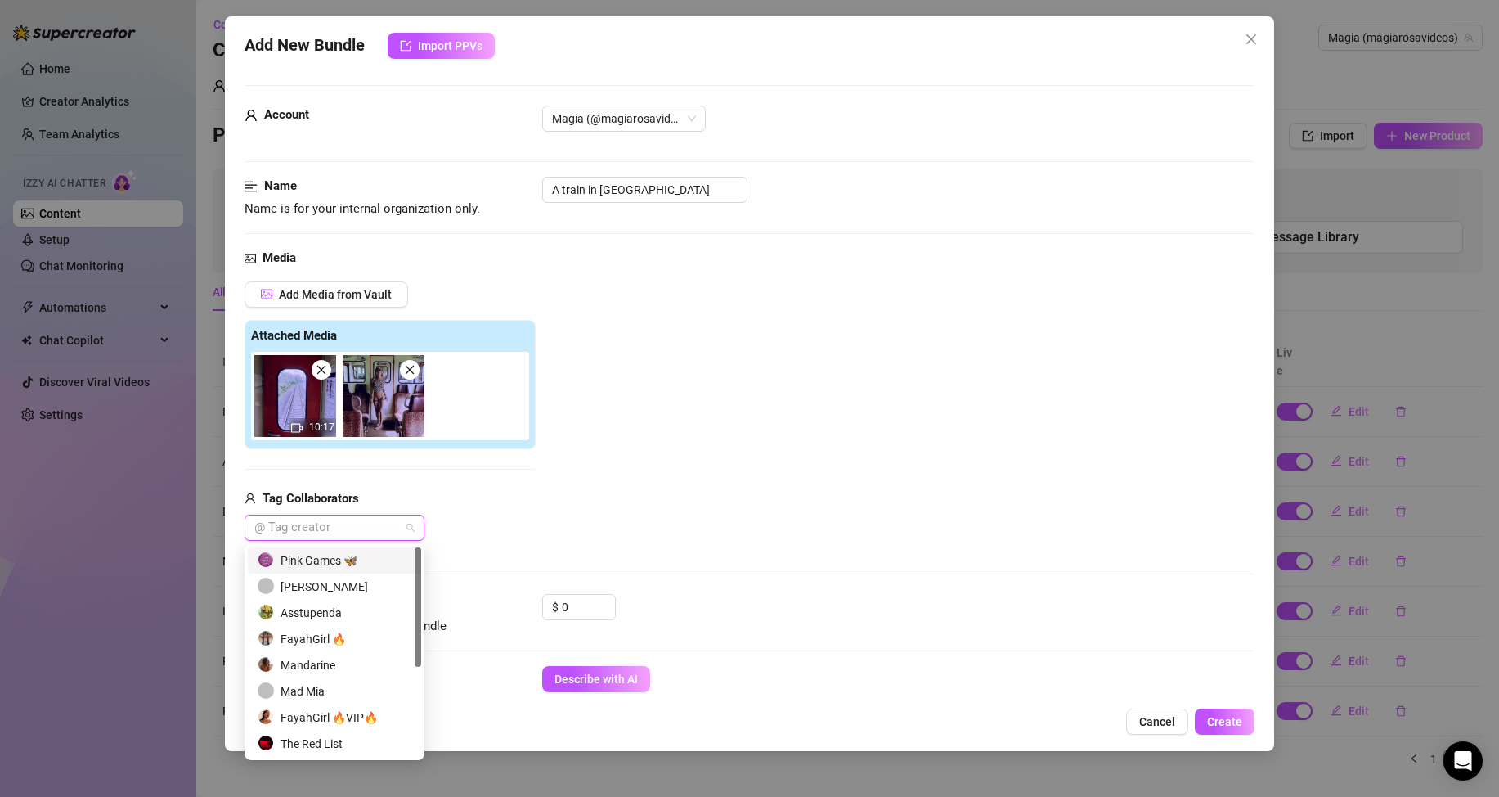
click at [321, 557] on div "Pink Games 🦋" at bounding box center [335, 560] width 154 height 18
click at [566, 604] on input "0" at bounding box center [588, 607] width 53 height 25
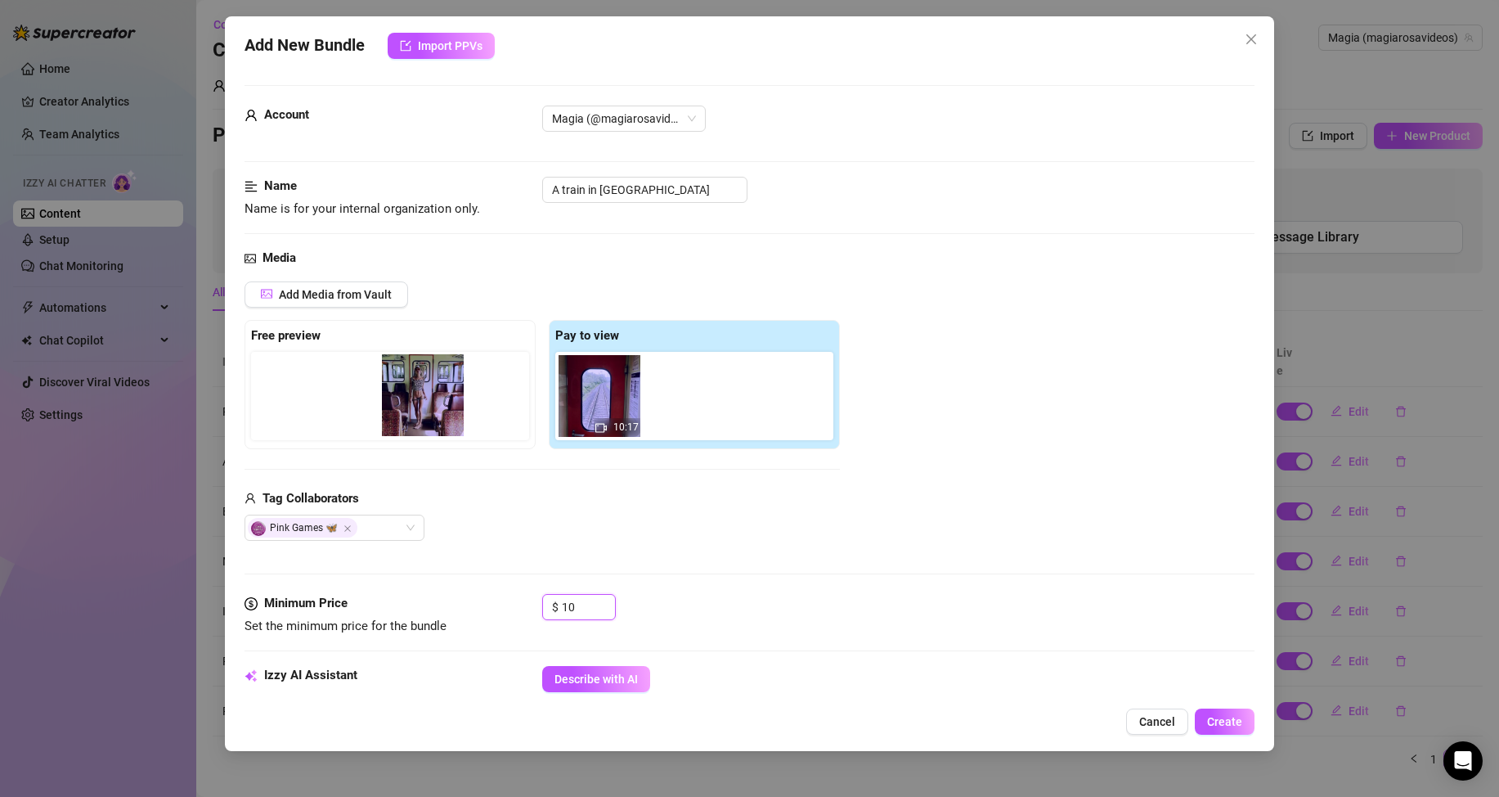
drag, startPoint x: 689, startPoint y: 411, endPoint x: 402, endPoint y: 411, distance: 286.3
click at [402, 411] on div "Free preview Pay to view 10:17" at bounding box center [542, 384] width 595 height 129
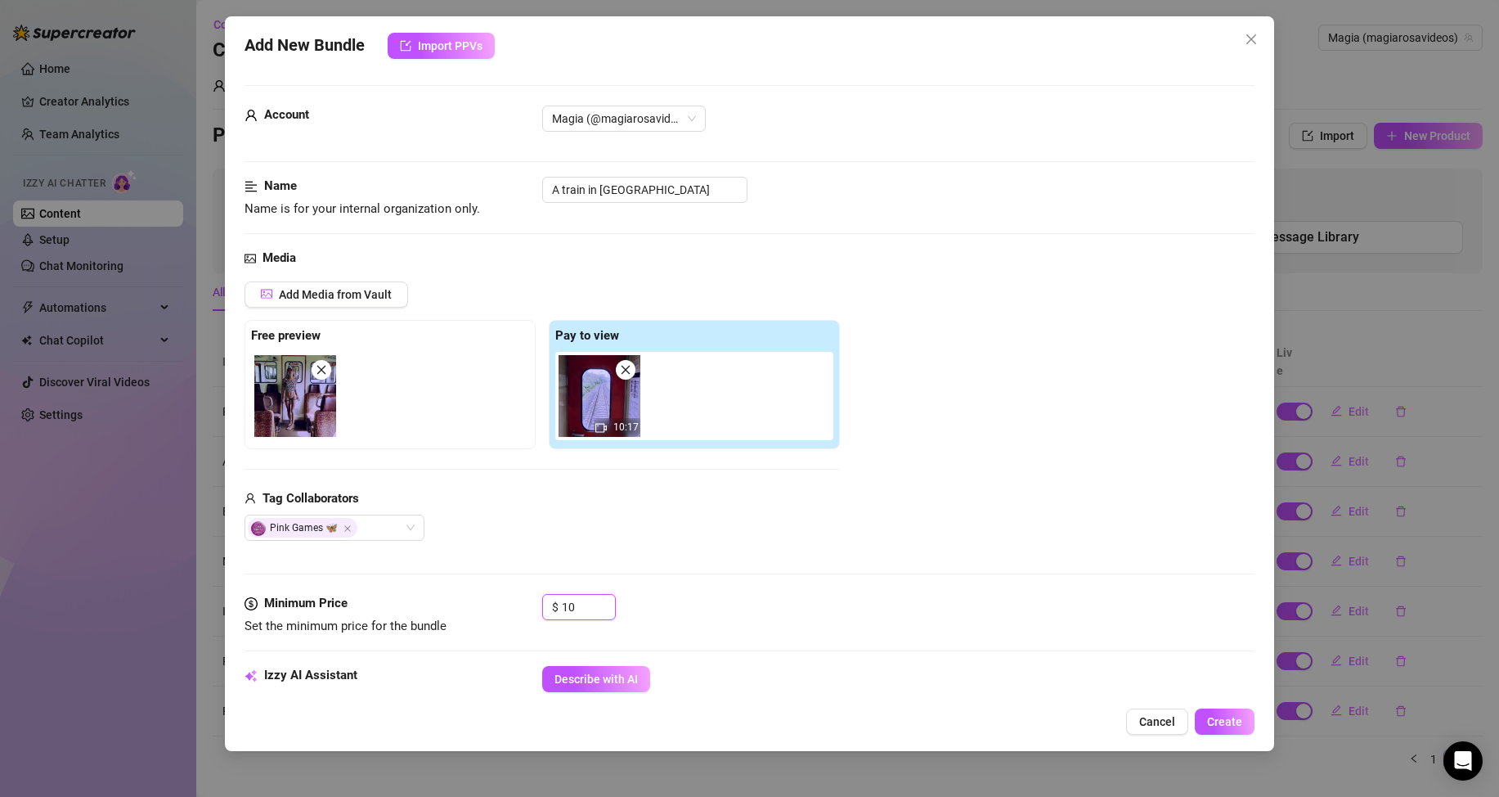
type input "10"
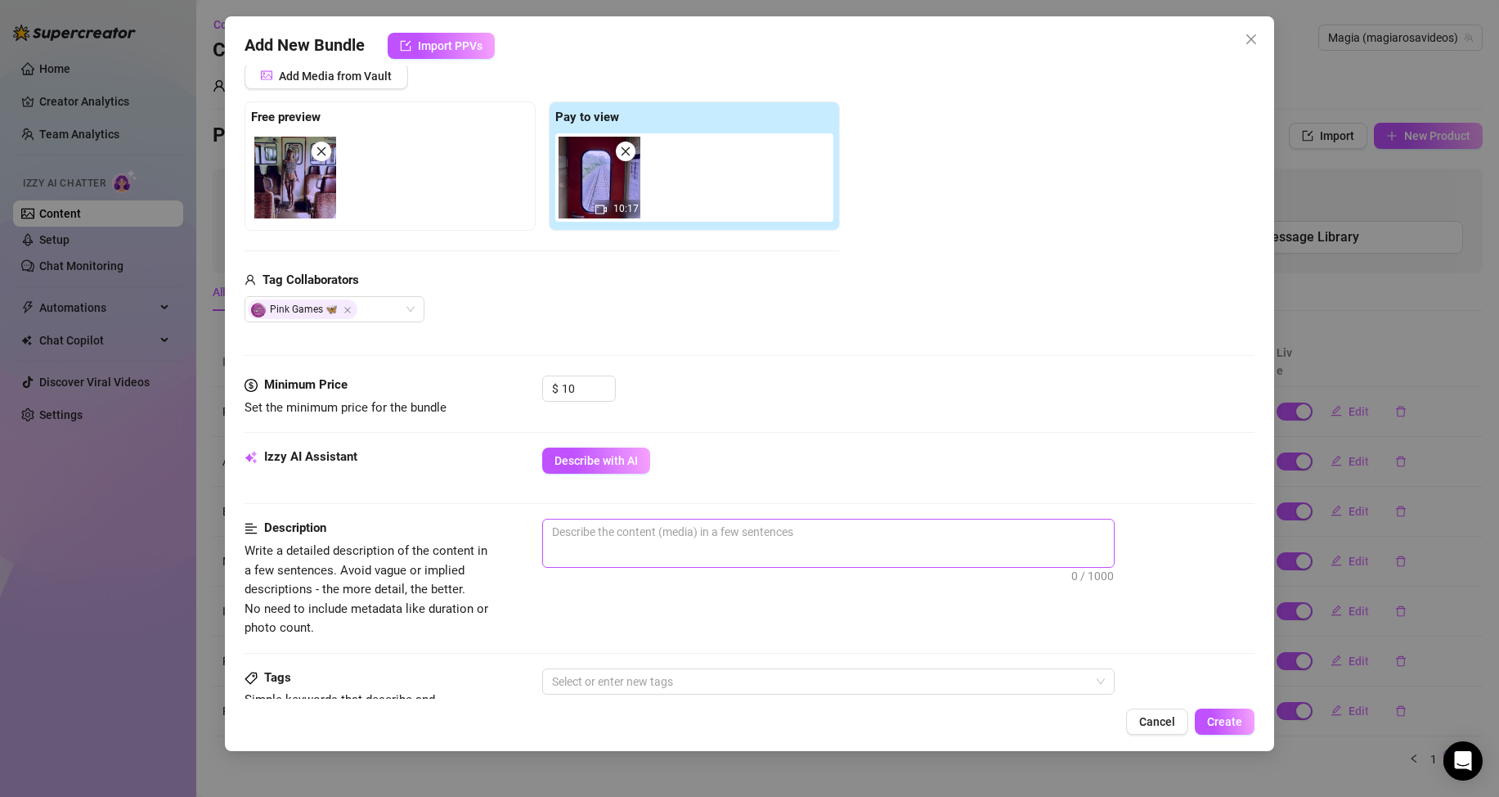
click at [628, 552] on span "0 / 1000" at bounding box center [828, 543] width 573 height 49
click at [619, 538] on textarea at bounding box center [828, 531] width 571 height 25
paste textarea "A train in [GEOGRAPHIC_DATA] (10:17 min) - 10$ We where travelling on a train i…"
type textarea "A train in [GEOGRAPHIC_DATA] (10:17 min) - 10$ We where travelling on a train i…"
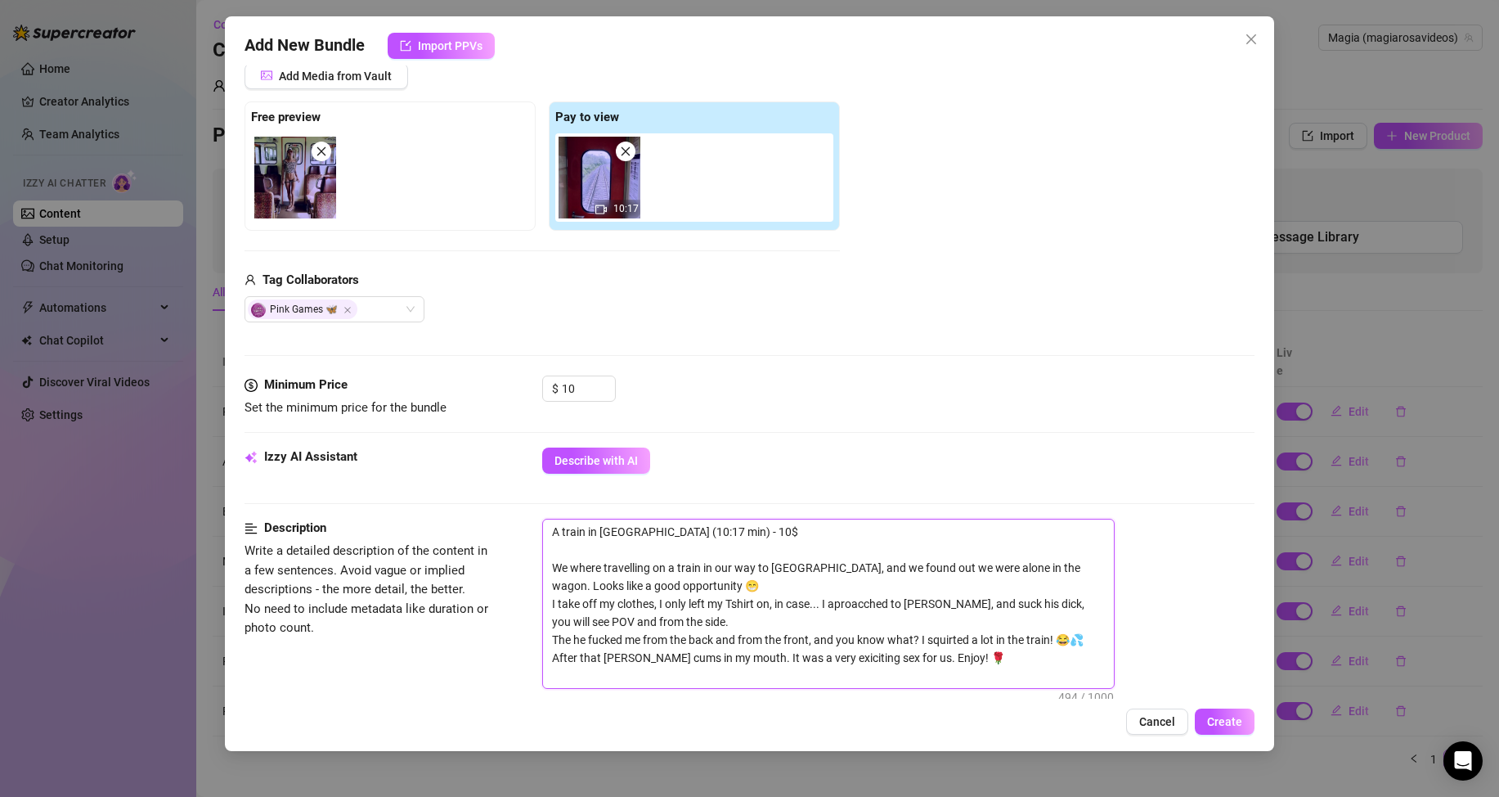
scroll to position [0, 0]
click at [309, 178] on img at bounding box center [295, 178] width 82 height 82
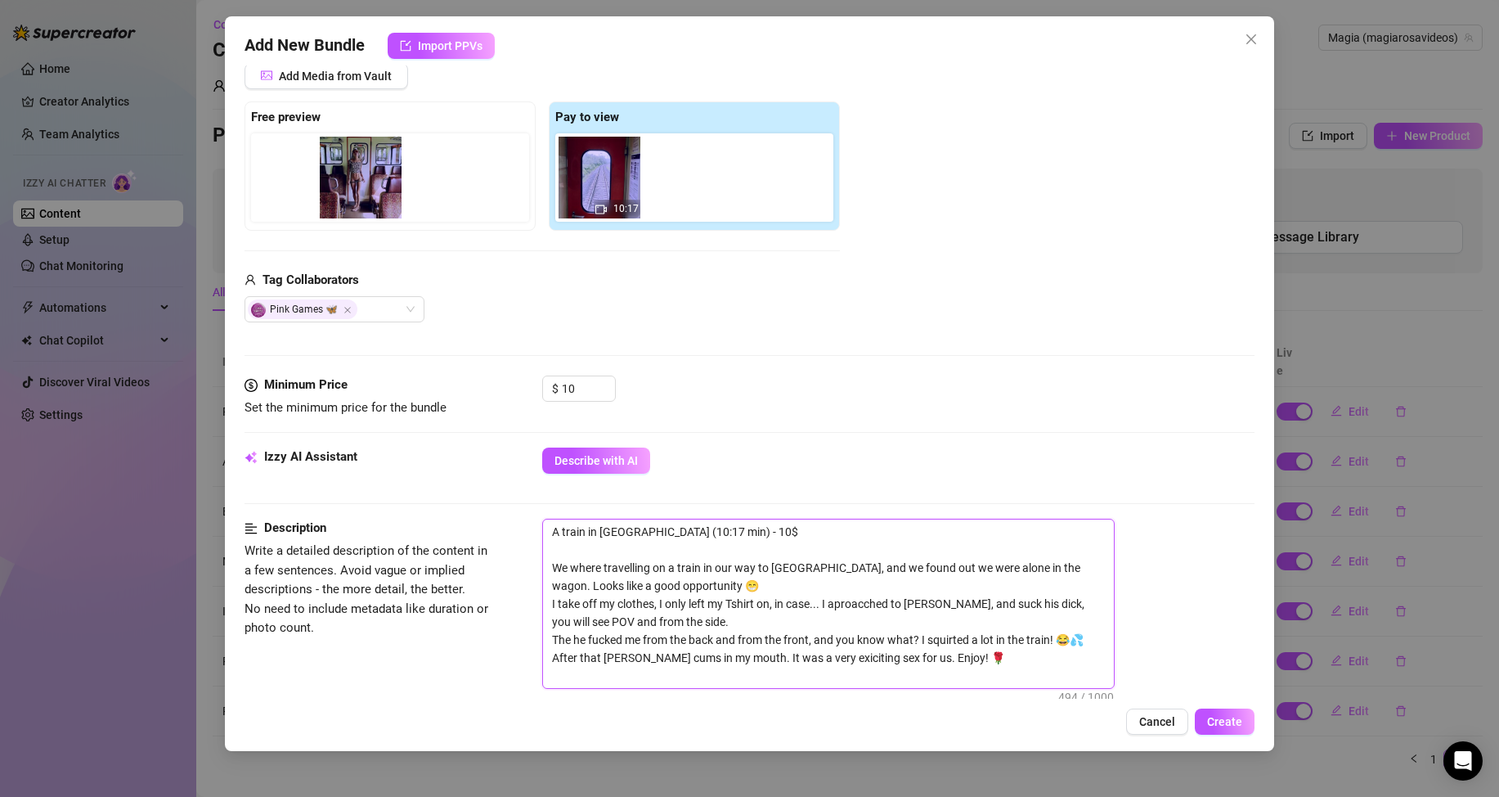
drag, startPoint x: 301, startPoint y: 191, endPoint x: 370, endPoint y: 191, distance: 68.7
click at [370, 191] on div at bounding box center [393, 177] width 285 height 88
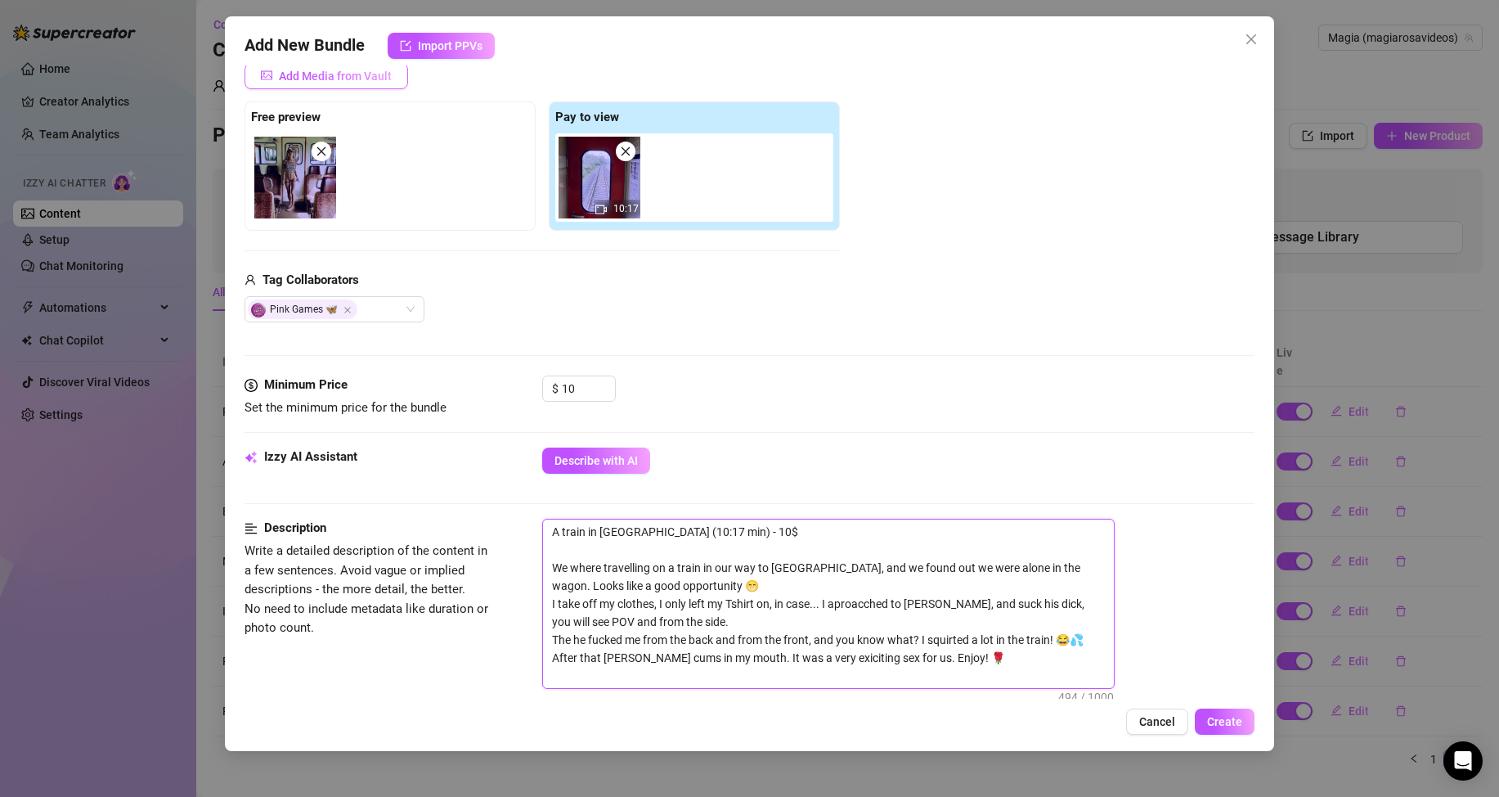
type textarea "A train in [GEOGRAPHIC_DATA] (10:17 min) - 10$ We where travelling on a train i…"
click at [335, 75] on span "Add Media from Vault" at bounding box center [335, 76] width 113 height 13
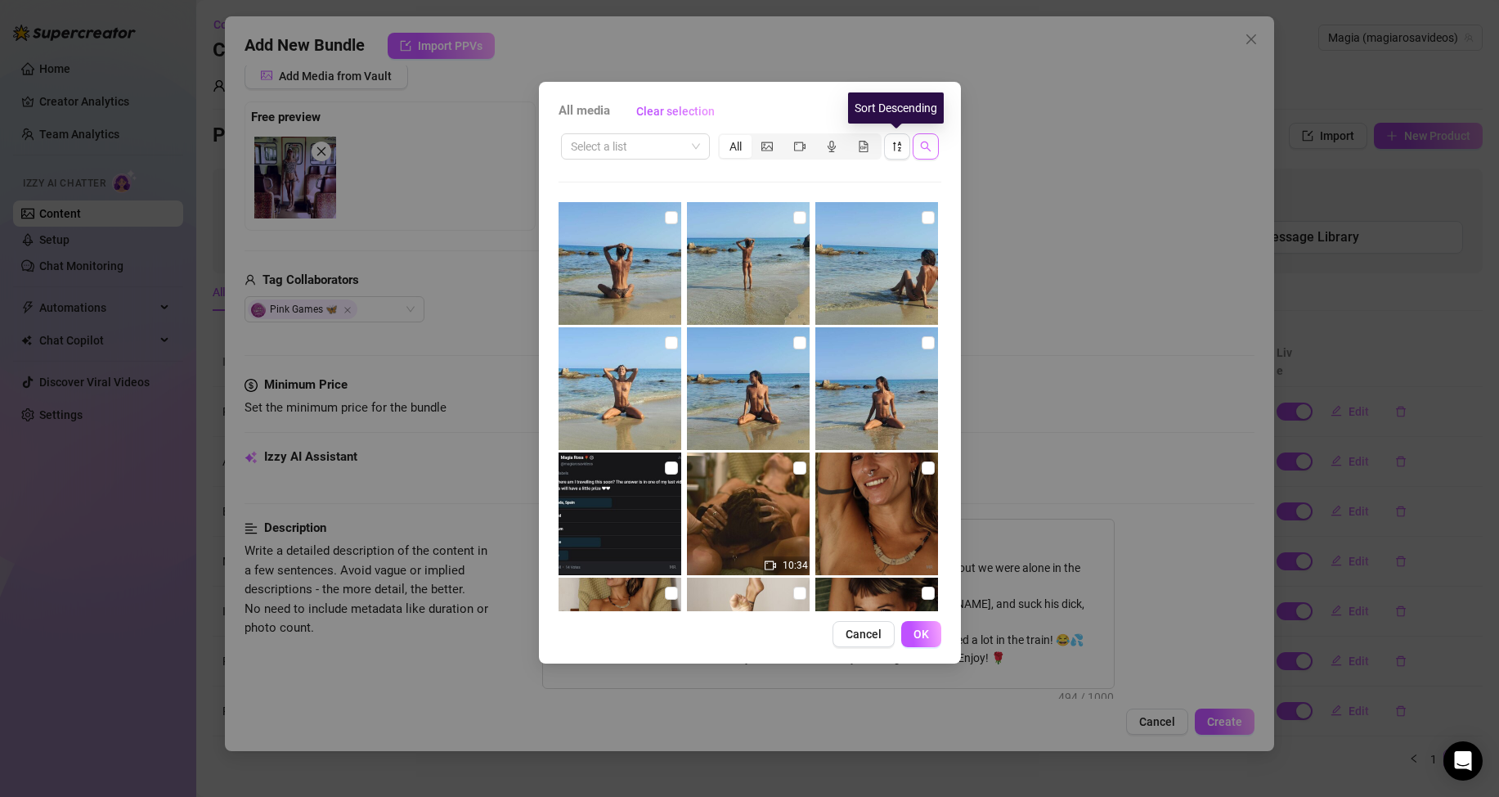
click at [921, 145] on icon "search" at bounding box center [925, 147] width 11 height 11
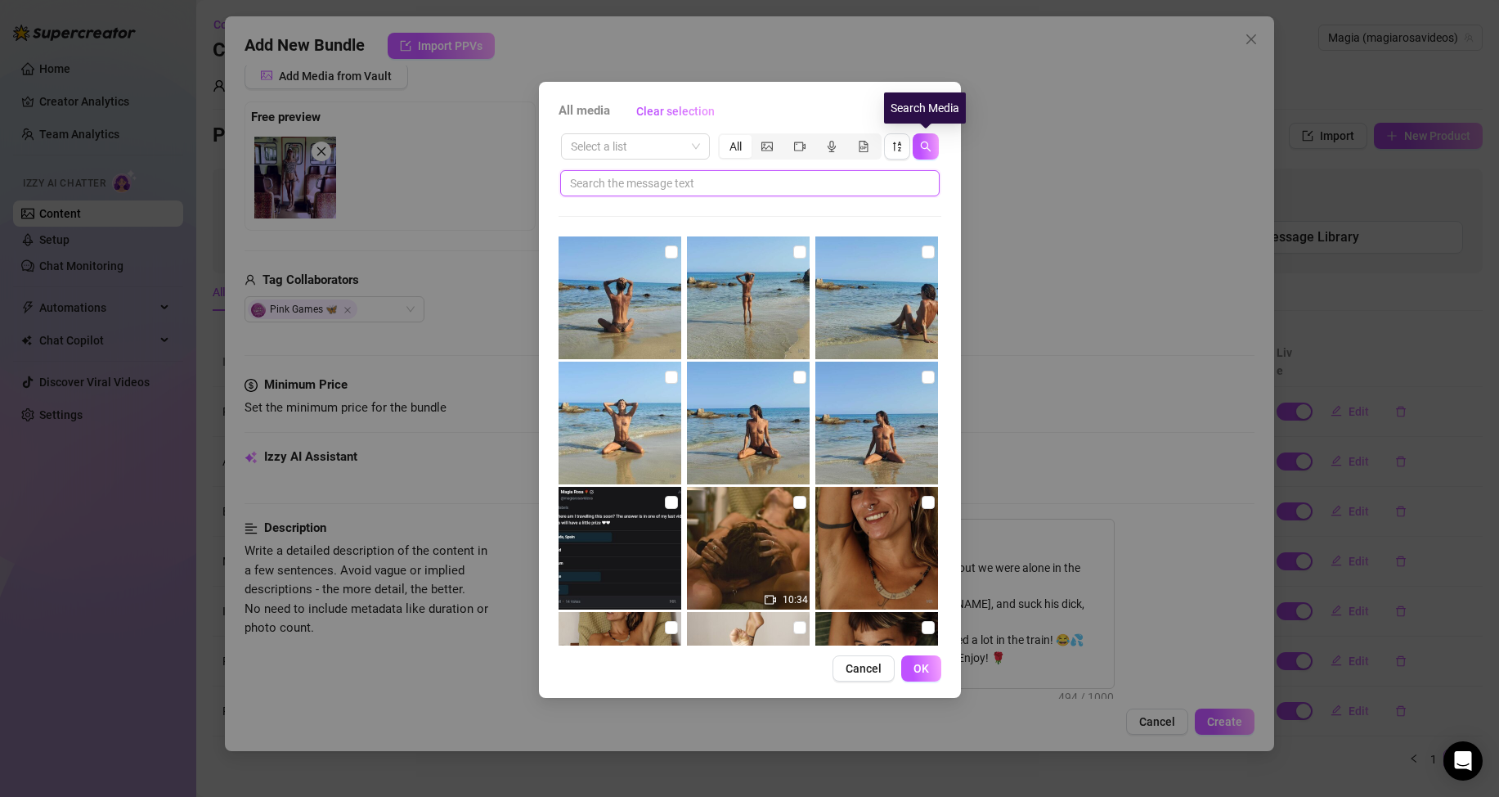
click at [874, 184] on input "text" at bounding box center [743, 183] width 347 height 18
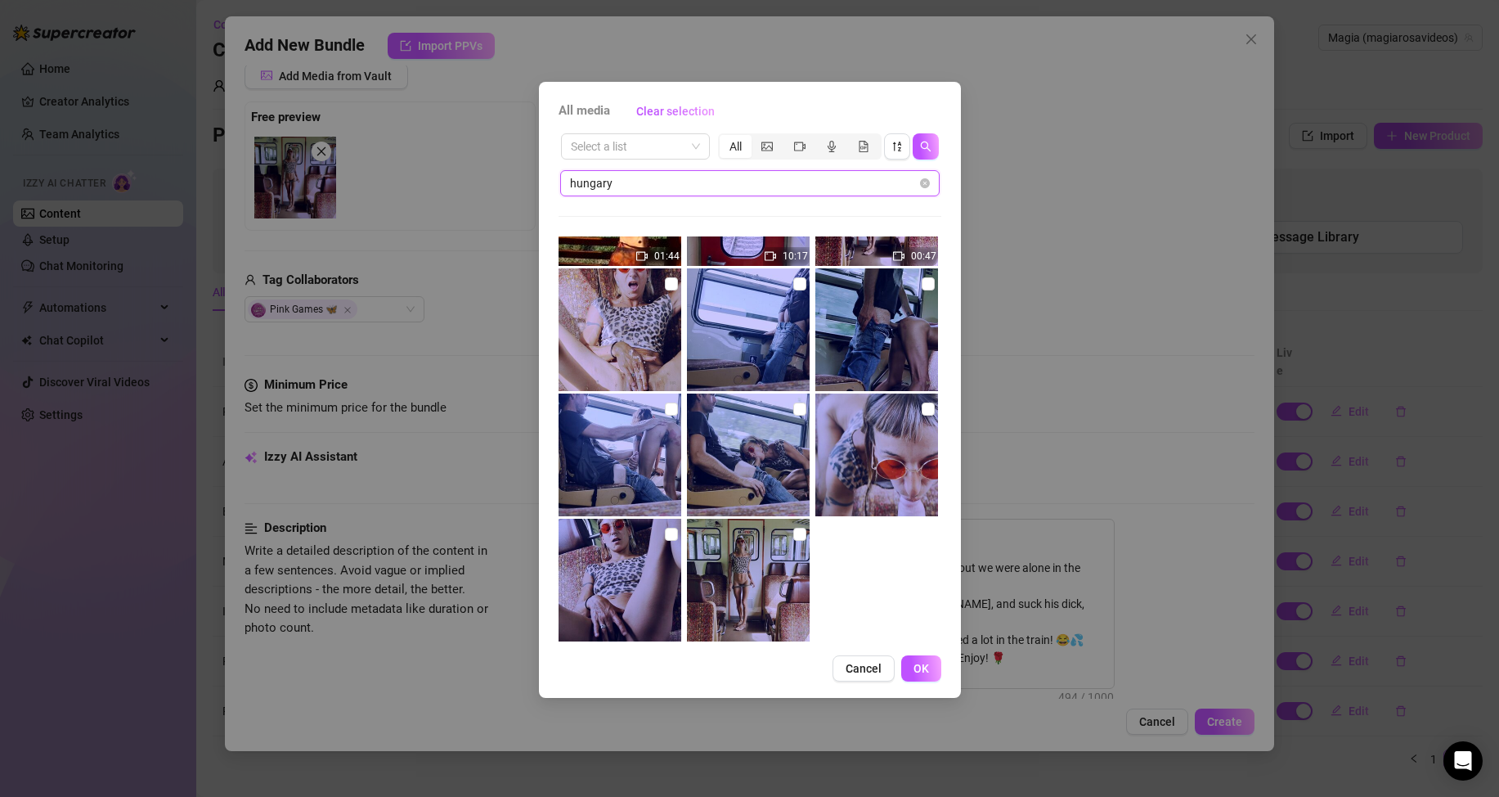
scroll to position [116, 0]
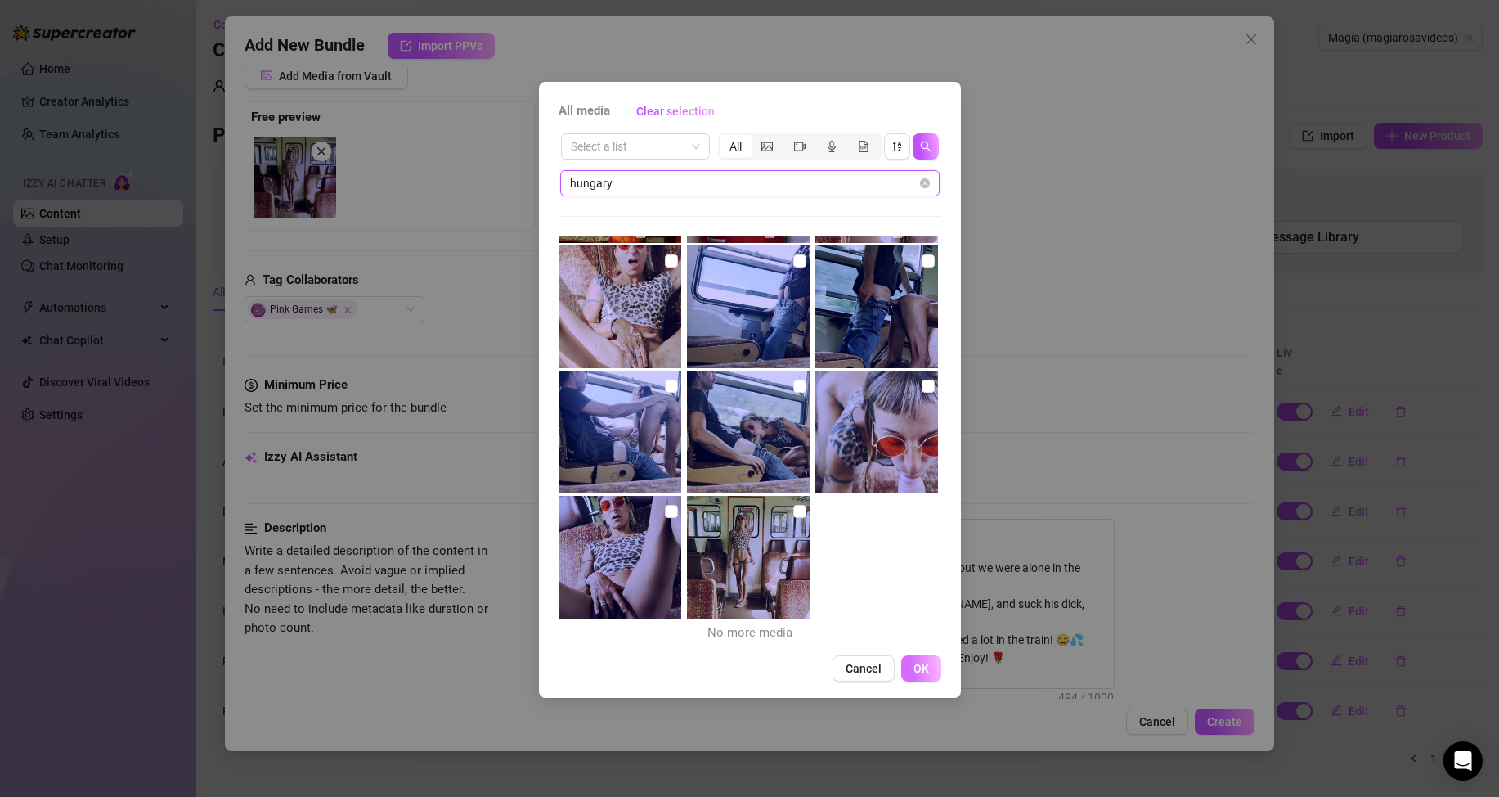
type input "hungary"
click at [929, 672] on button "OK" at bounding box center [921, 668] width 40 height 26
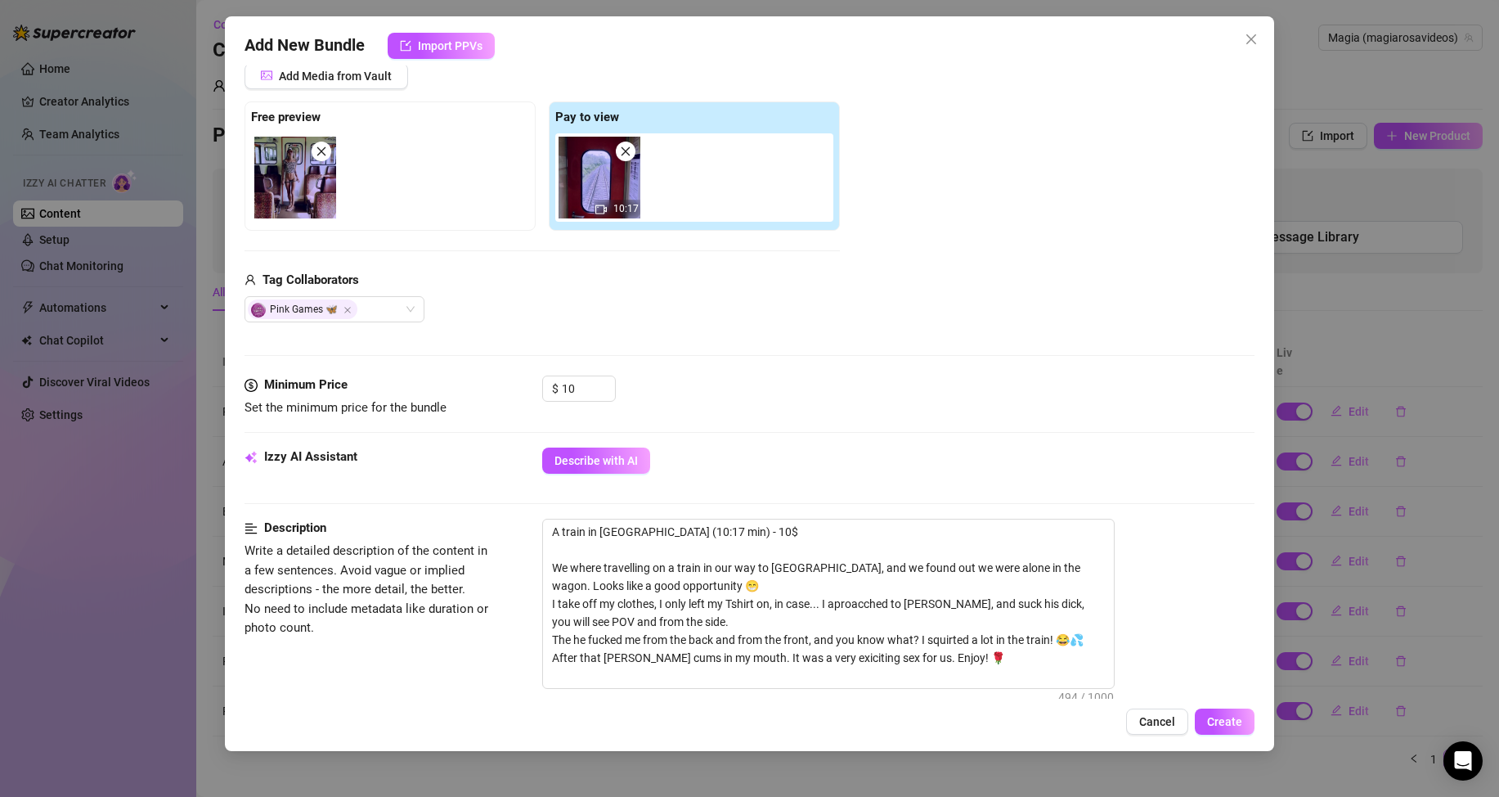
scroll to position [654, 0]
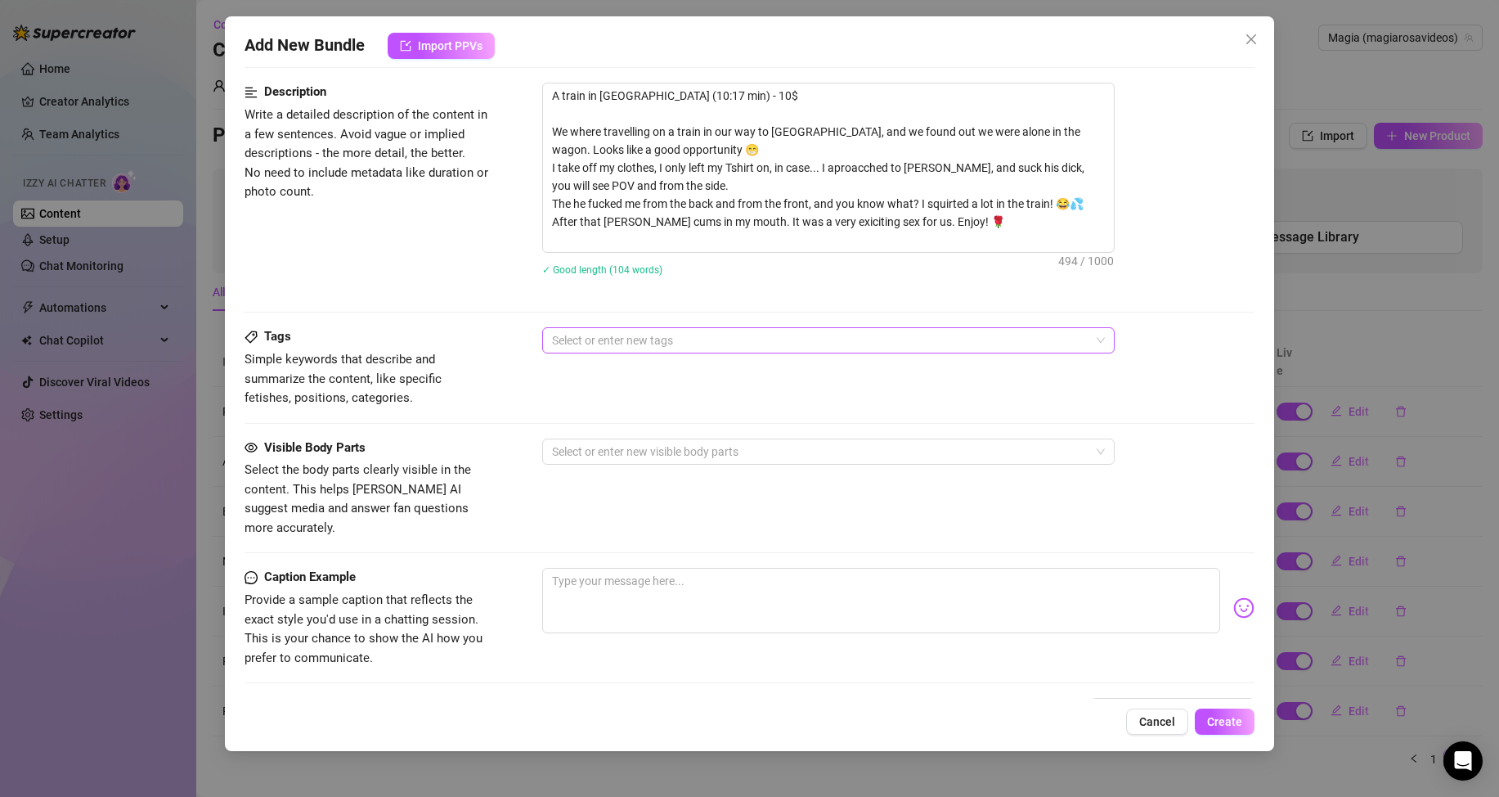
click at [637, 344] on div at bounding box center [820, 340] width 549 height 23
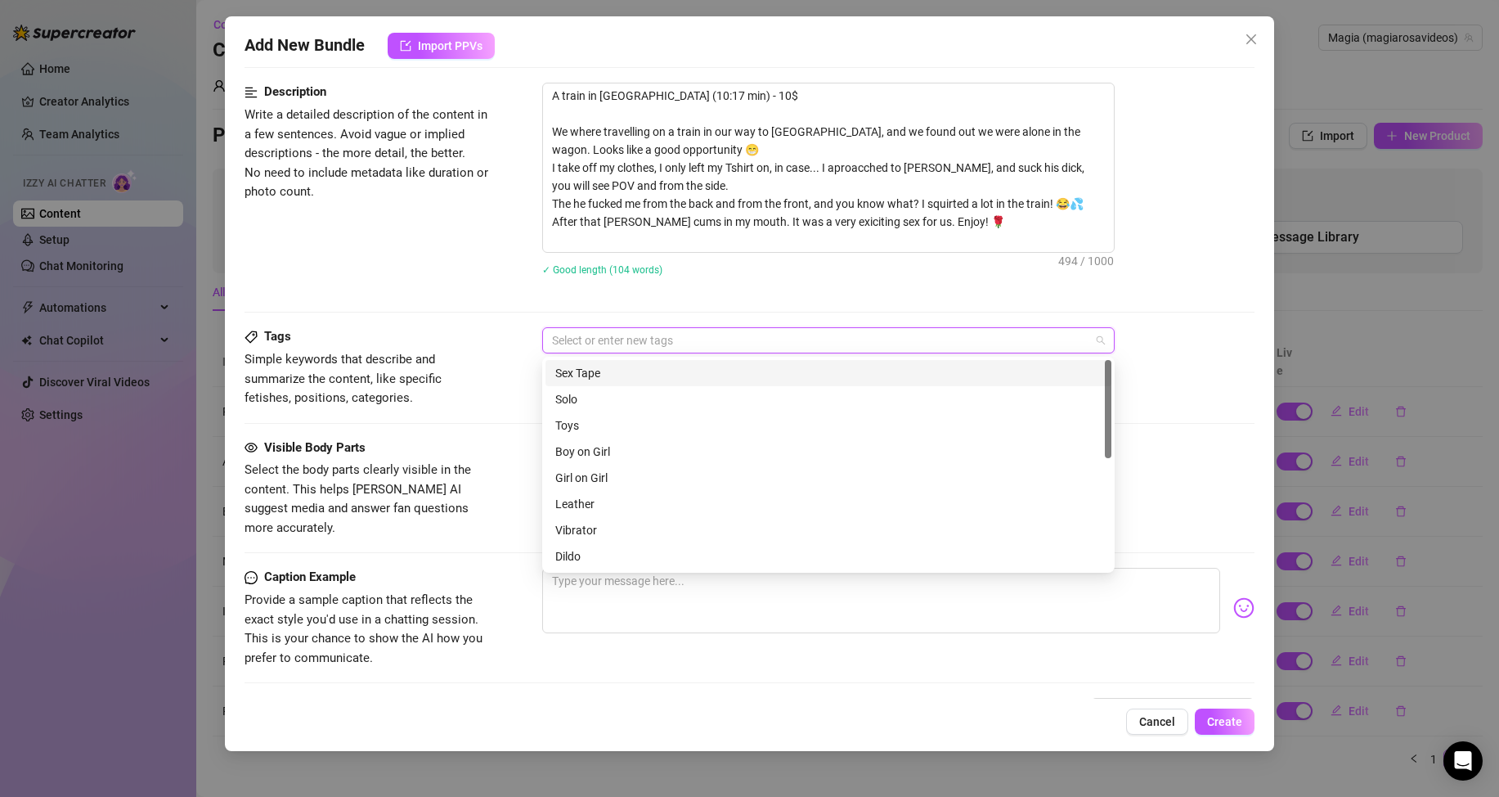
click at [600, 337] on div at bounding box center [820, 340] width 549 height 23
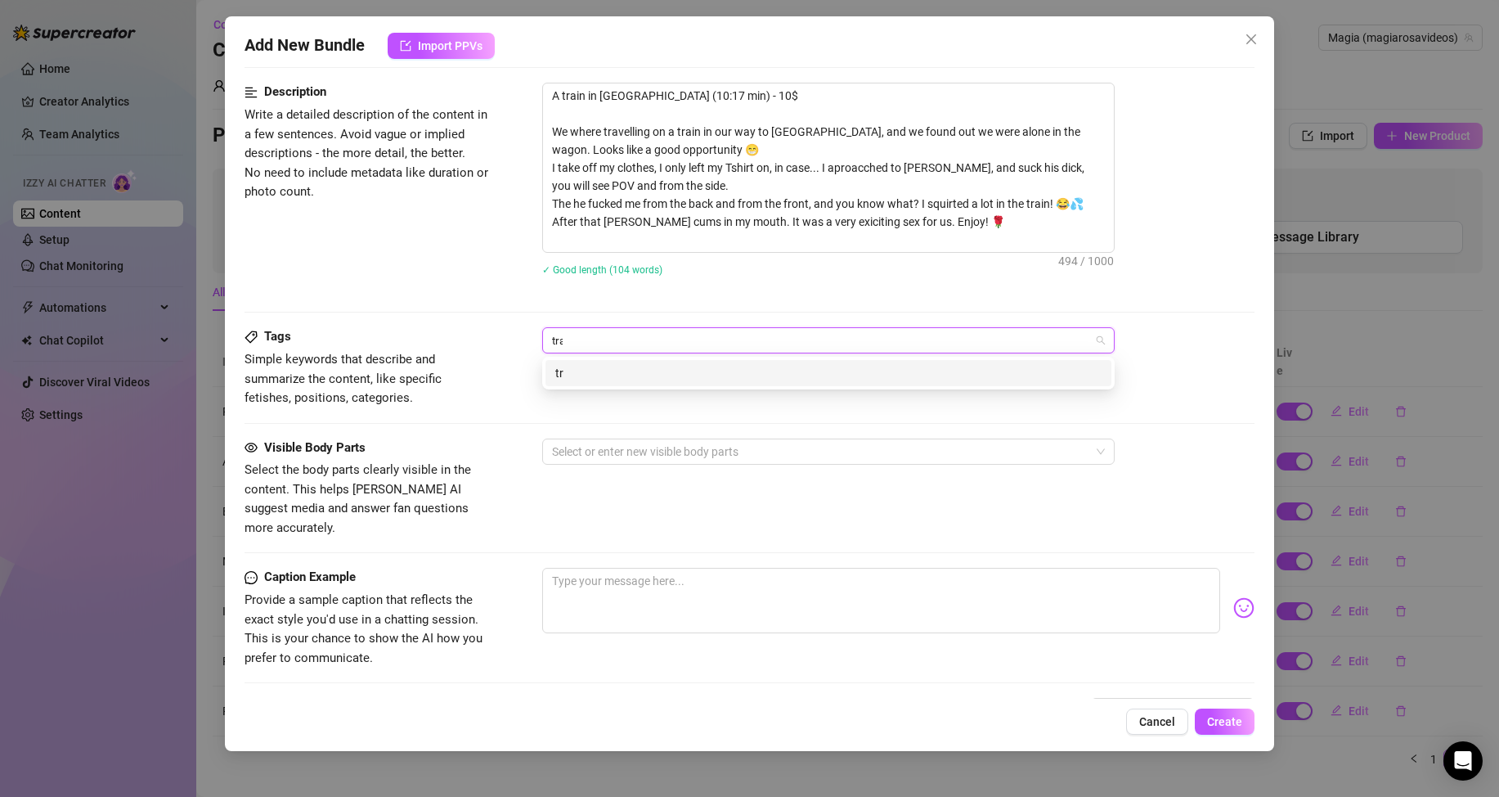
type input "train"
click at [688, 367] on div "train" at bounding box center [828, 373] width 546 height 18
type input "public"
type input "blowjob"
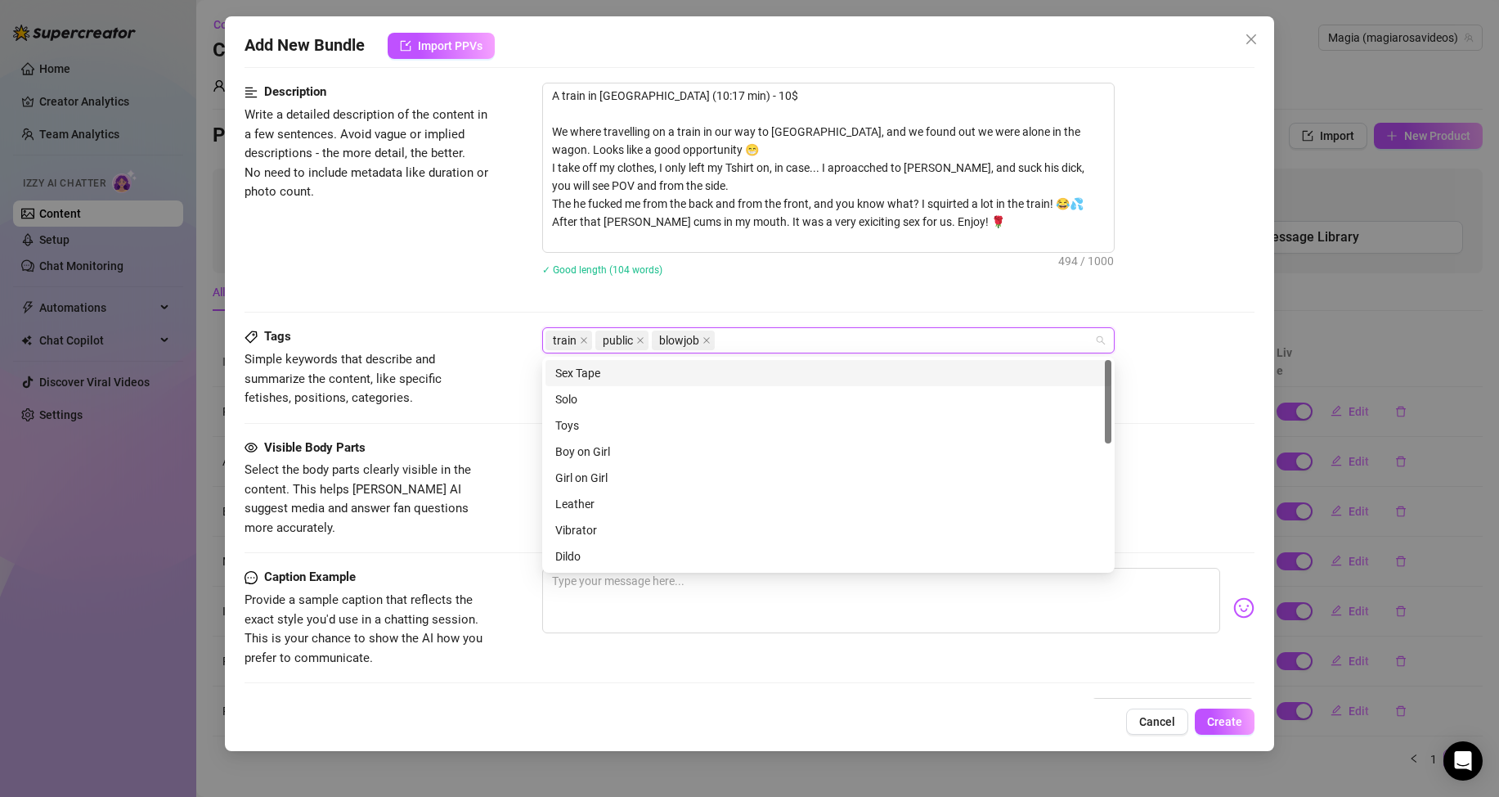
type input "o"
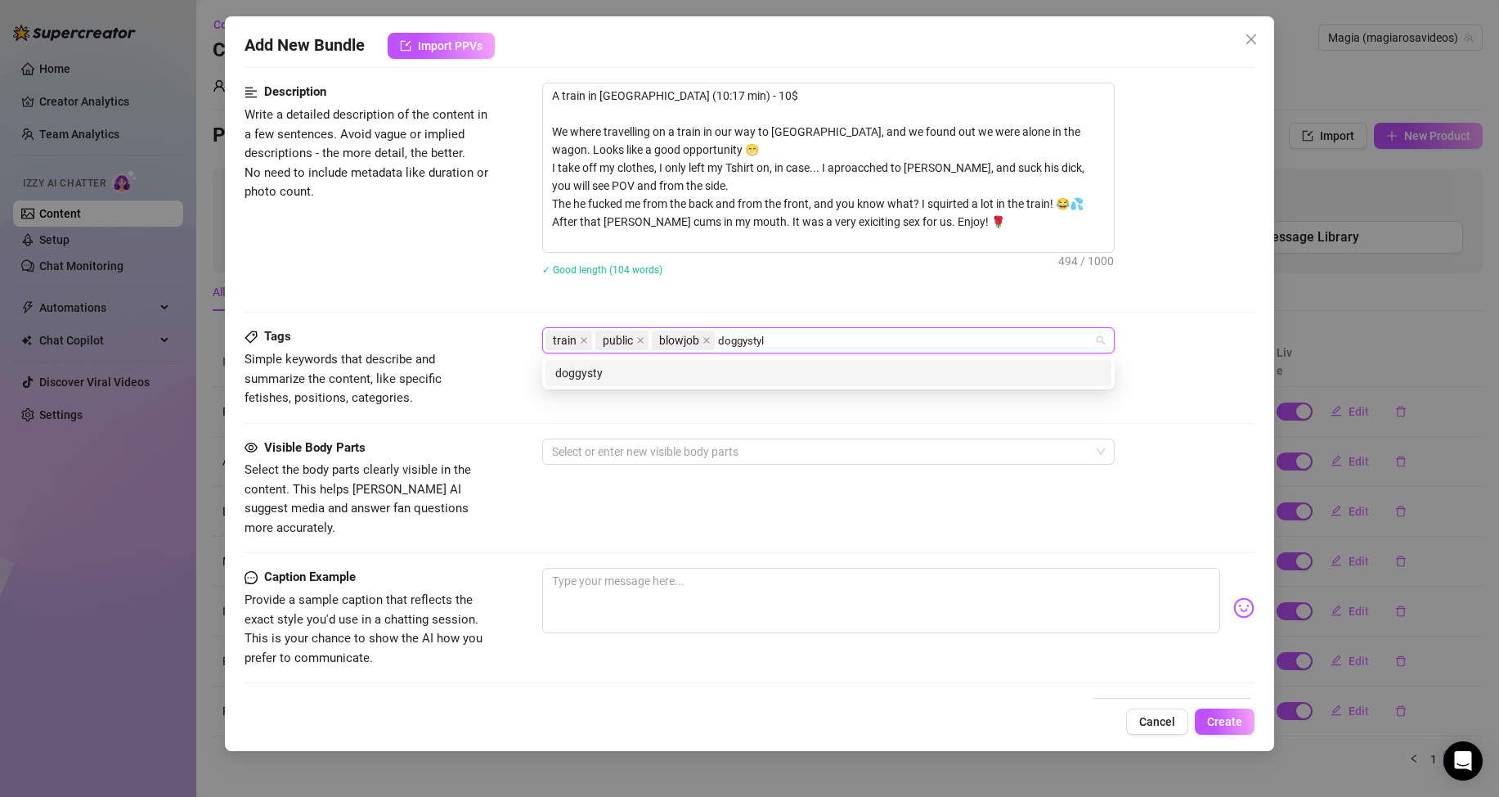
type input "doggystyle"
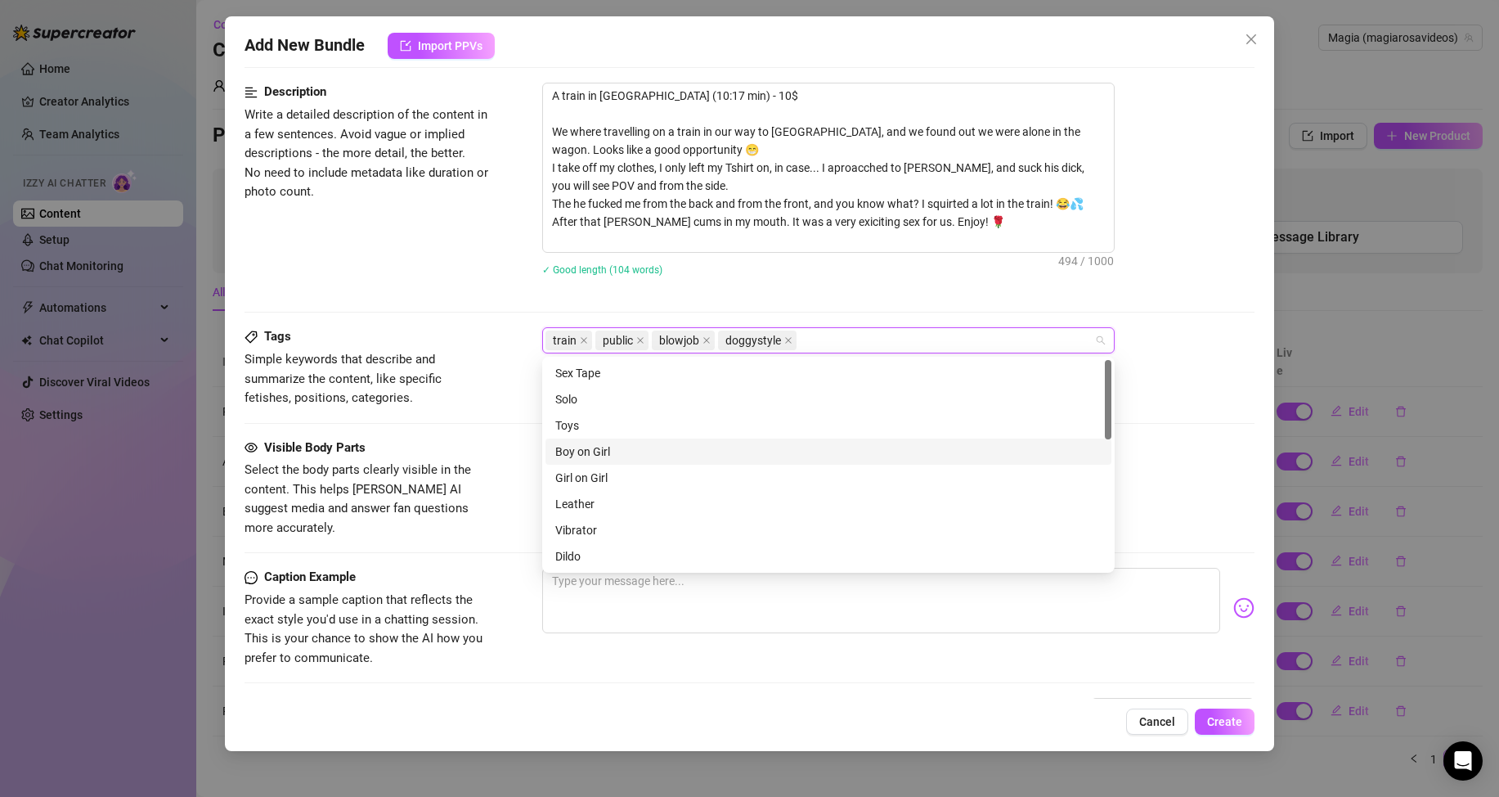
drag, startPoint x: 582, startPoint y: 453, endPoint x: 596, endPoint y: 443, distance: 17.7
click at [582, 452] on div "Boy on Girl" at bounding box center [828, 452] width 546 height 18
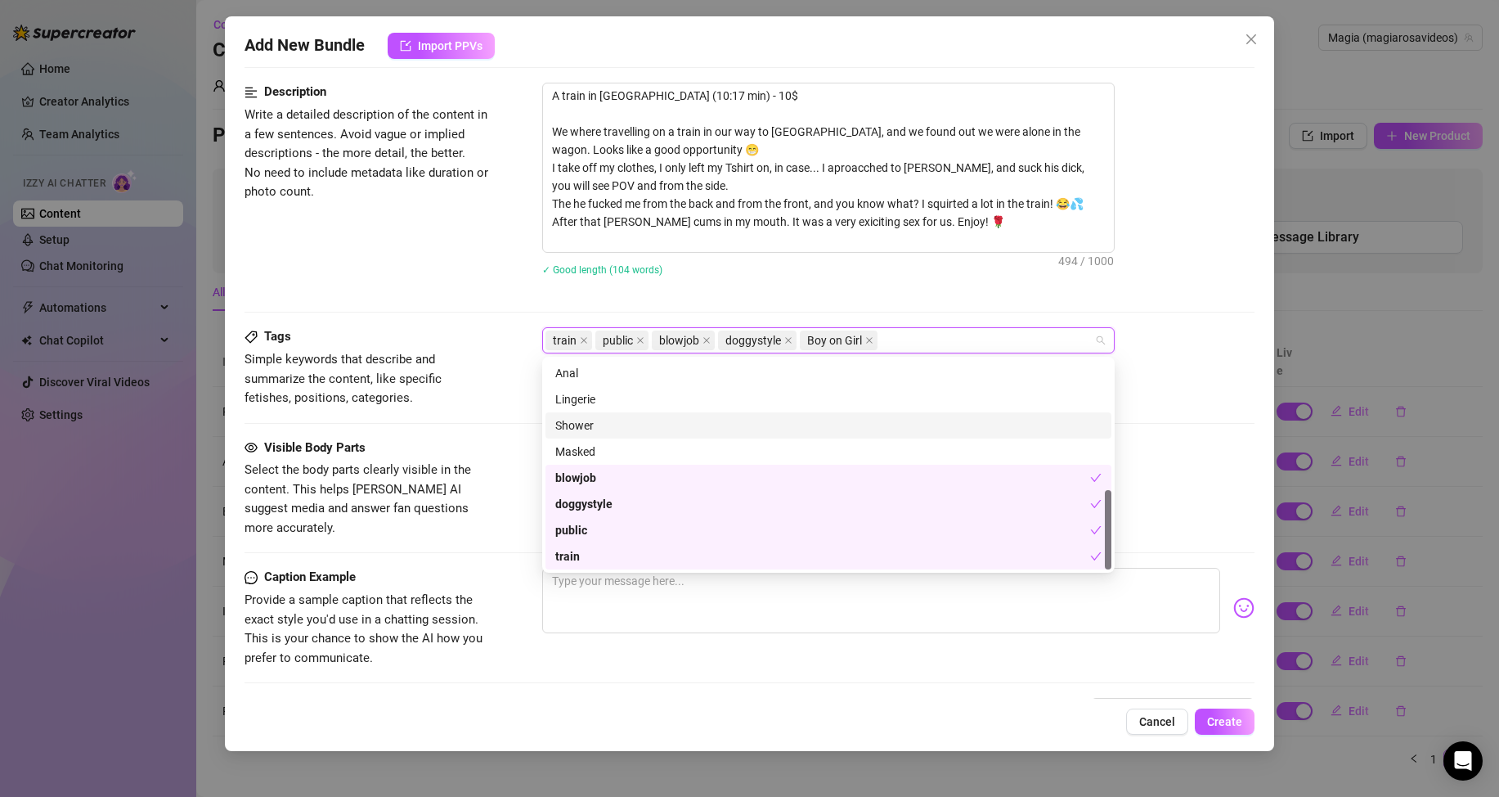
click at [513, 407] on div "Tags Simple keywords that describe and summarize the content, like specific fet…" at bounding box center [750, 367] width 1010 height 80
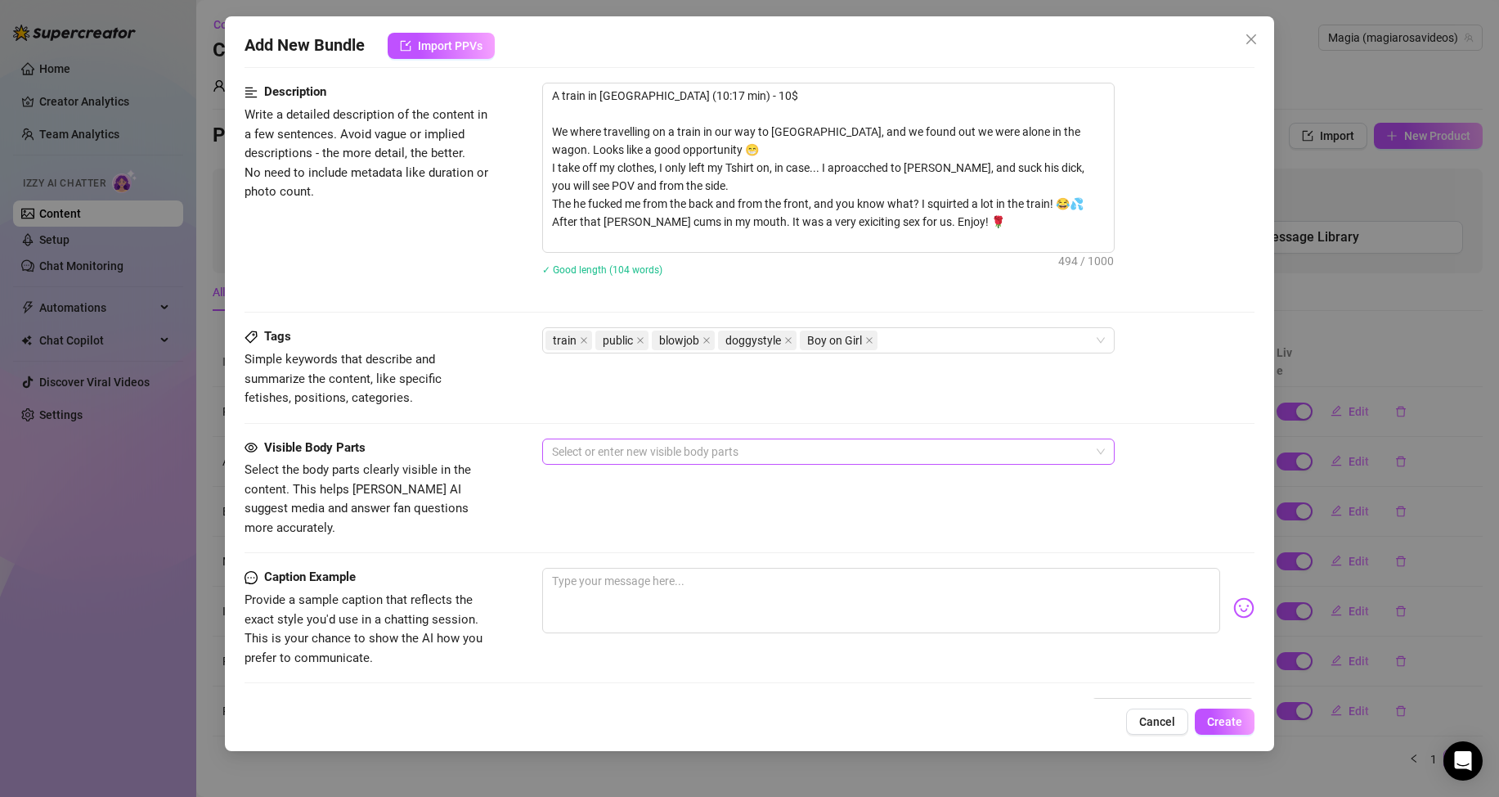
click at [631, 448] on div at bounding box center [820, 451] width 549 height 23
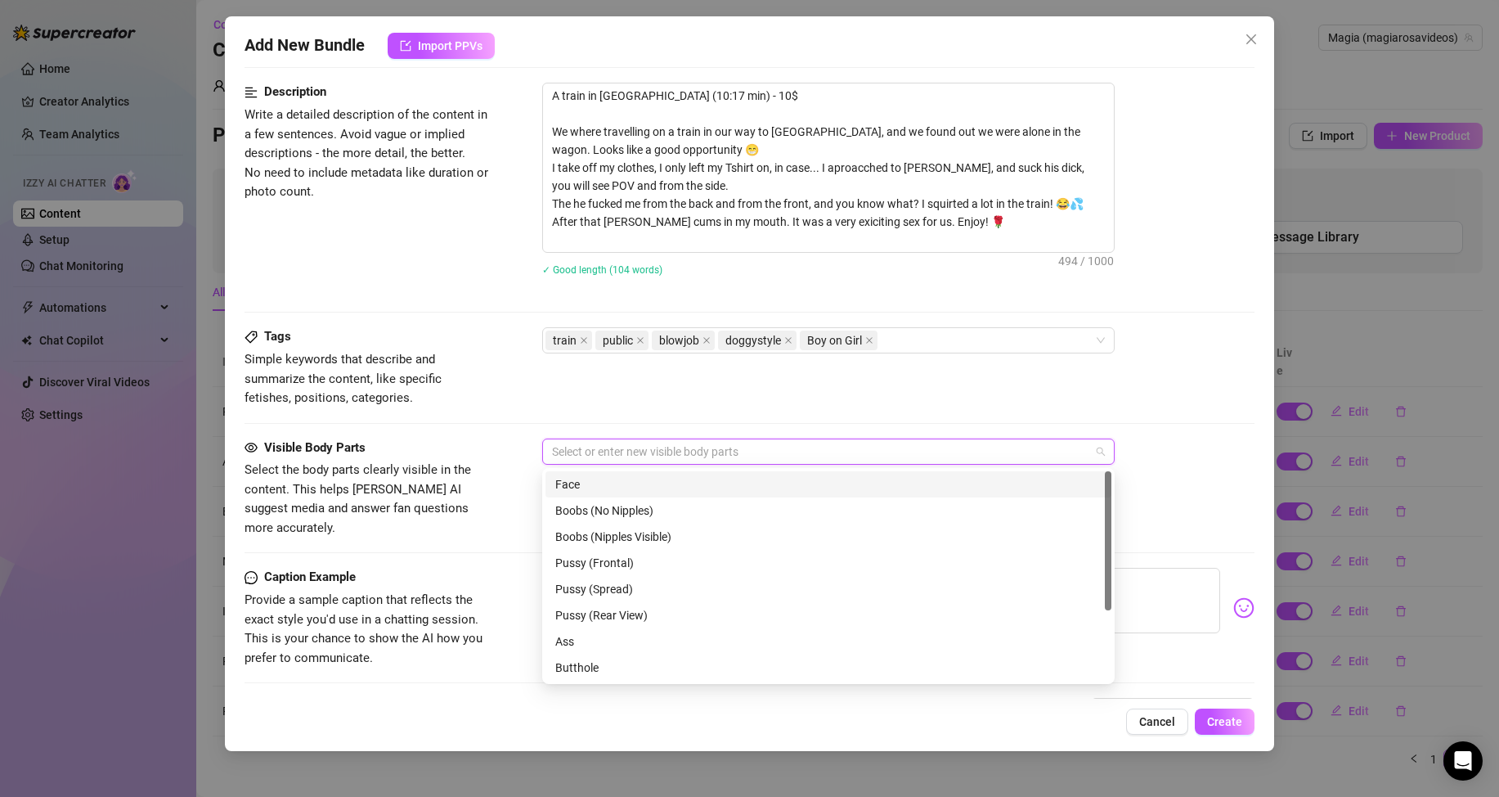
click at [589, 484] on div "Face" at bounding box center [828, 484] width 546 height 18
click at [596, 535] on div "Boobs (Nipples Visible)" at bounding box center [828, 537] width 546 height 18
click at [624, 530] on div "Boobs (Nipples Visible)" at bounding box center [822, 537] width 535 height 18
click at [618, 565] on div "Pussy (Frontal)" at bounding box center [828, 563] width 546 height 18
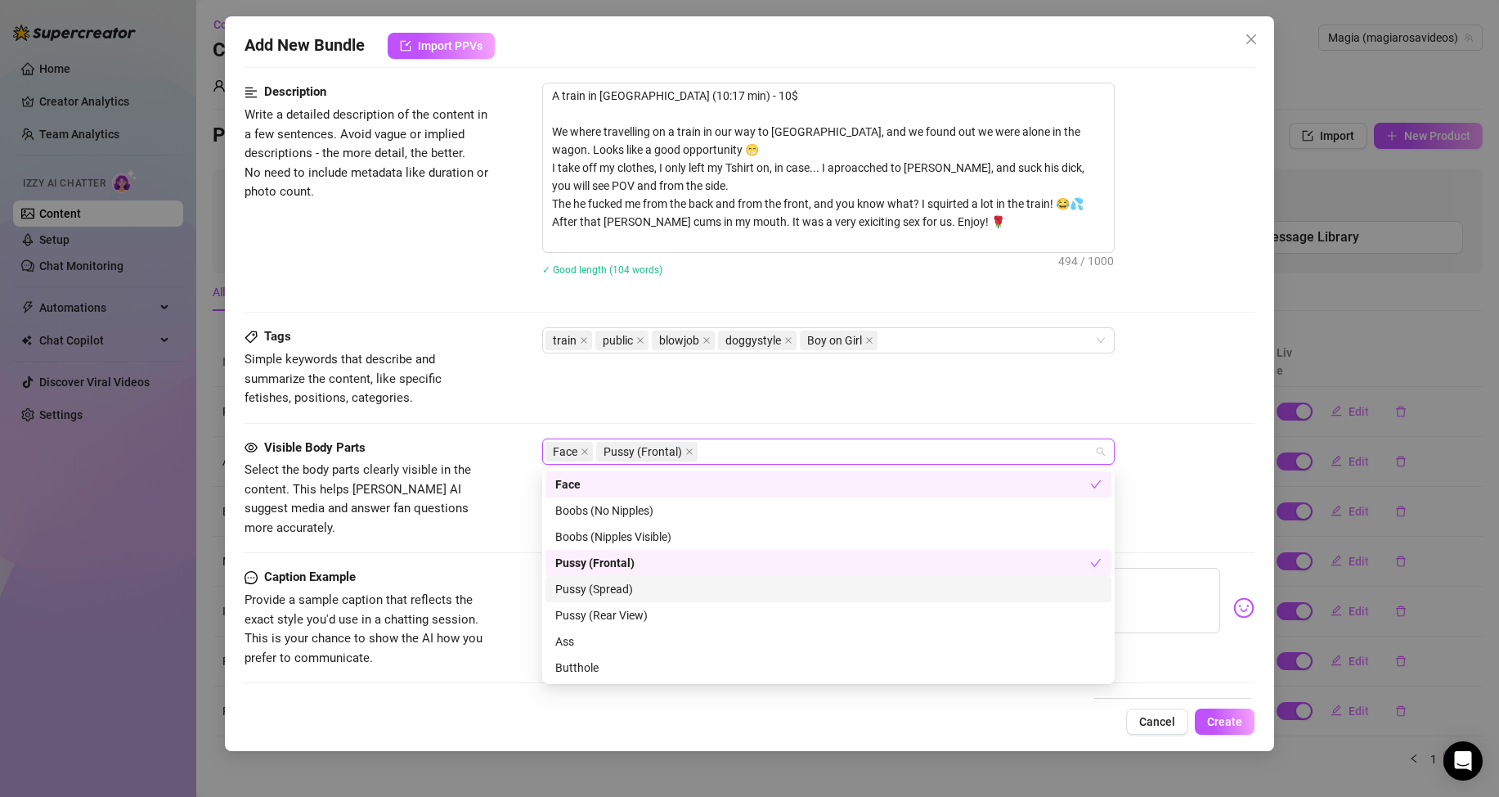
drag, startPoint x: 619, startPoint y: 583, endPoint x: 615, endPoint y: 596, distance: 13.7
click at [619, 583] on div "Pussy (Spread)" at bounding box center [828, 589] width 546 height 18
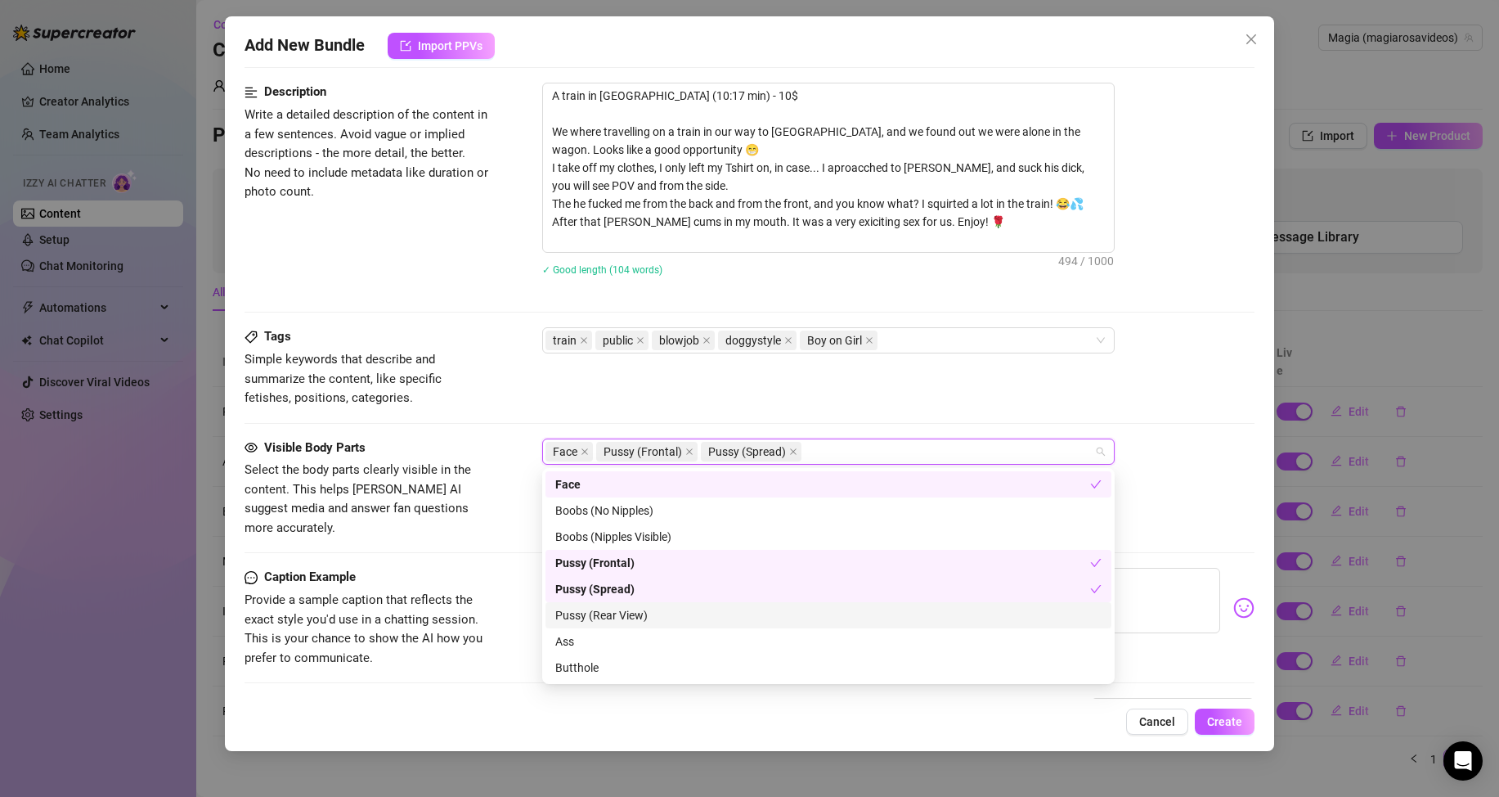
click at [607, 609] on div "Pussy (Rear View)" at bounding box center [828, 615] width 546 height 18
click at [598, 613] on div "Pussy (Rear View)" at bounding box center [822, 615] width 535 height 18
click at [607, 613] on div "Pussy (Rear View)" at bounding box center [828, 615] width 546 height 18
click at [590, 634] on div "Ass" at bounding box center [828, 641] width 546 height 18
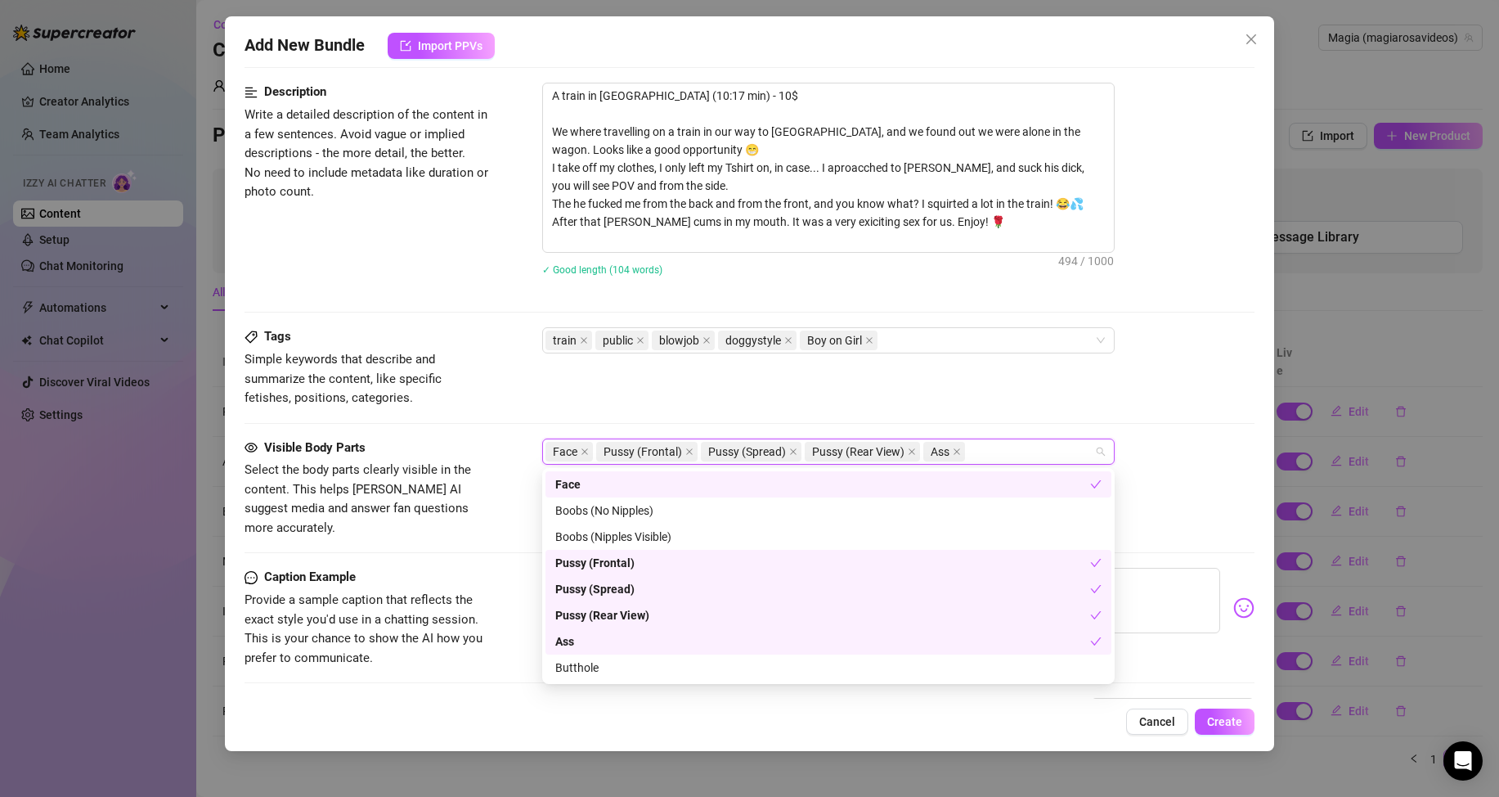
scroll to position [105, 0]
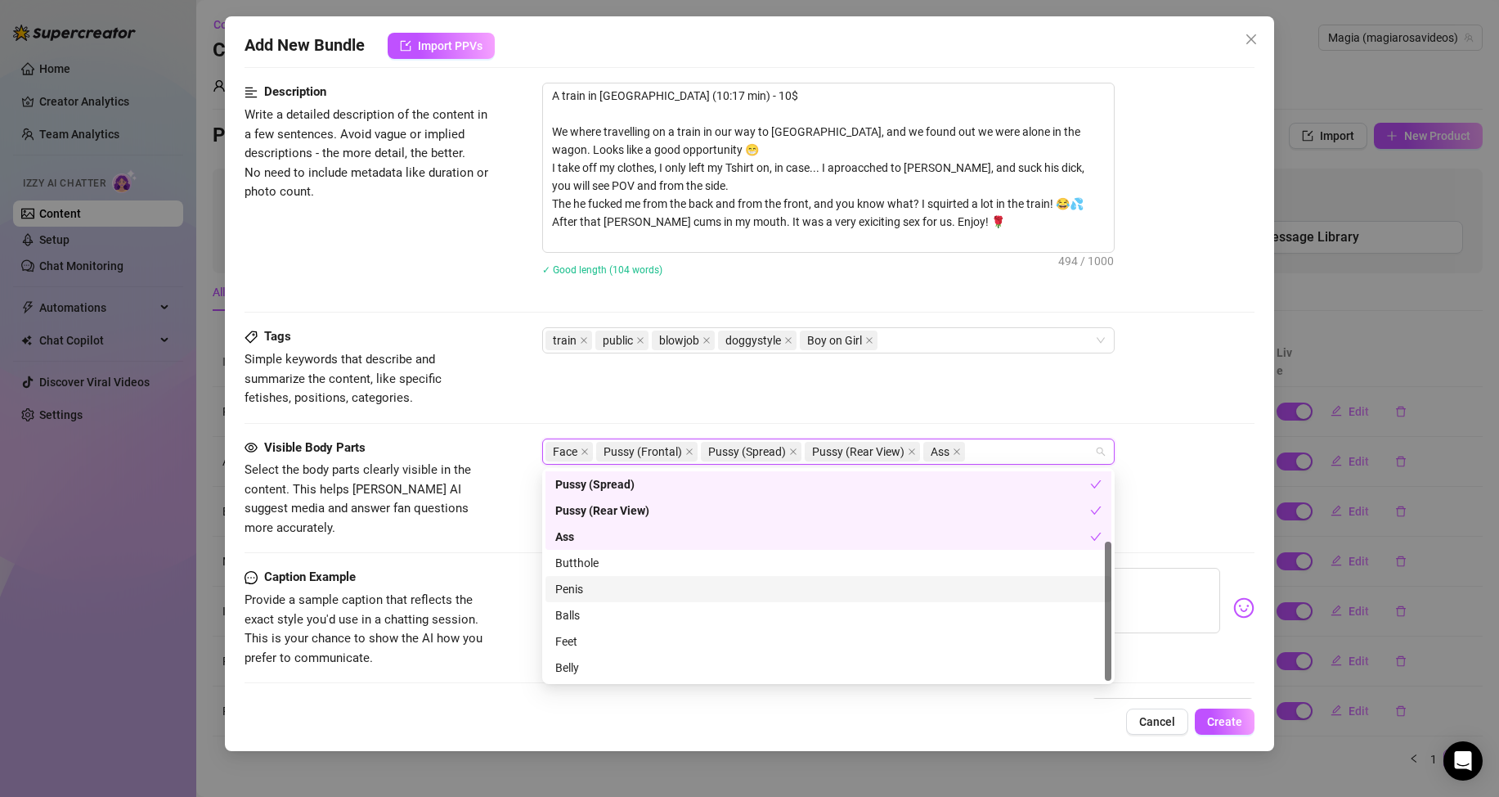
click at [601, 591] on div "Penis" at bounding box center [828, 589] width 546 height 18
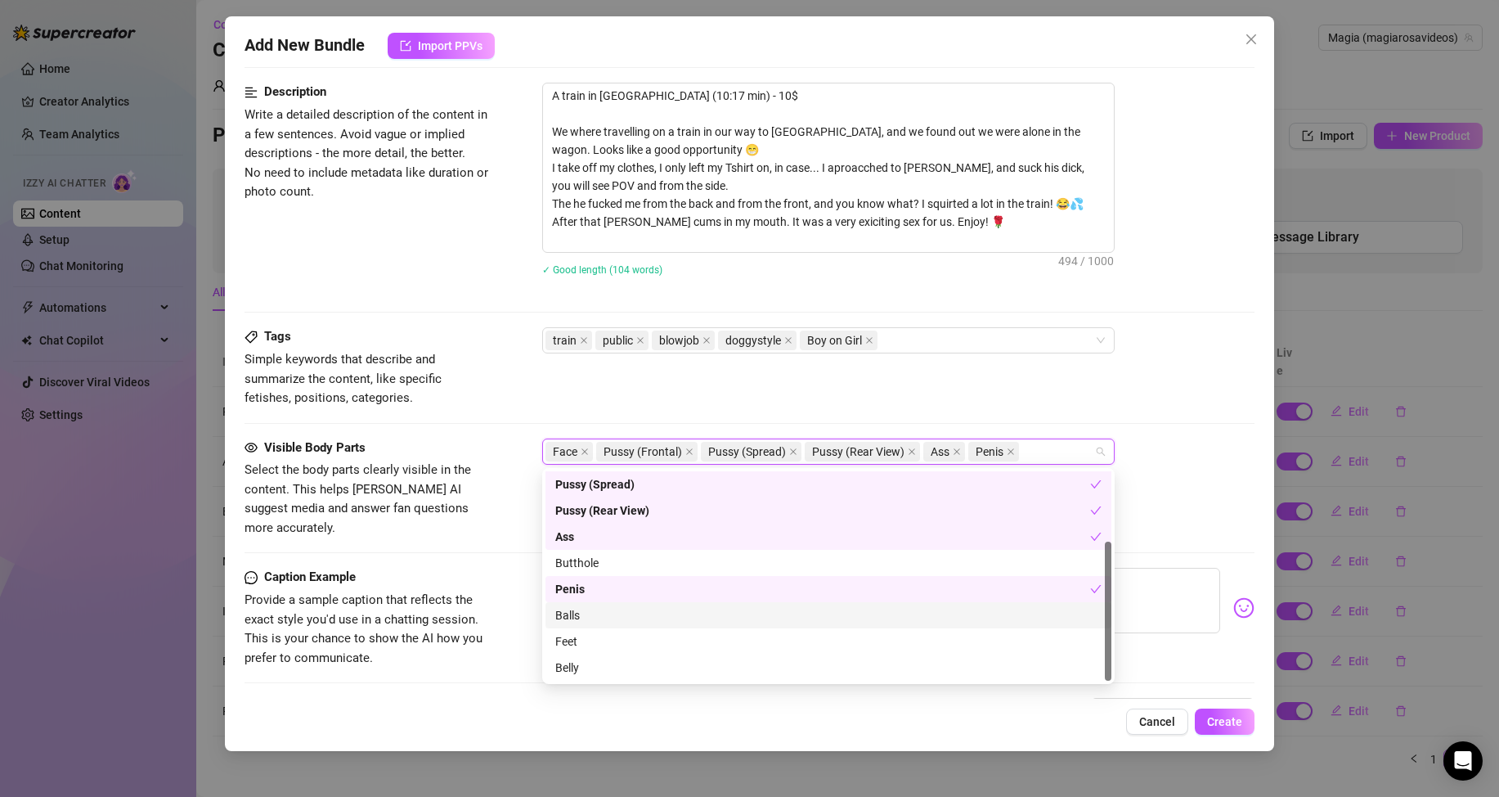
click at [574, 613] on div "Balls" at bounding box center [828, 615] width 546 height 18
drag, startPoint x: 588, startPoint y: 633, endPoint x: 583, endPoint y: 663, distance: 30.7
click at [588, 636] on div "Feet" at bounding box center [828, 641] width 546 height 18
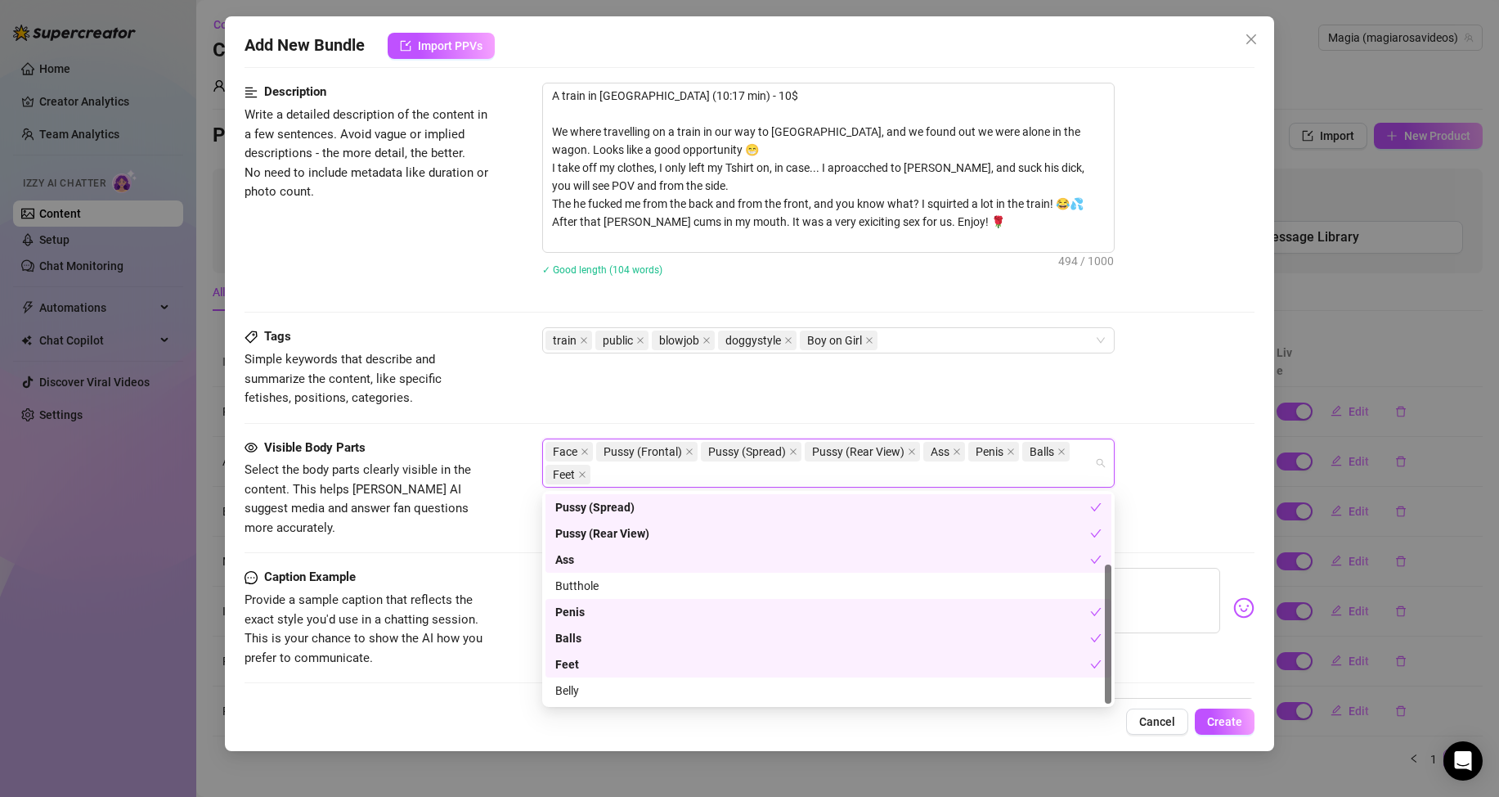
click at [585, 664] on div "Feet" at bounding box center [822, 664] width 535 height 18
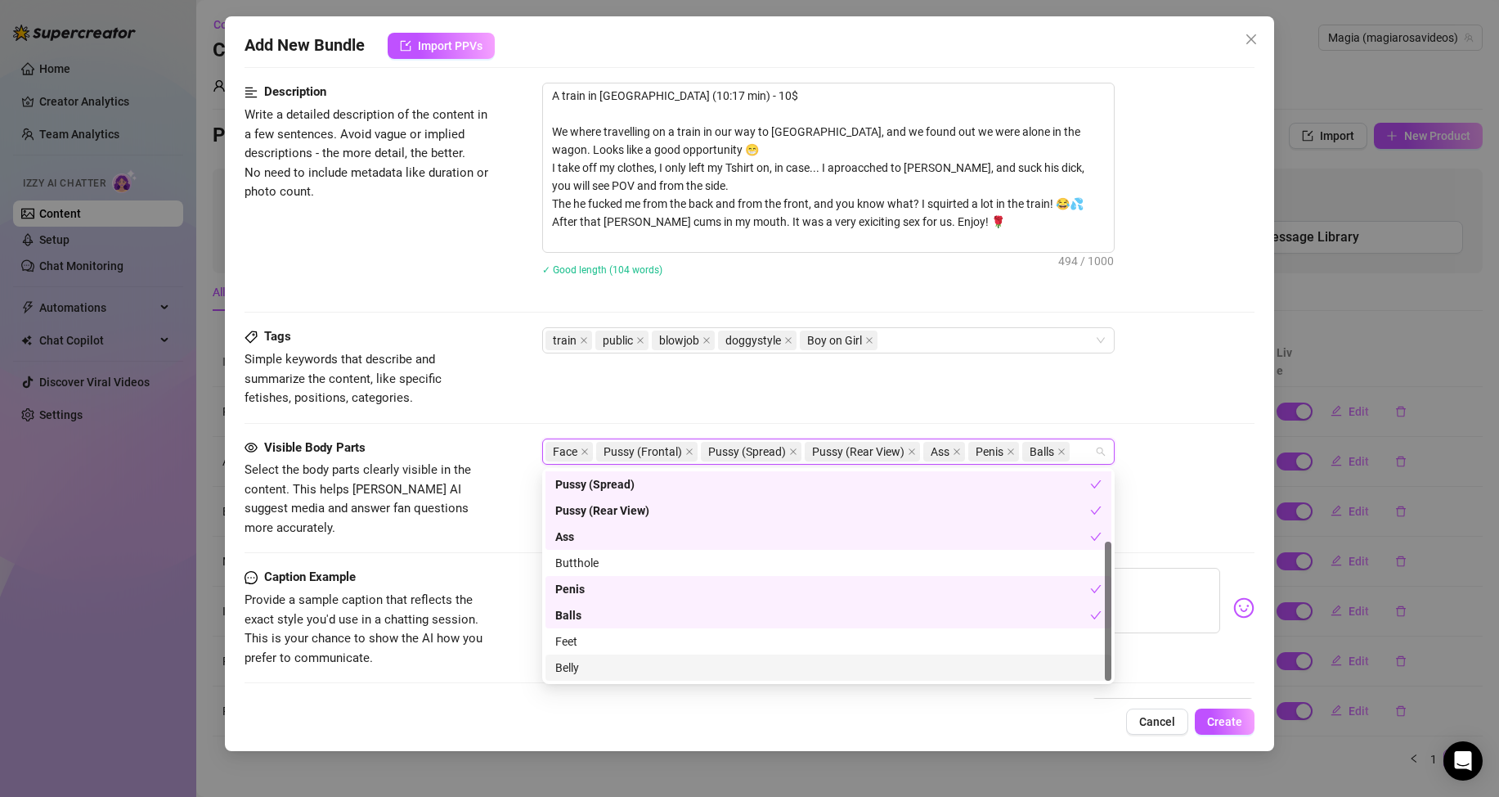
click at [576, 667] on div "Belly" at bounding box center [828, 667] width 546 height 18
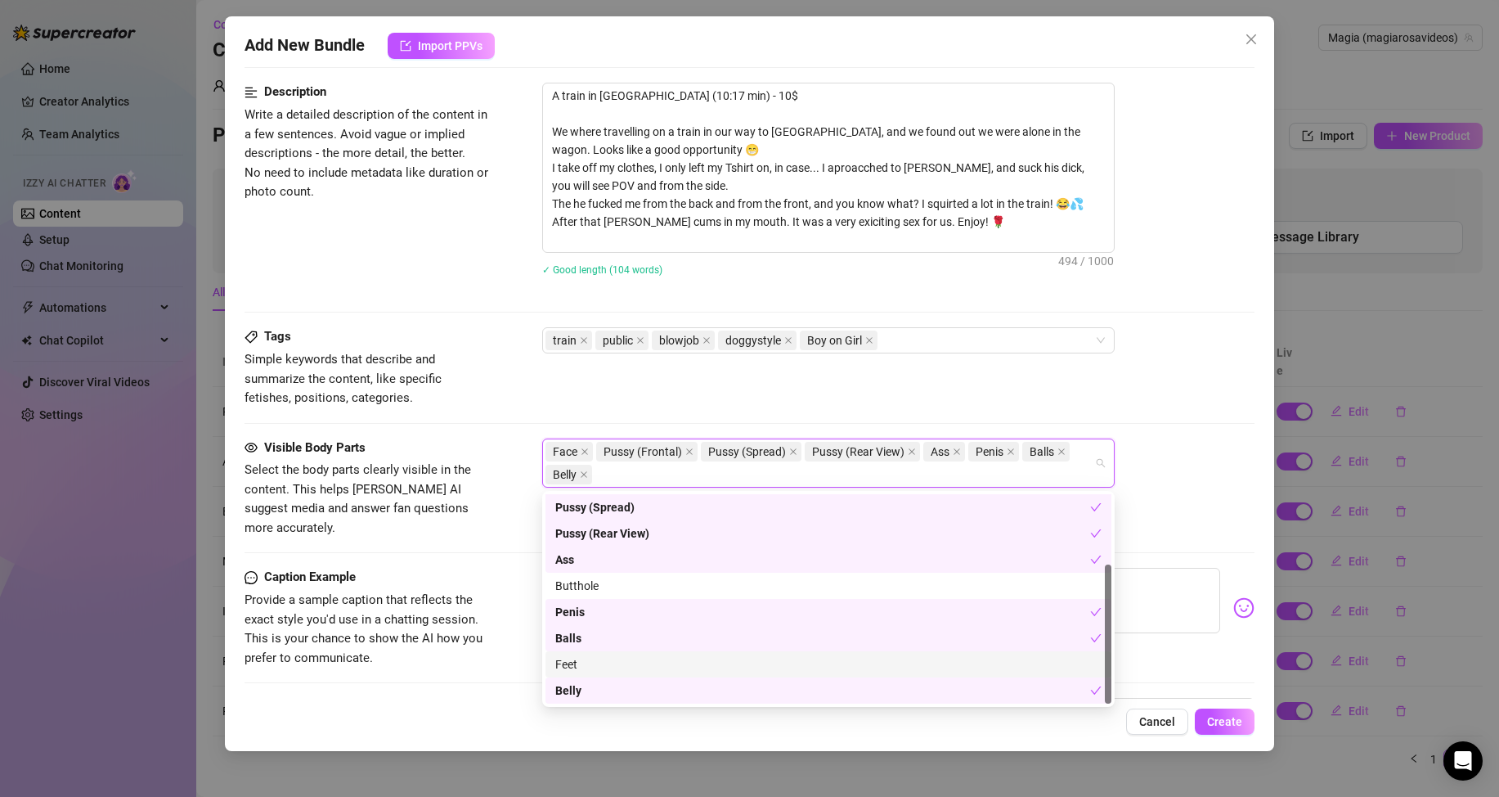
click at [586, 664] on div "Feet" at bounding box center [828, 664] width 546 height 18
drag, startPoint x: 570, startPoint y: 664, endPoint x: 554, endPoint y: 666, distance: 16.4
click at [569, 664] on div "Feet" at bounding box center [822, 664] width 535 height 18
click at [483, 650] on div "Caption Example Provide a sample caption that reflects the exact style you'd us…" at bounding box center [750, 633] width 1010 height 130
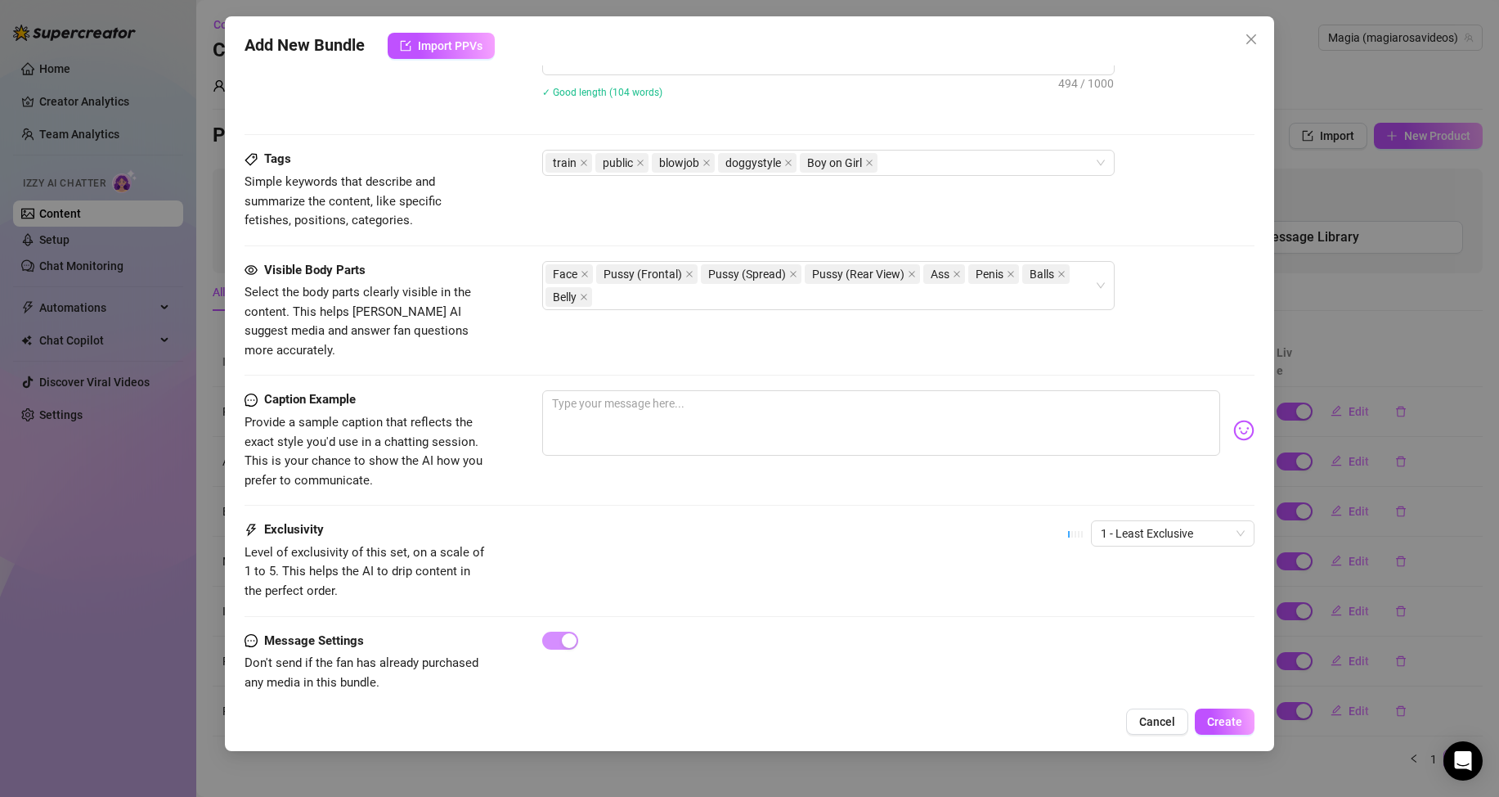
scroll to position [837, 0]
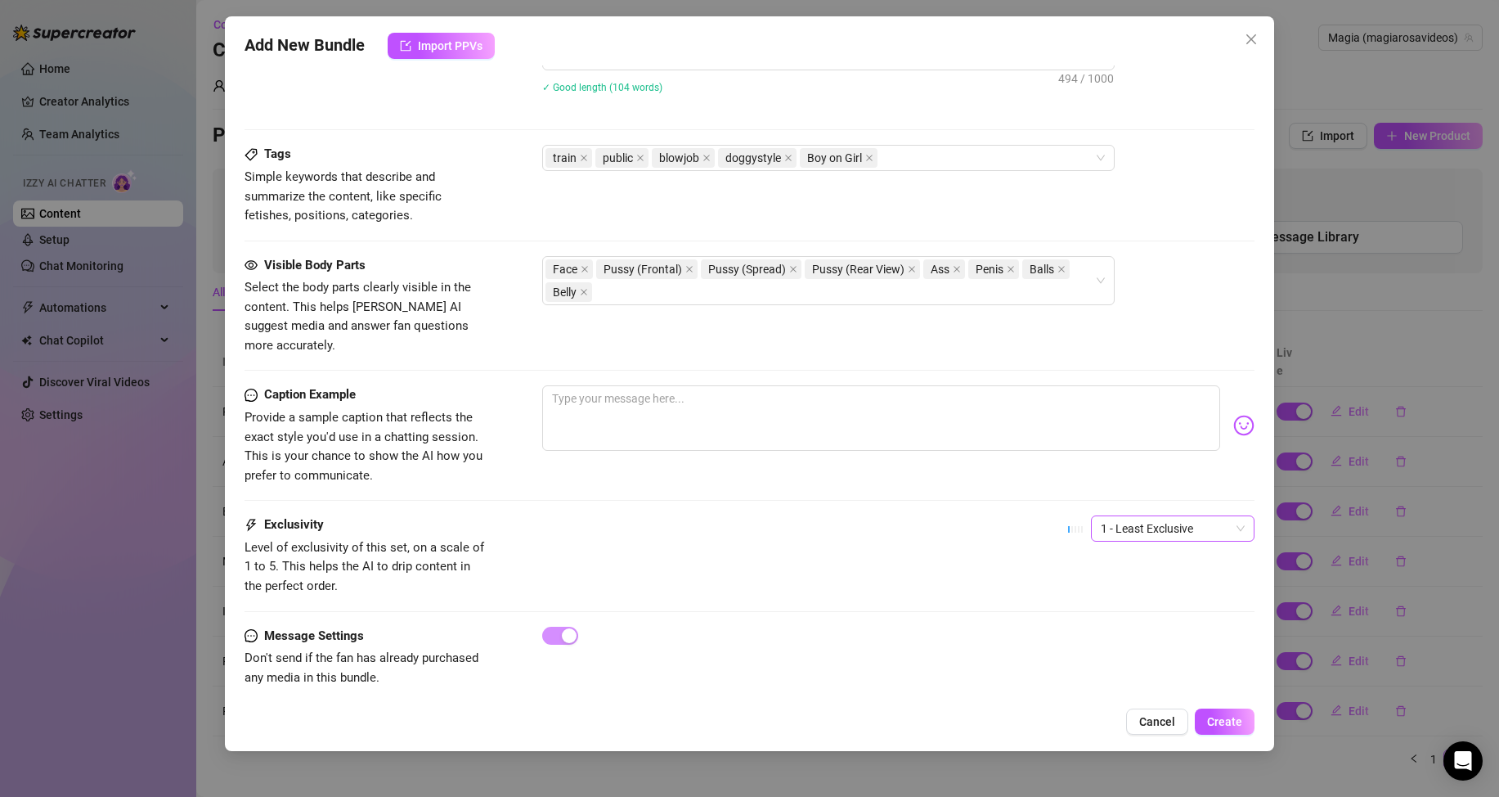
click at [1121, 516] on span "1 - Least Exclusive" at bounding box center [1173, 528] width 144 height 25
click at [1106, 593] on div "3" at bounding box center [1158, 595] width 137 height 18
click at [1216, 718] on span "Create" at bounding box center [1224, 721] width 35 height 13
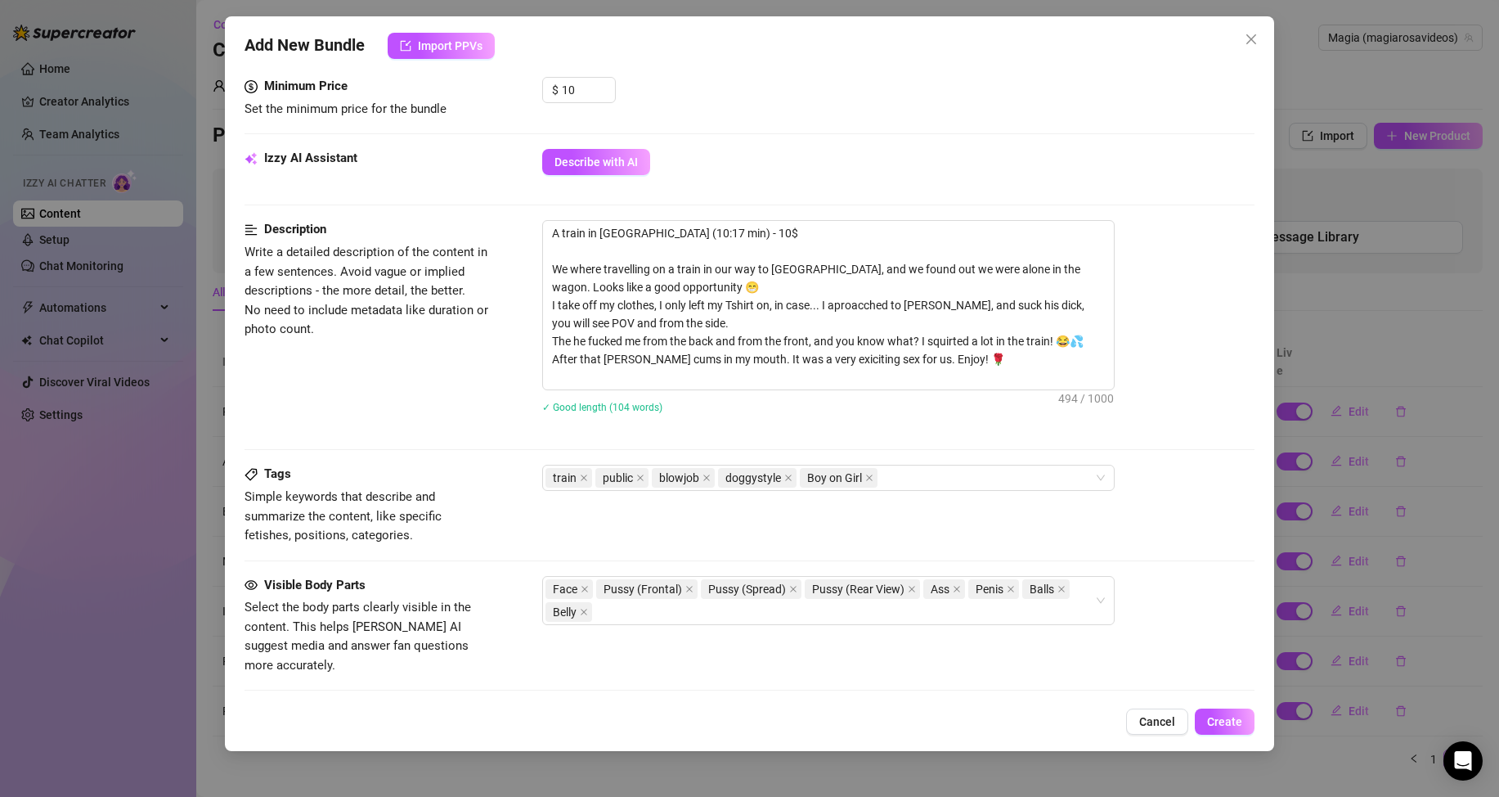
scroll to position [654, 0]
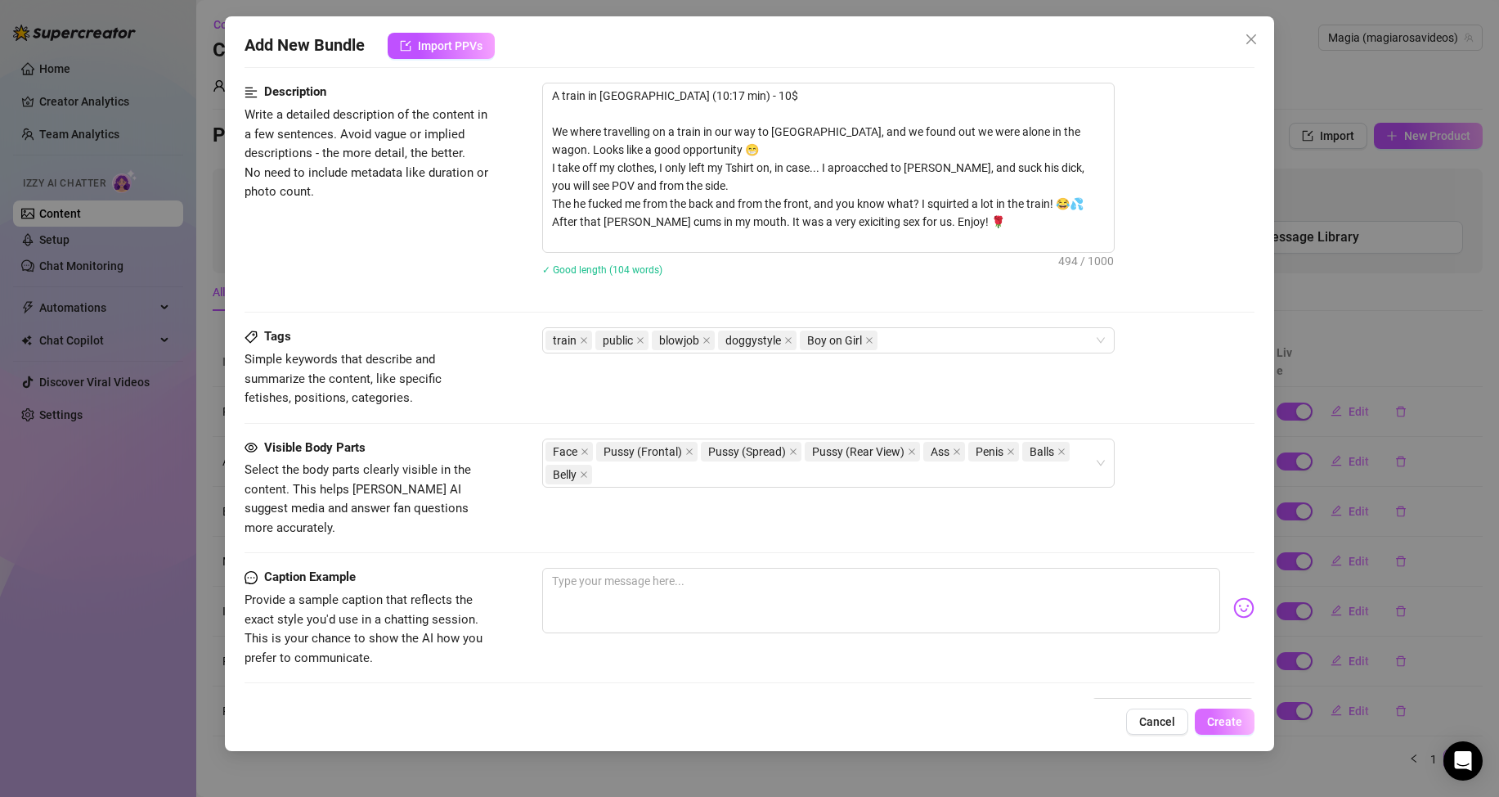
click at [1238, 727] on span "Create" at bounding box center [1224, 721] width 35 height 13
click at [774, 139] on textarea "A train in [GEOGRAPHIC_DATA] (10:17 min) - 10$ We where travelling on a train i…" at bounding box center [828, 167] width 571 height 168
click at [705, 151] on textarea "A train in [GEOGRAPHIC_DATA] (10:17 min) - 10$ We where travelling on a train i…" at bounding box center [828, 167] width 571 height 168
click at [640, 339] on icon "close" at bounding box center [640, 340] width 8 height 8
click at [1220, 717] on span "Create" at bounding box center [1224, 721] width 35 height 13
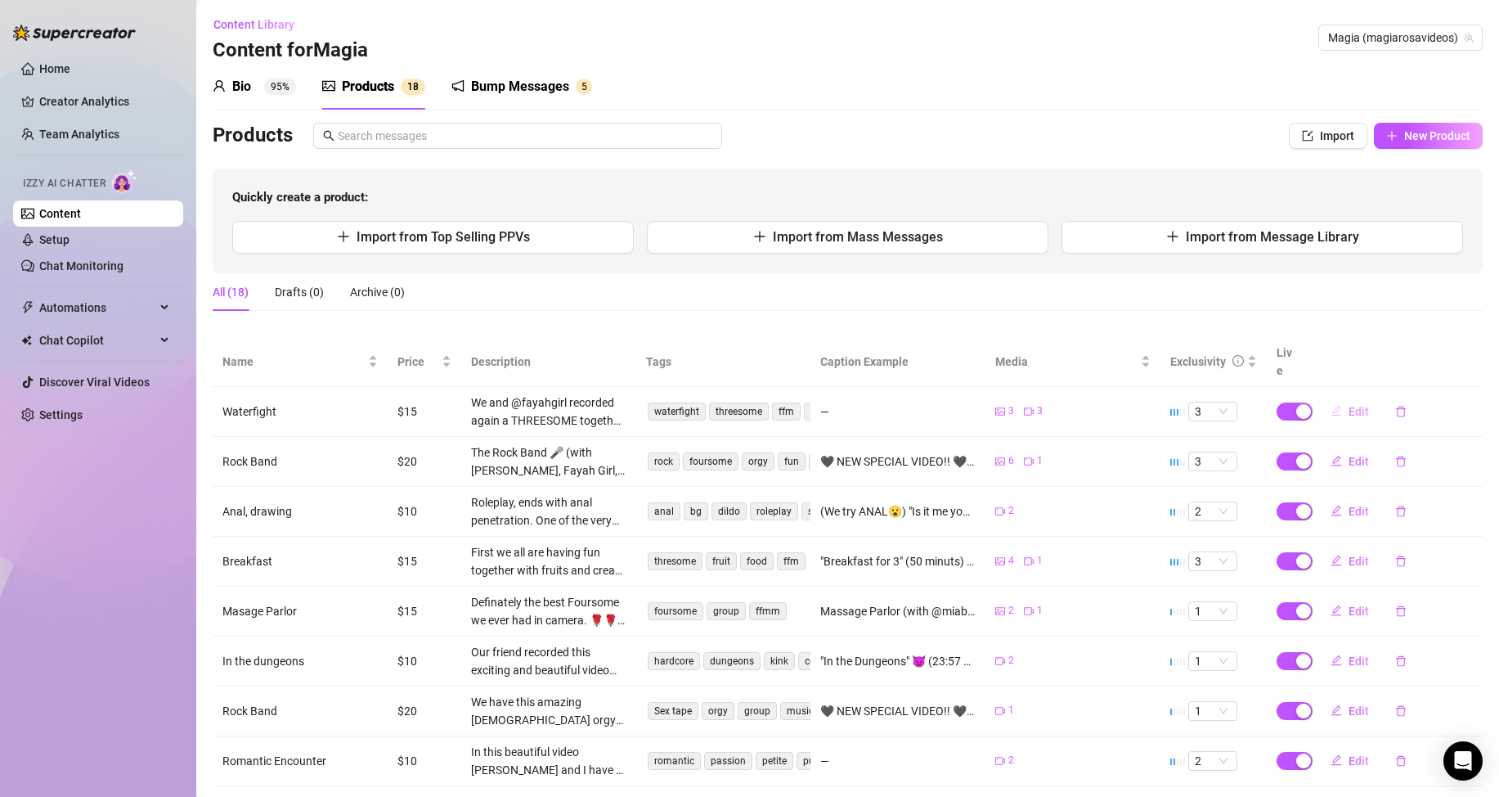
click at [1335, 398] on button "Edit" at bounding box center [1350, 411] width 65 height 26
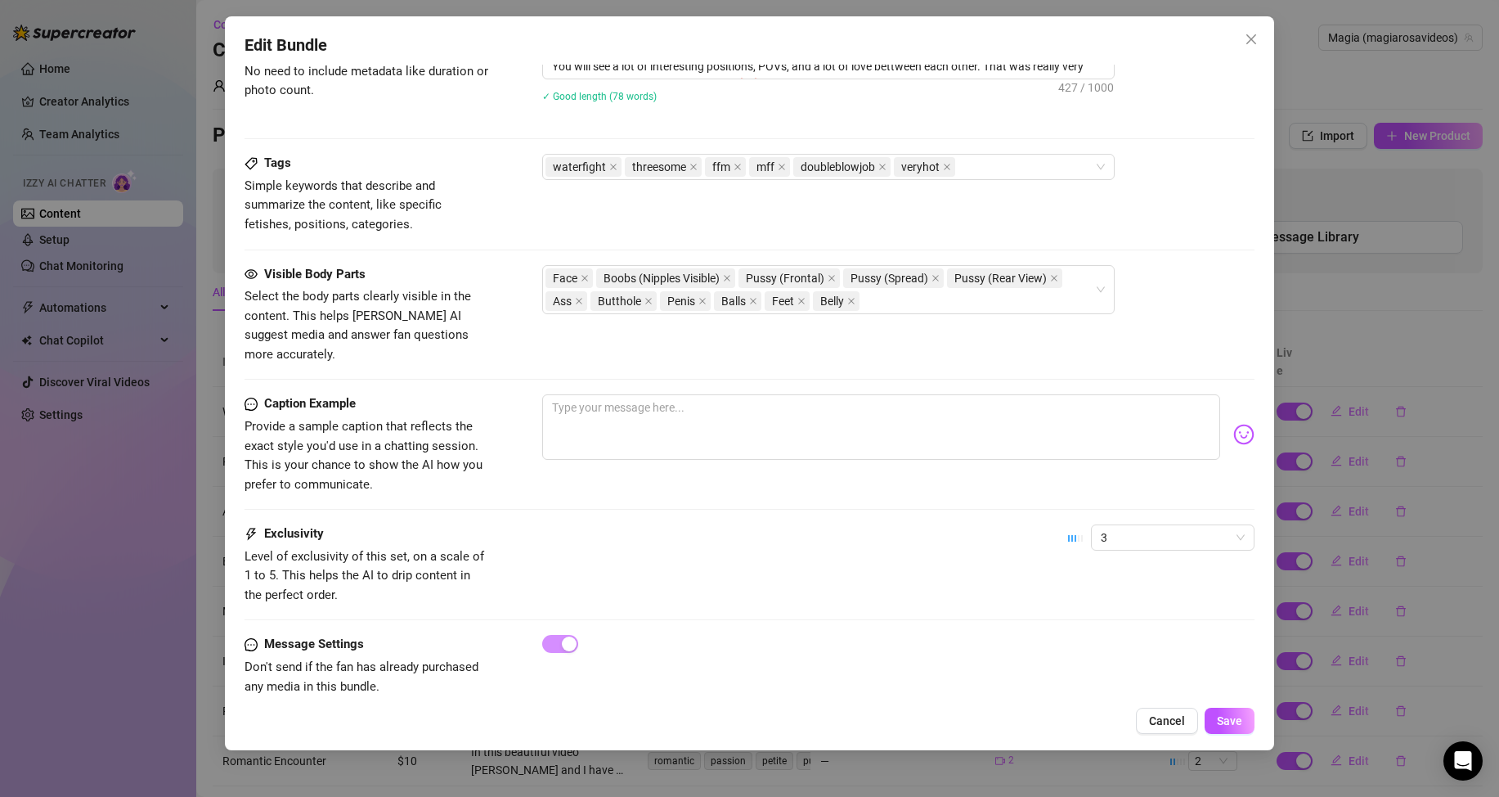
scroll to position [851, 0]
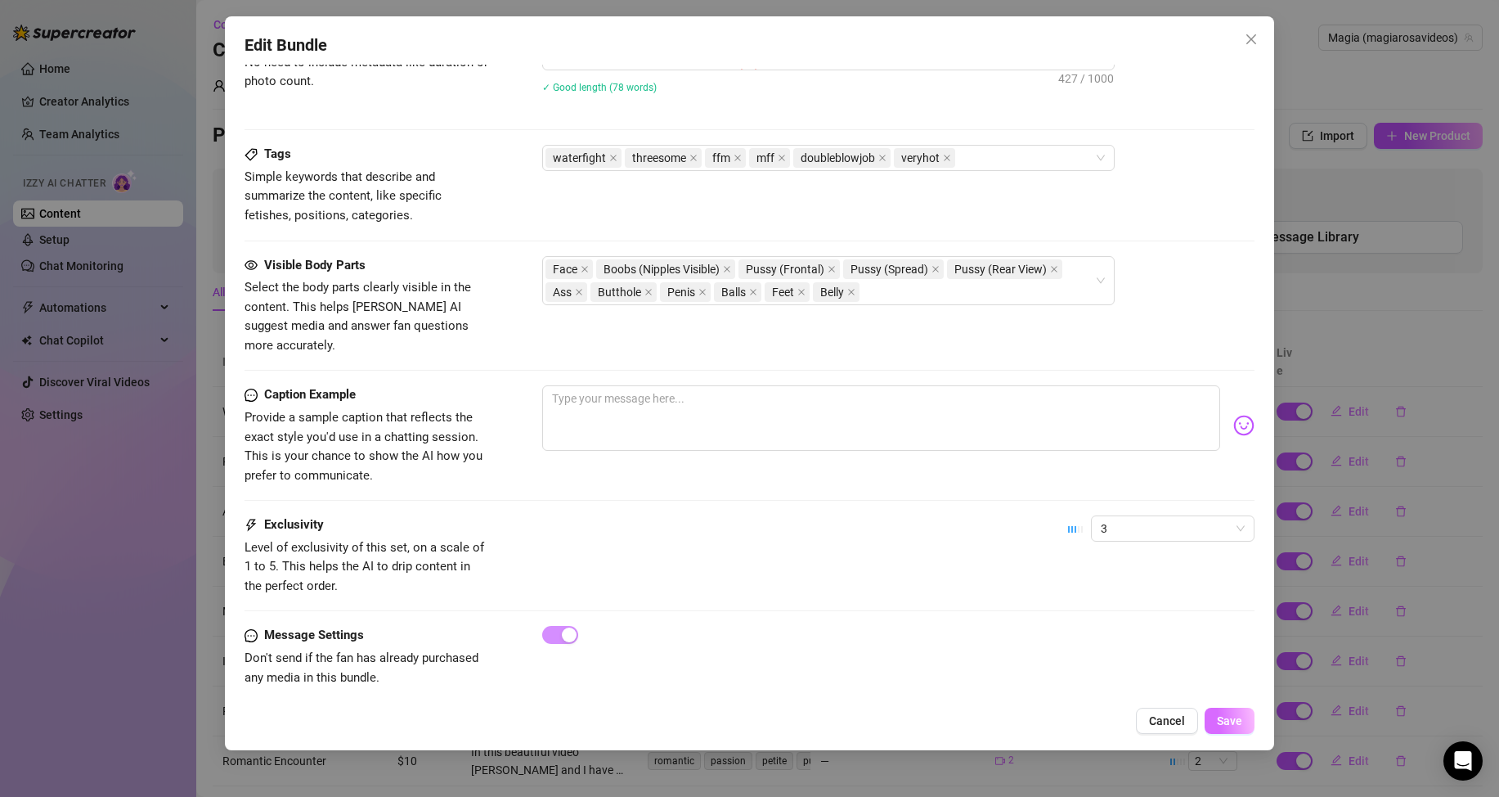
click at [1215, 715] on button "Save" at bounding box center [1230, 721] width 50 height 26
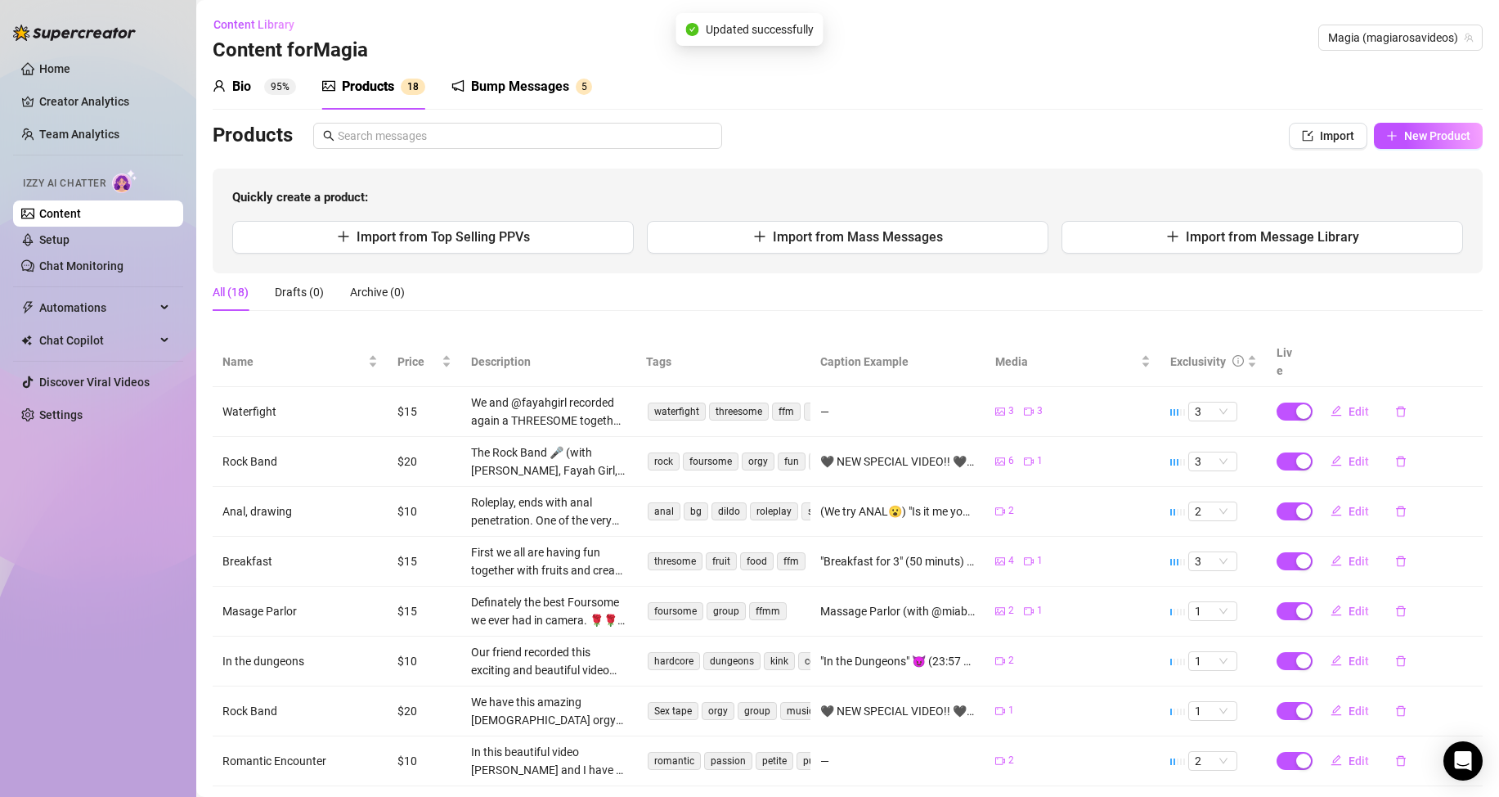
click at [820, 402] on div "—" at bounding box center [897, 411] width 155 height 18
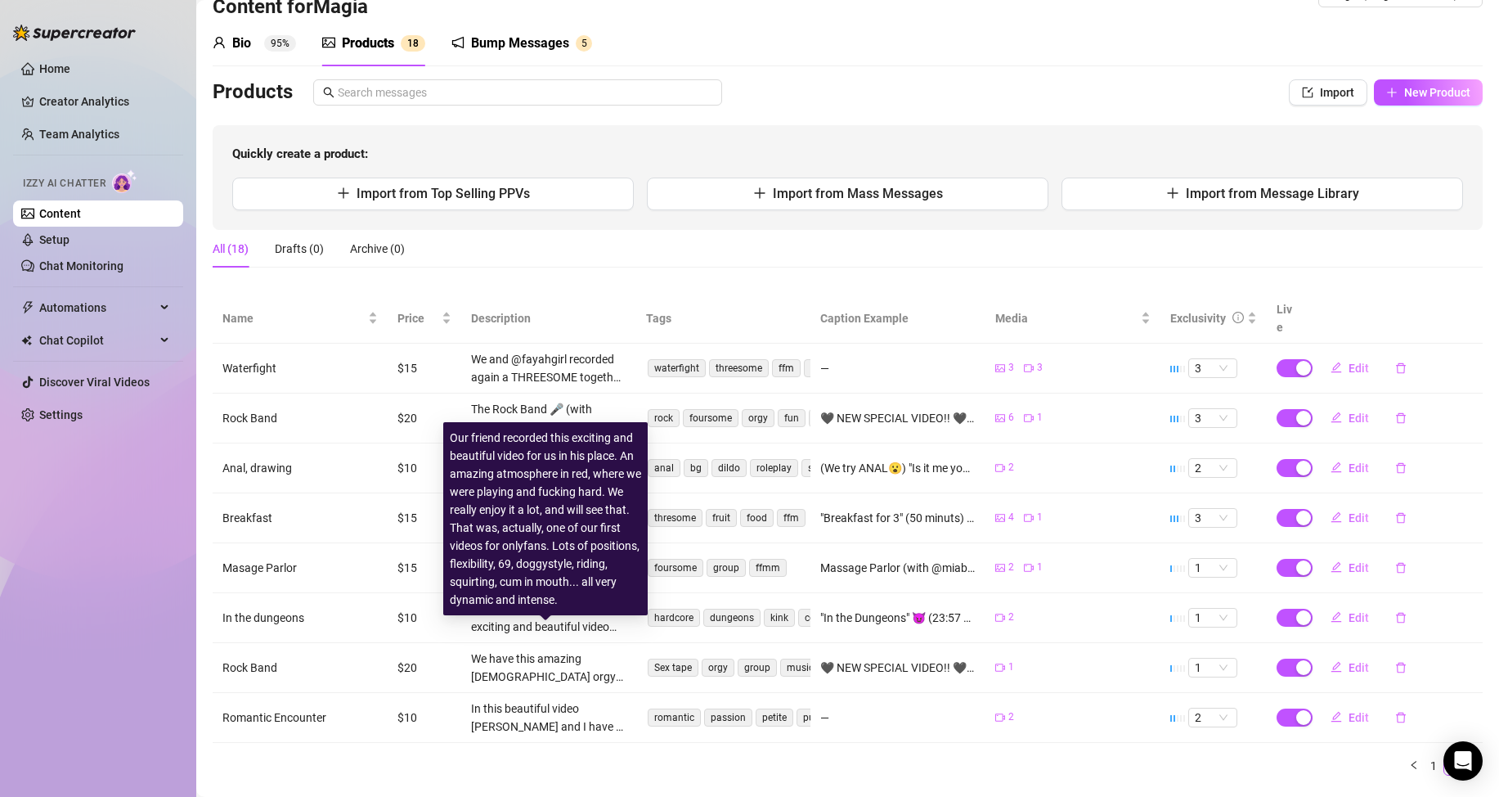
scroll to position [66, 0]
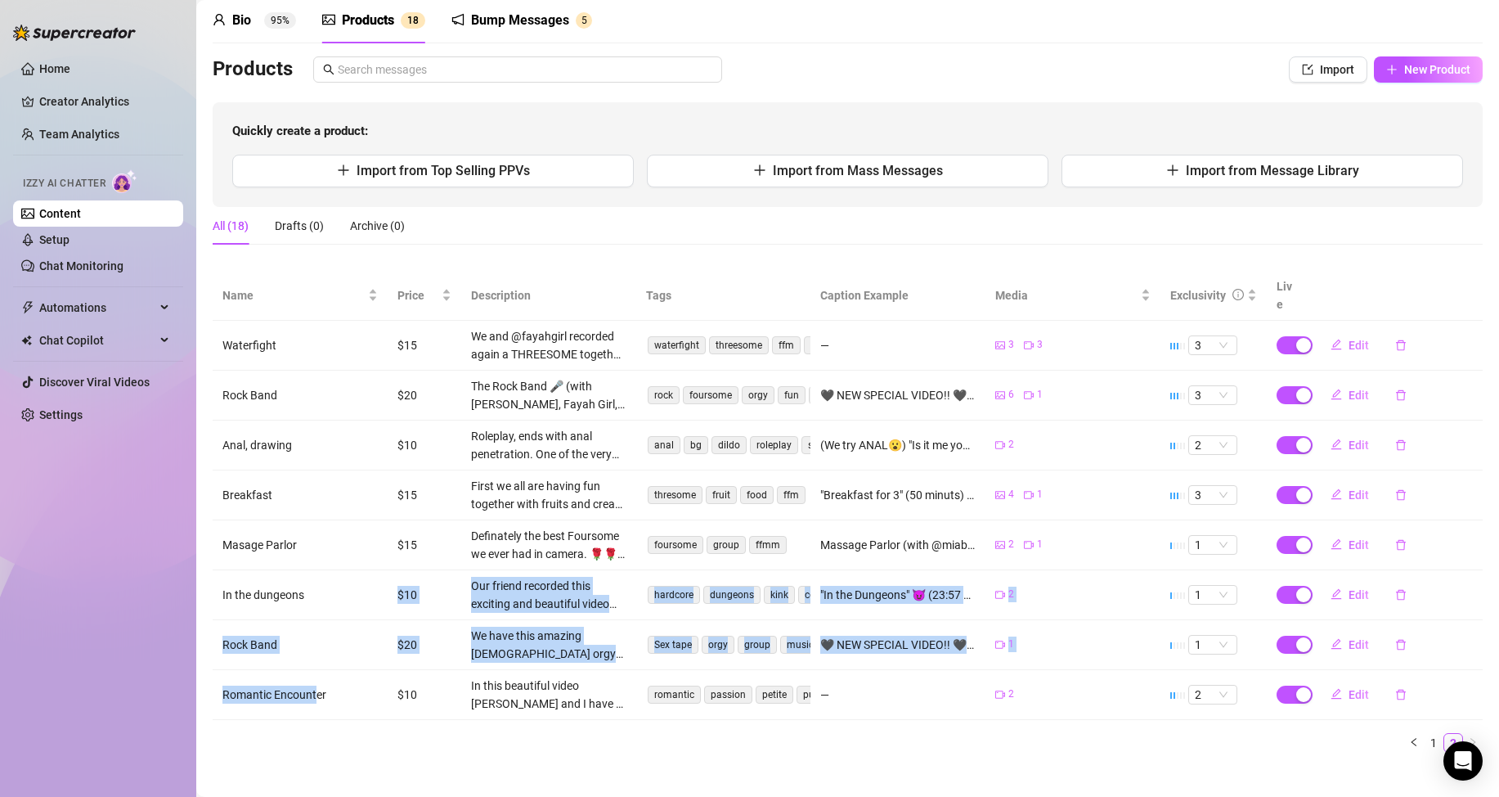
drag, startPoint x: 315, startPoint y: 685, endPoint x: 314, endPoint y: 575, distance: 109.6
click at [314, 575] on tbody "Waterfight $15 We and @fayahgirl recorded again a THREESOME together under the …" at bounding box center [848, 520] width 1270 height 399
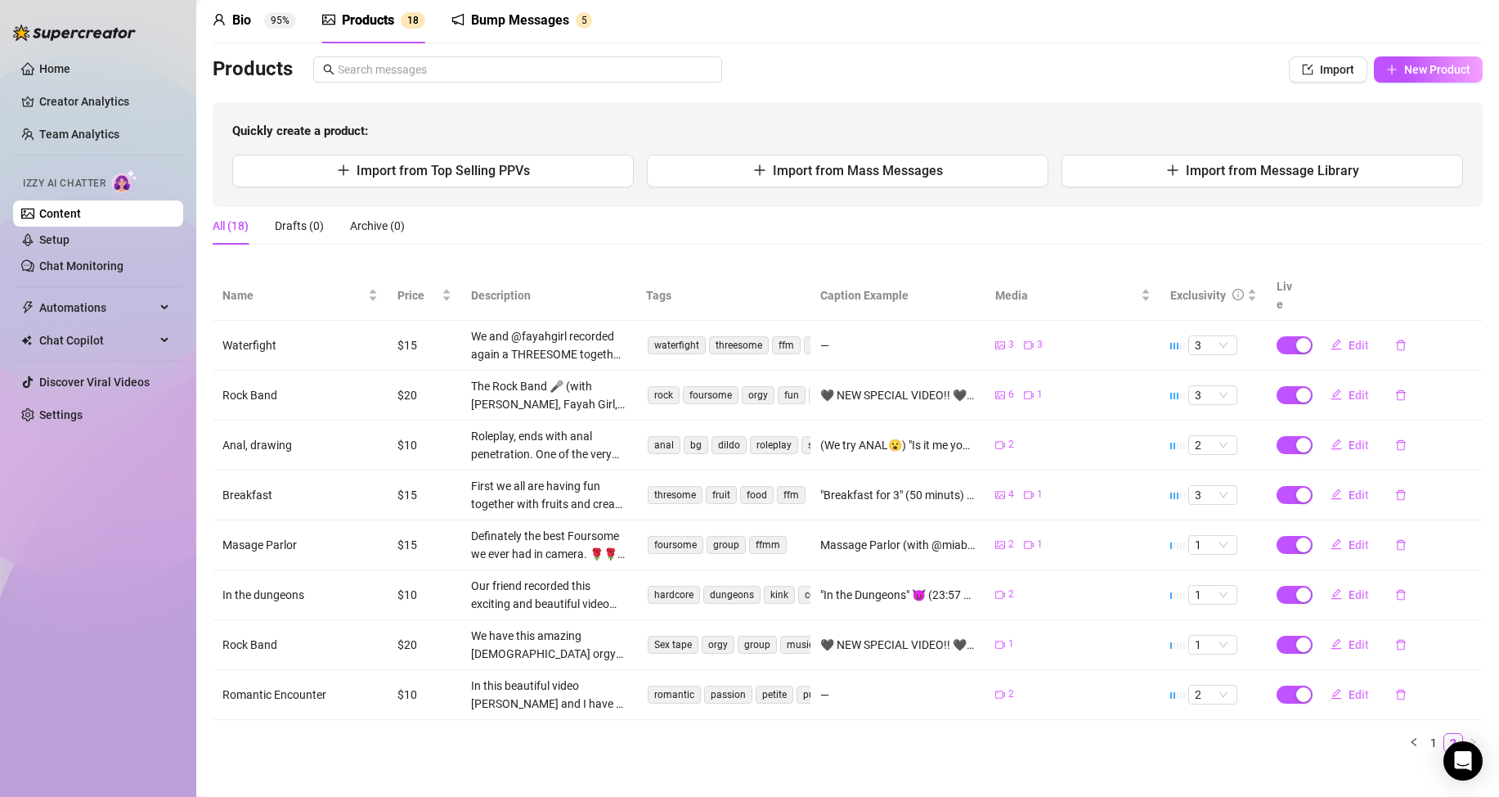
click at [376, 712] on div "Name Price Description Tags Caption Example Media Exclusivity Live Waterfight $…" at bounding box center [848, 512] width 1270 height 482
click at [1210, 636] on span "1" at bounding box center [1213, 645] width 36 height 18
click at [1202, 707] on div "3" at bounding box center [1201, 708] width 23 height 18
click at [1349, 638] on span "Edit" at bounding box center [1359, 644] width 20 height 13
type textarea "🖤 NEW SPECIAL VIDEO!! 🖤 The Rock Band 🎤 (with [PERSON_NAME], Fayah Girl, [PERSO…"
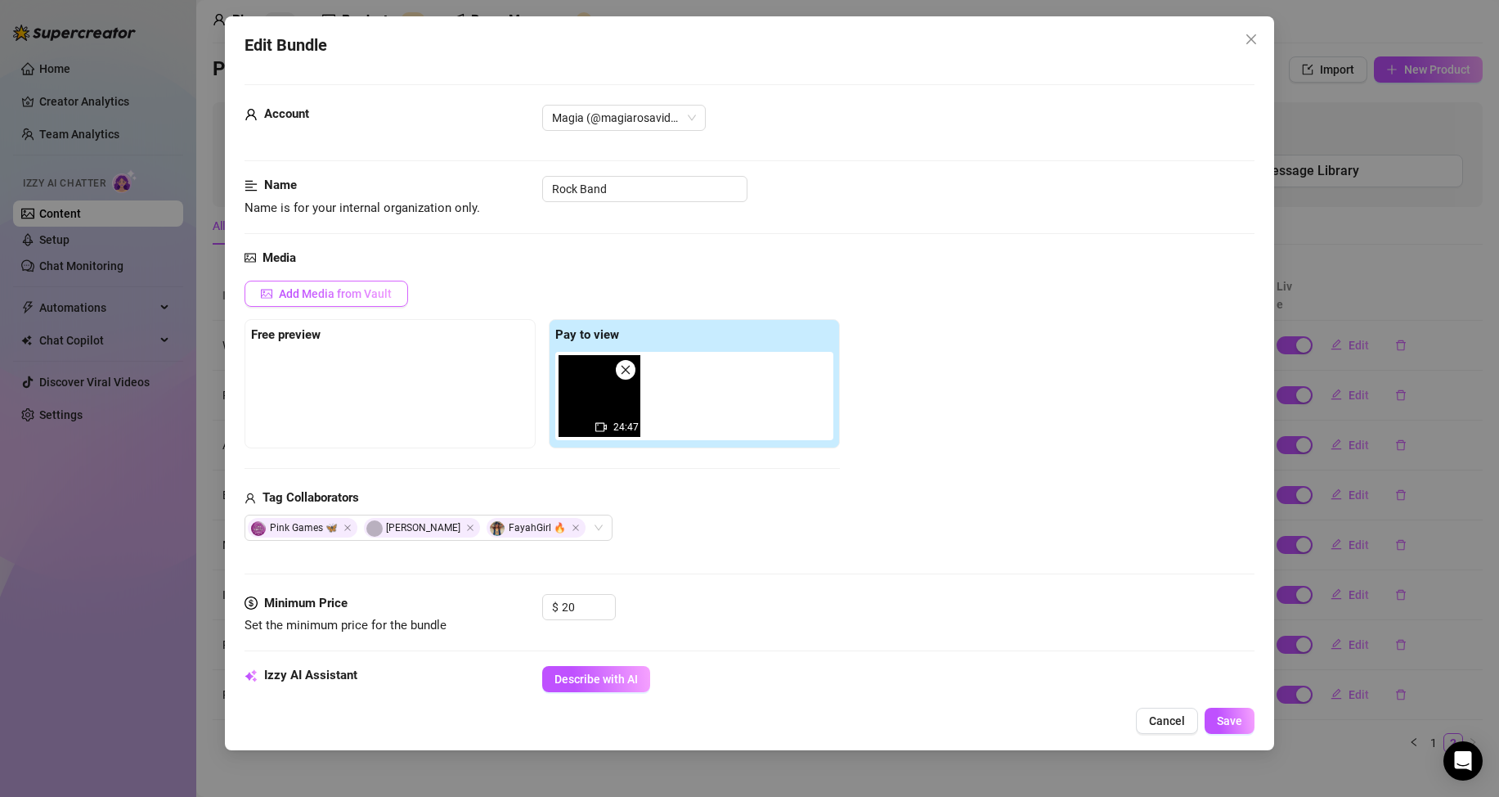
click at [343, 294] on span "Add Media from Vault" at bounding box center [335, 293] width 113 height 13
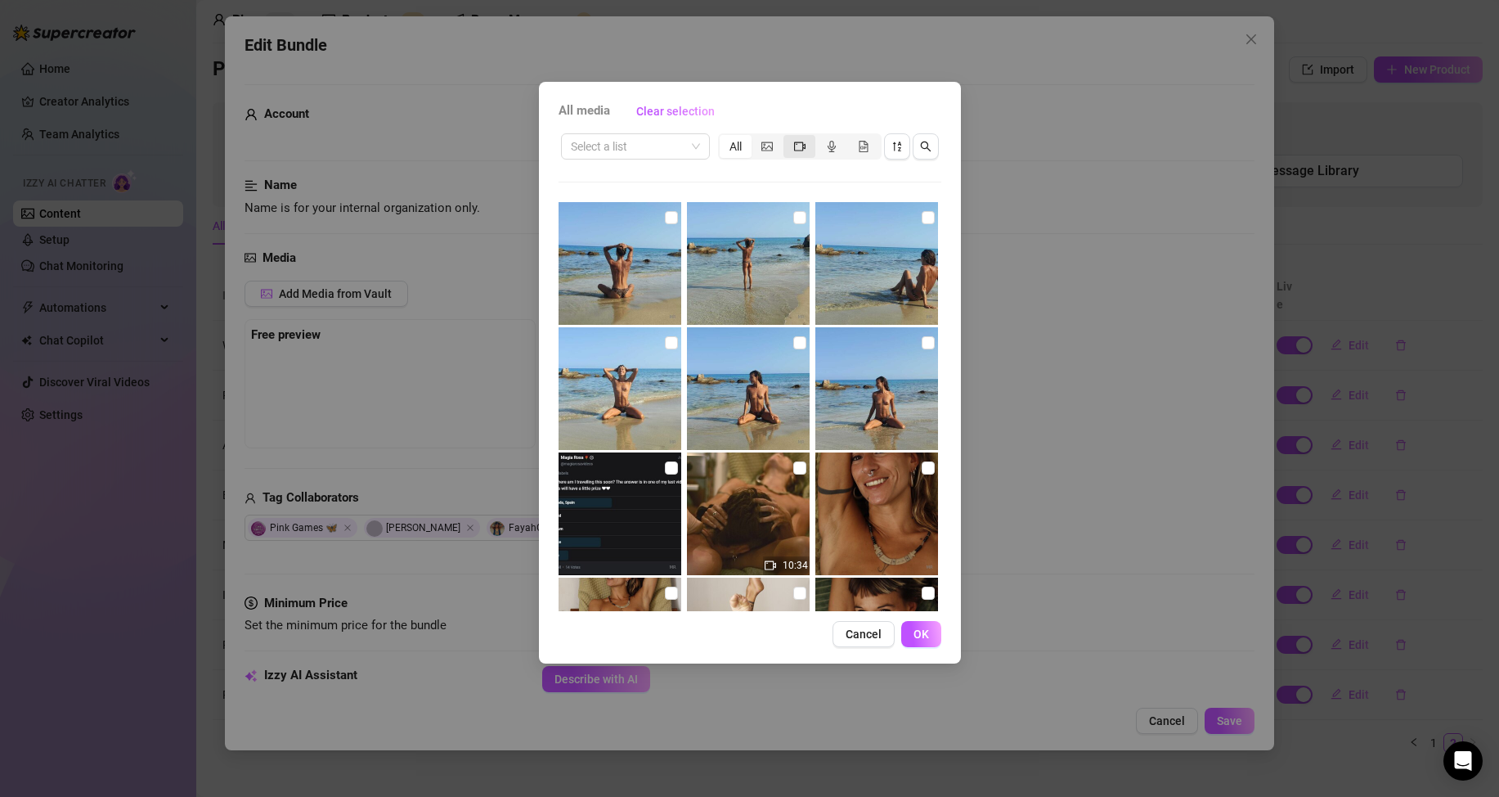
click at [799, 146] on icon "video-camera" at bounding box center [799, 146] width 11 height 11
click at [788, 137] on input "segmented control" at bounding box center [788, 137] width 0 height 0
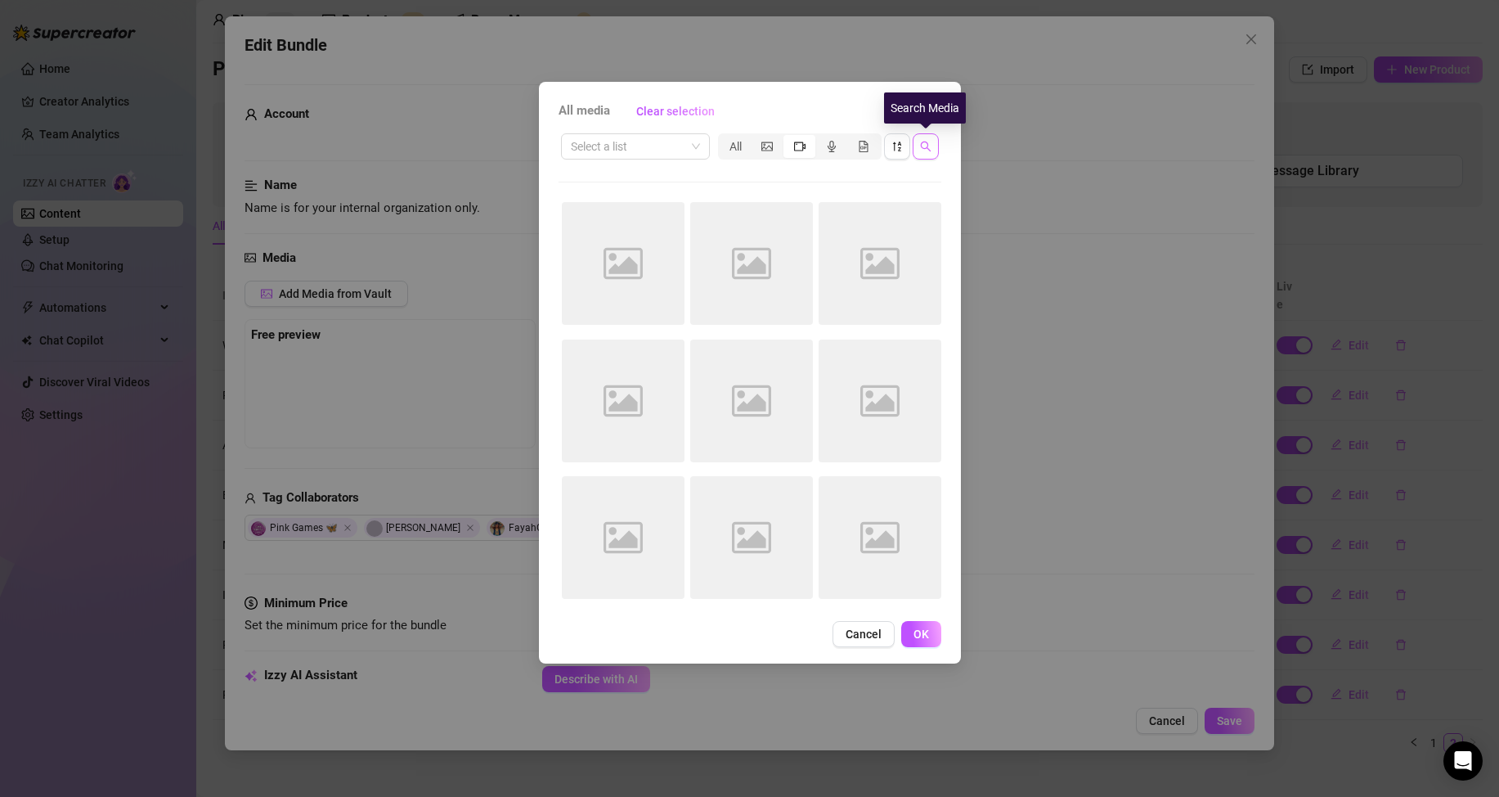
click at [927, 143] on icon "search" at bounding box center [925, 146] width 11 height 11
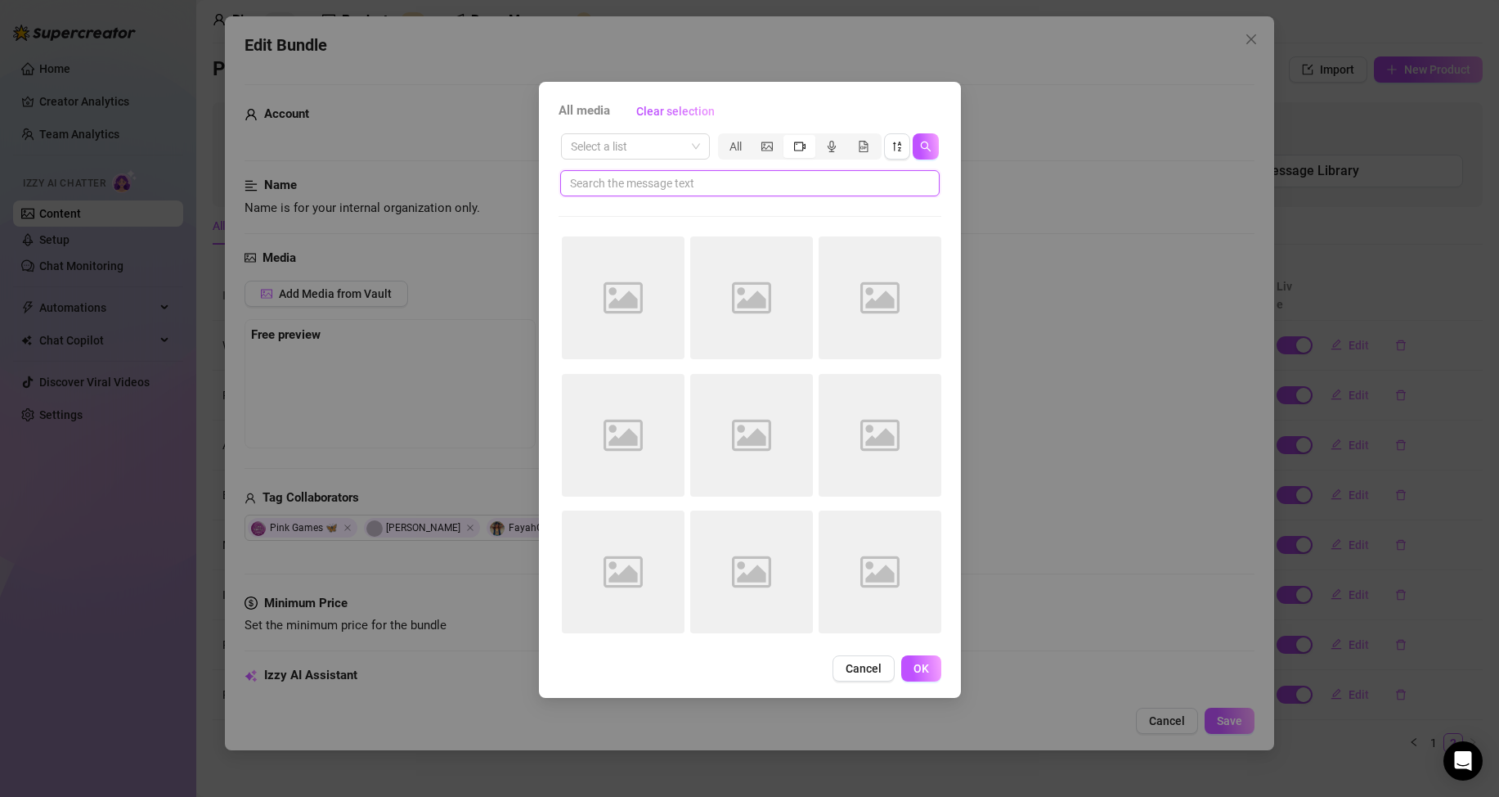
click at [721, 178] on input "text" at bounding box center [743, 183] width 347 height 18
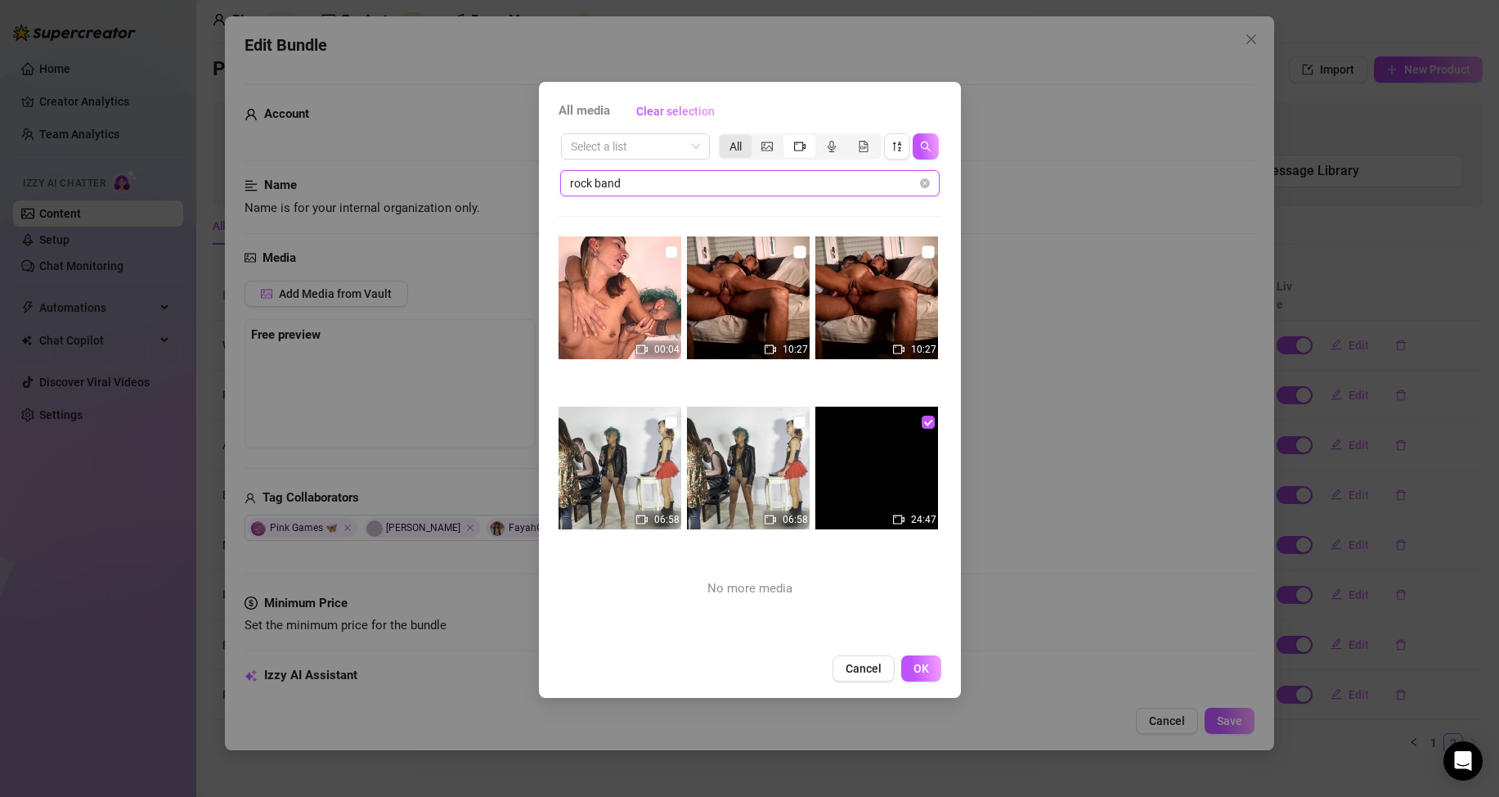
type input "rock band"
click at [741, 143] on div "All" at bounding box center [736, 146] width 32 height 23
click at [724, 137] on input "All" at bounding box center [724, 137] width 0 height 0
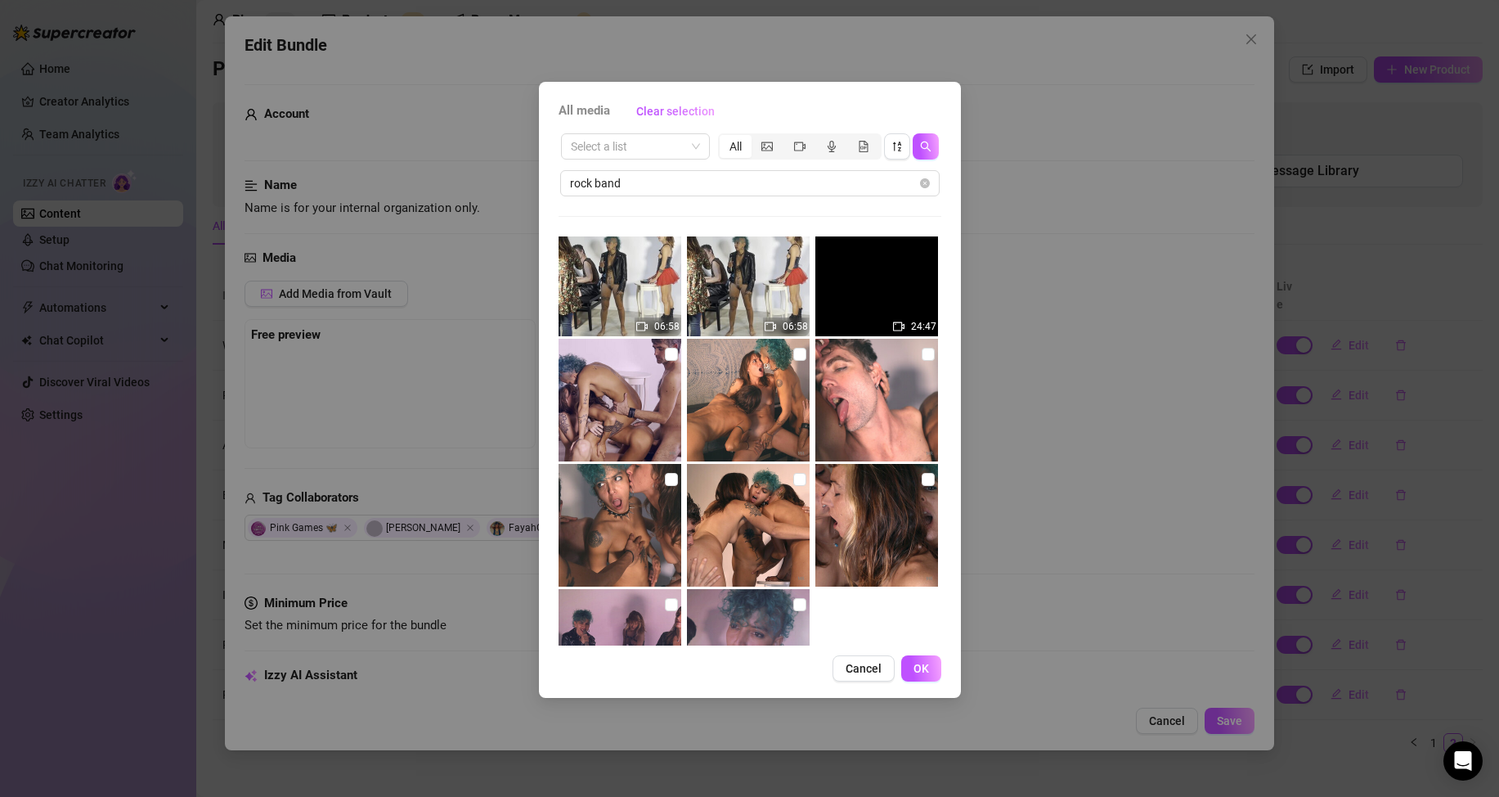
scroll to position [186, 0]
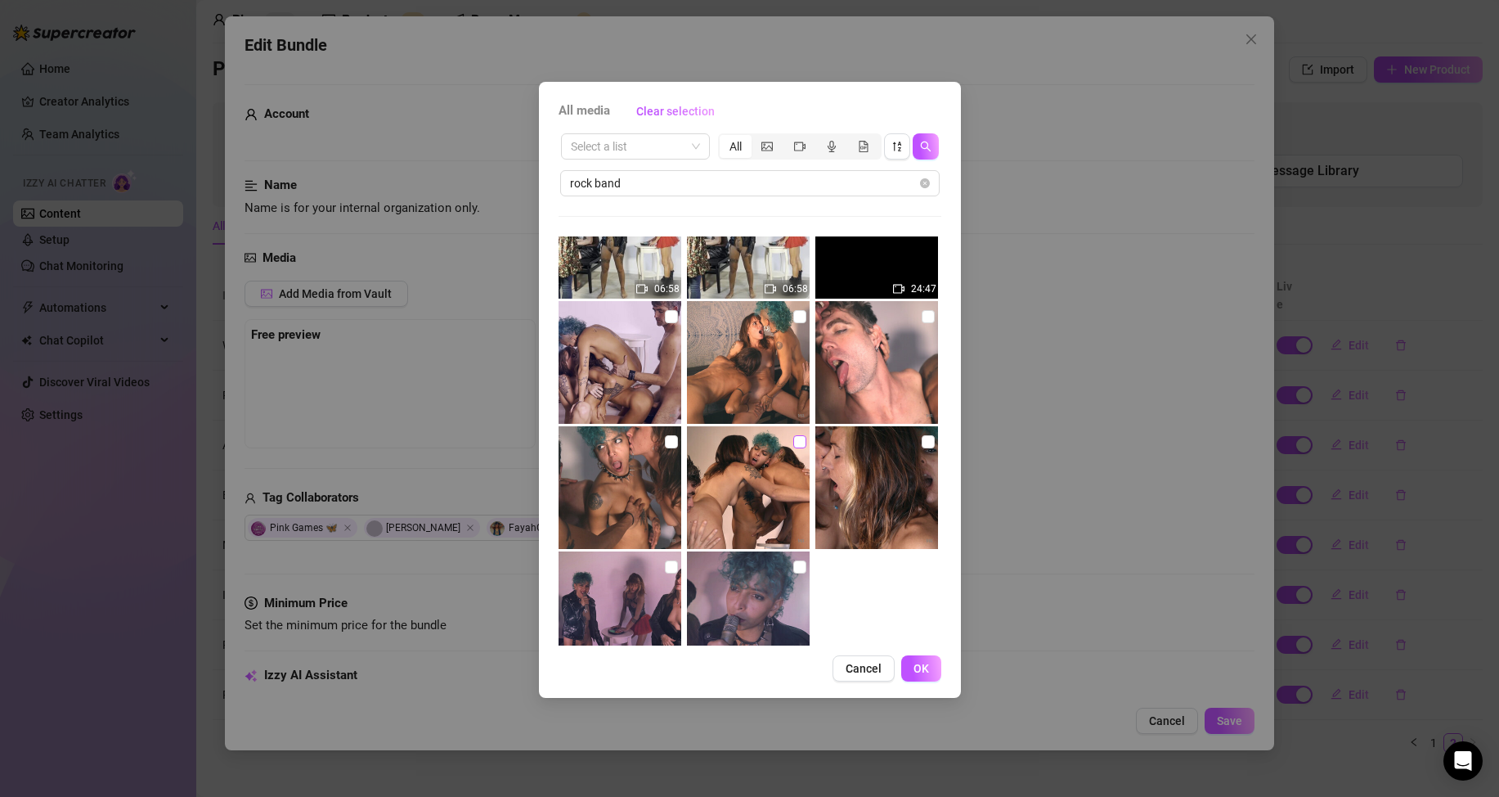
click at [793, 443] on input "checkbox" at bounding box center [799, 441] width 13 height 13
checkbox input "true"
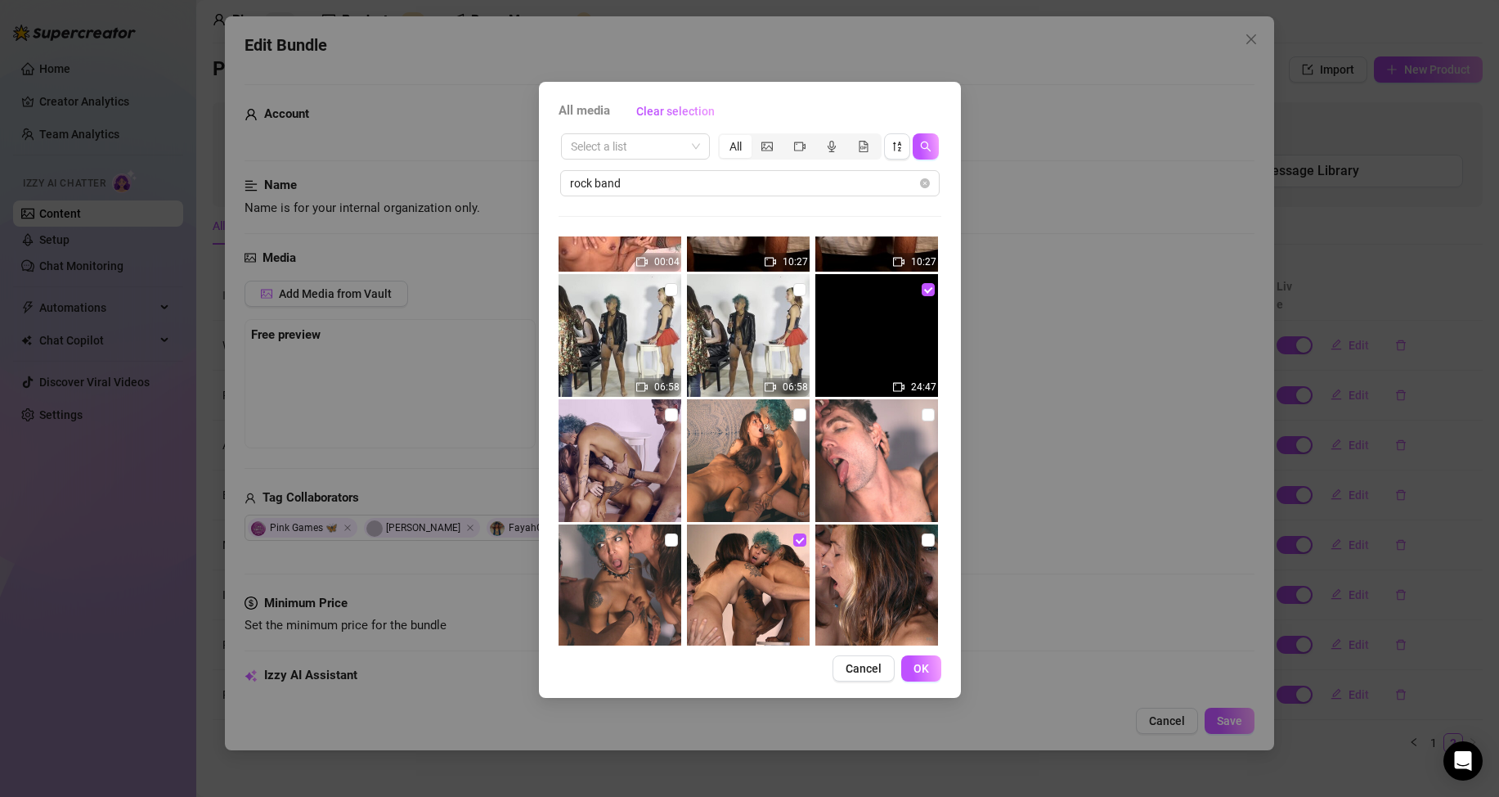
scroll to position [0, 0]
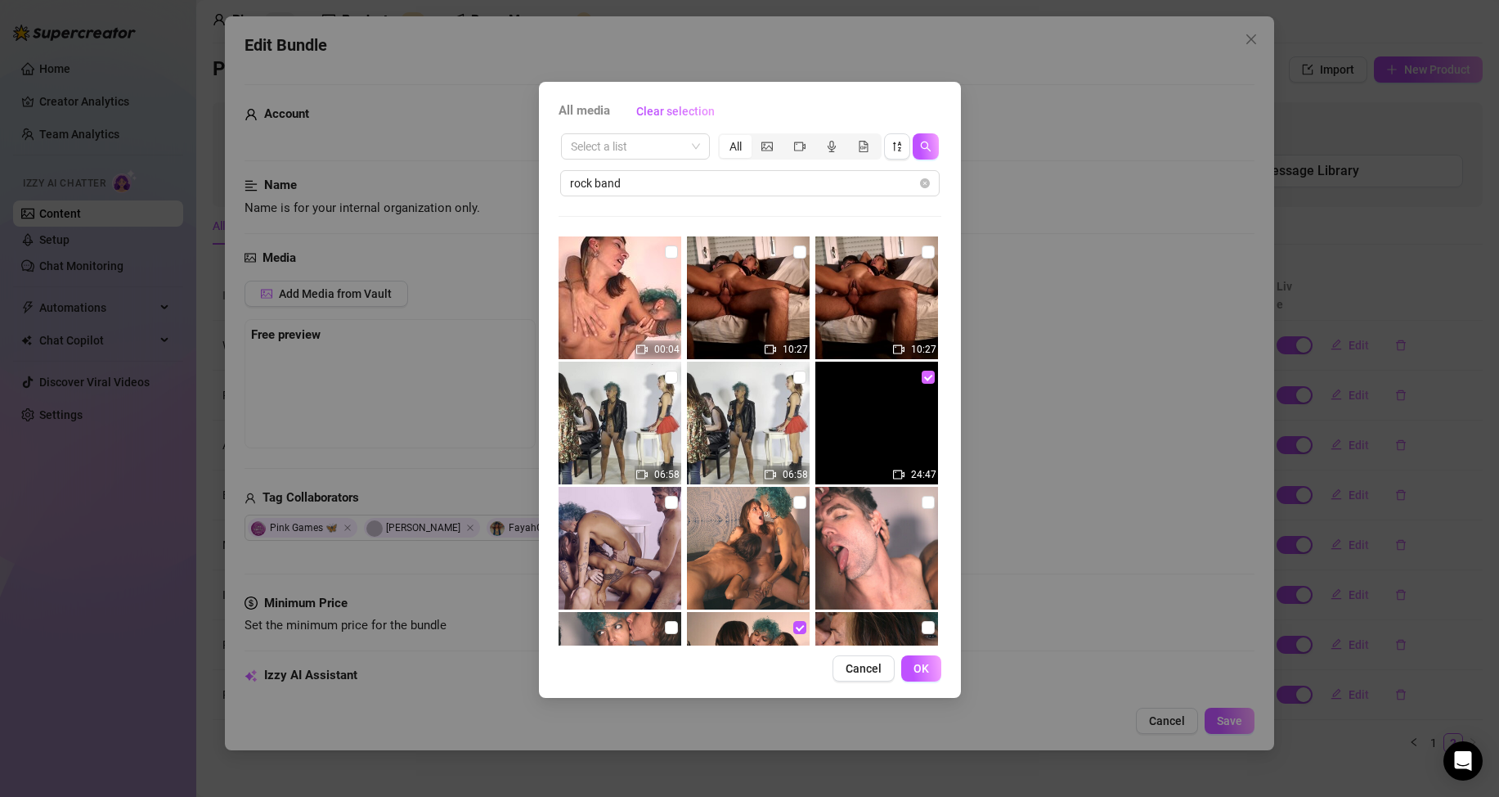
click at [922, 381] on input "checkbox" at bounding box center [928, 377] width 13 height 13
checkbox input "false"
click at [665, 379] on input "checkbox" at bounding box center [671, 377] width 13 height 13
checkbox input "true"
click at [923, 669] on span "OK" at bounding box center [922, 668] width 16 height 13
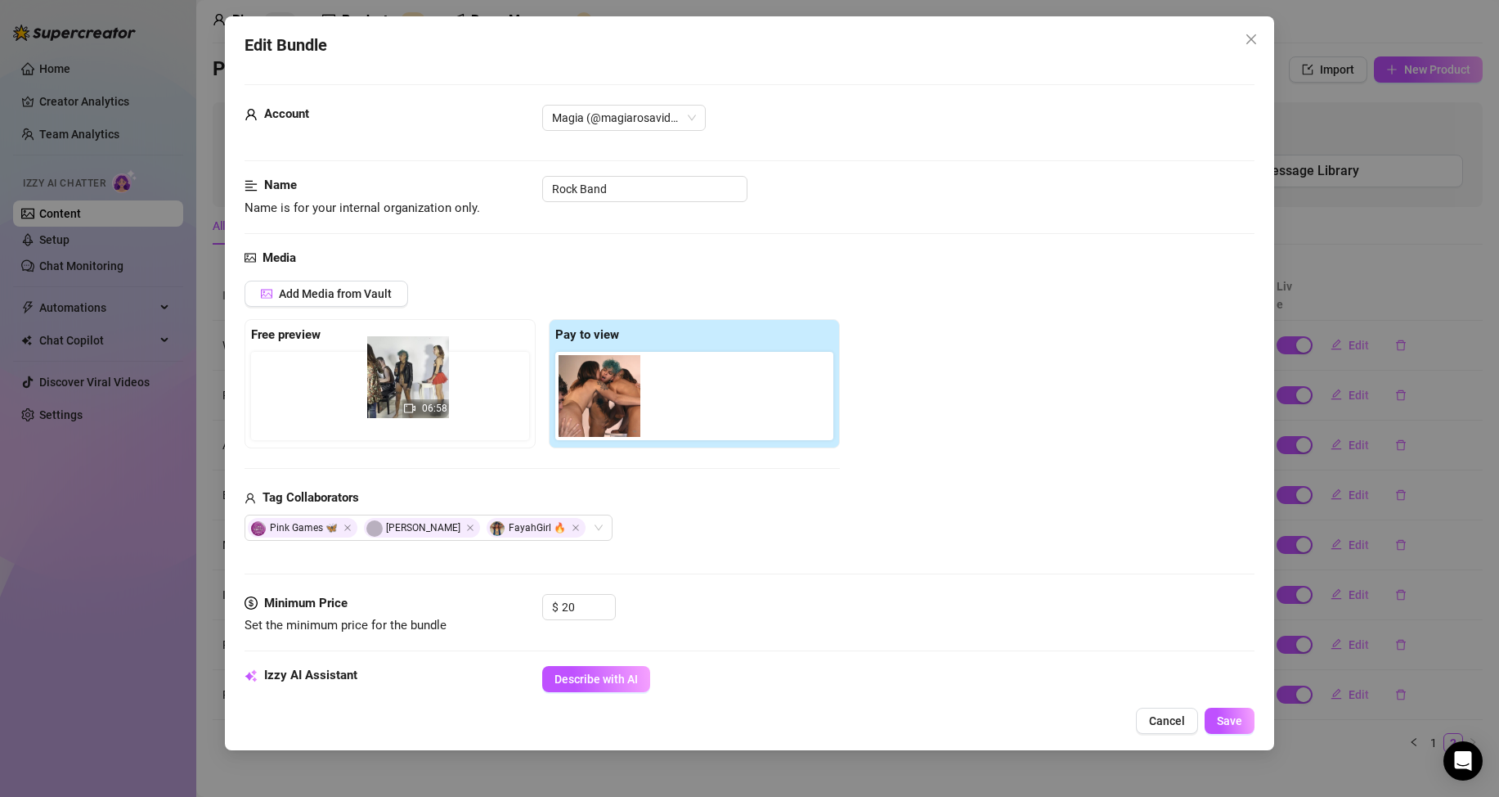
drag, startPoint x: 694, startPoint y: 414, endPoint x: 411, endPoint y: 393, distance: 284.6
click at [411, 393] on div "Free preview Pay to view 06:58" at bounding box center [542, 383] width 595 height 129
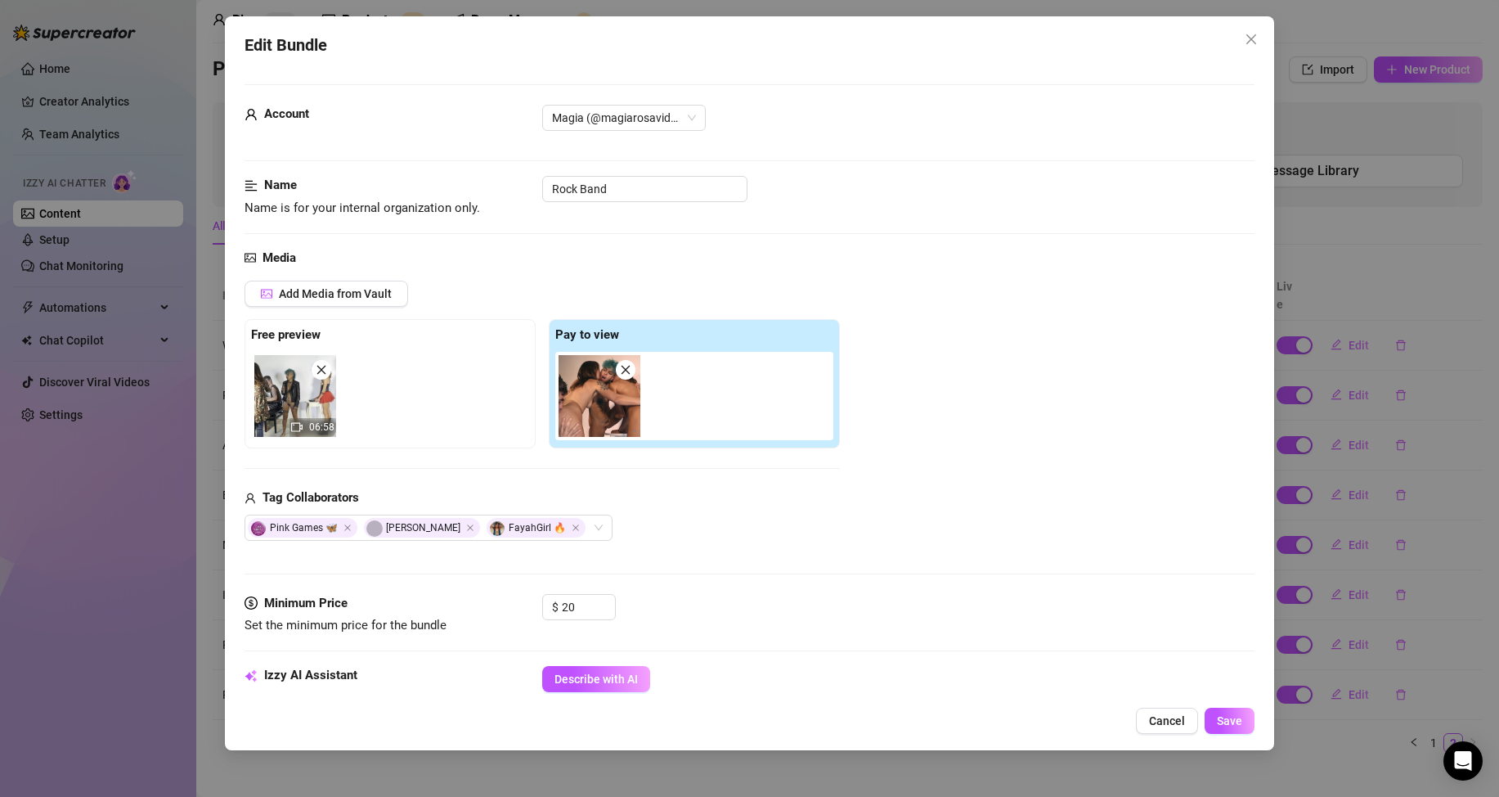
drag, startPoint x: 460, startPoint y: 49, endPoint x: 461, endPoint y: 57, distance: 8.3
click at [460, 49] on div "Edit Bundle" at bounding box center [750, 45] width 1010 height 25
click at [321, 371] on icon "close" at bounding box center [321, 369] width 11 height 11
click at [335, 298] on span "Add Media from Vault" at bounding box center [335, 293] width 113 height 13
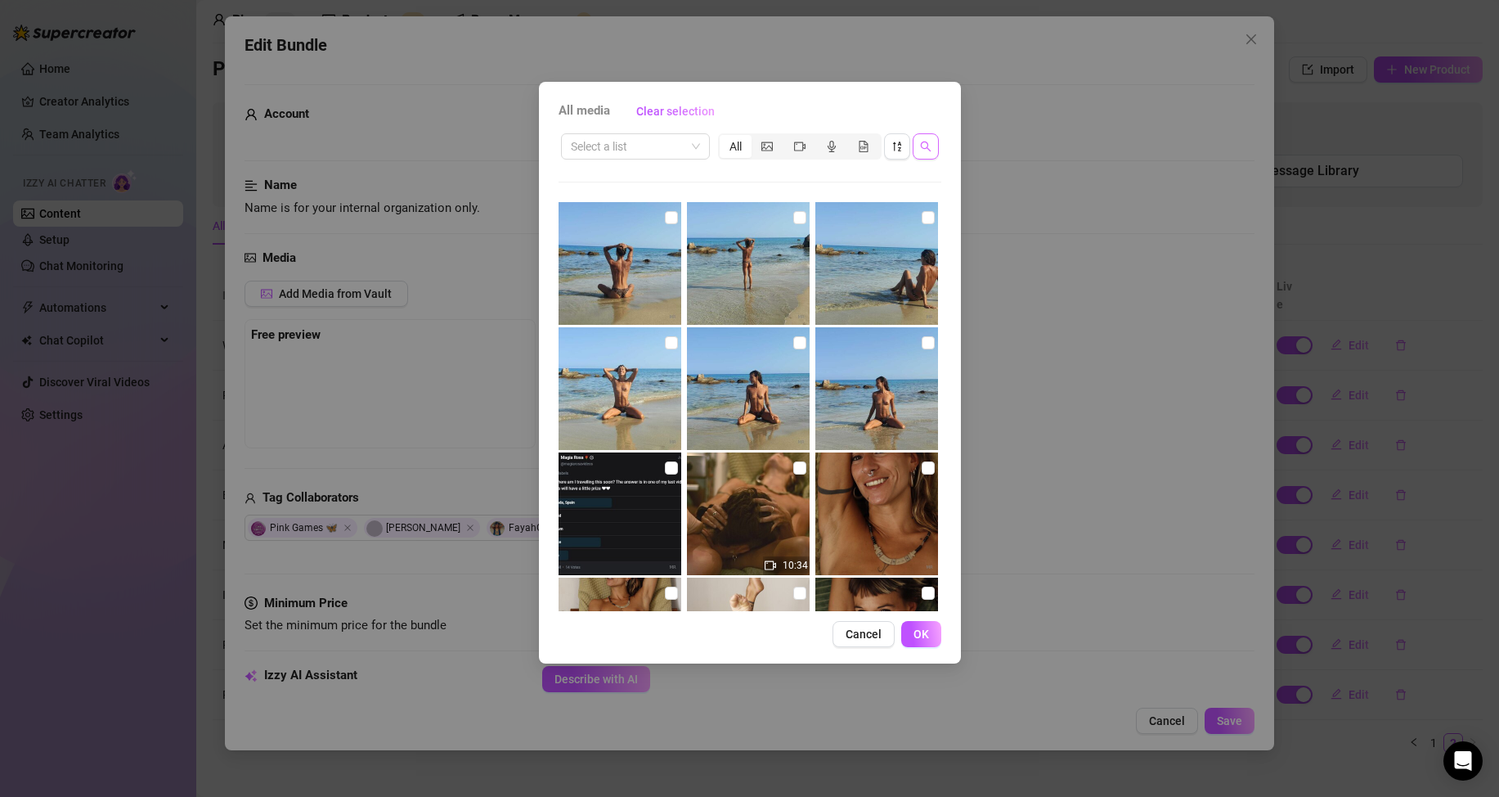
drag, startPoint x: 929, startPoint y: 142, endPoint x: 901, endPoint y: 169, distance: 39.9
click at [928, 142] on icon "search" at bounding box center [925, 146] width 11 height 11
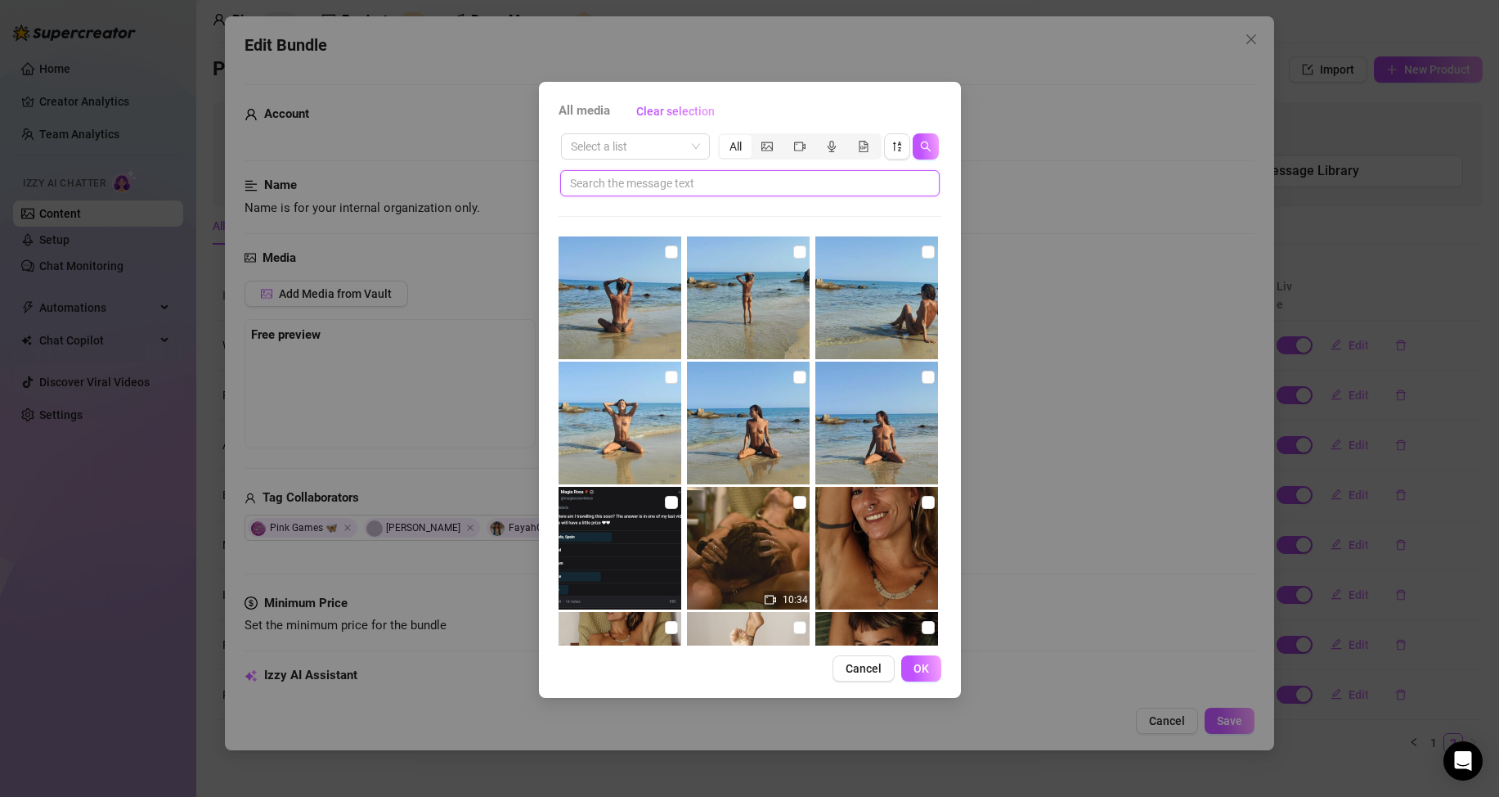
click at [668, 185] on input "text" at bounding box center [743, 183] width 347 height 18
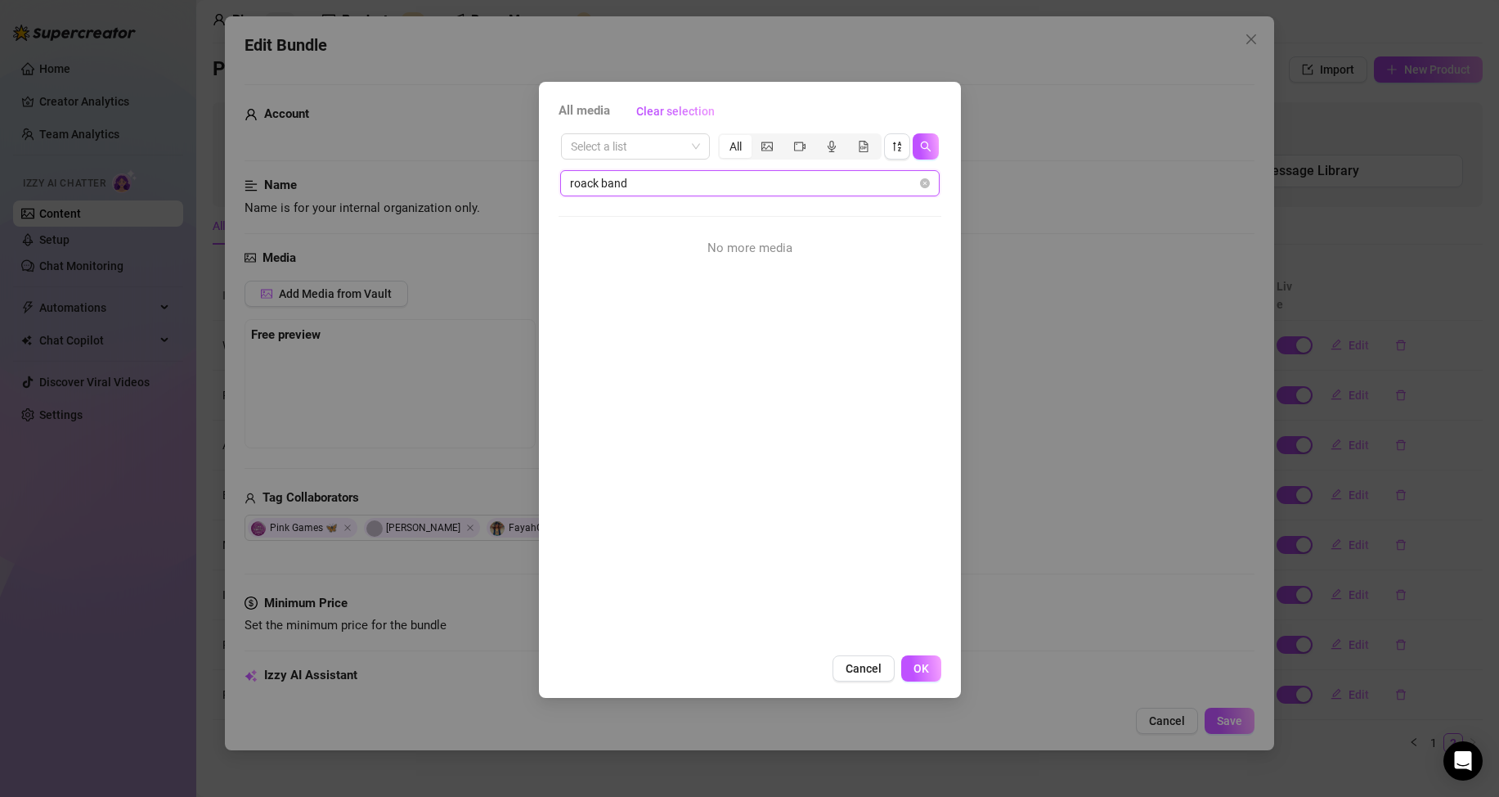
drag, startPoint x: 582, startPoint y: 184, endPoint x: 599, endPoint y: 261, distance: 78.8
click at [586, 186] on input "roack band" at bounding box center [743, 183] width 347 height 18
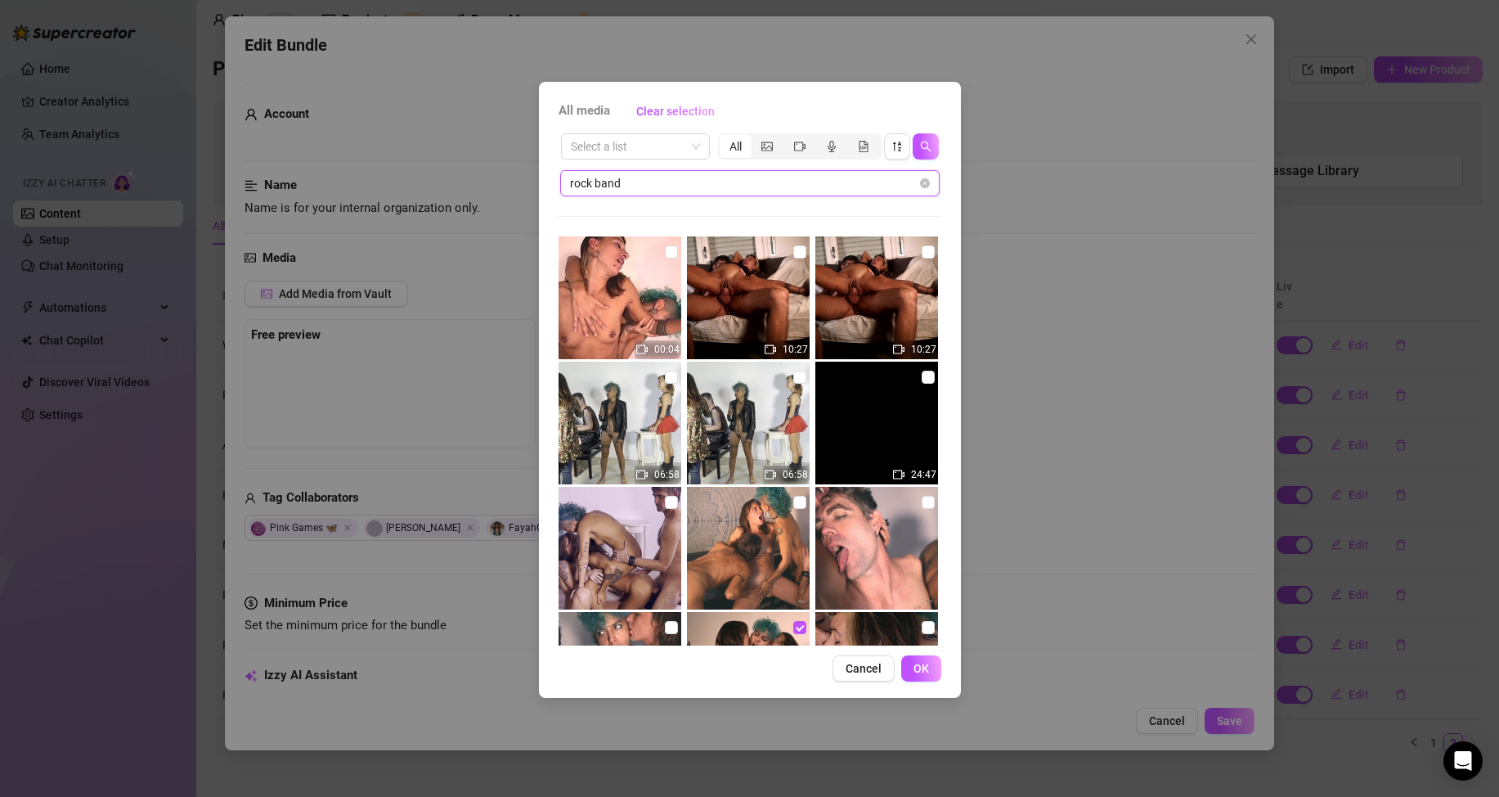
drag, startPoint x: 667, startPoint y: 178, endPoint x: 509, endPoint y: 179, distance: 158.7
click at [509, 179] on div "All media Clear selection Select a list All rock band 00:04 10:27 10:27 06:58 0…" at bounding box center [749, 398] width 1499 height 797
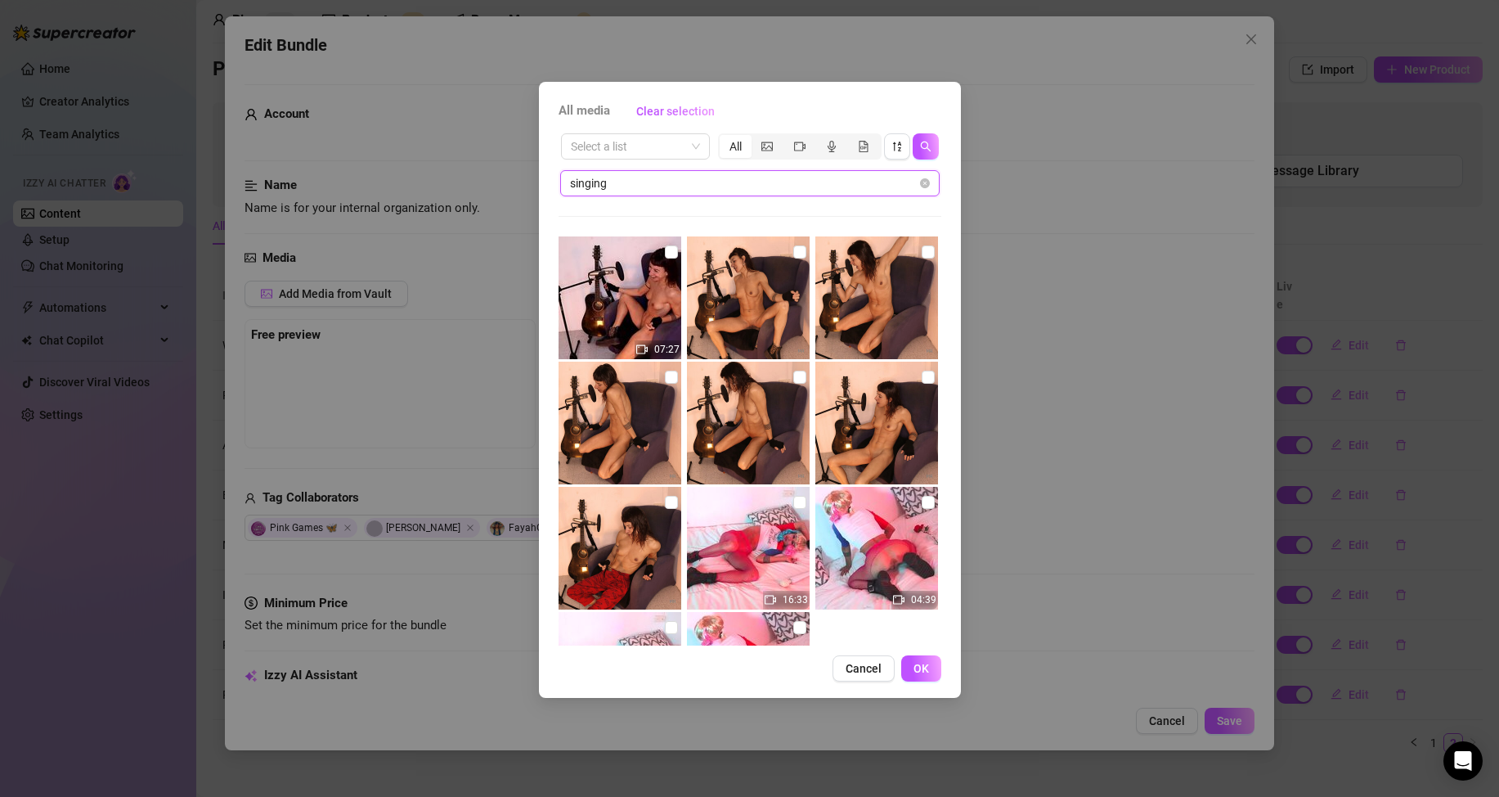
drag, startPoint x: 648, startPoint y: 185, endPoint x: 551, endPoint y: 182, distance: 96.6
click at [551, 182] on div "All media Clear selection Select a list All singing 07:27 16:33 04:39 16:33 04:…" at bounding box center [750, 390] width 422 height 616
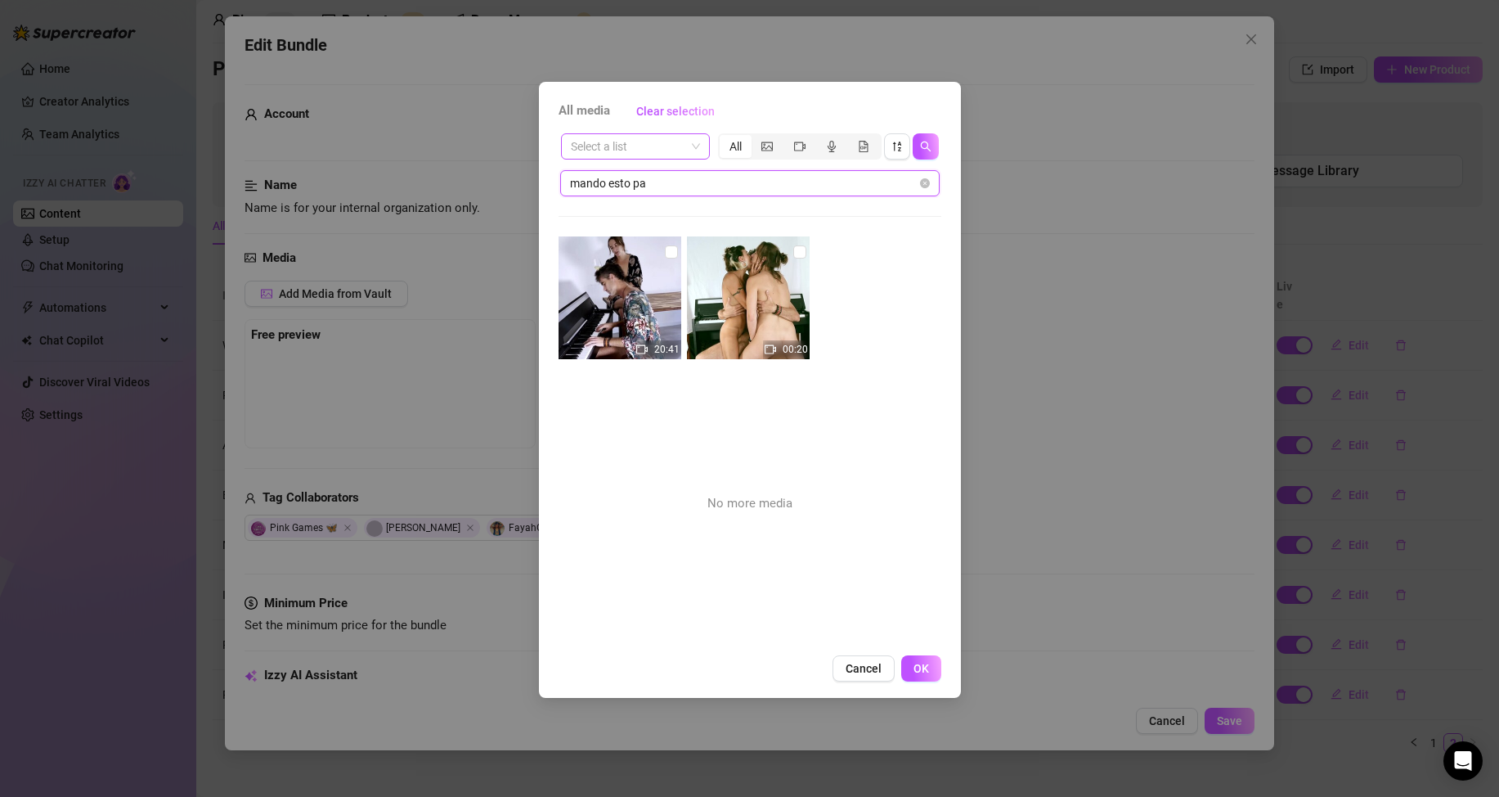
click at [689, 143] on span at bounding box center [635, 146] width 129 height 25
type input "mando esto pa"
click at [689, 143] on span at bounding box center [635, 146] width 129 height 25
click at [671, 183] on input "mando esto pa" at bounding box center [743, 183] width 347 height 18
click at [924, 182] on icon "close-circle" at bounding box center [925, 183] width 10 height 10
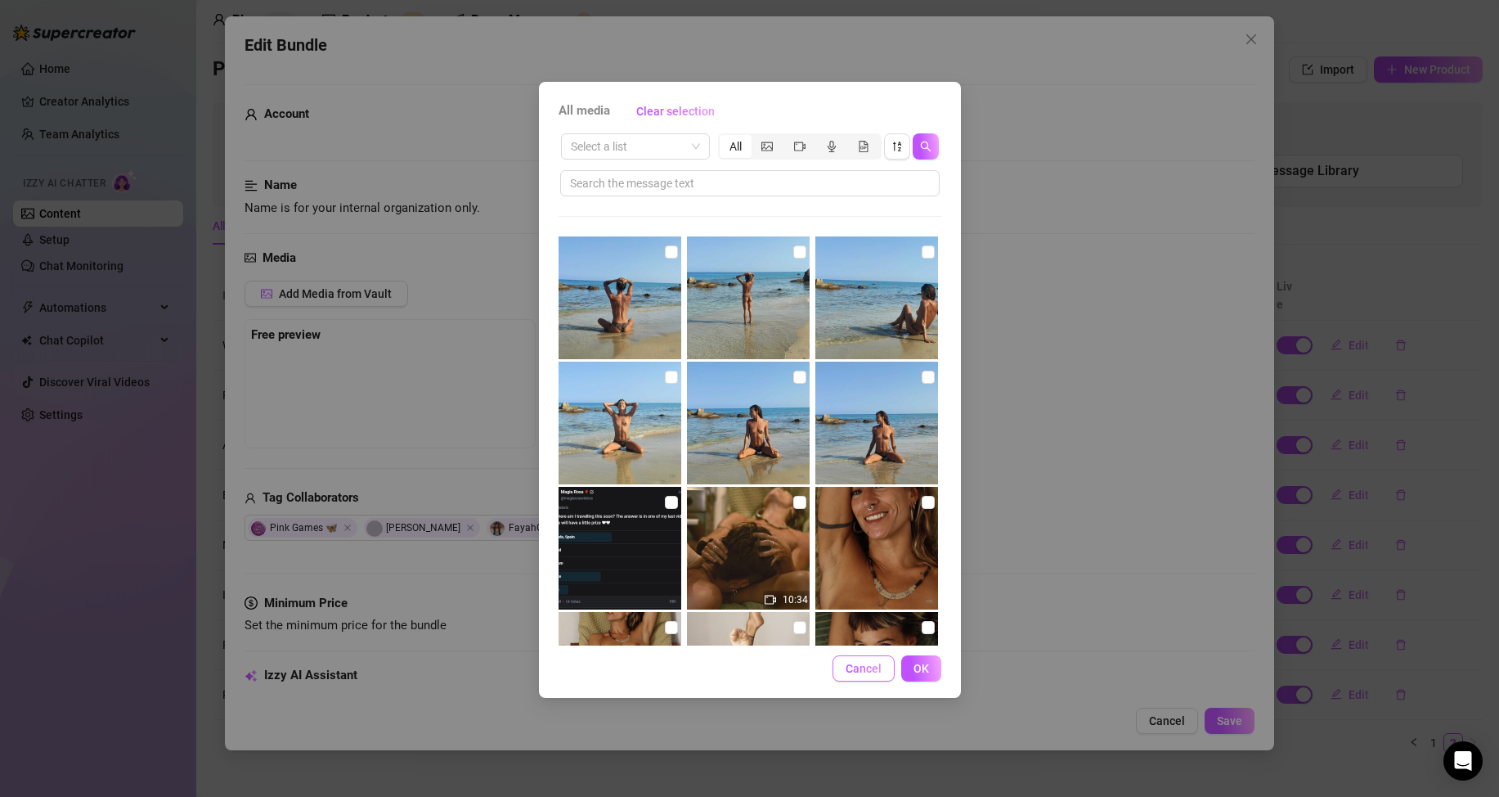
click at [869, 666] on span "Cancel" at bounding box center [864, 668] width 36 height 13
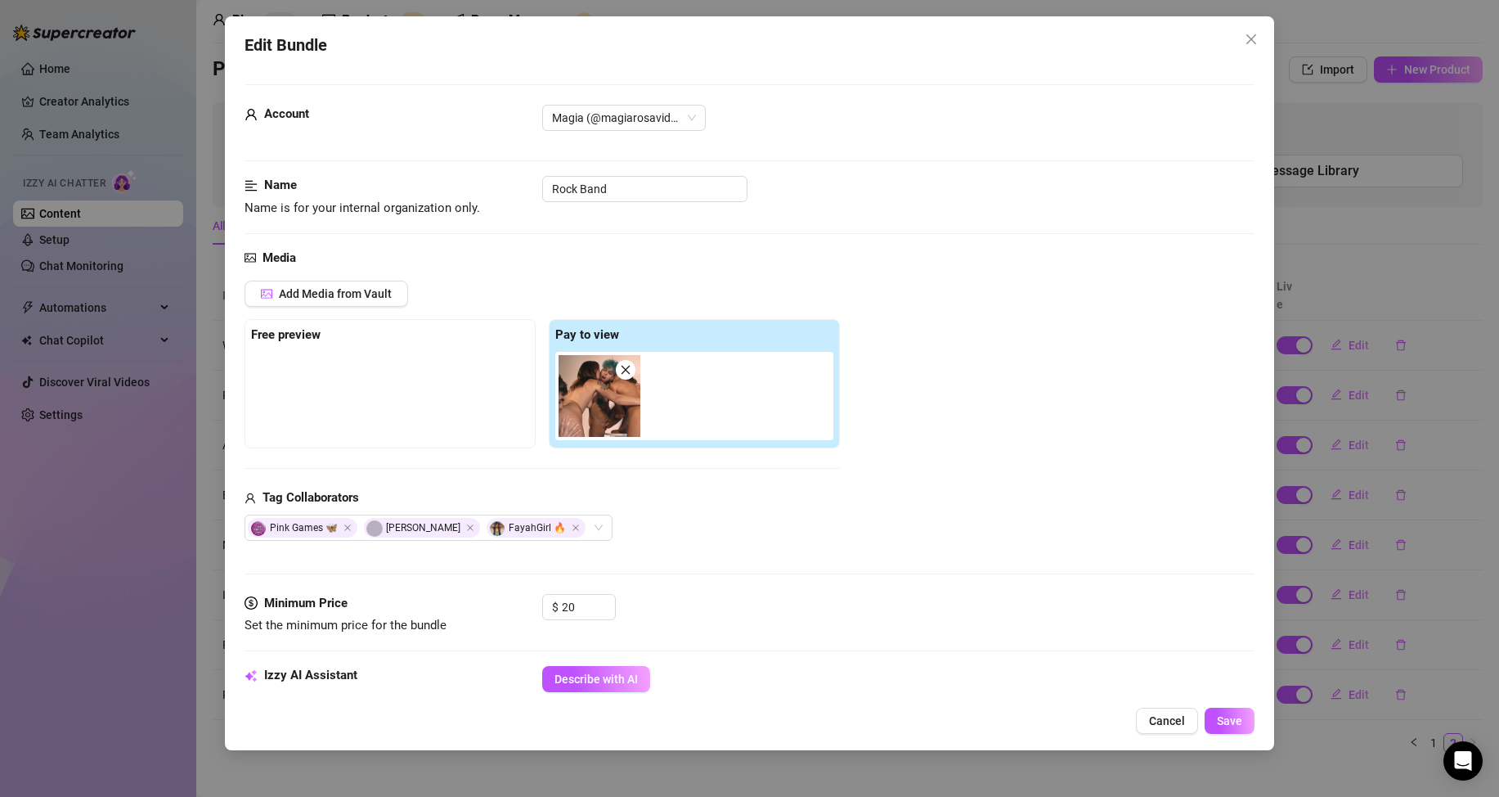
click at [323, 376] on div at bounding box center [390, 393] width 278 height 82
click at [315, 281] on button "Add Media from Vault" at bounding box center [327, 294] width 164 height 26
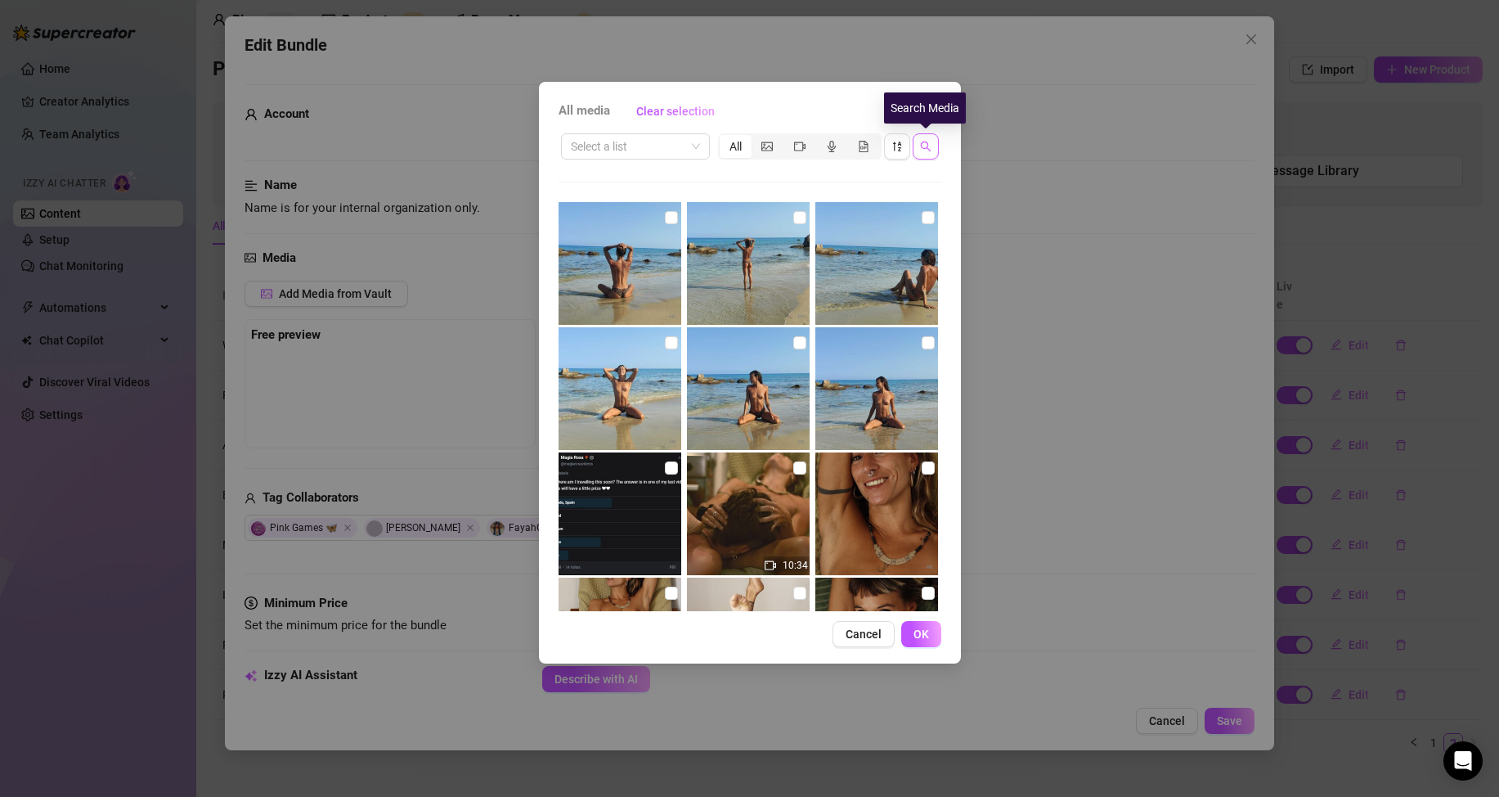
click at [930, 146] on icon "search" at bounding box center [925, 146] width 11 height 11
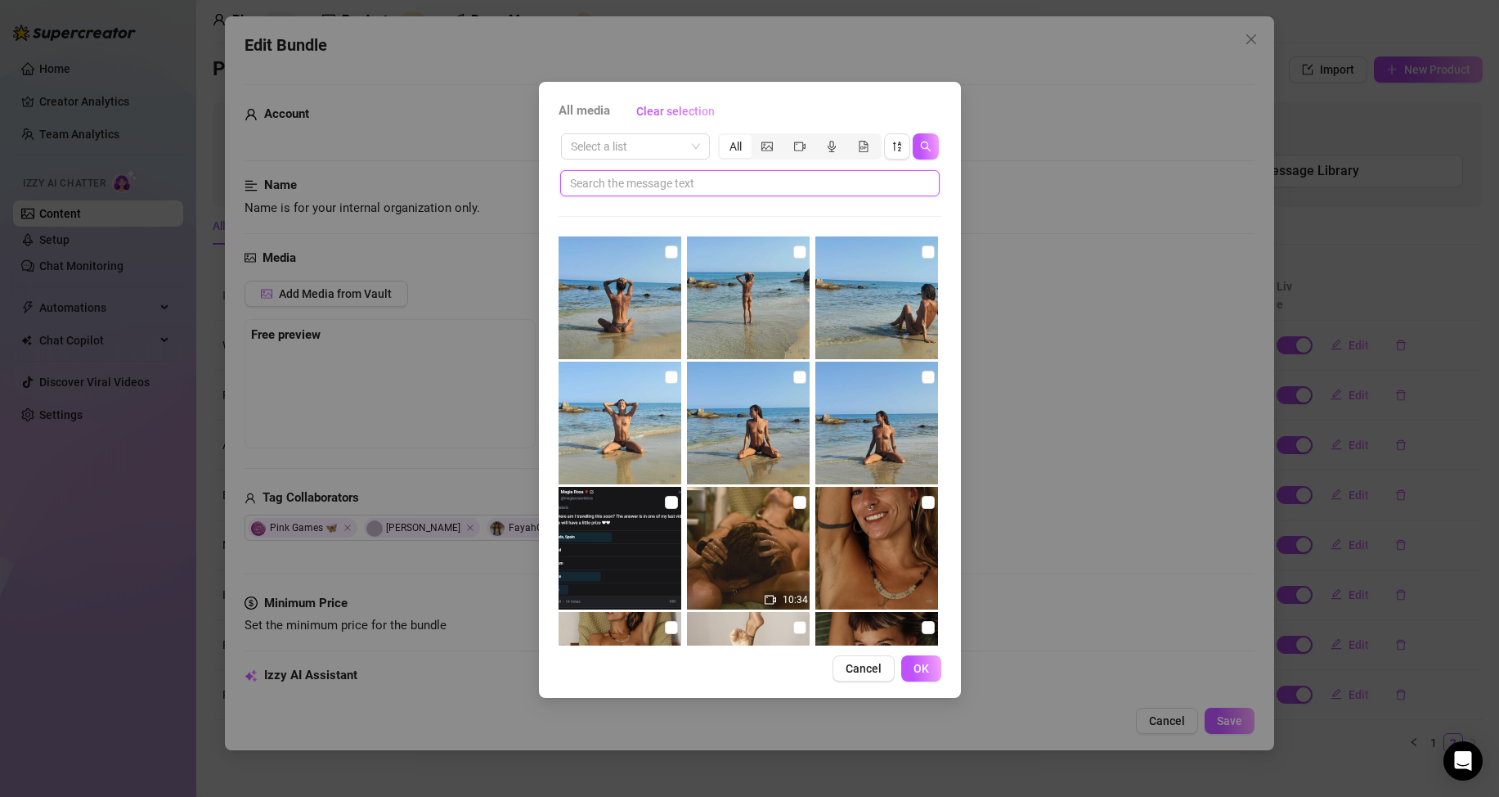
click at [695, 186] on input "text" at bounding box center [743, 183] width 347 height 18
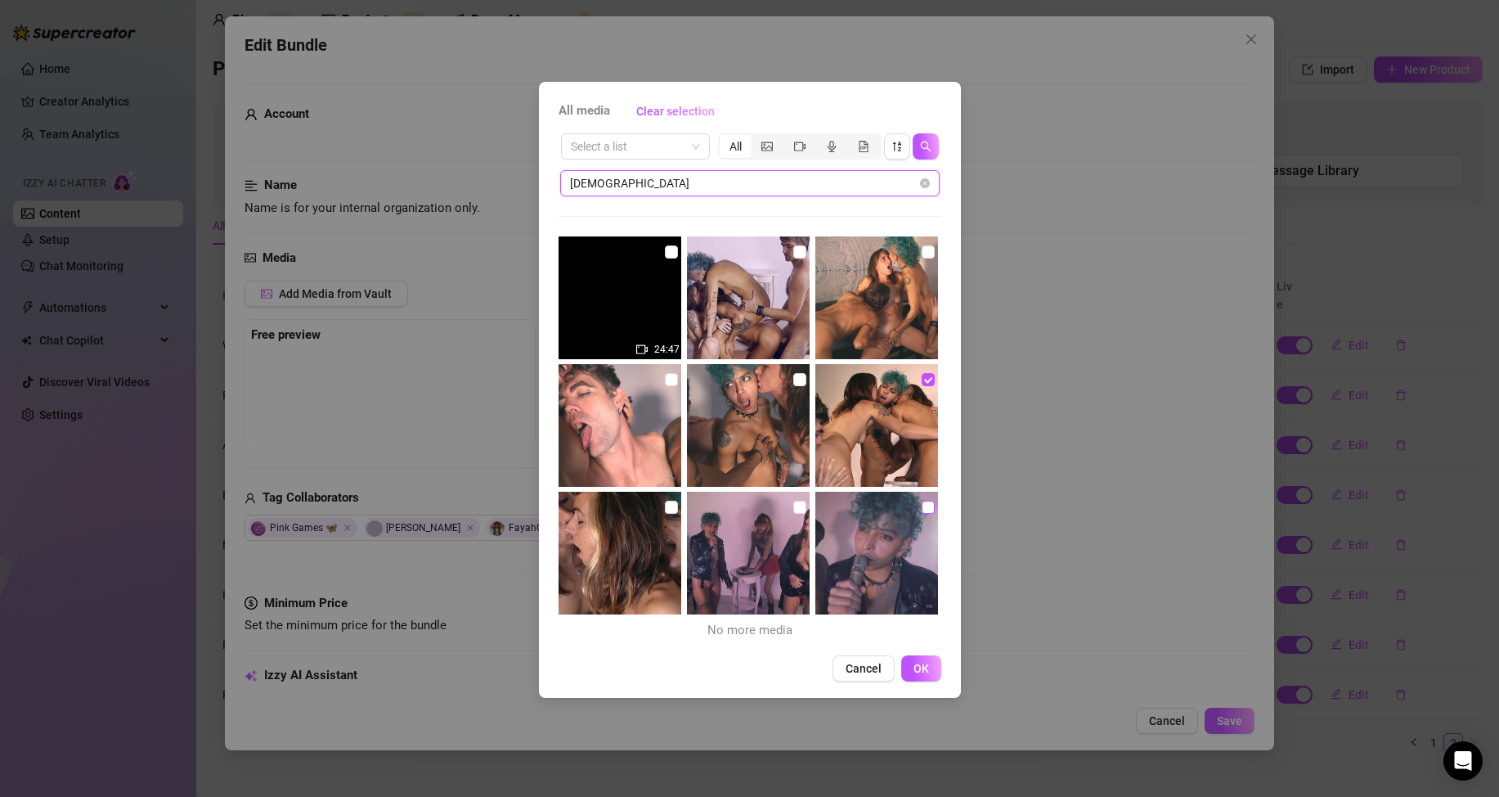
type input "[DEMOGRAPHIC_DATA]"
click at [922, 507] on input "checkbox" at bounding box center [928, 507] width 13 height 13
checkbox input "true"
click at [794, 509] on input "checkbox" at bounding box center [799, 507] width 13 height 13
click at [793, 506] on input "checkbox" at bounding box center [799, 507] width 13 height 13
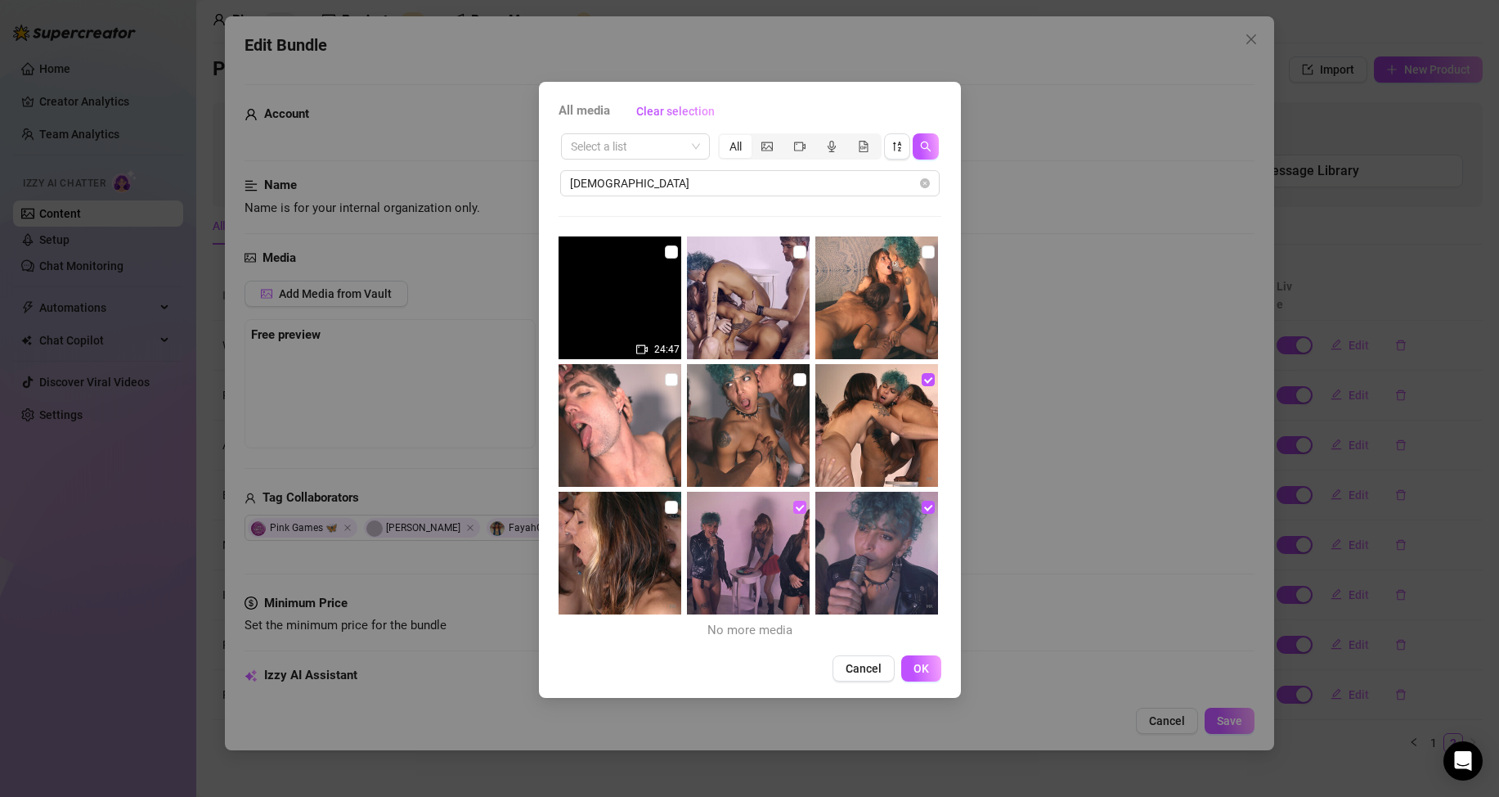
checkbox input "false"
click at [672, 502] on input "checkbox" at bounding box center [671, 507] width 13 height 13
checkbox input "true"
click at [666, 380] on input "checkbox" at bounding box center [671, 379] width 13 height 13
click at [795, 376] on input "checkbox" at bounding box center [799, 379] width 13 height 13
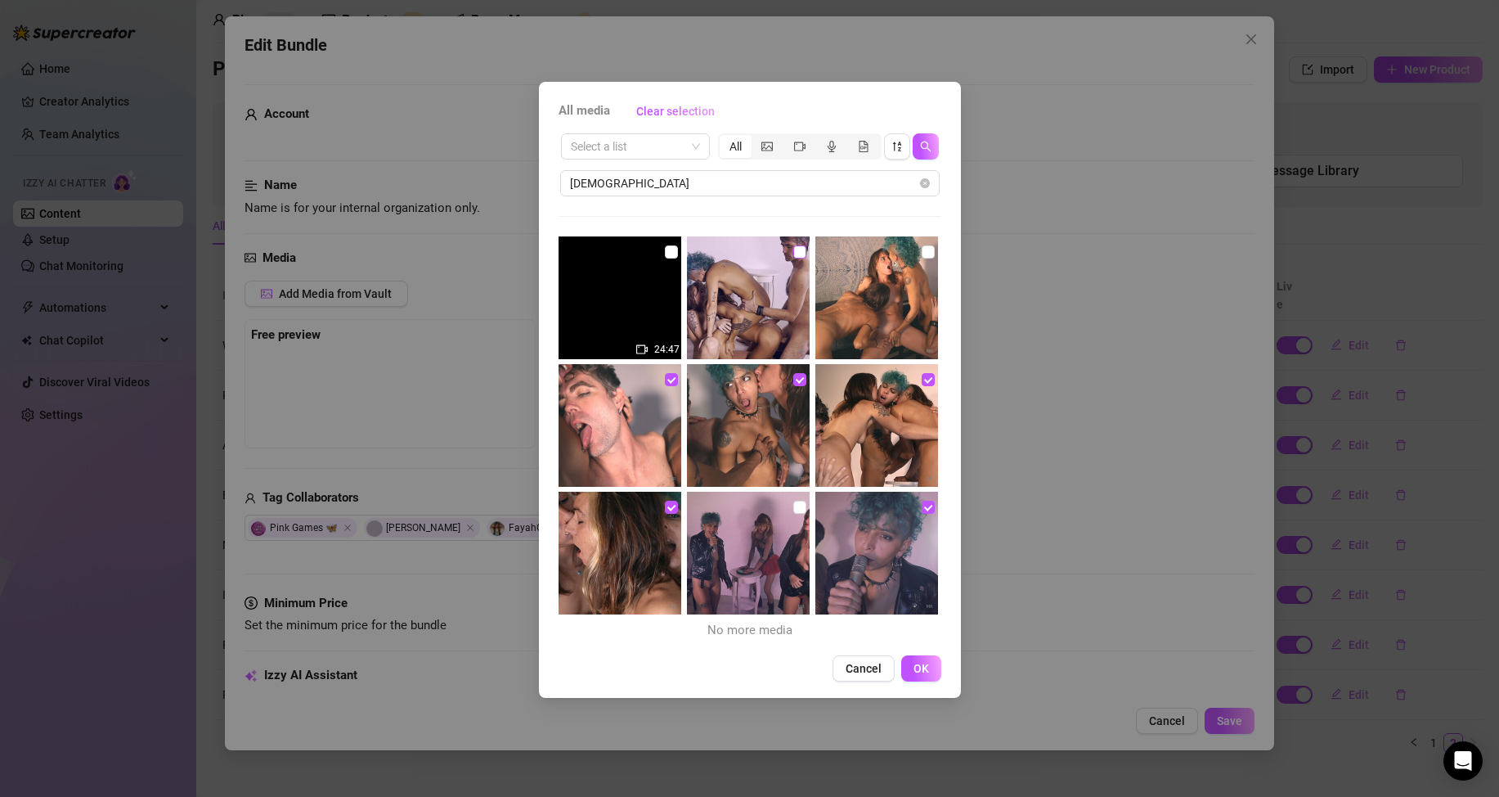
click at [794, 249] on input "checkbox" at bounding box center [799, 251] width 13 height 13
click at [922, 252] on input "checkbox" at bounding box center [928, 251] width 13 height 13
click at [922, 669] on span "OK" at bounding box center [922, 668] width 16 height 13
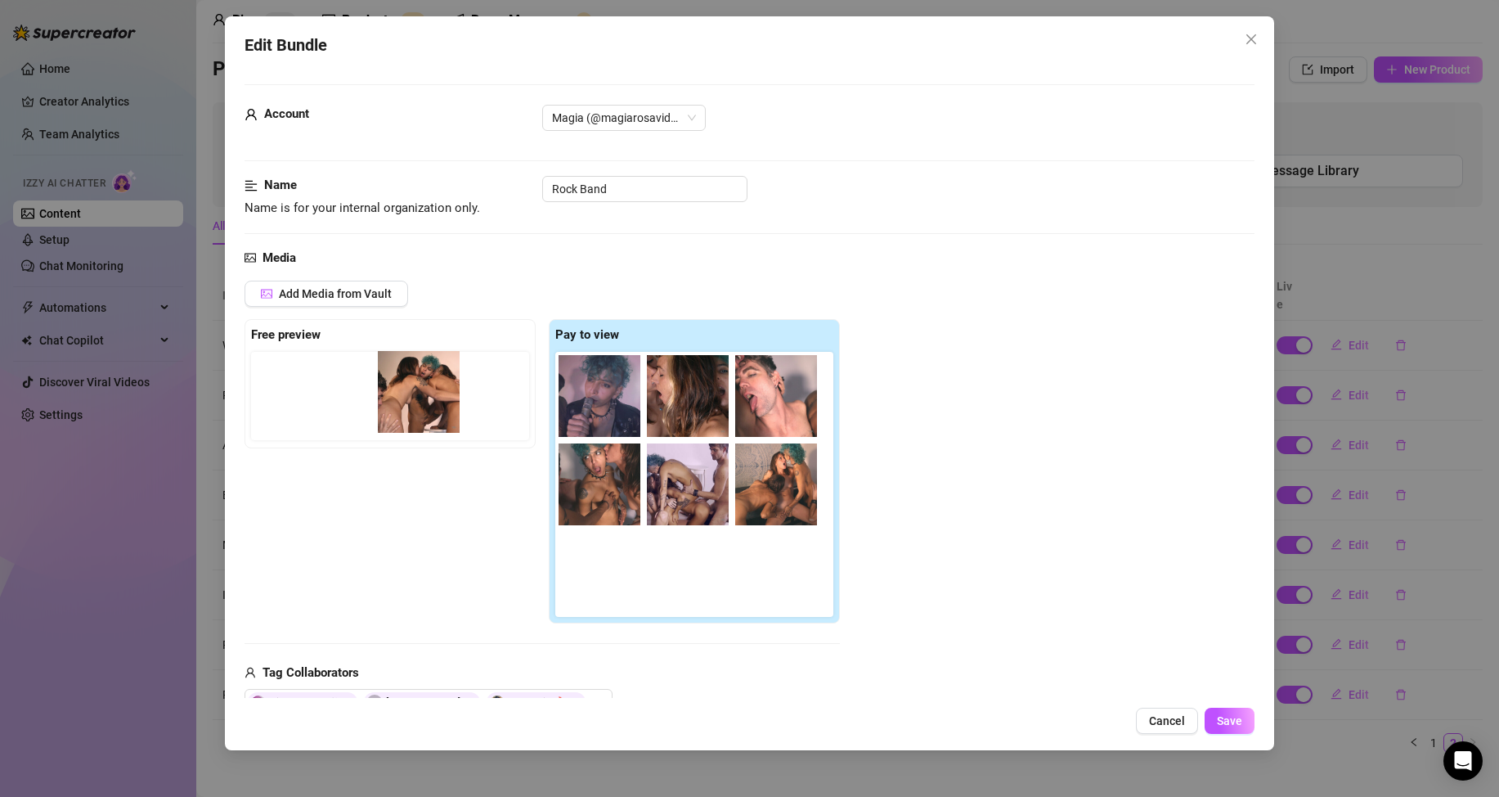
drag, startPoint x: 597, startPoint y: 385, endPoint x: 411, endPoint y: 381, distance: 186.5
click at [411, 381] on div "Free preview Pay to view" at bounding box center [542, 471] width 595 height 304
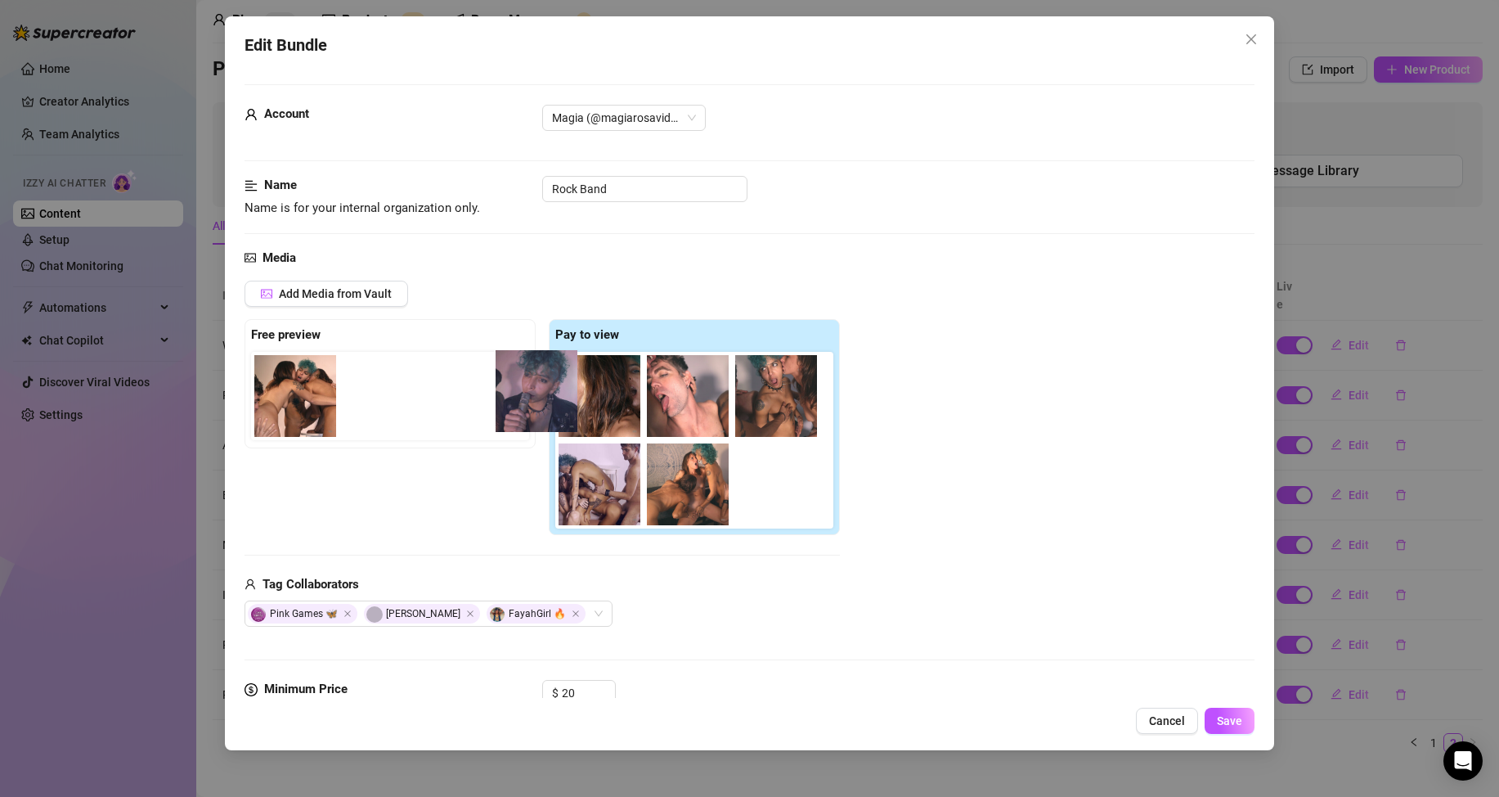
drag, startPoint x: 596, startPoint y: 399, endPoint x: 495, endPoint y: 392, distance: 101.7
click at [495, 392] on div "Free preview Pay to view" at bounding box center [542, 427] width 595 height 216
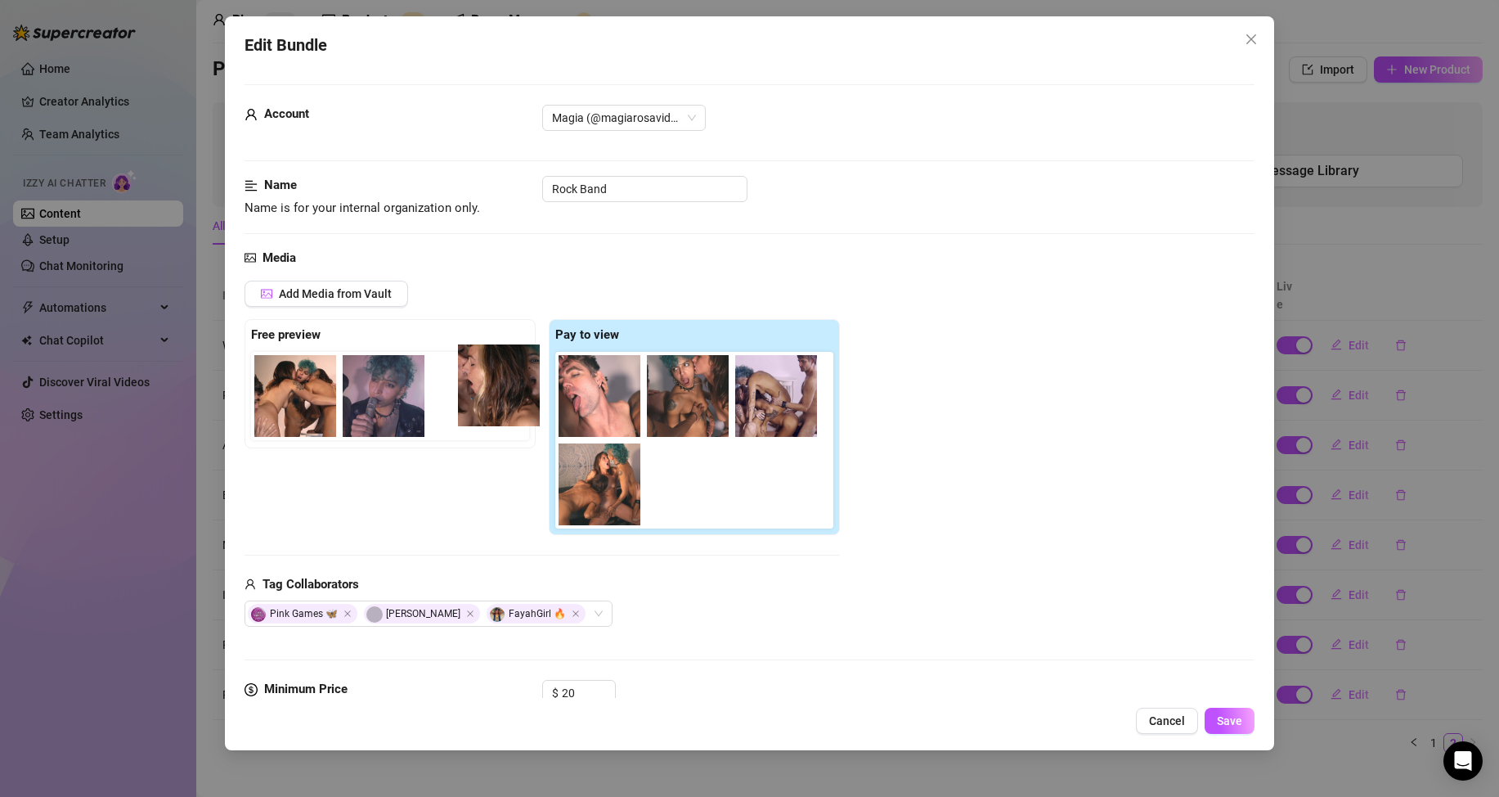
drag, startPoint x: 541, startPoint y: 396, endPoint x: 519, endPoint y: 393, distance: 22.2
click at [519, 393] on div "Free preview Pay to view" at bounding box center [542, 427] width 595 height 216
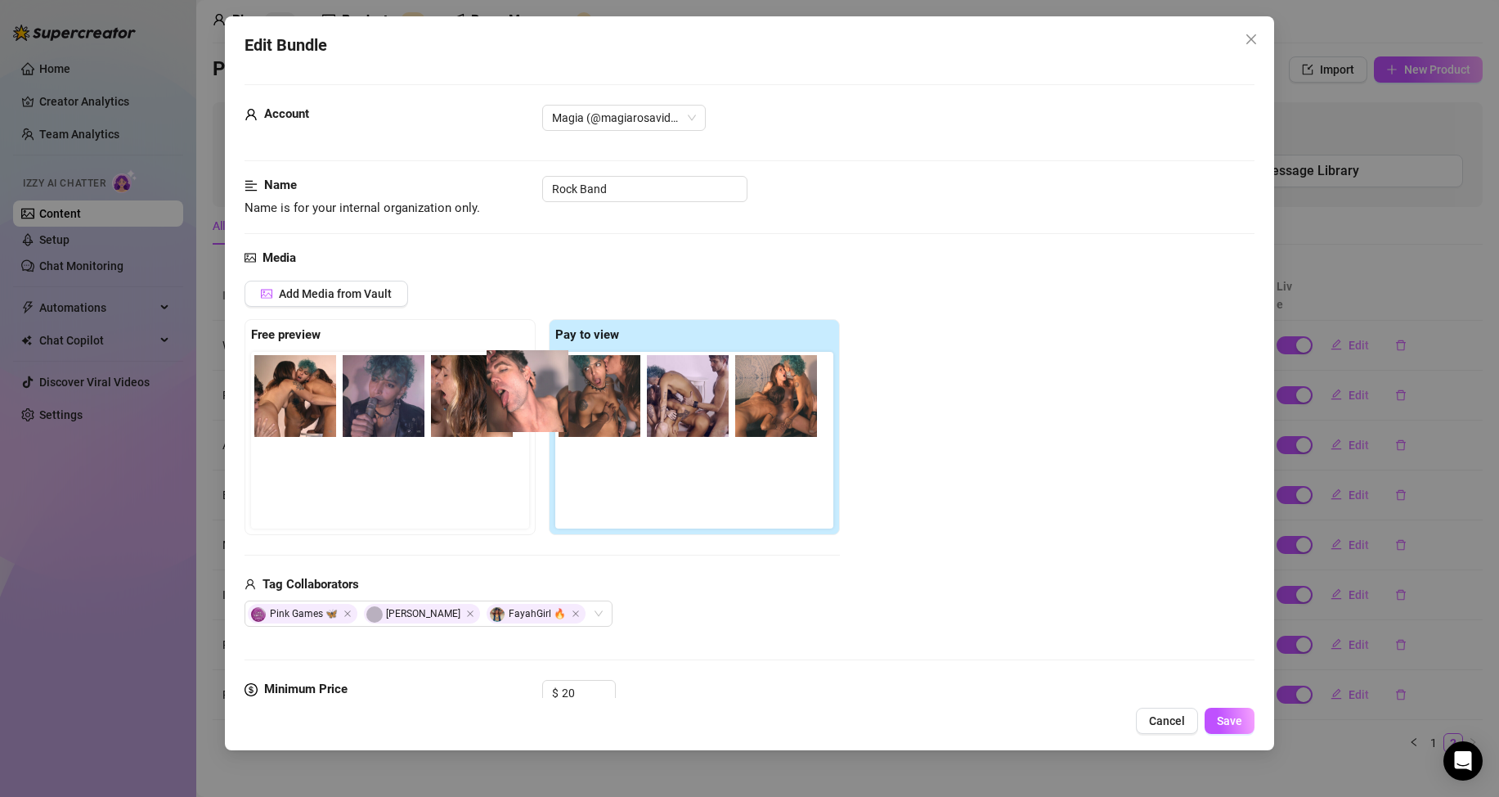
drag, startPoint x: 626, startPoint y: 412, endPoint x: 551, endPoint y: 407, distance: 74.7
click at [540, 404] on div "Free preview Pay to view" at bounding box center [542, 427] width 595 height 216
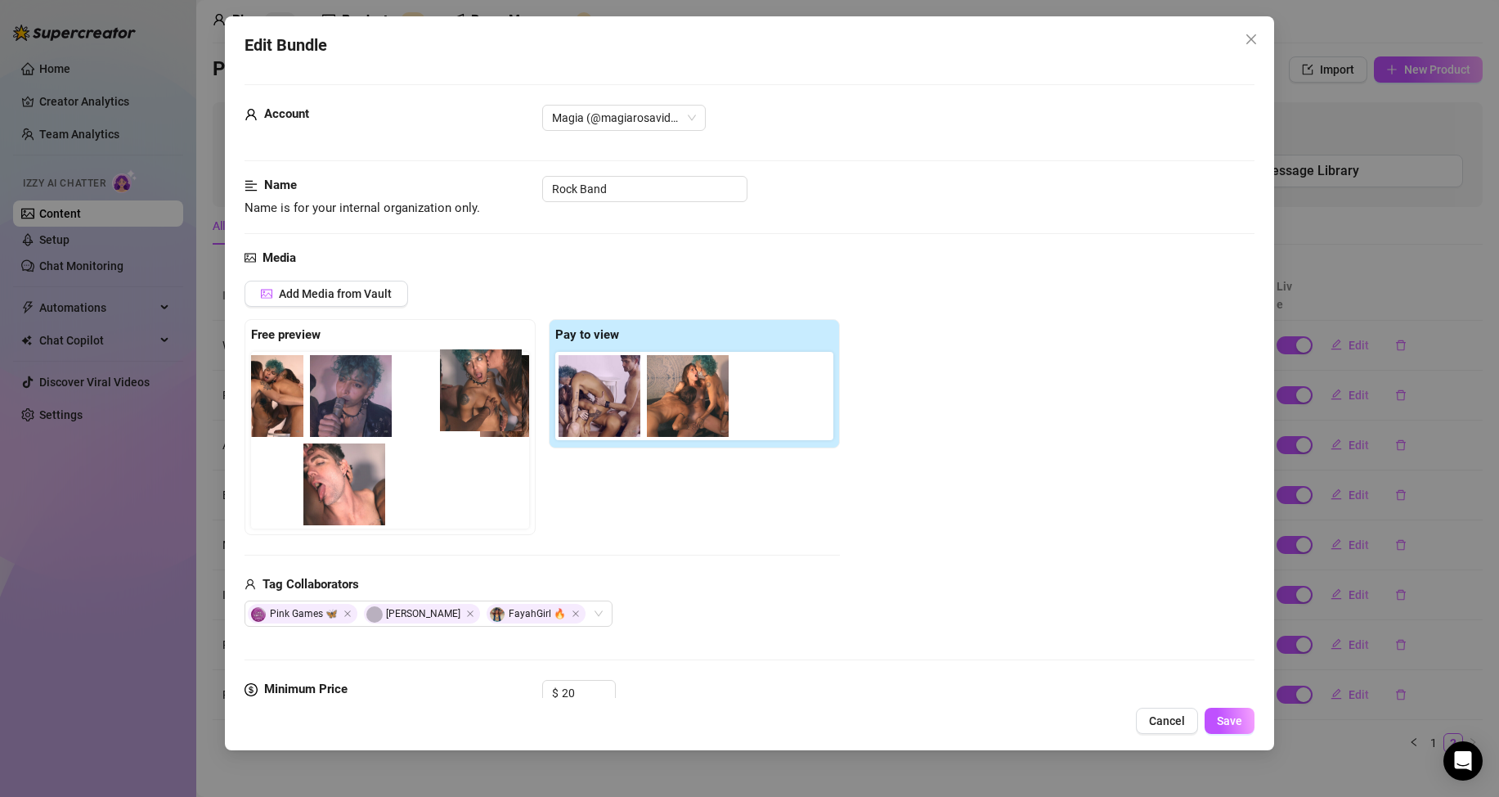
scroll to position [0, 27]
drag, startPoint x: 613, startPoint y: 416, endPoint x: 493, endPoint y: 409, distance: 119.6
click at [482, 408] on div "Free preview Pay to view" at bounding box center [542, 427] width 595 height 216
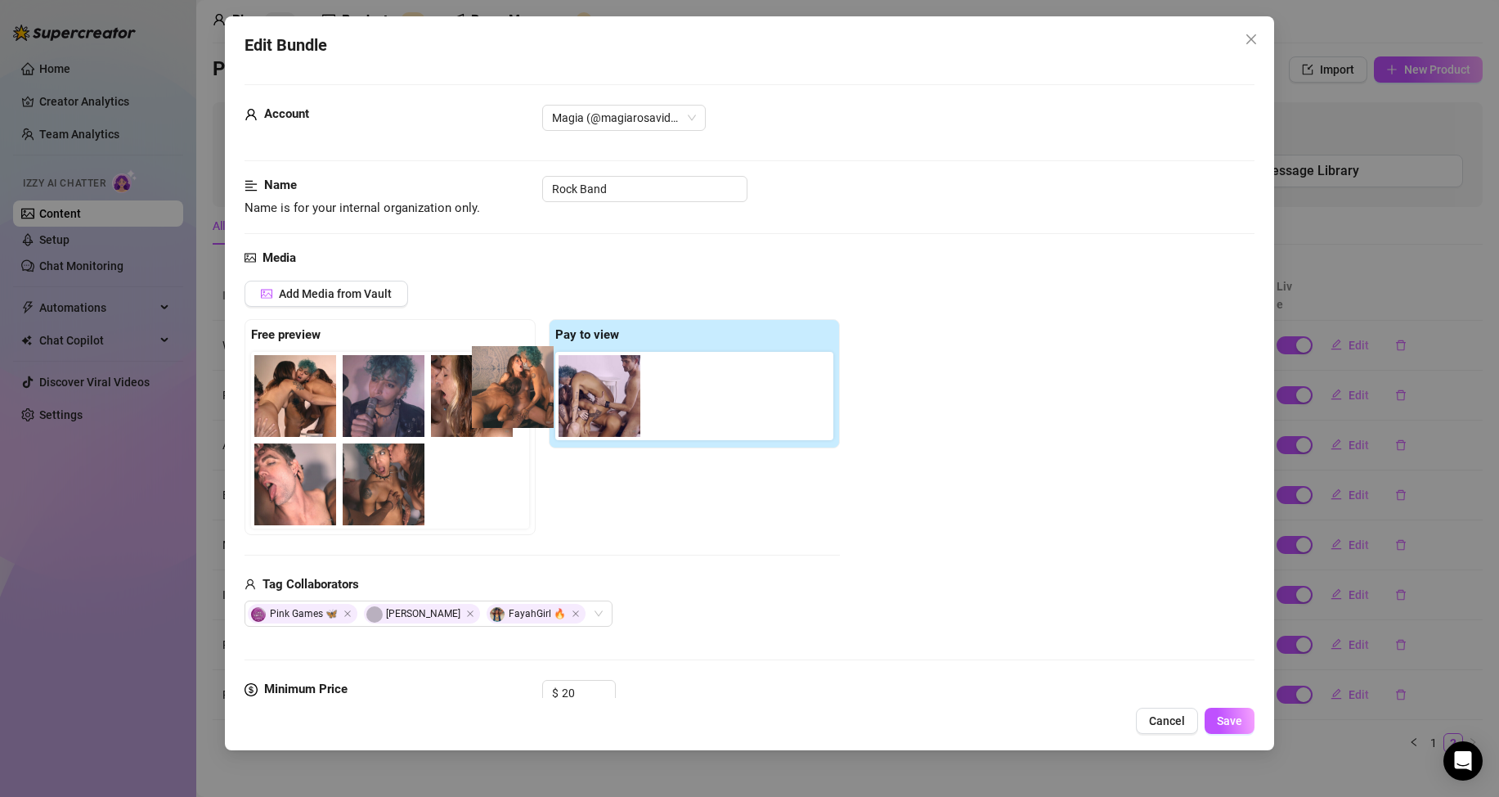
scroll to position [0, 2]
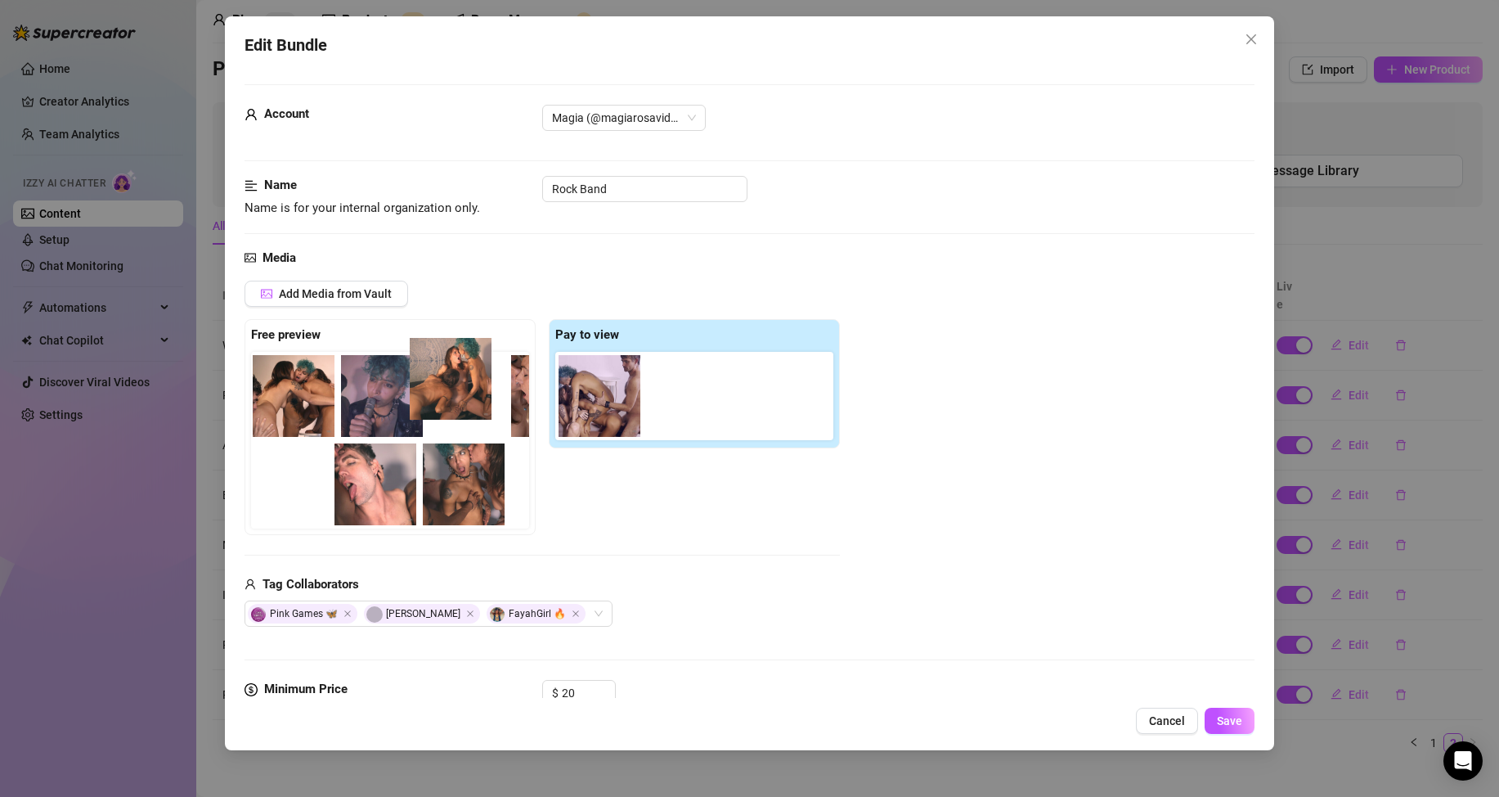
drag, startPoint x: 676, startPoint y: 412, endPoint x: 423, endPoint y: 395, distance: 254.1
click at [423, 395] on div "Free preview Pay to view" at bounding box center [542, 427] width 595 height 216
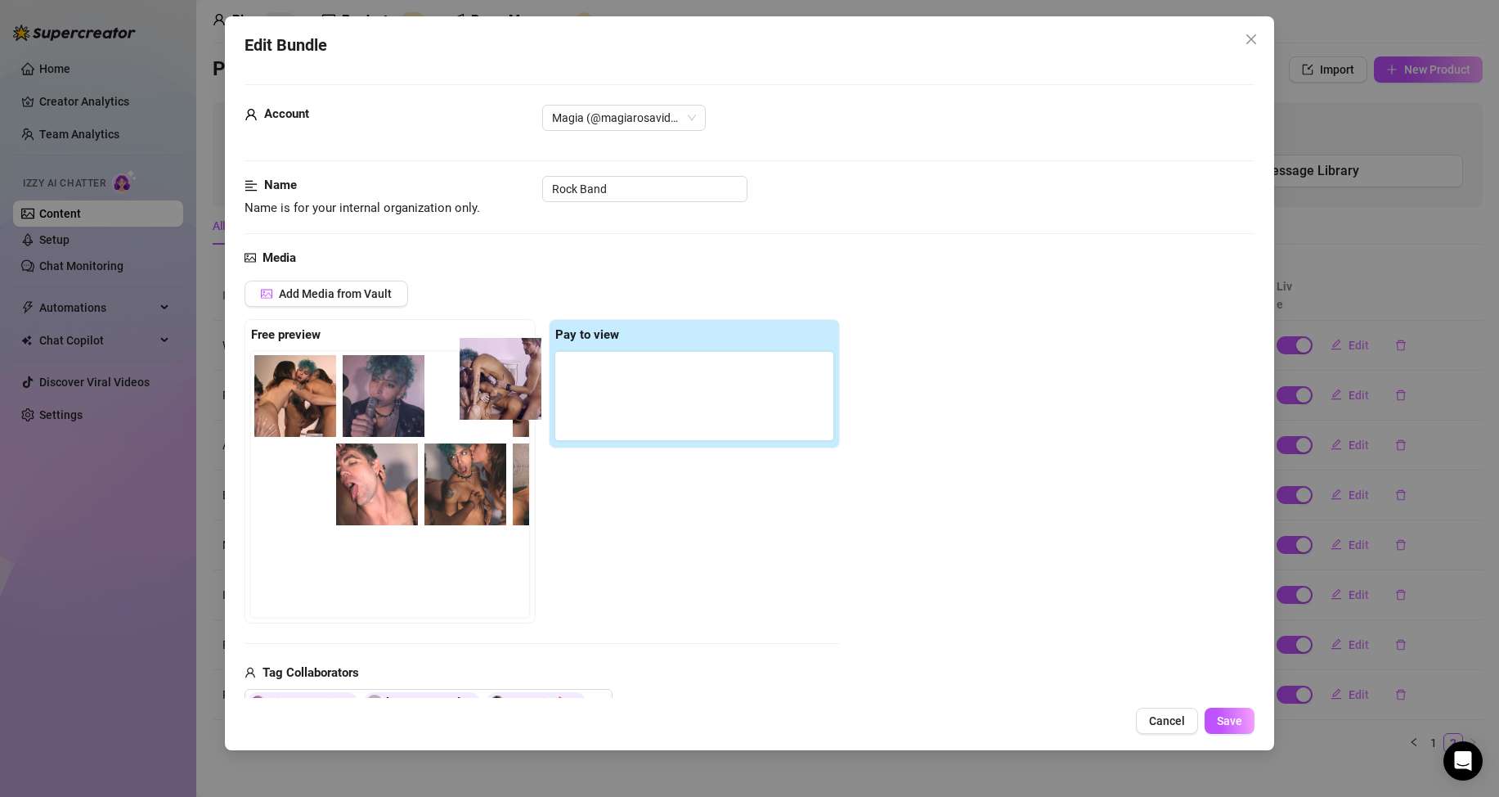
scroll to position [0, 3]
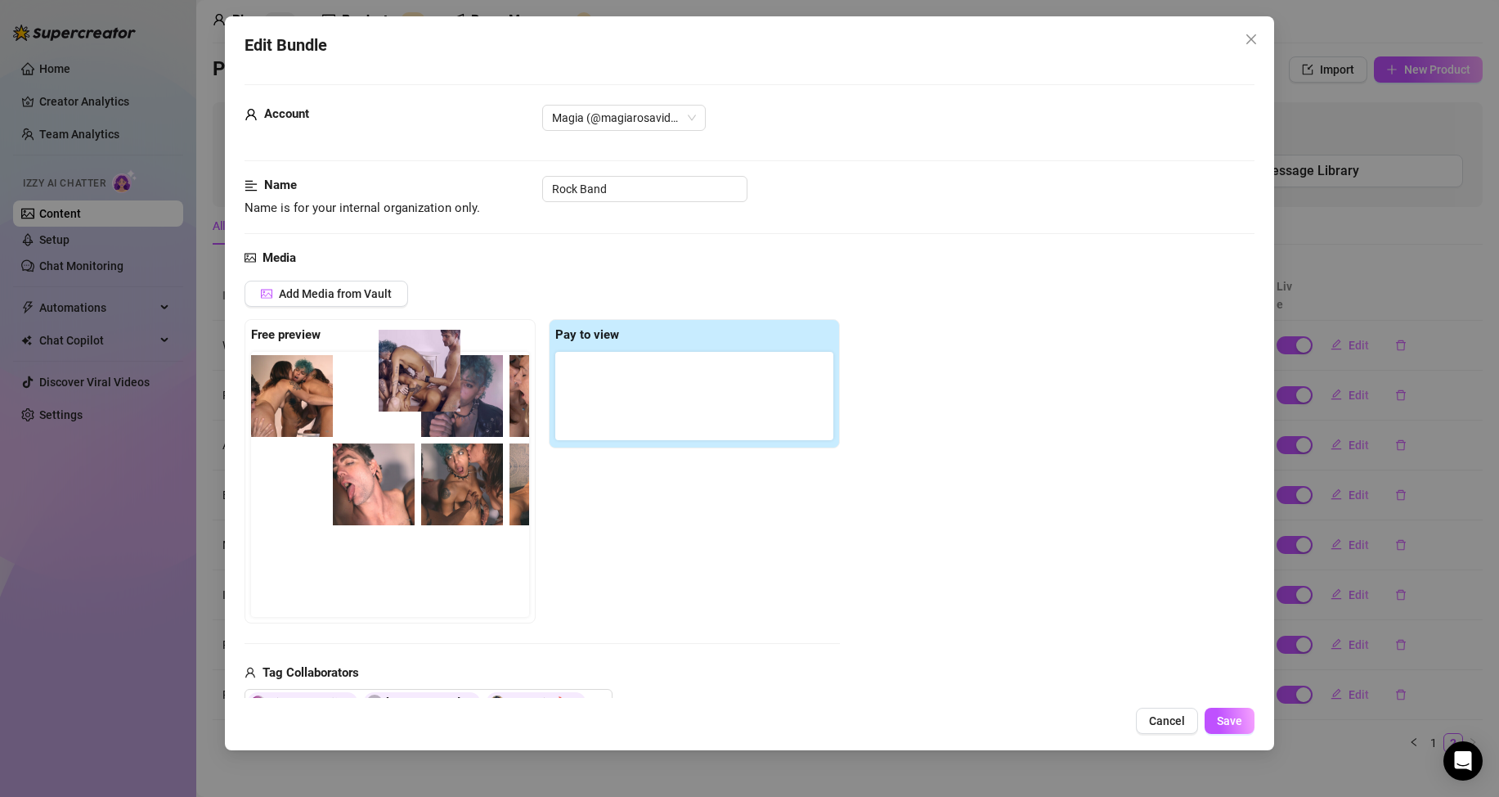
drag, startPoint x: 488, startPoint y: 397, endPoint x: 407, endPoint y: 389, distance: 81.4
click at [407, 389] on div "Free preview Pay to view" at bounding box center [542, 471] width 595 height 304
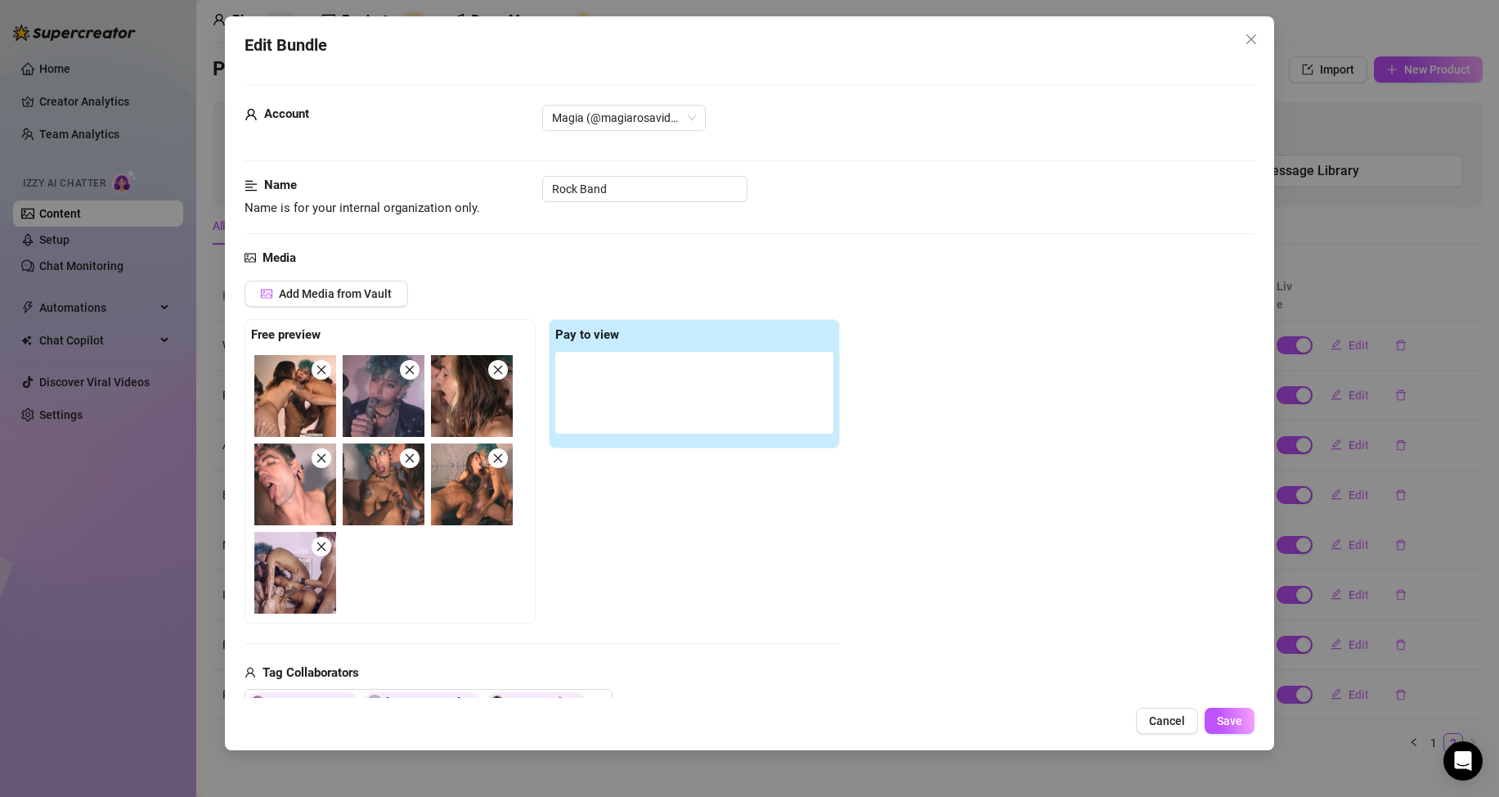
scroll to position [0, 0]
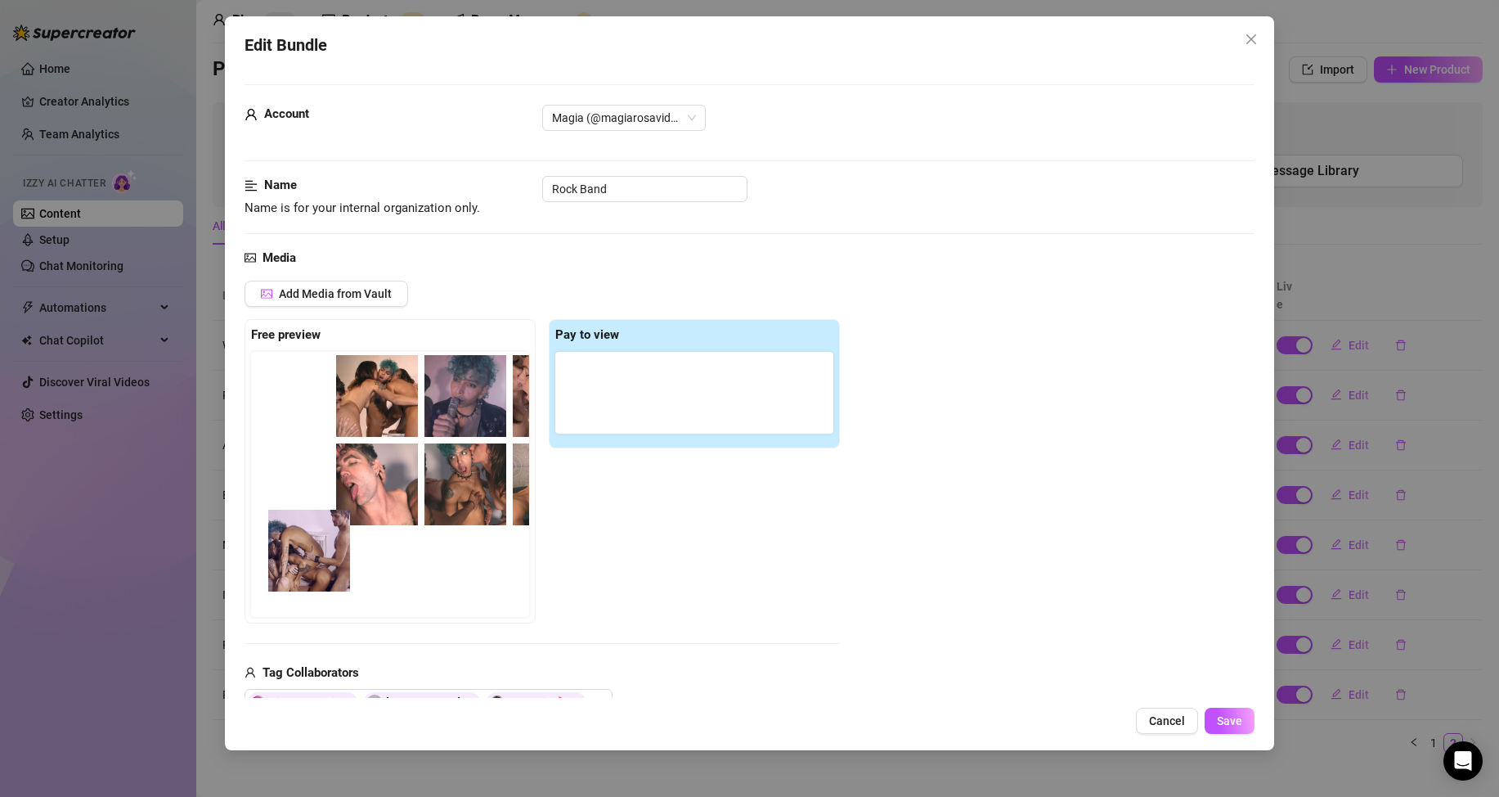
drag, startPoint x: 308, startPoint y: 589, endPoint x: 330, endPoint y: 564, distance: 33.1
click at [330, 564] on div at bounding box center [393, 484] width 285 height 265
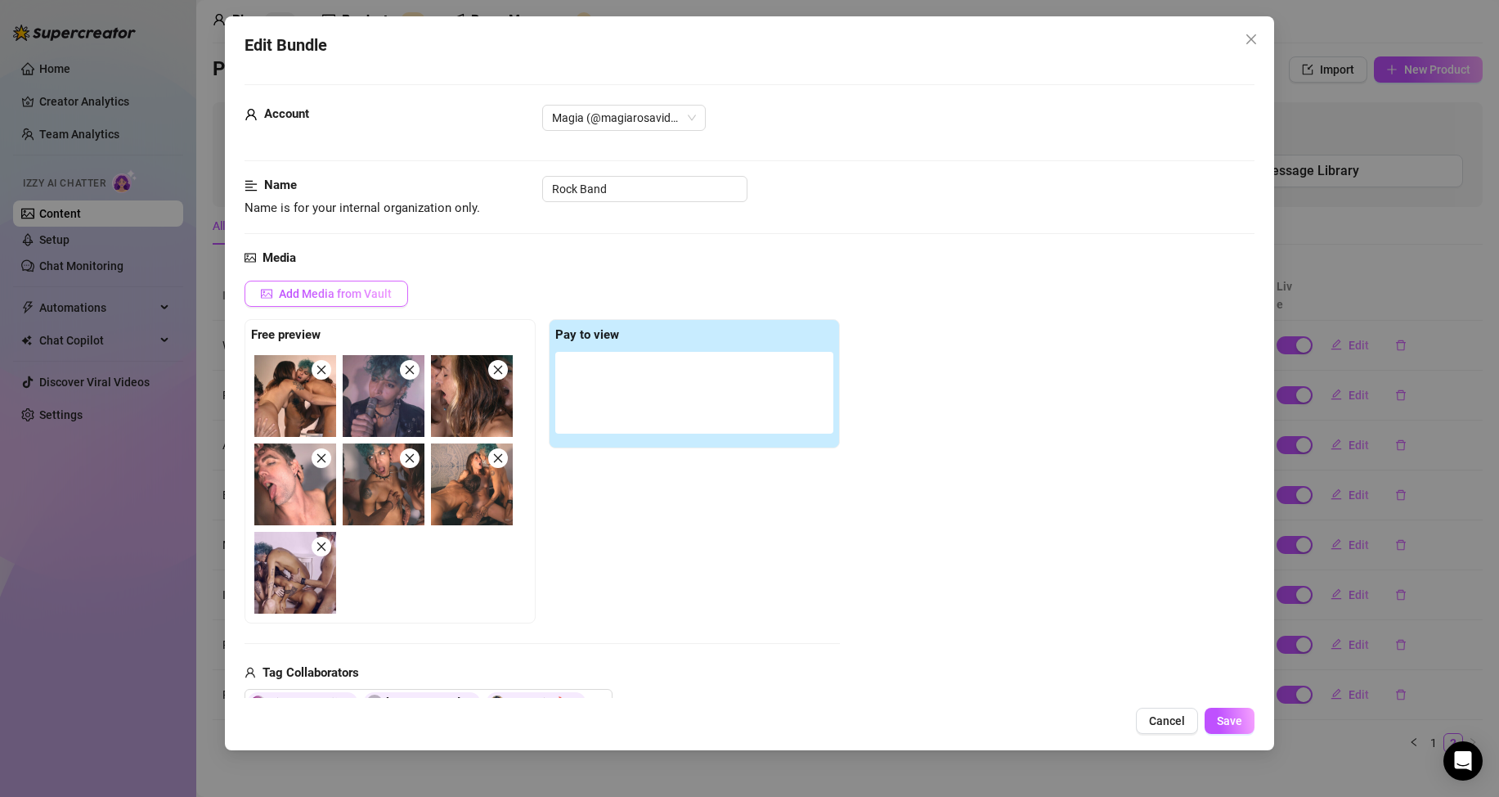
click at [343, 294] on span "Add Media from Vault" at bounding box center [335, 293] width 113 height 13
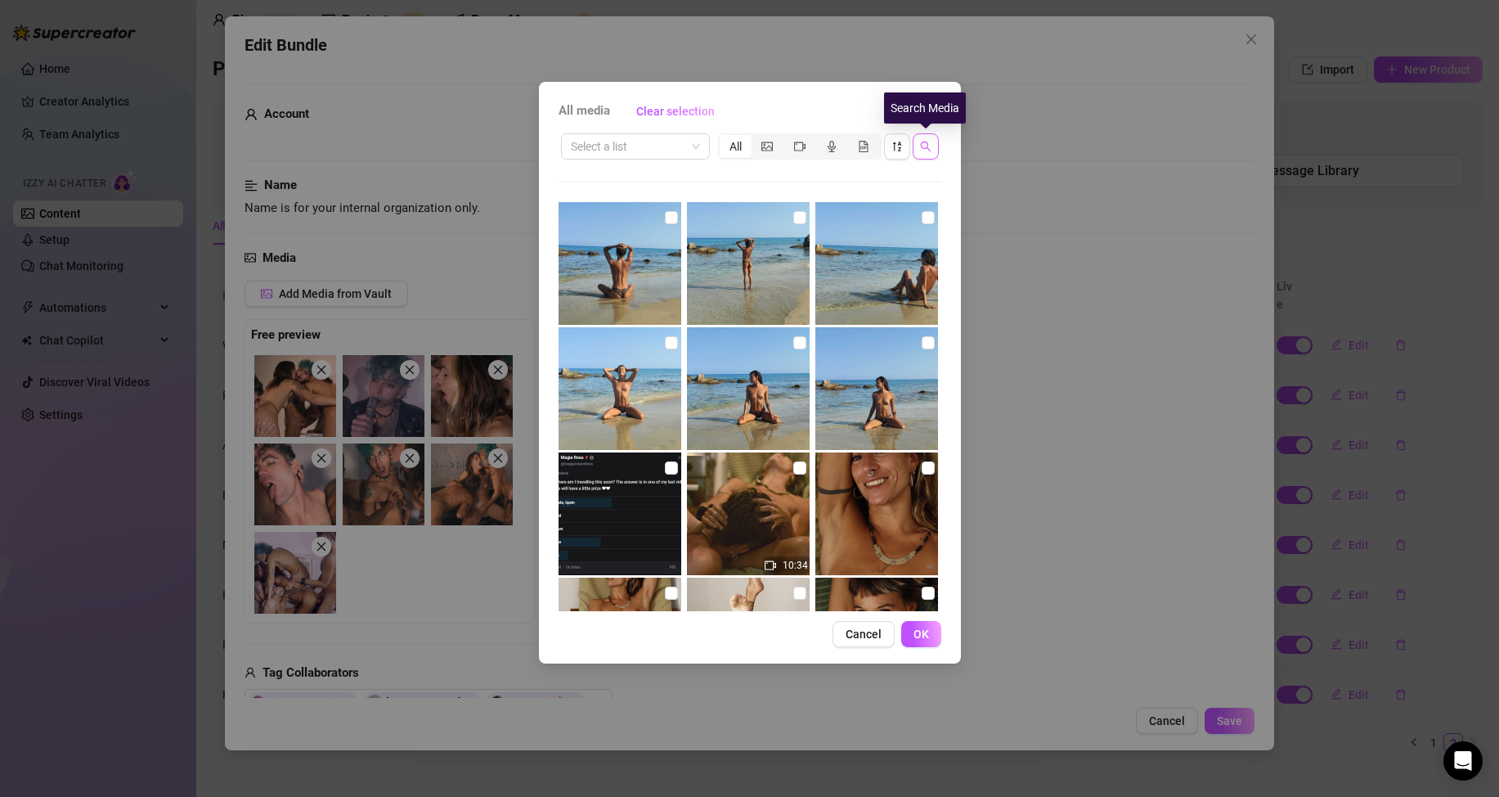
click at [932, 150] on button "button" at bounding box center [926, 146] width 26 height 26
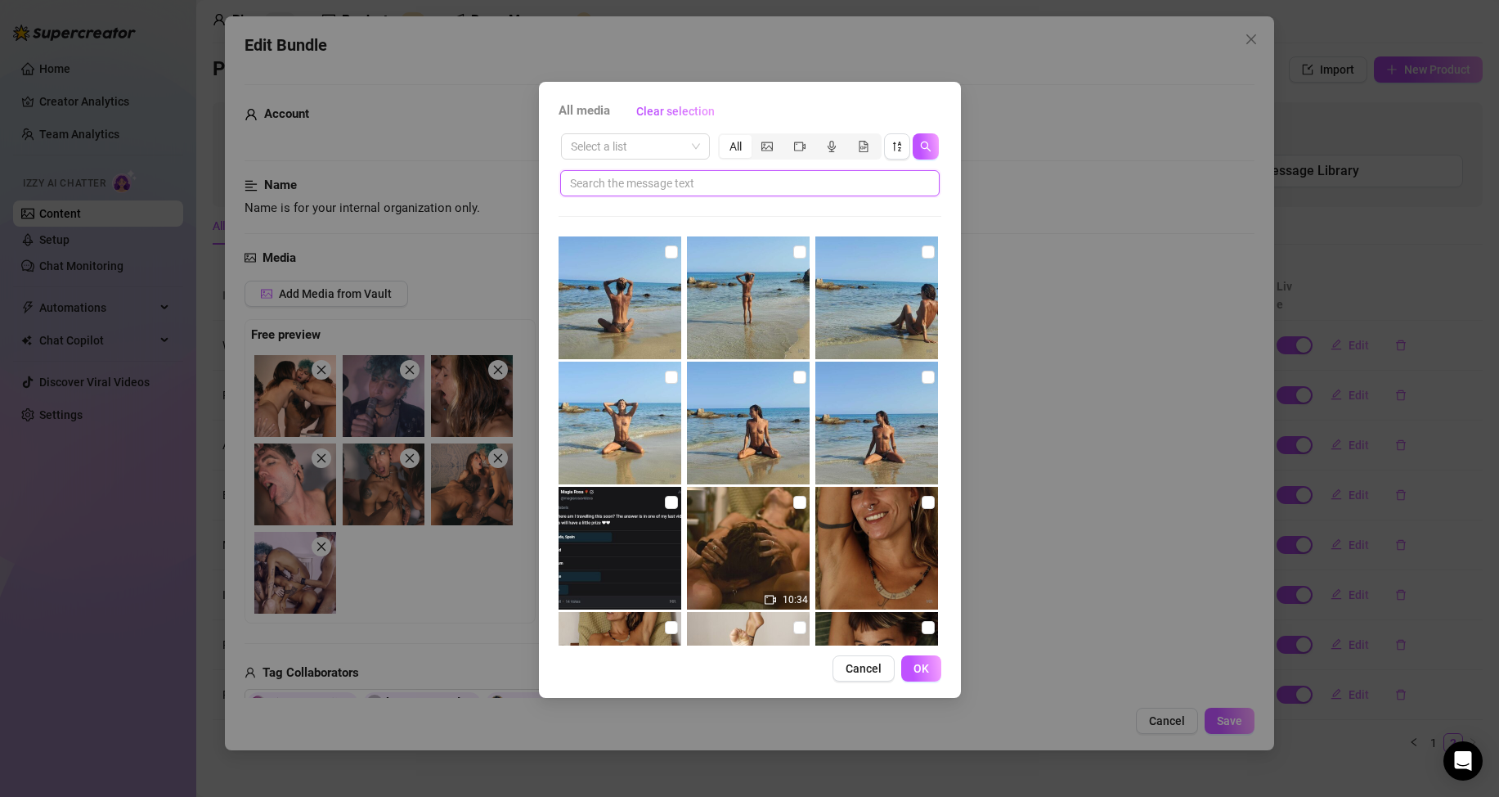
click at [671, 186] on input "text" at bounding box center [743, 183] width 347 height 18
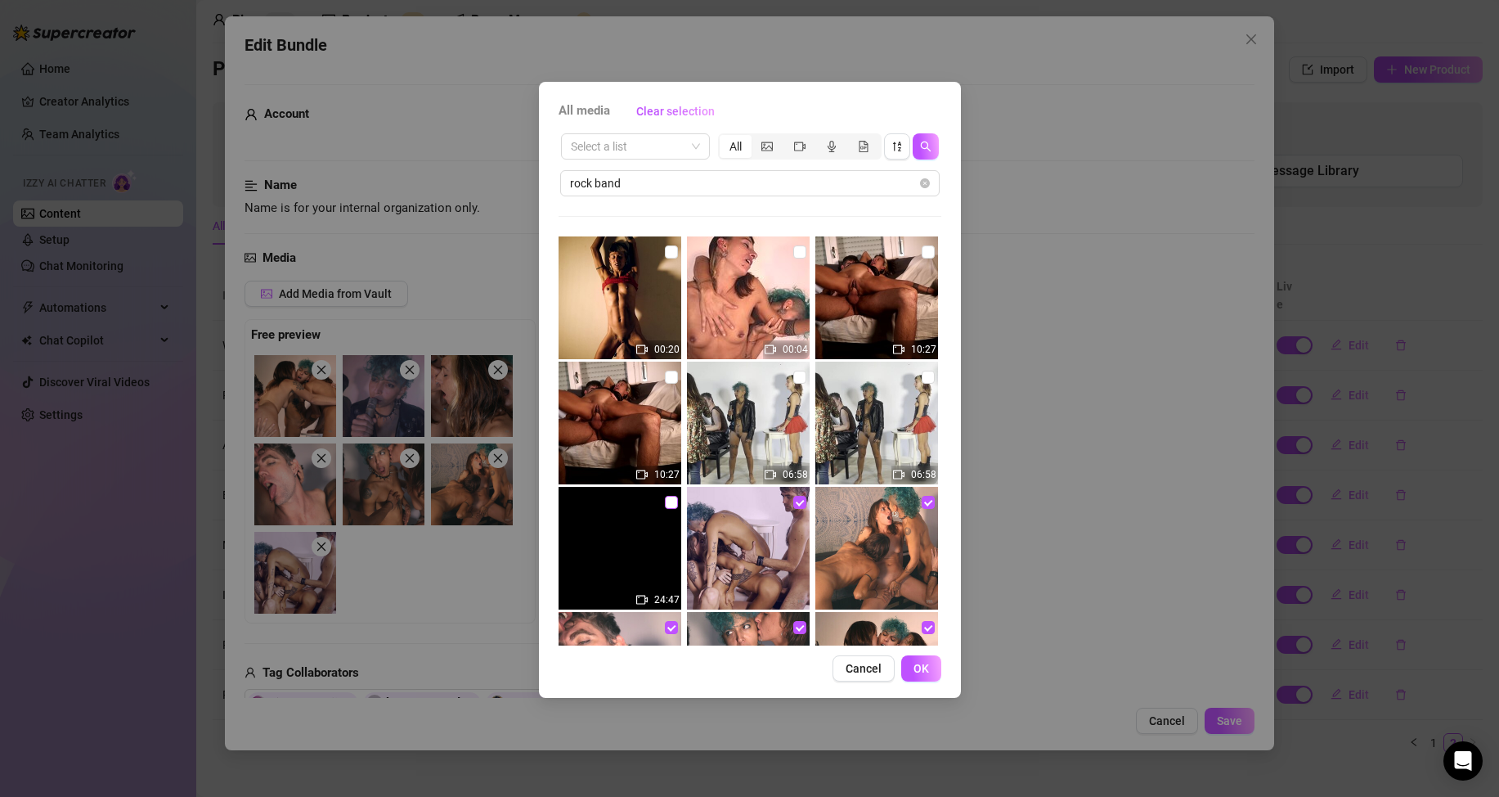
click at [672, 499] on input "checkbox" at bounding box center [671, 502] width 13 height 13
click at [662, 117] on span "Clear selection" at bounding box center [675, 111] width 79 height 13
click at [667, 500] on input "checkbox" at bounding box center [671, 502] width 13 height 13
click at [928, 663] on span "OK" at bounding box center [922, 668] width 16 height 13
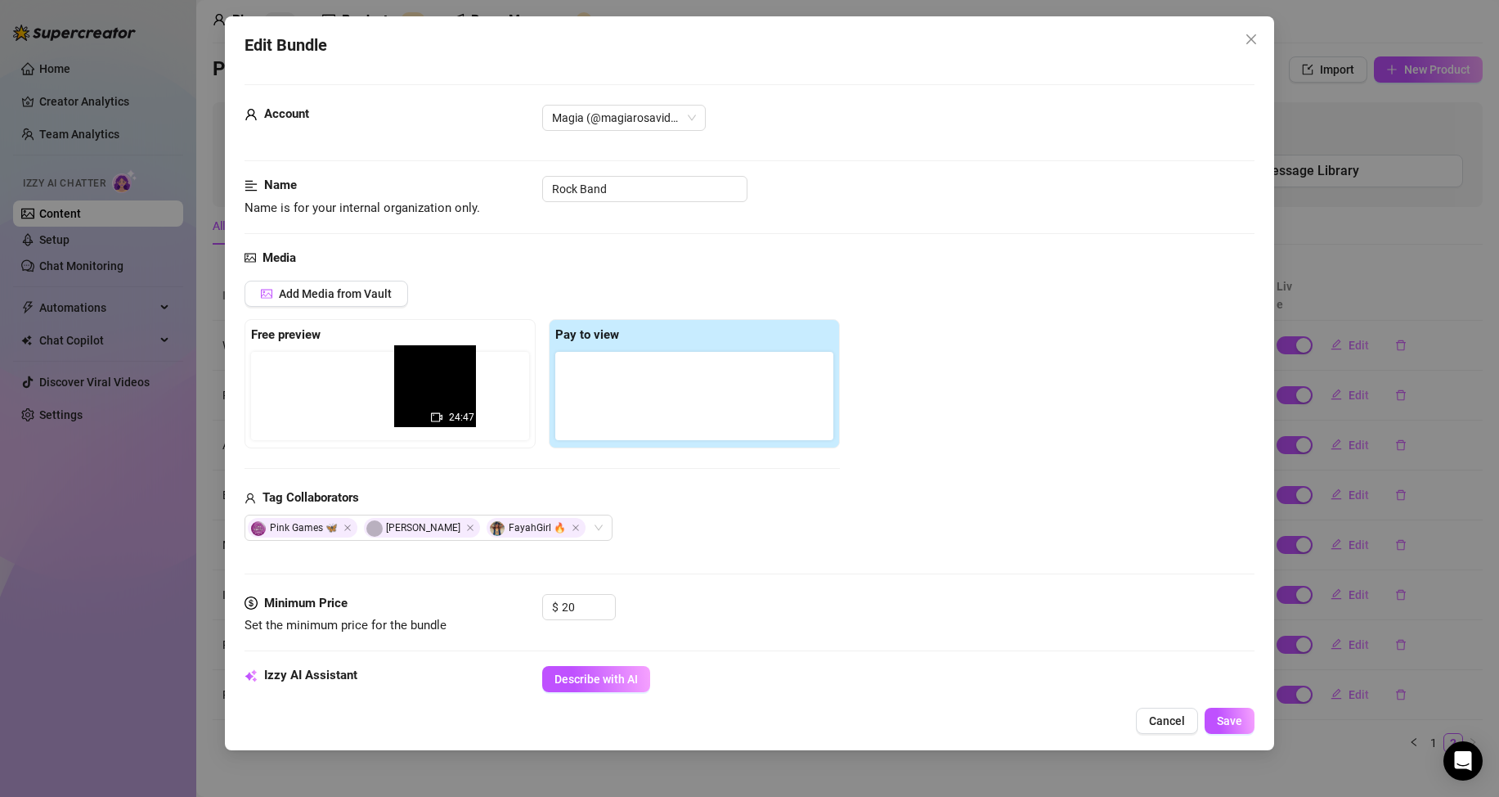
drag, startPoint x: 603, startPoint y: 405, endPoint x: 452, endPoint y: 395, distance: 150.8
click at [452, 395] on div "Free preview Pay to view 24:47" at bounding box center [542, 383] width 595 height 129
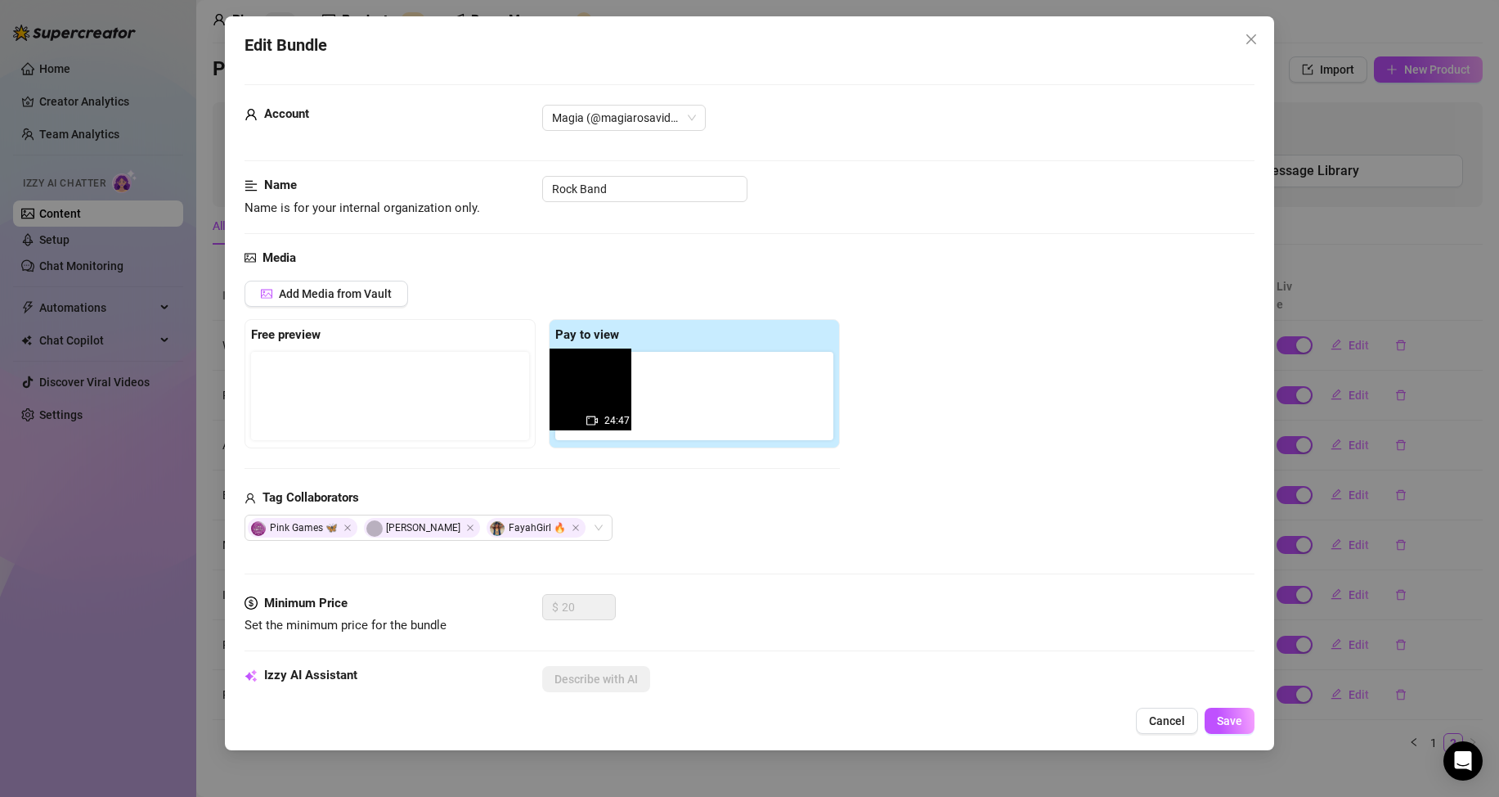
drag, startPoint x: 303, startPoint y: 407, endPoint x: 605, endPoint y: 400, distance: 302.7
click at [605, 400] on div "Free preview 24:47 Pay to view" at bounding box center [542, 383] width 595 height 129
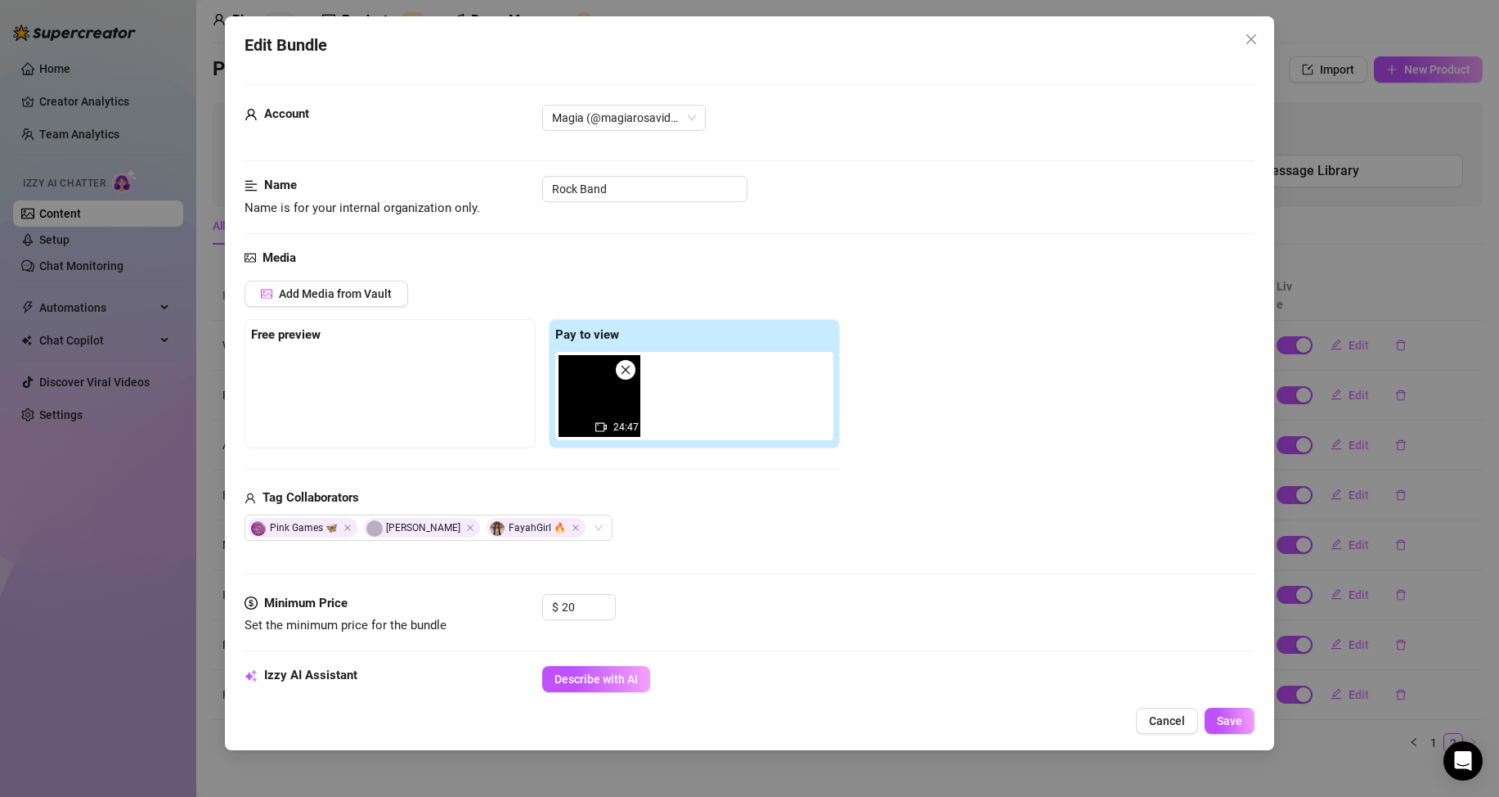
click at [609, 393] on img at bounding box center [600, 396] width 82 height 82
click at [593, 404] on img at bounding box center [600, 396] width 82 height 82
click at [351, 403] on div at bounding box center [390, 393] width 278 height 82
click at [326, 295] on span "Add Media from Vault" at bounding box center [335, 293] width 113 height 13
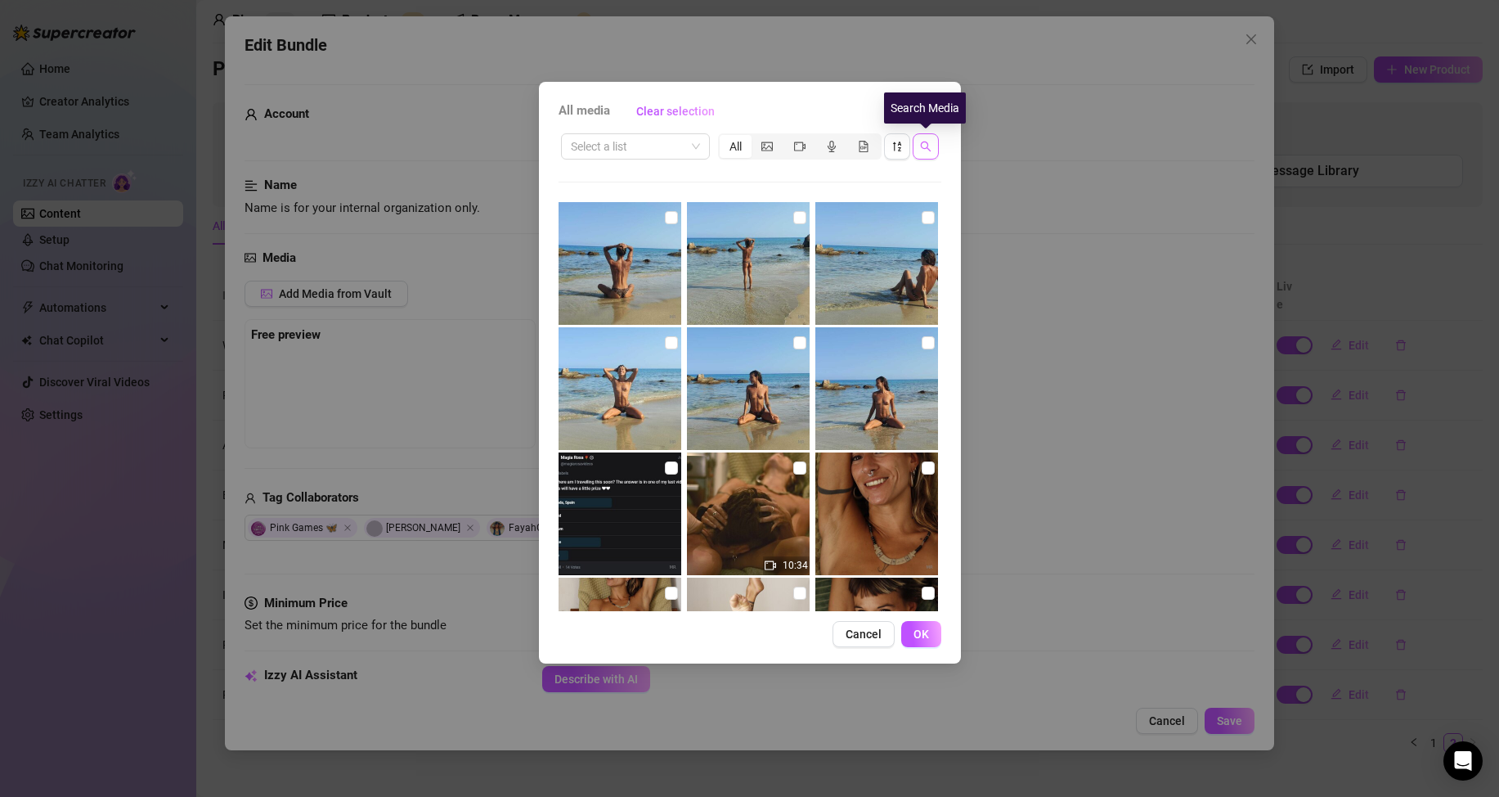
click at [922, 146] on icon "search" at bounding box center [925, 146] width 11 height 11
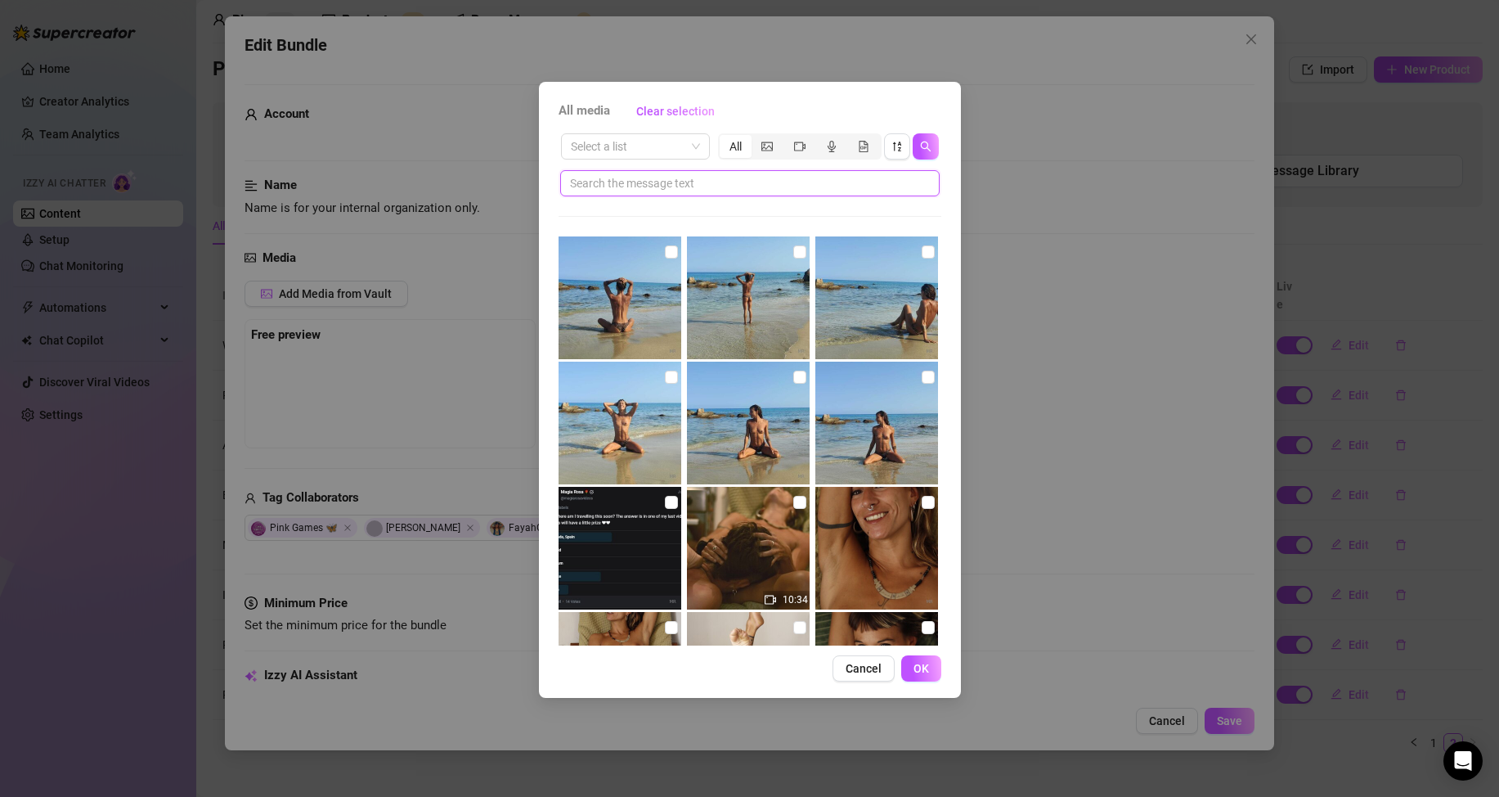
click at [665, 182] on input "text" at bounding box center [743, 183] width 347 height 18
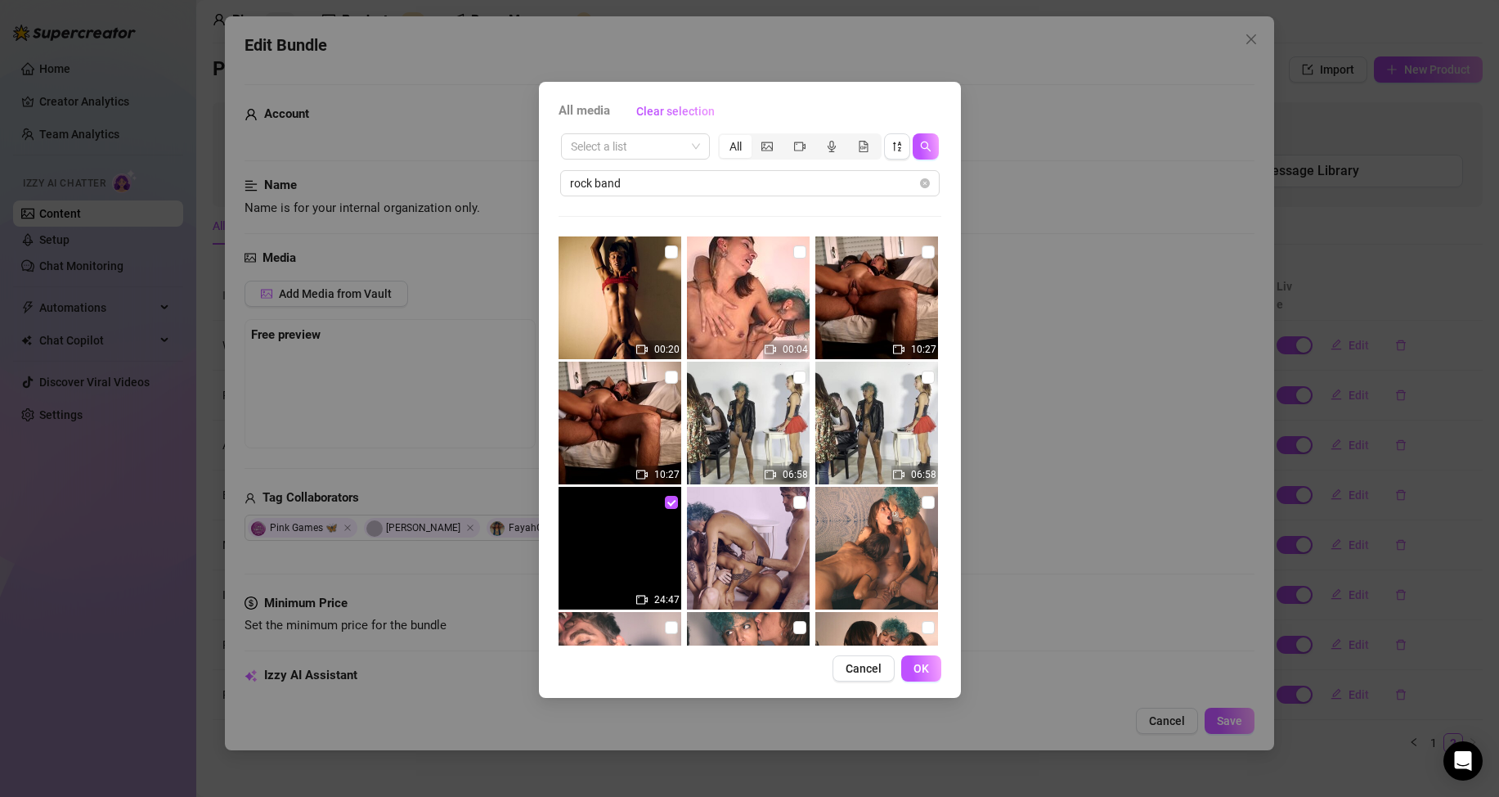
drag, startPoint x: 663, startPoint y: 504, endPoint x: 679, endPoint y: 506, distance: 15.7
click at [665, 505] on input "checkbox" at bounding box center [671, 502] width 13 height 13
drag, startPoint x: 669, startPoint y: 499, endPoint x: 752, endPoint y: 516, distance: 84.4
click at [670, 499] on input "checkbox" at bounding box center [671, 502] width 13 height 13
click at [793, 505] on input "checkbox" at bounding box center [799, 502] width 13 height 13
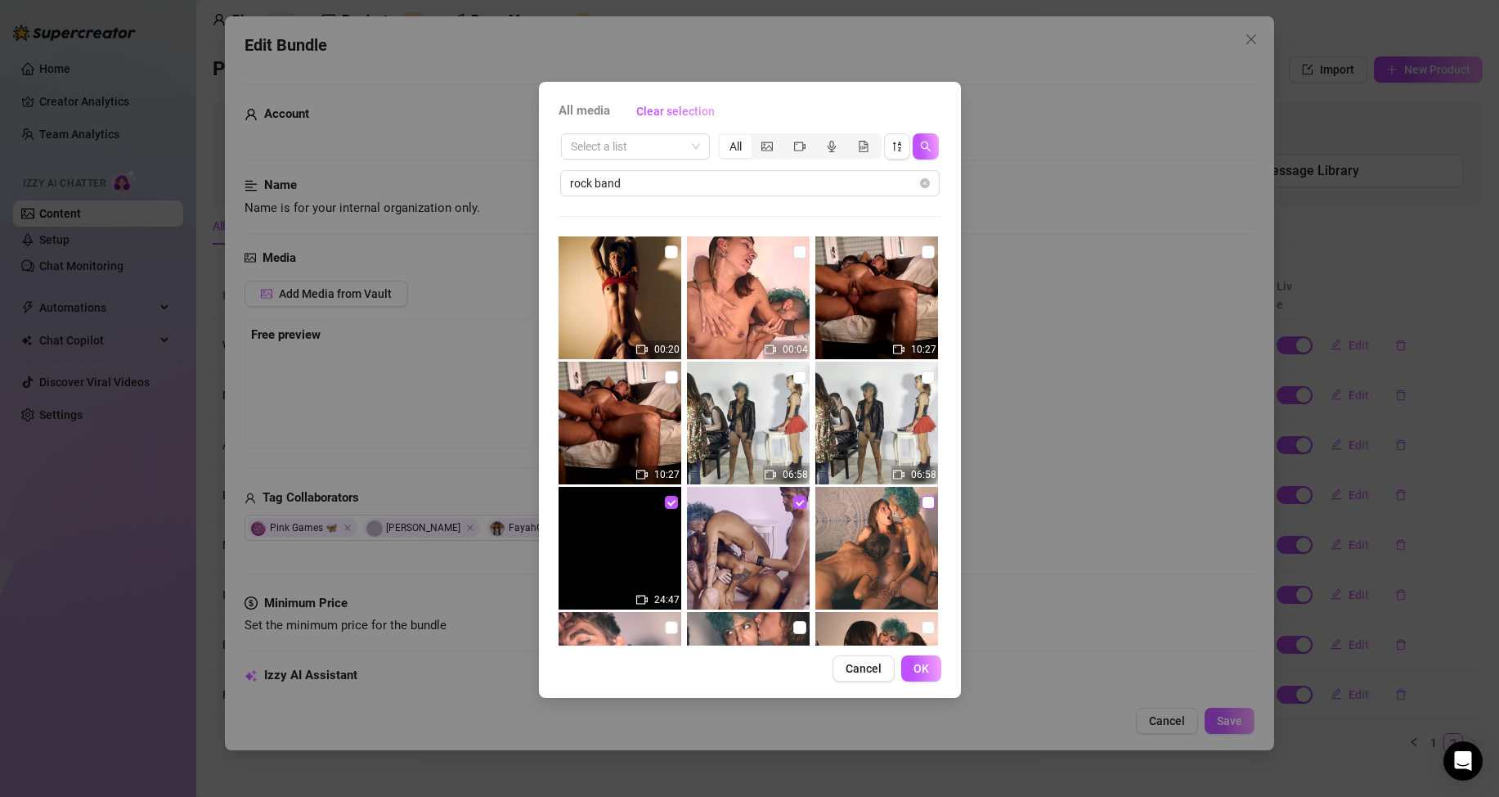
click at [922, 505] on input "checkbox" at bounding box center [928, 502] width 13 height 13
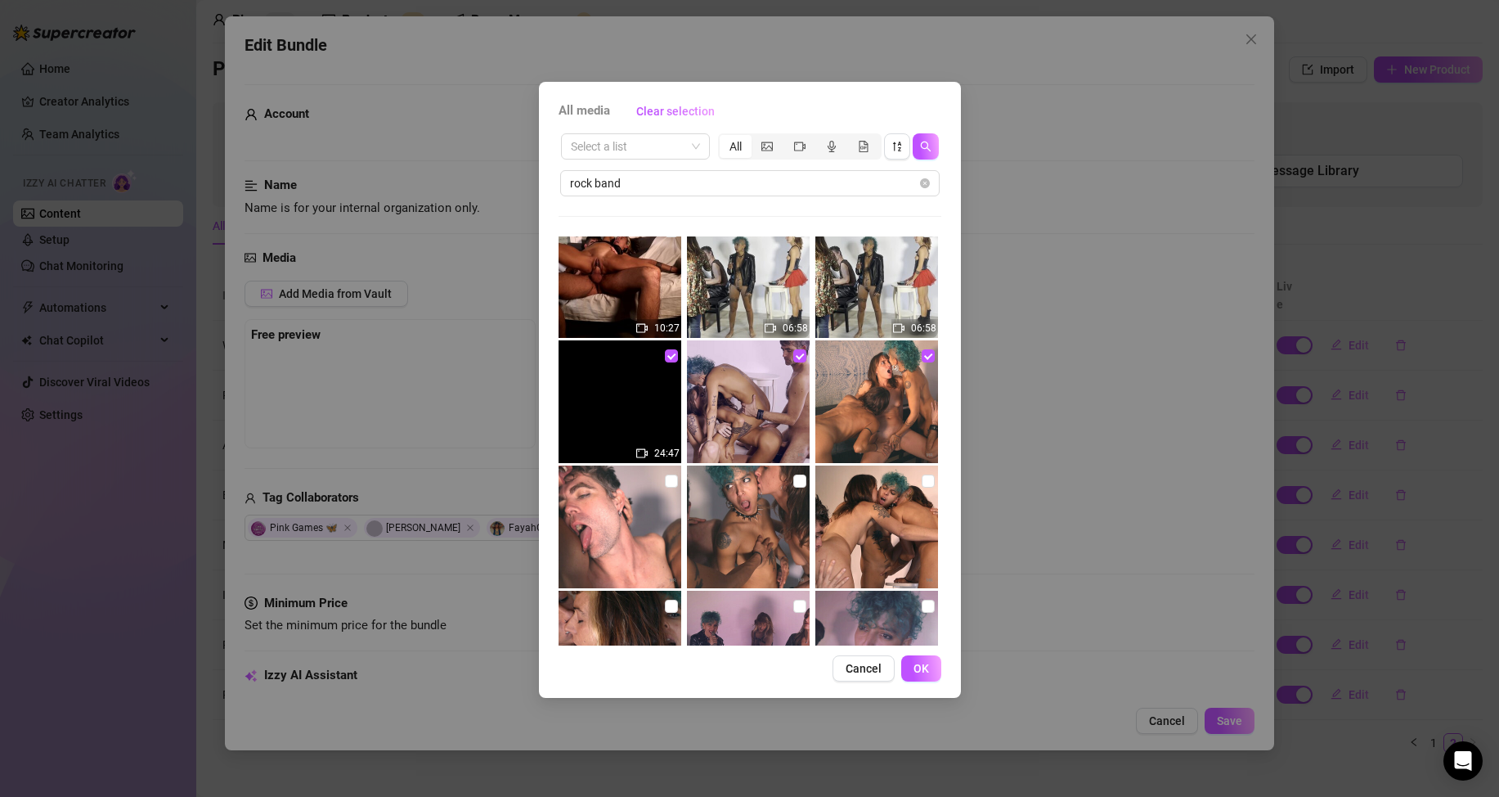
scroll to position [158, 0]
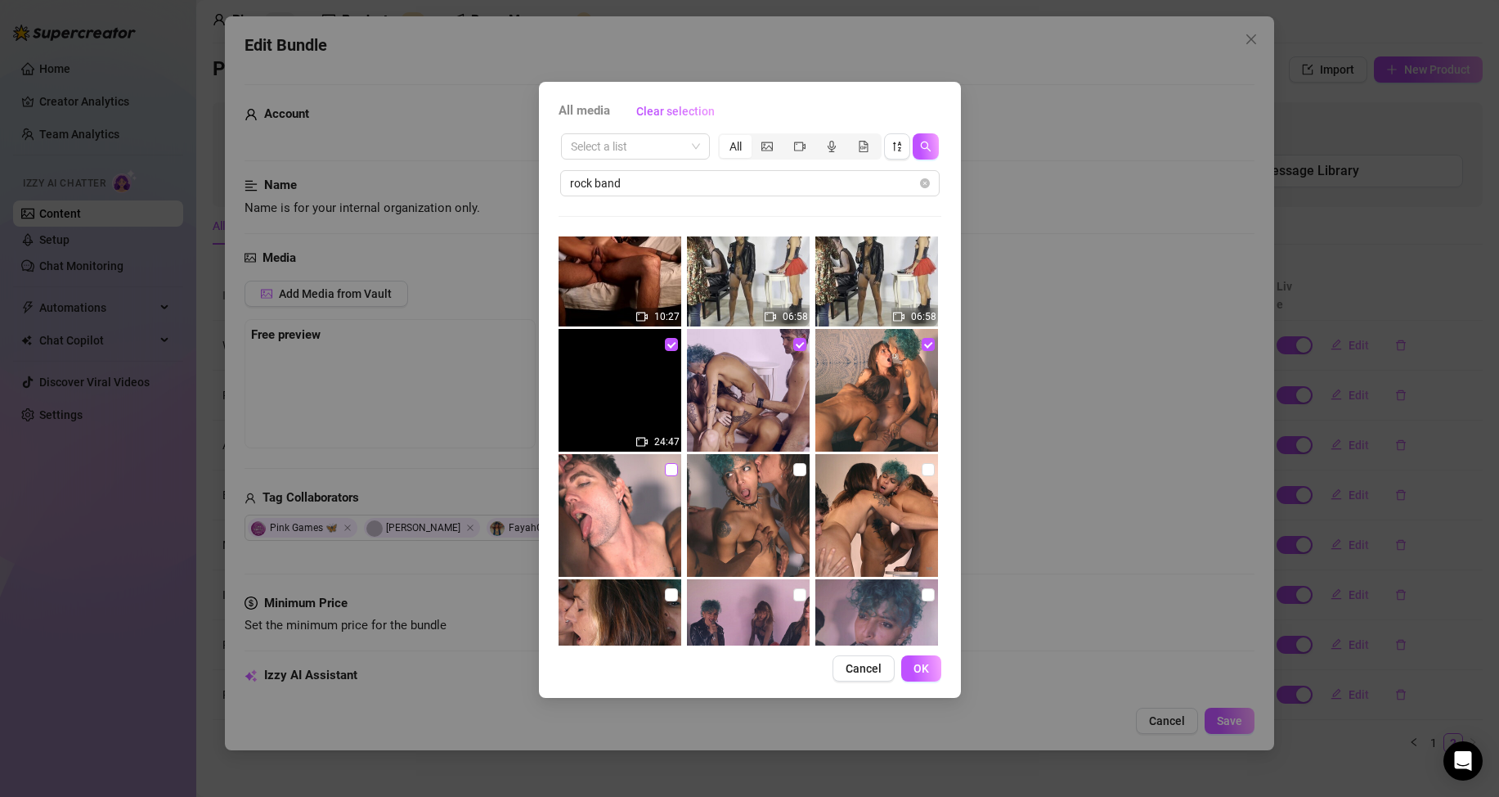
click at [667, 469] on input "checkbox" at bounding box center [671, 469] width 13 height 13
click at [800, 469] on div at bounding box center [750, 515] width 126 height 123
click at [922, 470] on input "checkbox" at bounding box center [928, 469] width 13 height 13
drag, startPoint x: 951, startPoint y: 373, endPoint x: 950, endPoint y: 411, distance: 38.5
click at [953, 411] on div "All media Clear selection Select a list All rock band 00:20 00:04 10:27 10:27 0…" at bounding box center [750, 390] width 422 height 616
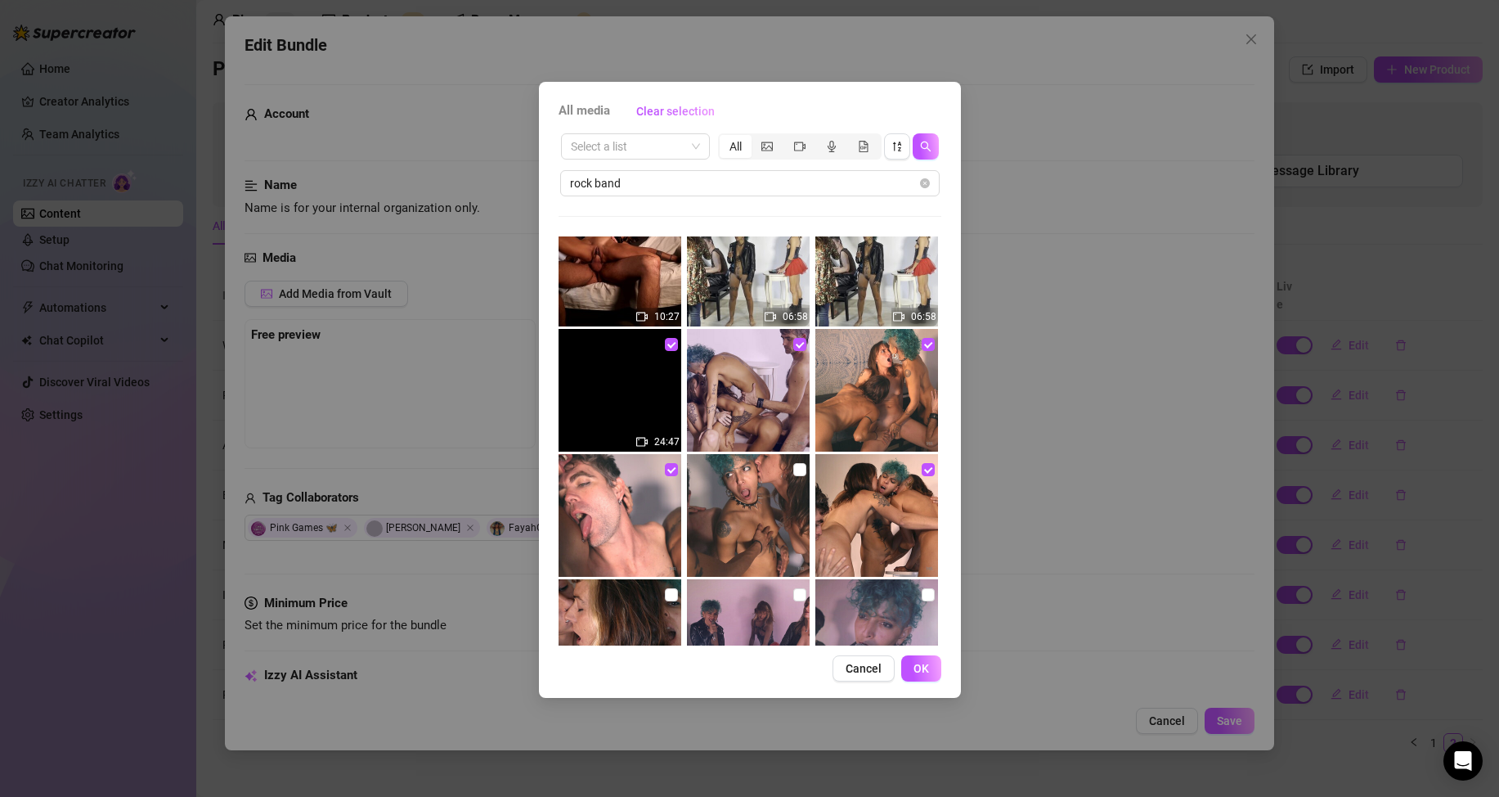
scroll to position [241, 0]
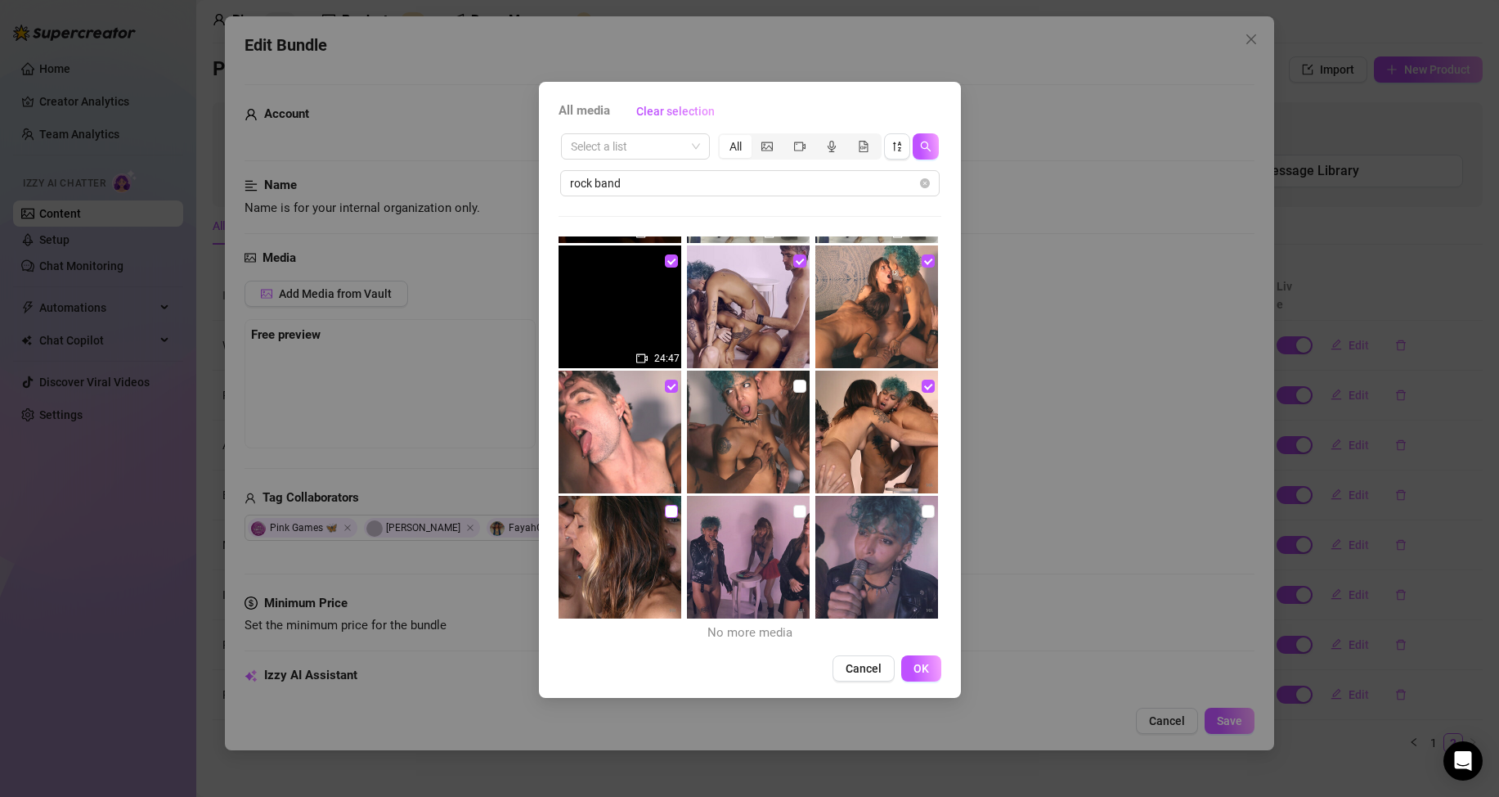
click at [672, 509] on input "checkbox" at bounding box center [671, 511] width 13 height 13
click at [922, 508] on input "checkbox" at bounding box center [928, 511] width 13 height 13
drag, startPoint x: 919, startPoint y: 667, endPoint x: 896, endPoint y: 629, distance: 44.5
click at [919, 666] on span "OK" at bounding box center [922, 668] width 16 height 13
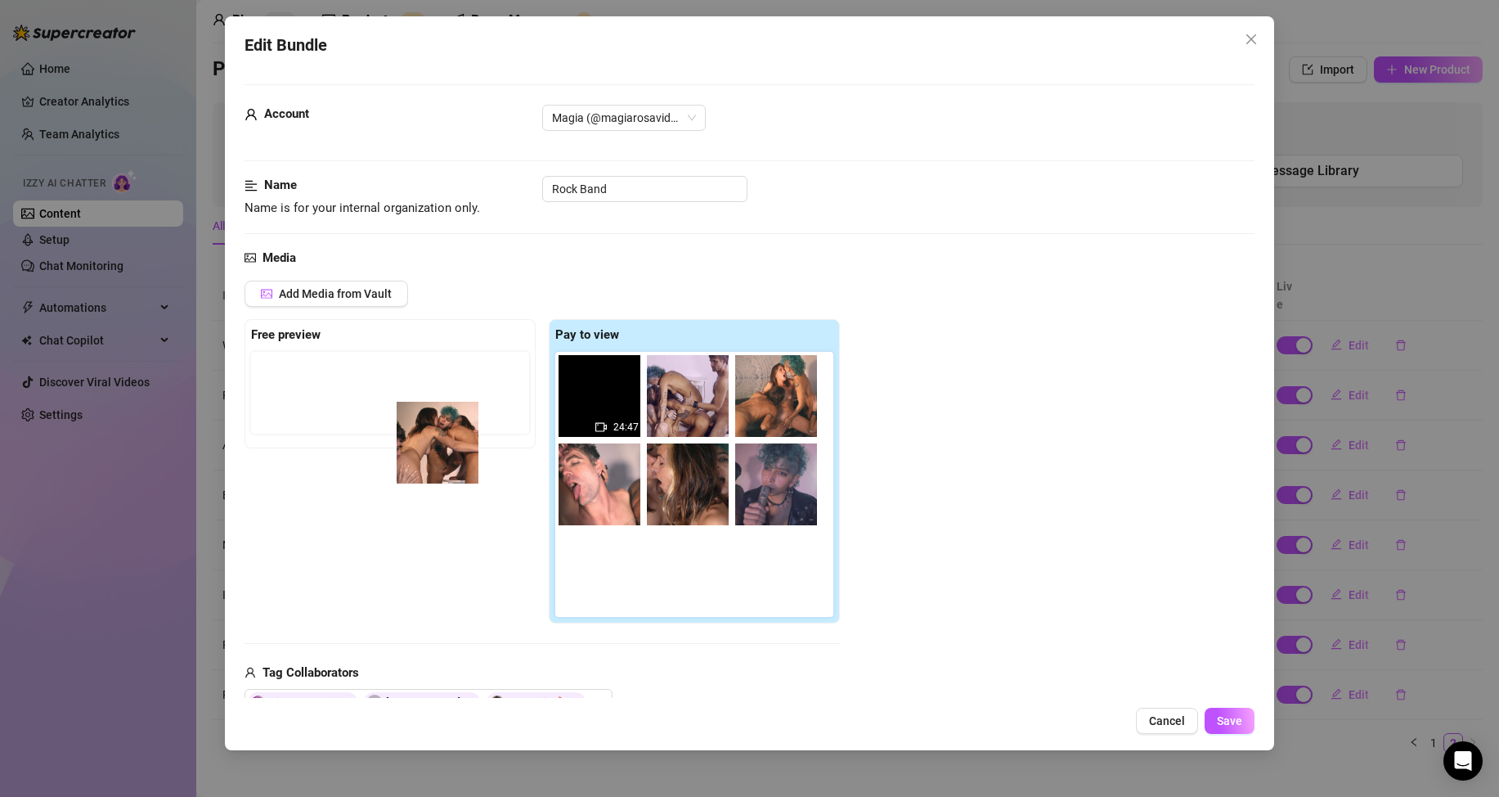
drag, startPoint x: 703, startPoint y: 507, endPoint x: 447, endPoint y: 462, distance: 259.9
click at [447, 462] on div "Free preview Pay to view 24:47" at bounding box center [542, 471] width 595 height 304
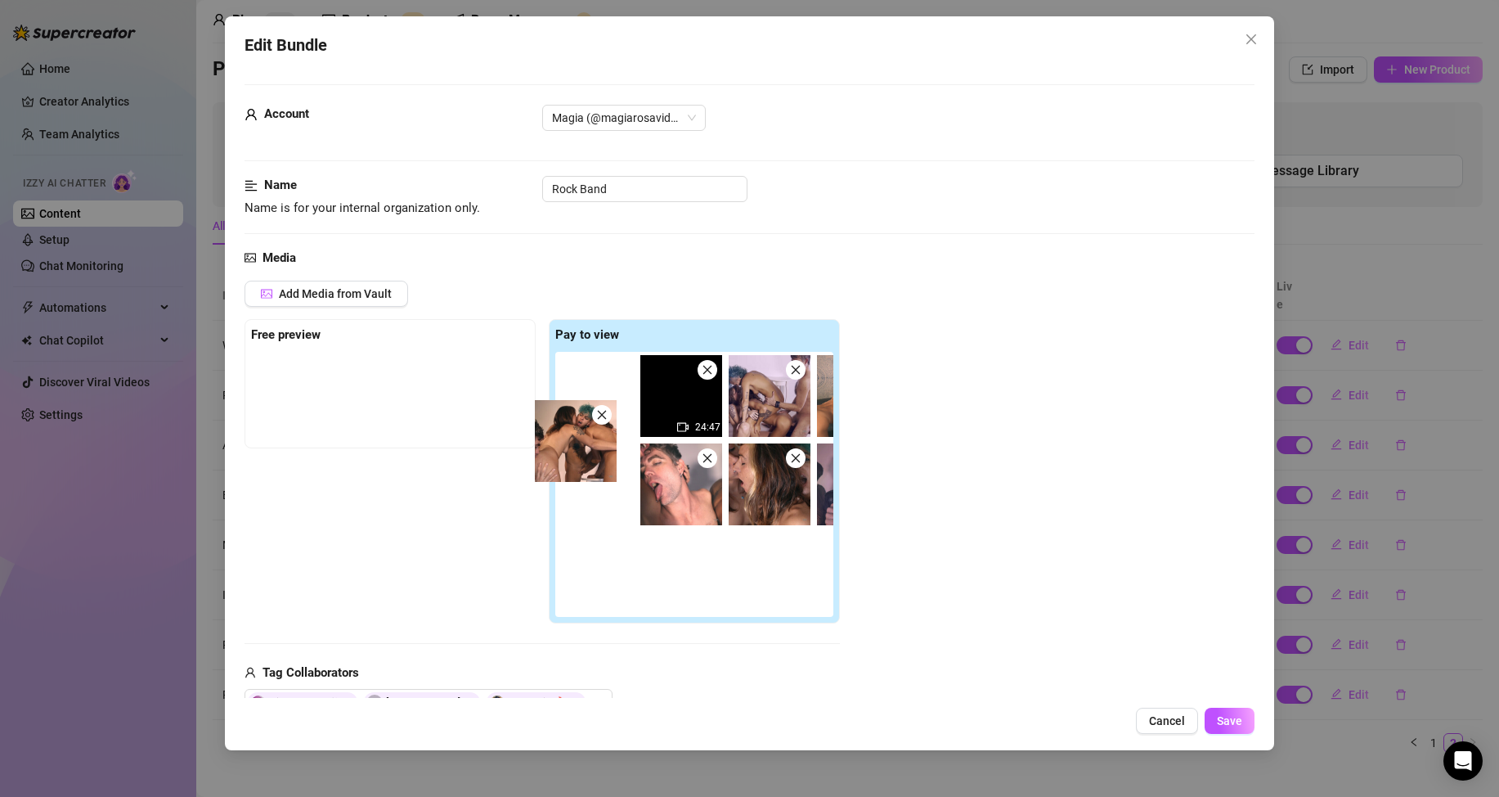
drag, startPoint x: 586, startPoint y: 456, endPoint x: 359, endPoint y: 397, distance: 235.1
click at [359, 397] on div "Free preview Pay to view 24:47" at bounding box center [542, 471] width 595 height 304
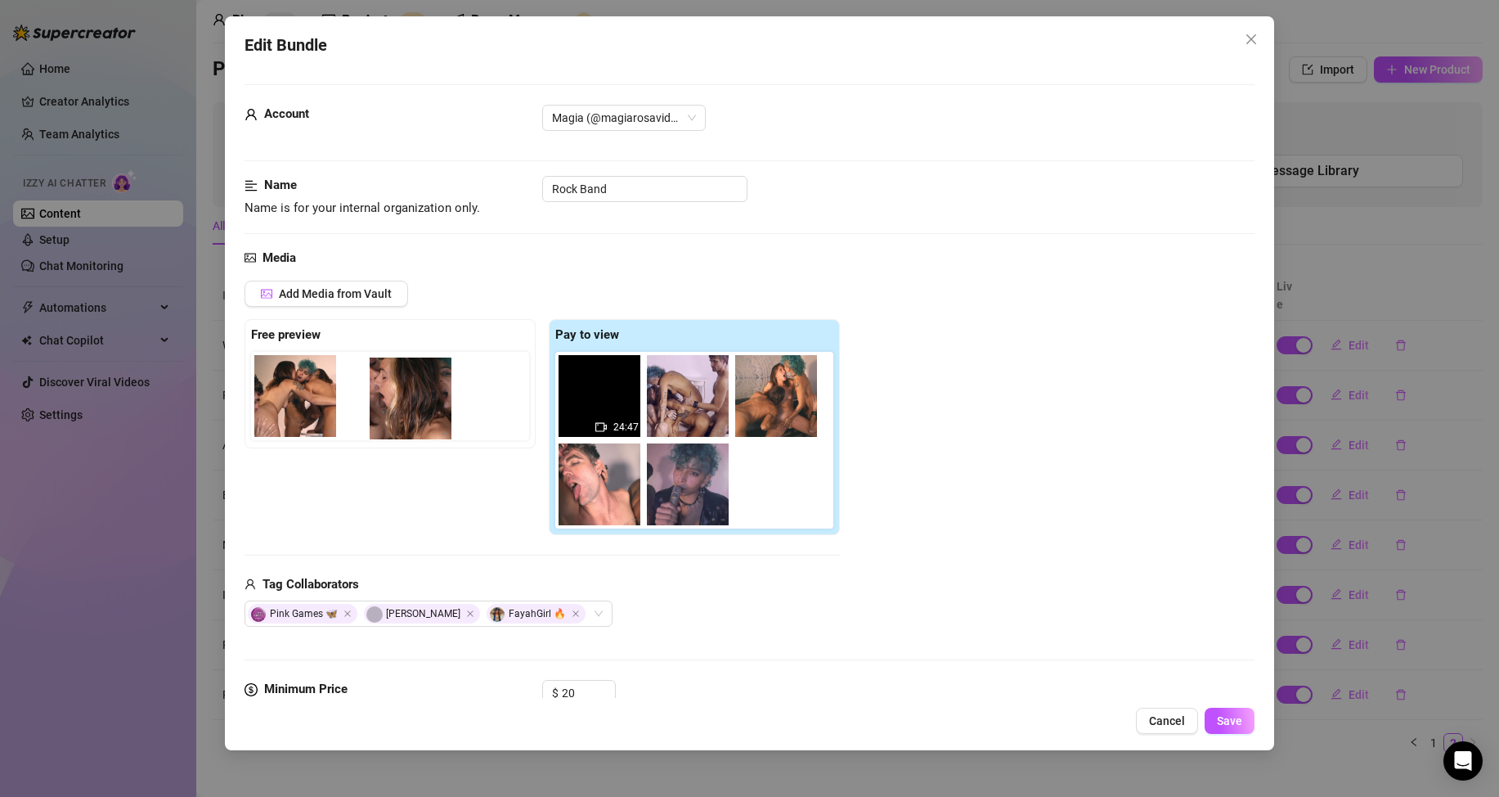
drag, startPoint x: 677, startPoint y: 483, endPoint x: 433, endPoint y: 424, distance: 251.8
click at [389, 393] on div "Free preview Pay to view 24:47" at bounding box center [542, 427] width 595 height 216
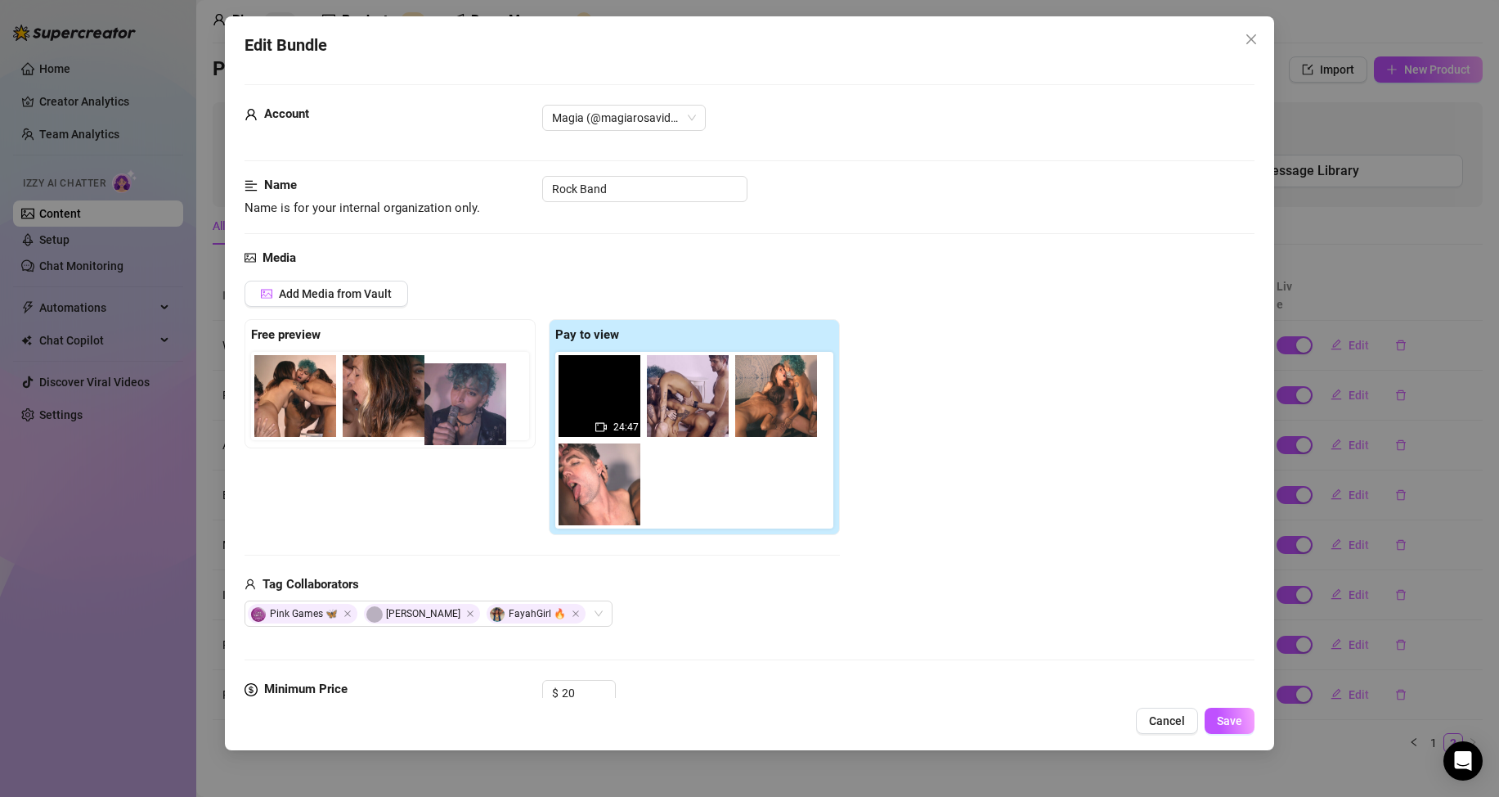
drag, startPoint x: 672, startPoint y: 482, endPoint x: 427, endPoint y: 395, distance: 260.3
click at [427, 395] on div "Free preview Pay to view 24:47" at bounding box center [542, 427] width 595 height 216
drag, startPoint x: 505, startPoint y: 422, endPoint x: 475, endPoint y: 395, distance: 40.6
click at [449, 390] on div "Free preview Pay to view 24:47" at bounding box center [542, 427] width 595 height 216
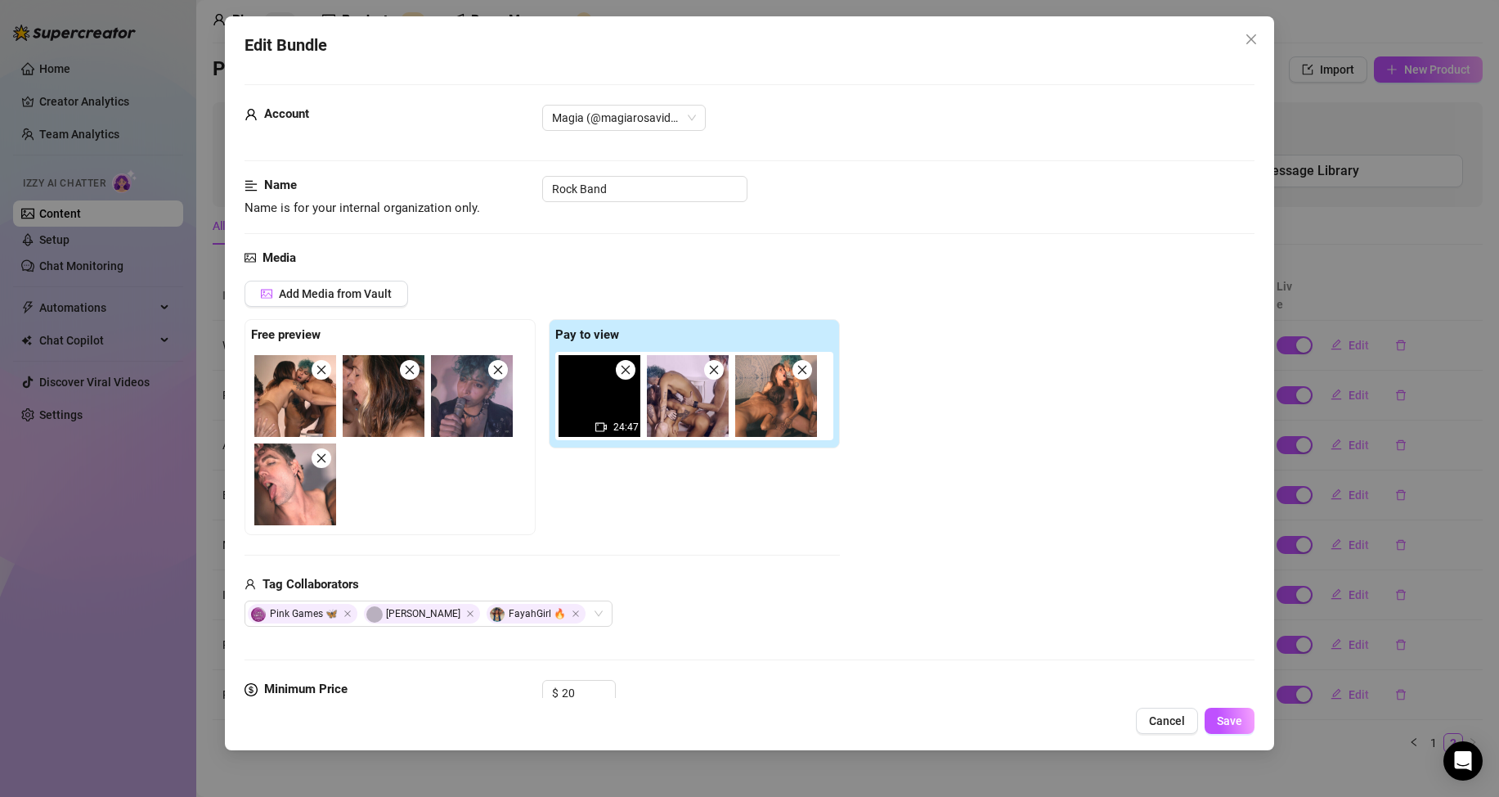
scroll to position [0, 0]
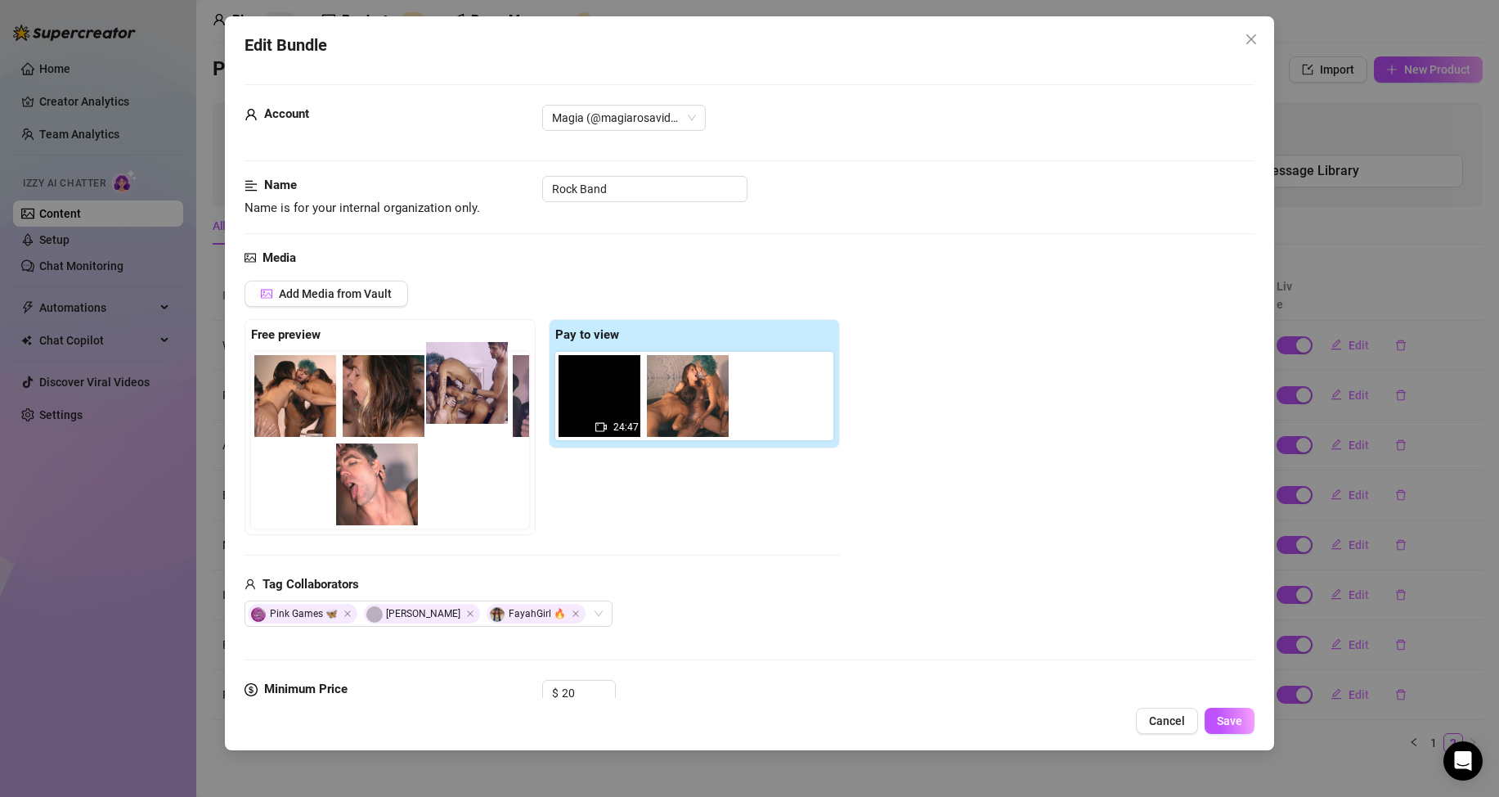
drag, startPoint x: 684, startPoint y: 405, endPoint x: 452, endPoint y: 389, distance: 232.8
click at [452, 389] on div "Free preview Pay to view 24:47" at bounding box center [542, 427] width 595 height 216
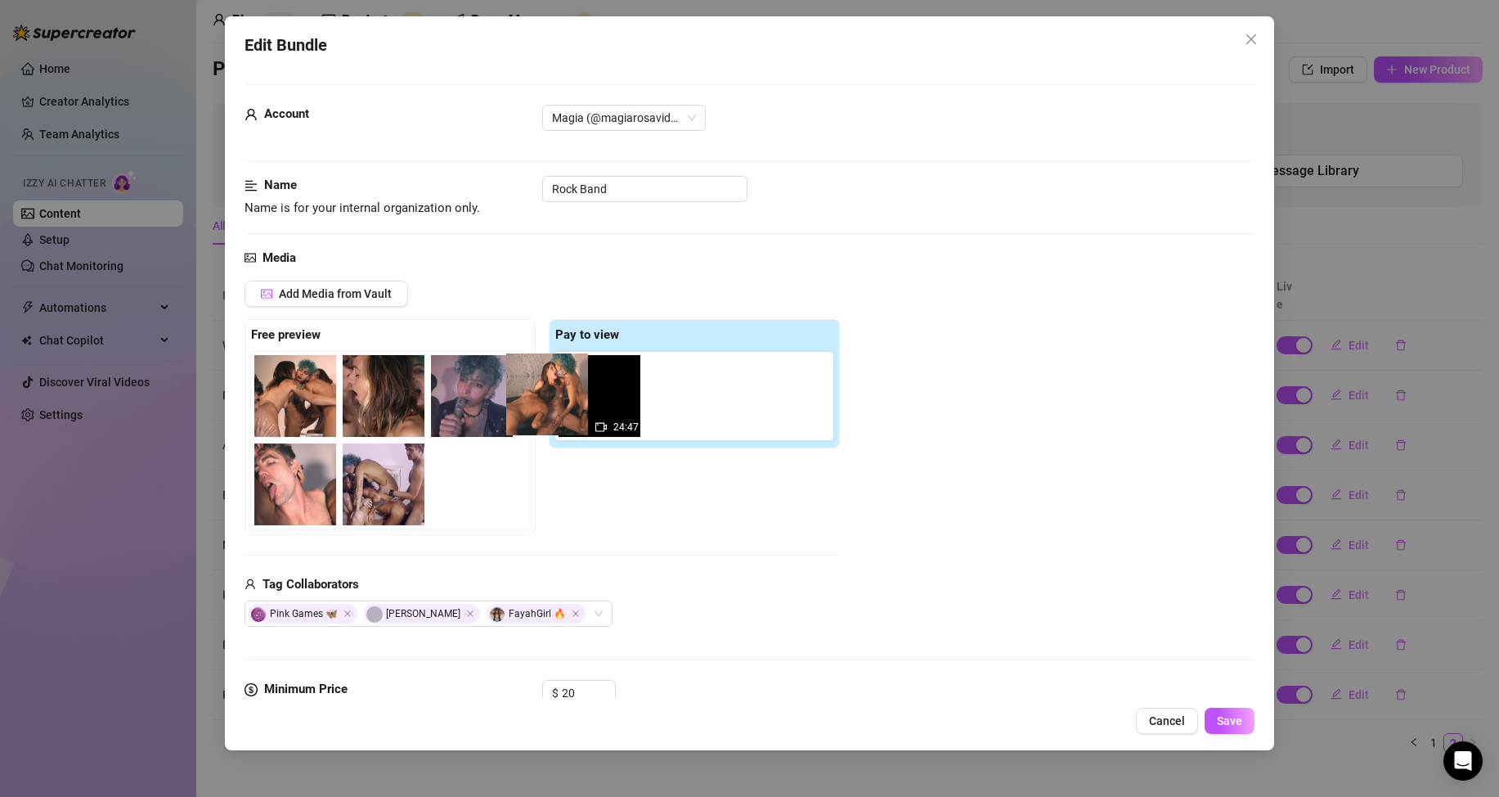
scroll to position [0, 20]
drag, startPoint x: 573, startPoint y: 410, endPoint x: 497, endPoint y: 409, distance: 75.3
click at [497, 409] on div "Free preview Pay to view 24:47" at bounding box center [542, 427] width 595 height 216
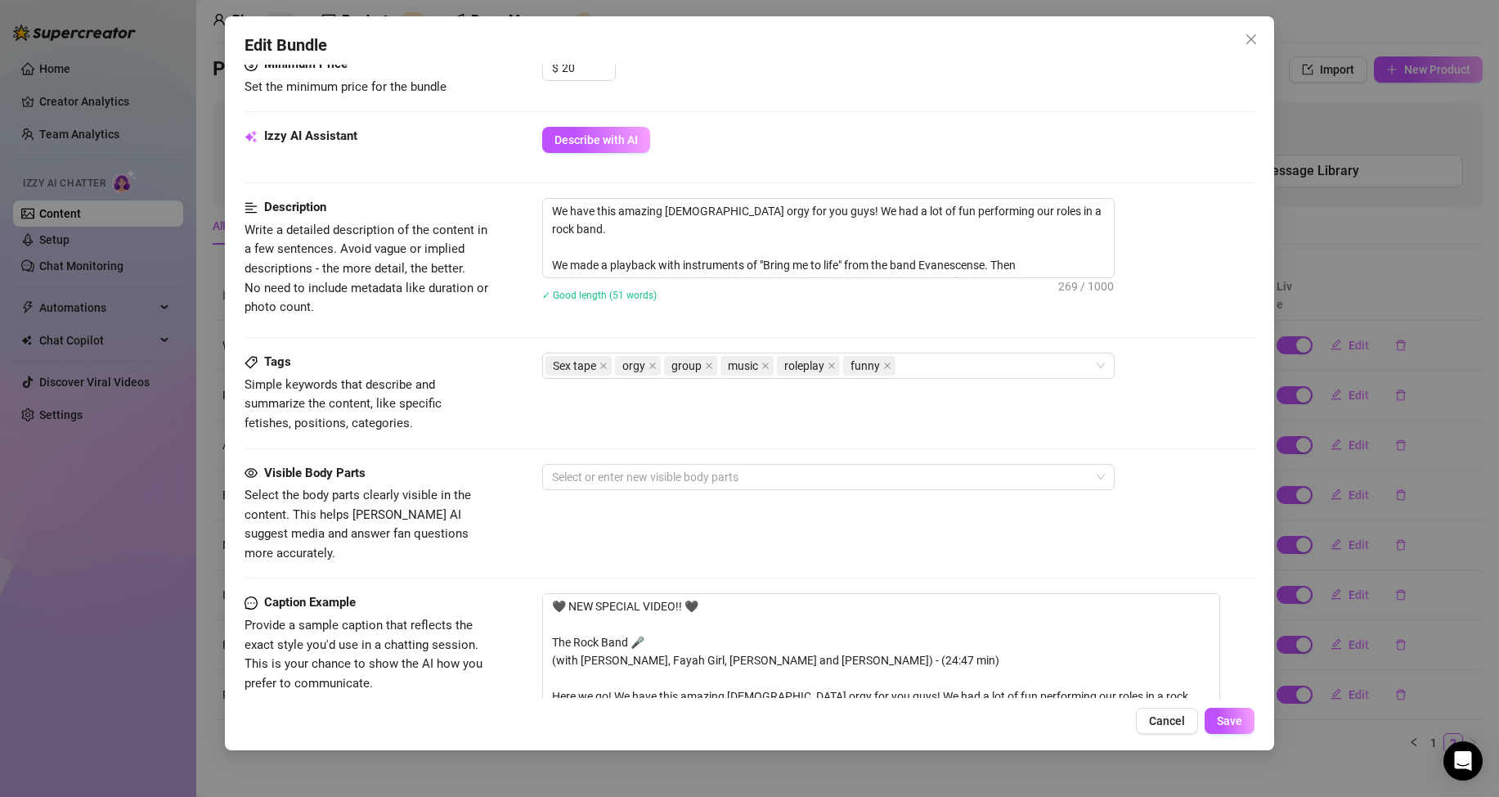
scroll to position [654, 0]
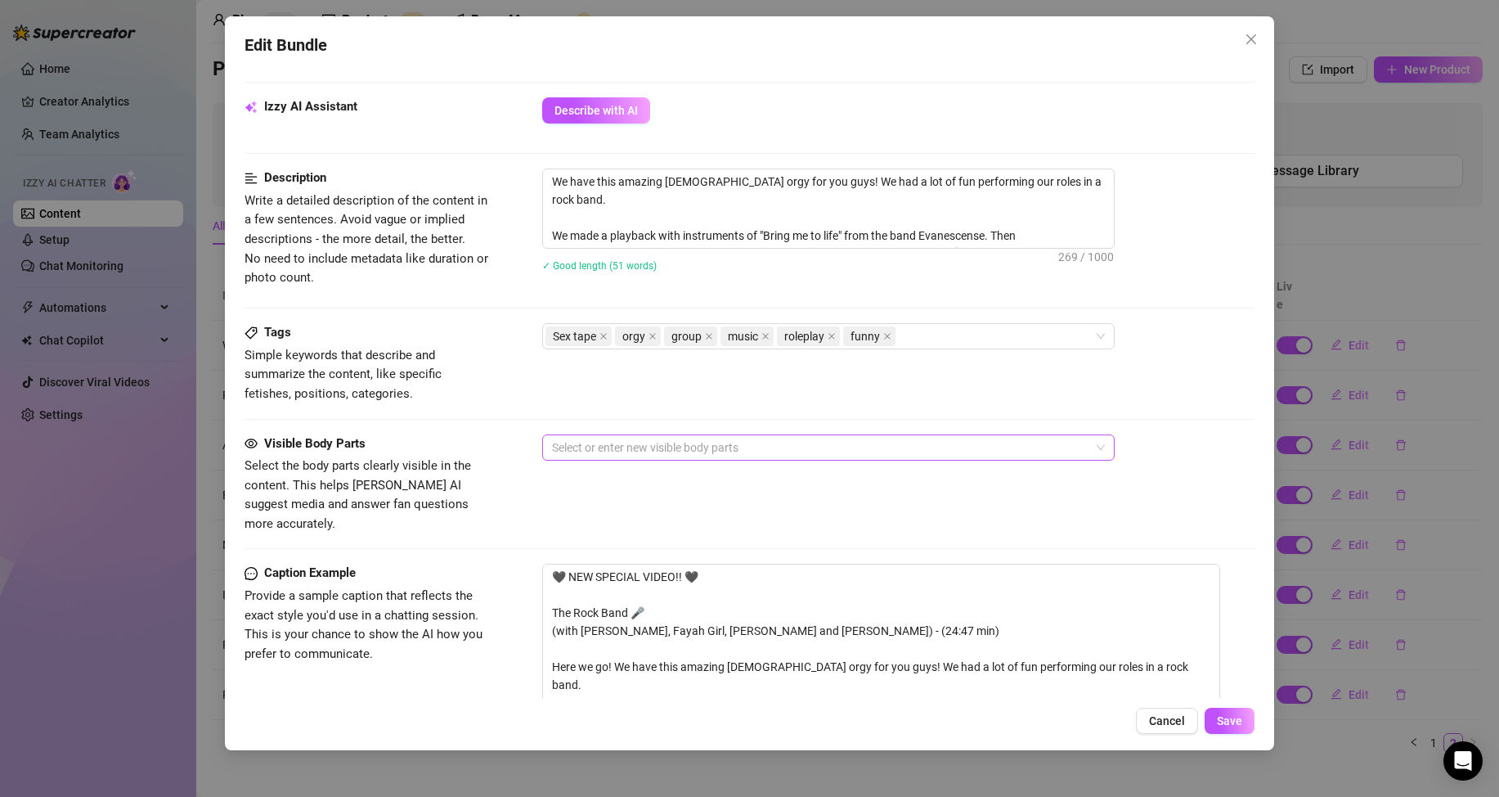
drag, startPoint x: 763, startPoint y: 448, endPoint x: 733, endPoint y: 455, distance: 31.0
click at [763, 449] on div at bounding box center [820, 447] width 549 height 23
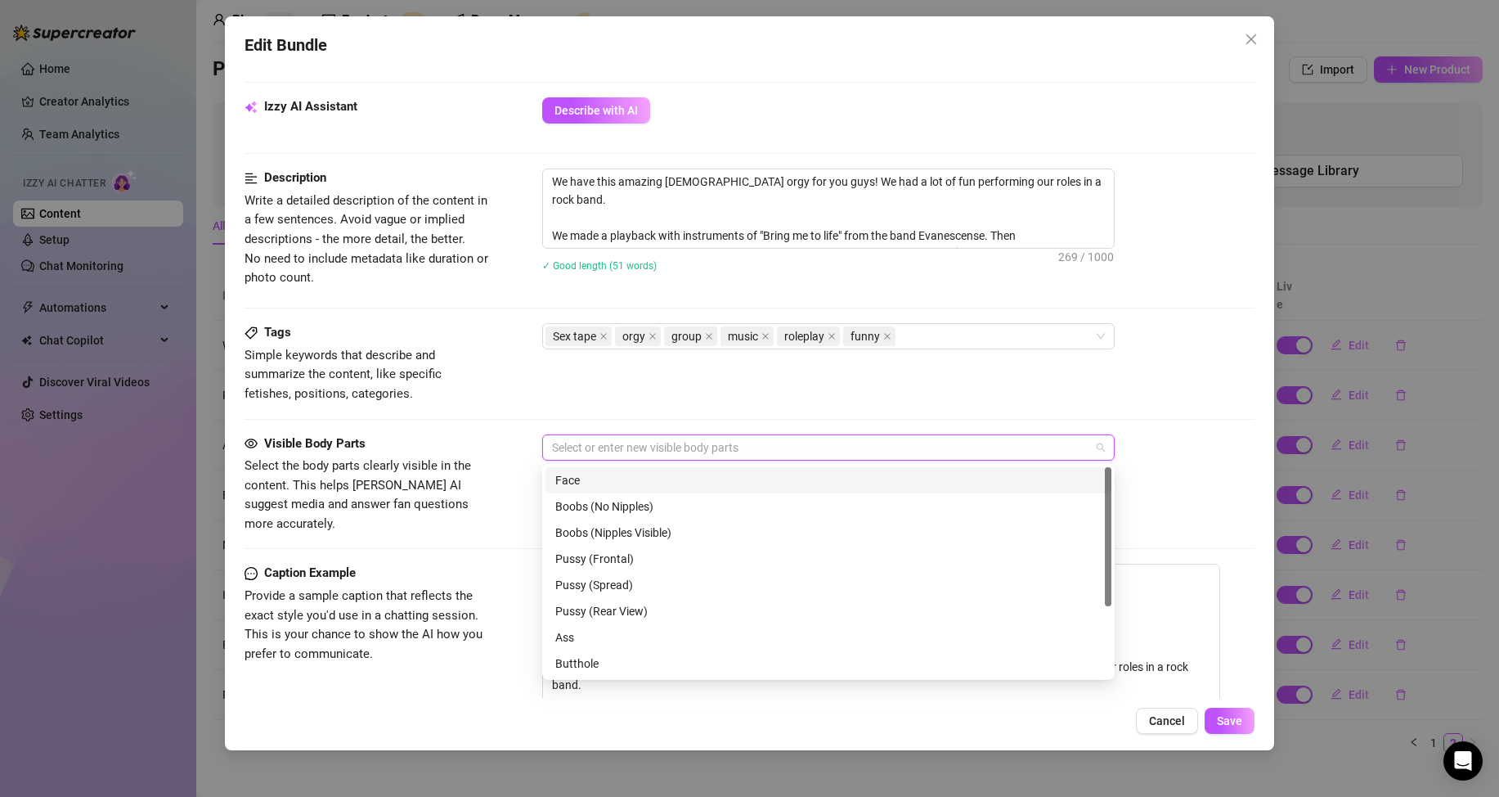
drag, startPoint x: 582, startPoint y: 483, endPoint x: 623, endPoint y: 512, distance: 50.6
click at [582, 483] on div "Face" at bounding box center [828, 480] width 546 height 18
drag, startPoint x: 626, startPoint y: 530, endPoint x: 609, endPoint y: 545, distance: 22.6
click at [625, 531] on div "Boobs (Nipples Visible)" at bounding box center [828, 532] width 546 height 18
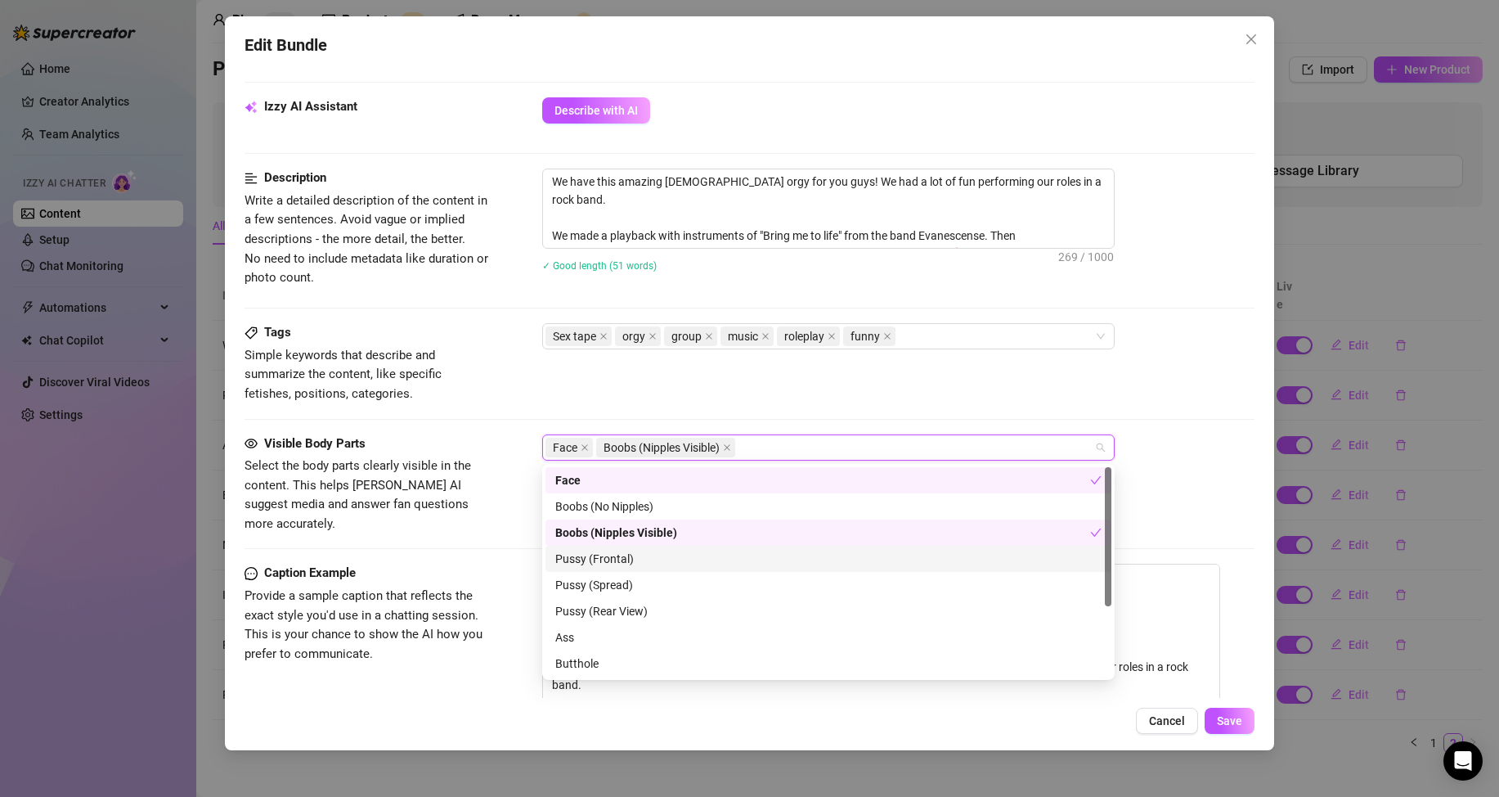
click at [605, 557] on div "Pussy (Frontal)" at bounding box center [828, 559] width 546 height 18
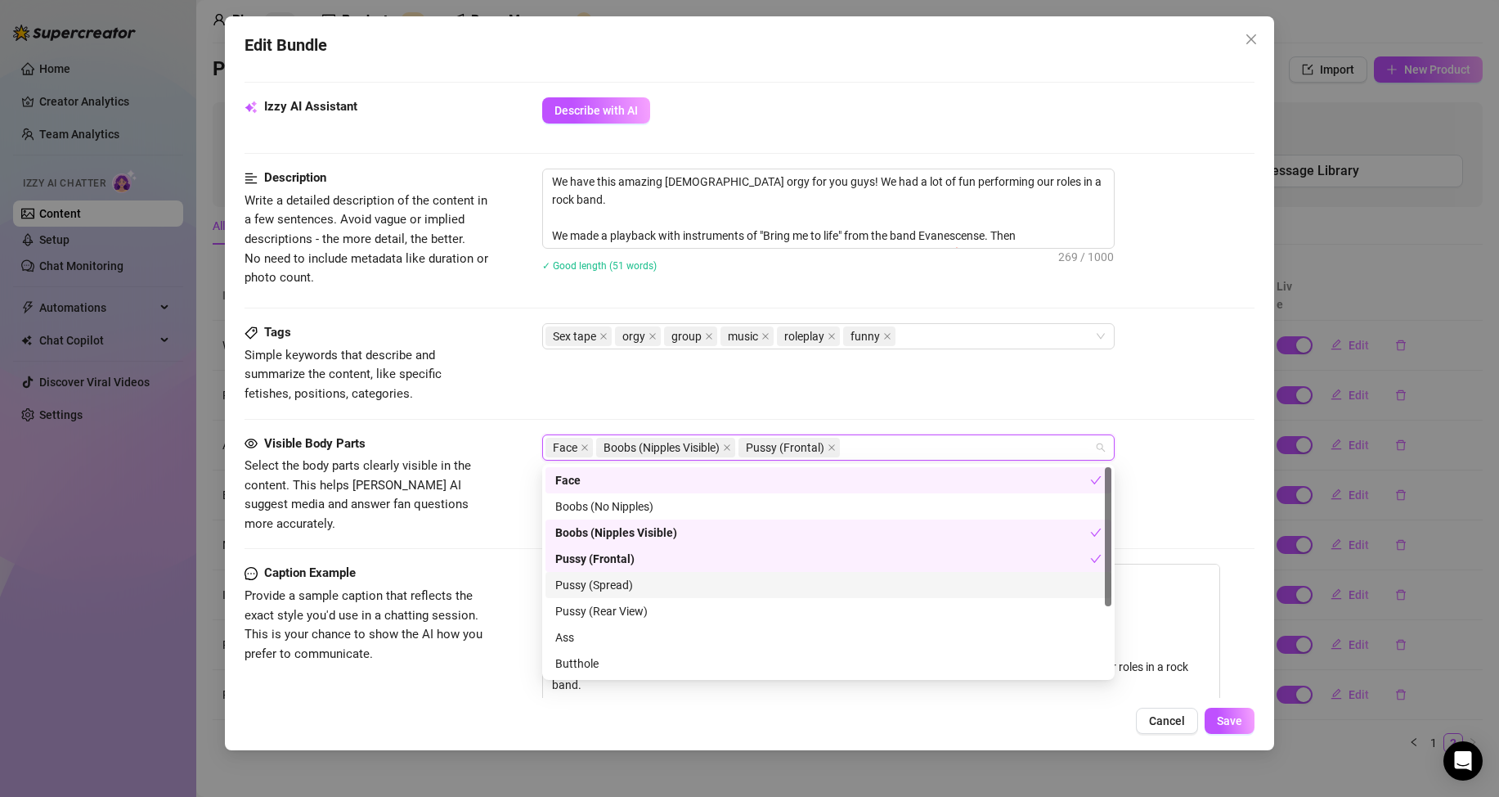
click at [600, 584] on div "Pussy (Spread)" at bounding box center [828, 585] width 546 height 18
click at [597, 613] on div "Pussy (Rear View)" at bounding box center [828, 611] width 546 height 18
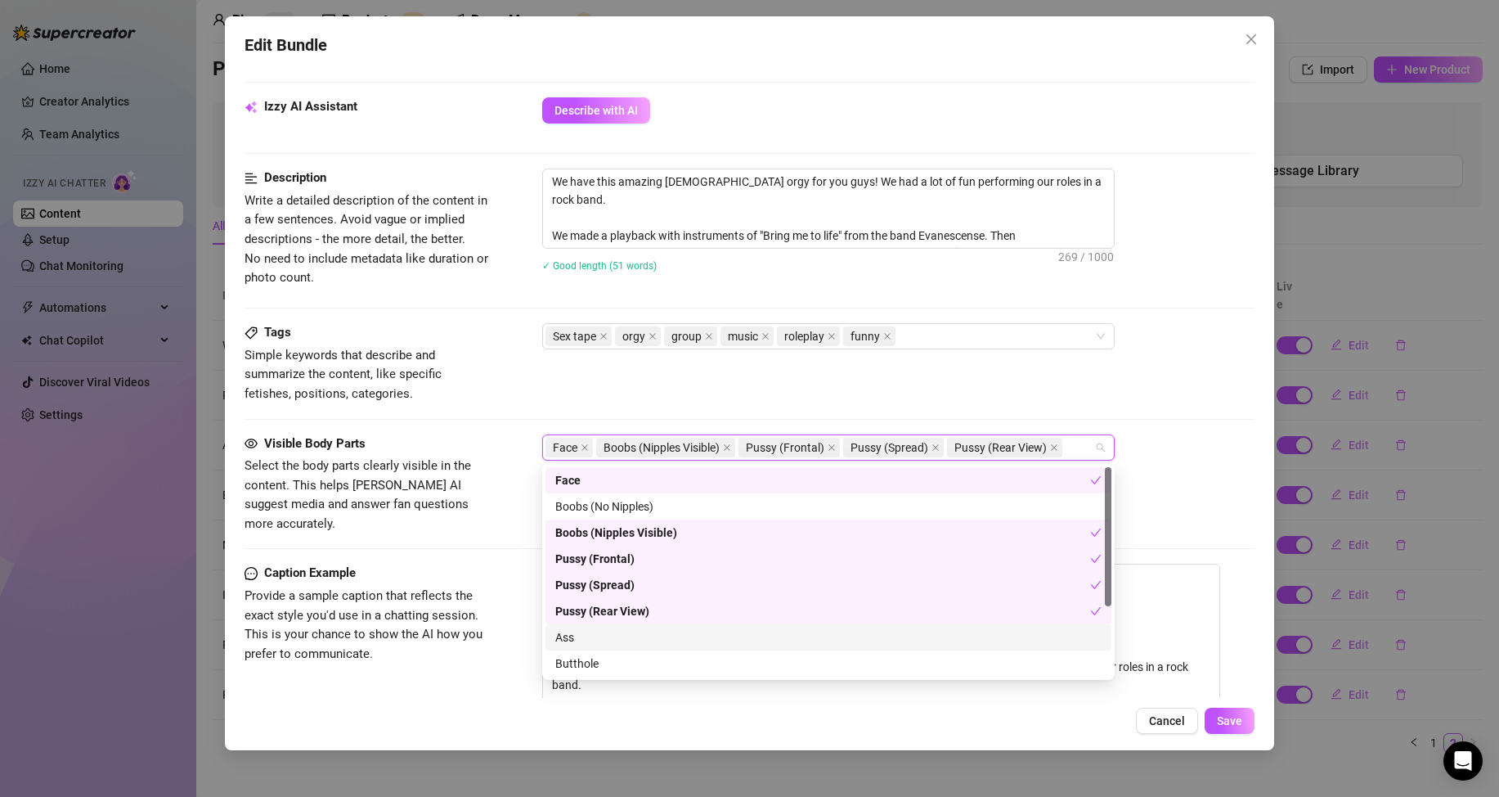
drag, startPoint x: 586, startPoint y: 637, endPoint x: 583, endPoint y: 664, distance: 27.2
click at [586, 640] on div "Ass" at bounding box center [828, 637] width 546 height 18
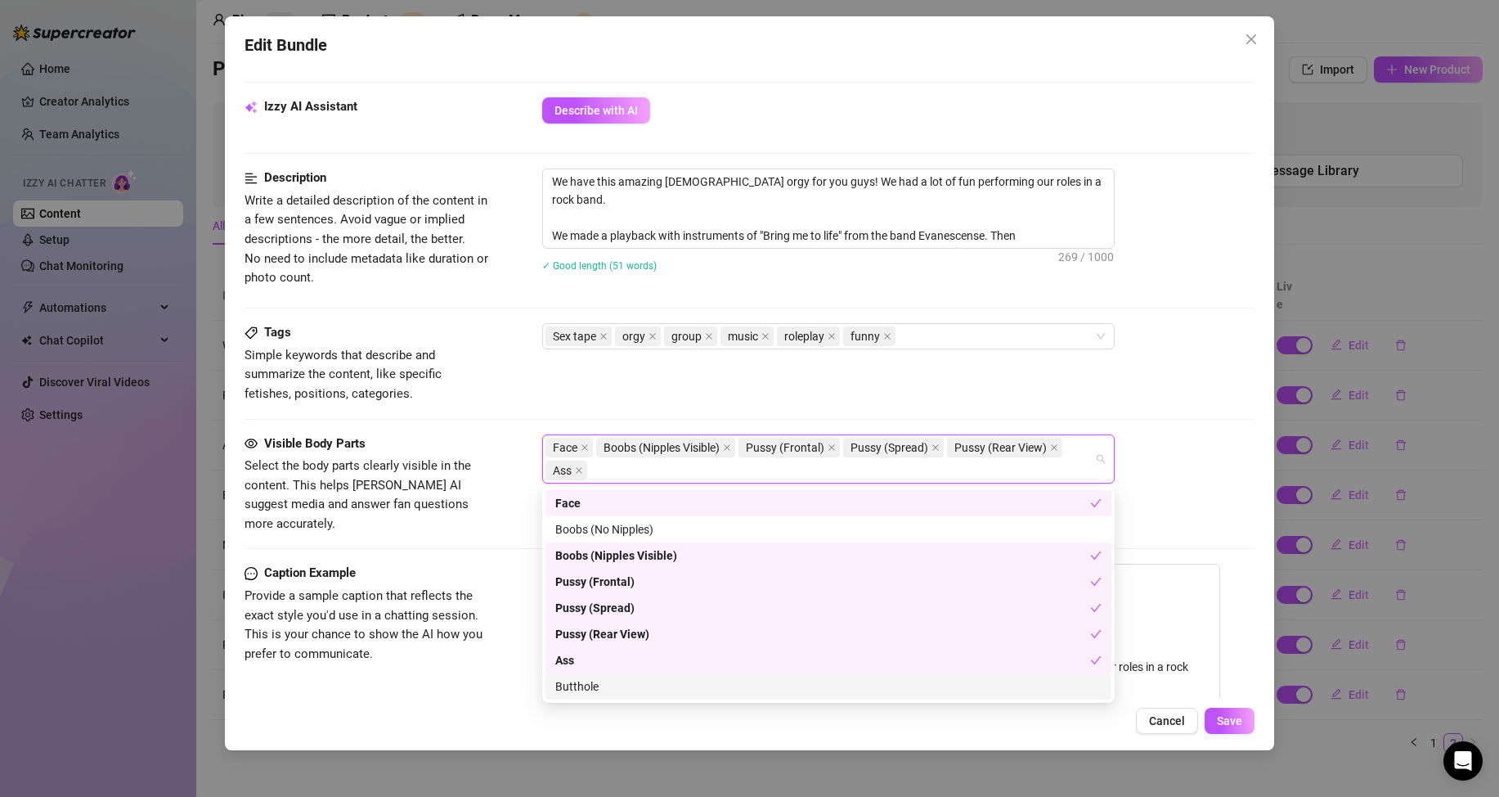
click at [590, 681] on div "Butthole" at bounding box center [828, 686] width 546 height 18
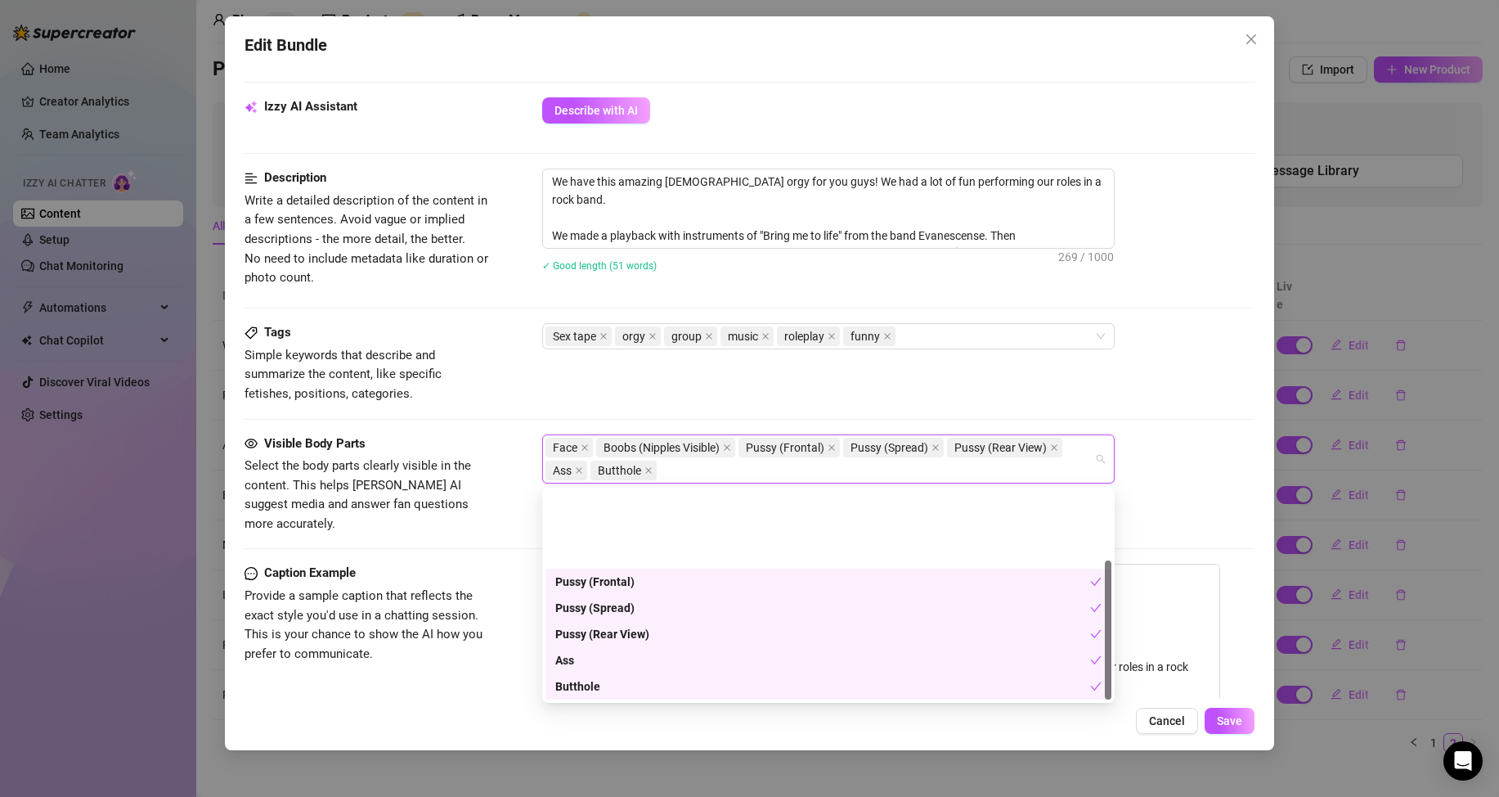
scroll to position [105, 0]
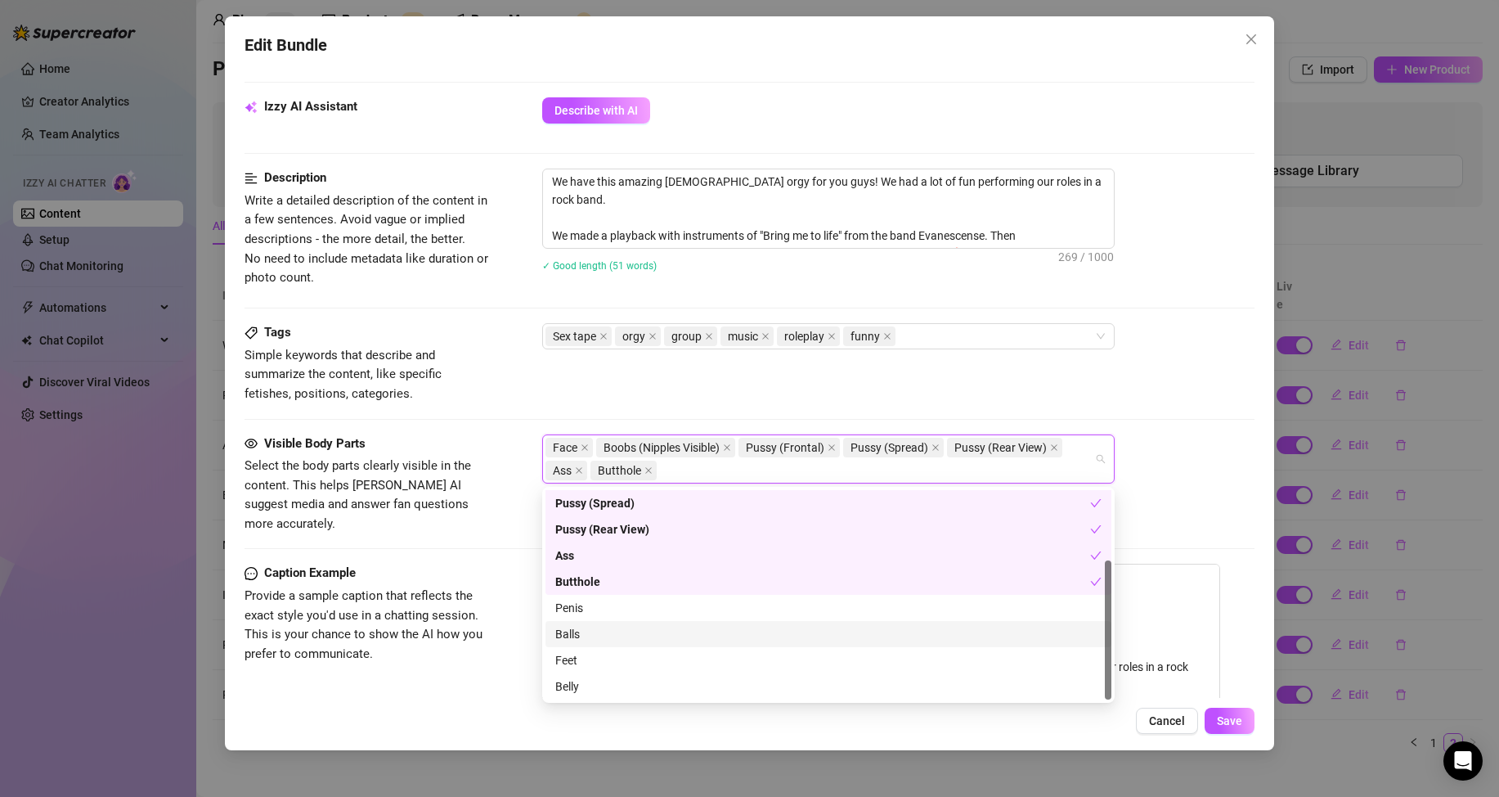
click at [594, 614] on div "Penis" at bounding box center [828, 608] width 546 height 18
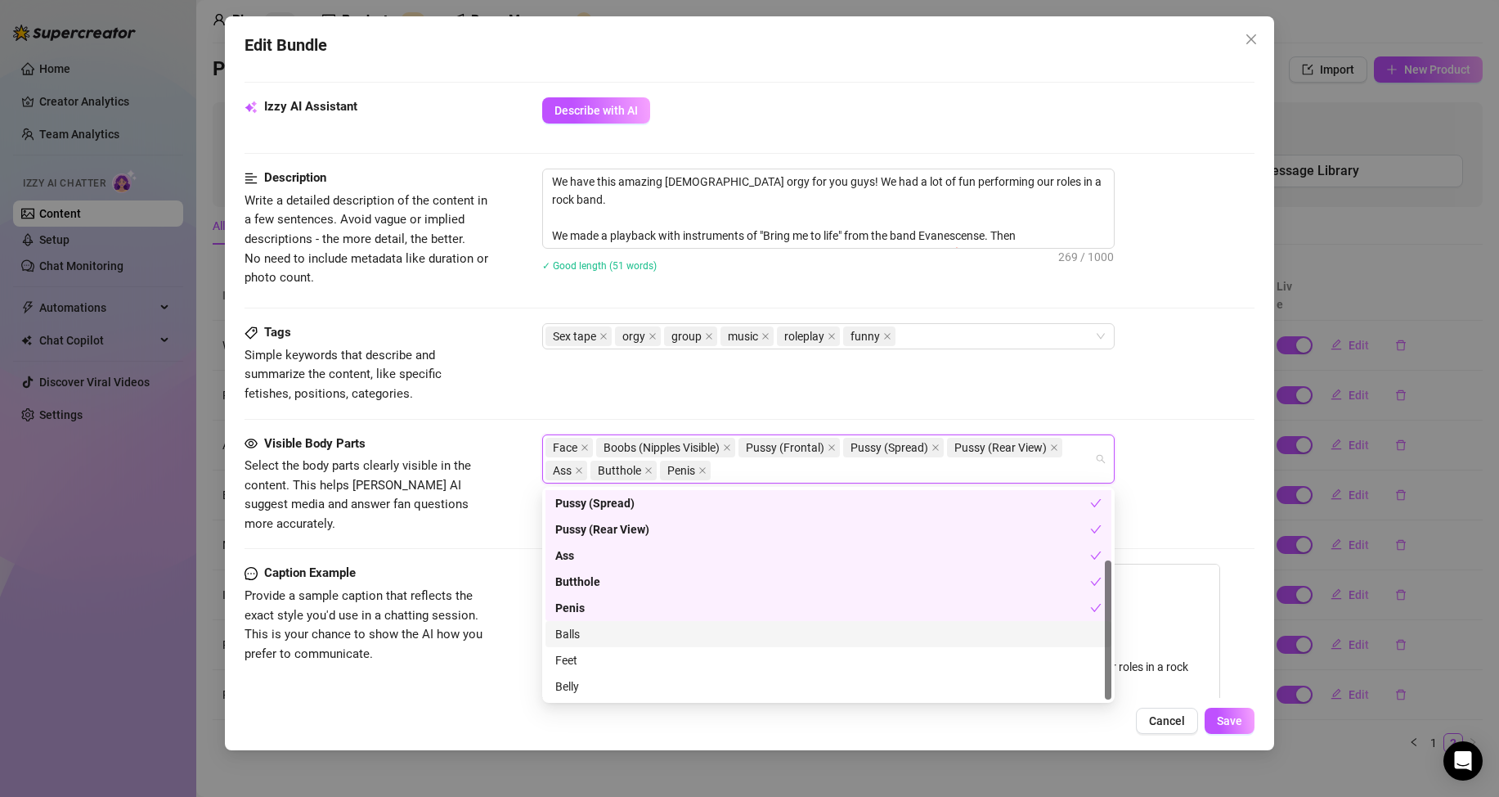
drag, startPoint x: 594, startPoint y: 632, endPoint x: 595, endPoint y: 646, distance: 14.0
click at [595, 633] on div "Balls" at bounding box center [828, 634] width 546 height 18
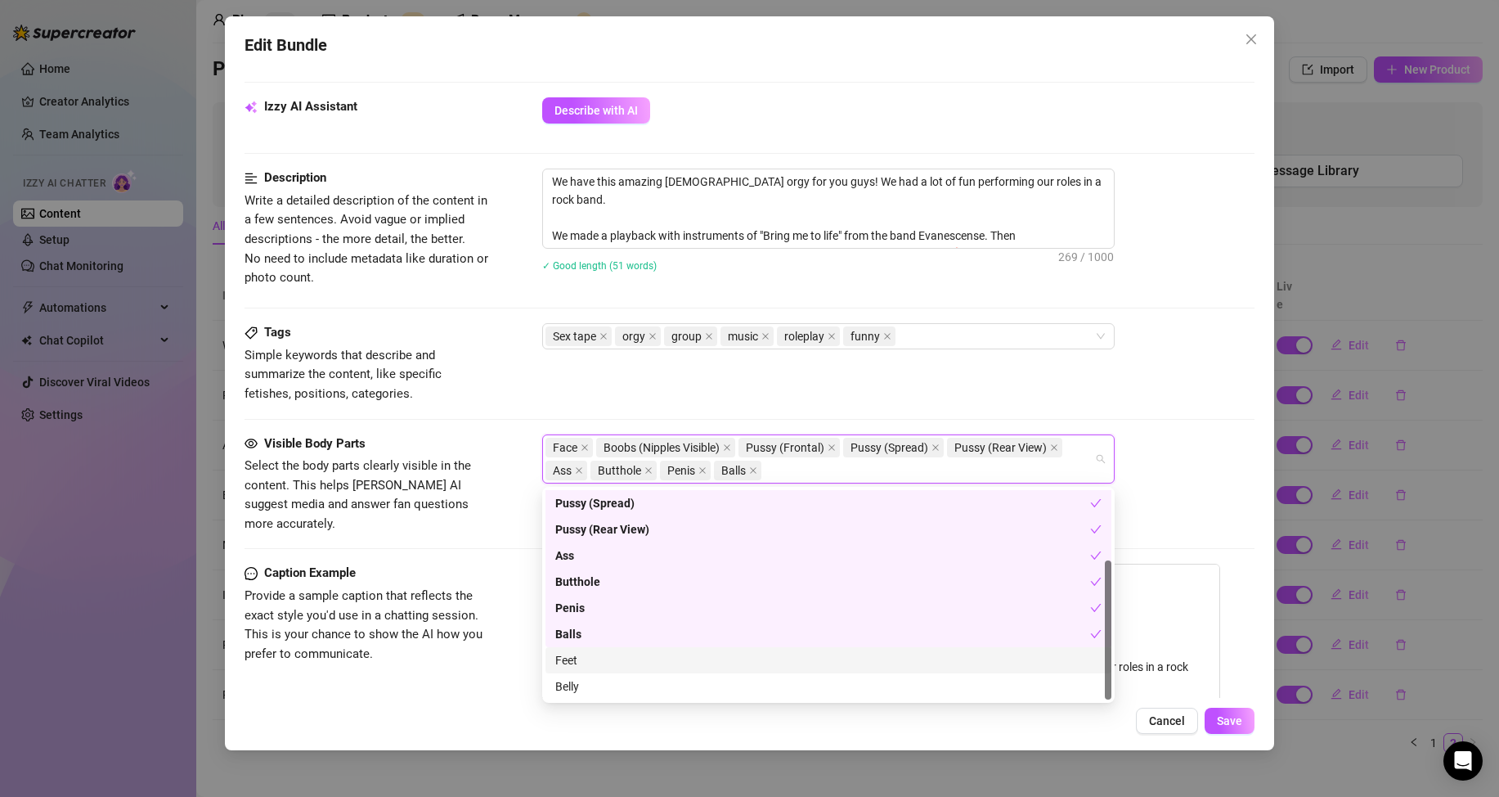
drag, startPoint x: 594, startPoint y: 653, endPoint x: 595, endPoint y: 663, distance: 10.7
click at [595, 655] on div "Feet" at bounding box center [828, 660] width 546 height 18
click at [599, 681] on div "Belly" at bounding box center [828, 686] width 546 height 18
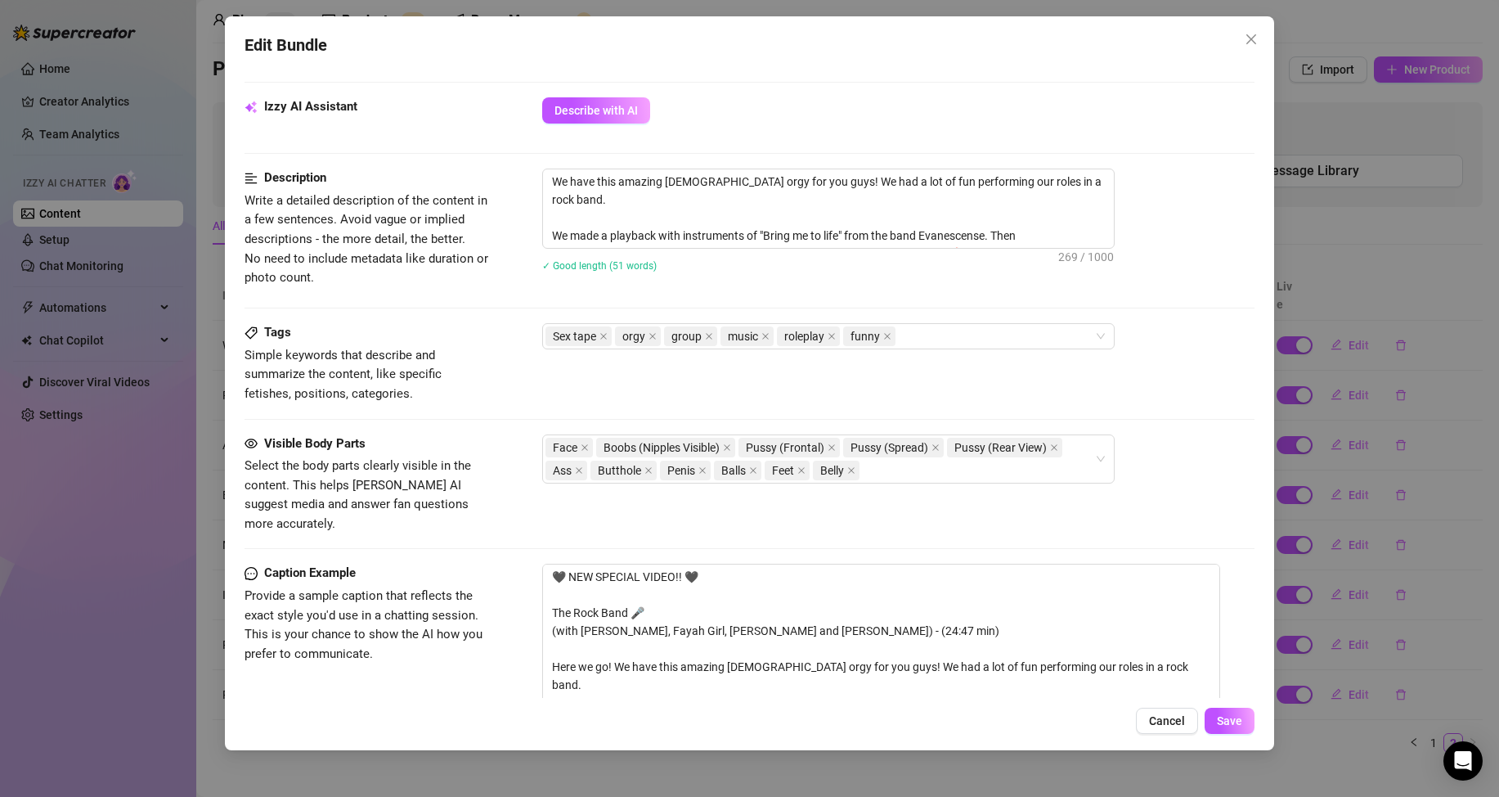
click at [493, 678] on div "Caption Example Provide a sample caption that reflects the exact style you'd us…" at bounding box center [750, 719] width 1010 height 311
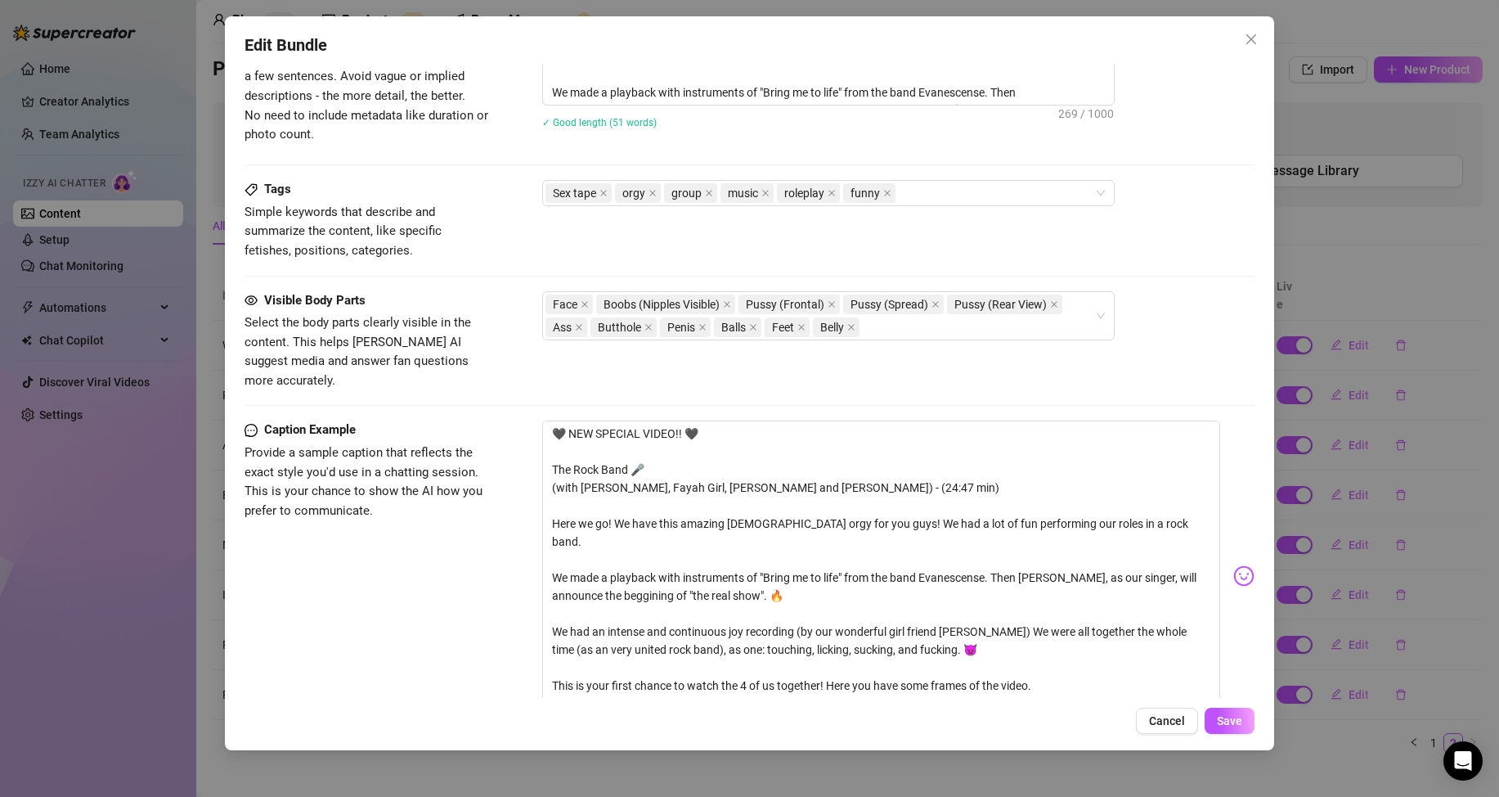
scroll to position [826, 0]
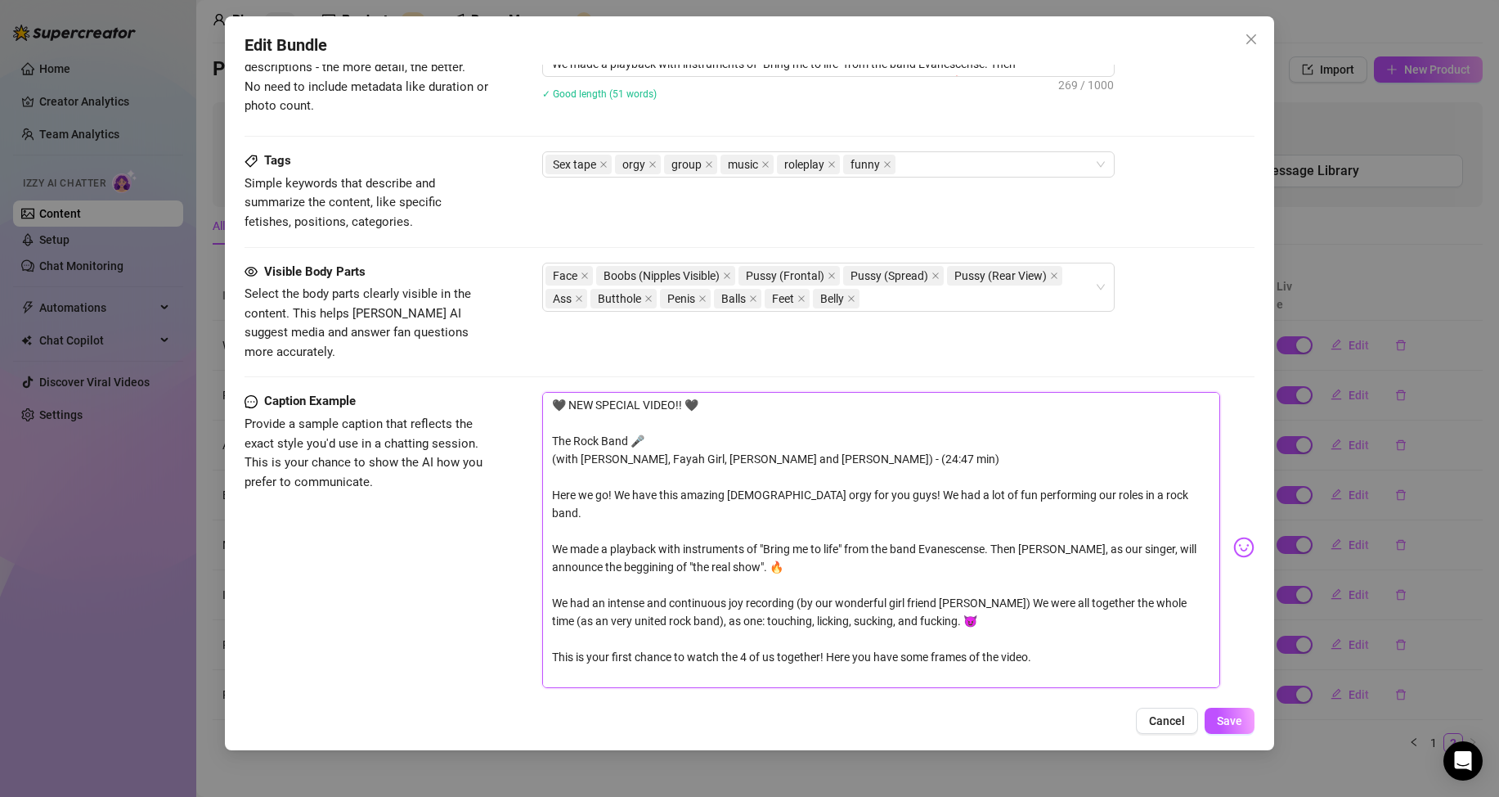
drag, startPoint x: 933, startPoint y: 659, endPoint x: 509, endPoint y: 658, distance: 424.5
click at [509, 658] on div "Caption Example Provide a sample caption that reflects the exact style you'd us…" at bounding box center [750, 547] width 1010 height 311
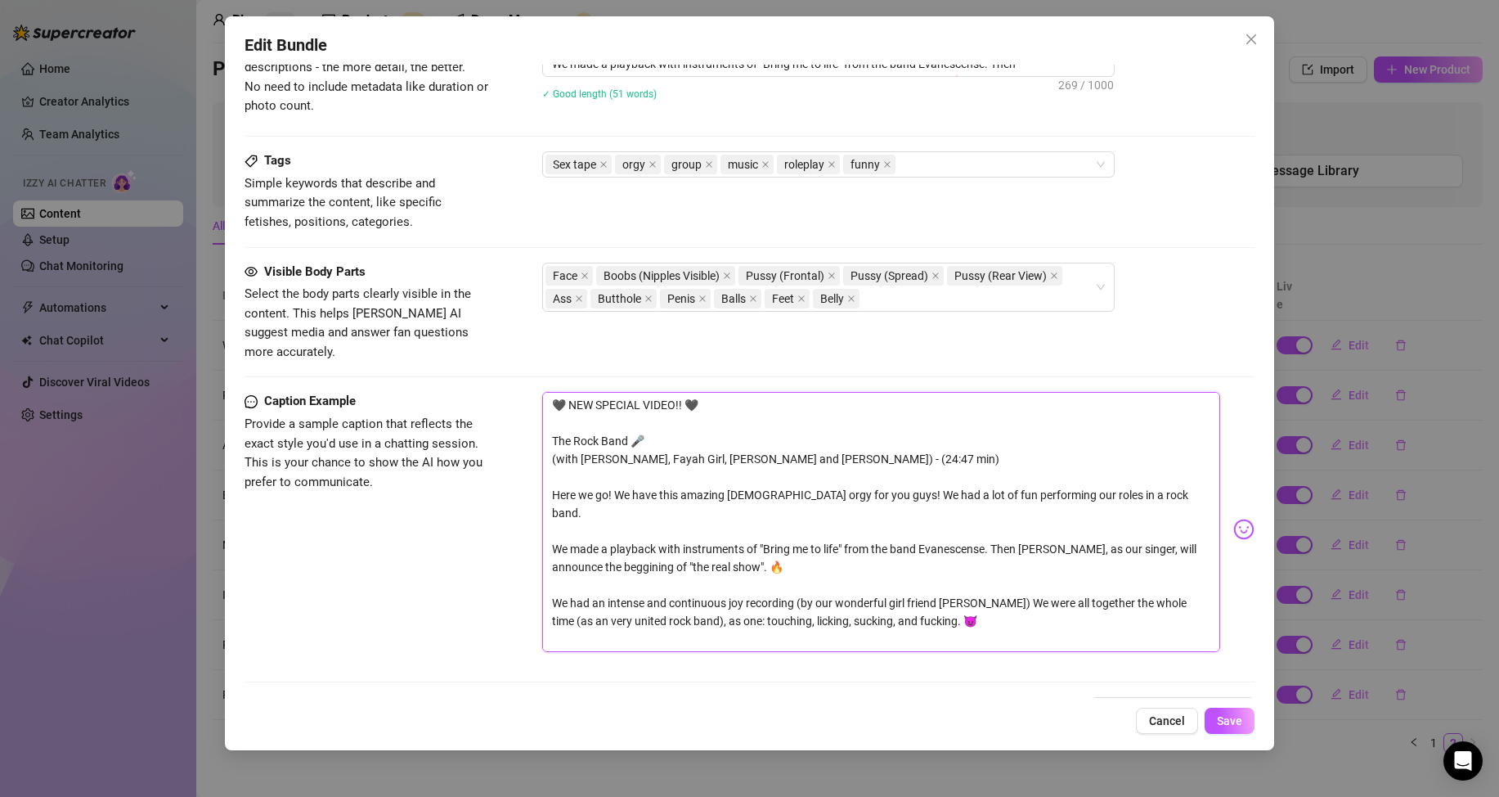
drag, startPoint x: 1058, startPoint y: 620, endPoint x: 519, endPoint y: 619, distance: 539.9
click at [519, 619] on div "Caption Example Provide a sample caption that reflects the exact style you'd us…" at bounding box center [750, 529] width 1010 height 275
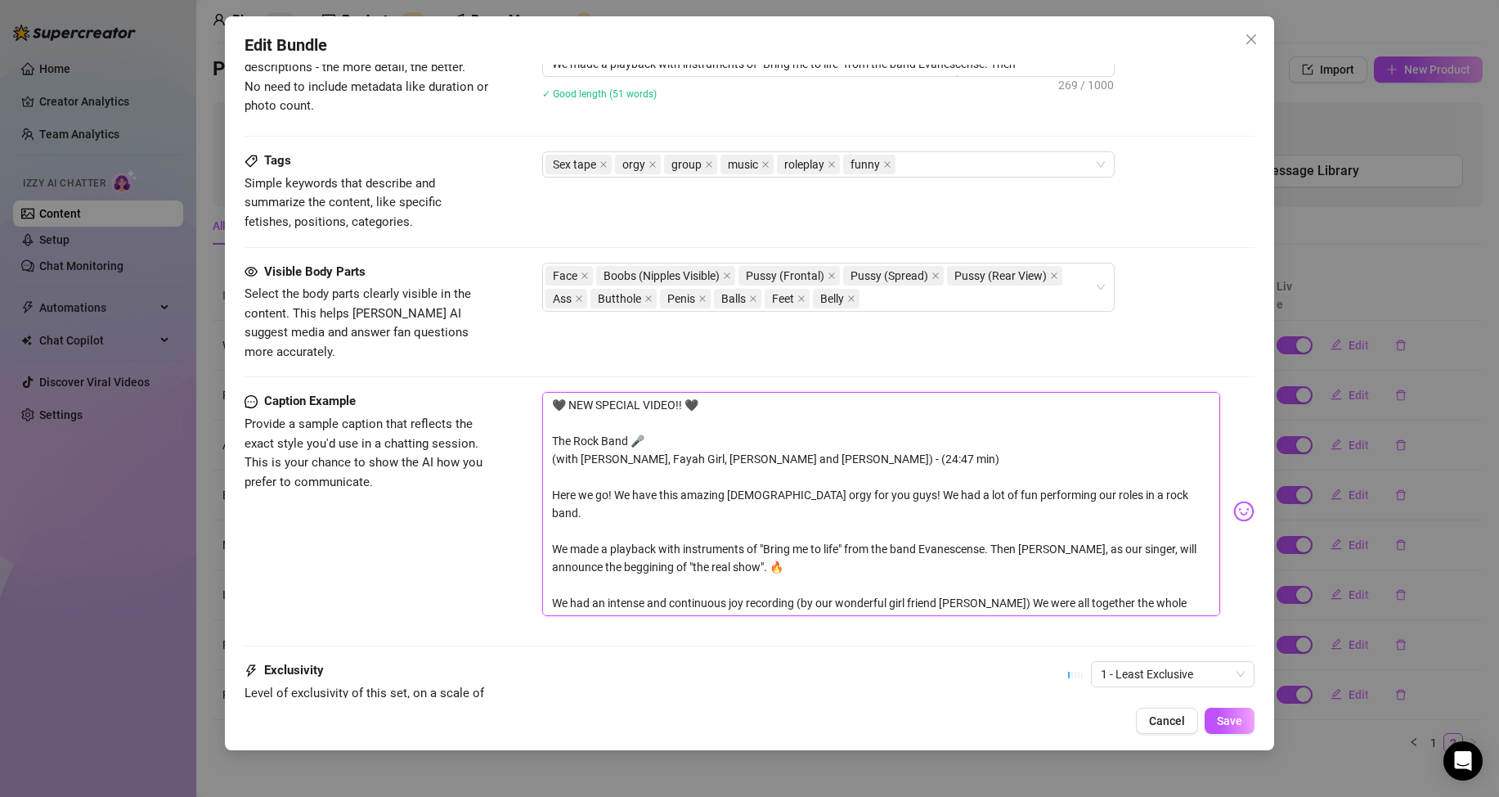
drag, startPoint x: 905, startPoint y: 584, endPoint x: 535, endPoint y: 423, distance: 404.1
click at [535, 423] on div "Caption Example Provide a sample caption that reflects the exact style you'd us…" at bounding box center [750, 511] width 1010 height 239
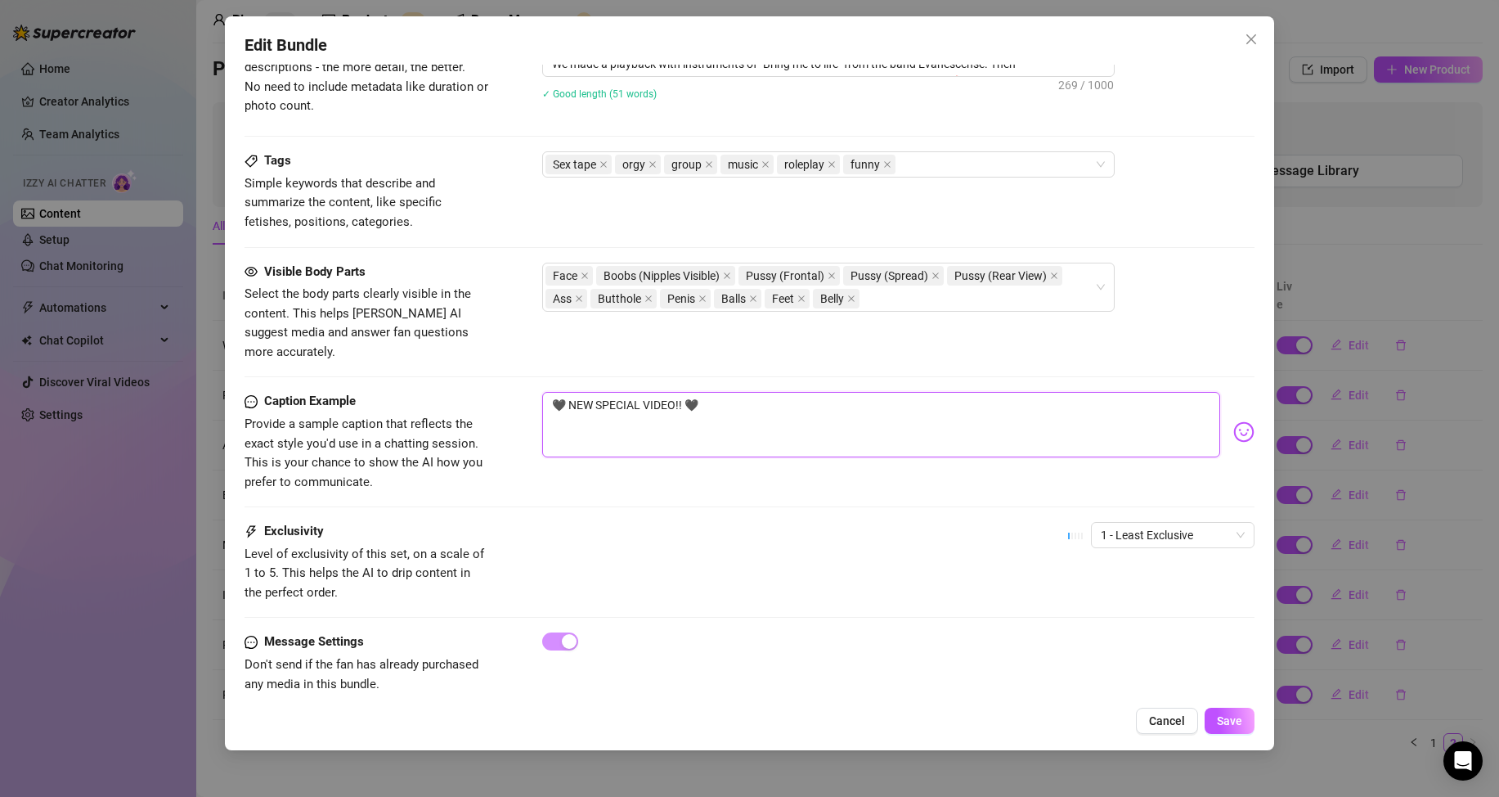
drag, startPoint x: 692, startPoint y: 388, endPoint x: 447, endPoint y: 383, distance: 244.6
click at [447, 392] on div "Caption Example Provide a sample caption that reflects the exact style you'd us…" at bounding box center [750, 442] width 1010 height 100
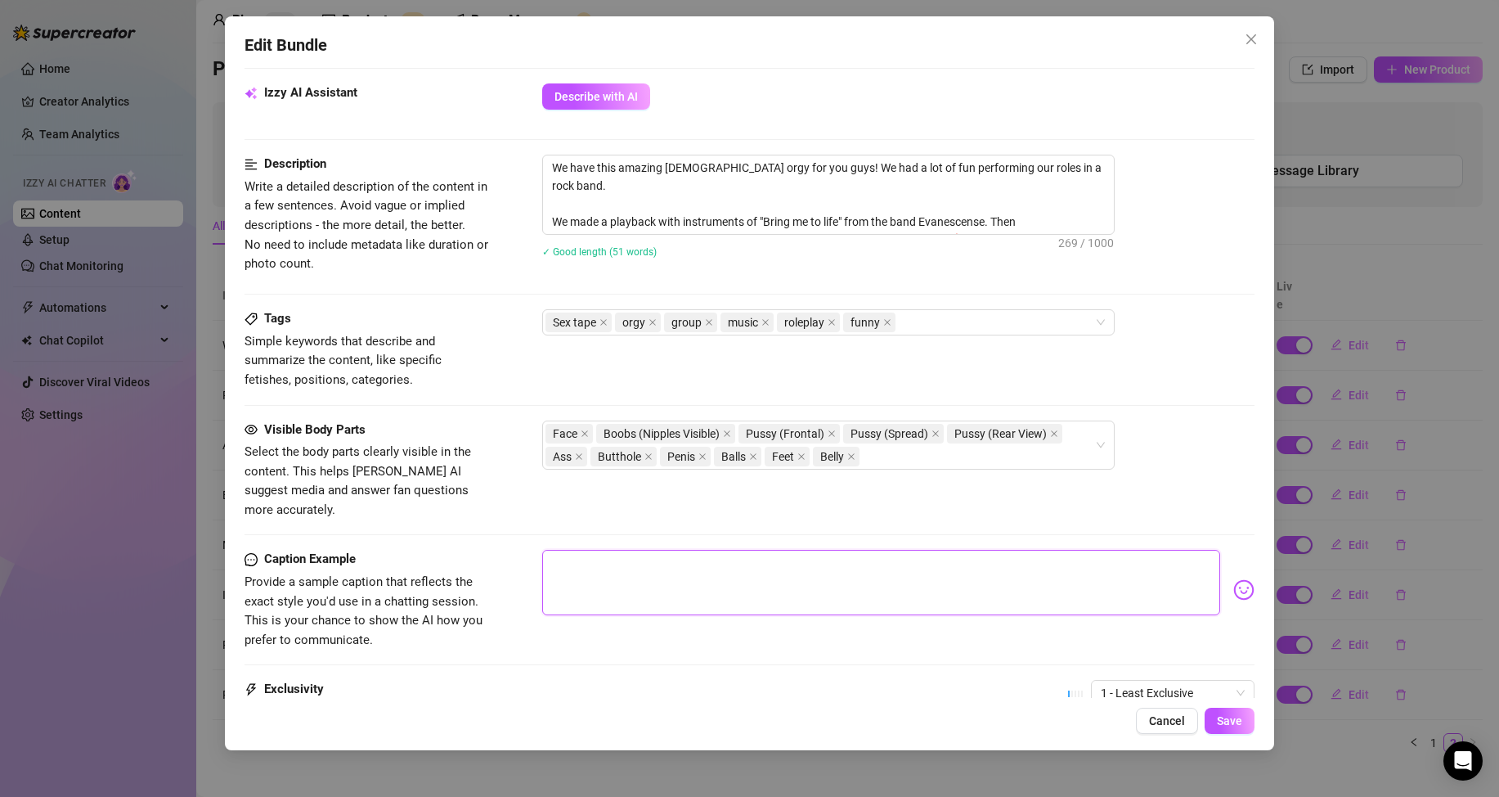
scroll to position [609, 0]
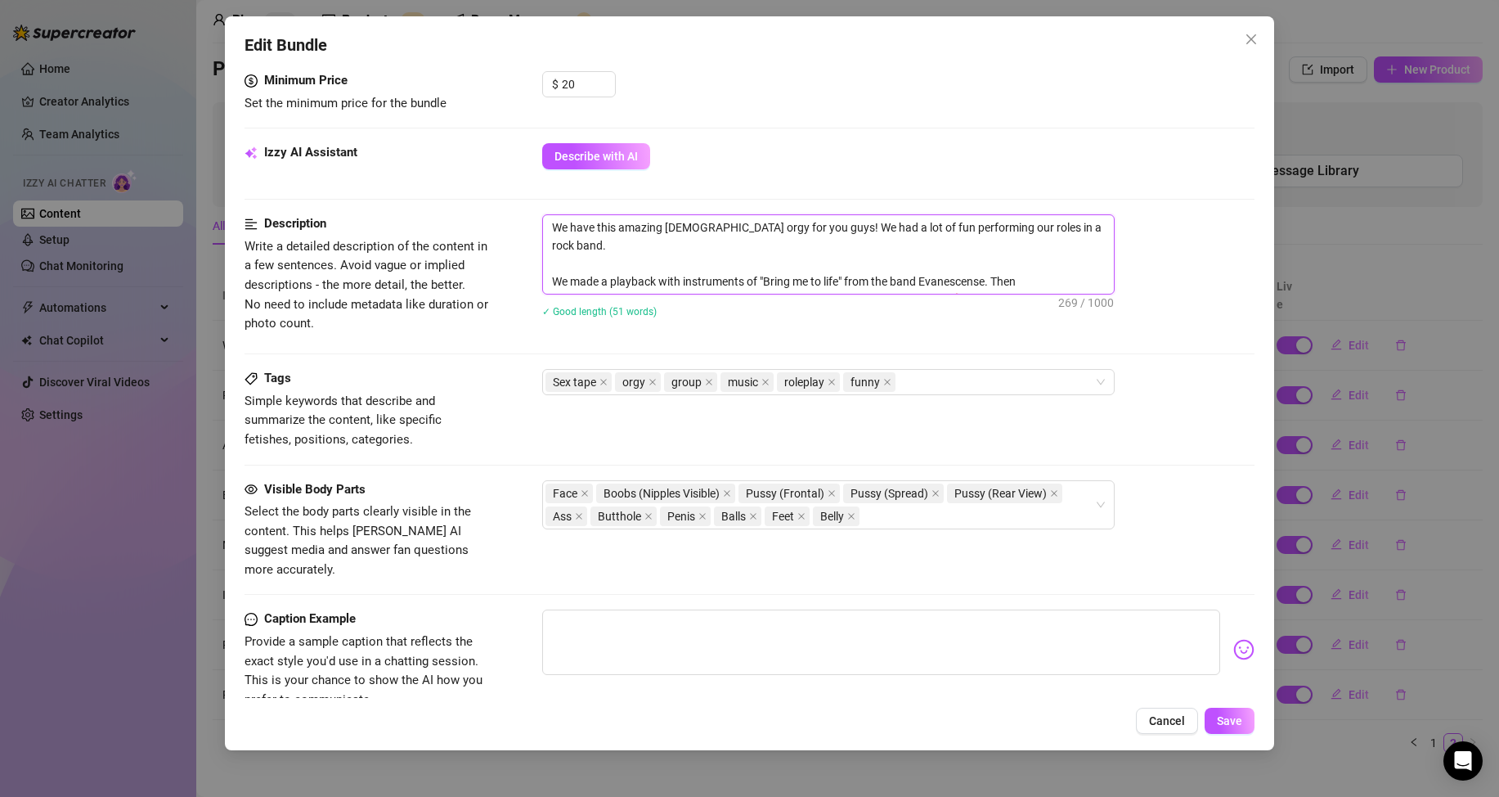
drag, startPoint x: 855, startPoint y: 282, endPoint x: 569, endPoint y: 195, distance: 298.3
click at [569, 195] on form "Account Magia (@magiarosavideos) Name Name is for your internal organization on…" at bounding box center [750, 209] width 1010 height 1466
paste textarea "The Rock Band 🎤 (with [PERSON_NAME], Fayah Girl, [PERSON_NAME] and [PERSON_NAME…"
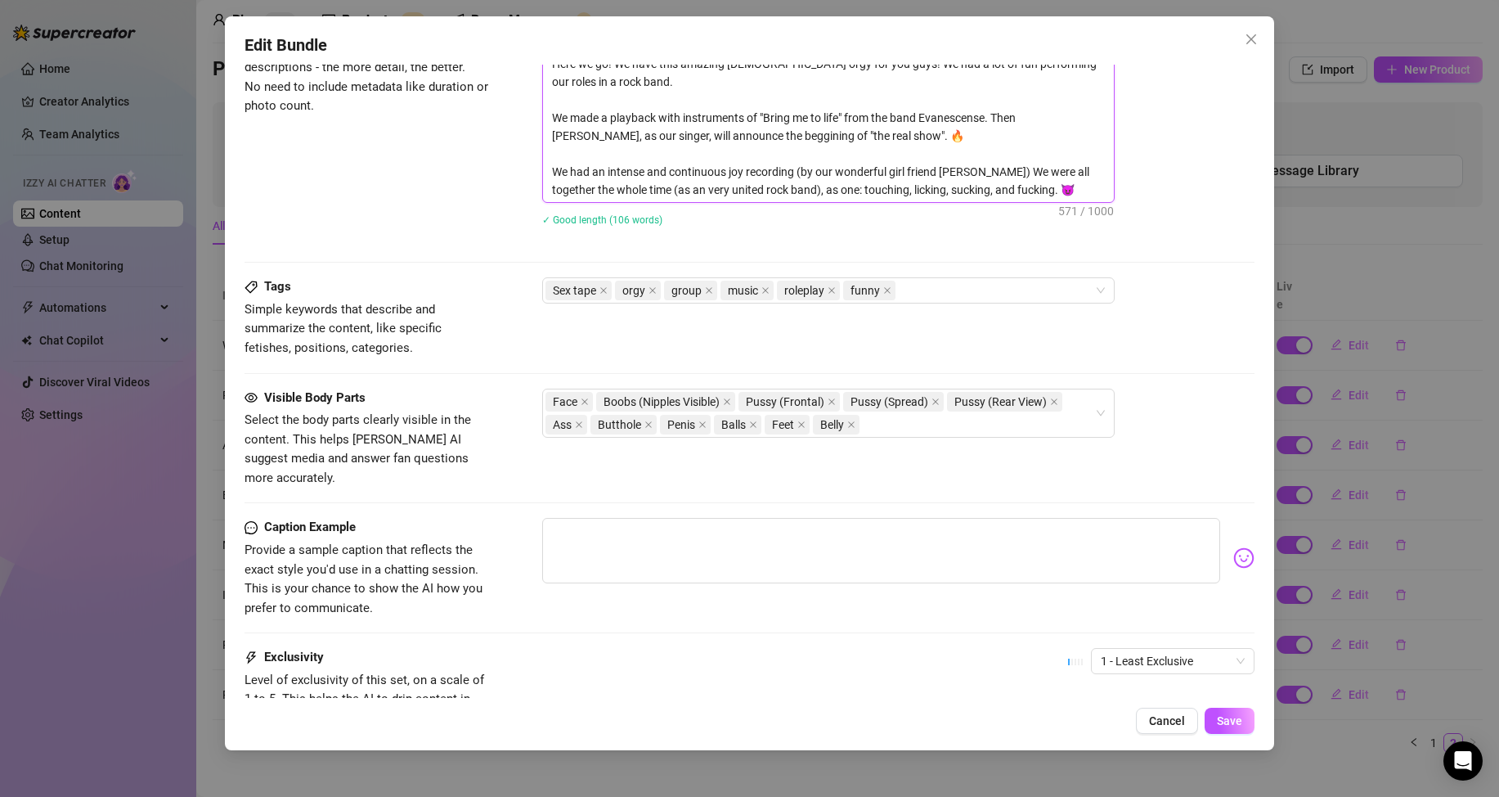
scroll to position [959, 0]
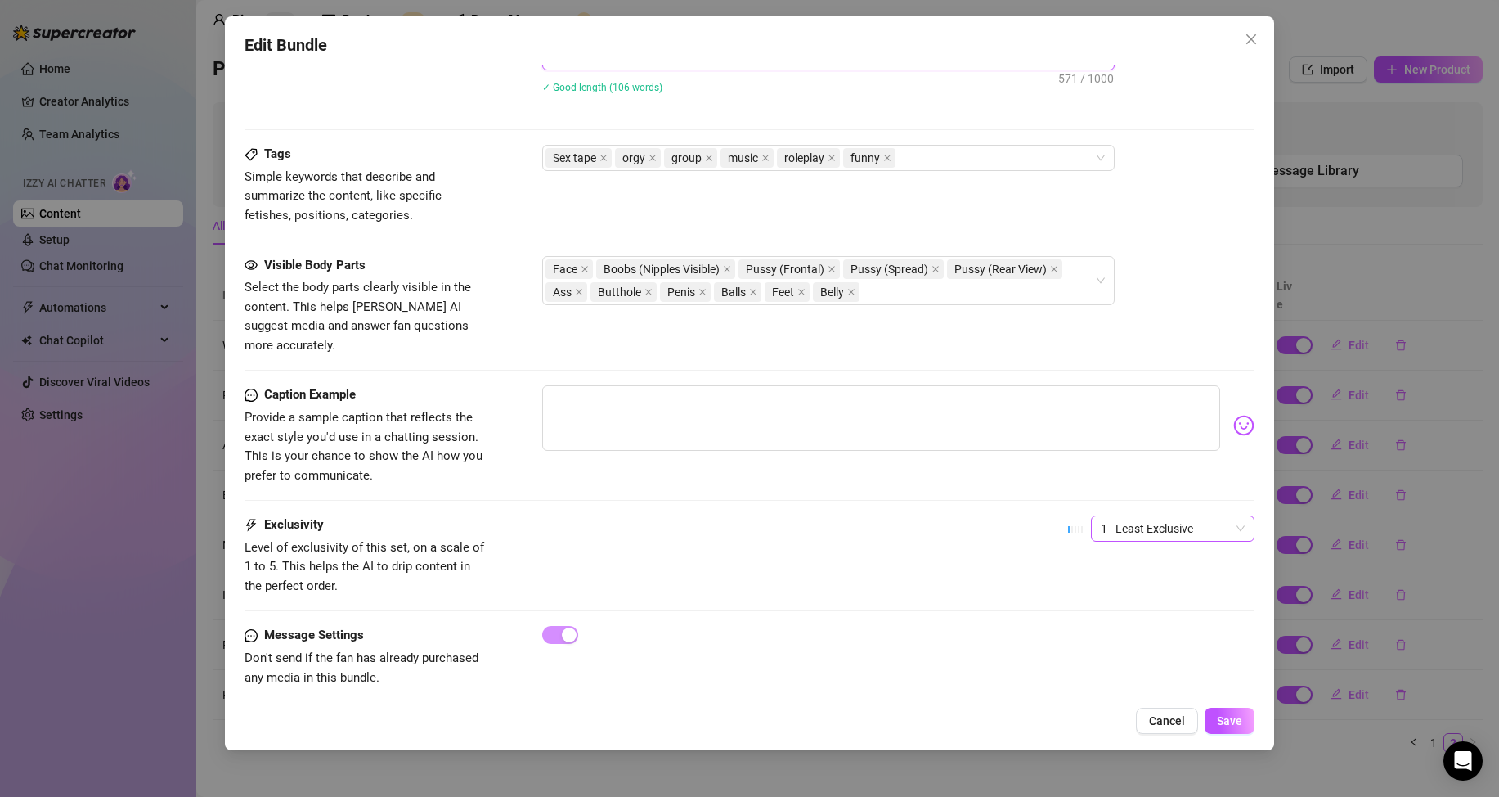
click at [1111, 516] on span "1 - Least Exclusive" at bounding box center [1173, 528] width 144 height 25
click at [1109, 621] on div "4" at bounding box center [1158, 621] width 137 height 18
click at [1232, 722] on span "Save" at bounding box center [1229, 720] width 25 height 13
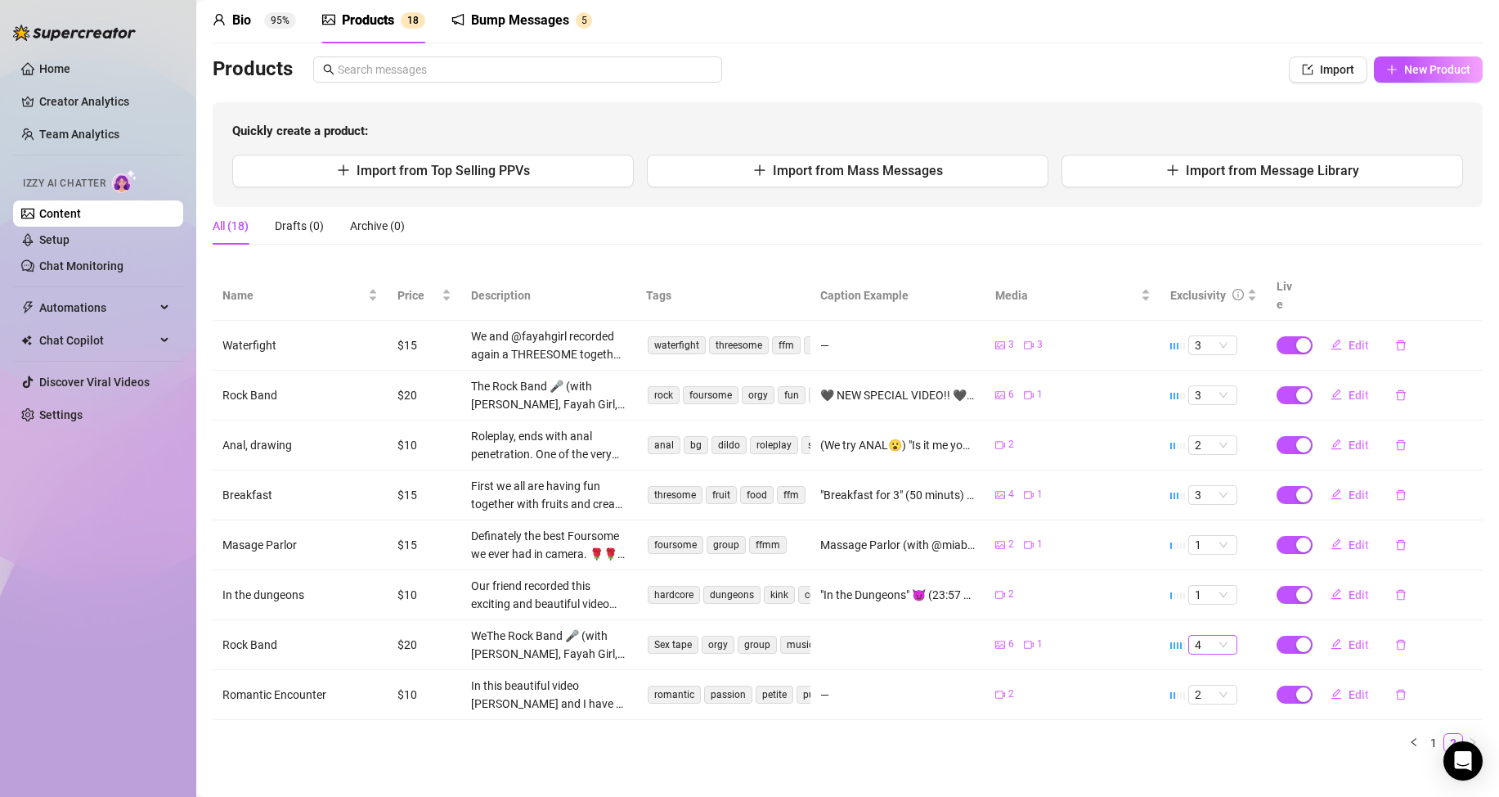
click at [1214, 636] on span "4" at bounding box center [1213, 645] width 36 height 18
click at [1205, 586] on span "1" at bounding box center [1213, 595] width 36 height 18
click at [1202, 625] on div "2" at bounding box center [1201, 632] width 23 height 18
click at [1349, 588] on span "Edit" at bounding box center [1359, 594] width 20 height 13
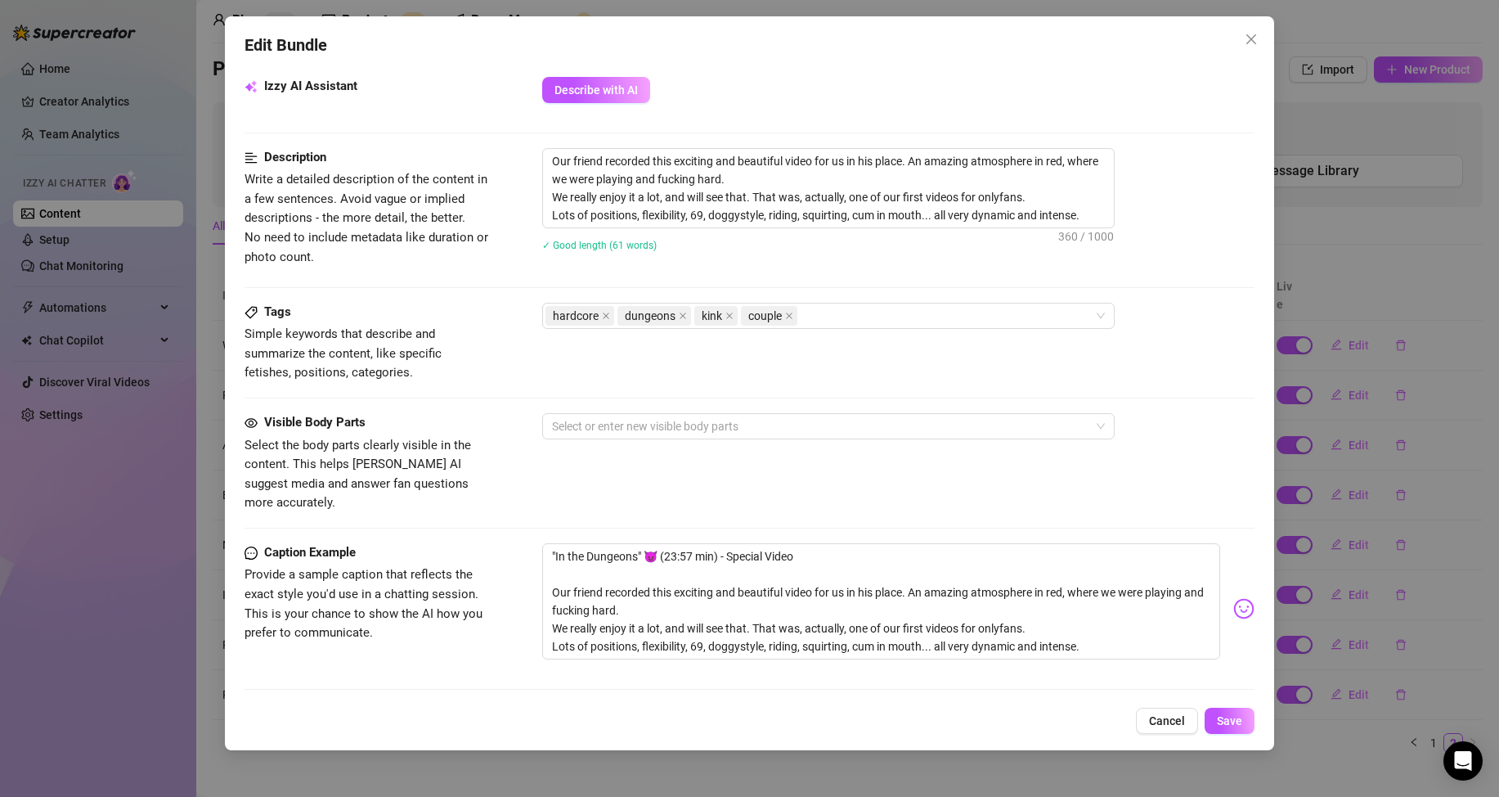
scroll to position [559, 0]
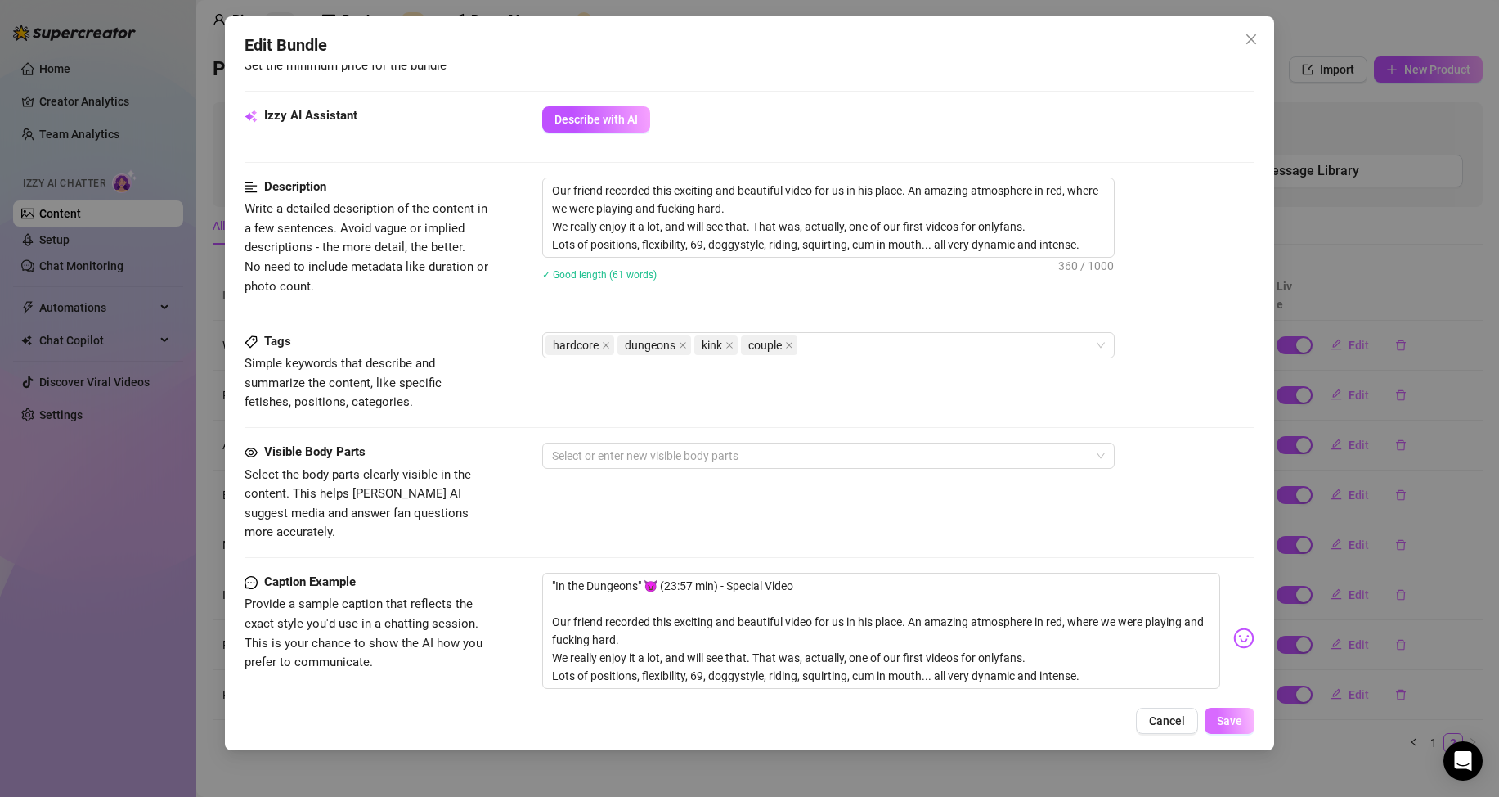
click at [1237, 725] on span "Save" at bounding box center [1229, 720] width 25 height 13
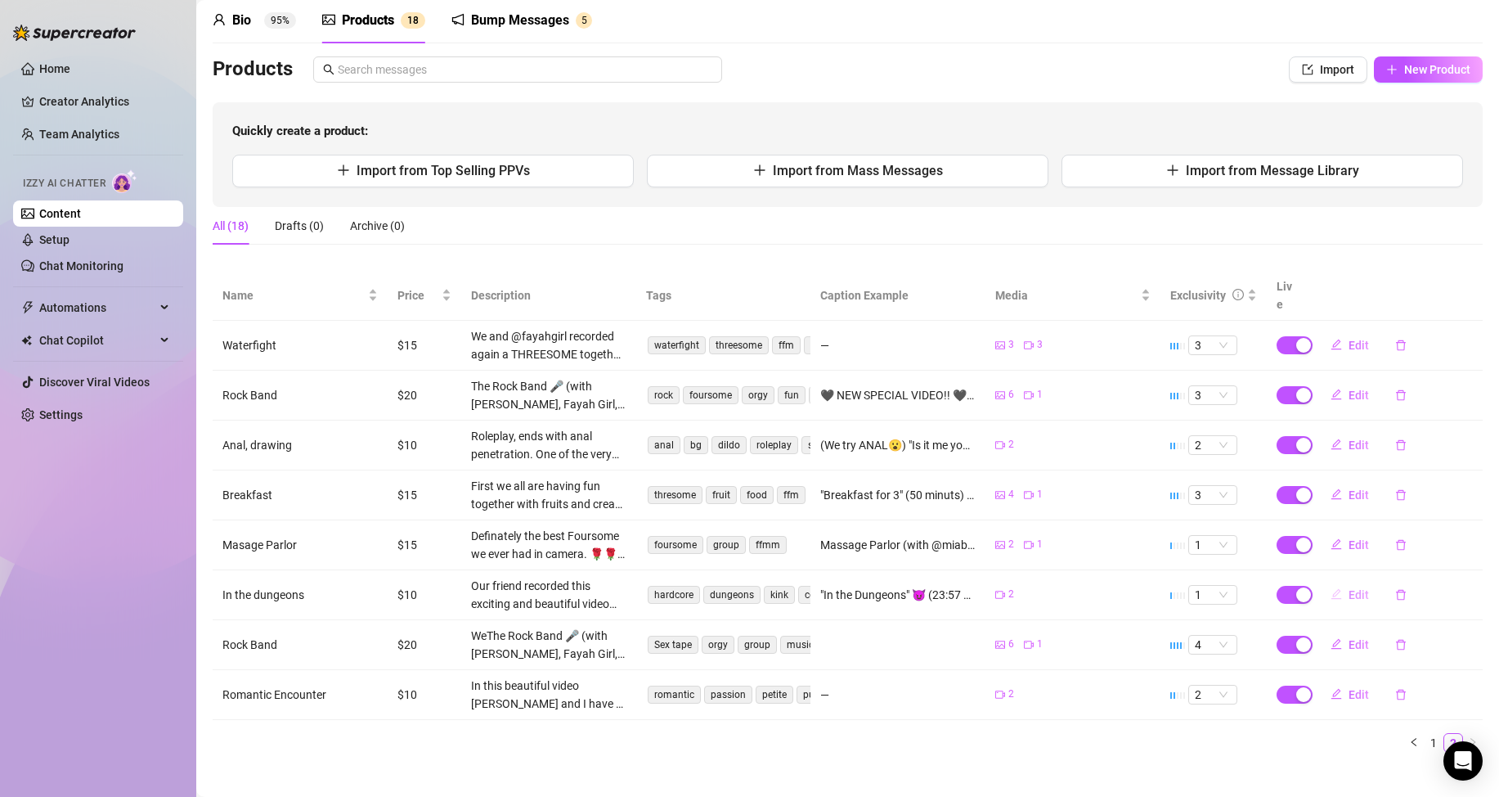
click at [1349, 588] on span "Edit" at bounding box center [1359, 594] width 20 height 13
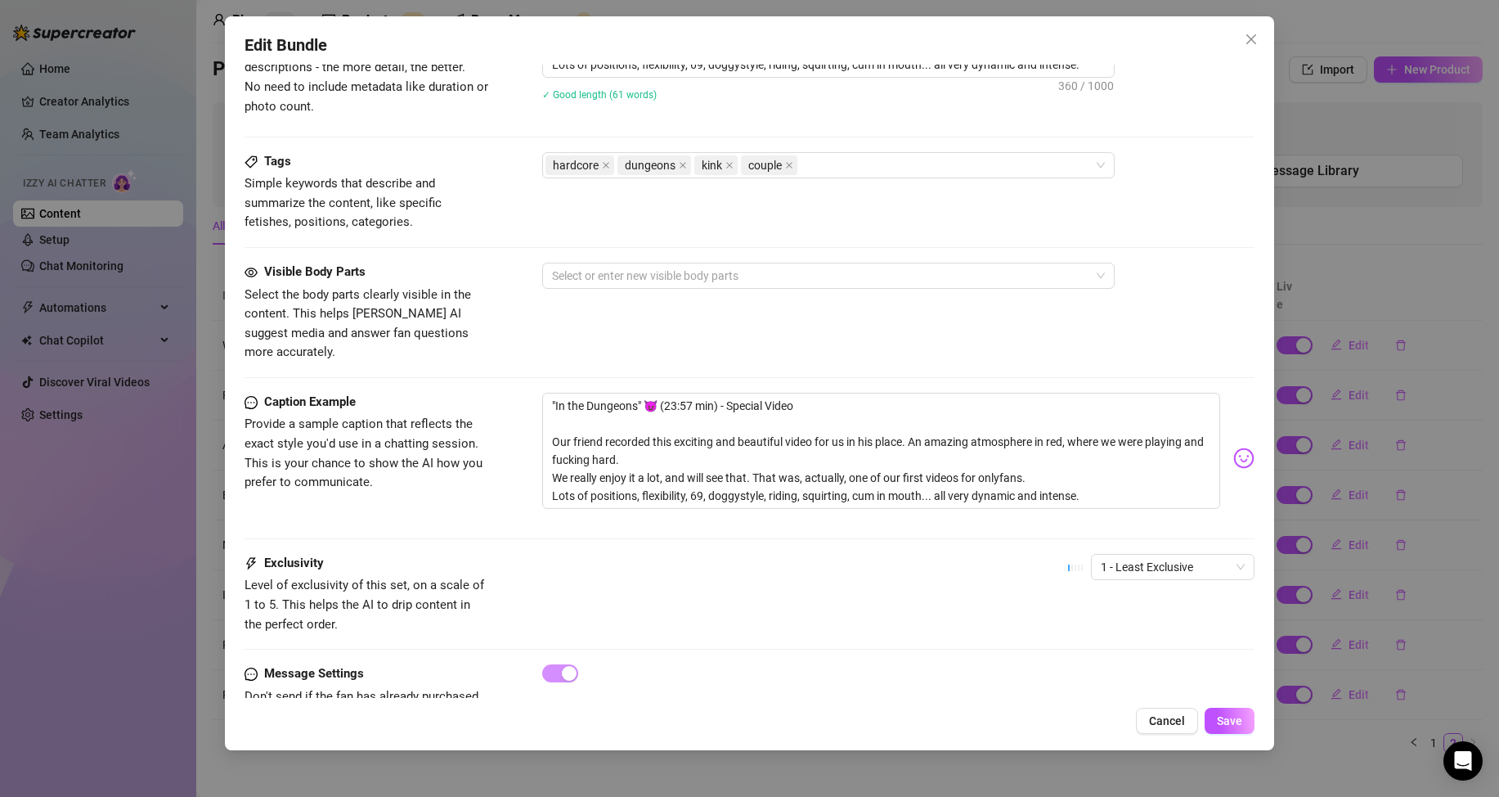
scroll to position [778, 0]
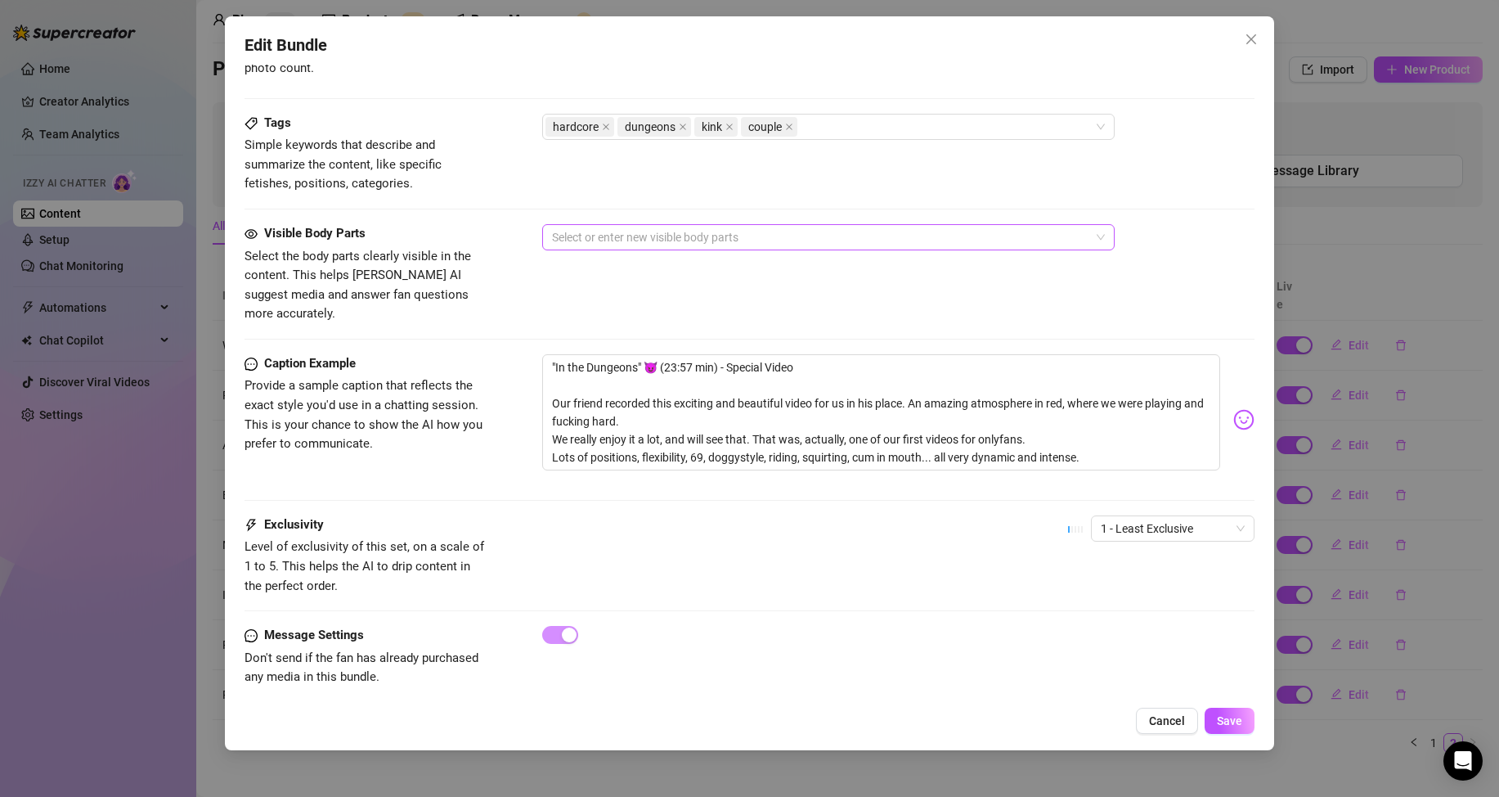
click at [735, 243] on div at bounding box center [820, 237] width 549 height 23
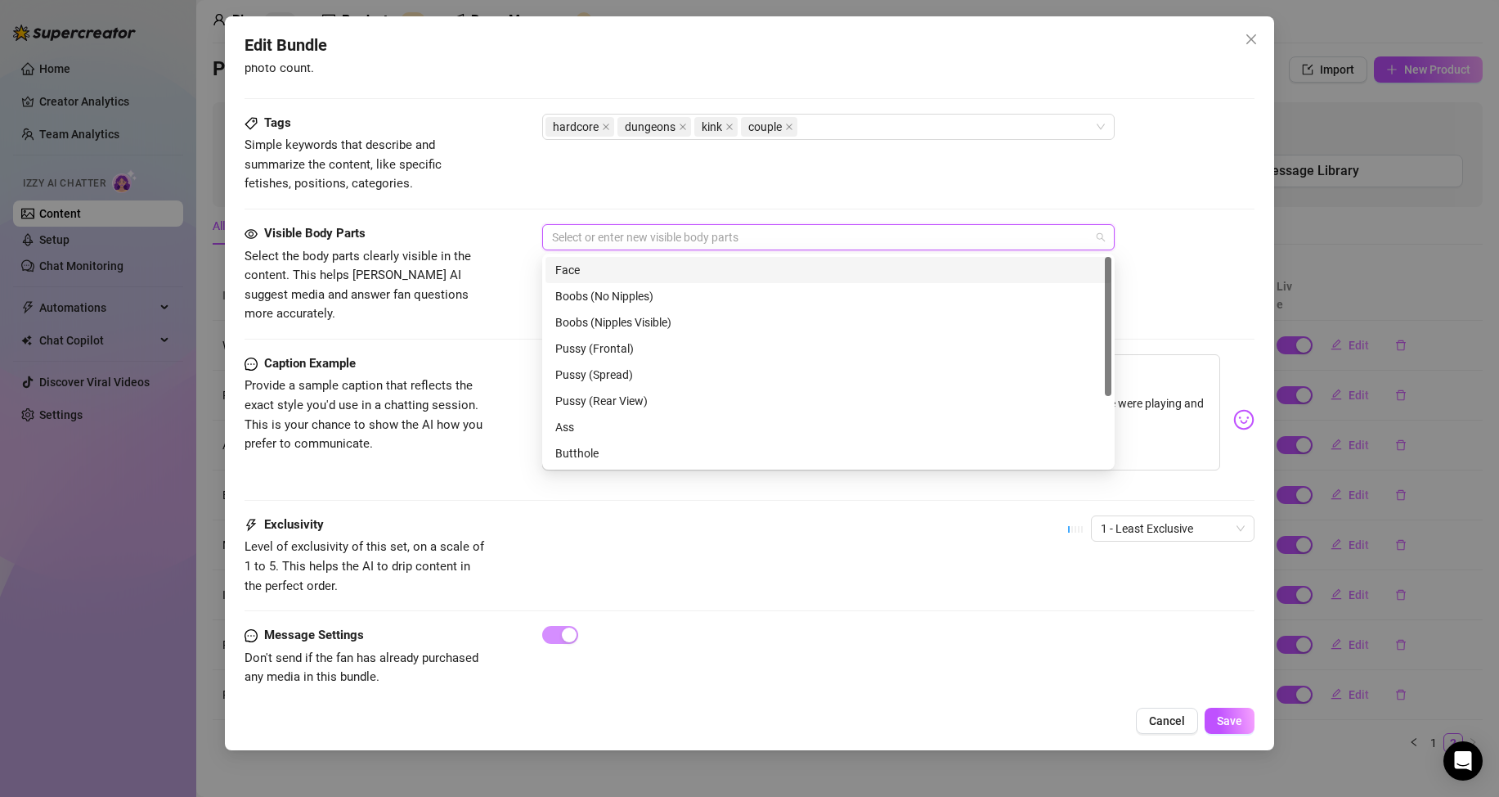
click at [735, 243] on div at bounding box center [820, 237] width 549 height 23
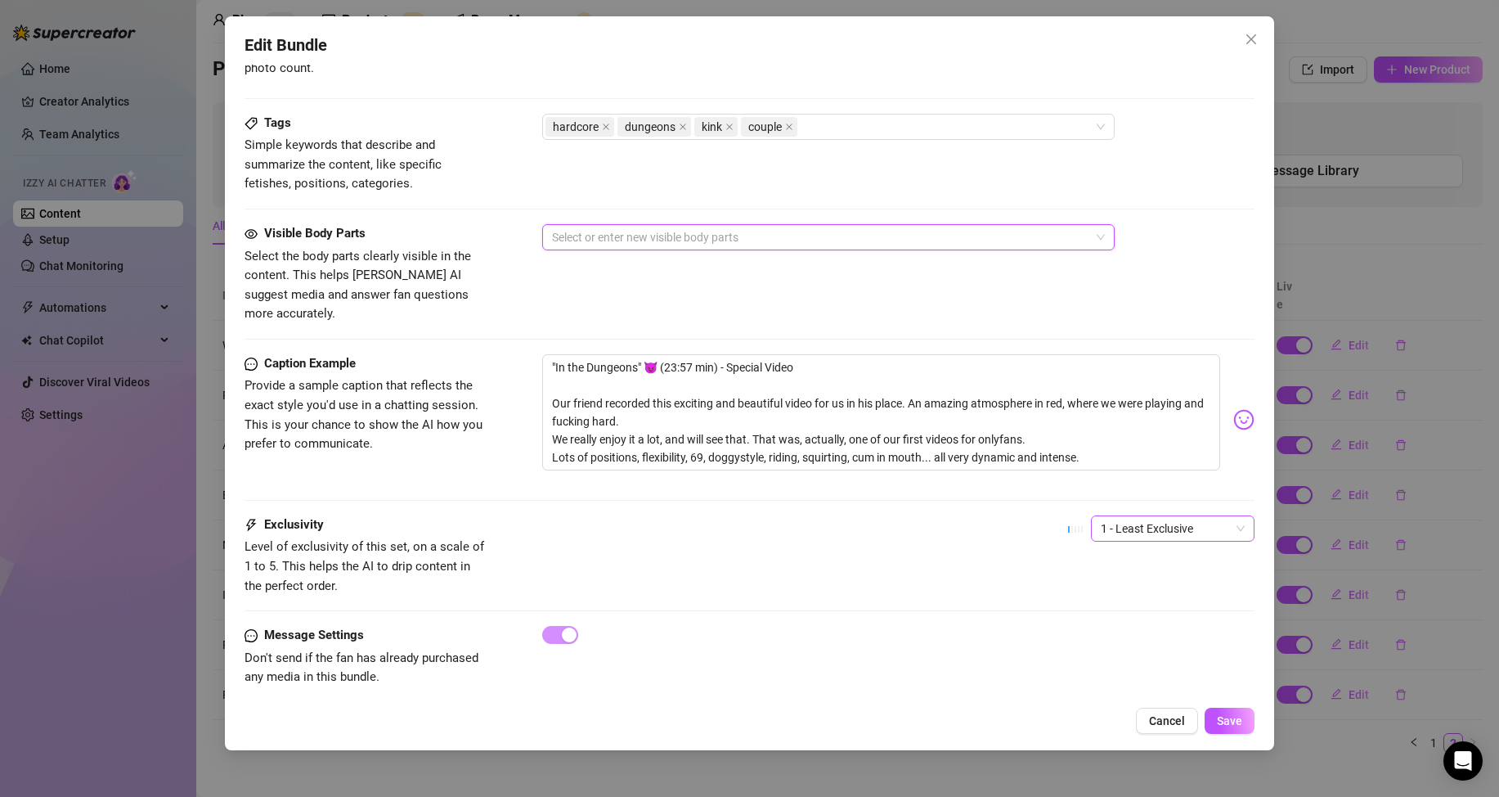
click at [1172, 516] on span "1 - Least Exclusive" at bounding box center [1173, 528] width 144 height 25
click at [1122, 565] on div "2" at bounding box center [1158, 568] width 137 height 18
click at [1205, 719] on button "Save" at bounding box center [1230, 721] width 50 height 26
click at [1209, 720] on icon "loading" at bounding box center [1204, 720] width 11 height 11
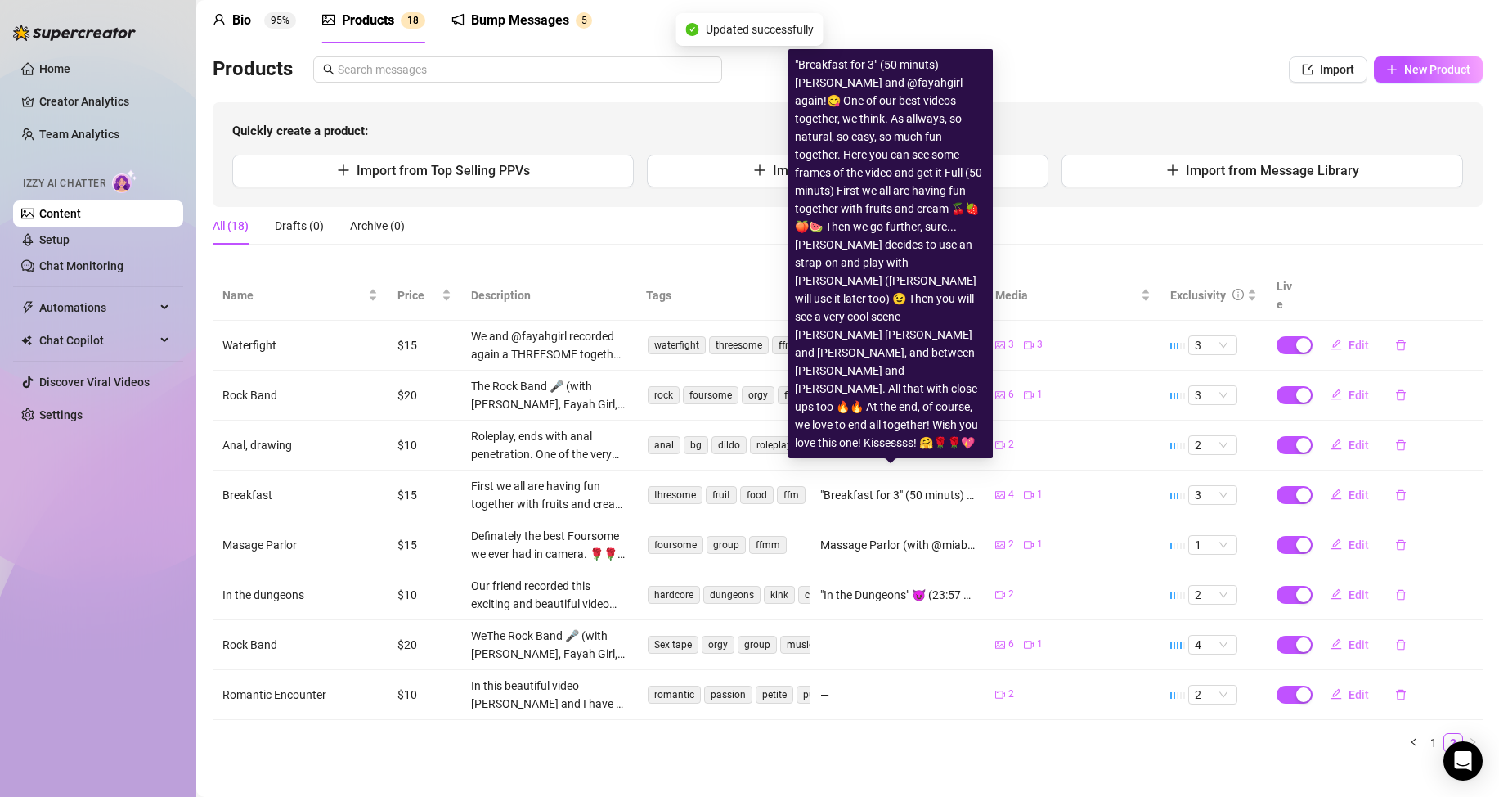
scroll to position [0, 0]
